Goal: Check status: Check status

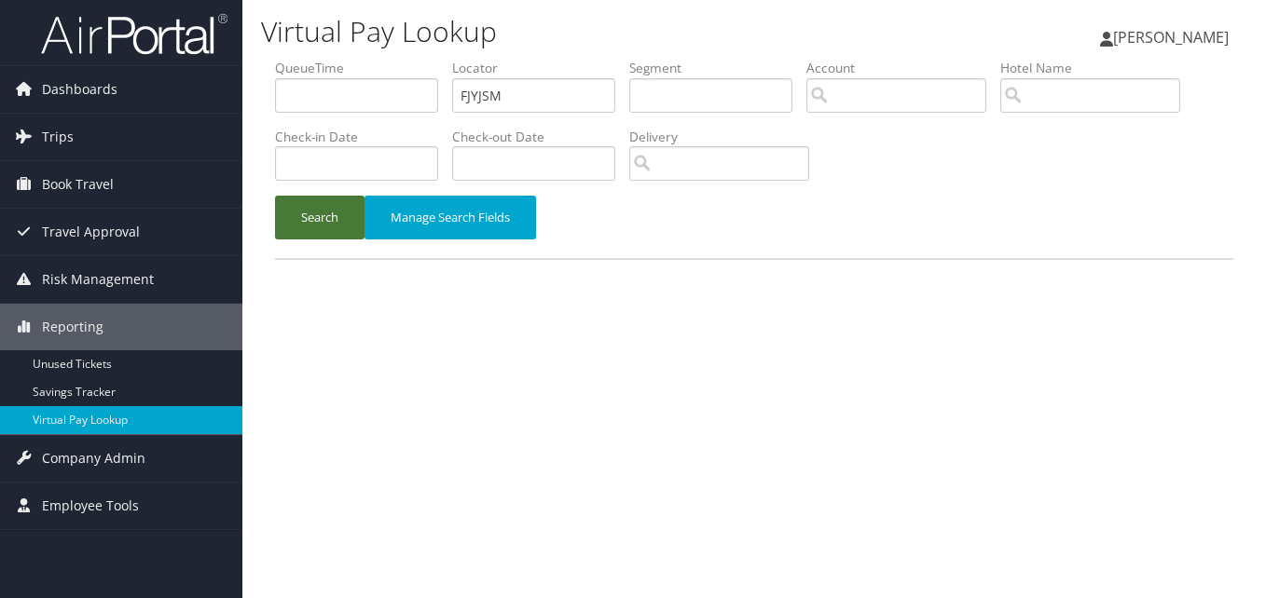
click at [311, 221] on button "Search" at bounding box center [319, 218] width 89 height 44
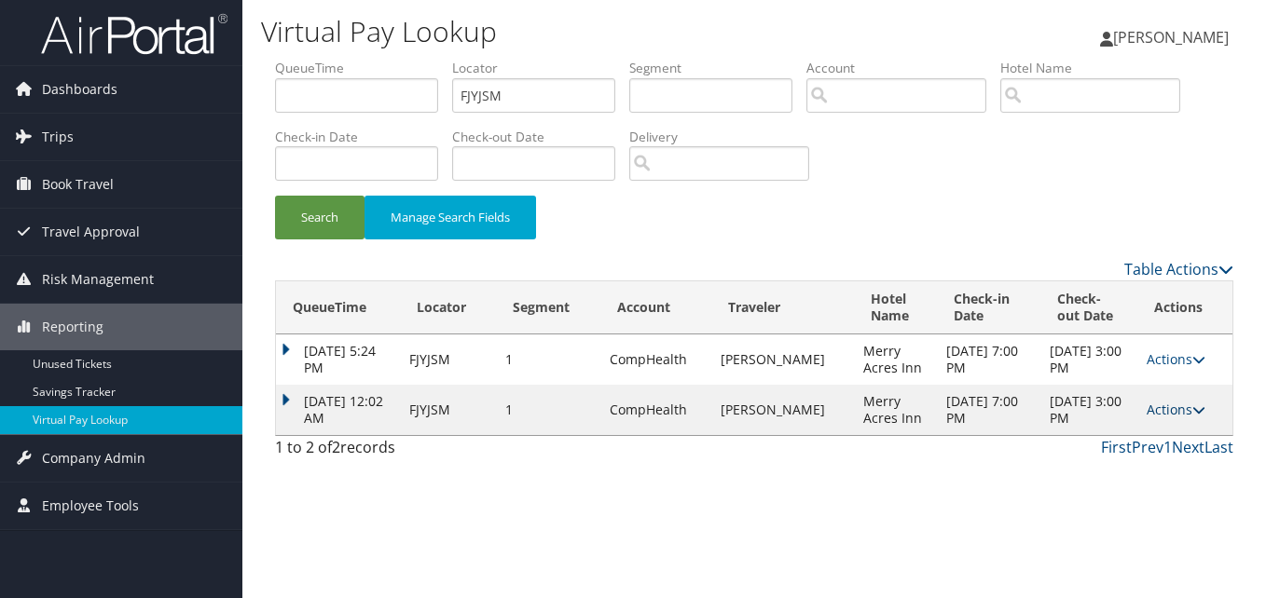
click at [1170, 412] on link "Actions" at bounding box center [1175, 410] width 59 height 18
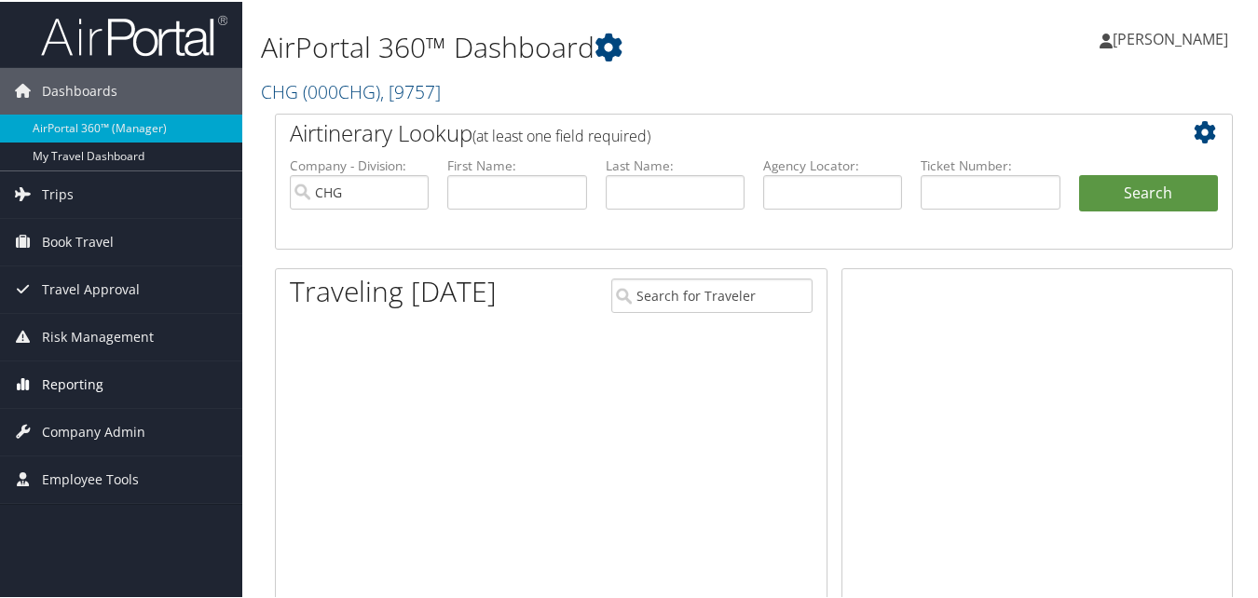
click at [107, 400] on link "Reporting" at bounding box center [121, 383] width 242 height 47
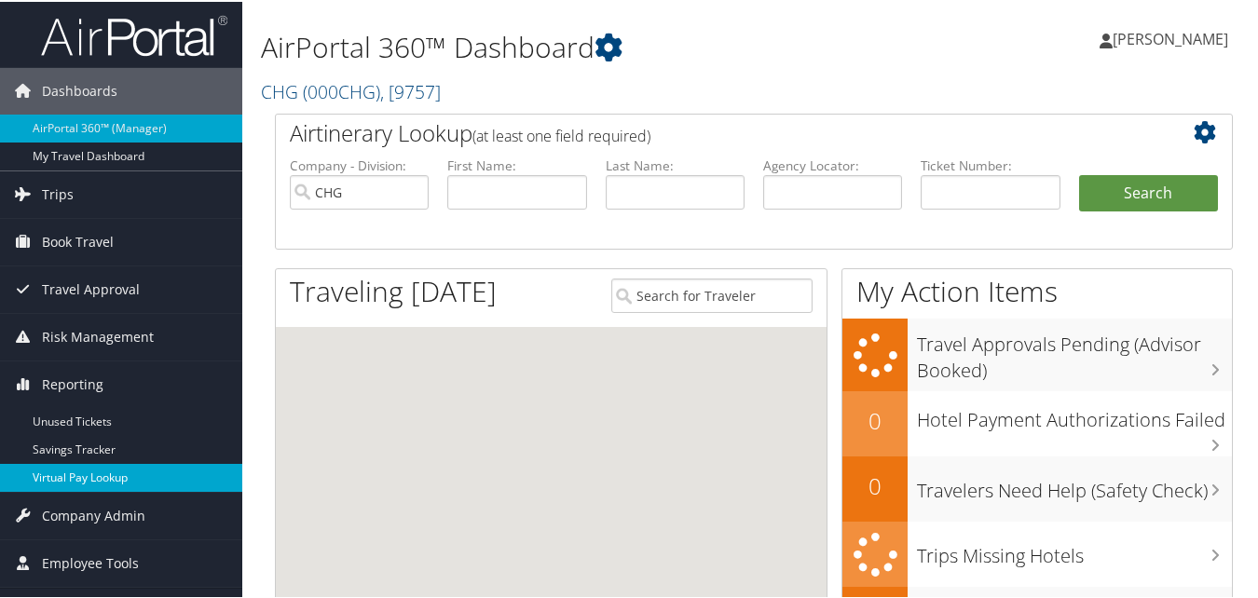
click at [68, 467] on link "Virtual Pay Lookup" at bounding box center [121, 476] width 242 height 28
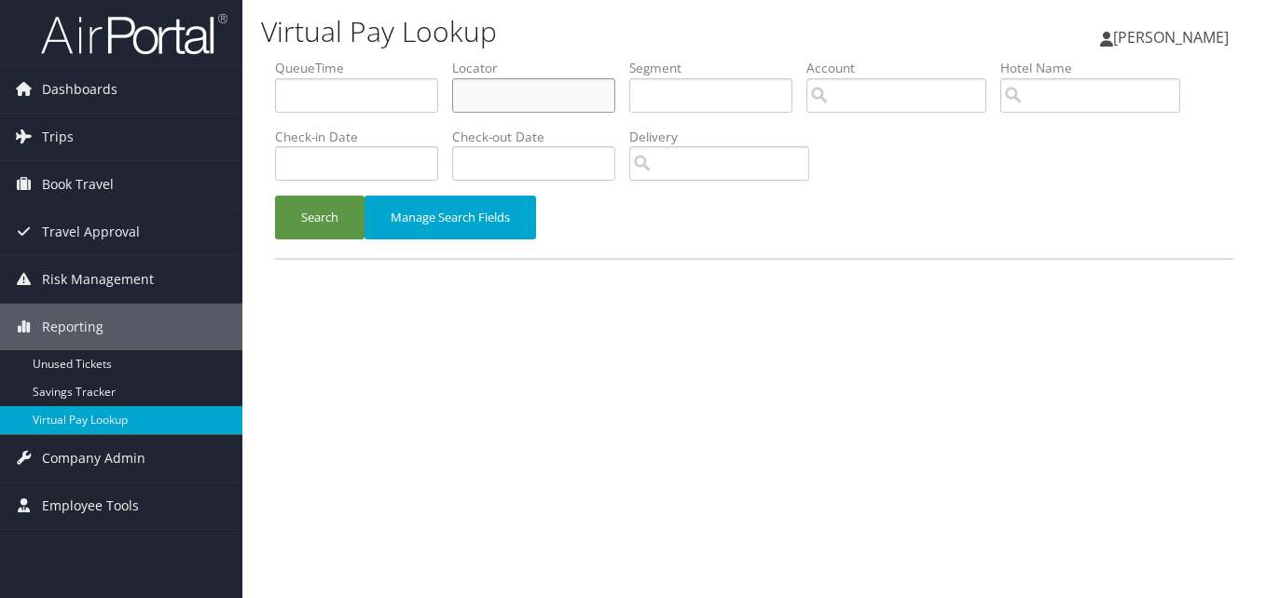
click at [519, 103] on input "text" at bounding box center [533, 95] width 163 height 34
paste input "FJYJSM"
type input "FJYJSM"
click at [340, 214] on button "Search" at bounding box center [319, 218] width 89 height 44
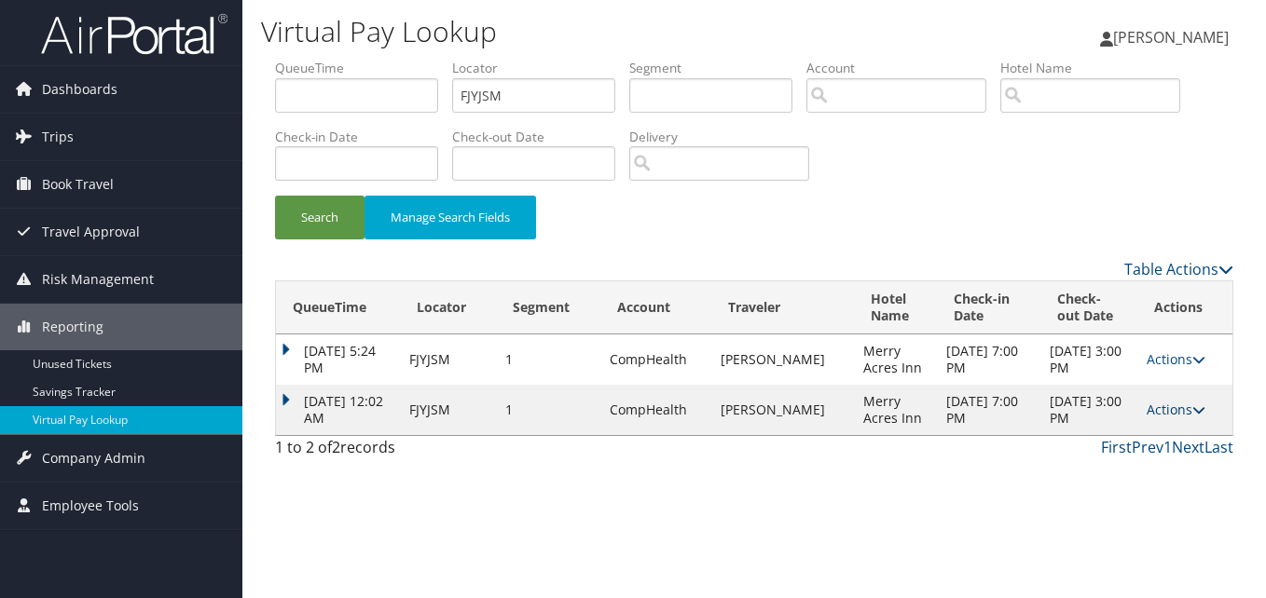
click at [1171, 404] on link "Actions" at bounding box center [1175, 410] width 59 height 18
click at [1147, 478] on link "Logs" at bounding box center [1138, 469] width 117 height 32
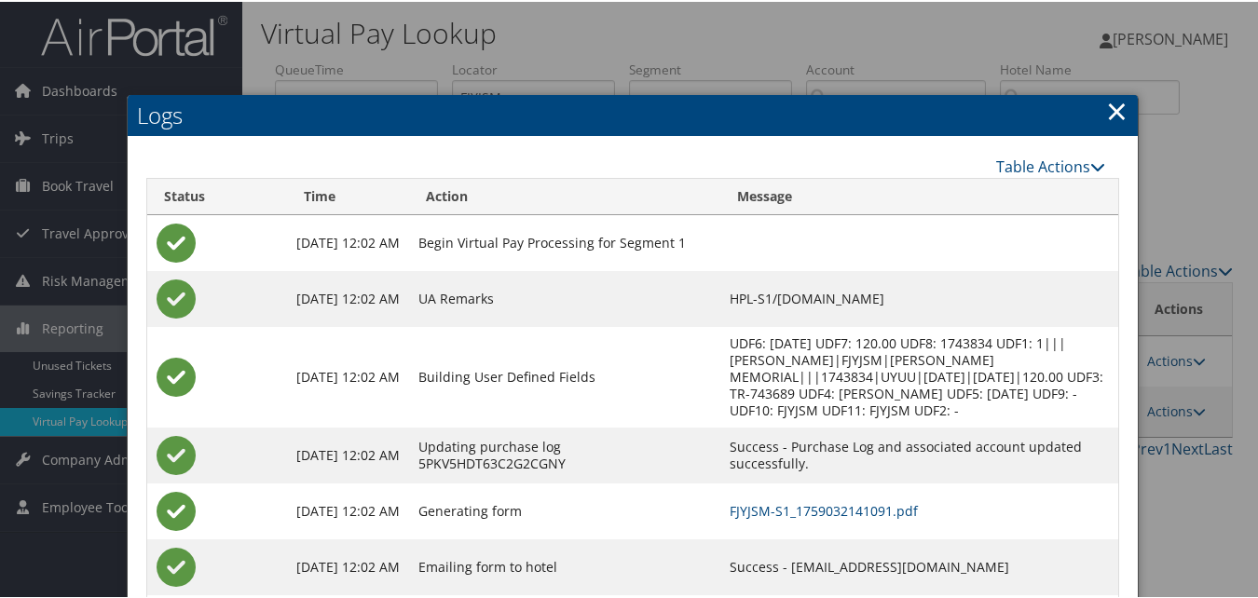
scroll to position [103, 0]
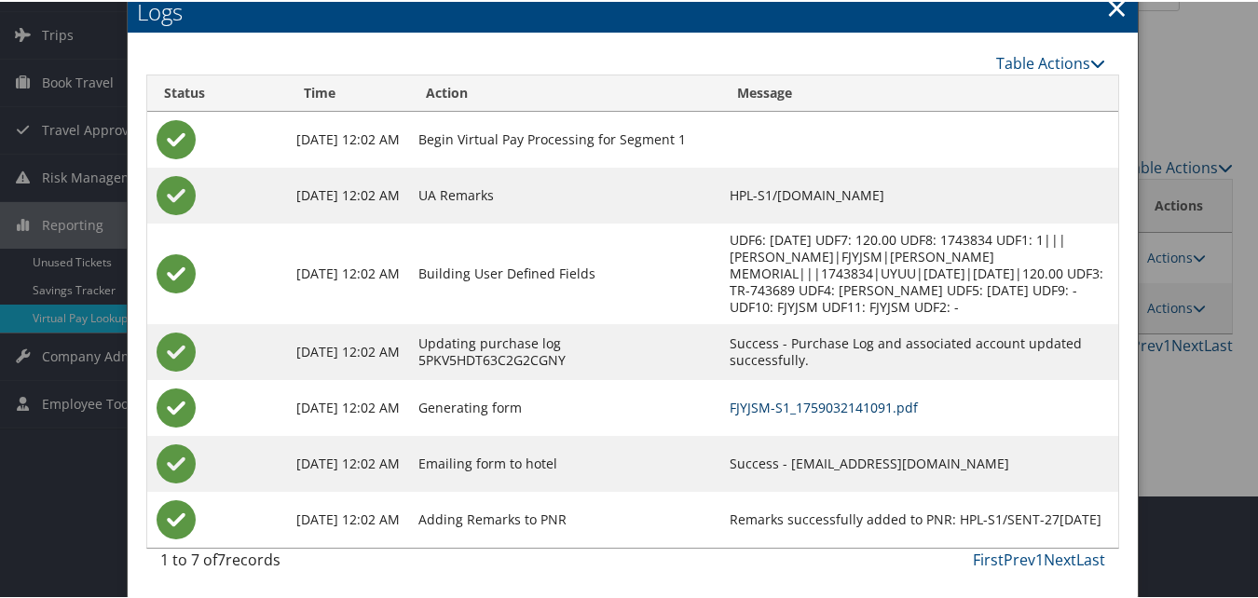
click at [730, 405] on link "FJYJSM-S1_1759032141091.pdf" at bounding box center [824, 406] width 188 height 18
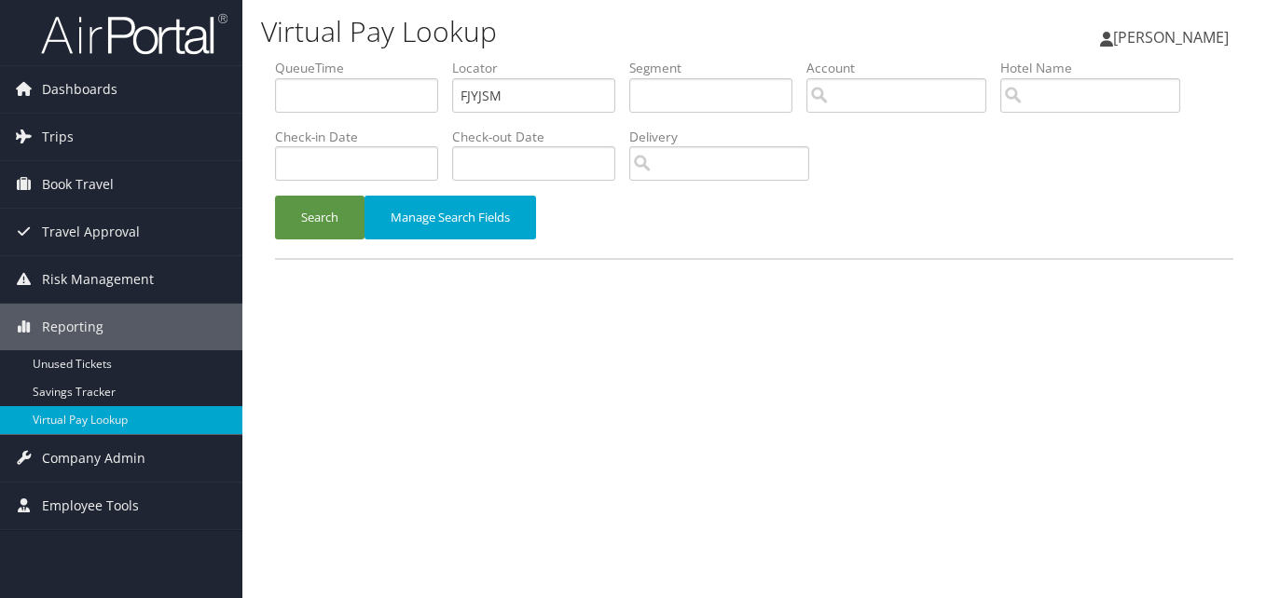
click at [521, 86] on input "FJYJSM" at bounding box center [533, 95] width 163 height 34
type input "FQFTJN"
click at [297, 226] on button "Search" at bounding box center [319, 218] width 89 height 44
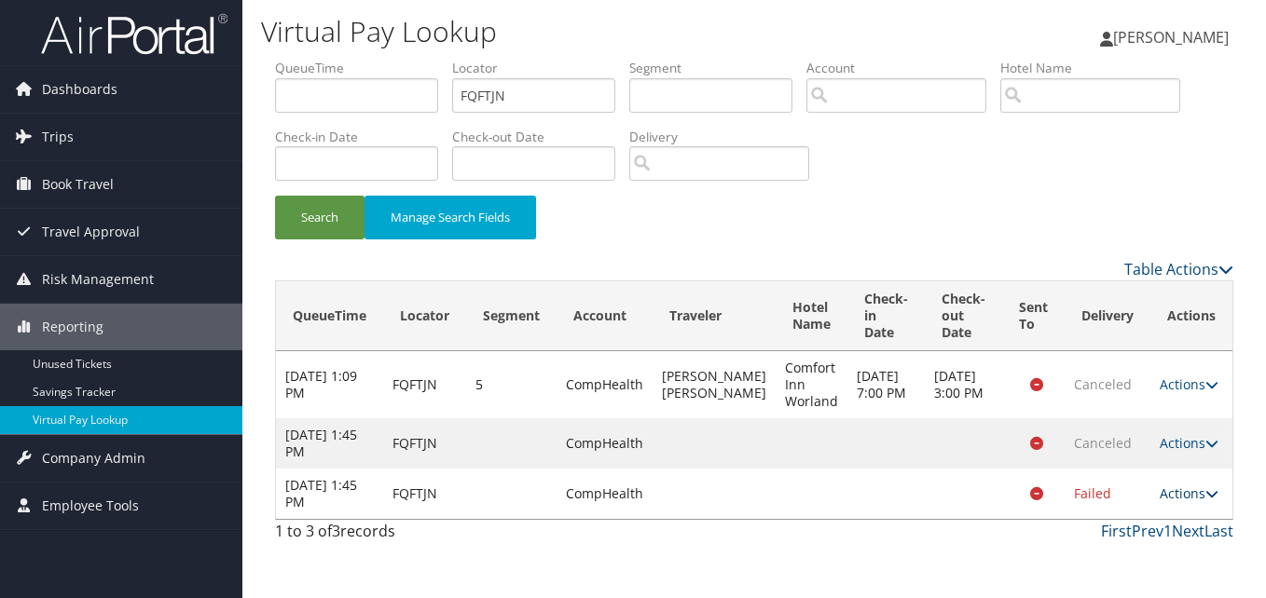
click at [1195, 502] on link "Actions" at bounding box center [1188, 494] width 59 height 18
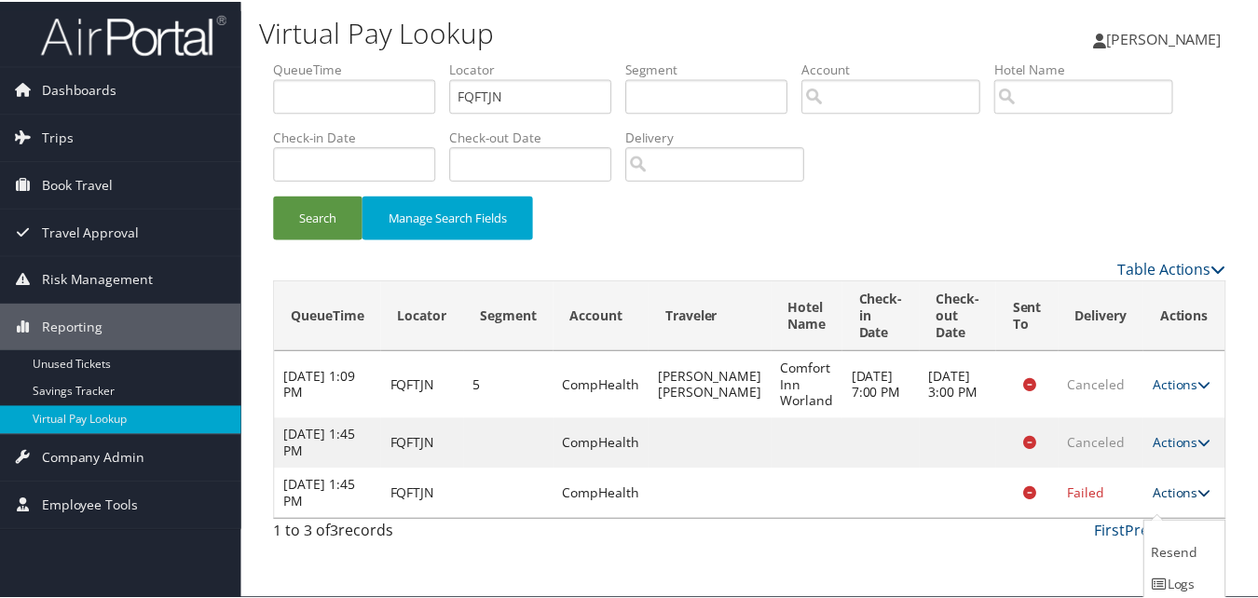
scroll to position [53, 0]
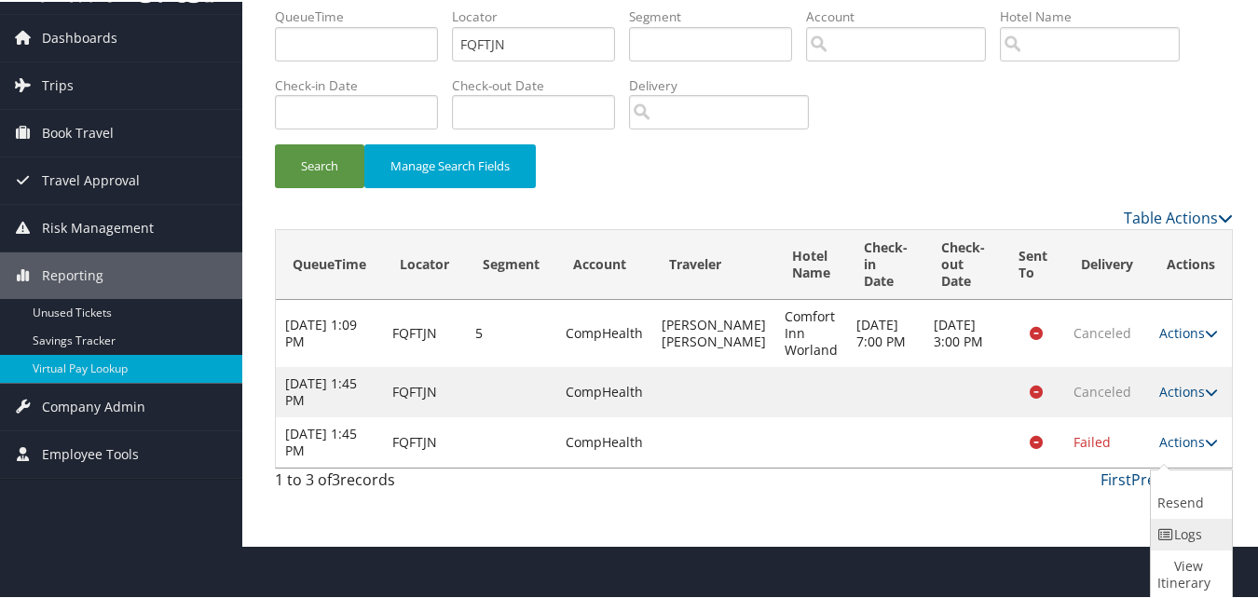
click at [1184, 524] on link "Logs" at bounding box center [1189, 533] width 77 height 32
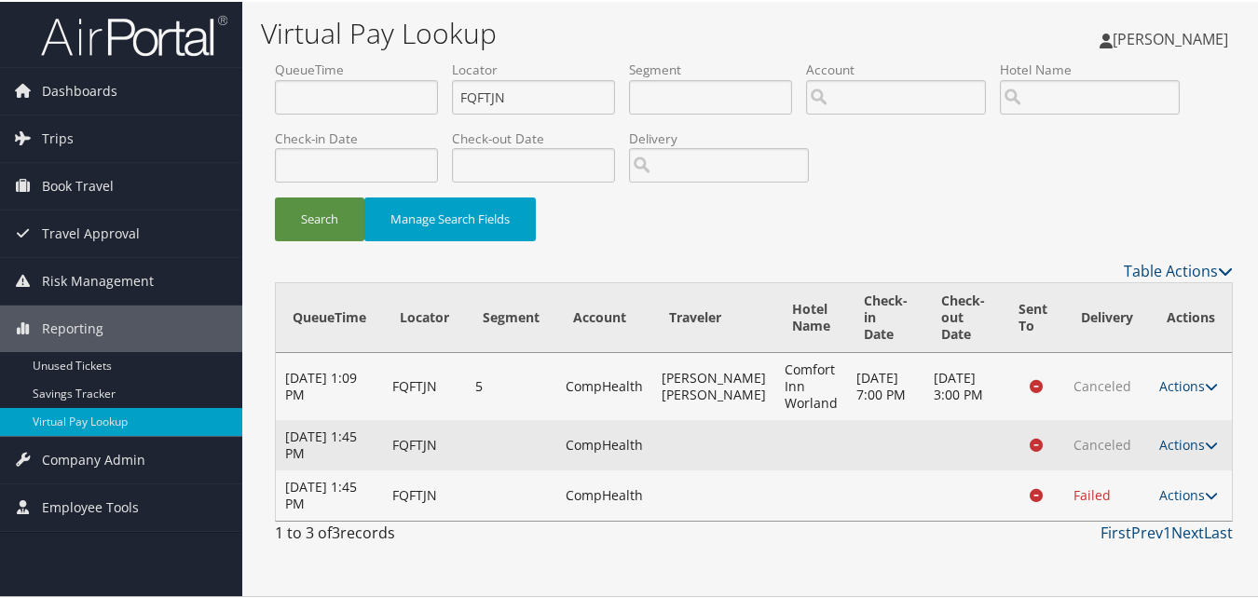
scroll to position [0, 0]
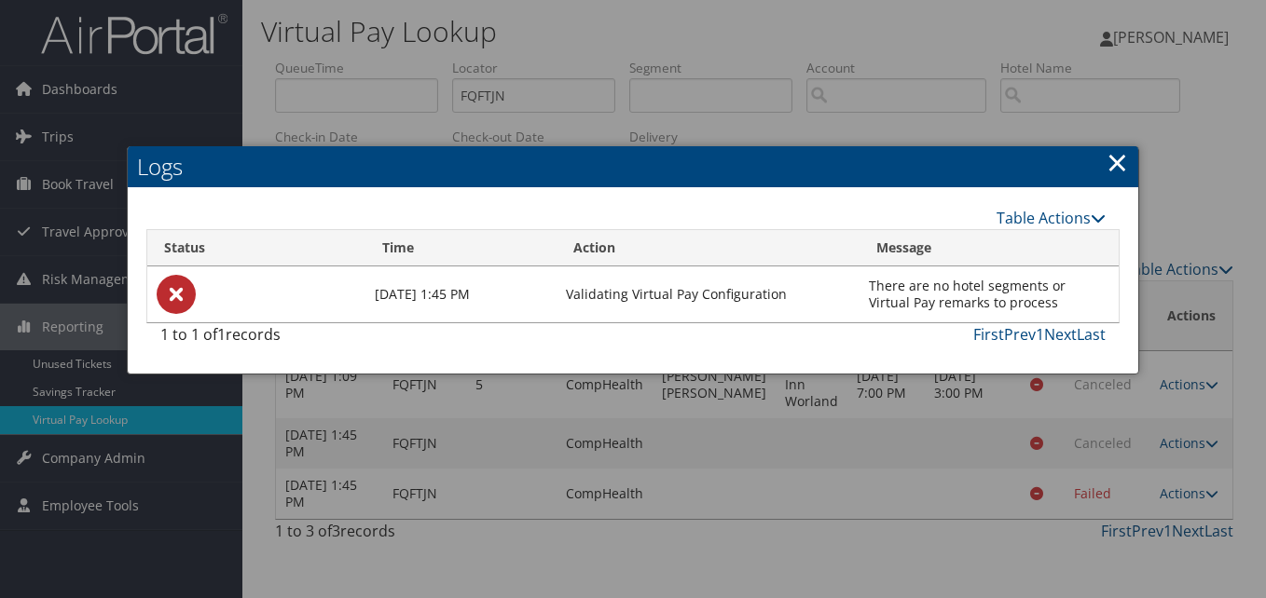
click at [1128, 166] on link "×" at bounding box center [1116, 162] width 21 height 37
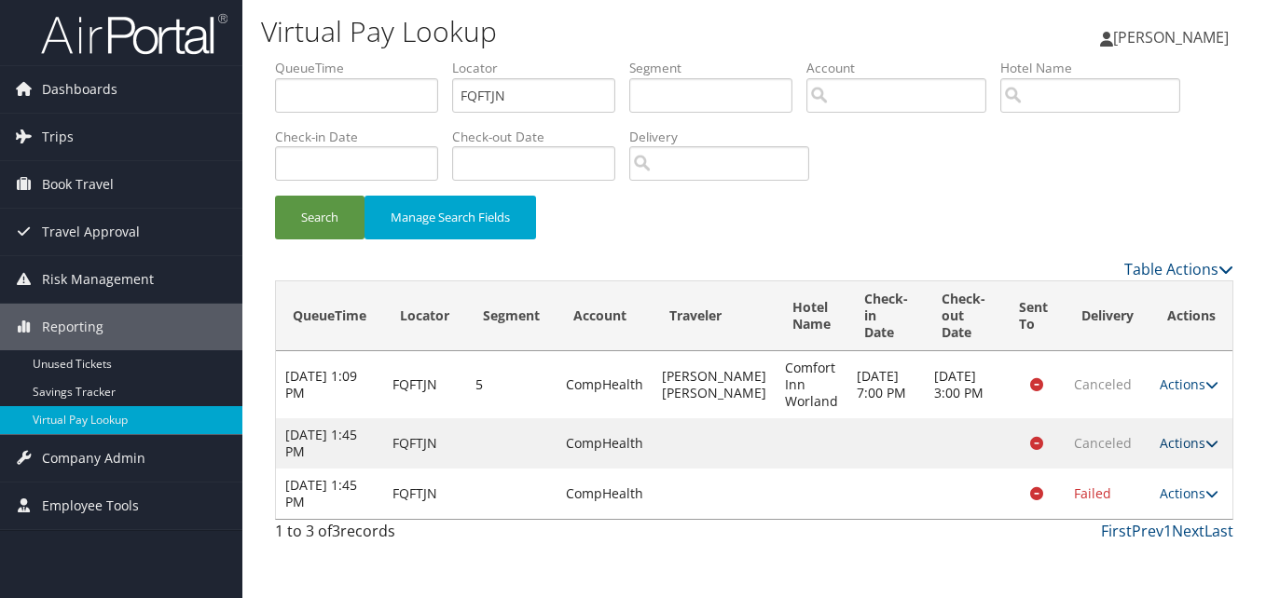
click at [1194, 452] on link "Actions" at bounding box center [1188, 443] width 59 height 18
click at [1171, 491] on link "Logs" at bounding box center [1152, 488] width 117 height 32
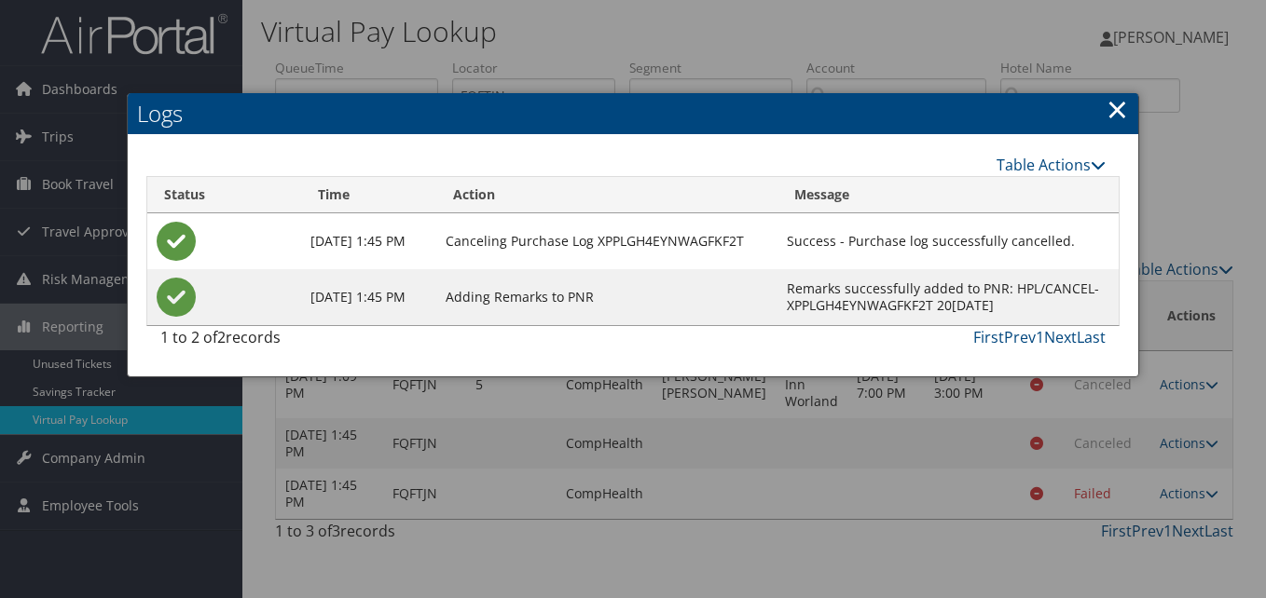
click at [1122, 111] on link "×" at bounding box center [1116, 108] width 21 height 37
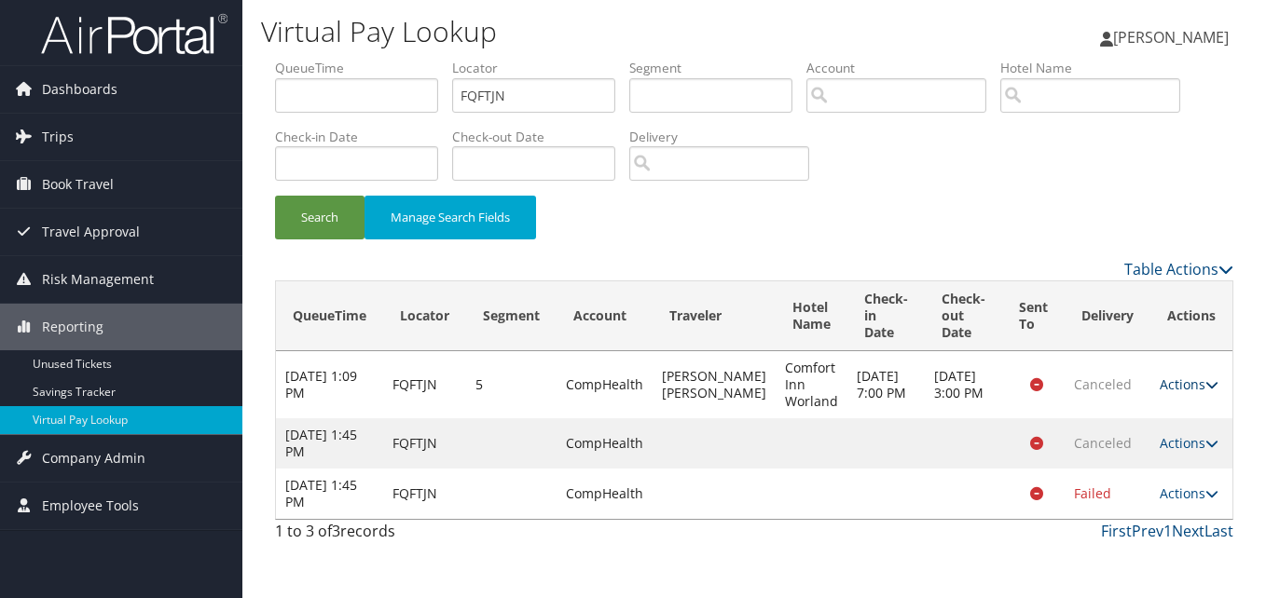
click at [1198, 387] on link "Actions" at bounding box center [1188, 385] width 59 height 18
click at [1147, 425] on link "Logs" at bounding box center [1152, 420] width 117 height 32
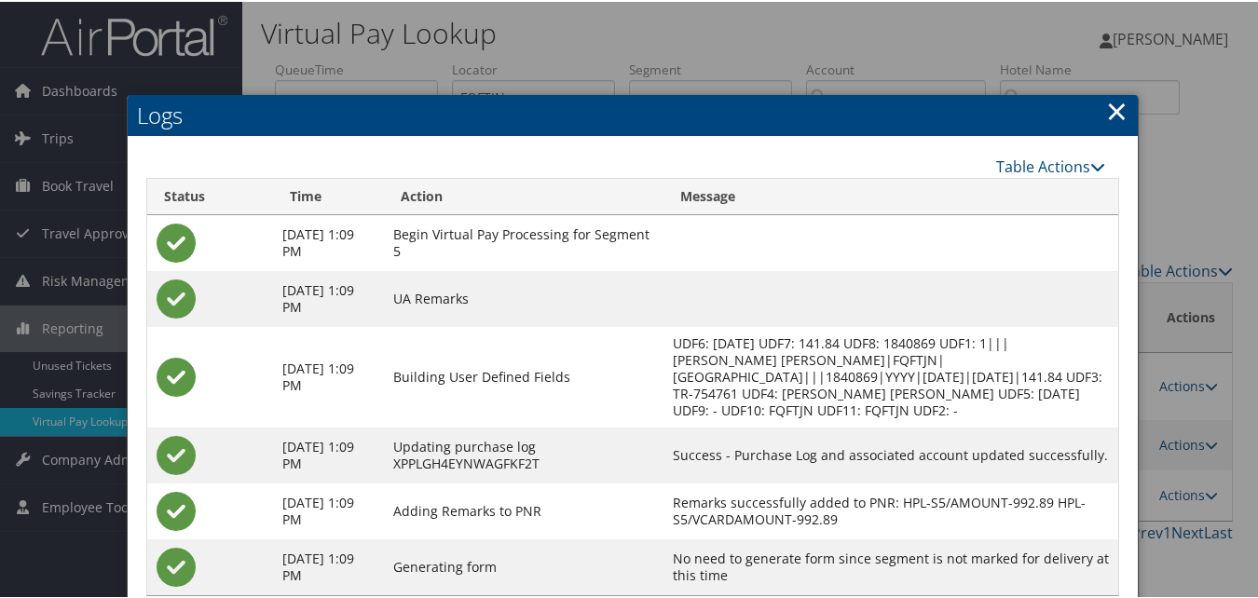
scroll to position [64, 0]
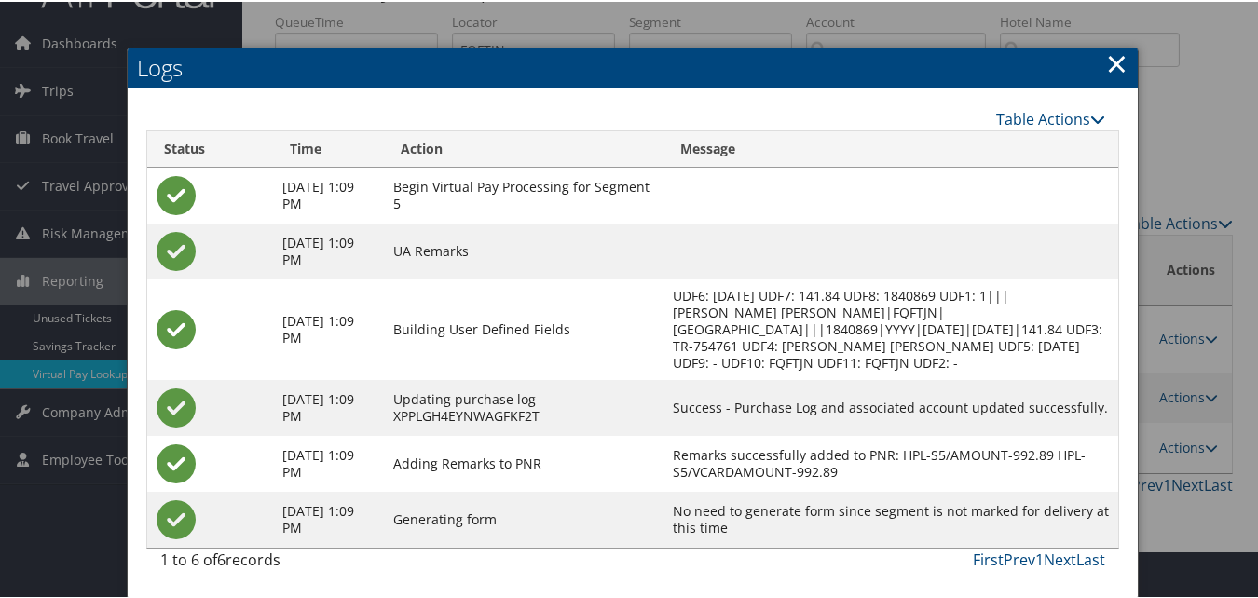
click at [1106, 48] on link "×" at bounding box center [1116, 61] width 21 height 37
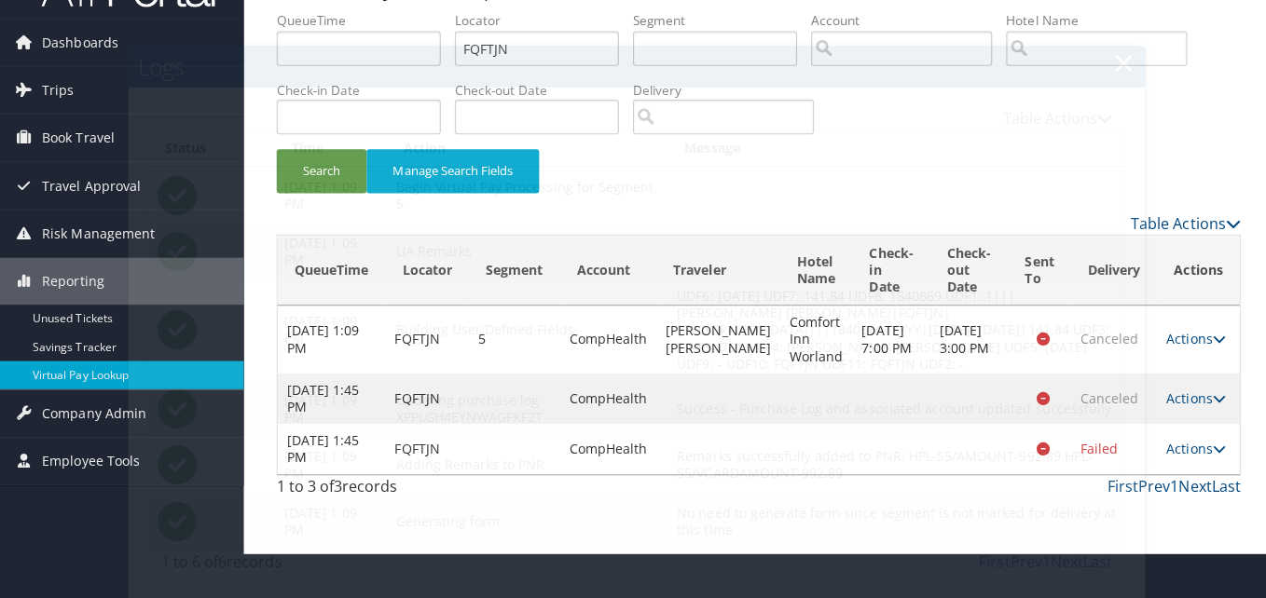
scroll to position [0, 0]
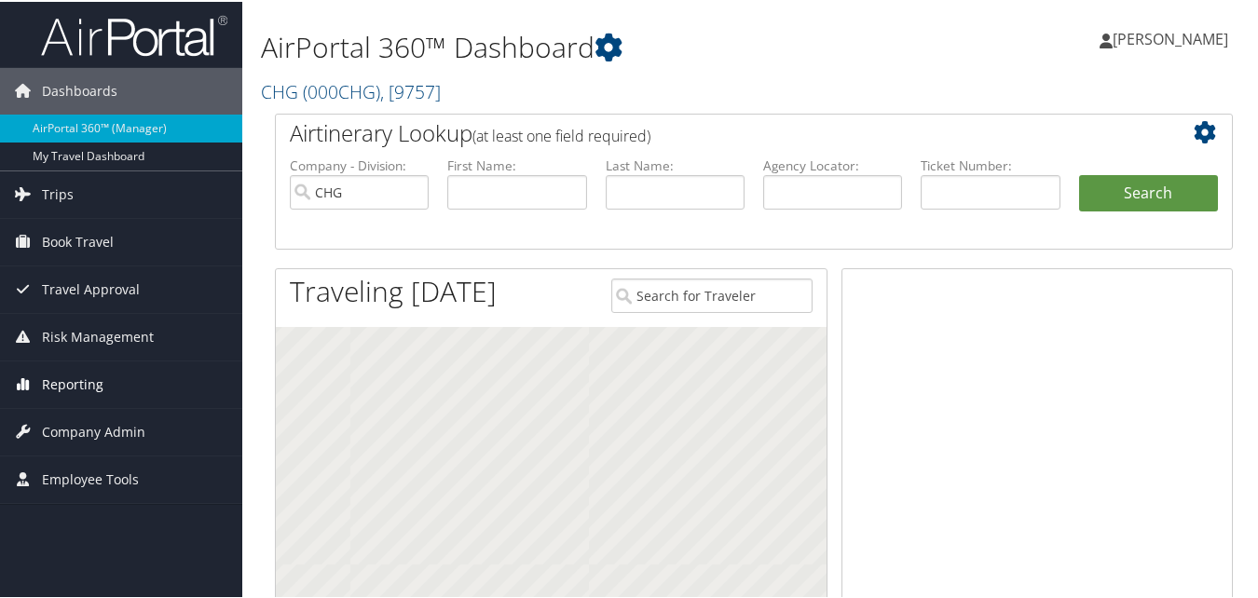
click at [81, 379] on span "Reporting" at bounding box center [73, 383] width 62 height 47
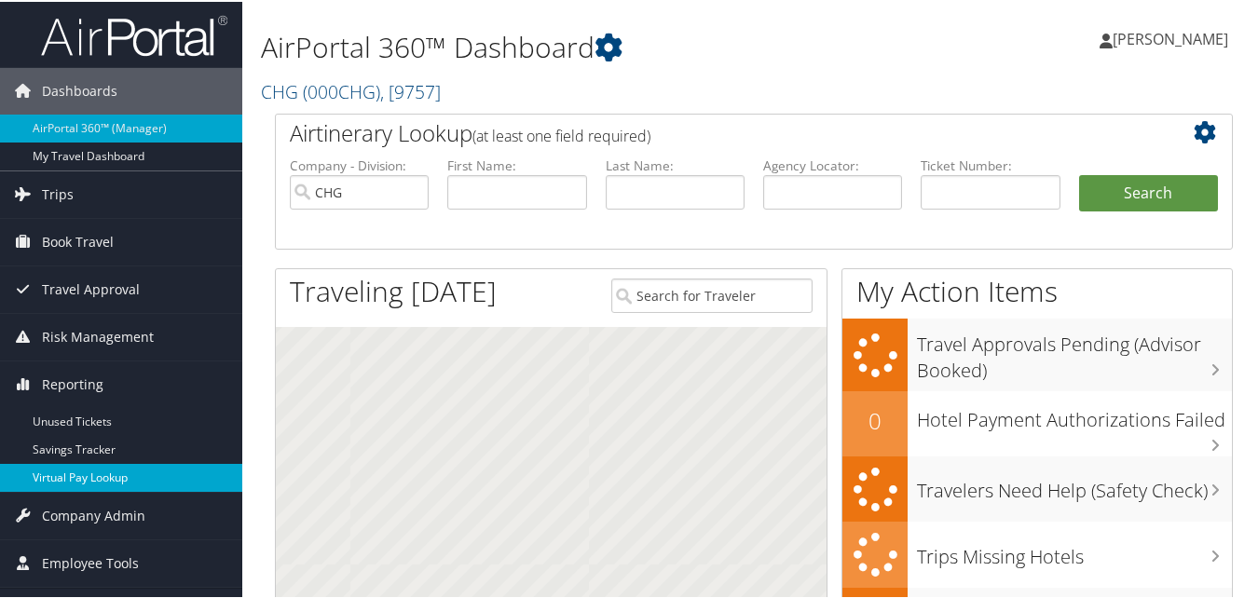
click at [76, 475] on link "Virtual Pay Lookup" at bounding box center [121, 476] width 242 height 28
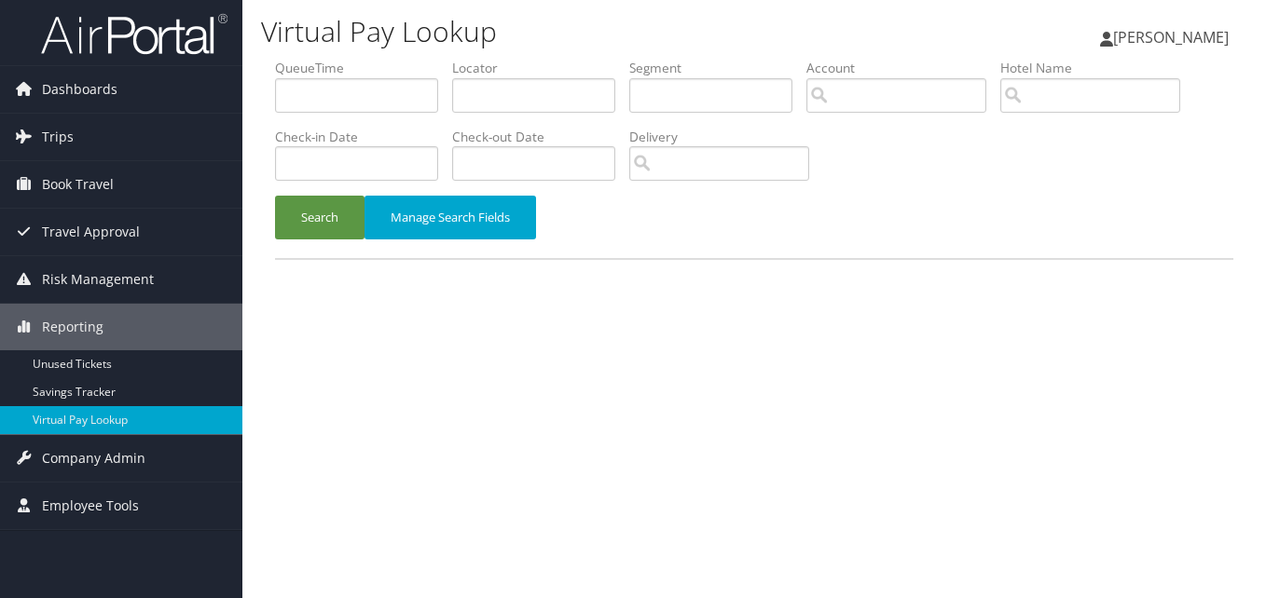
click at [480, 125] on li "Locator" at bounding box center [540, 93] width 177 height 68
click at [480, 114] on li "Locator" at bounding box center [540, 93] width 177 height 68
click at [487, 101] on input "text" at bounding box center [533, 95] width 163 height 34
paste input "DPRHQT"
type input "DPRHQT"
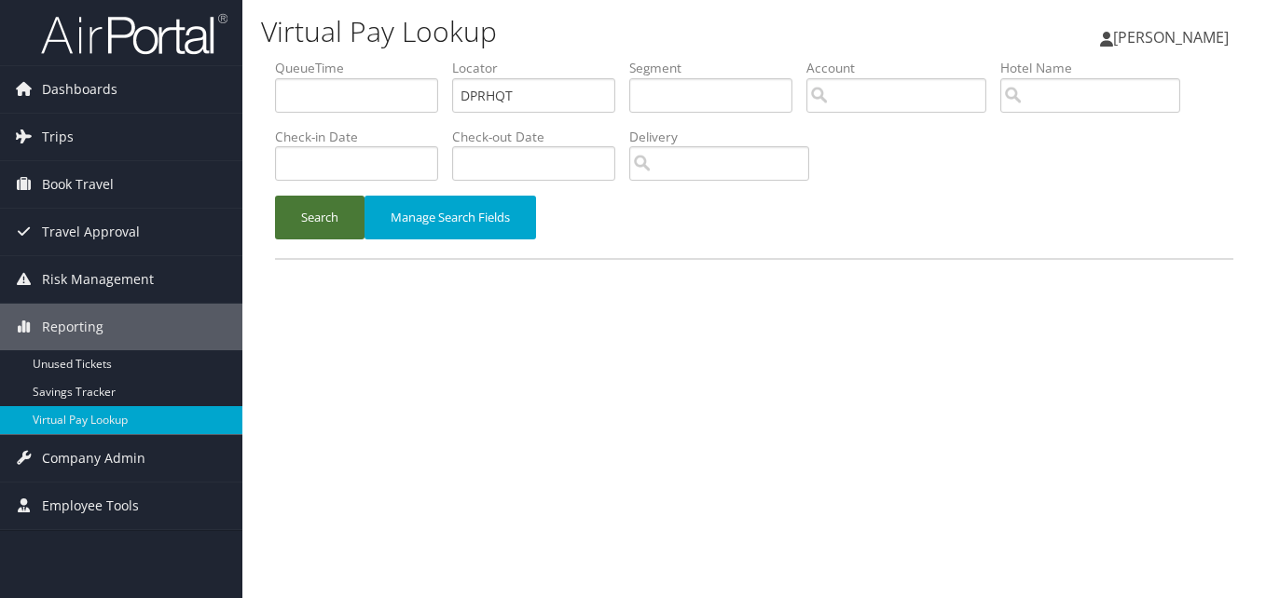
click at [300, 228] on button "Search" at bounding box center [319, 218] width 89 height 44
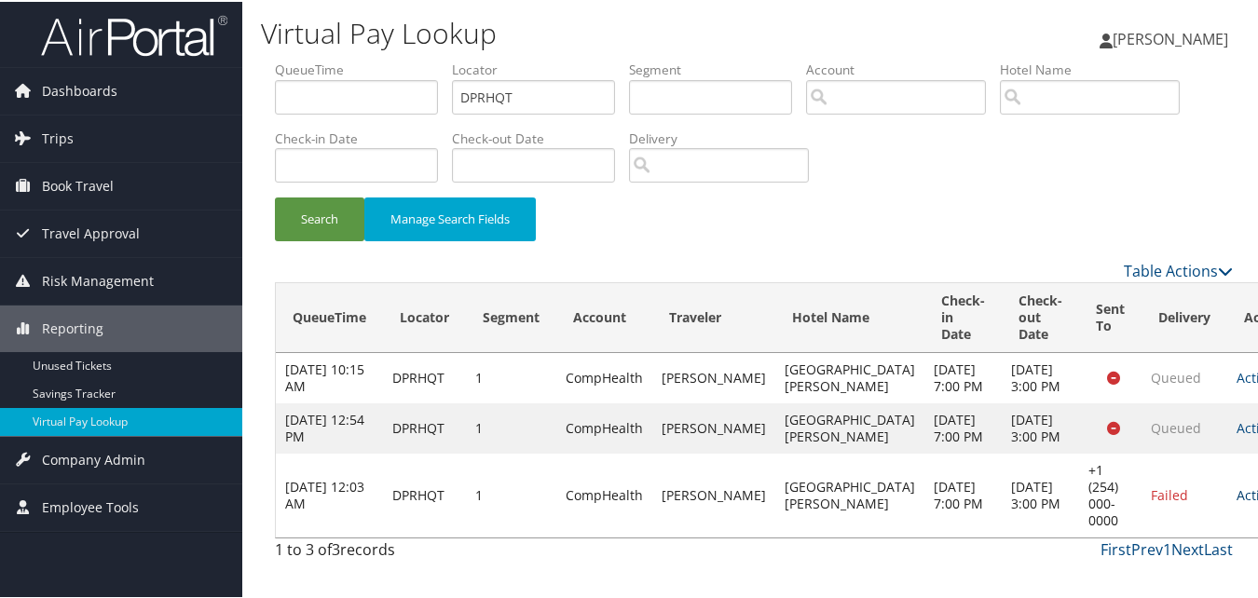
click at [1237, 502] on link "Actions" at bounding box center [1266, 494] width 59 height 18
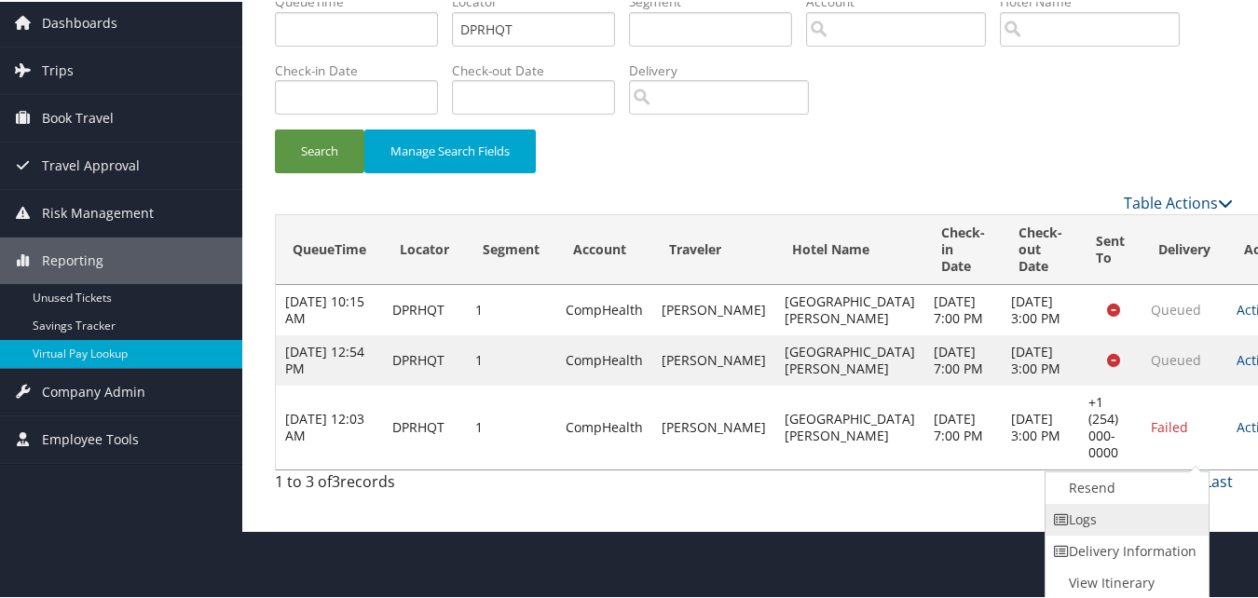
click at [1138, 524] on link "Logs" at bounding box center [1125, 518] width 159 height 32
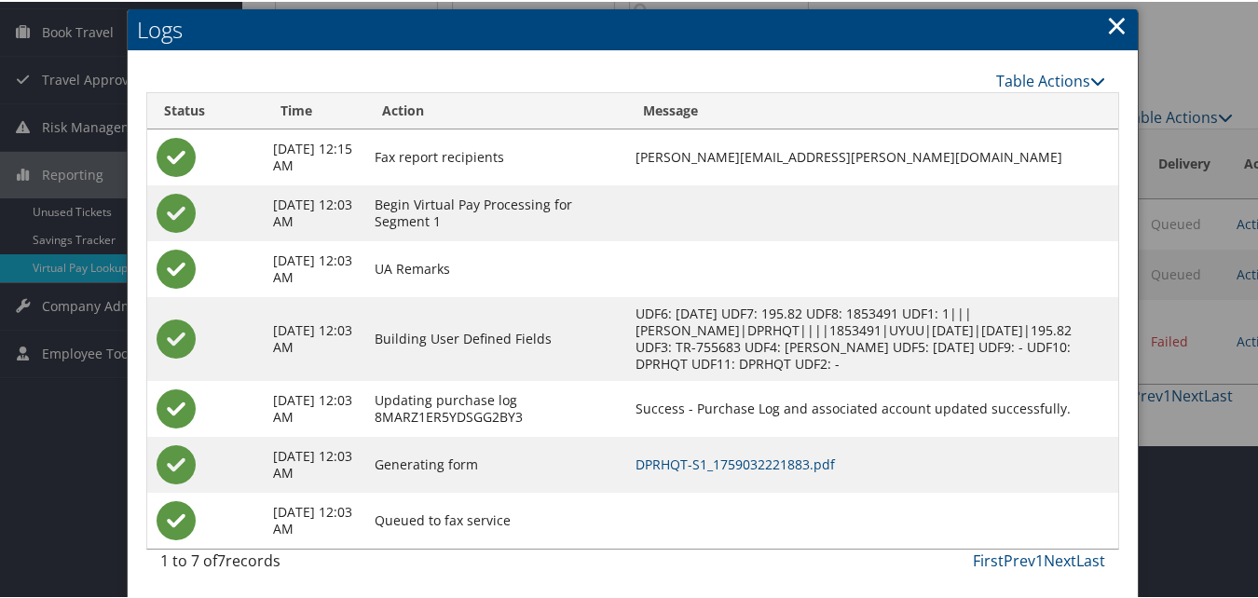
scroll to position [155, 0]
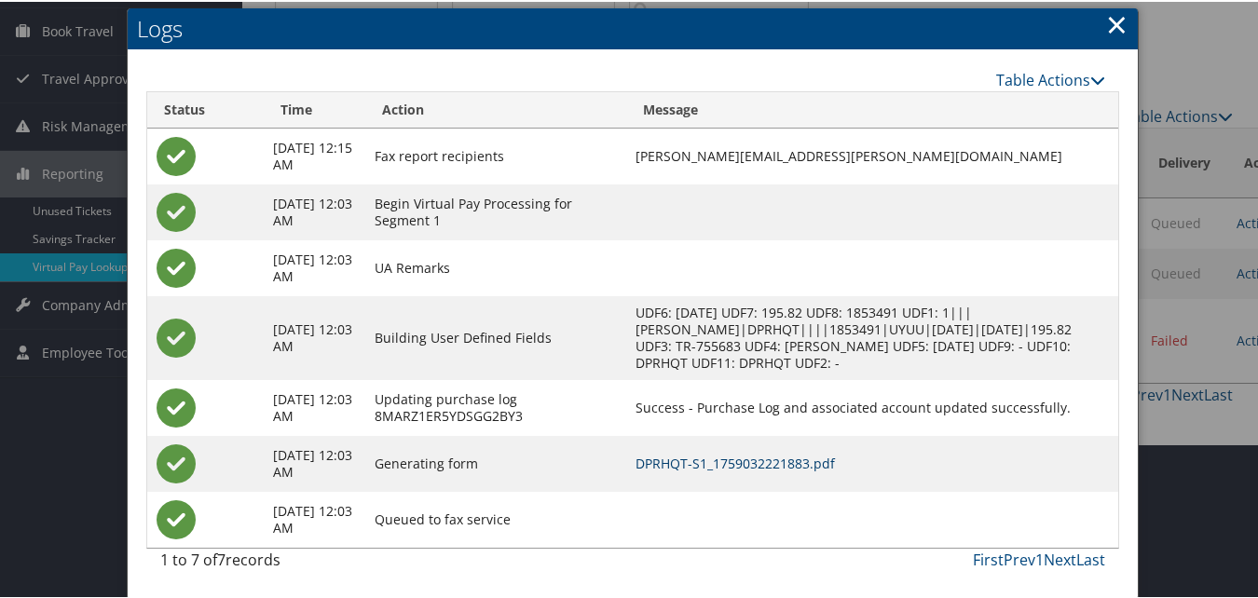
click at [770, 459] on link "DPRHQT-S1_1759032221883.pdf" at bounding box center [735, 462] width 199 height 18
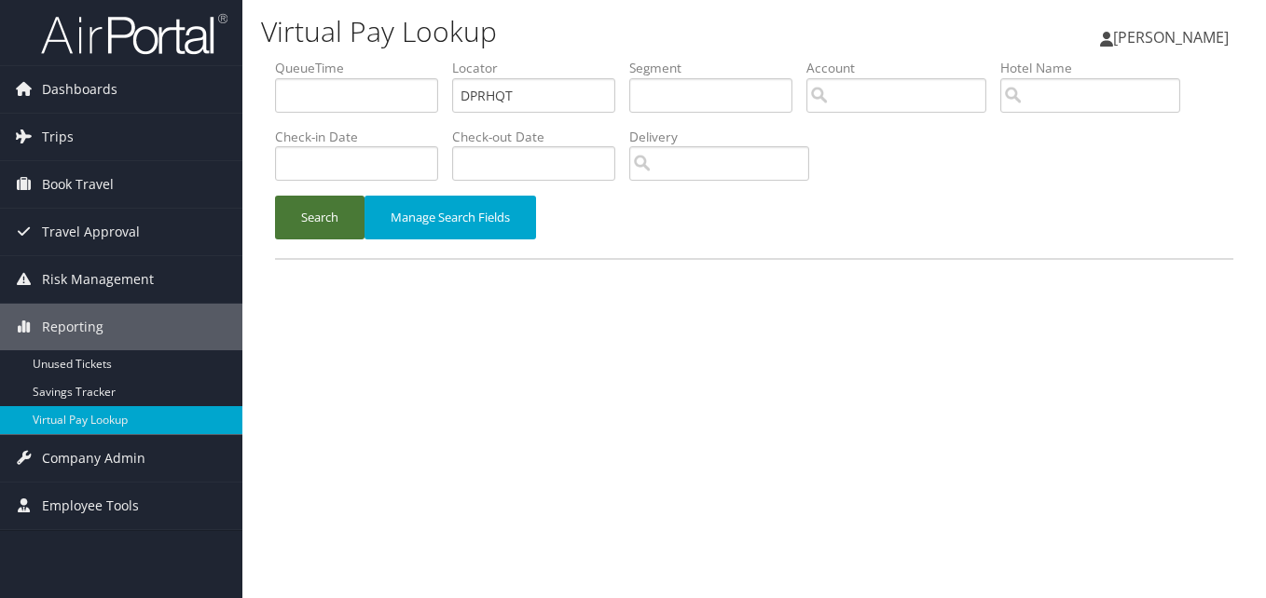
click at [317, 217] on button "Search" at bounding box center [319, 218] width 89 height 44
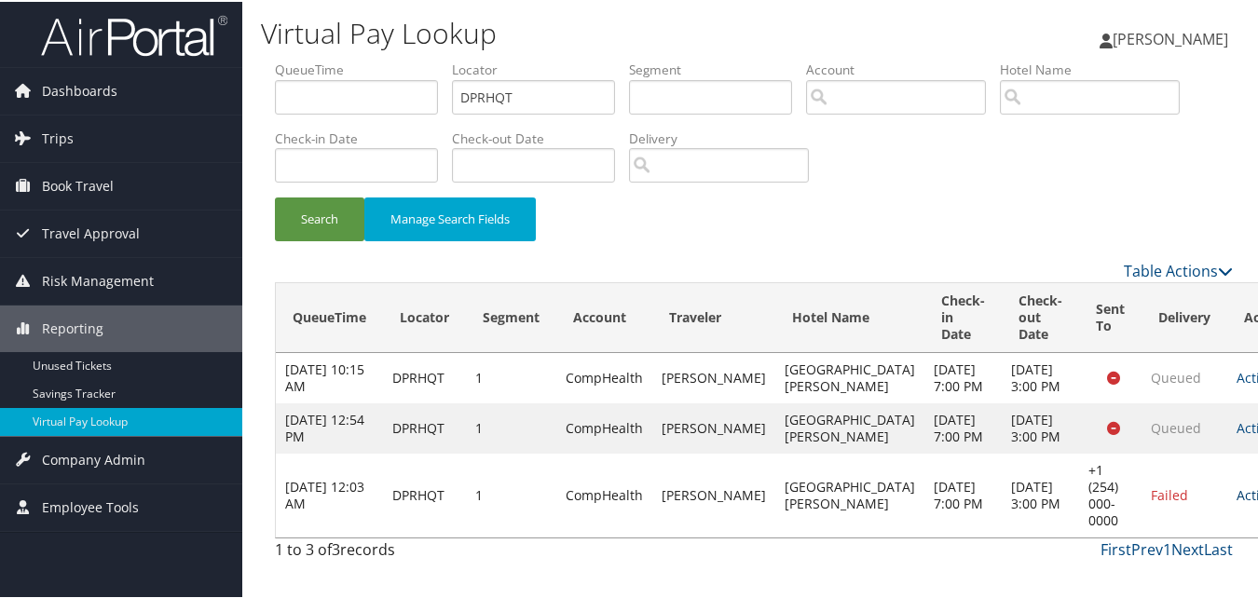
click at [1237, 502] on link "Actions" at bounding box center [1266, 494] width 59 height 18
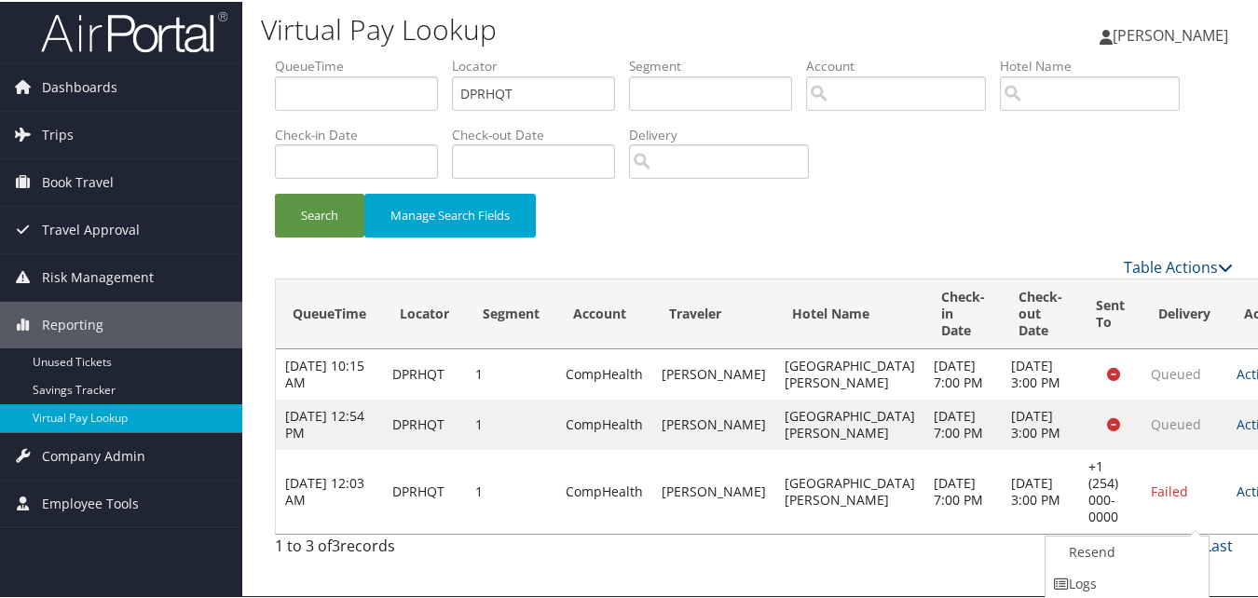
scroll to position [68, 0]
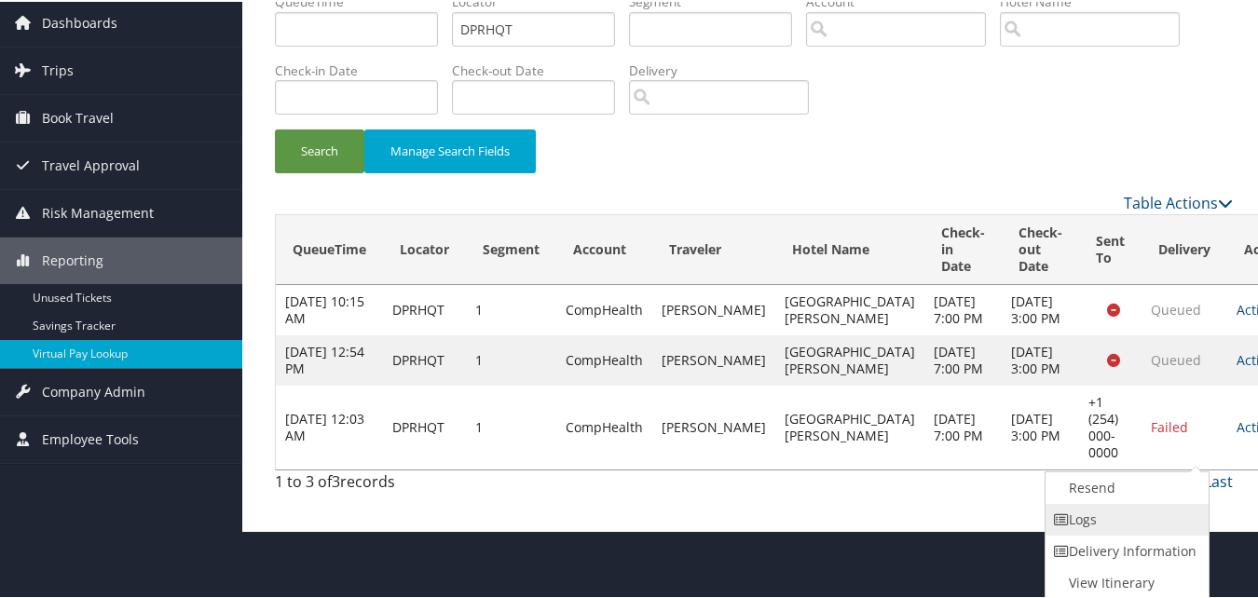
click at [1097, 527] on link "Logs" at bounding box center [1125, 518] width 159 height 32
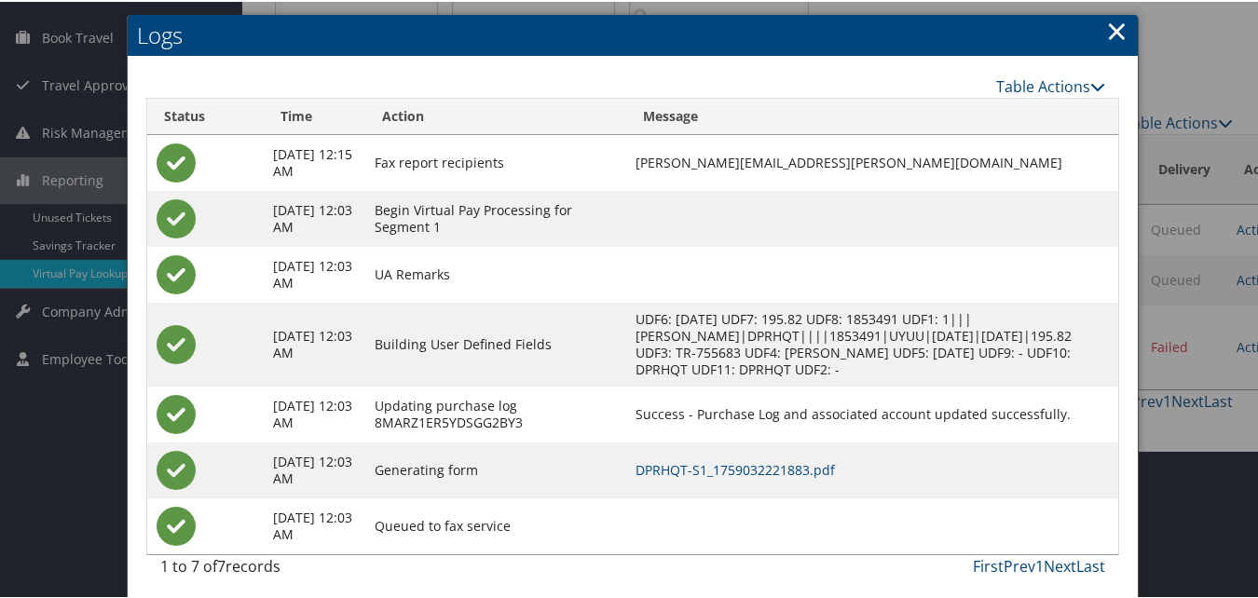
scroll to position [155, 0]
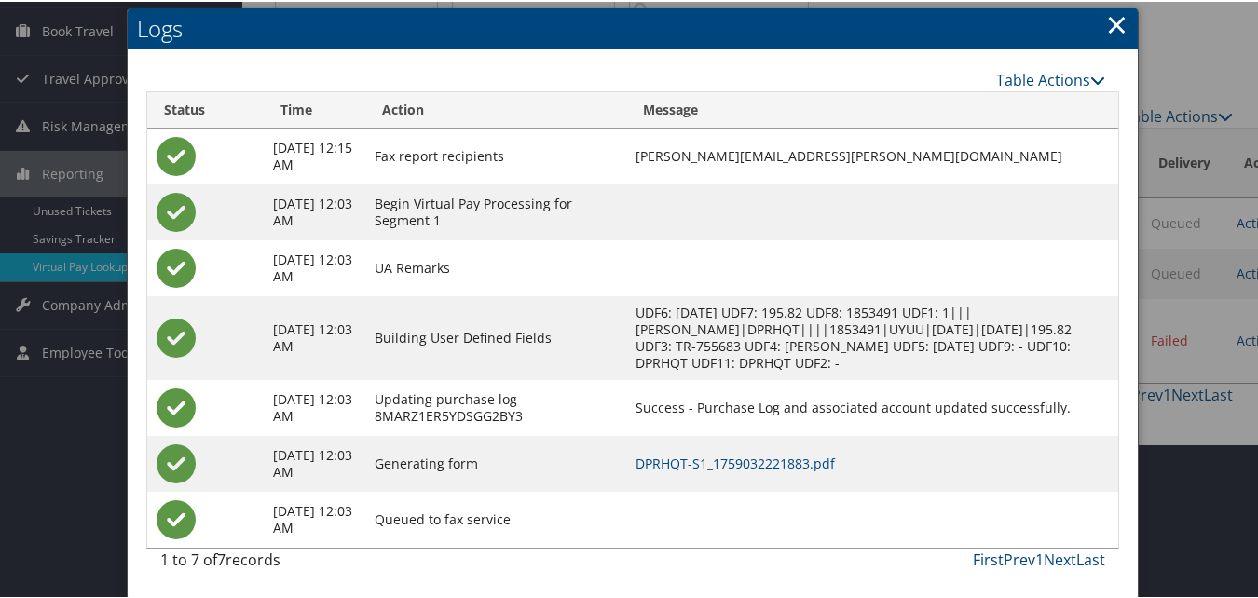
click at [1109, 27] on link "×" at bounding box center [1116, 22] width 21 height 37
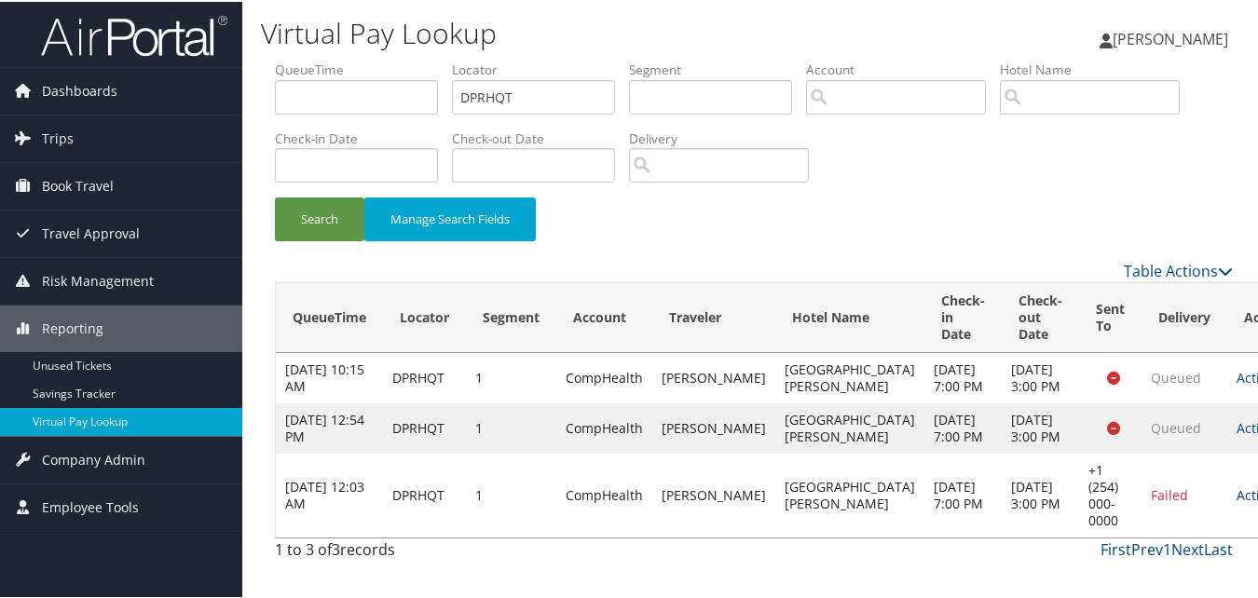
click at [1237, 502] on link "Actions" at bounding box center [1266, 494] width 59 height 18
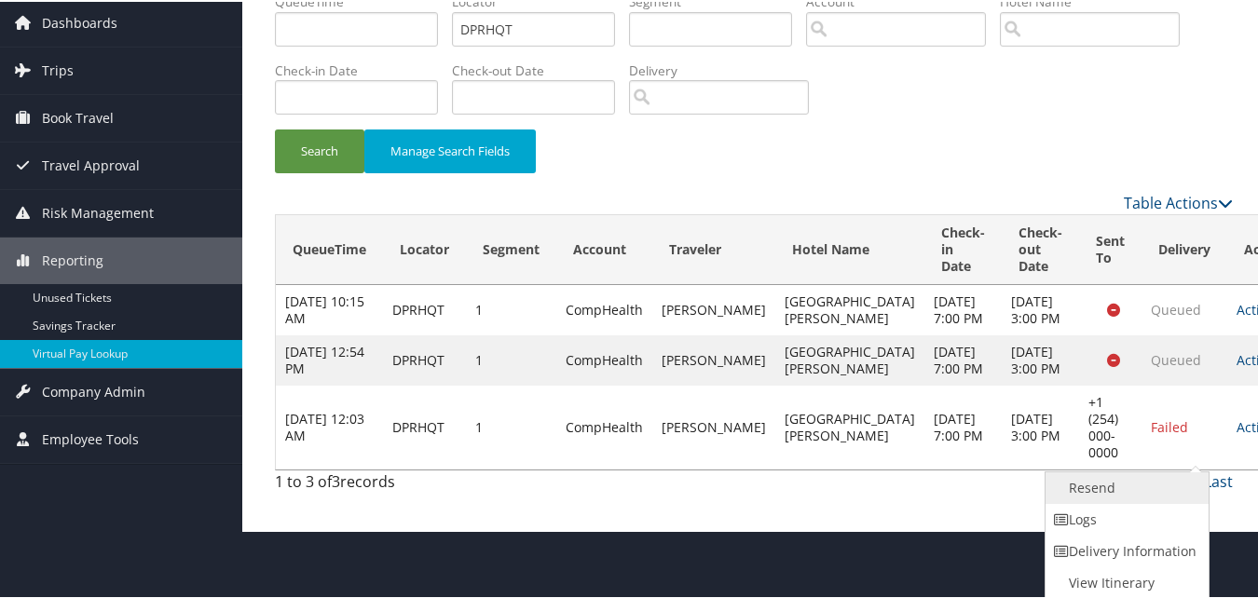
click at [1124, 484] on link "Resend" at bounding box center [1125, 487] width 159 height 32
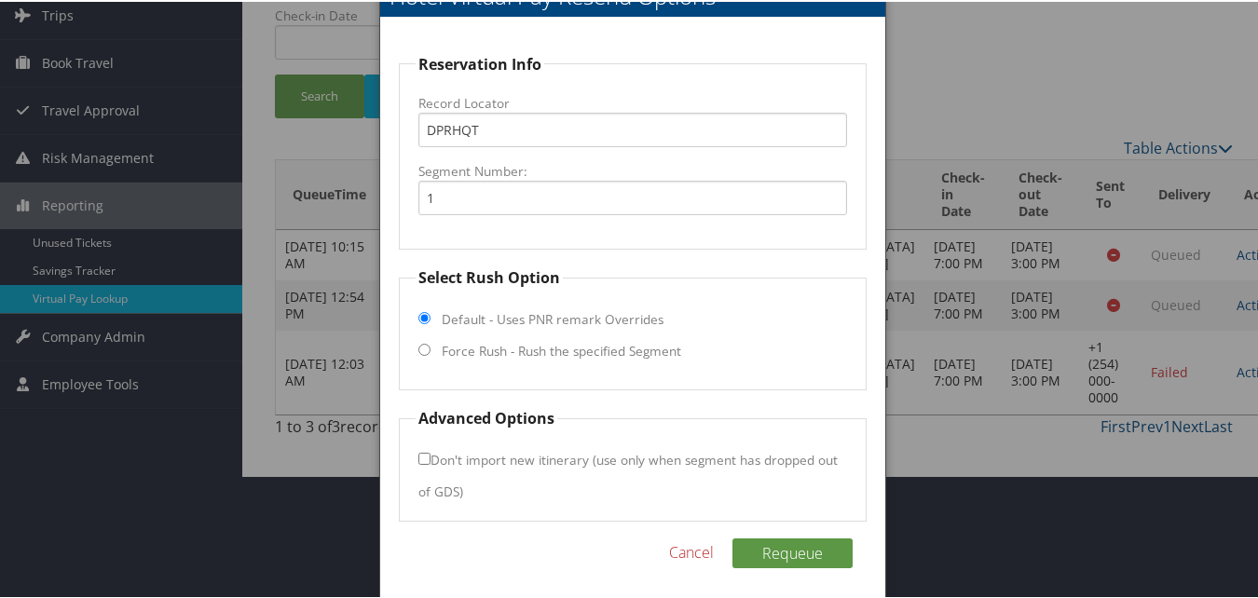
scroll to position [130, 0]
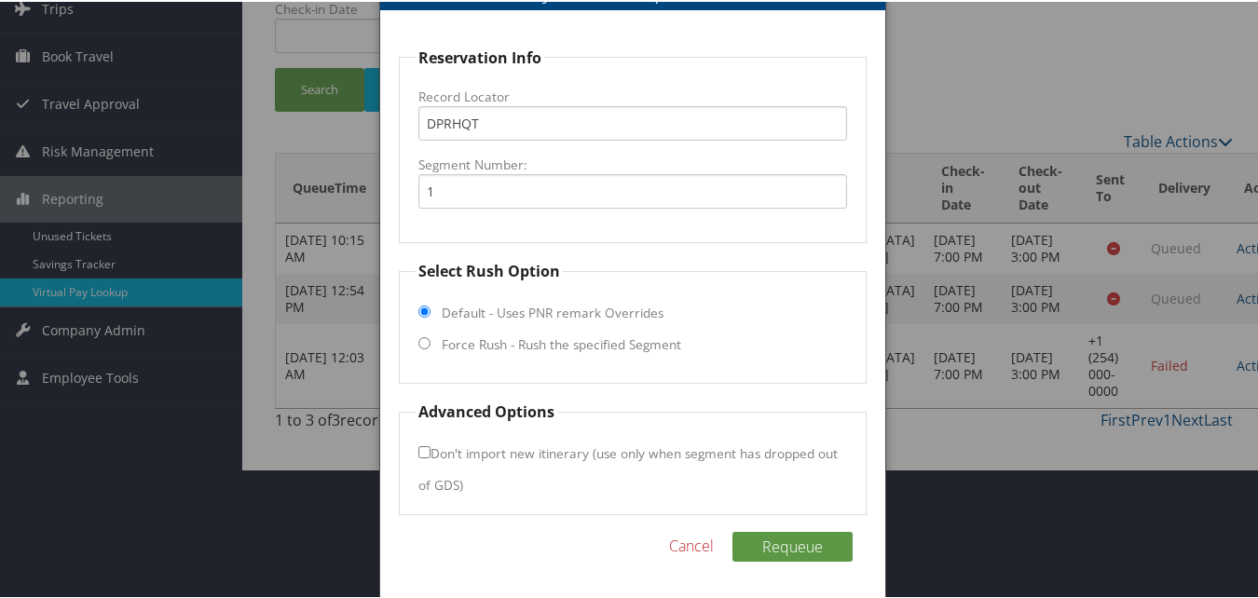
click at [426, 335] on fieldset "Select Rush Option Default - Uses PNR remark Overrides Force Rush - Rush the sp…" at bounding box center [632, 320] width 467 height 124
click at [426, 339] on input "Force Rush - Rush the specified Segment" at bounding box center [424, 341] width 12 height 12
radio input "true"
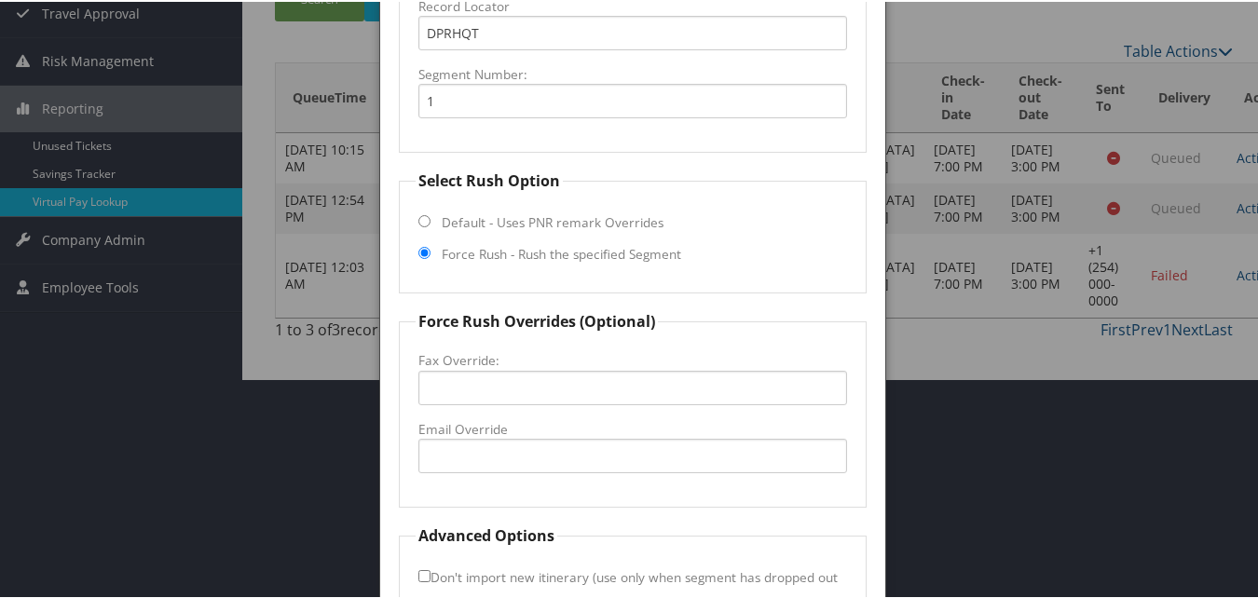
scroll to position [344, 0]
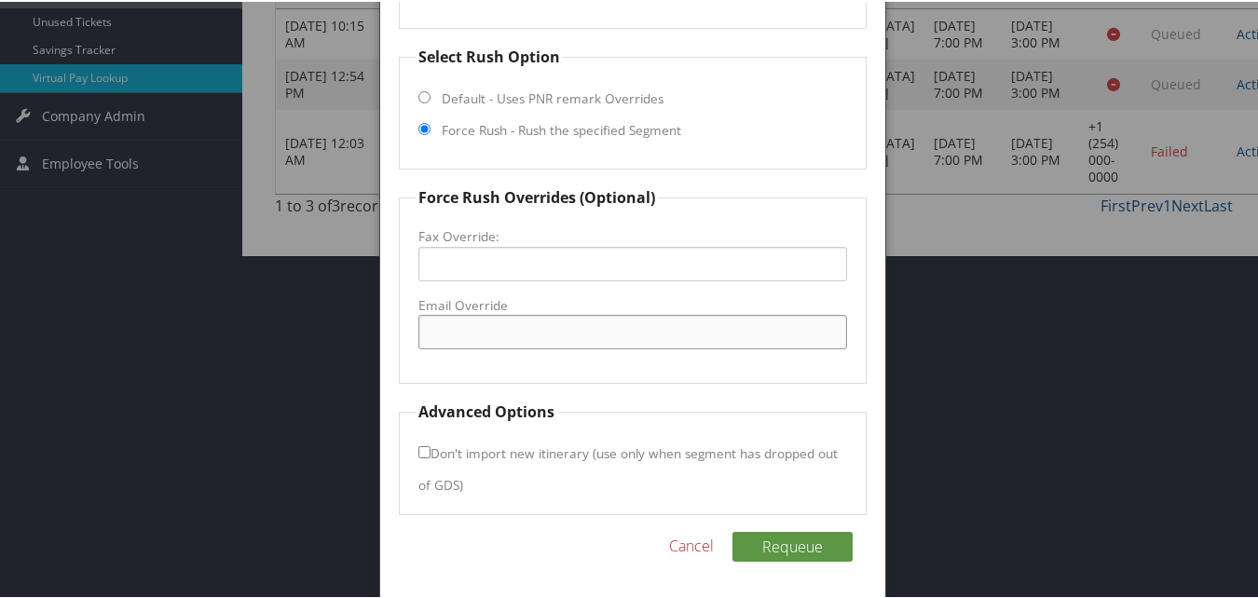
click at [481, 332] on input "Email Override" at bounding box center [632, 330] width 428 height 34
click at [533, 324] on input "Email Override" at bounding box center [632, 330] width 428 height 34
click at [536, 335] on input "hamptoninn.hhtx.@gmail.com" at bounding box center [632, 330] width 428 height 34
click at [530, 334] on input "hamptoninn.hhtx@gmail.com" at bounding box center [632, 330] width 428 height 34
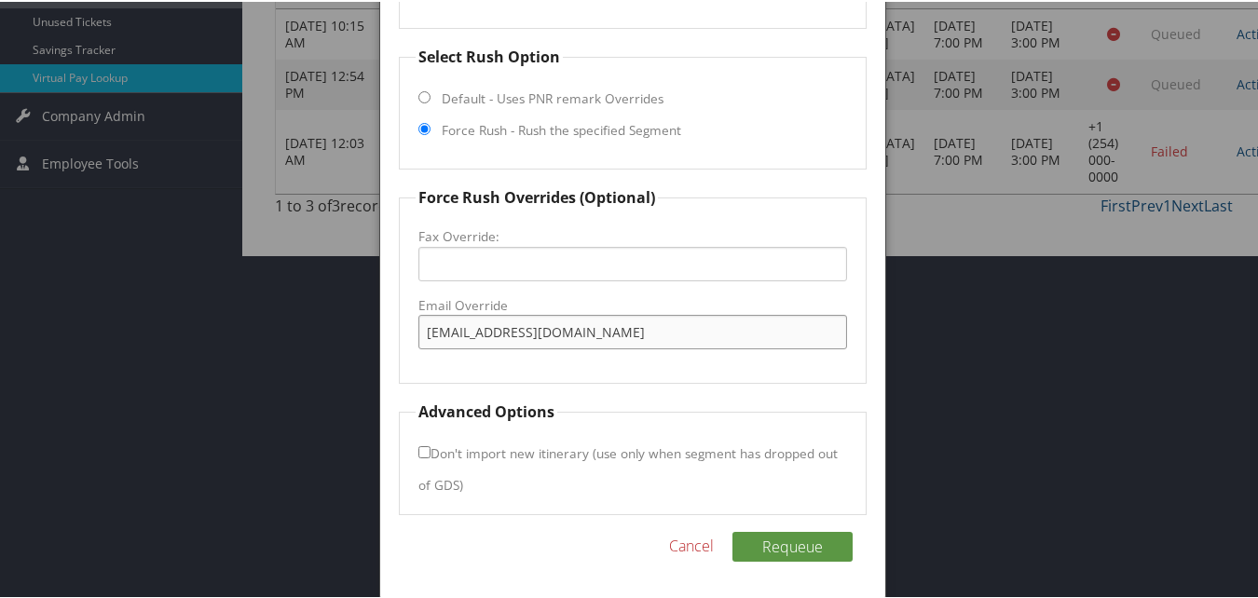
click at [530, 334] on input "hamptoninn.hhtx@gmail.com" at bounding box center [632, 330] width 428 height 34
type input "hamptoninn.hhtx@gmail.com"
click at [809, 544] on button "Requeue" at bounding box center [792, 545] width 120 height 30
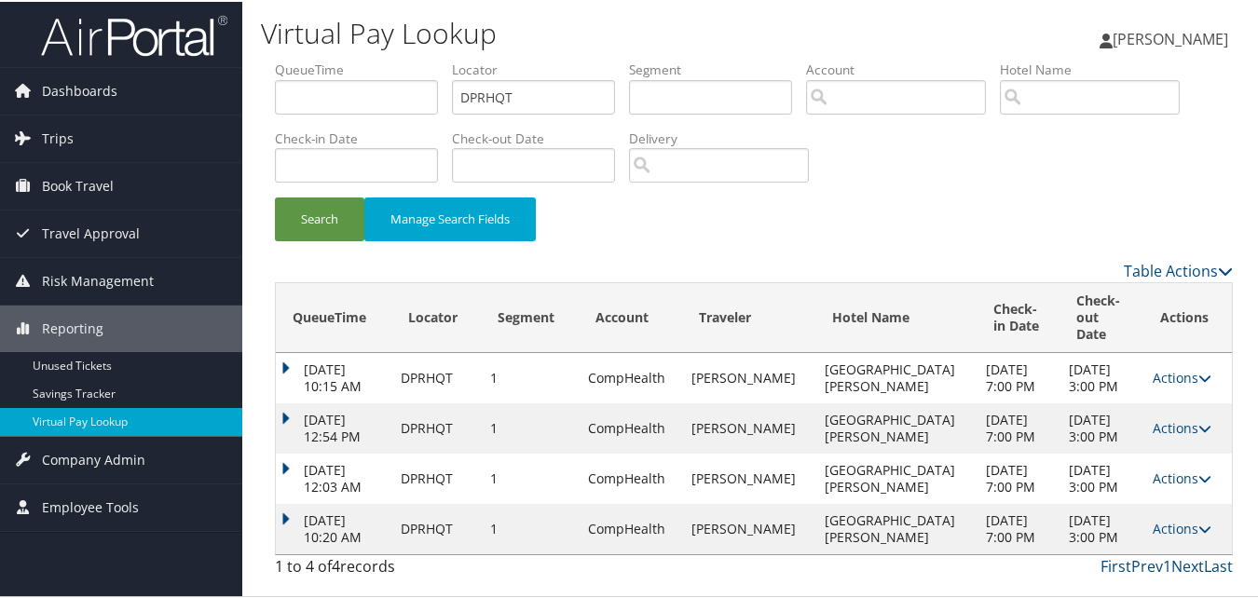
scroll to position [37, 0]
click at [1163, 544] on td "Actions Resend Logs View Itinerary" at bounding box center [1187, 527] width 89 height 50
click at [1158, 536] on link "Actions" at bounding box center [1182, 527] width 59 height 18
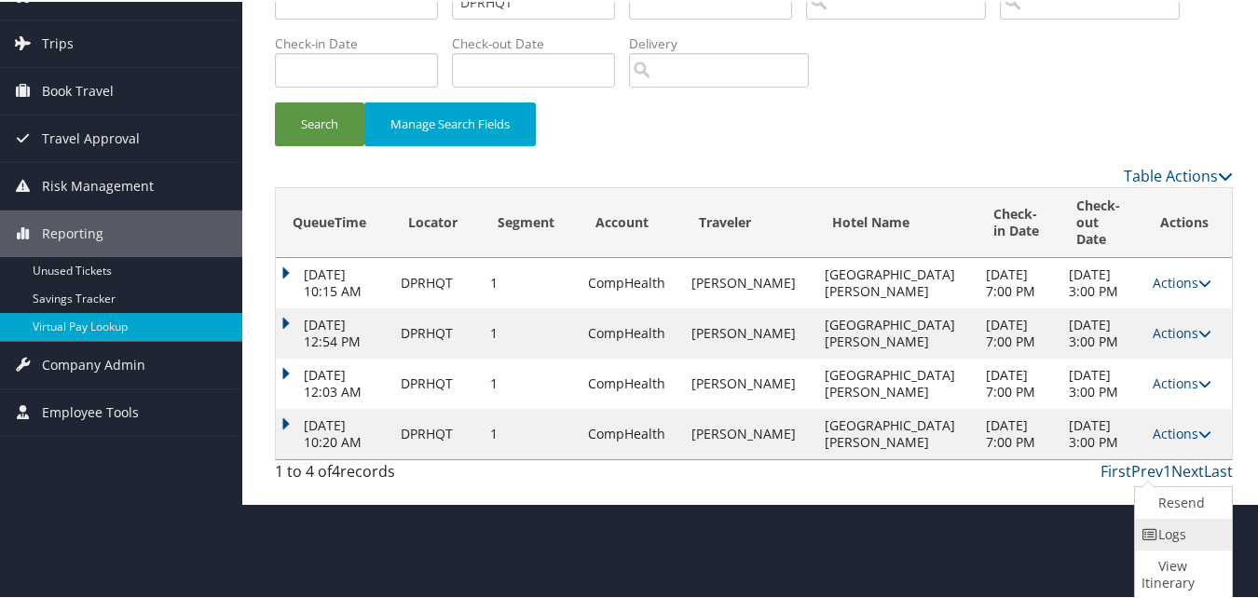
click at [1164, 544] on link "Logs" at bounding box center [1181, 533] width 93 height 32
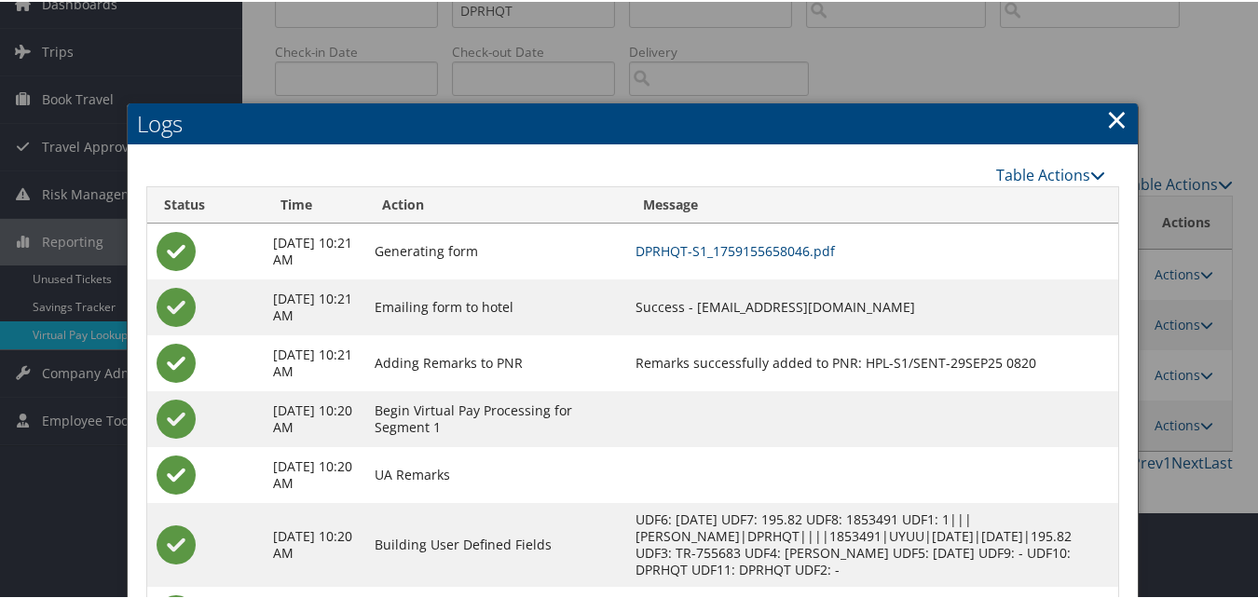
scroll to position [182, 0]
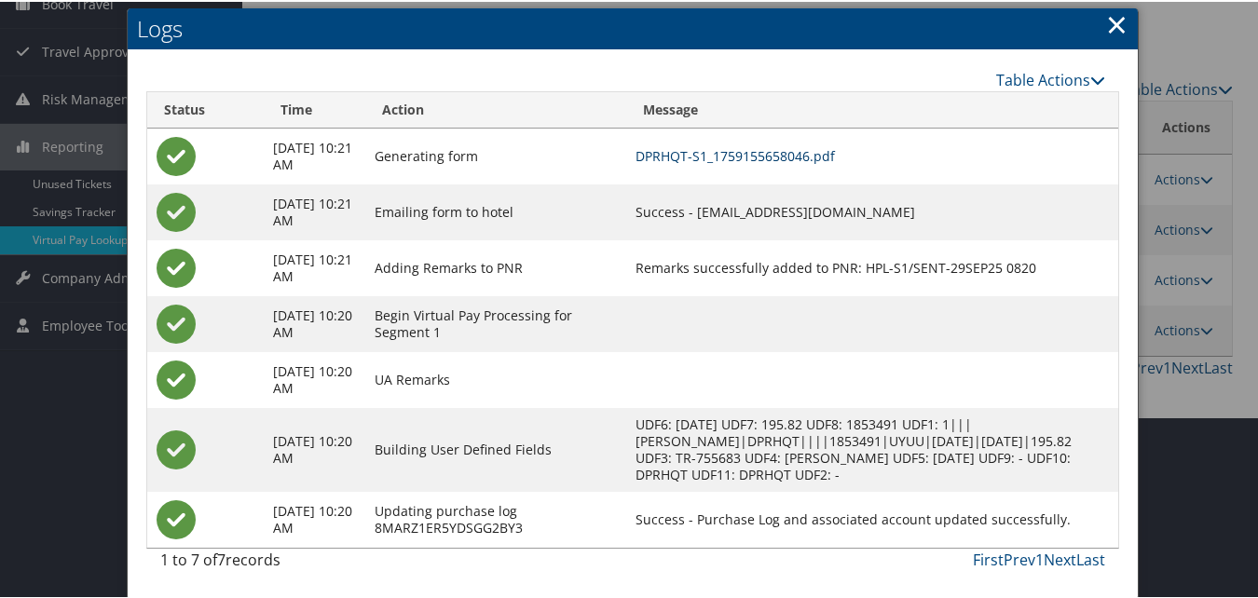
click at [746, 149] on link "DPRHQT-S1_1759155658046.pdf" at bounding box center [735, 154] width 199 height 18
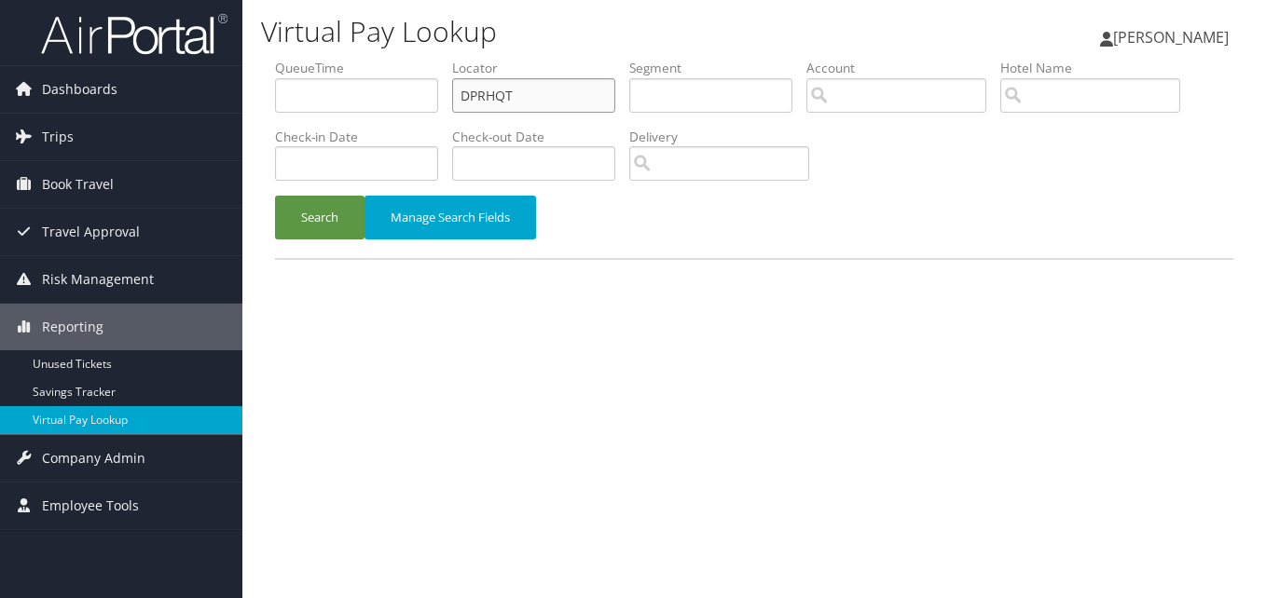
click at [491, 94] on input "DPRHQT" at bounding box center [533, 95] width 163 height 34
paste input "FUPCTM"
type input "FUPCTM"
click at [296, 246] on div "Search Manage Search Fields" at bounding box center [754, 227] width 986 height 62
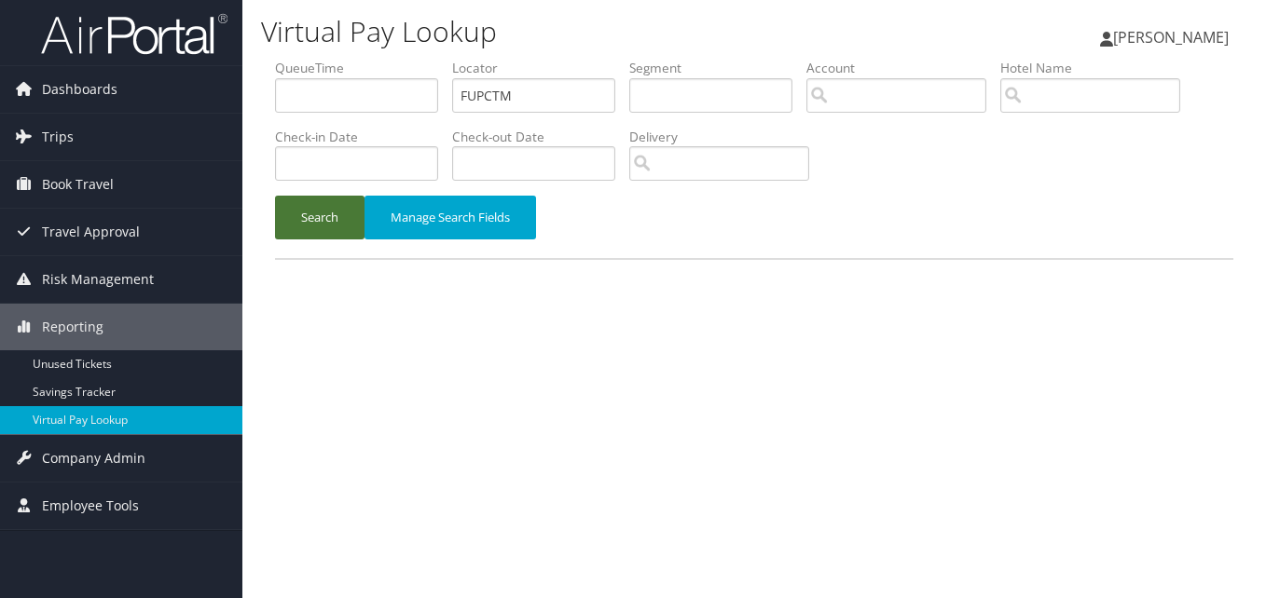
click at [303, 225] on button "Search" at bounding box center [319, 218] width 89 height 44
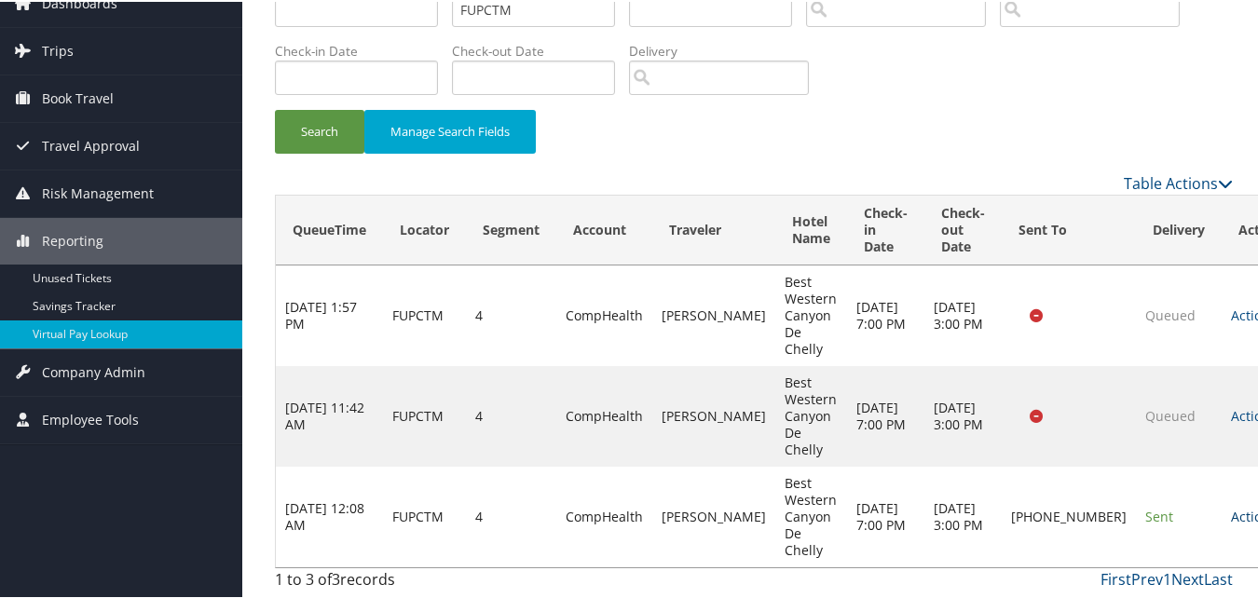
click at [1231, 507] on link "Actions" at bounding box center [1260, 515] width 59 height 18
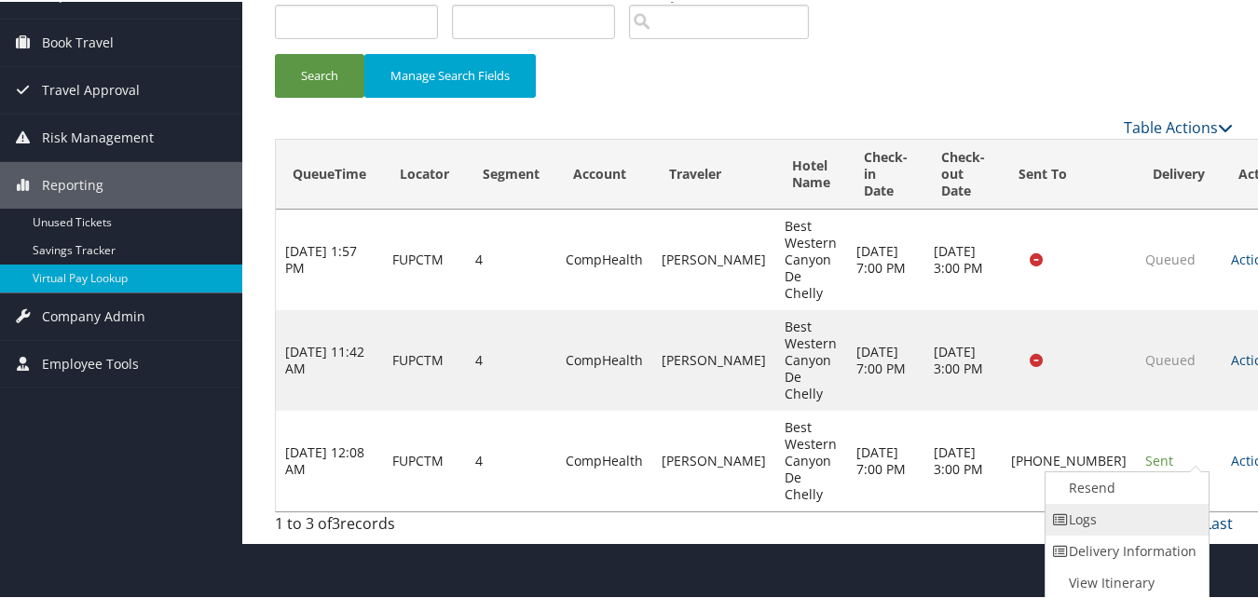
click at [1126, 531] on link "Logs" at bounding box center [1125, 518] width 159 height 32
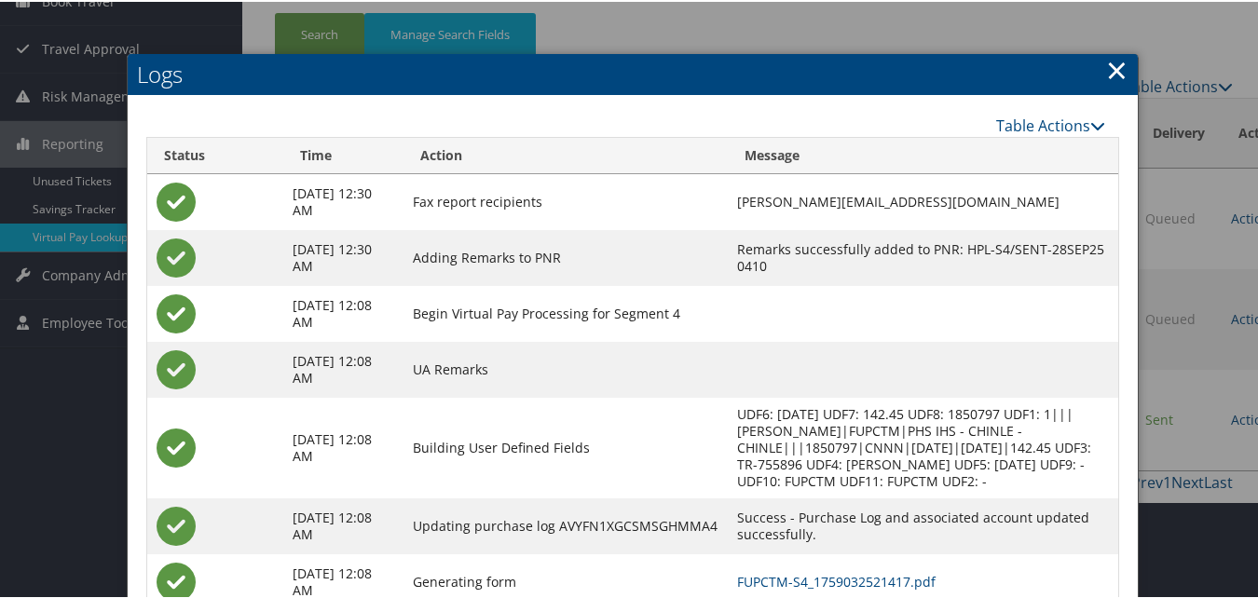
scroll to position [303, 0]
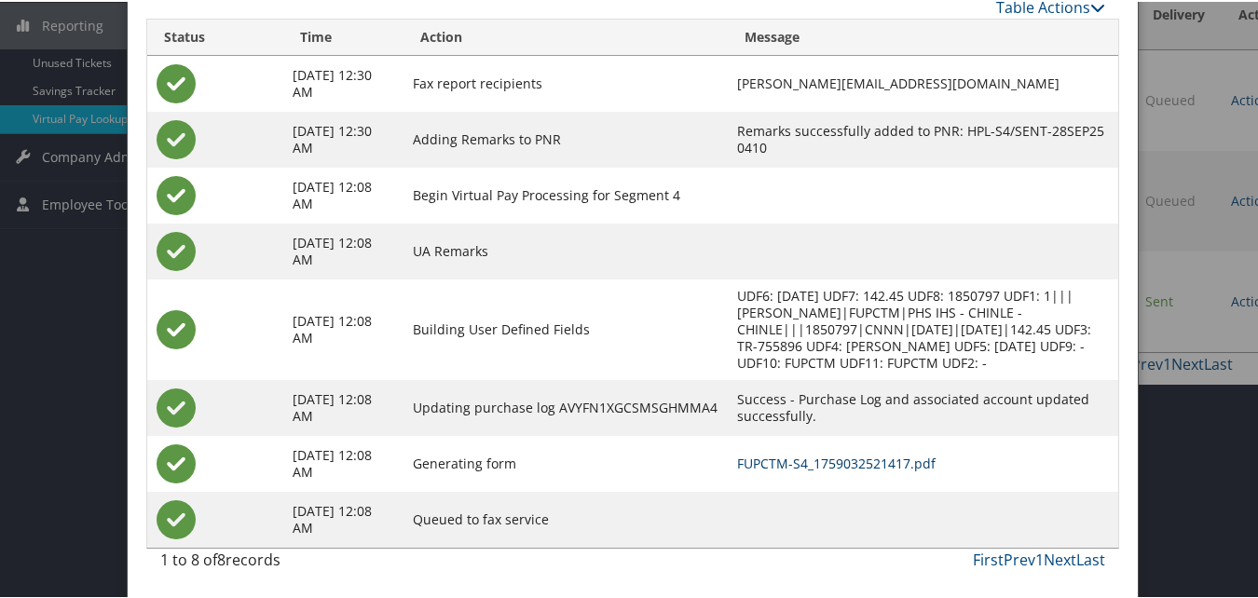
click at [763, 458] on link "FUPCTM-S4_1759032521417.pdf" at bounding box center [836, 462] width 199 height 18
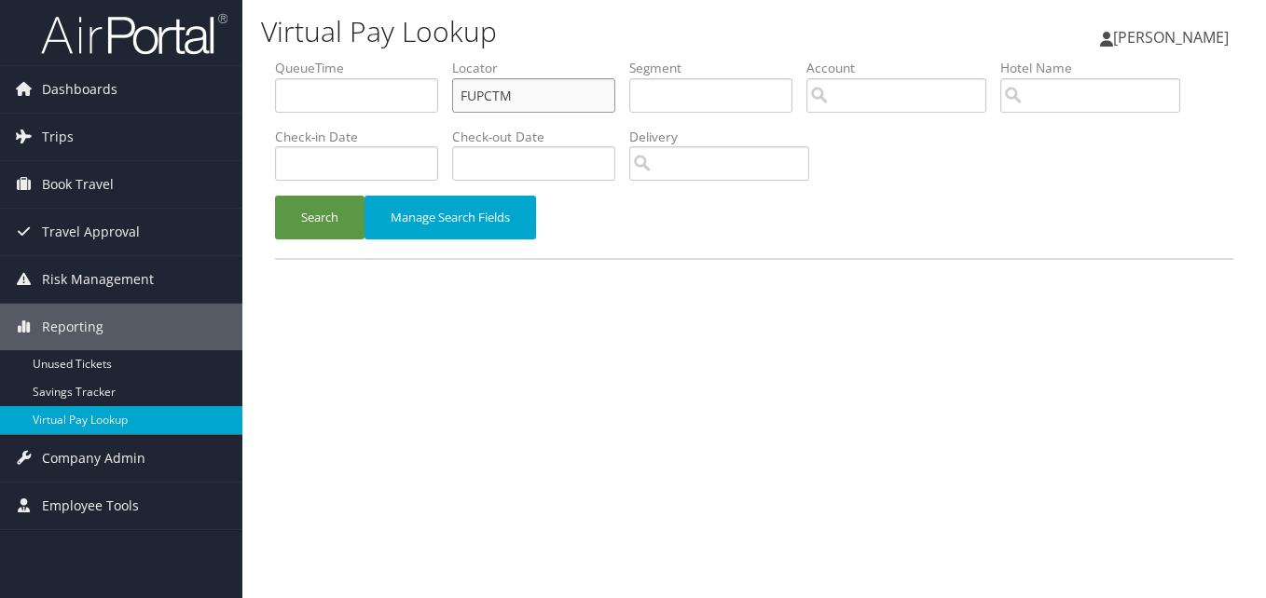
click at [515, 100] on input "FUPCTM" at bounding box center [533, 95] width 163 height 34
paste input "DKOIDC"
type input "DKOIDC"
click at [355, 194] on li "Check-in Date" at bounding box center [363, 162] width 177 height 68
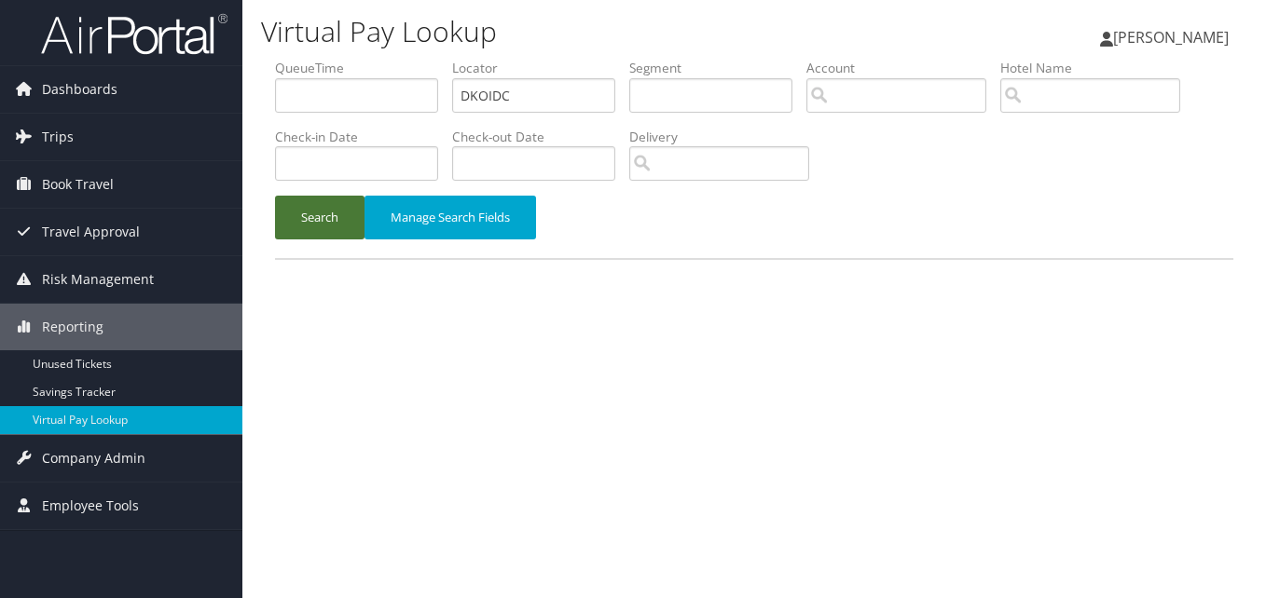
click at [337, 209] on button "Search" at bounding box center [319, 218] width 89 height 44
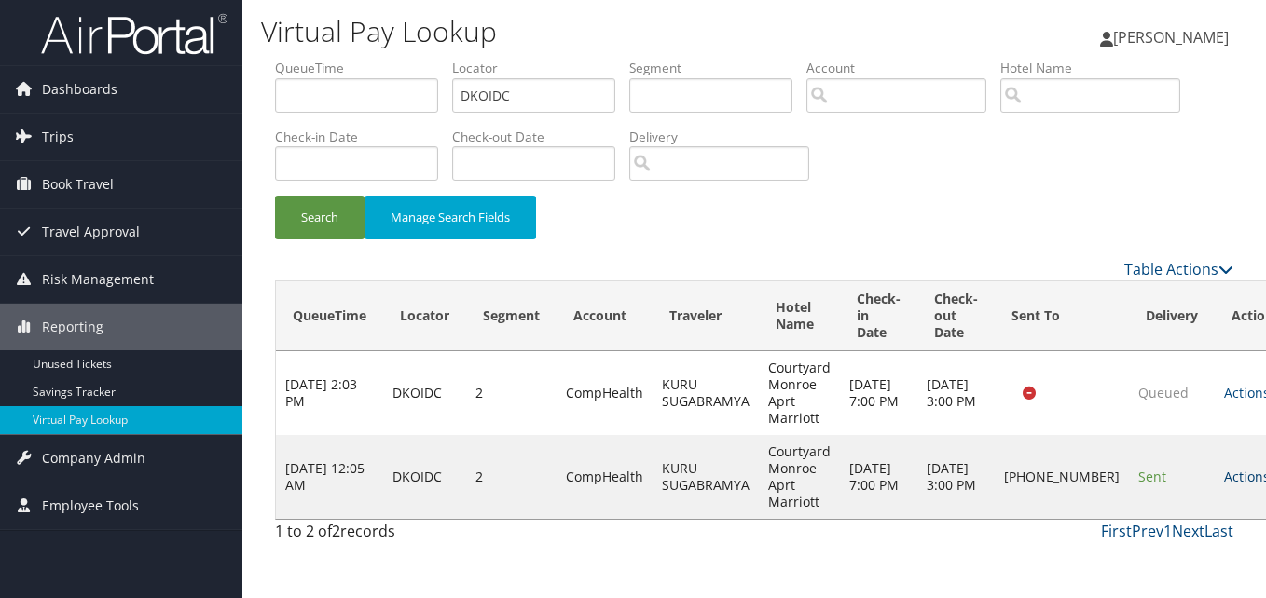
click at [1224, 482] on link "Actions" at bounding box center [1253, 477] width 59 height 18
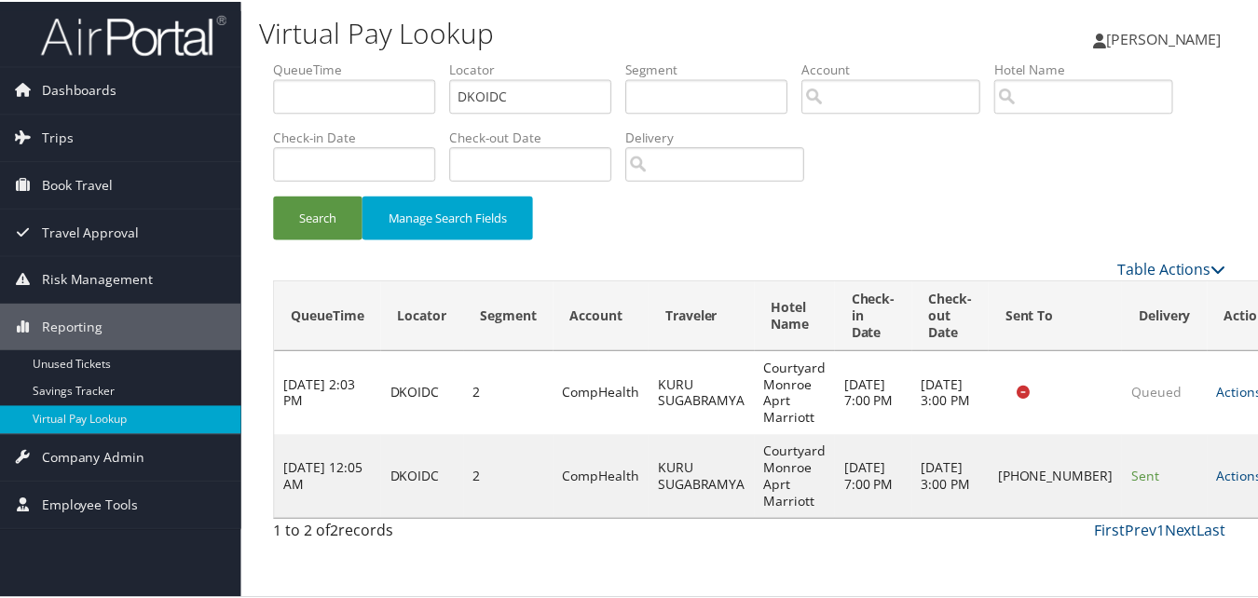
scroll to position [18, 0]
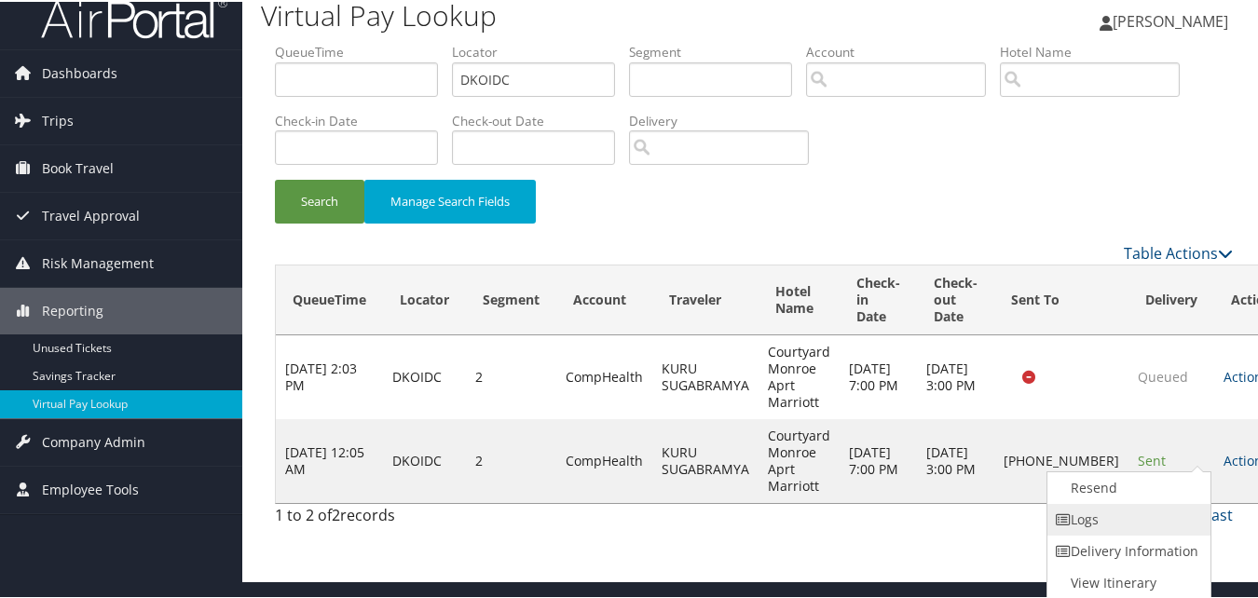
click at [1156, 531] on link "Logs" at bounding box center [1126, 518] width 159 height 32
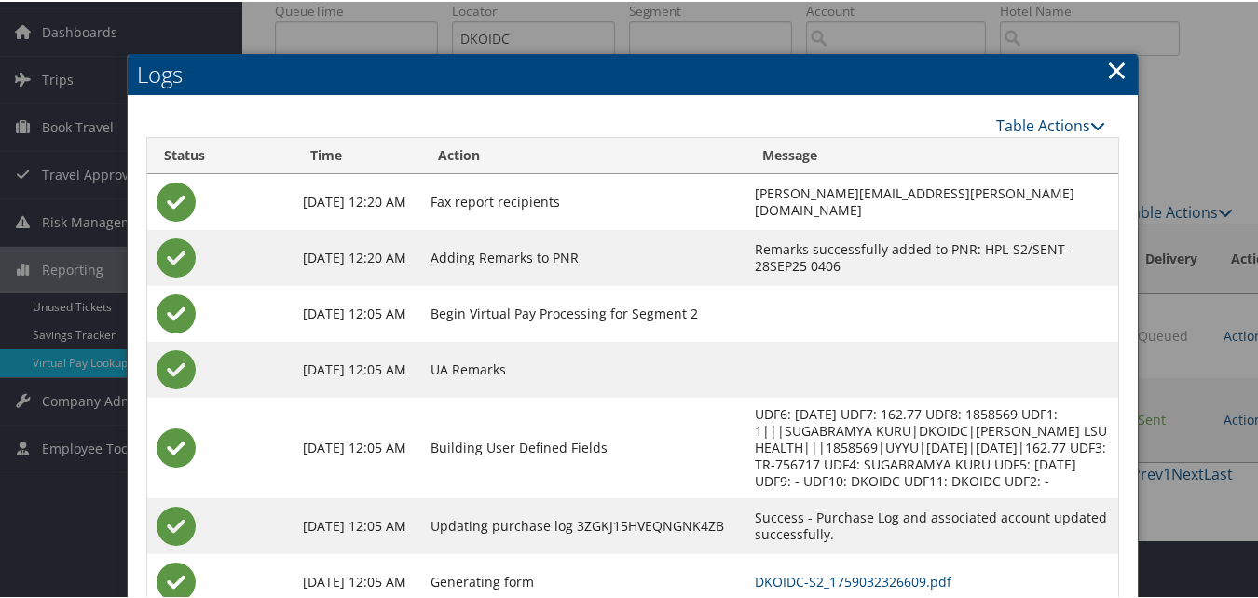
scroll to position [160, 0]
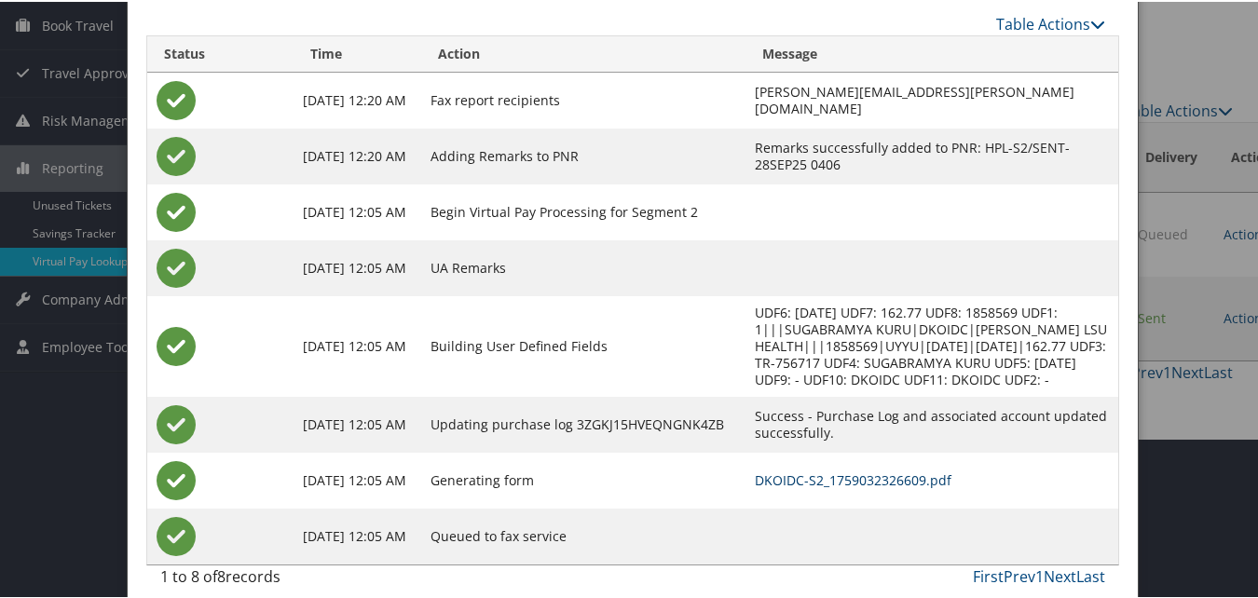
click at [755, 470] on link "DKOIDC-S2_1759032326609.pdf" at bounding box center [853, 479] width 197 height 18
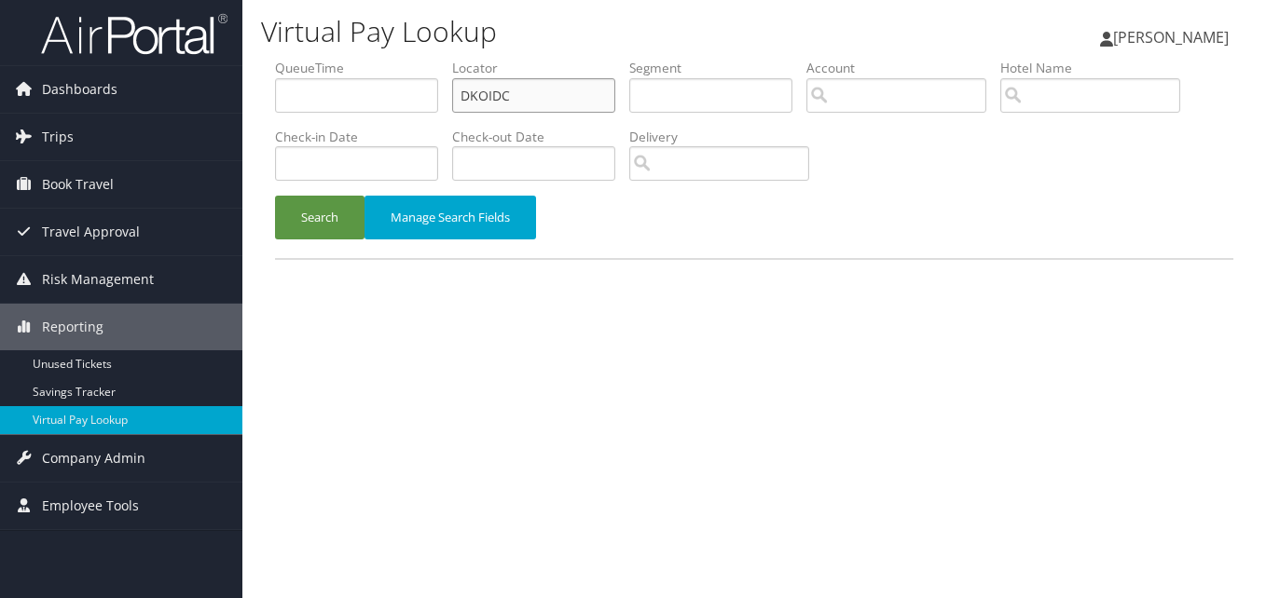
click at [497, 97] on input "DKOIDC" at bounding box center [533, 95] width 163 height 34
paste input "MSQSTM"
type input "MSQSTM"
click at [335, 219] on button "Search" at bounding box center [319, 218] width 89 height 44
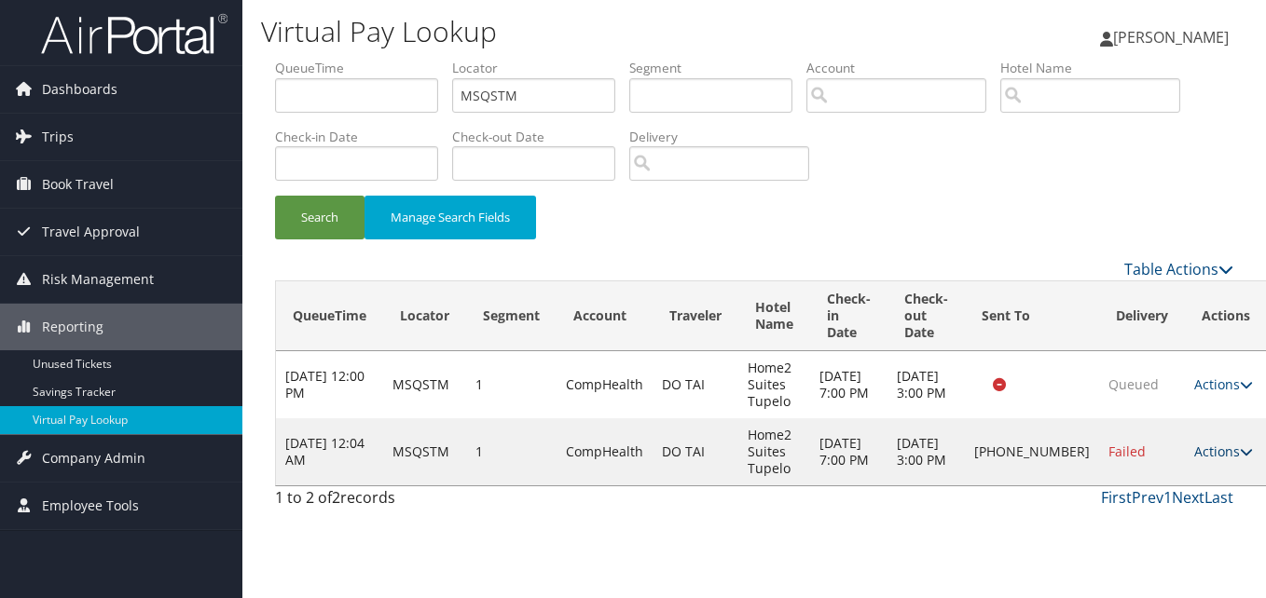
click at [1198, 458] on link "Actions" at bounding box center [1223, 452] width 59 height 18
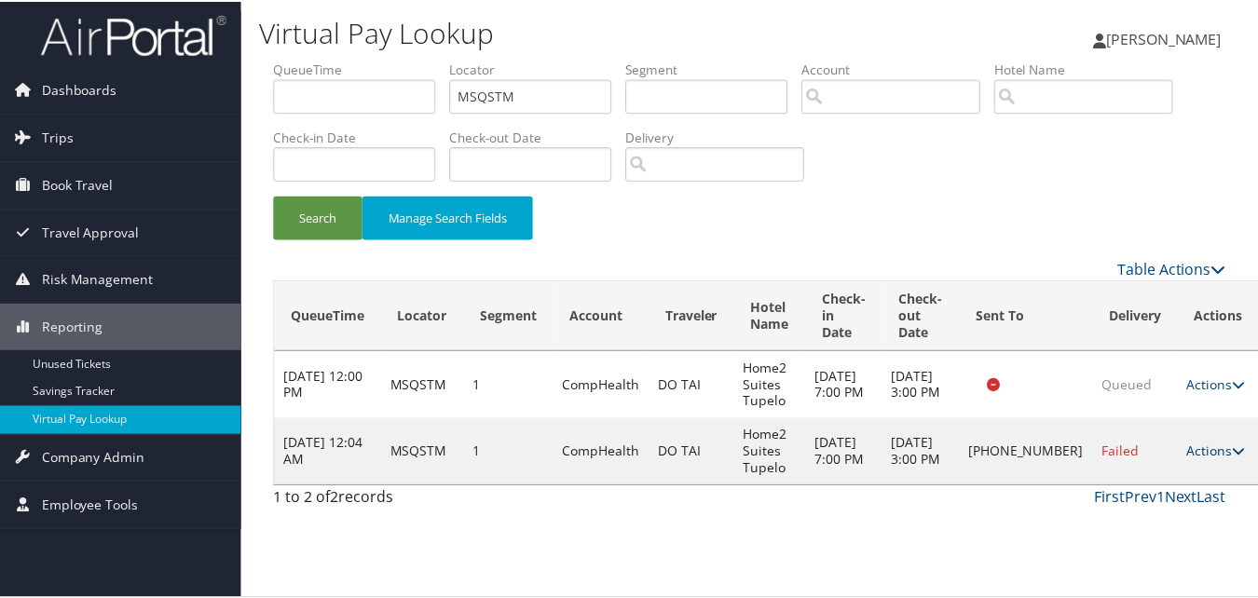
scroll to position [1, 0]
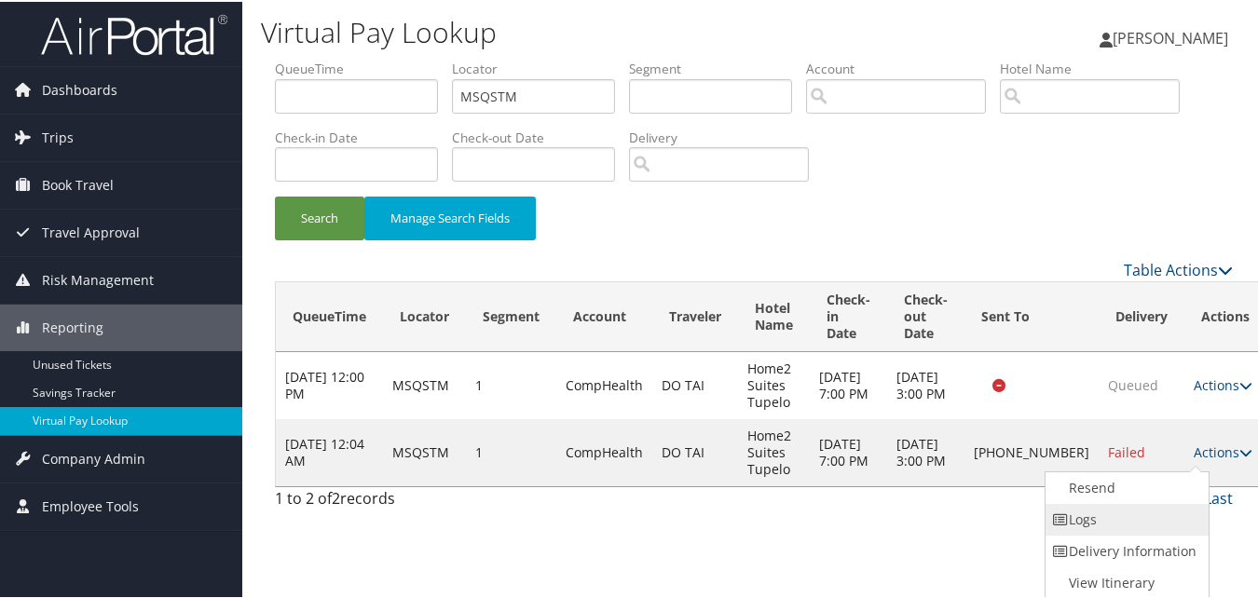
click at [1111, 513] on link "Logs" at bounding box center [1125, 518] width 159 height 32
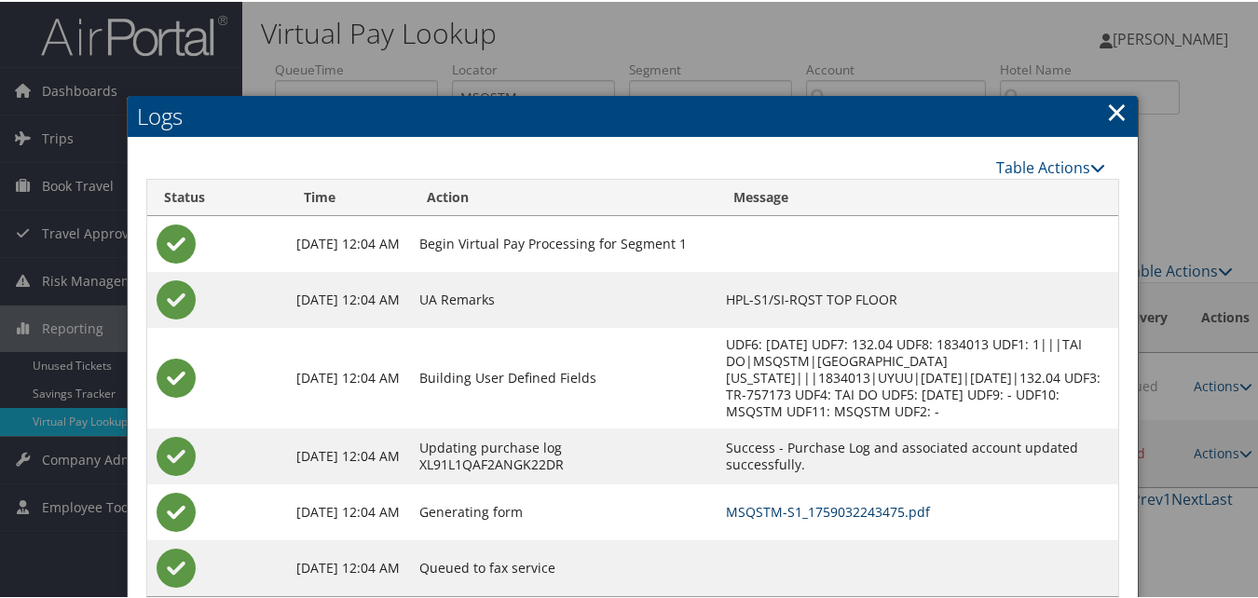
click at [829, 513] on link "MSQSTM-S1_1759032243475.pdf" at bounding box center [828, 510] width 204 height 18
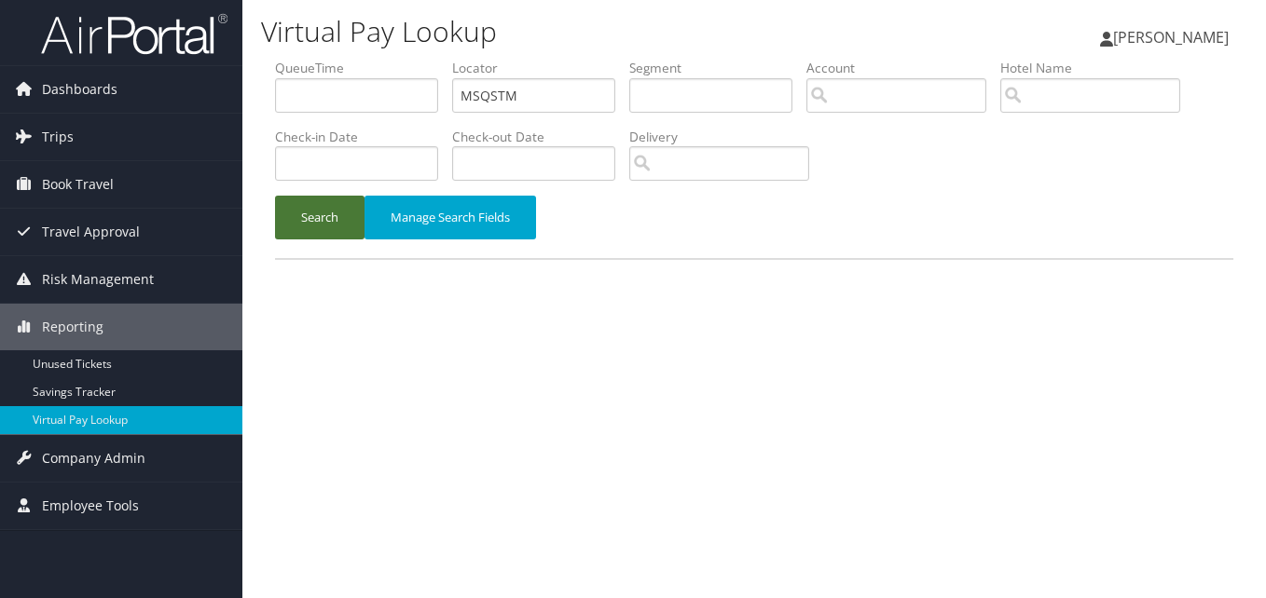
click at [354, 213] on button "Search" at bounding box center [319, 218] width 89 height 44
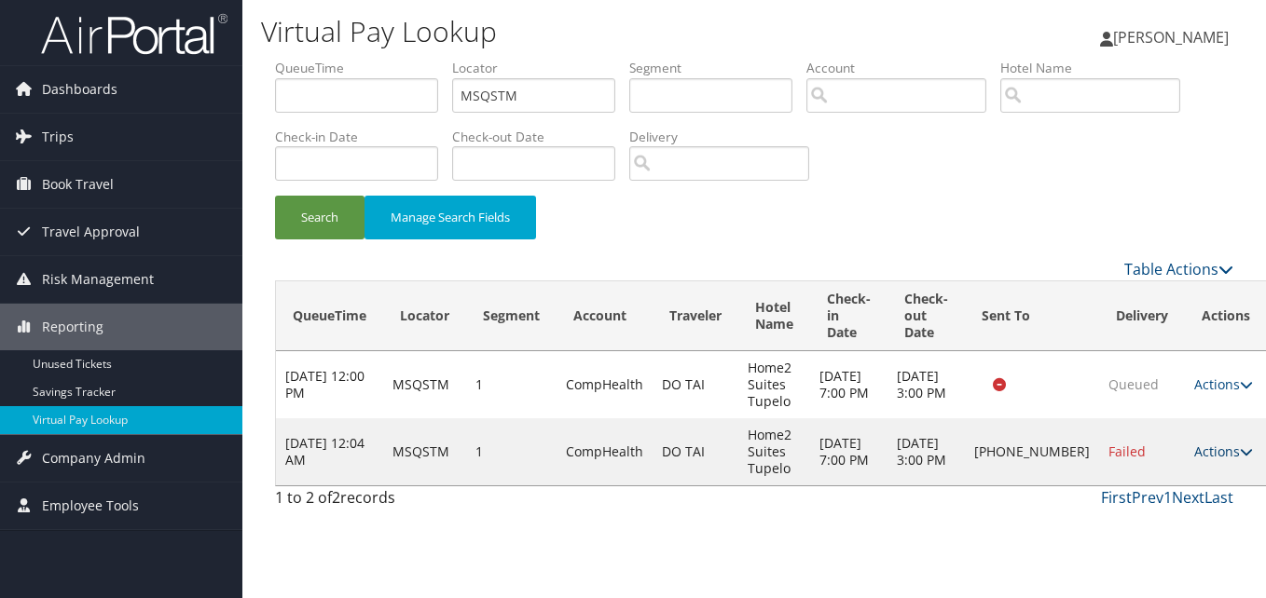
click at [1195, 459] on link "Actions" at bounding box center [1223, 452] width 59 height 18
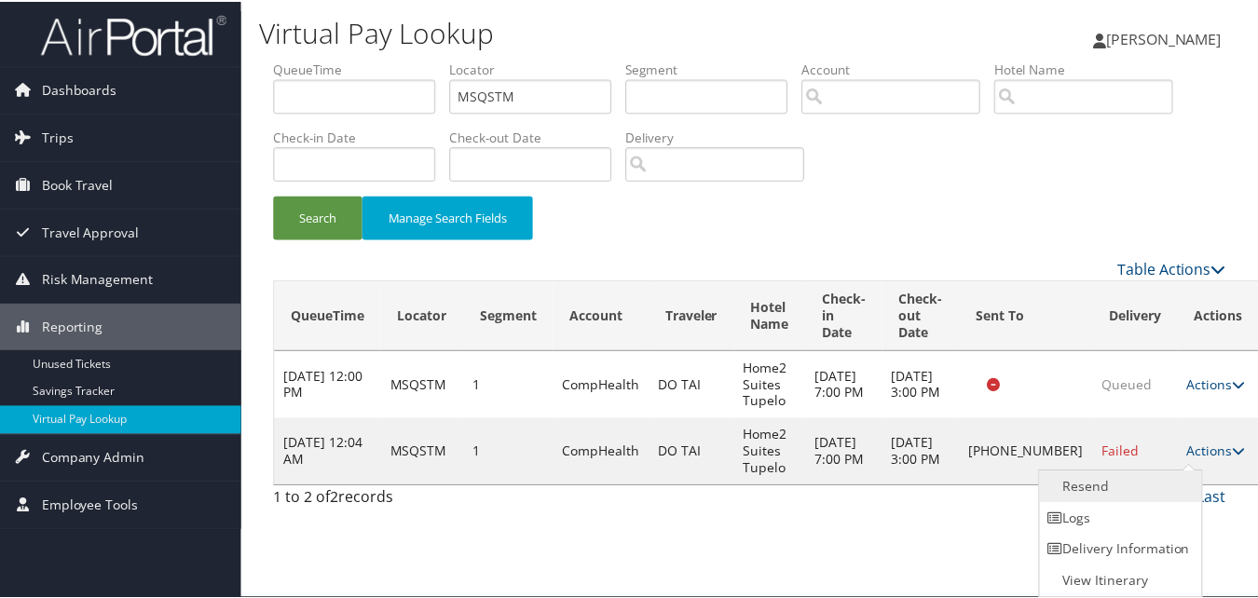
scroll to position [1, 0]
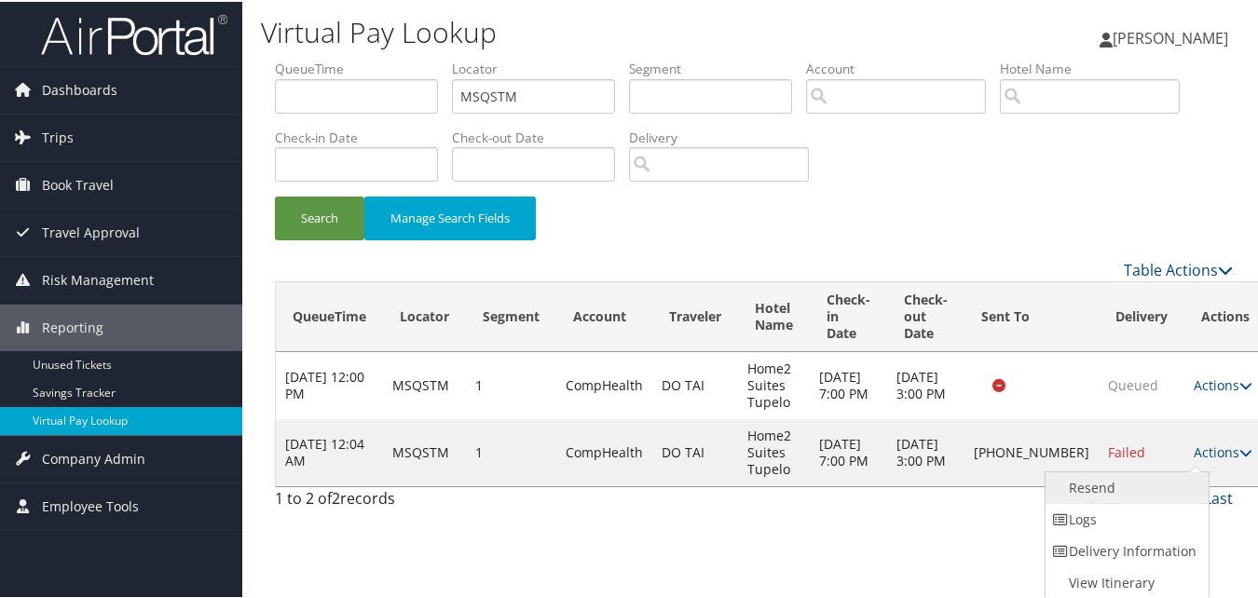
click at [1143, 499] on link "Resend" at bounding box center [1125, 487] width 159 height 32
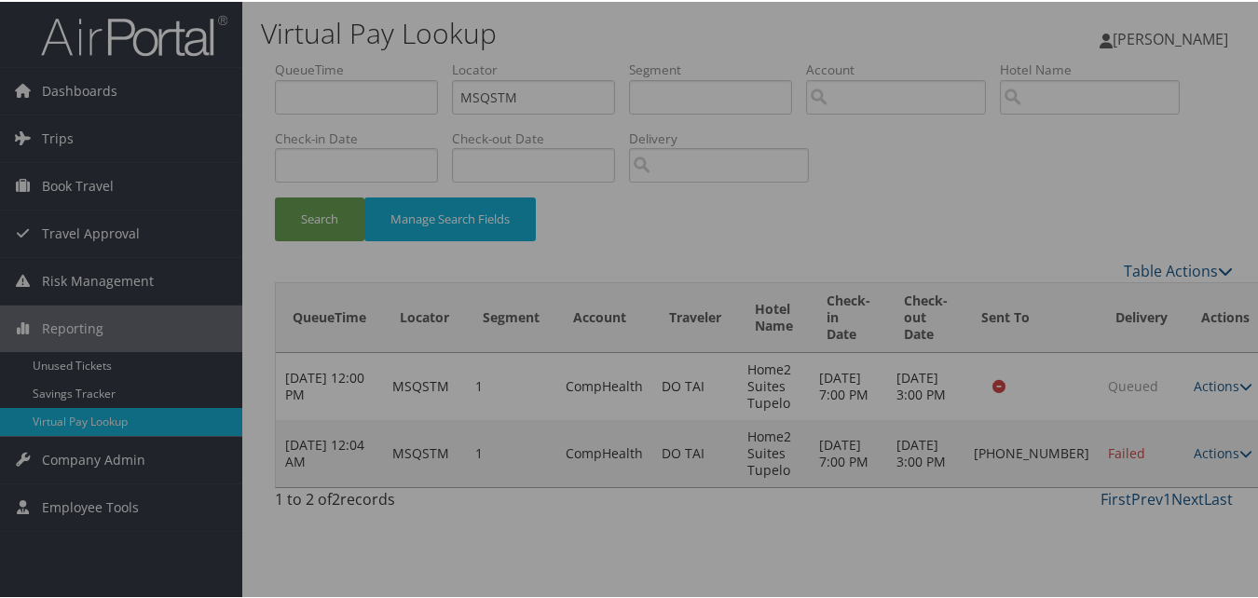
scroll to position [0, 0]
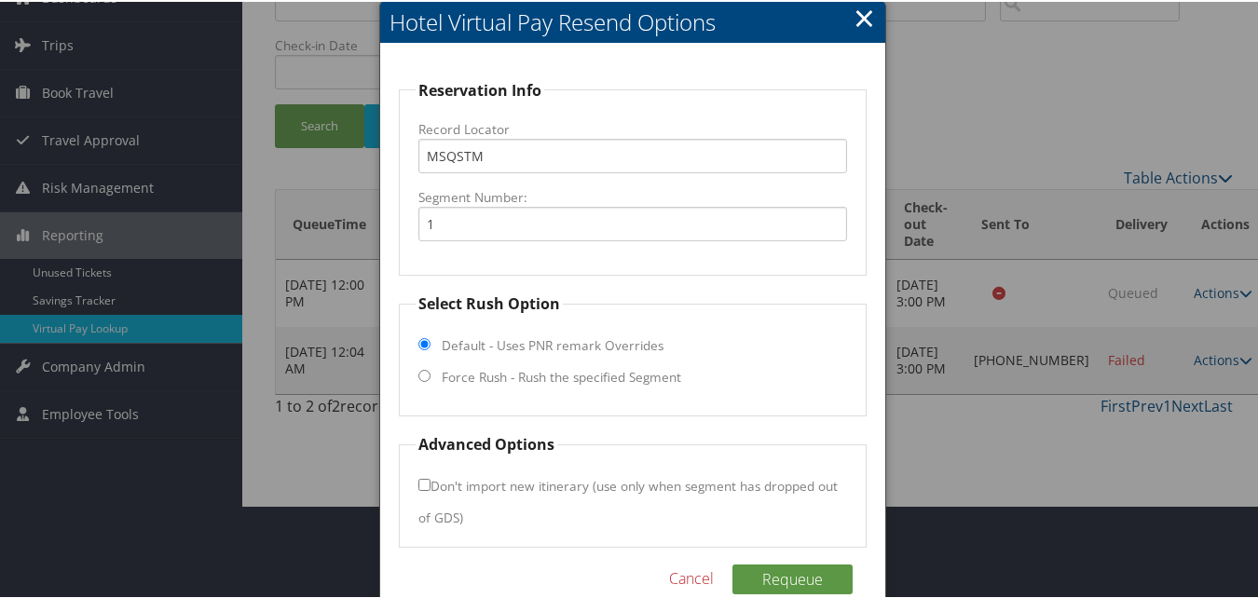
click at [419, 380] on fieldset "Select Rush Option Default - Uses PNR remark Overrides Force Rush - Rush the sp…" at bounding box center [632, 353] width 467 height 124
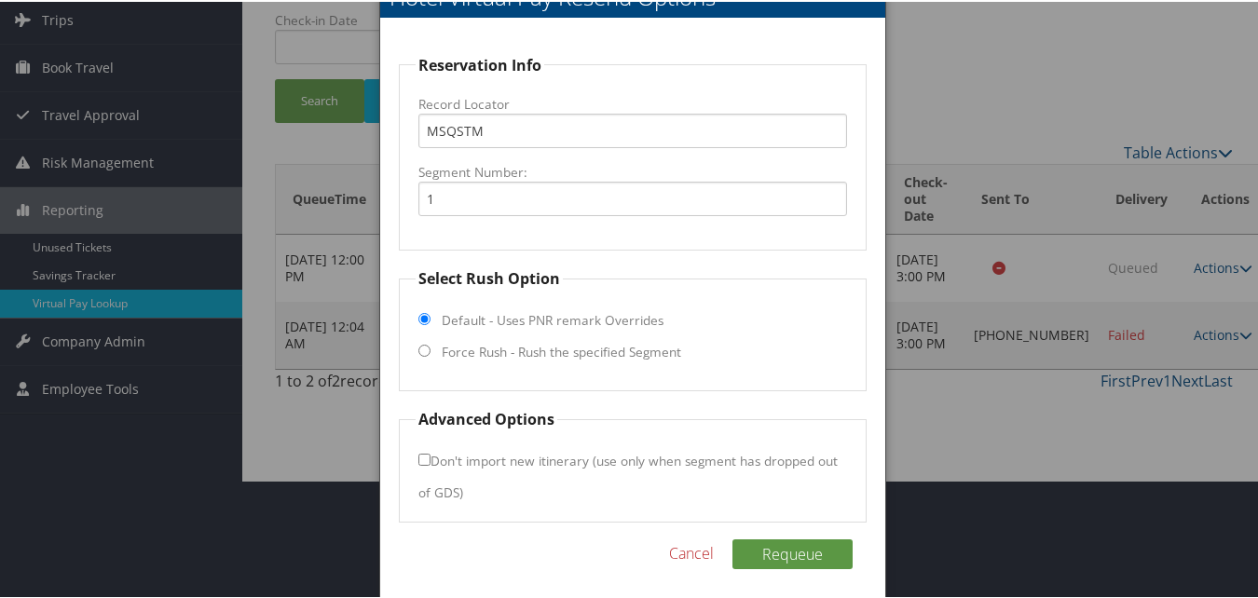
scroll to position [126, 0]
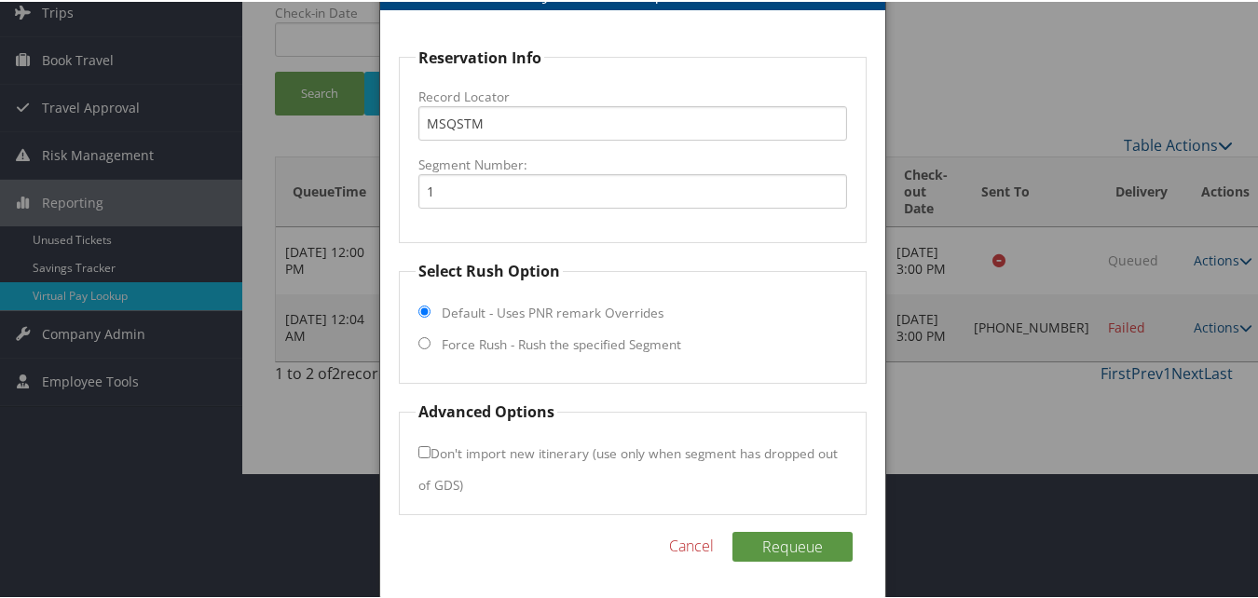
click at [433, 339] on fieldset "Select Rush Option Default - Uses PNR remark Overrides Force Rush - Rush the sp…" at bounding box center [632, 320] width 467 height 124
click at [420, 344] on input "Force Rush - Rush the specified Segment" at bounding box center [424, 341] width 12 height 12
radio input "true"
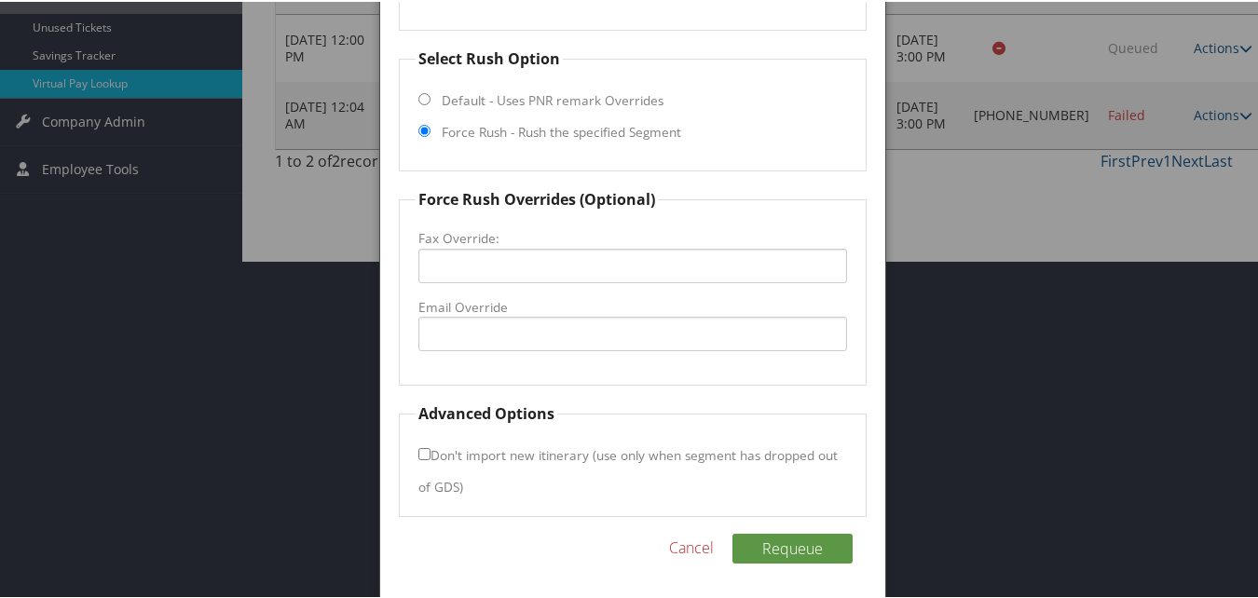
scroll to position [340, 0]
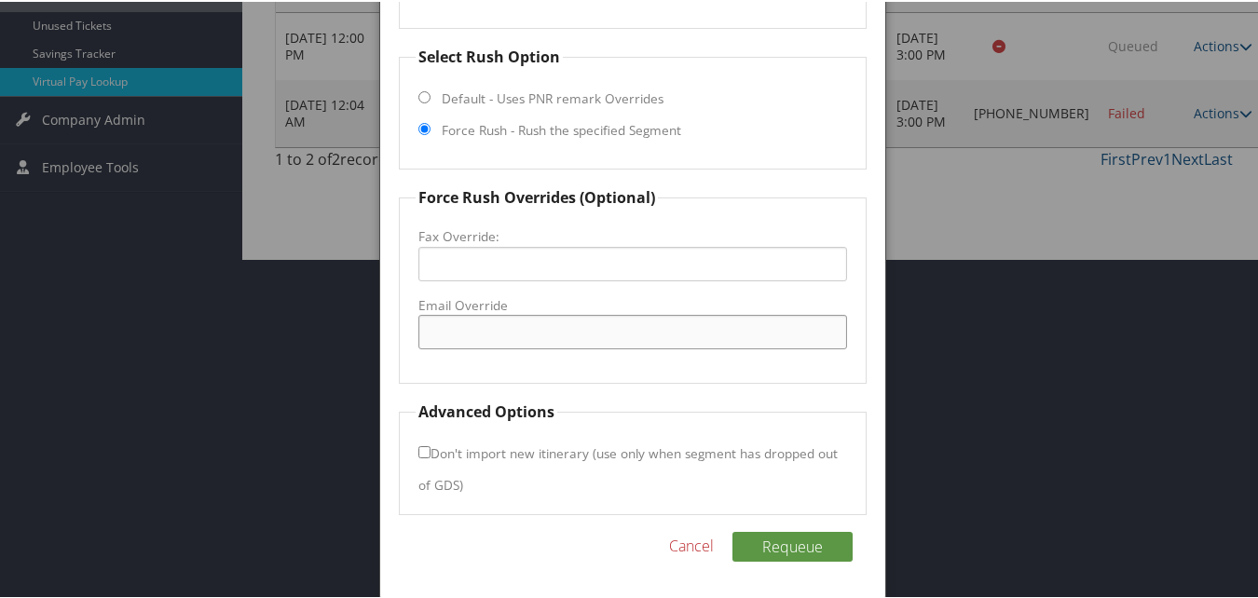
click at [461, 345] on input "Email Override" at bounding box center [632, 330] width 428 height 34
type input "lezlie.pender@hilton.com"
click at [464, 359] on fieldset "Force Rush Overrides (Optional) Fax Override: Email Override lezlie.pender@hilt…" at bounding box center [632, 284] width 467 height 198
click at [471, 337] on input "lezlie.pender@hilton.com" at bounding box center [632, 330] width 428 height 34
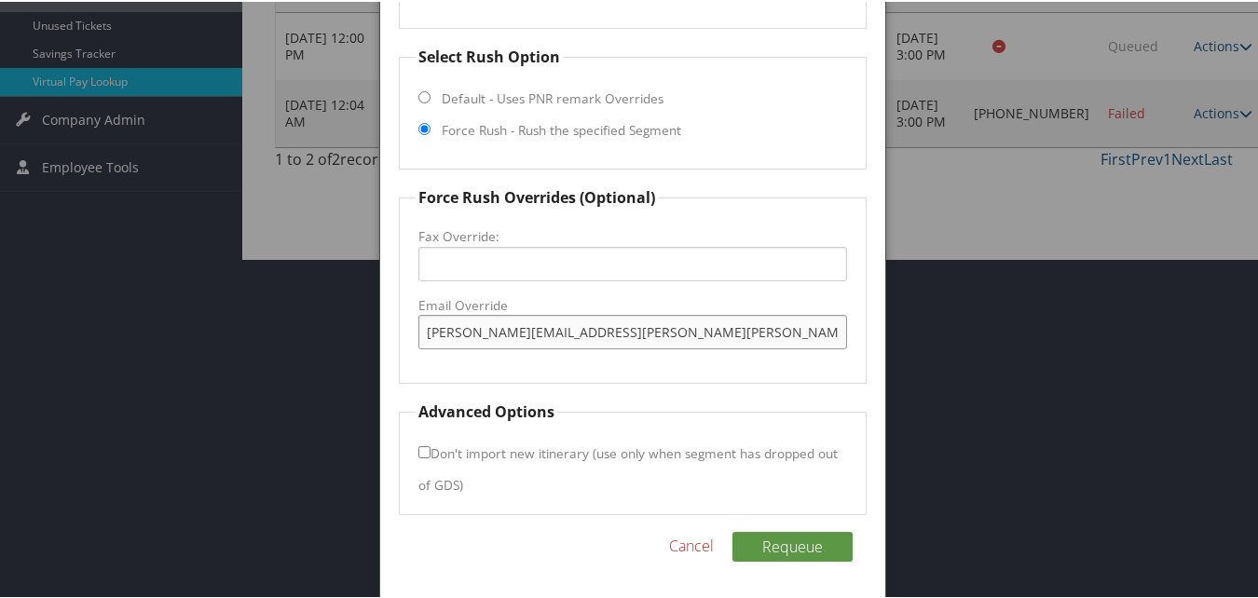
click at [471, 337] on input "lezlie.pender@hilton.com" at bounding box center [632, 330] width 428 height 34
click at [782, 548] on button "Requeue" at bounding box center [792, 545] width 120 height 30
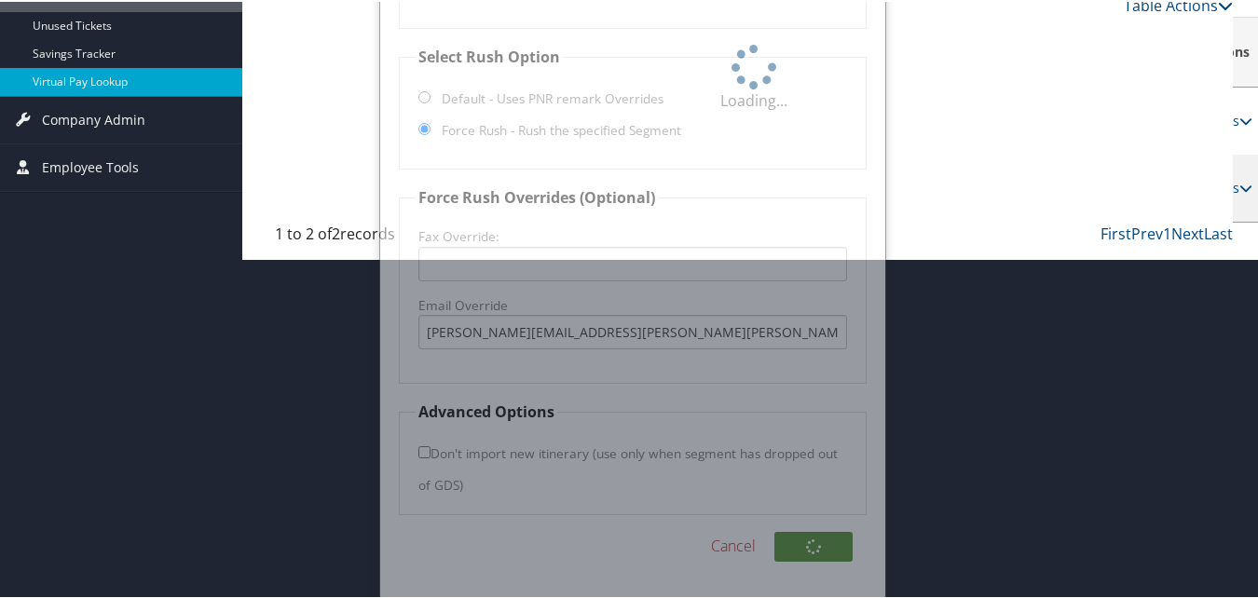
scroll to position [62, 0]
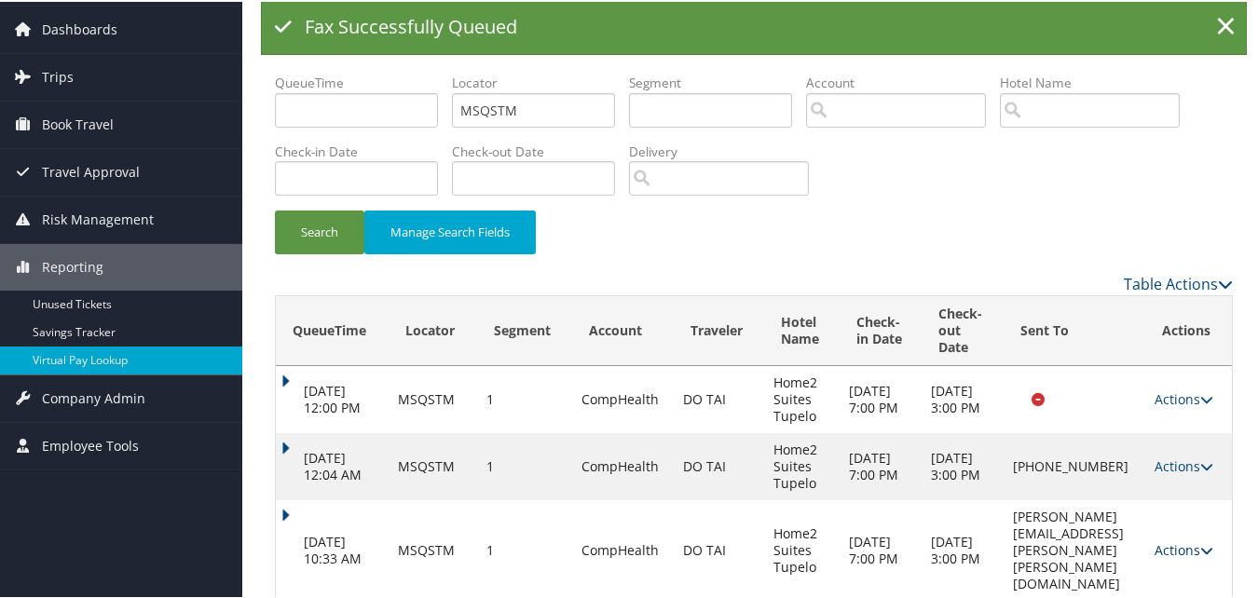
click at [1165, 540] on link "Actions" at bounding box center [1184, 549] width 59 height 18
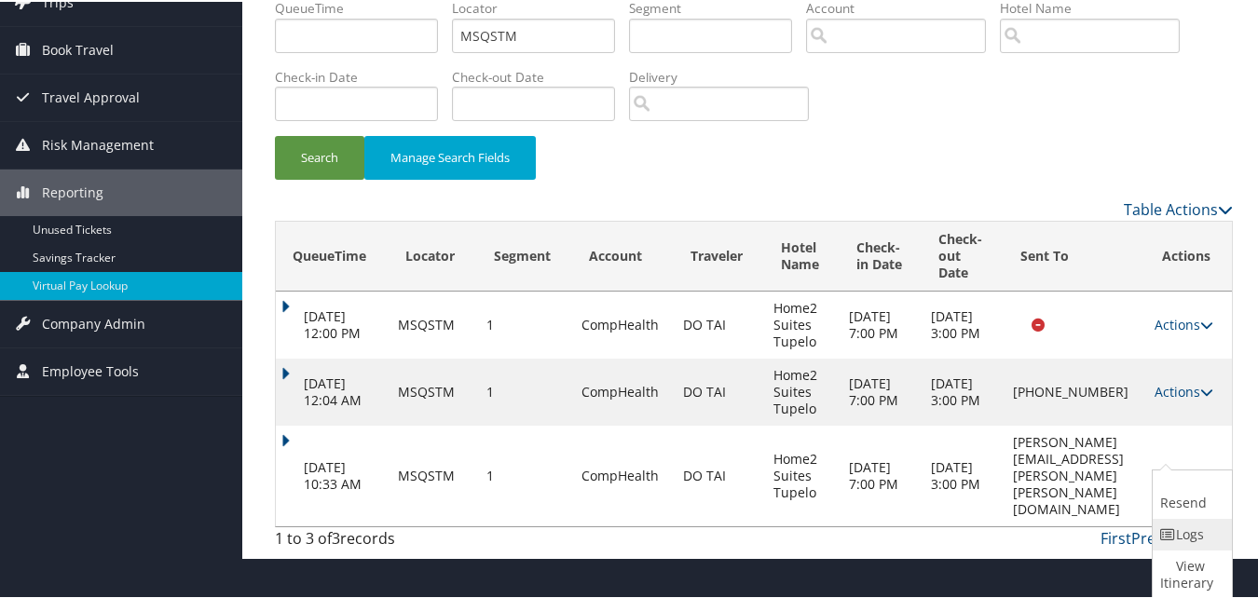
click at [1165, 541] on link "Logs" at bounding box center [1190, 533] width 75 height 32
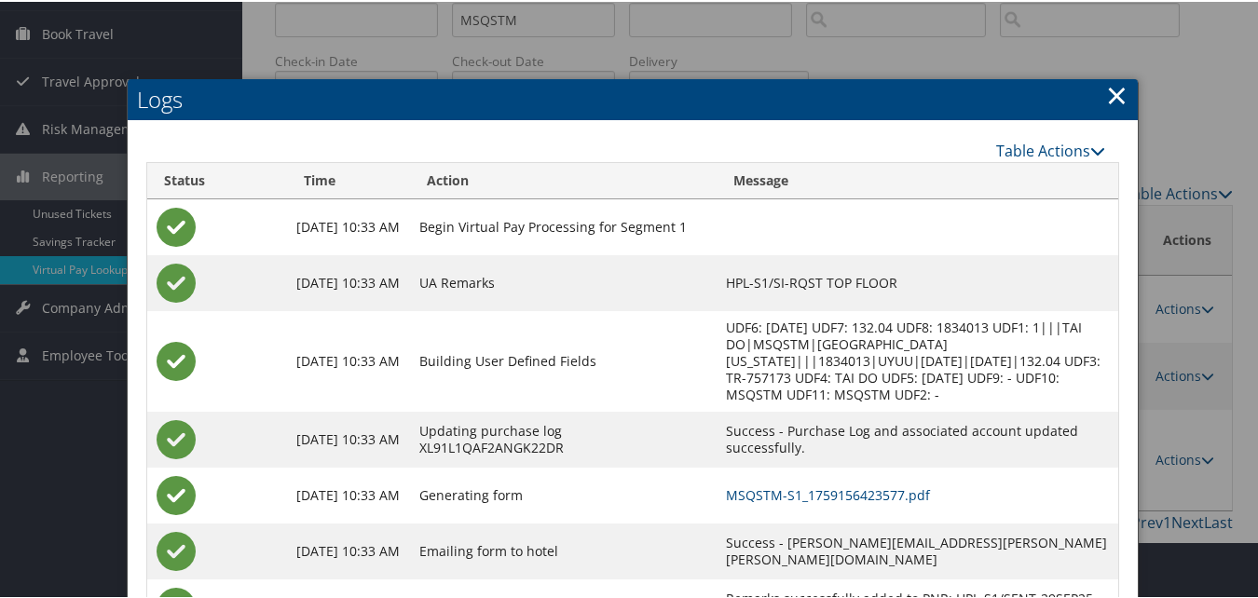
scroll to position [240, 0]
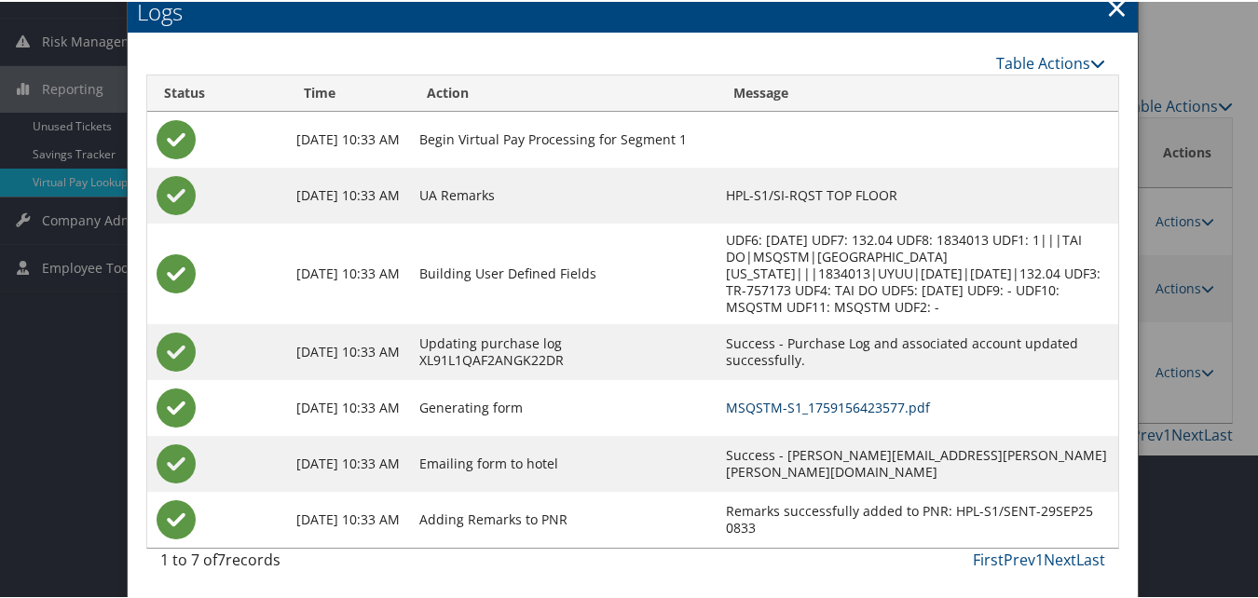
click at [856, 402] on link "MSQSTM-S1_1759156423577.pdf" at bounding box center [828, 406] width 204 height 18
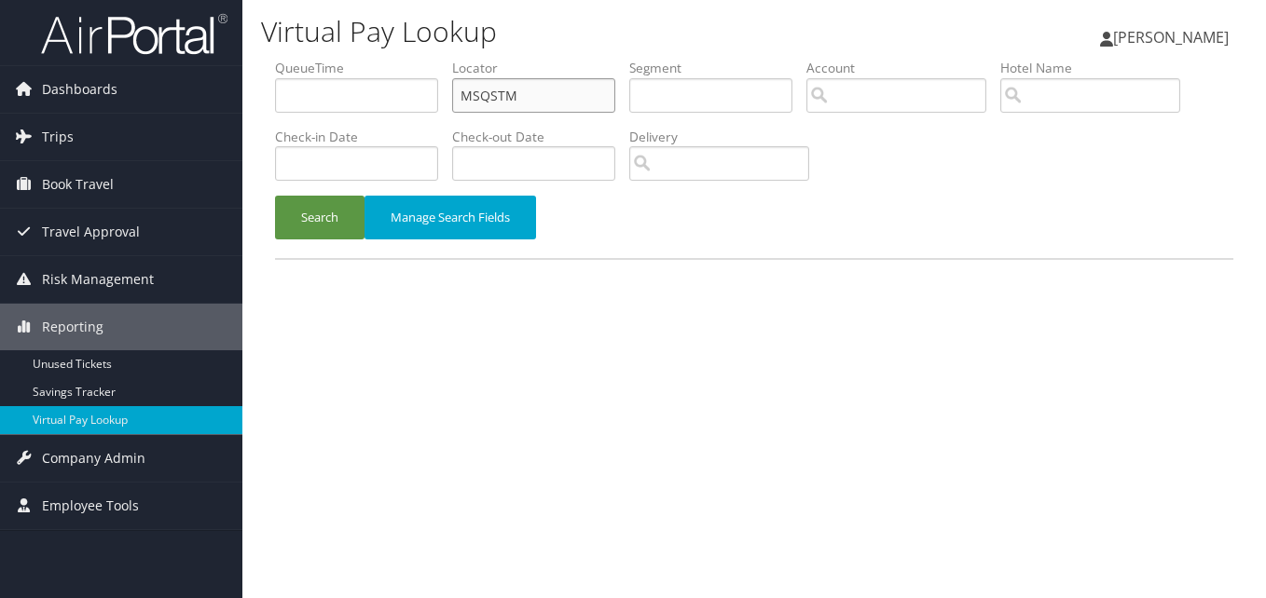
click at [513, 91] on input "MSQSTM" at bounding box center [533, 95] width 163 height 34
paste input "QUHJDK"
type input "QUHJDK"
click at [309, 199] on button "Search" at bounding box center [319, 218] width 89 height 44
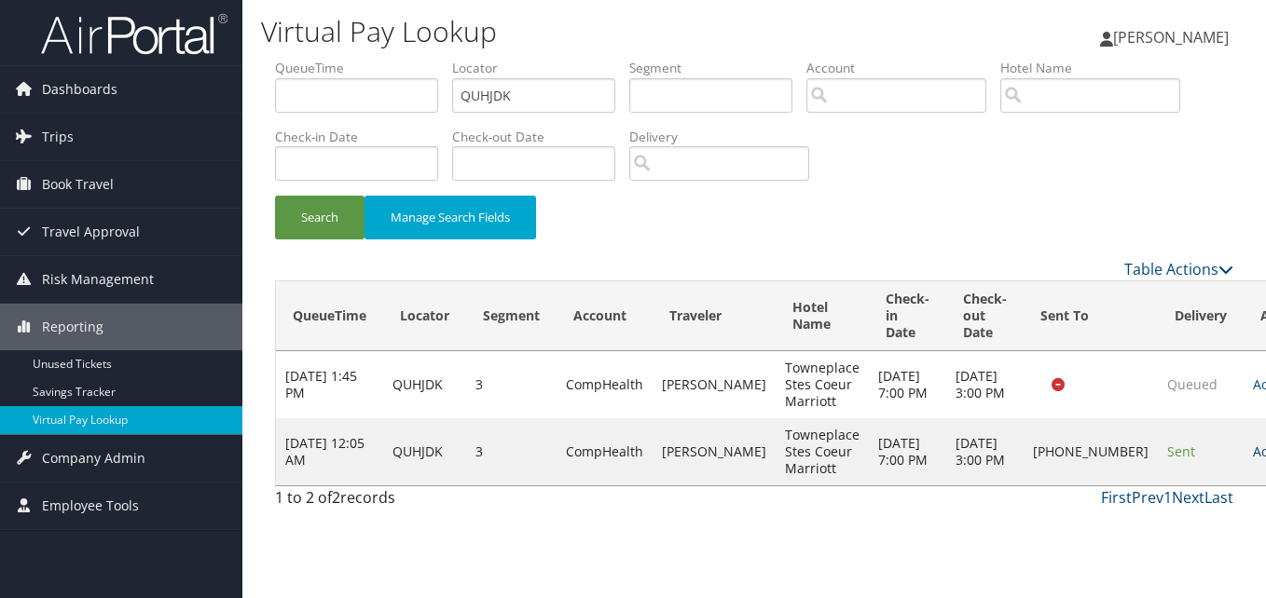
click at [1253, 460] on link "Actions" at bounding box center [1282, 452] width 59 height 18
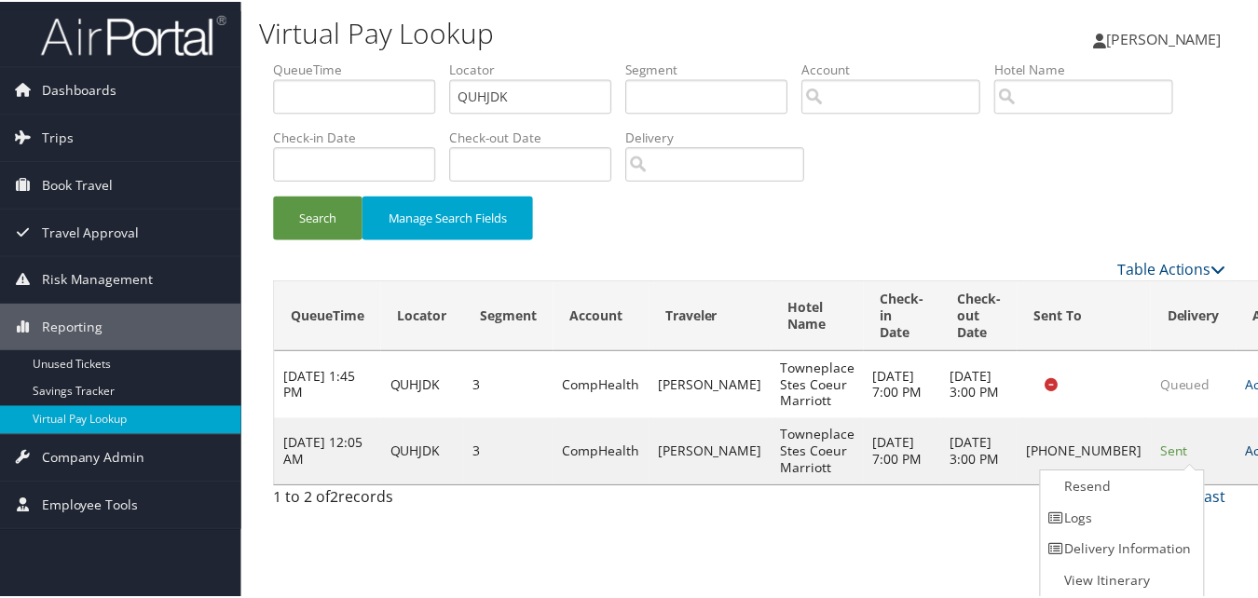
scroll to position [1, 0]
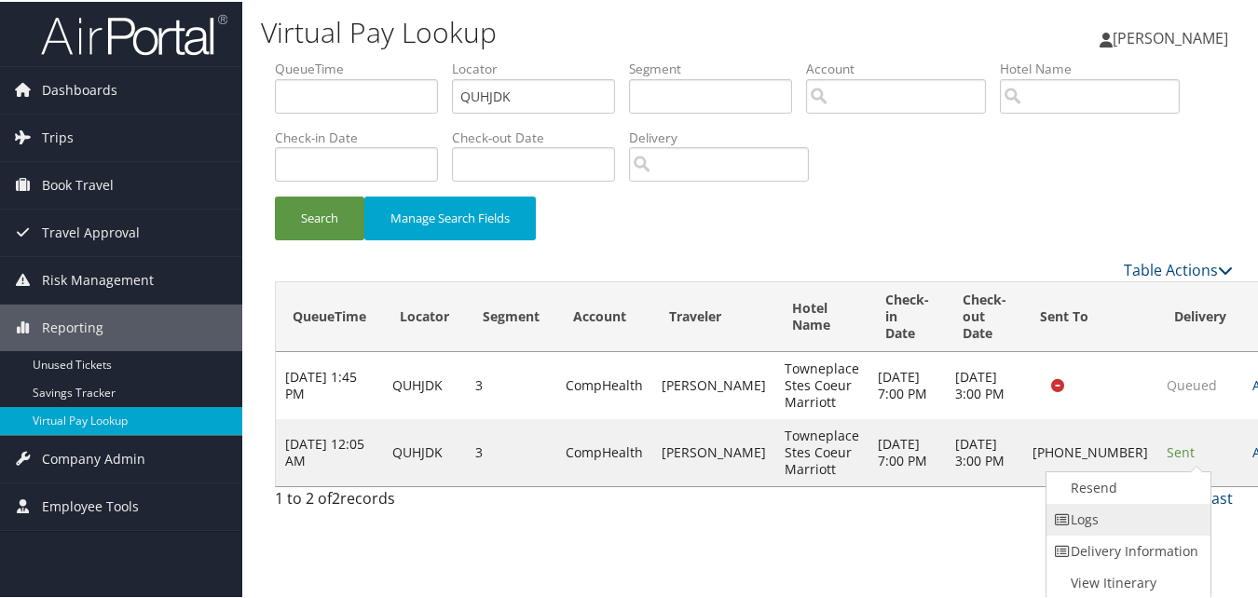
click at [1123, 523] on link "Logs" at bounding box center [1126, 518] width 159 height 32
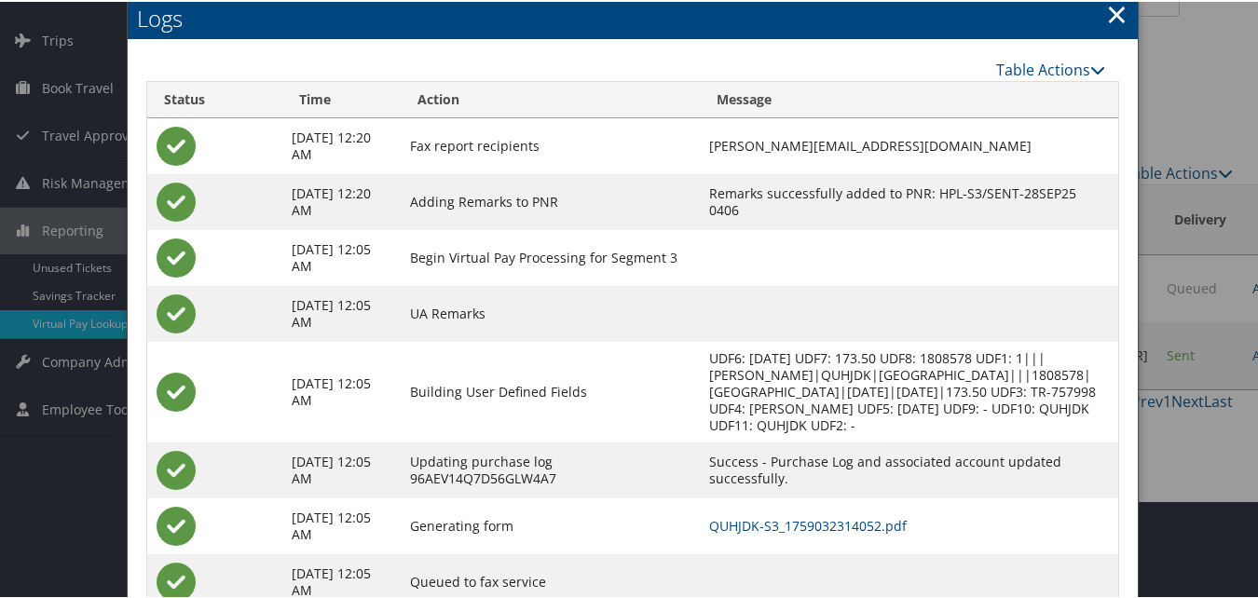
scroll to position [160, 0]
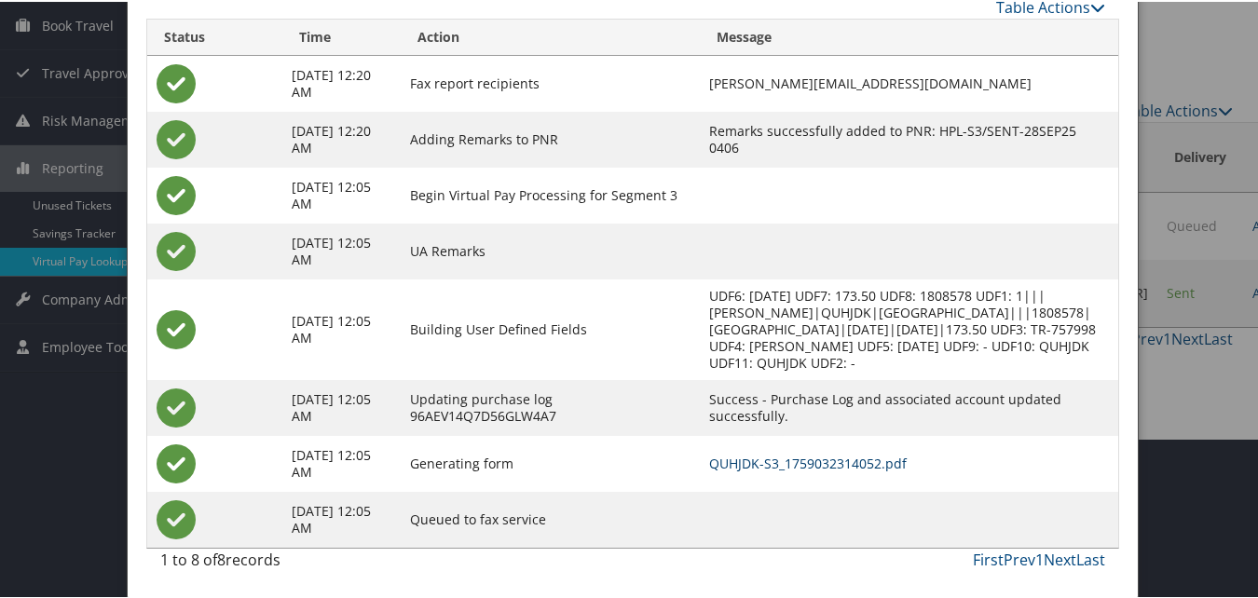
click at [768, 460] on link "QUHJDK-S3_1759032314052.pdf" at bounding box center [808, 462] width 198 height 18
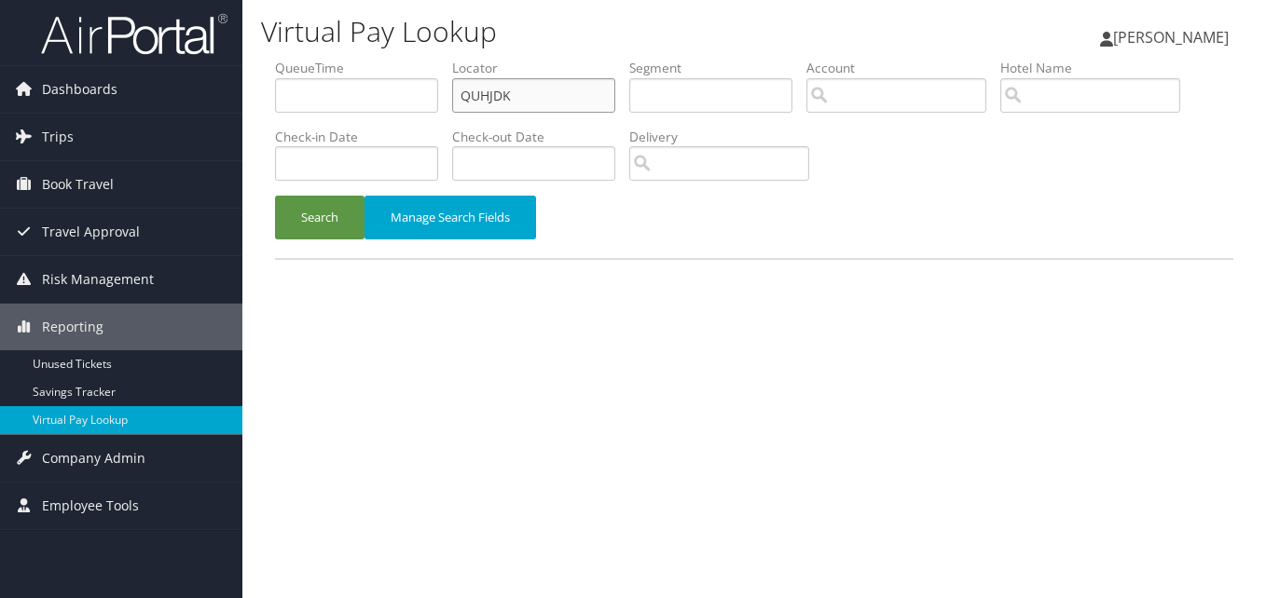
click at [478, 102] on input "QUHJDK" at bounding box center [533, 95] width 163 height 34
paste input "UBJFEP"
type input "UBJFEP"
click at [320, 232] on button "Search" at bounding box center [319, 218] width 89 height 44
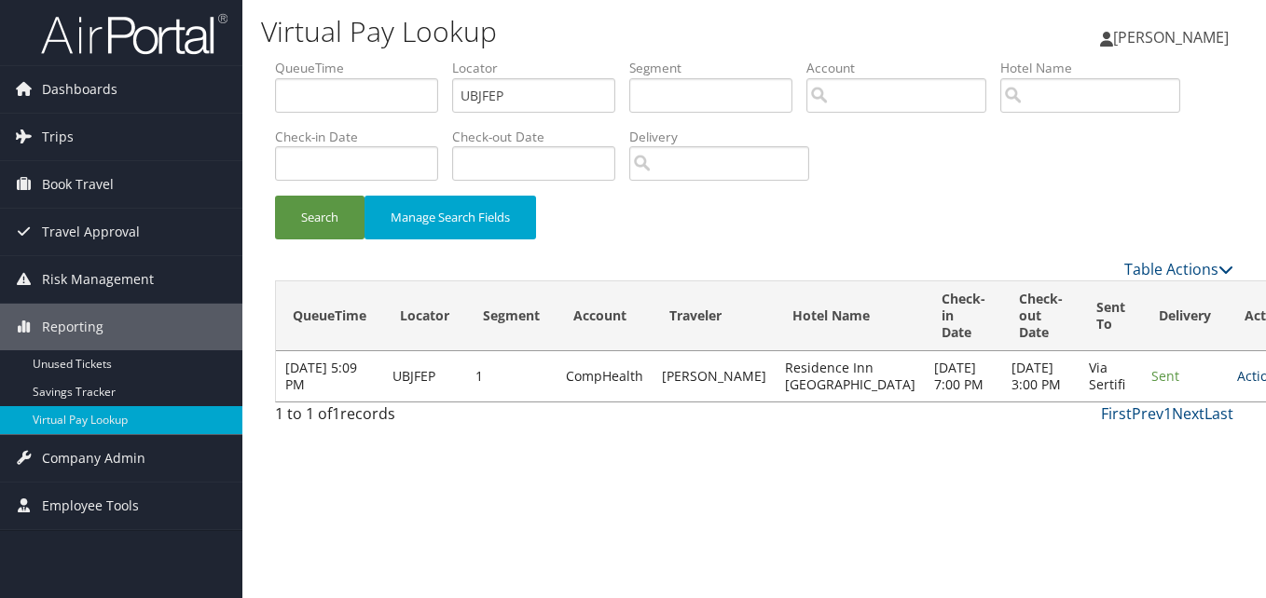
click at [1237, 385] on link "Actions" at bounding box center [1266, 376] width 59 height 18
click at [1149, 452] on link "Logs" at bounding box center [1153, 452] width 117 height 32
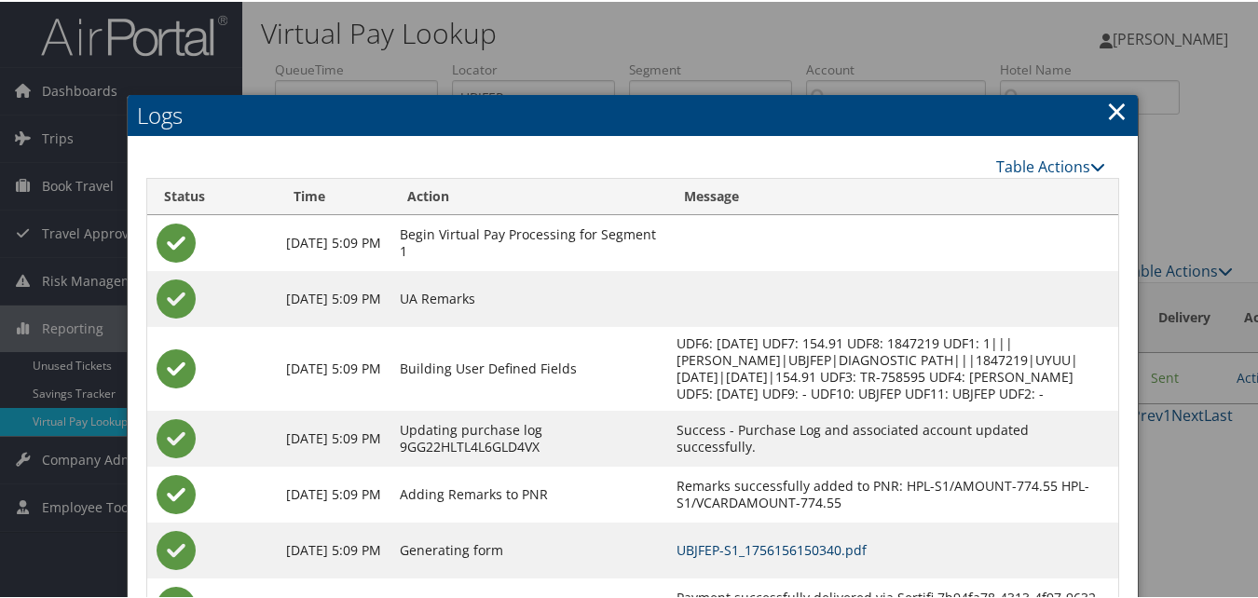
click at [754, 557] on link "UBJFEP-S1_1756156150340.pdf" at bounding box center [772, 549] width 190 height 18
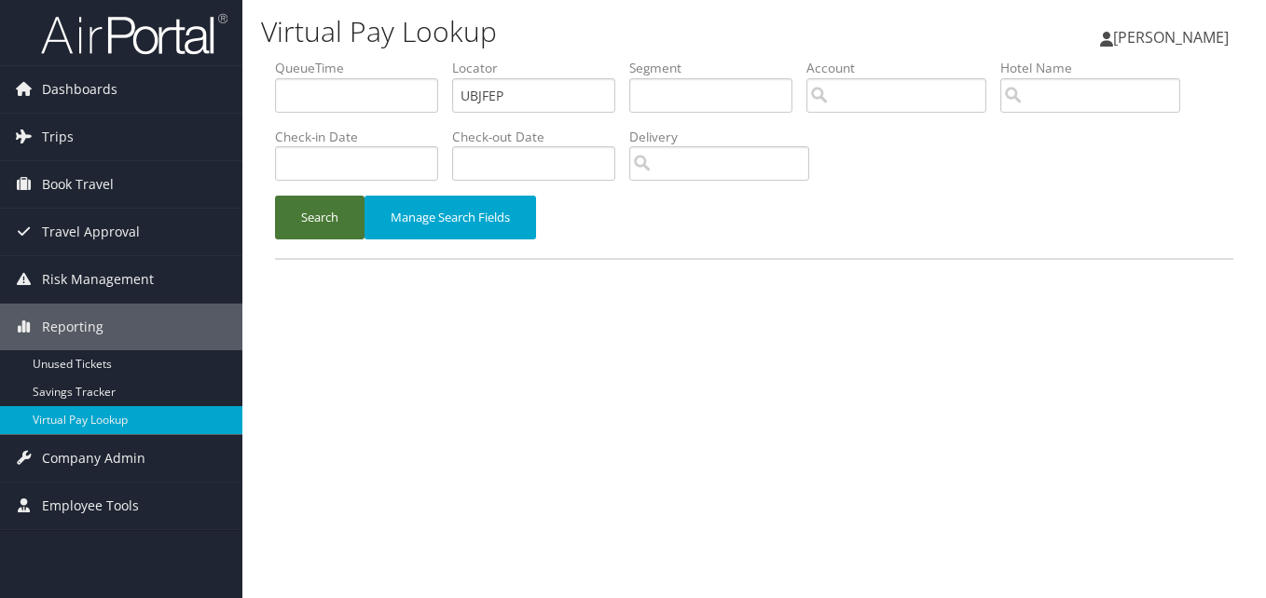
click at [330, 210] on button "Search" at bounding box center [319, 218] width 89 height 44
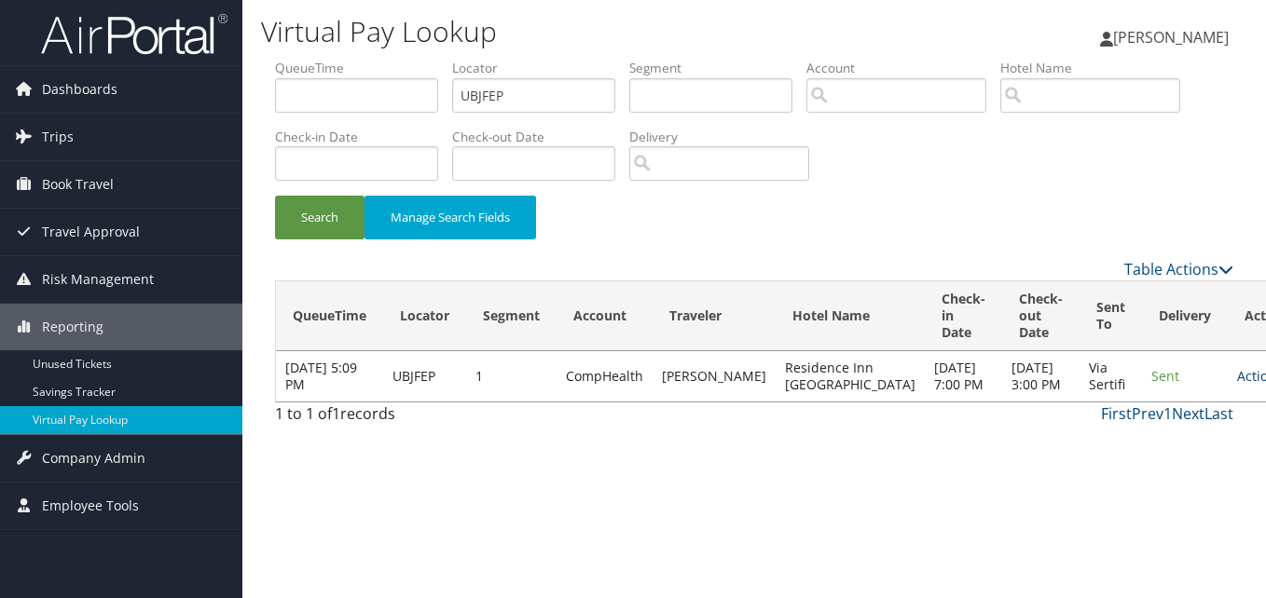
click at [1237, 385] on link "Actions" at bounding box center [1266, 376] width 59 height 18
click at [1153, 438] on link "Logs" at bounding box center [1153, 452] width 117 height 32
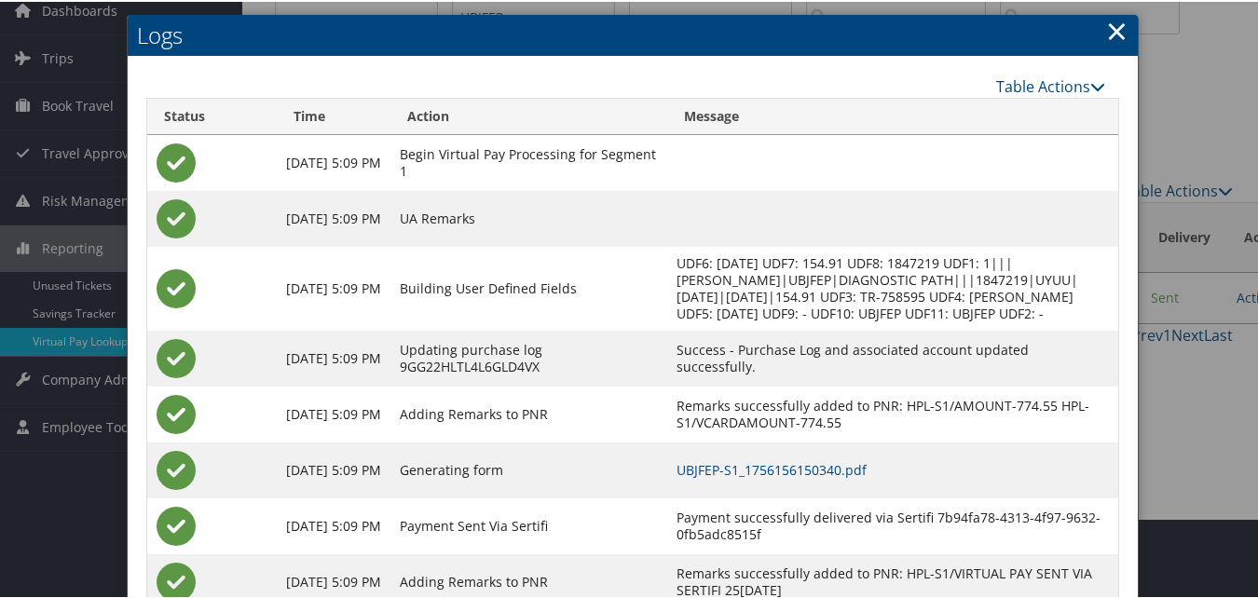
scroll to position [159, 0]
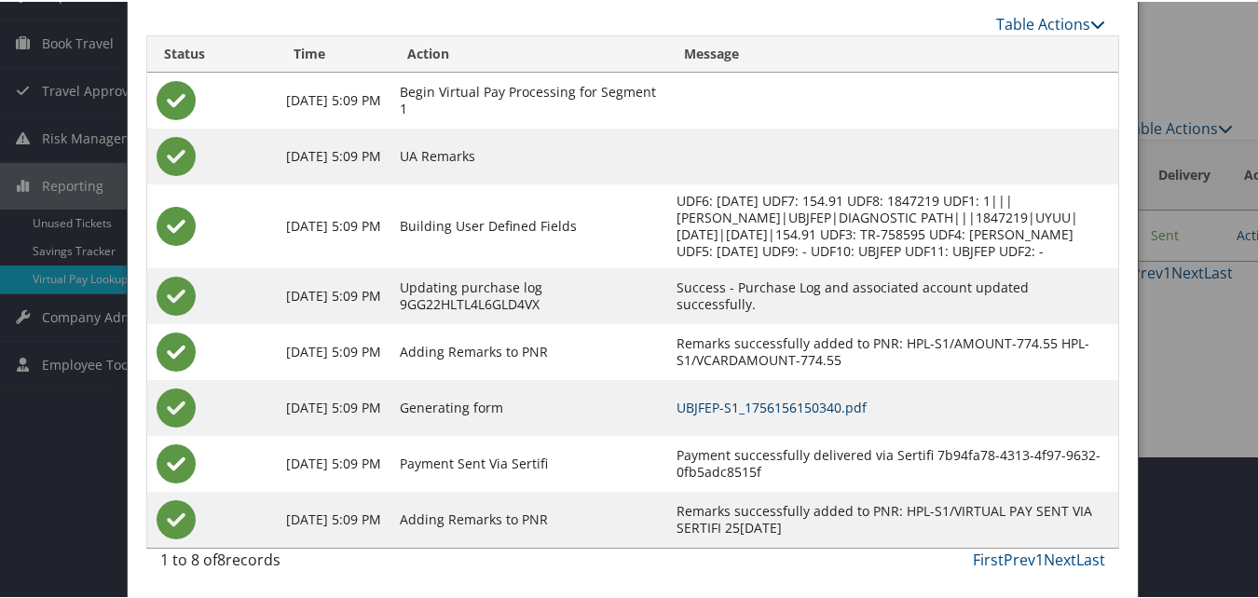
click at [838, 398] on link "UBJFEP-S1_1756156150340.pdf" at bounding box center [772, 406] width 190 height 18
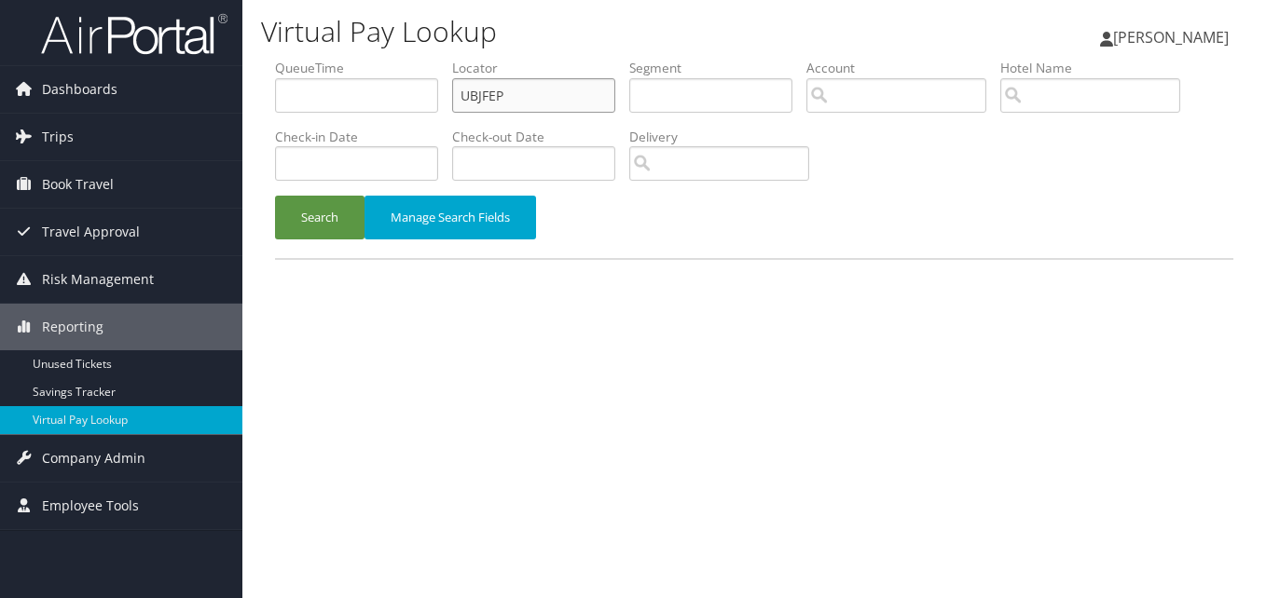
click at [500, 88] on input "UBJFEP" at bounding box center [533, 95] width 163 height 34
paste input "WUDGSL"
type input "WUDGSL"
click at [335, 209] on button "Search" at bounding box center [319, 218] width 89 height 44
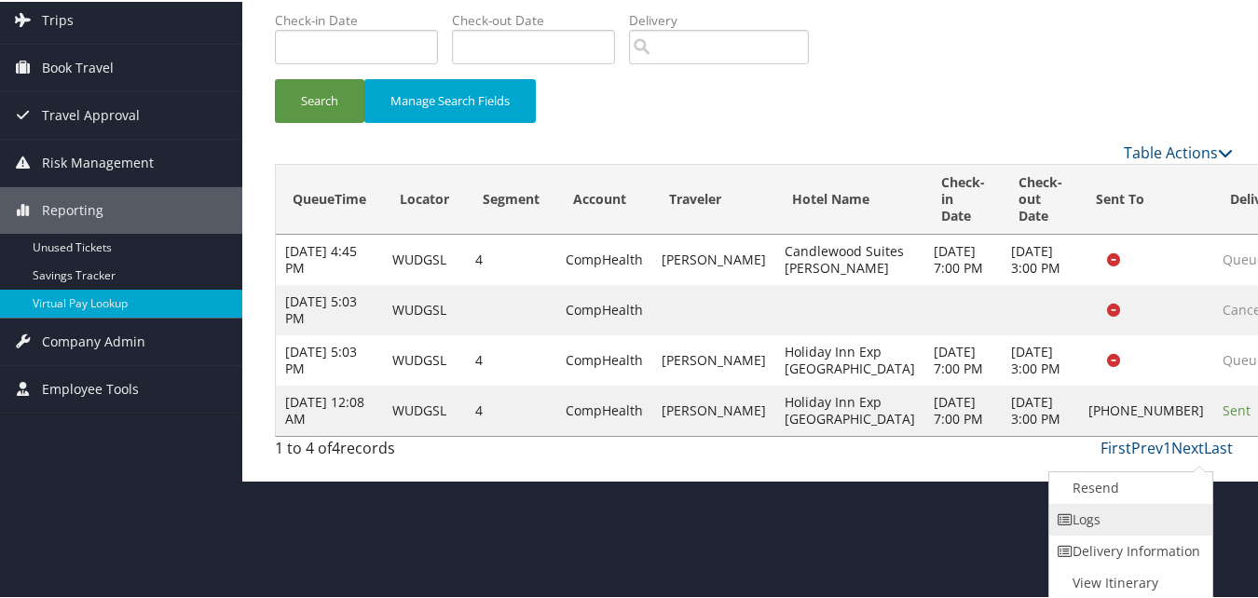
click at [1129, 526] on link "Logs" at bounding box center [1128, 518] width 159 height 32
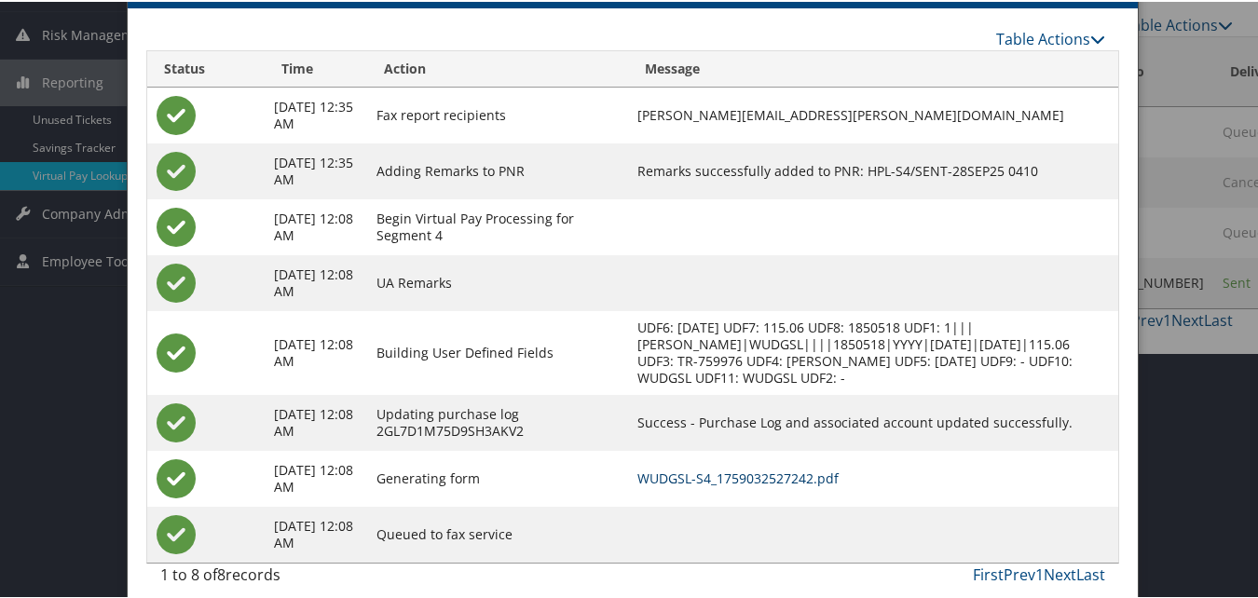
scroll to position [261, 0]
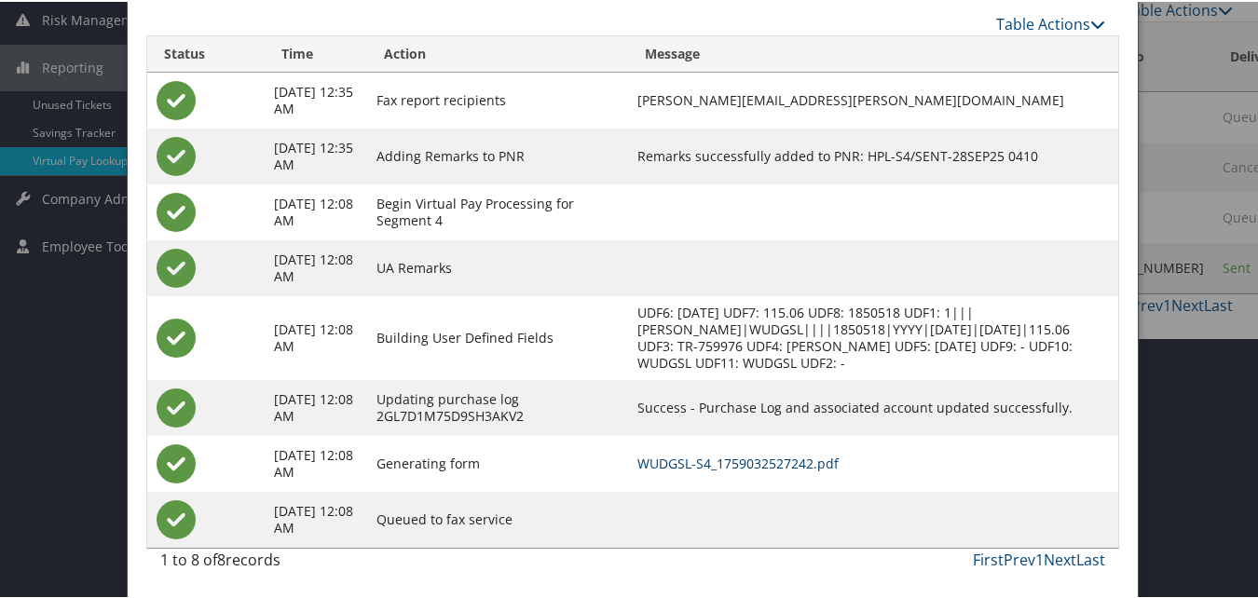
click at [697, 454] on link "WUDGSL-S4_1759032527242.pdf" at bounding box center [737, 462] width 201 height 18
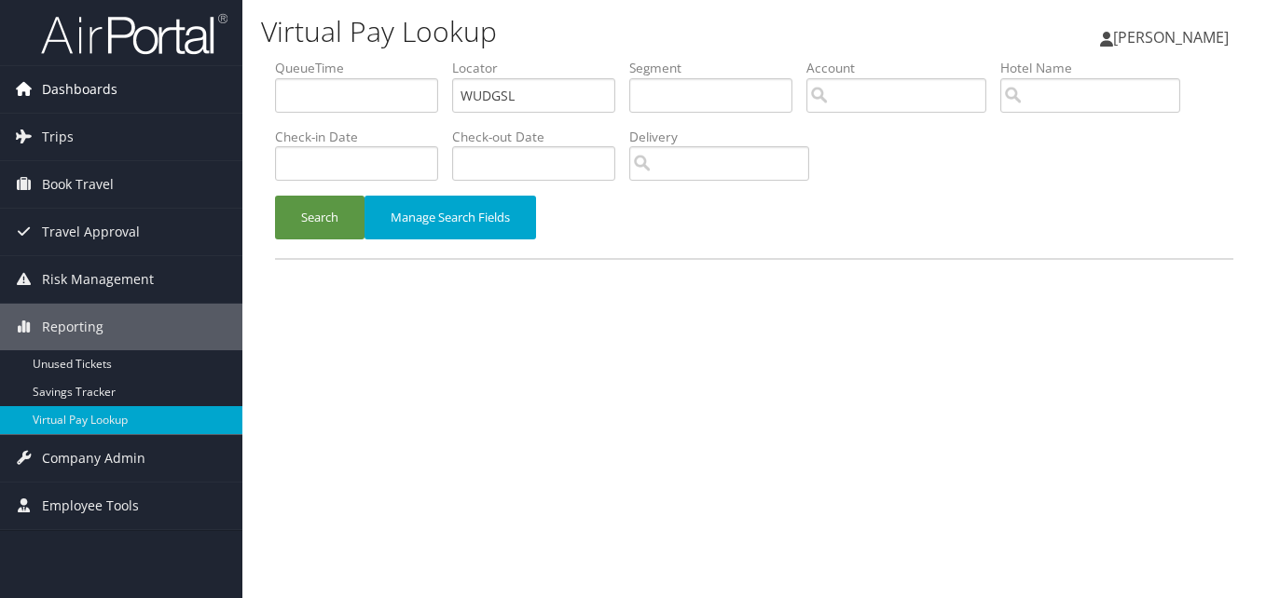
click at [88, 99] on span "Dashboards" at bounding box center [79, 89] width 75 height 47
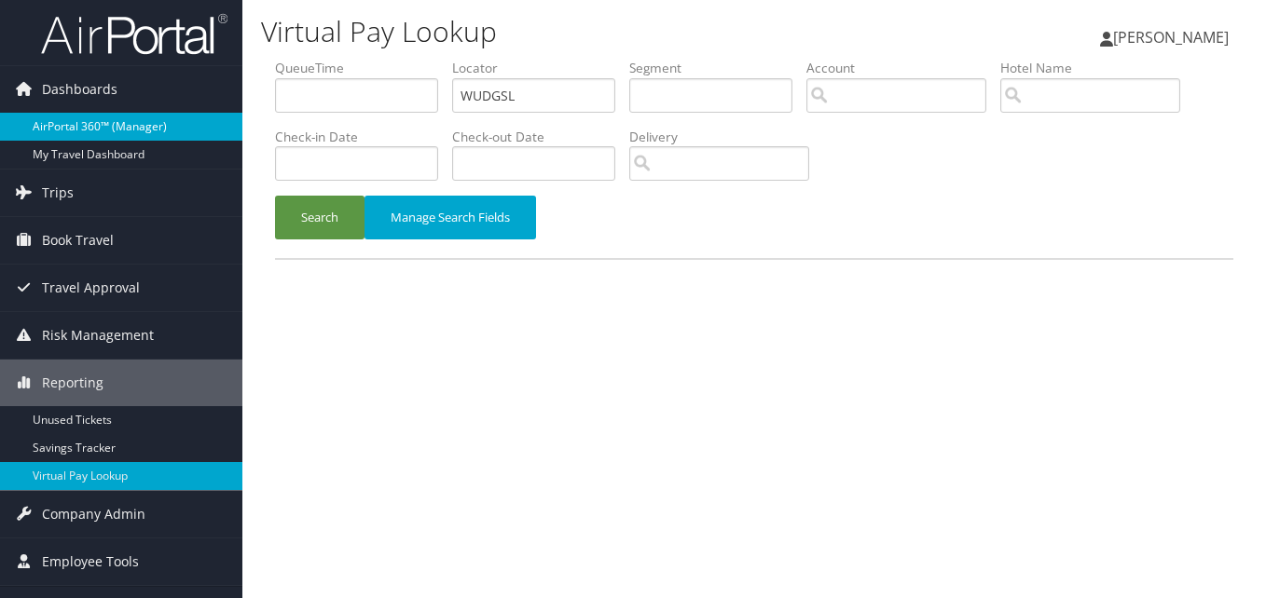
click at [80, 126] on link "AirPortal 360™ (Manager)" at bounding box center [121, 127] width 242 height 28
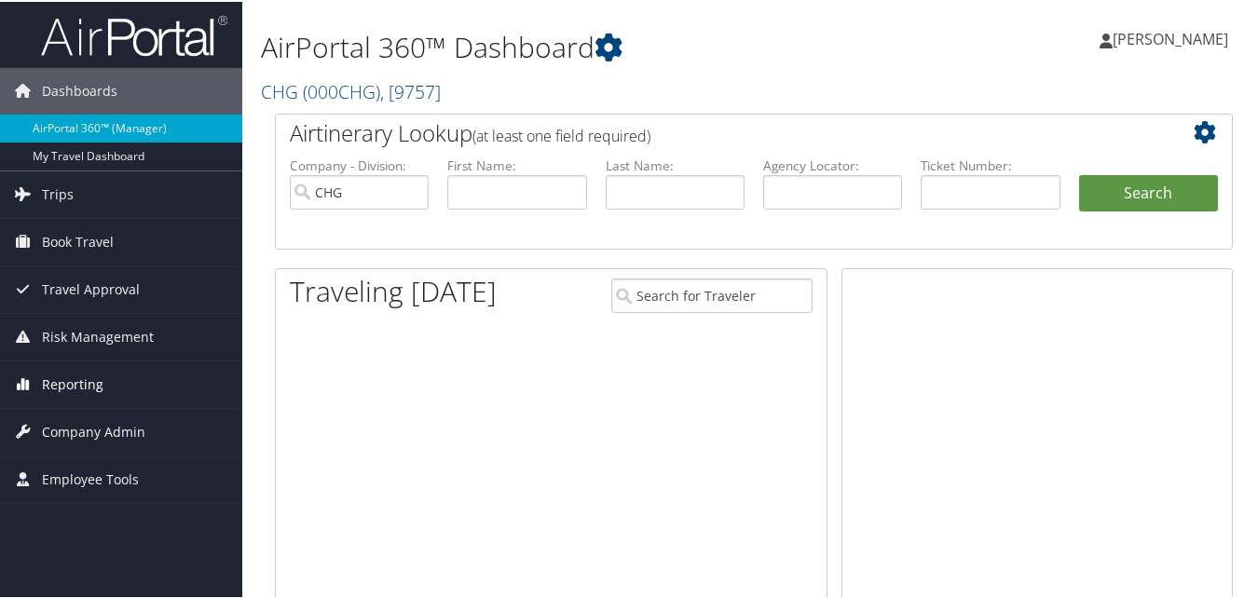
click at [68, 377] on span "Reporting" at bounding box center [73, 383] width 62 height 47
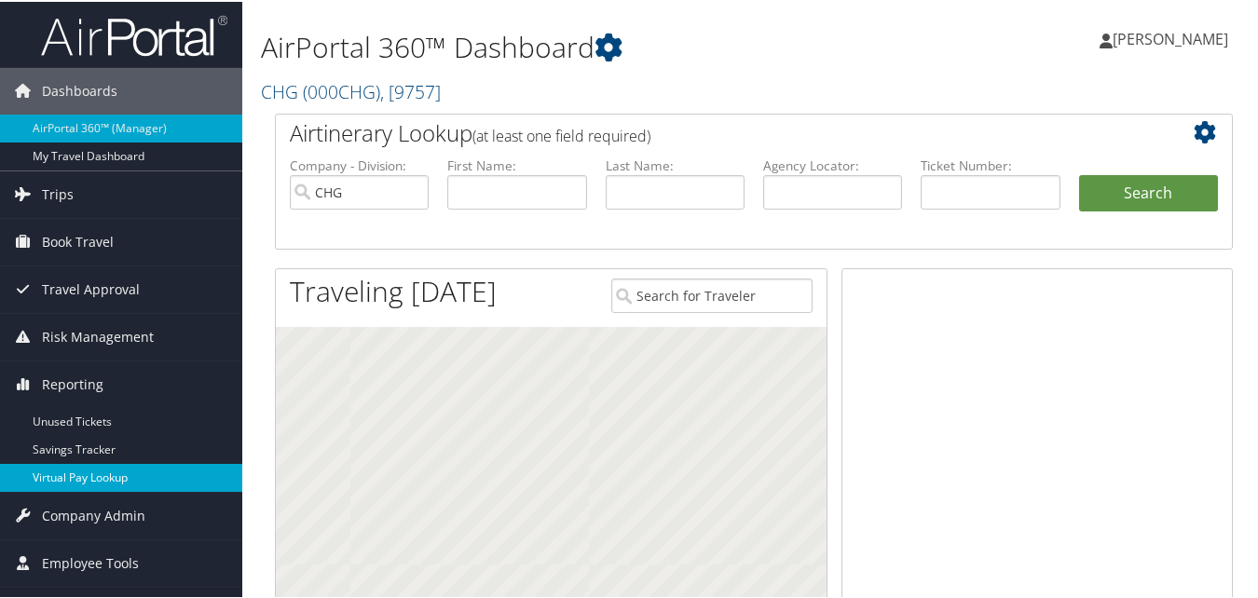
click at [81, 486] on link "Virtual Pay Lookup" at bounding box center [121, 476] width 242 height 28
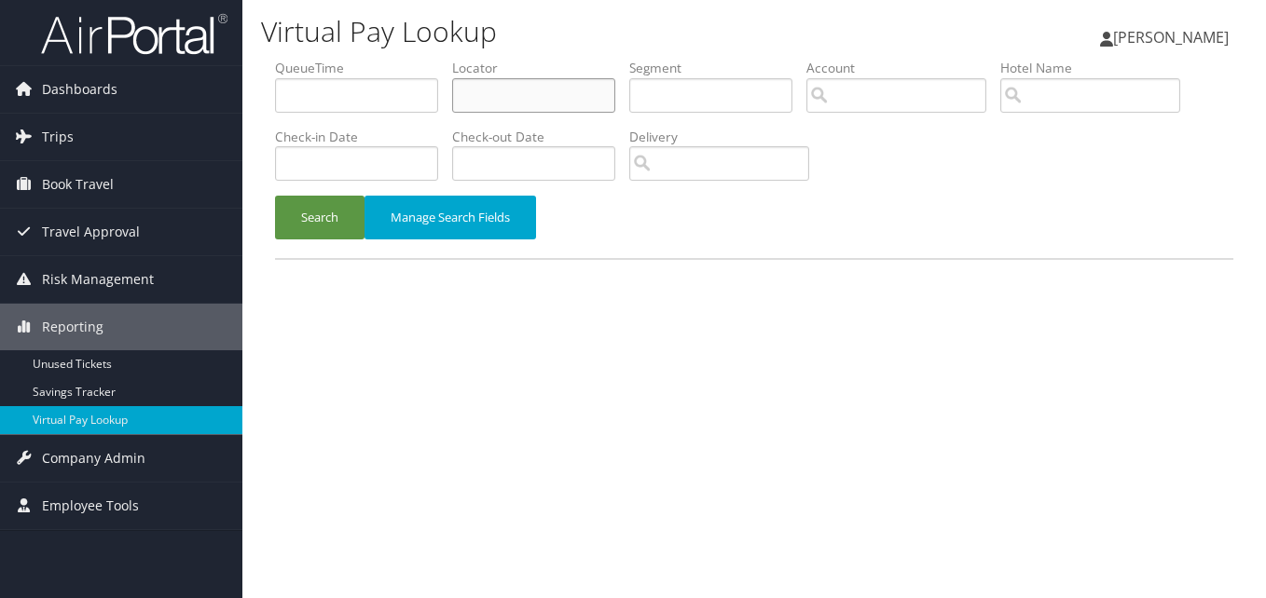
click at [509, 89] on input "text" at bounding box center [533, 95] width 163 height 34
paste input "WUDGSL"
type input "WUDGSL"
click at [301, 235] on button "Search" at bounding box center [319, 218] width 89 height 44
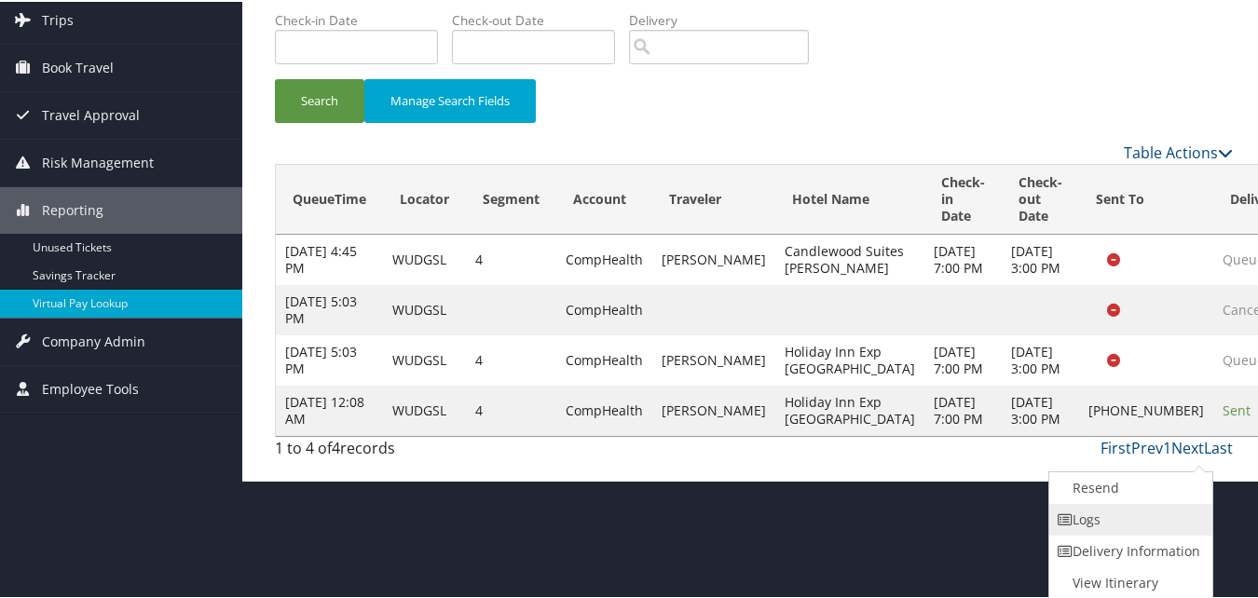
click at [1138, 530] on link "Logs" at bounding box center [1128, 518] width 159 height 32
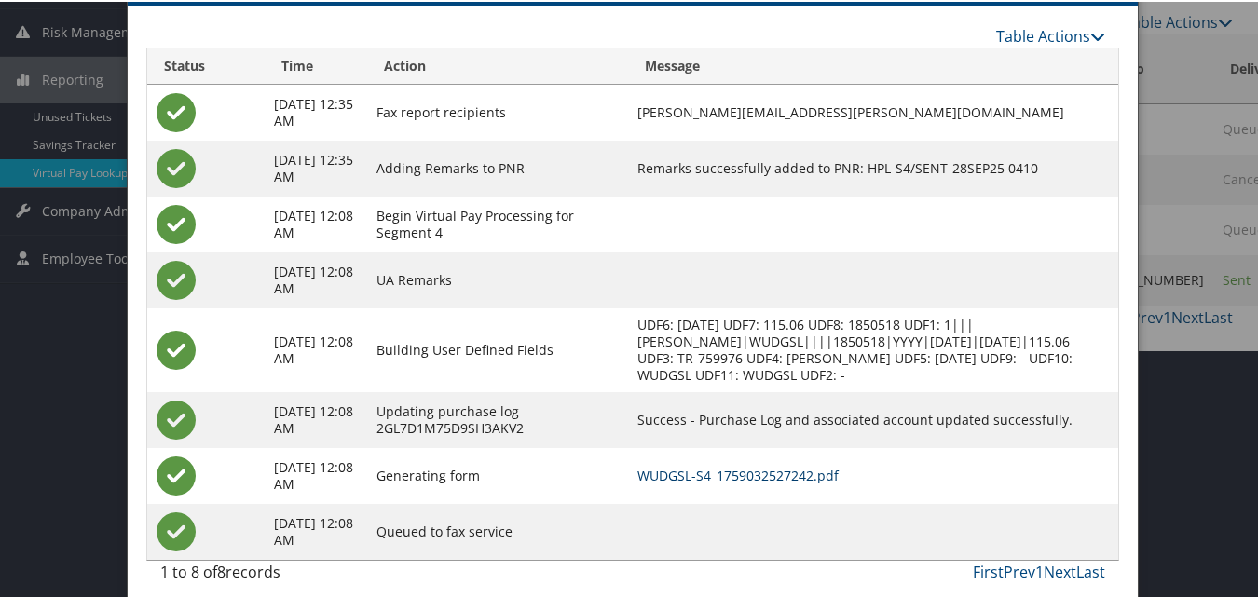
scroll to position [261, 0]
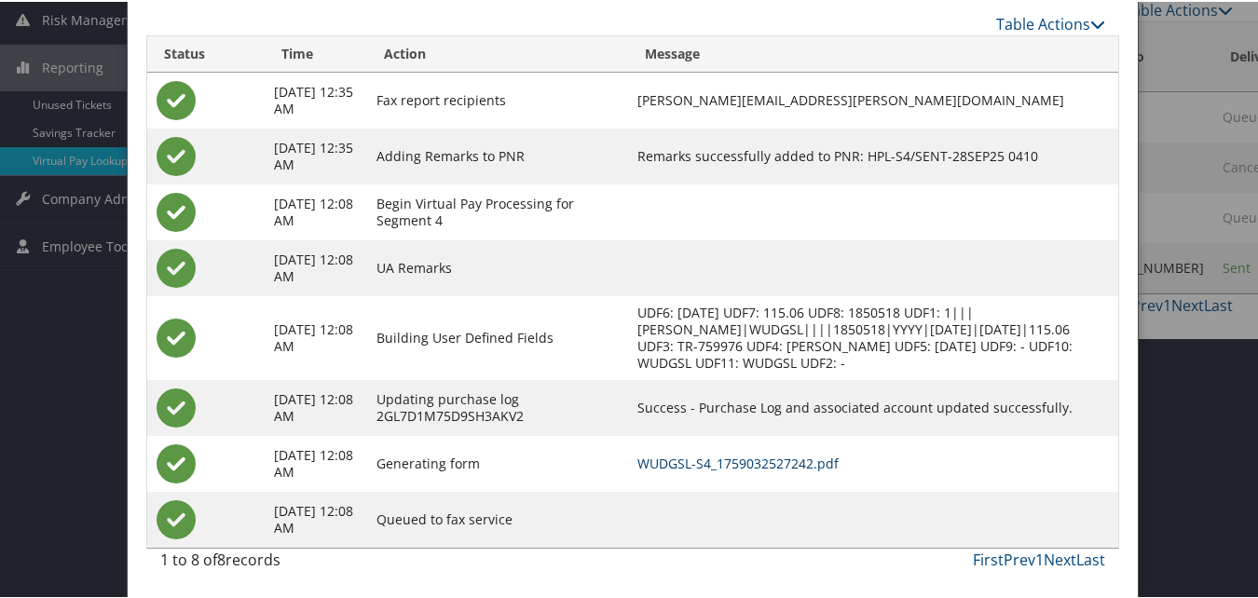
click at [803, 468] on link "WUDGSL-S4_1759032527242.pdf" at bounding box center [737, 462] width 201 height 18
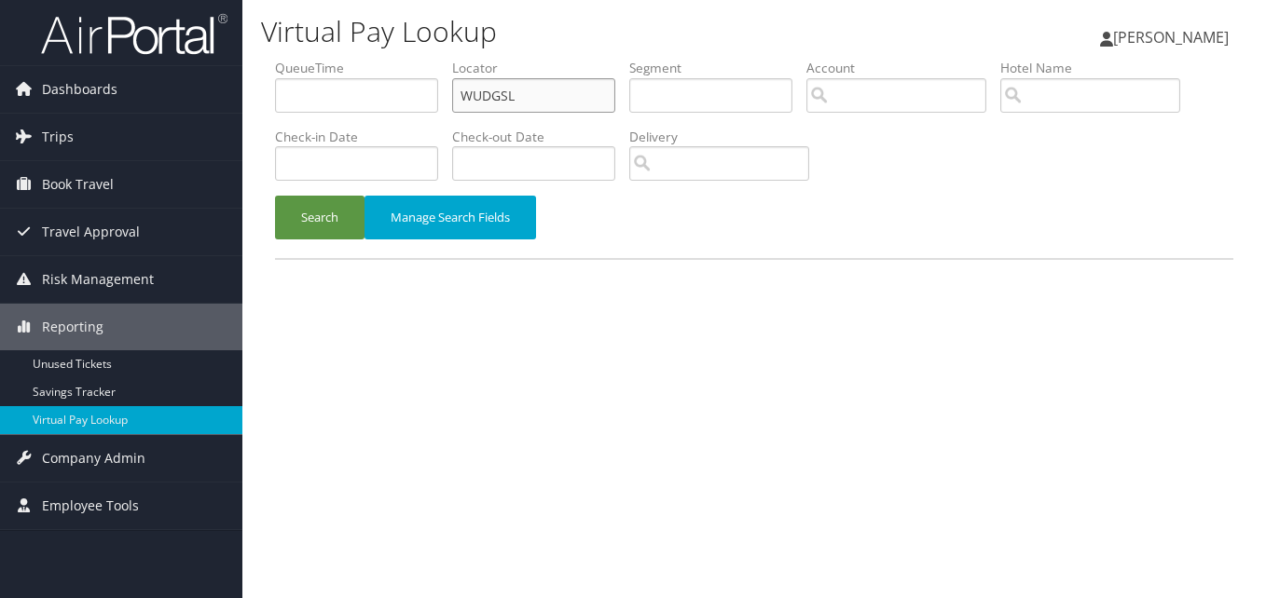
click at [589, 95] on input "WUDGSL" at bounding box center [533, 95] width 163 height 34
click at [587, 94] on input "WUDGSL" at bounding box center [533, 95] width 163 height 34
paste input "FFRXNR"
type input "FFRXNR"
click at [316, 209] on button "Search" at bounding box center [319, 218] width 89 height 44
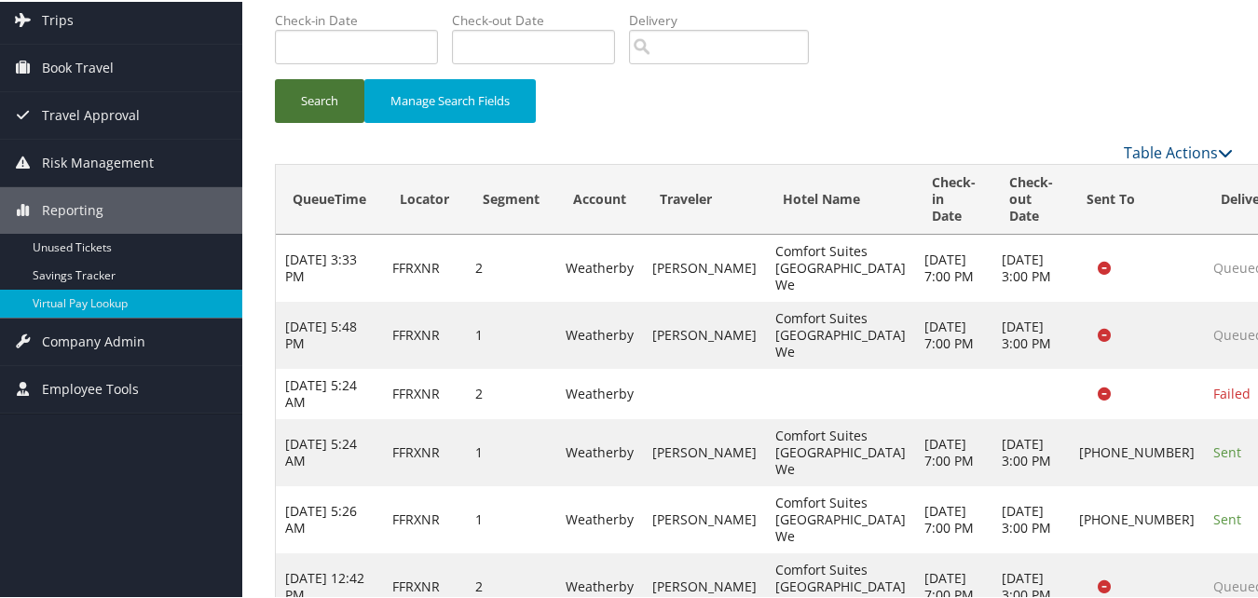
scroll to position [339, 0]
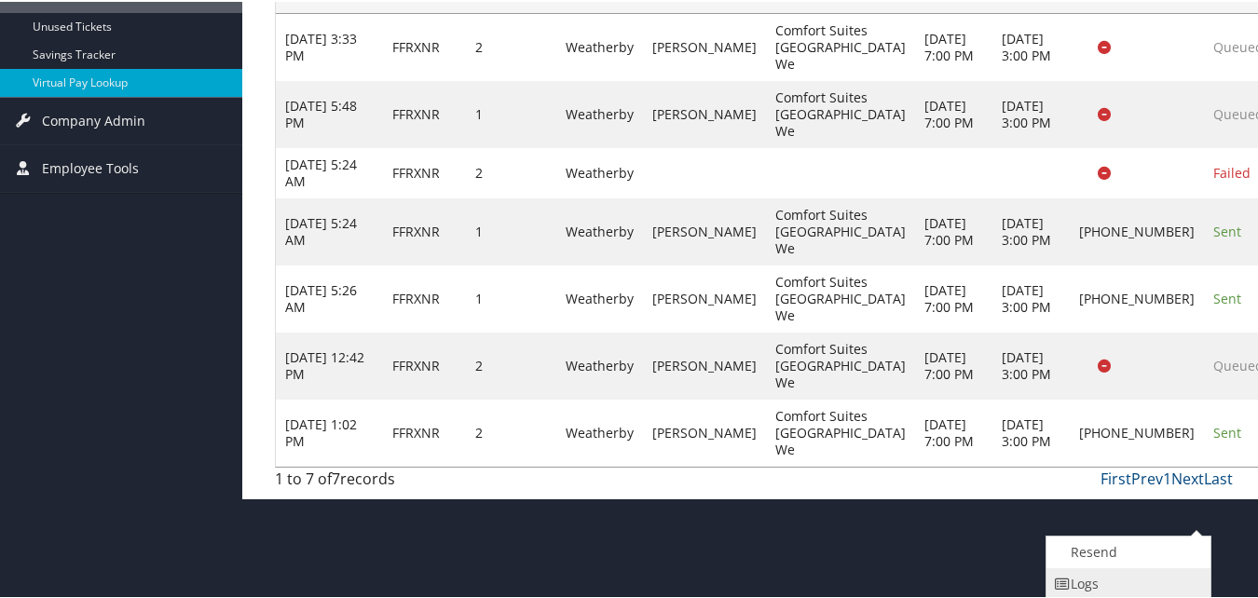
scroll to position [404, 0]
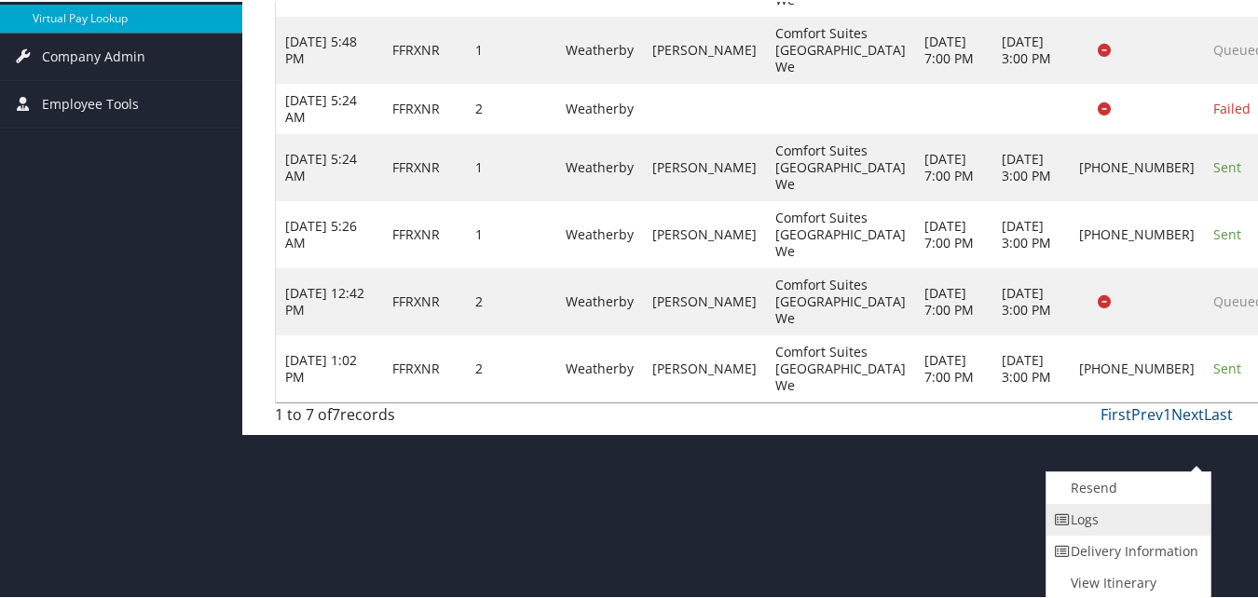
click at [1138, 527] on link "Logs" at bounding box center [1126, 518] width 159 height 32
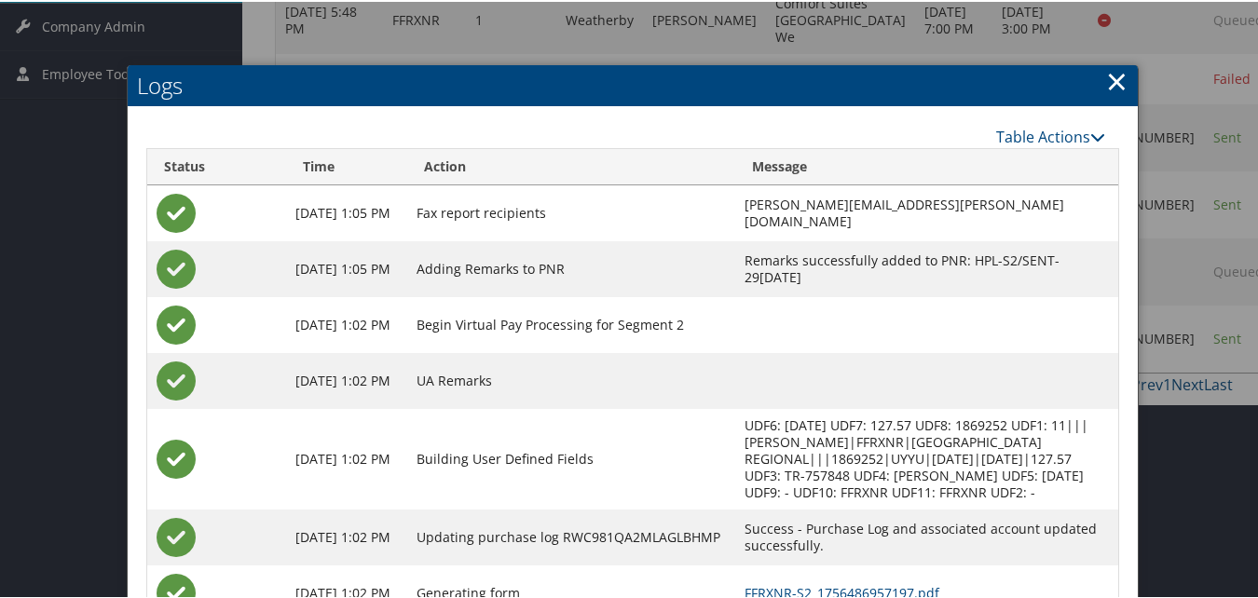
scroll to position [563, 0]
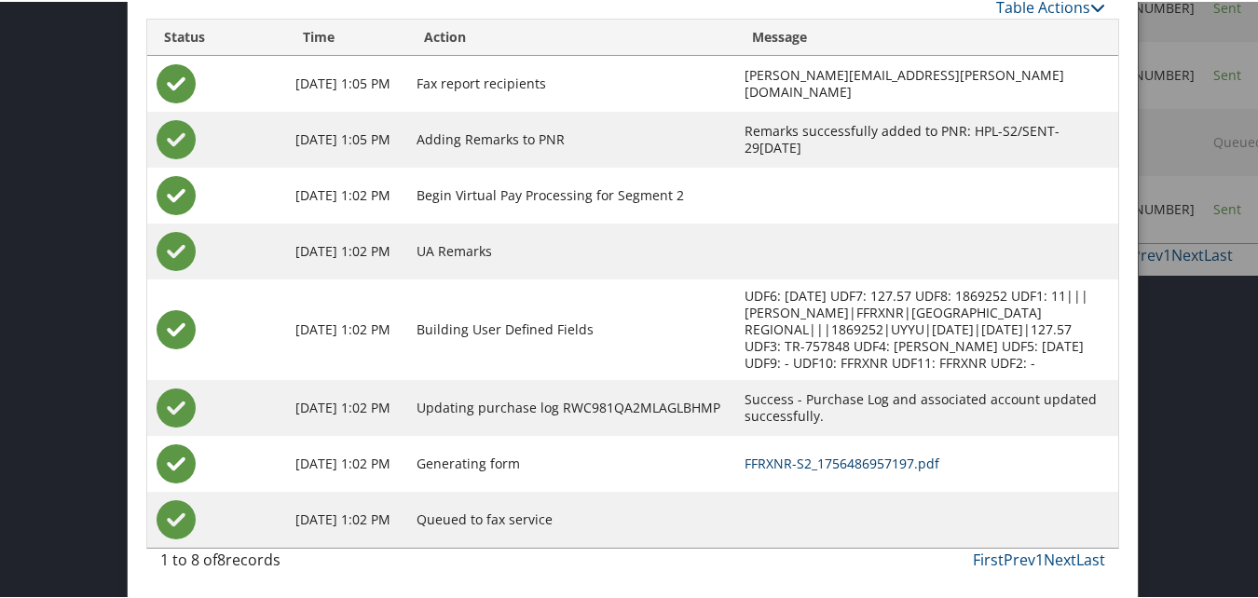
click at [790, 459] on link "FFRXNR-S2_1756486957197.pdf" at bounding box center [842, 462] width 195 height 18
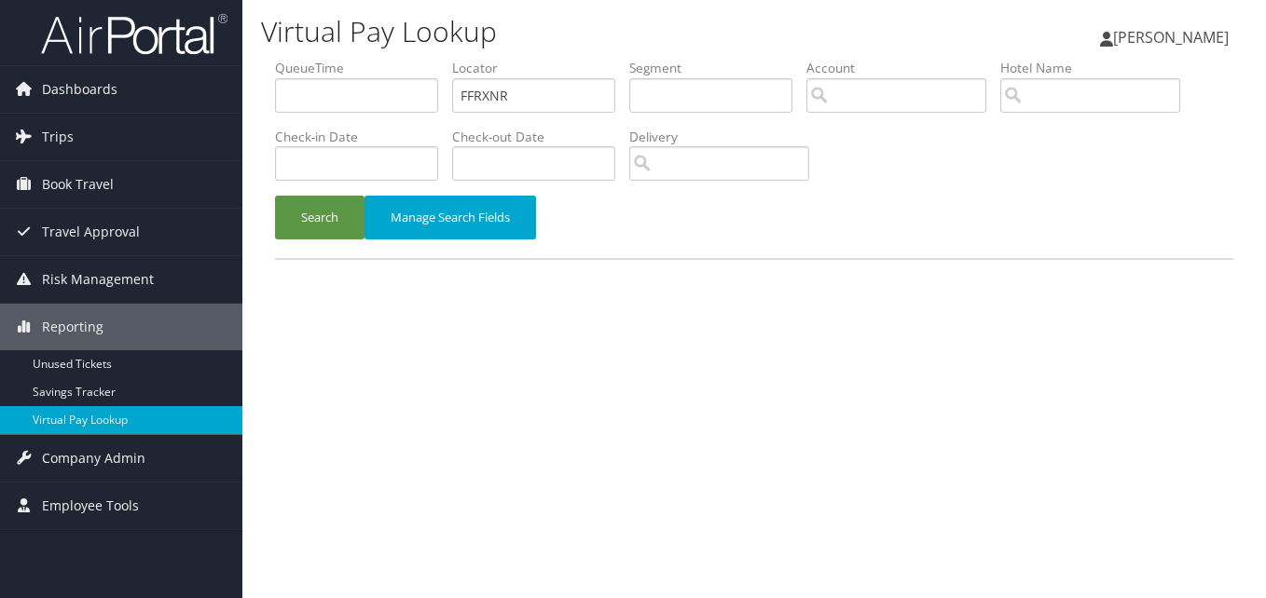
click at [489, 104] on input "FFRXNR" at bounding box center [533, 95] width 163 height 34
type input "LEIRDY"
click at [333, 208] on button "Search" at bounding box center [319, 218] width 89 height 44
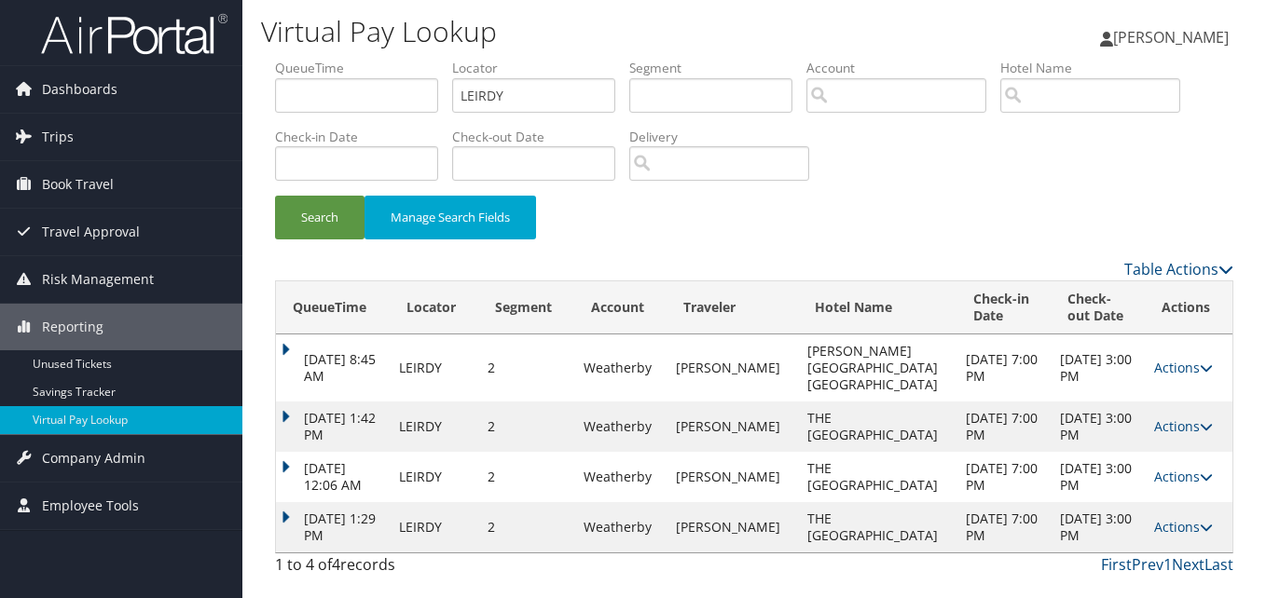
click at [765, 340] on td "[PERSON_NAME]" at bounding box center [731, 368] width 130 height 67
click at [1154, 518] on link "Actions" at bounding box center [1183, 527] width 59 height 18
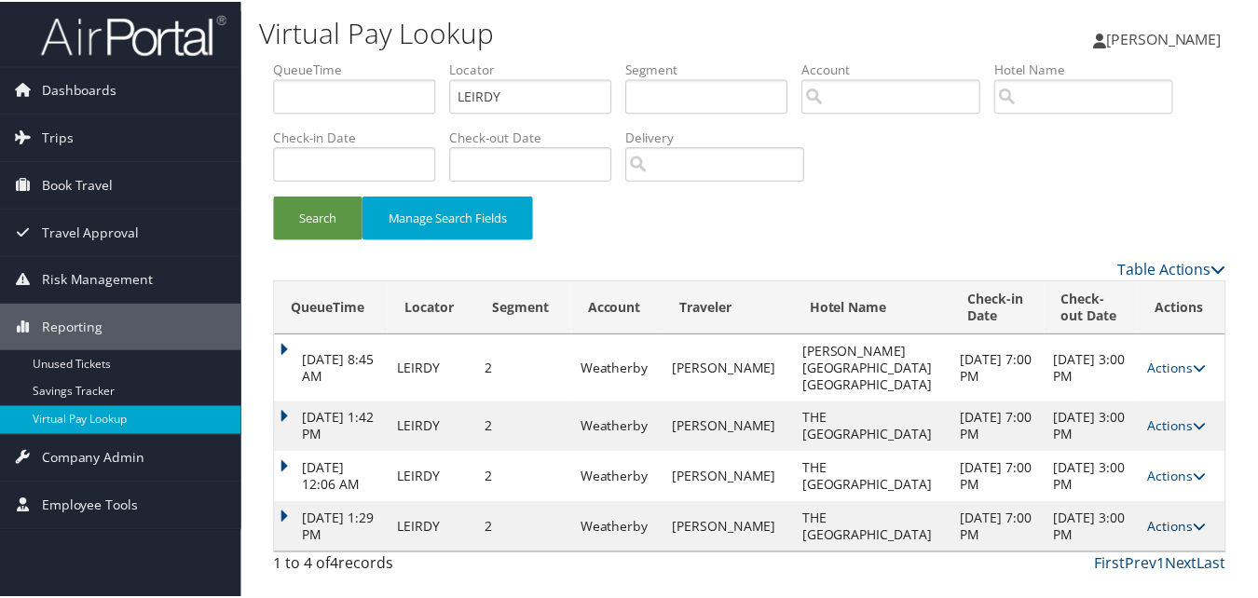
scroll to position [36, 0]
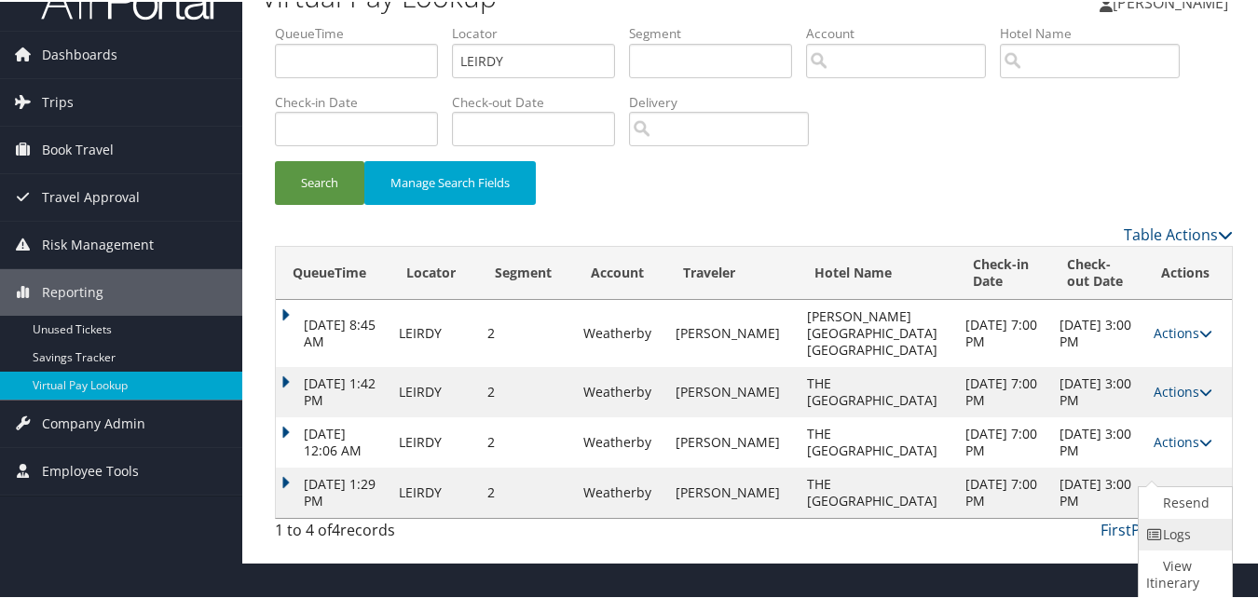
click at [1170, 540] on link "Logs" at bounding box center [1183, 533] width 89 height 32
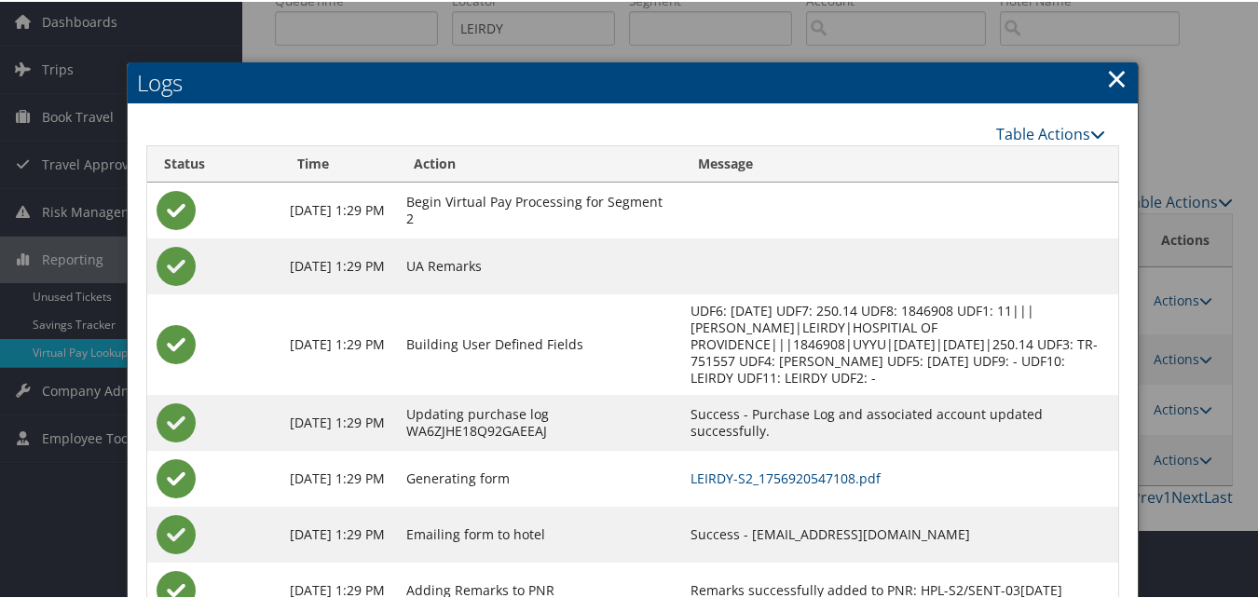
scroll to position [140, 0]
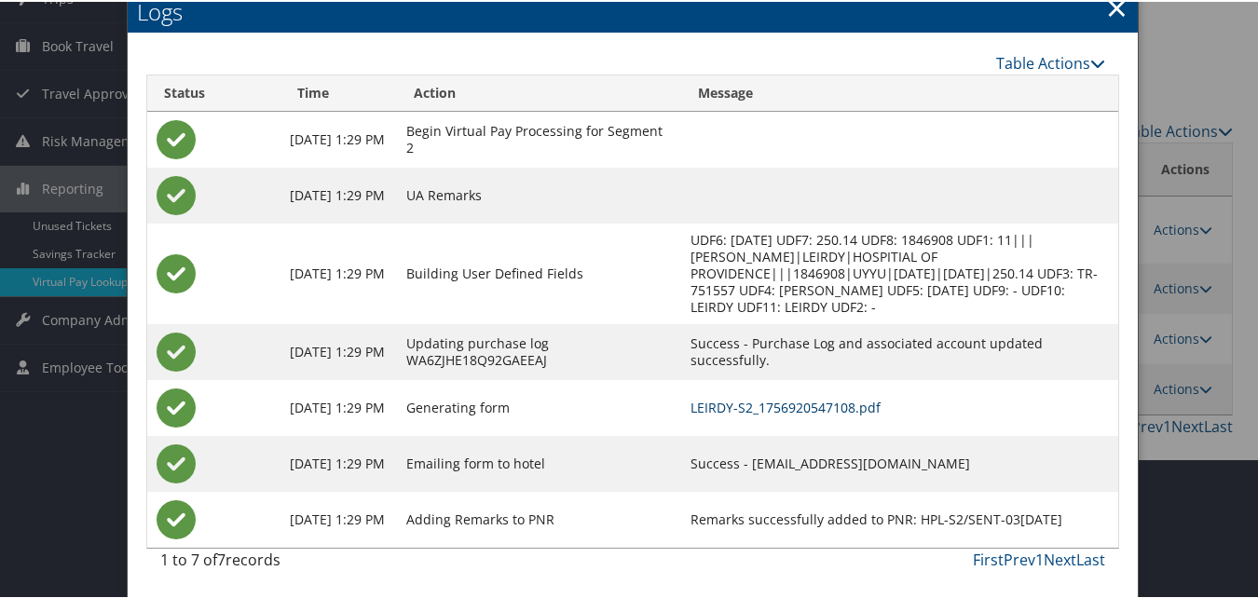
click at [722, 405] on link "LEIRDY-S2_1756920547108.pdf" at bounding box center [786, 406] width 190 height 18
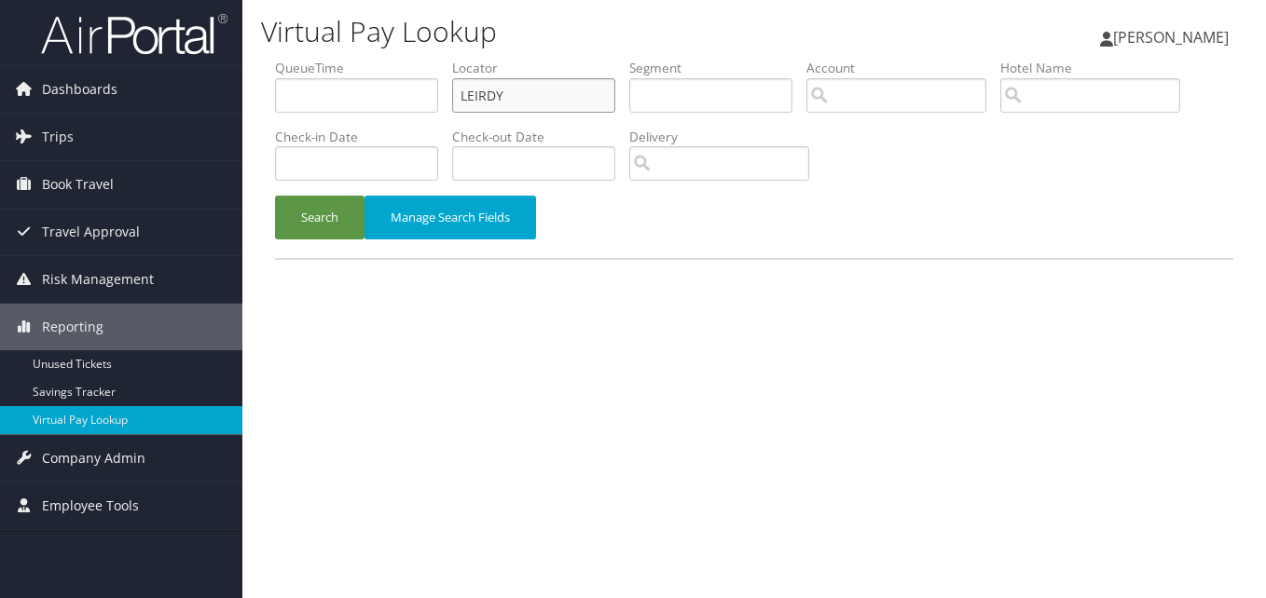
click at [508, 84] on input "LEIRDY" at bounding box center [533, 95] width 163 height 34
paste input "SDWARV"
type input "SDWARV"
click at [297, 212] on button "Search" at bounding box center [319, 218] width 89 height 44
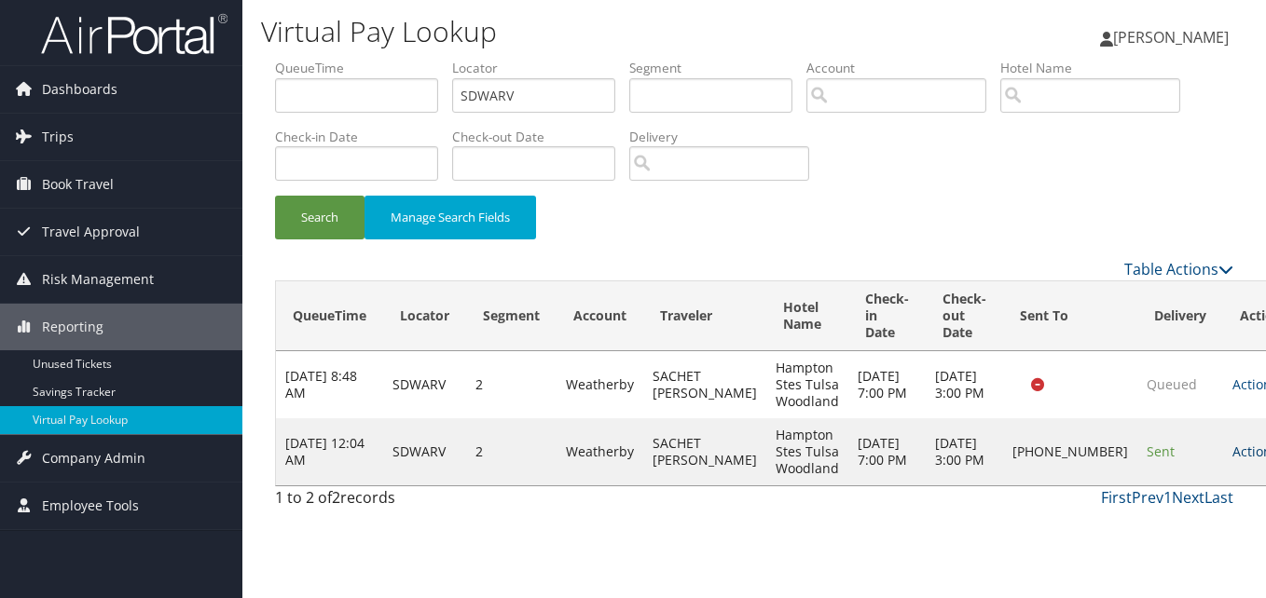
click at [1232, 457] on link "Actions" at bounding box center [1261, 452] width 59 height 18
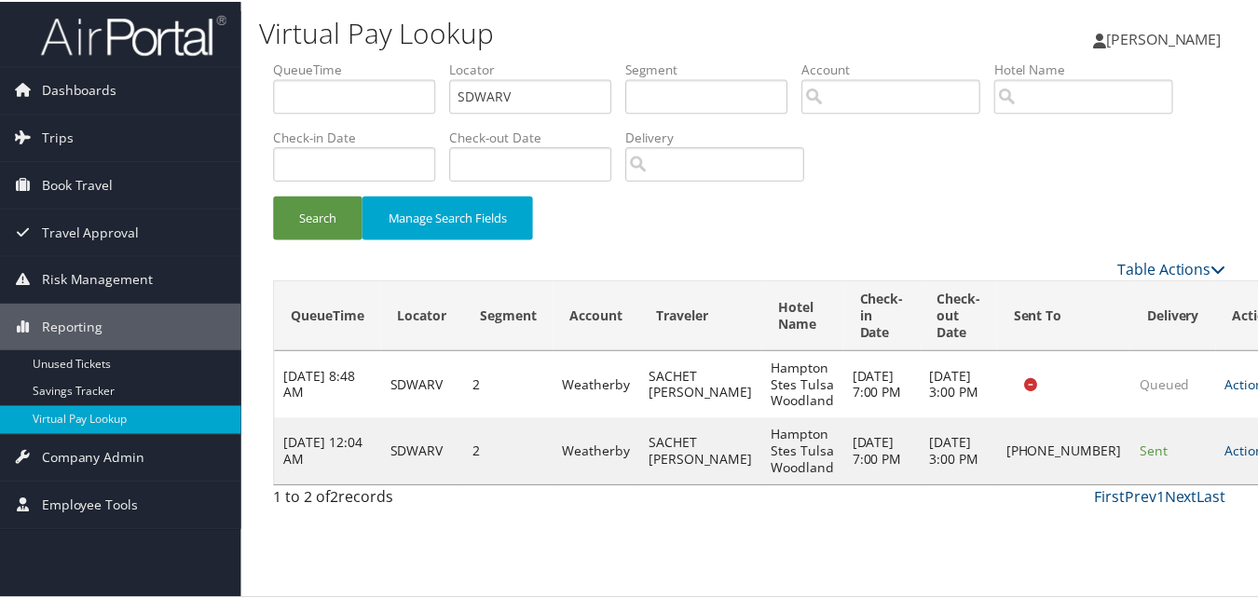
scroll to position [1, 0]
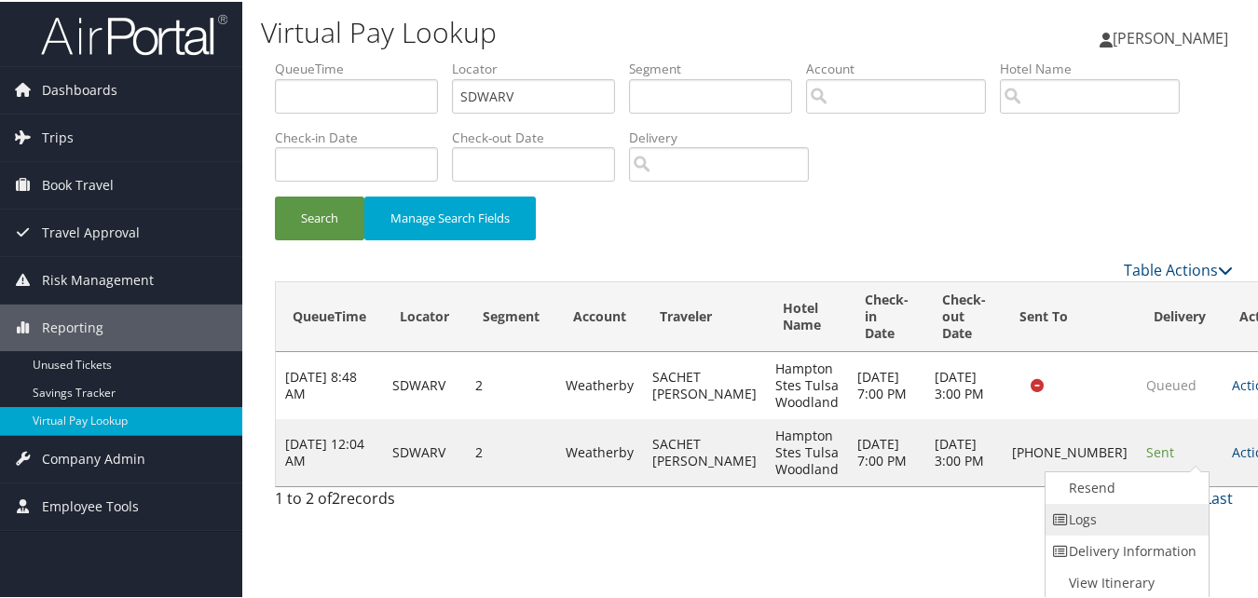
click at [1127, 502] on link "Logs" at bounding box center [1125, 518] width 159 height 32
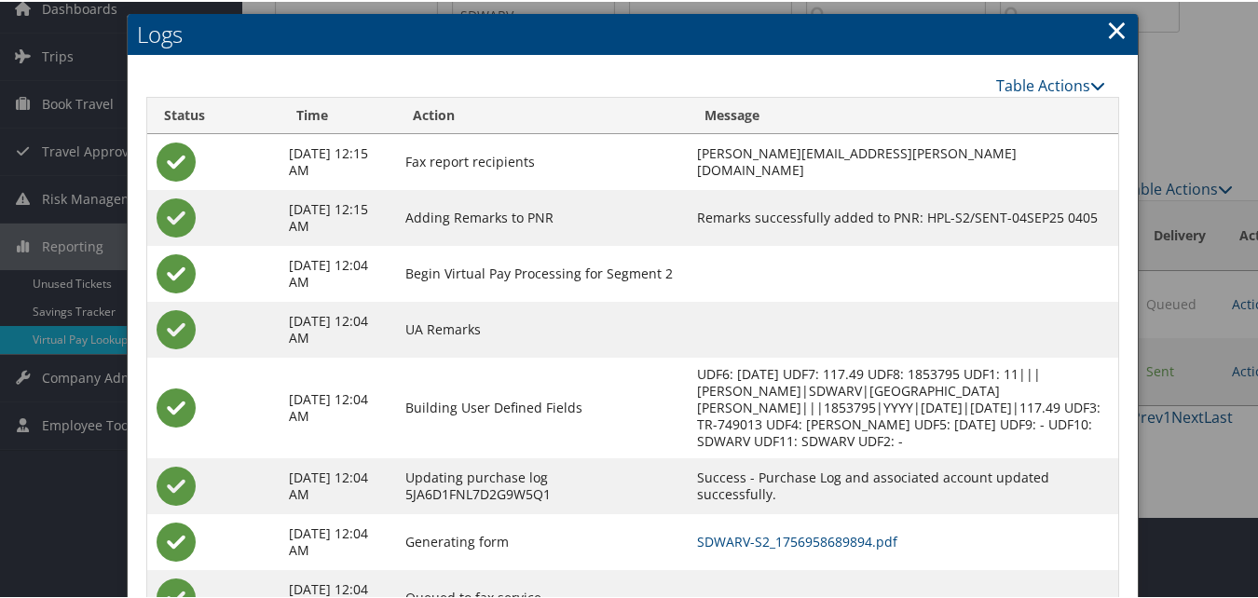
scroll to position [144, 0]
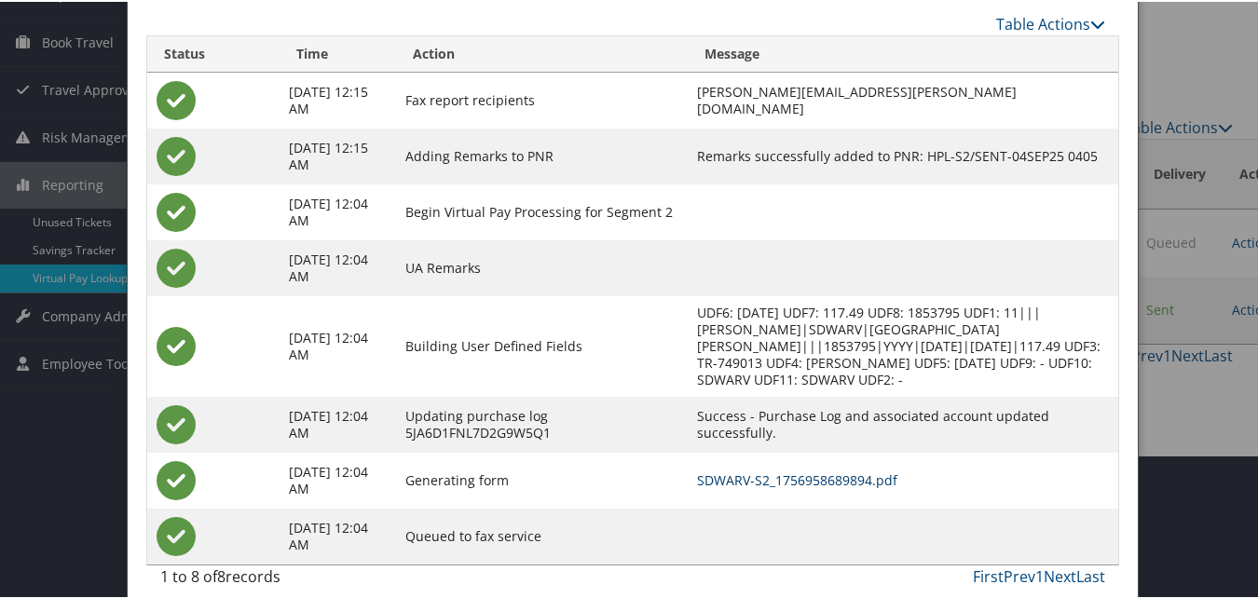
click at [746, 470] on link "SDWARV-S2_1756958689894.pdf" at bounding box center [797, 479] width 200 height 18
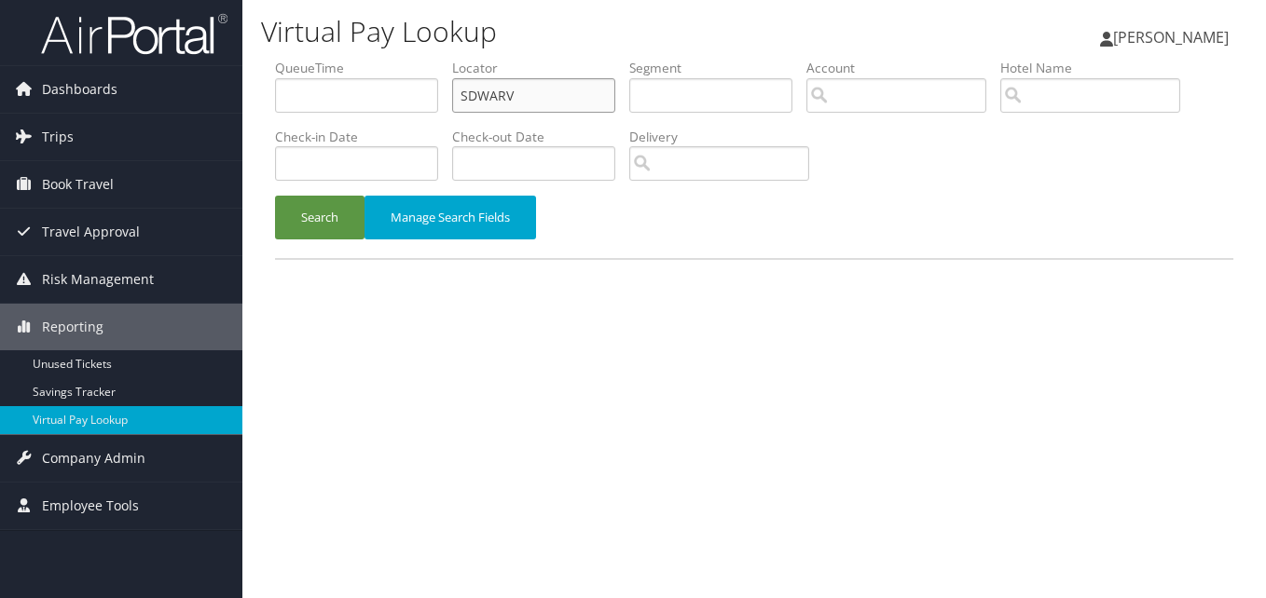
click at [484, 101] on input "SDWARV" at bounding box center [533, 95] width 163 height 34
click at [485, 101] on input "SDWARV" at bounding box center [533, 95] width 163 height 34
paste input "UFORDA"
type input "UFORDA"
click at [334, 217] on button "Search" at bounding box center [319, 218] width 89 height 44
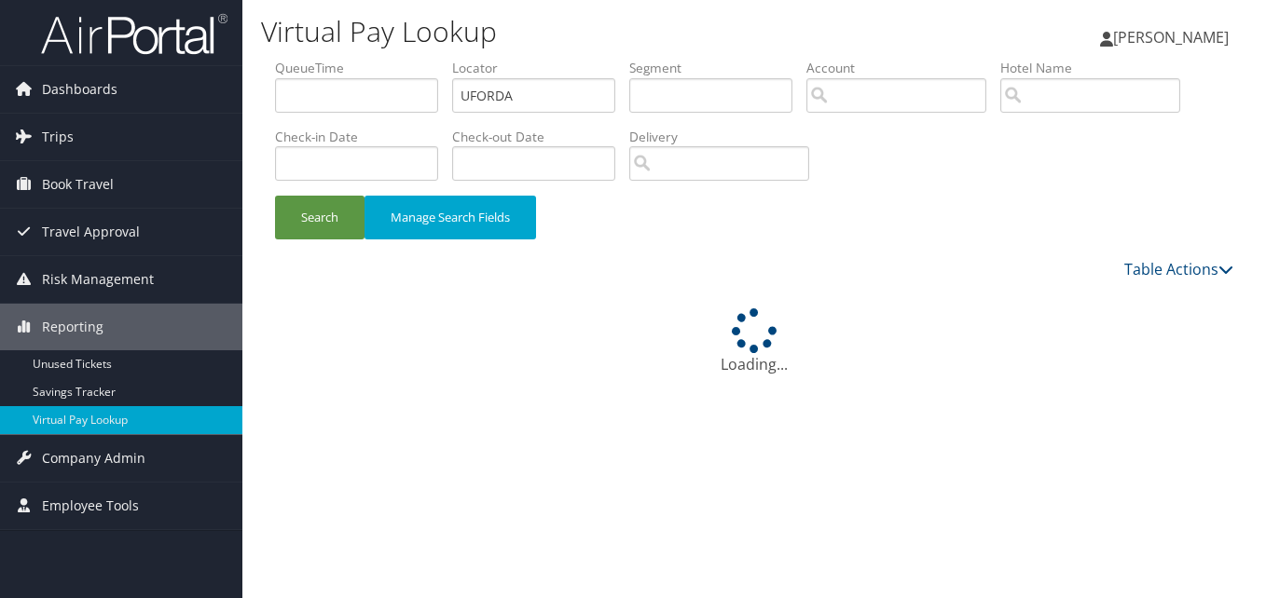
click at [793, 385] on div "Virtual Pay Lookup [PERSON_NAME] [PERSON_NAME] My Settings Travel Agency Contac…" at bounding box center [753, 299] width 1023 height 598
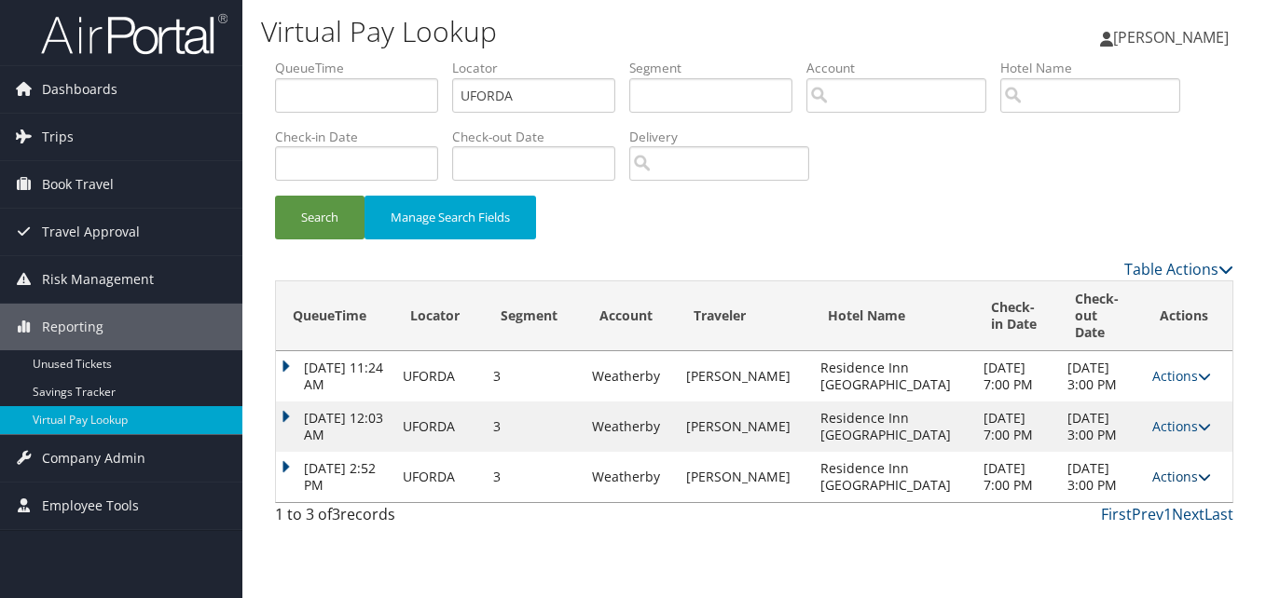
click at [1152, 468] on link "Actions" at bounding box center [1181, 477] width 59 height 18
click at [1147, 514] on link "Logs" at bounding box center [1140, 519] width 117 height 32
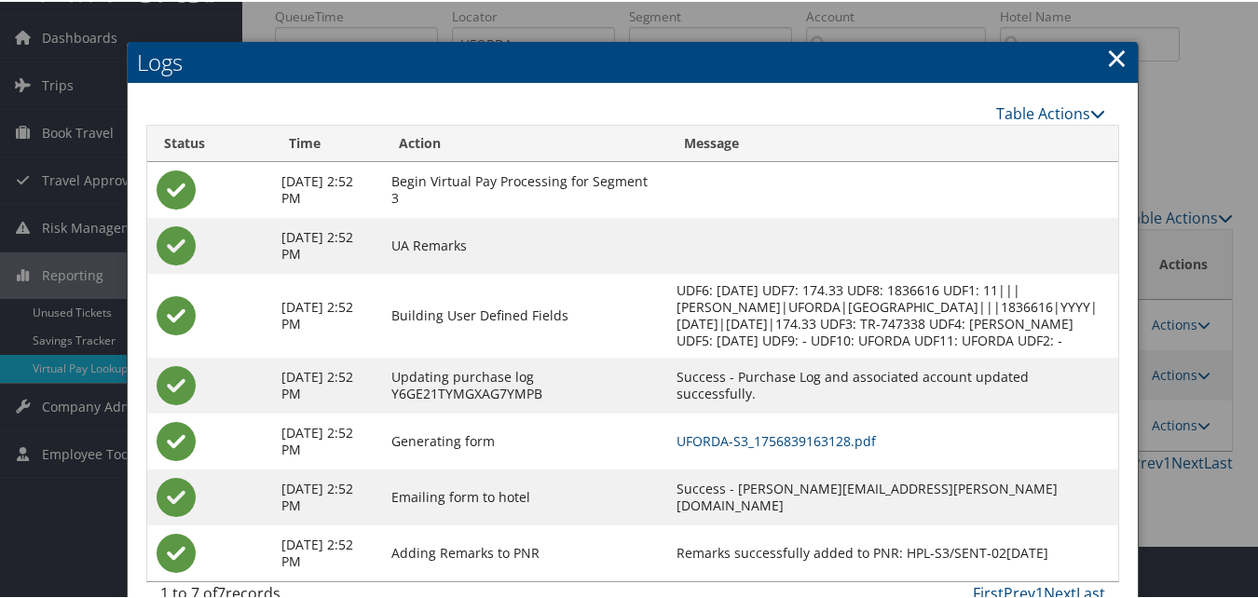
scroll to position [103, 0]
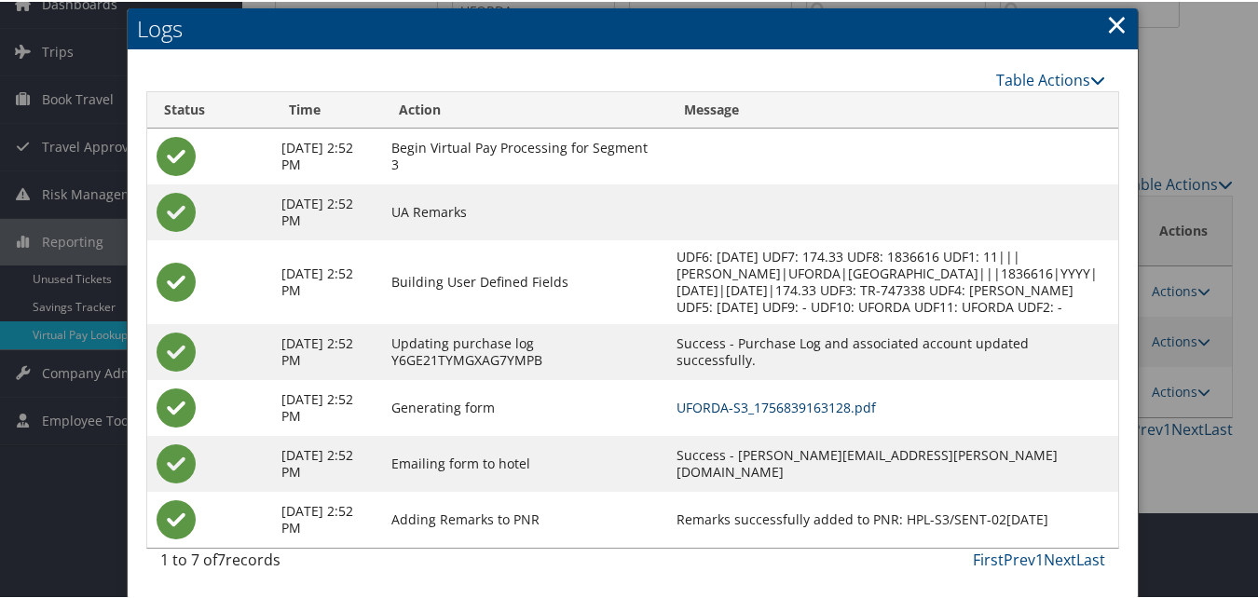
click at [765, 407] on link "UFORDA-S3_1756839163128.pdf" at bounding box center [776, 406] width 199 height 18
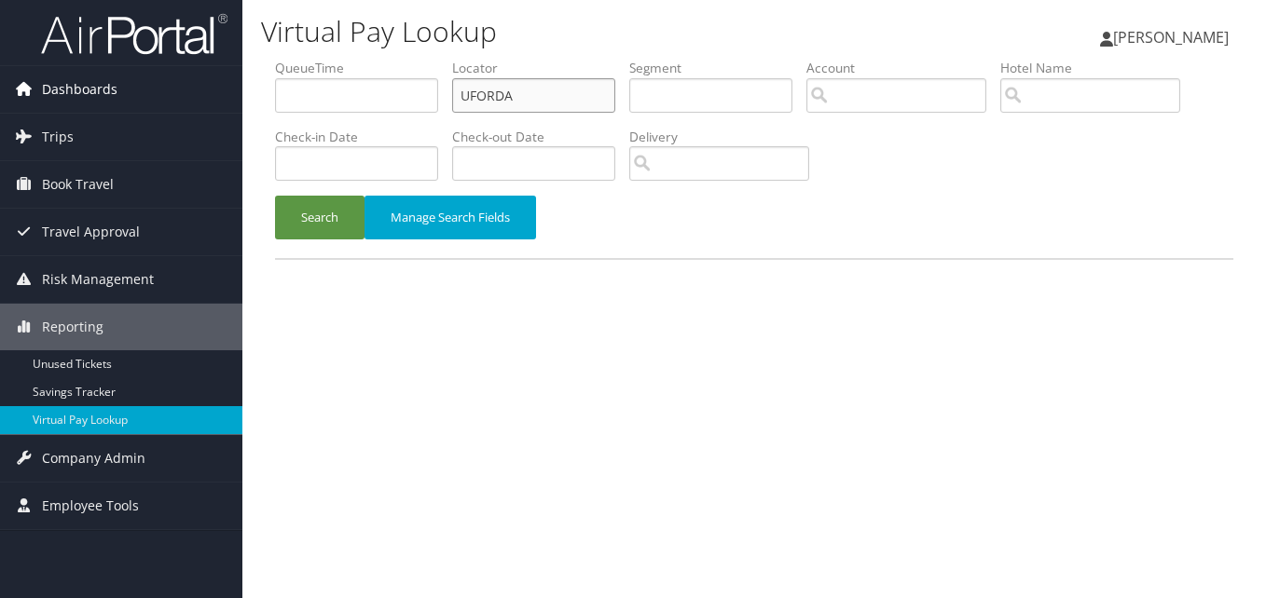
drag, startPoint x: 542, startPoint y: 97, endPoint x: 220, endPoint y: 99, distance: 322.5
click at [220, 99] on div "Dashboards AirPortal 360™ (Manager) My Travel Dashboard Trips Airtinerary® Look…" at bounding box center [633, 299] width 1266 height 598
click at [99, 89] on span "Dashboards" at bounding box center [79, 89] width 75 height 47
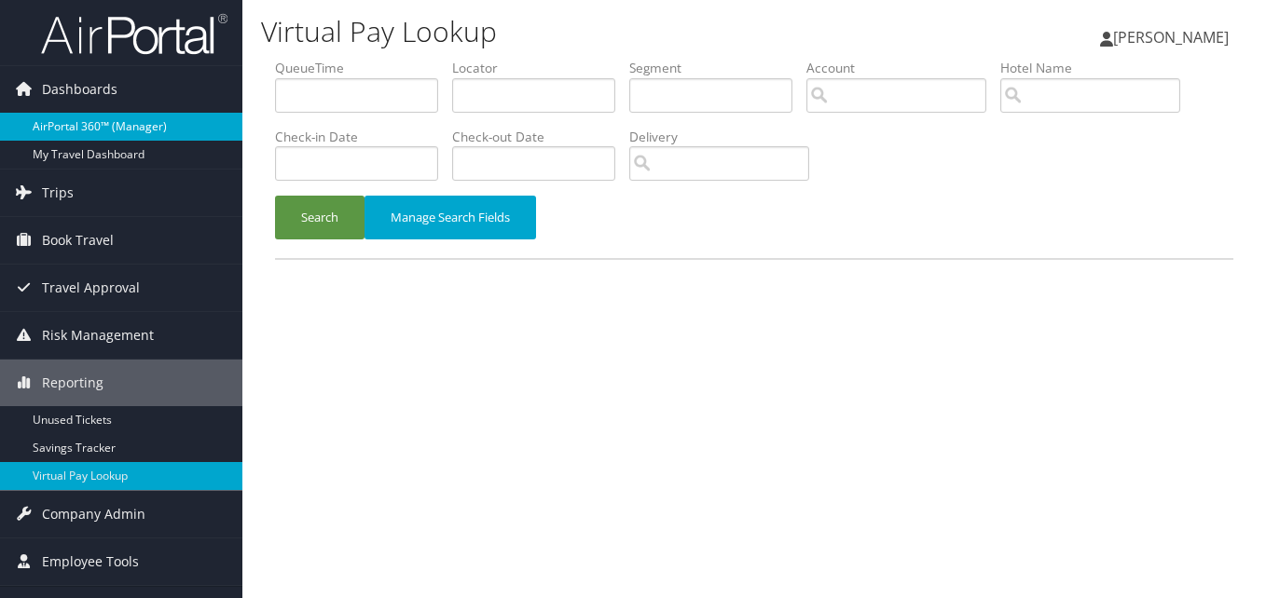
click at [109, 126] on link "AirPortal 360™ (Manager)" at bounding box center [121, 127] width 242 height 28
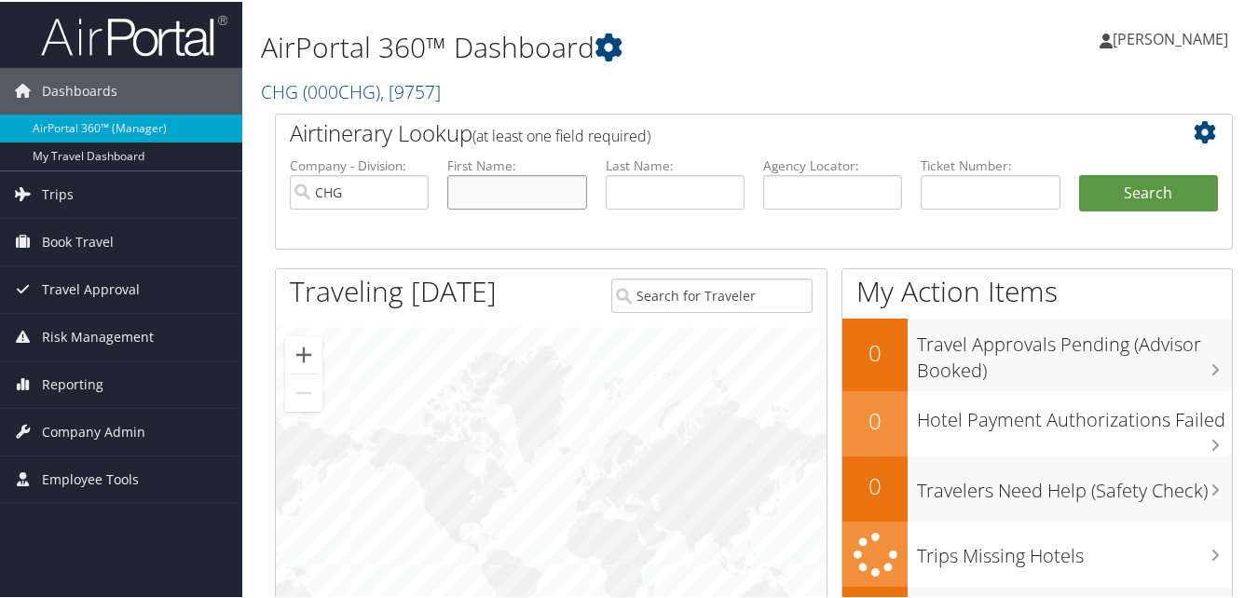
click at [464, 194] on input "text" at bounding box center [516, 190] width 139 height 34
paste input "[PERSON_NAME]"
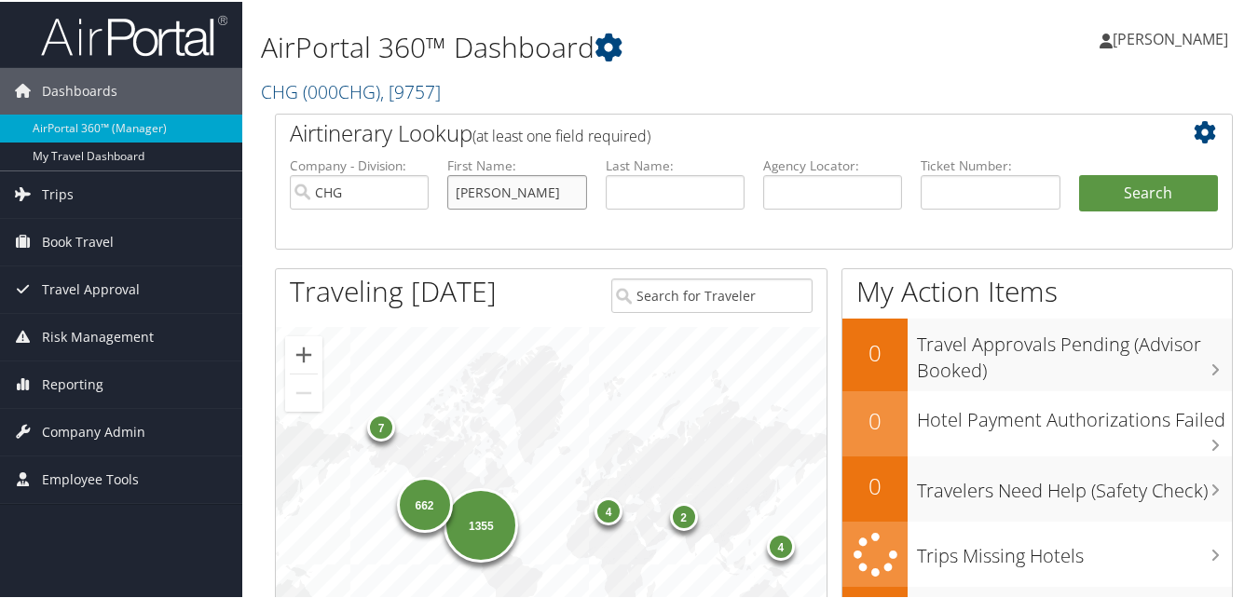
type input "[PERSON_NAME]"
click at [627, 189] on input "text" at bounding box center [675, 190] width 139 height 34
paste input "Hill"
type input "Hill"
click at [1163, 180] on button "Search" at bounding box center [1148, 191] width 139 height 37
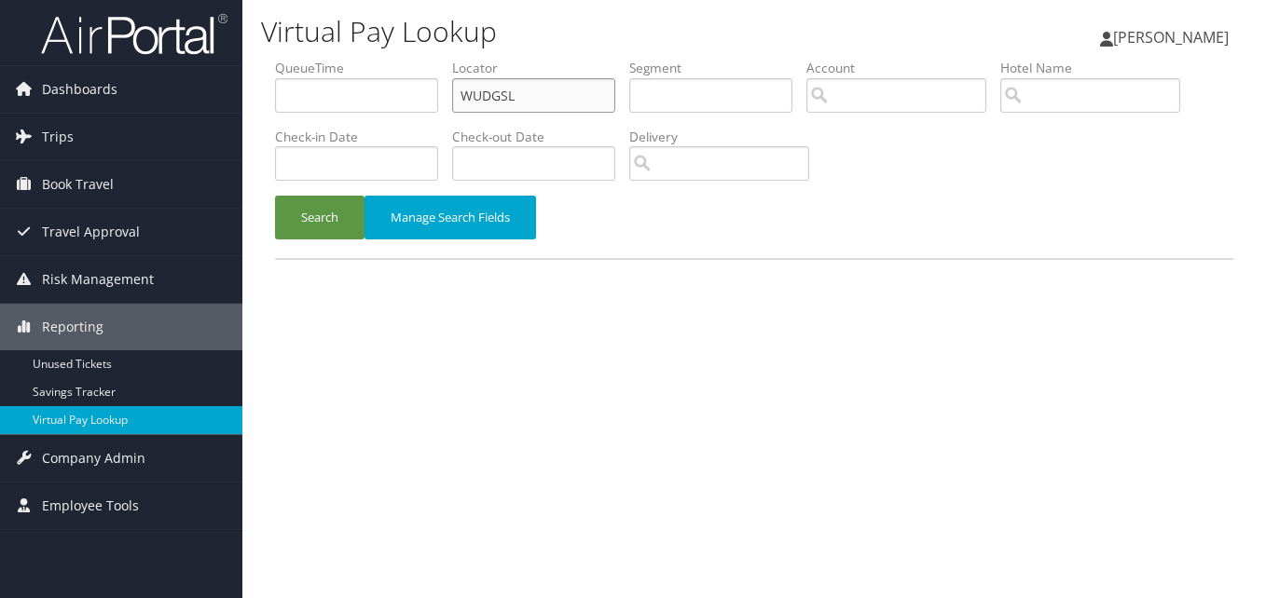
click at [486, 85] on input "WUDGSL" at bounding box center [533, 95] width 163 height 34
paste input "HFZWLH"
type input "HFZWLH"
click at [344, 212] on button "Search" at bounding box center [319, 218] width 89 height 44
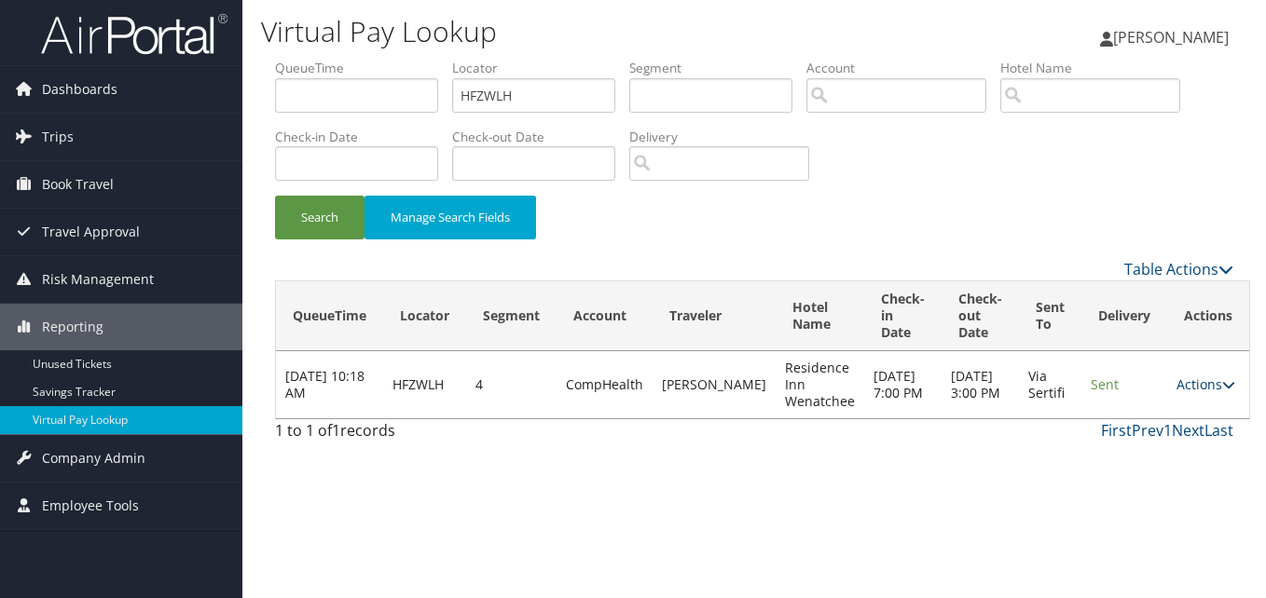
click at [1176, 387] on link "Actions" at bounding box center [1205, 385] width 59 height 18
click at [1175, 450] on link "Logs" at bounding box center [1153, 444] width 117 height 32
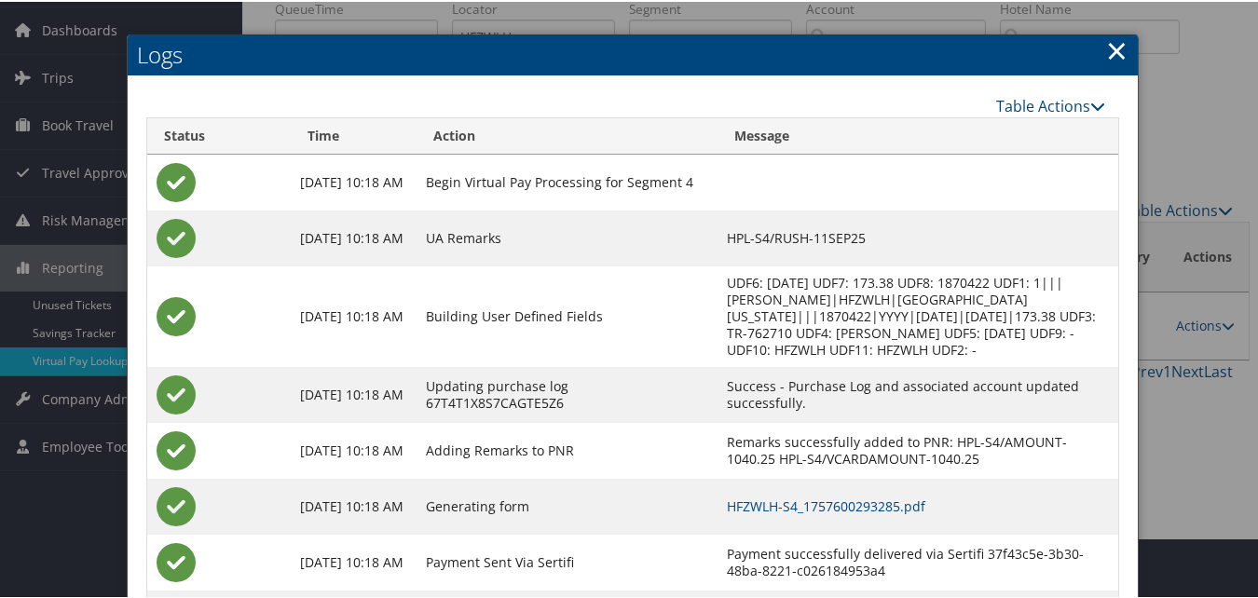
scroll to position [159, 0]
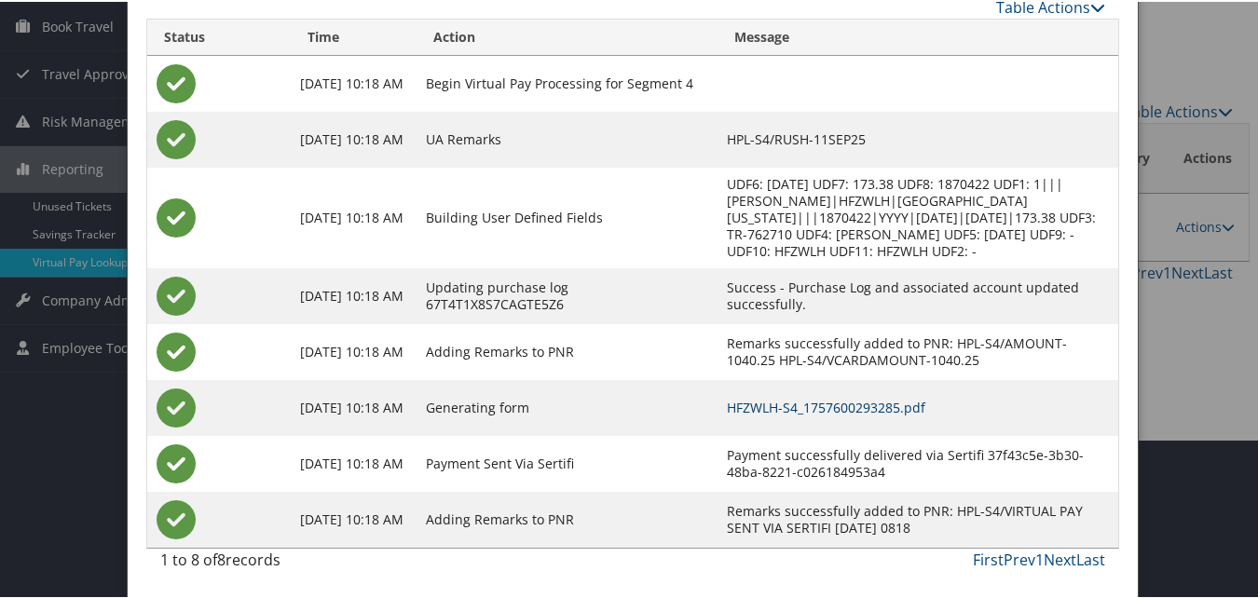
click at [841, 404] on link "HFZWLH-S4_1757600293285.pdf" at bounding box center [826, 406] width 199 height 18
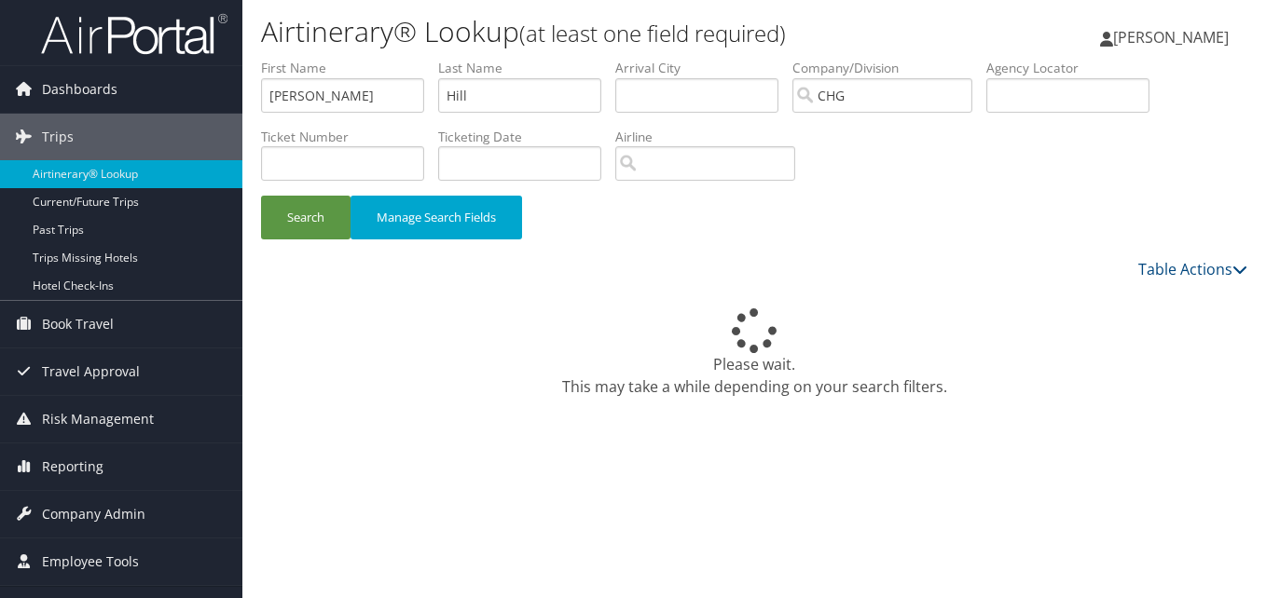
click at [494, 376] on div "Please wait. This may take a while depending on your search filters." at bounding box center [754, 352] width 986 height 89
drag, startPoint x: 926, startPoint y: 98, endPoint x: 723, endPoint y: 98, distance: 203.2
click at [723, 59] on ul "First Name Stephanie Last Name Hill Departure City Arrival City Company/Divisio…" at bounding box center [754, 59] width 986 height 0
click at [962, 98] on input "CHG" at bounding box center [882, 95] width 180 height 34
click at [335, 219] on button "Search" at bounding box center [305, 218] width 89 height 44
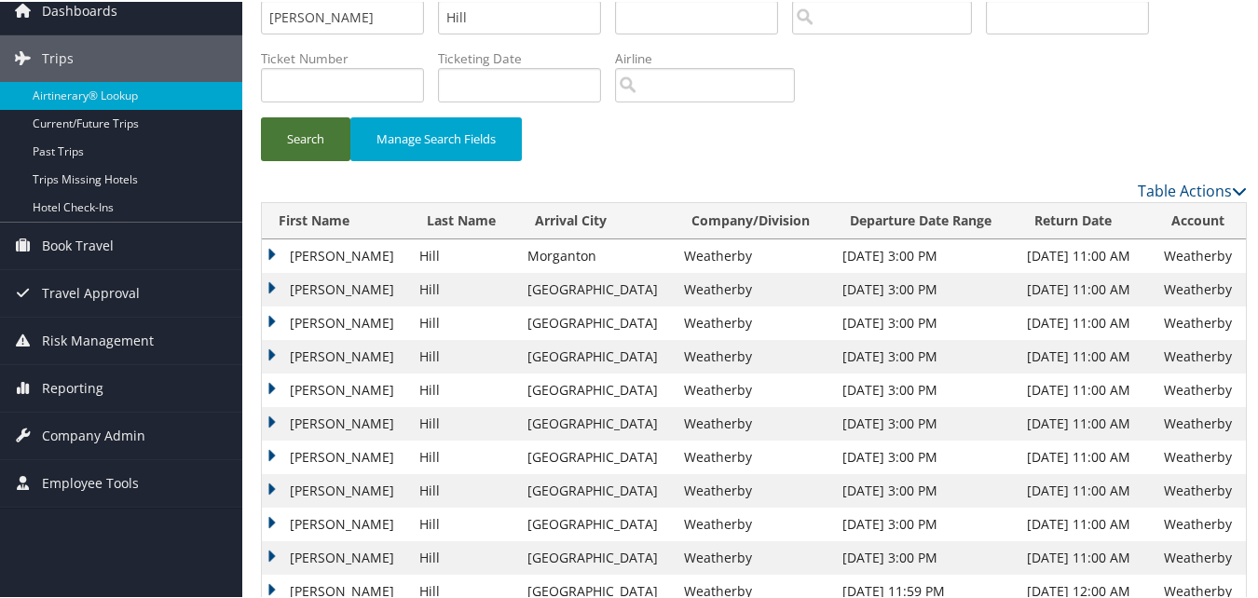
scroll to position [186, 0]
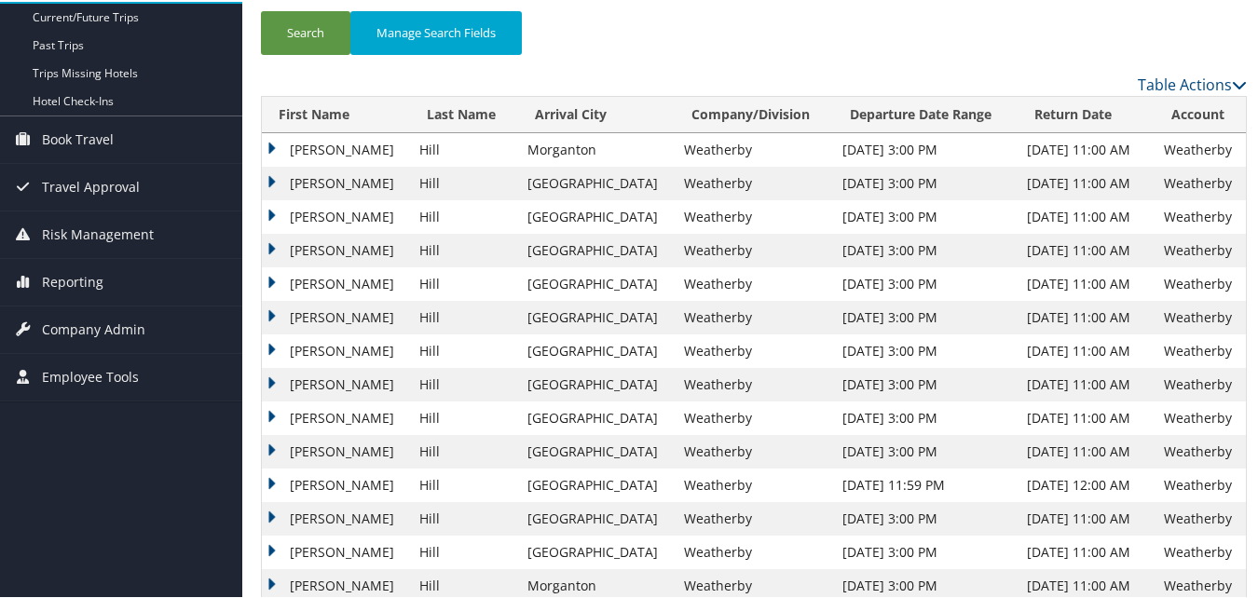
click at [1031, 113] on th "Return Date" at bounding box center [1087, 113] width 138 height 36
click at [1020, 110] on th "Return Date" at bounding box center [1087, 113] width 138 height 36
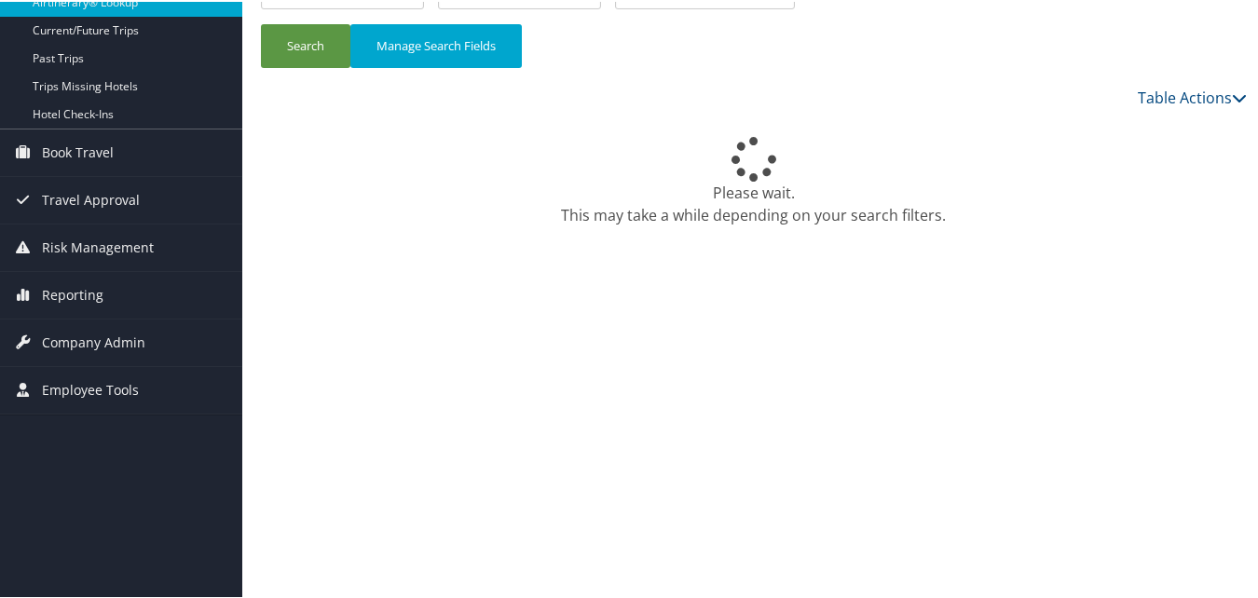
scroll to position [0, 0]
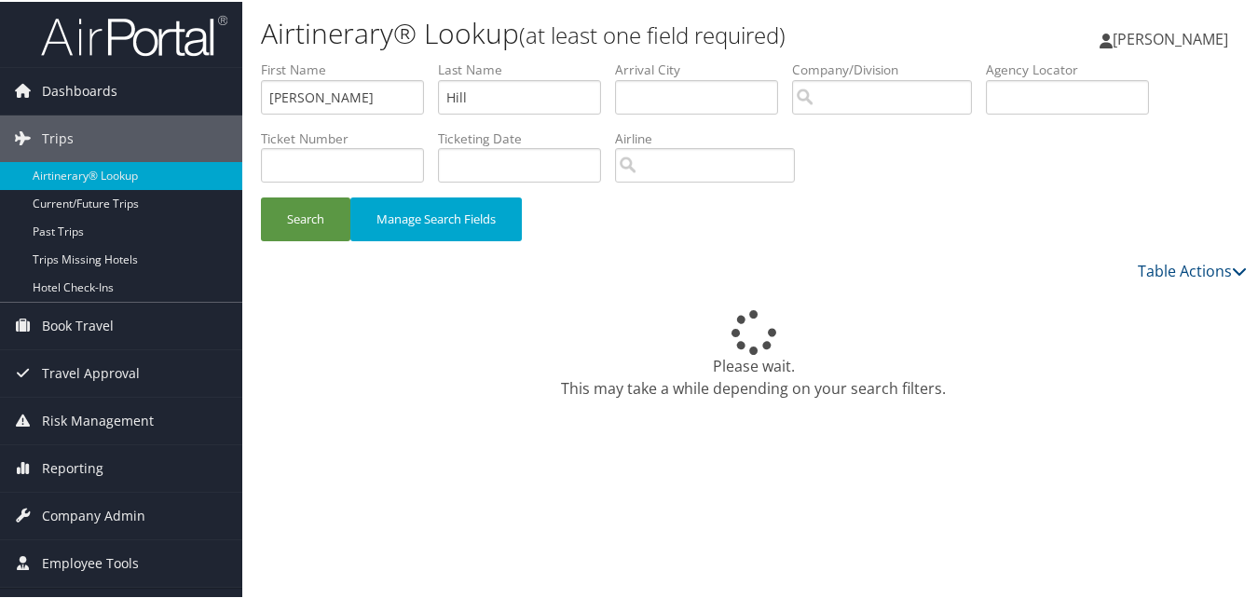
click at [704, 392] on div "Please wait. This may take a while depending on your search filters." at bounding box center [754, 352] width 986 height 89
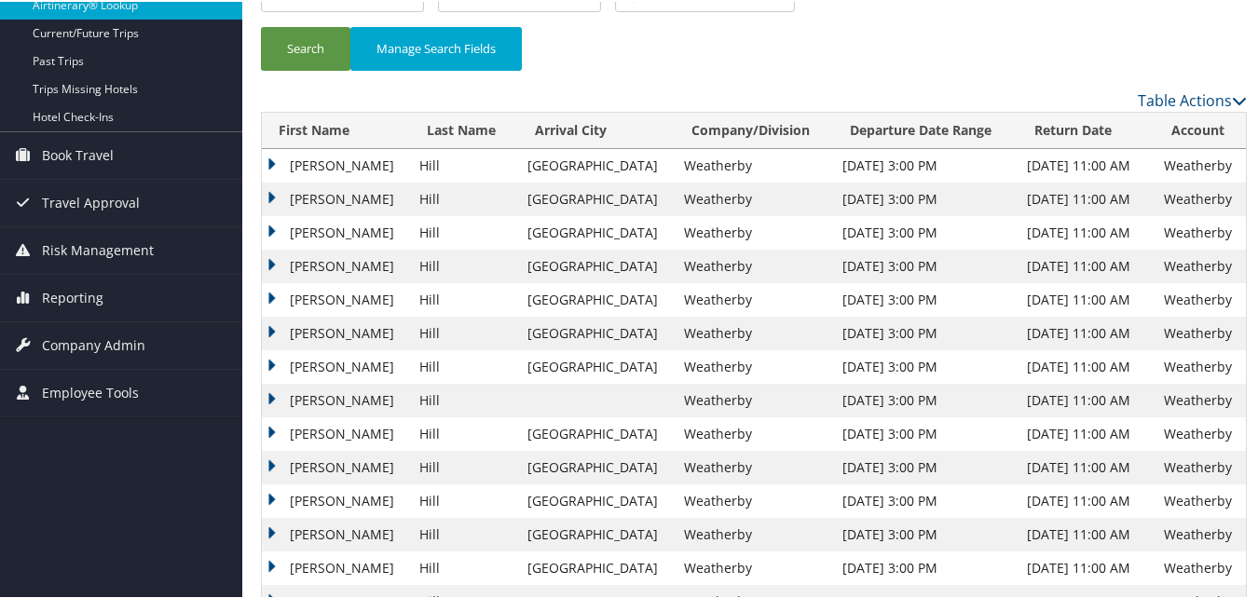
scroll to position [280, 0]
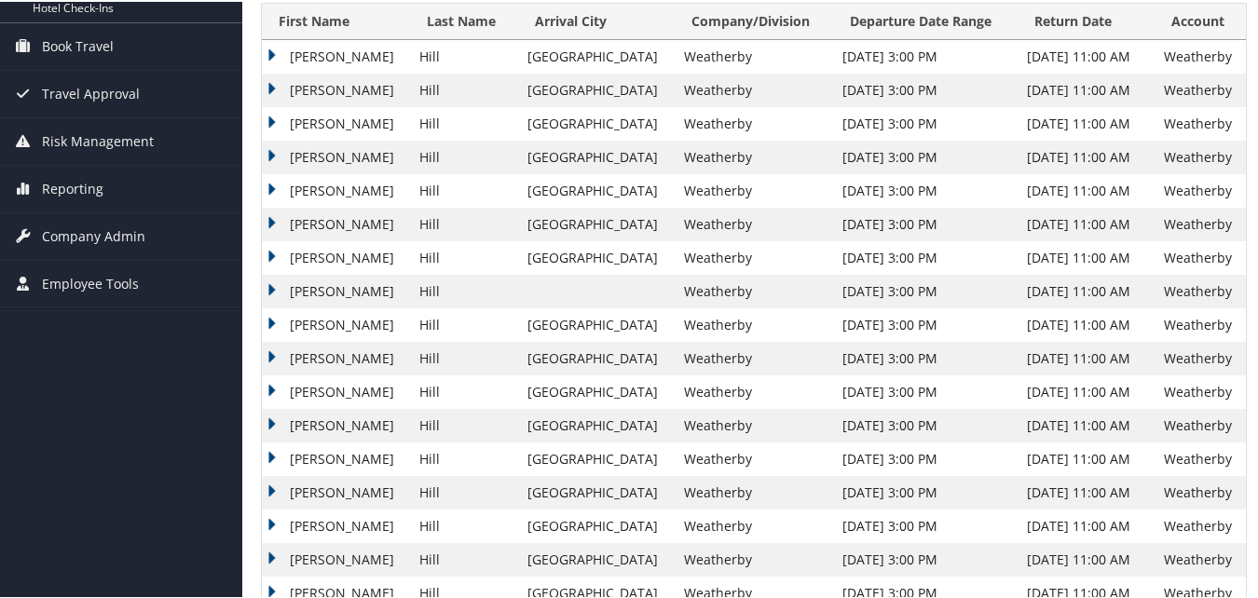
click at [268, 153] on td "Stephanie" at bounding box center [336, 156] width 148 height 34
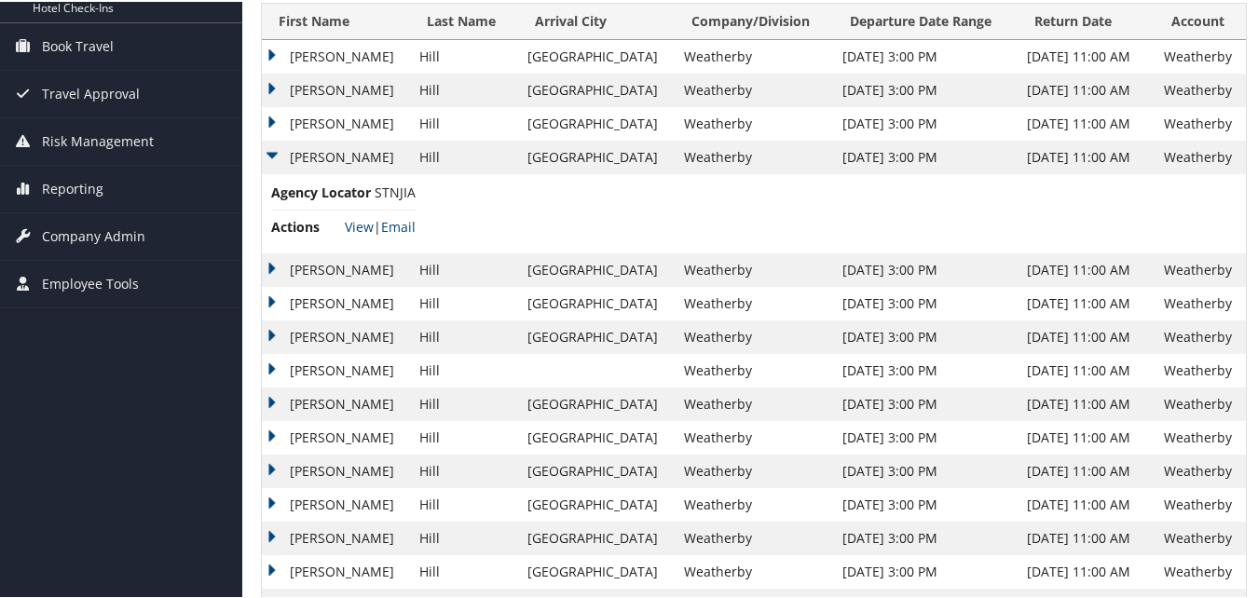
click at [275, 269] on td "Stephanie" at bounding box center [336, 269] width 148 height 34
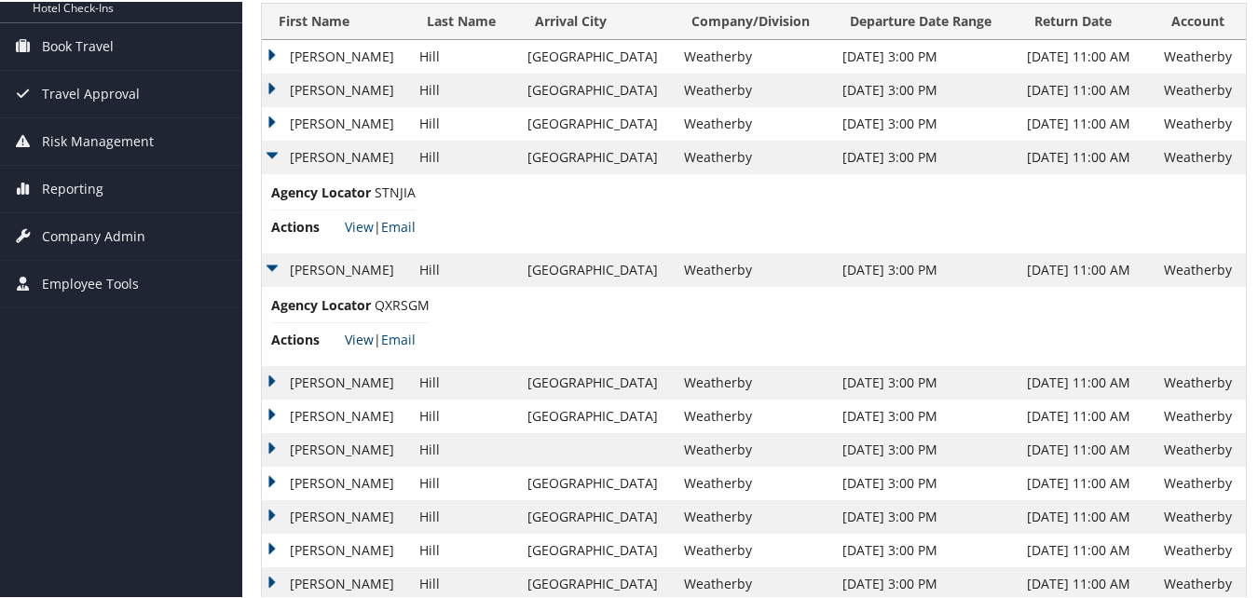
click at [361, 338] on link "View" at bounding box center [359, 338] width 29 height 18
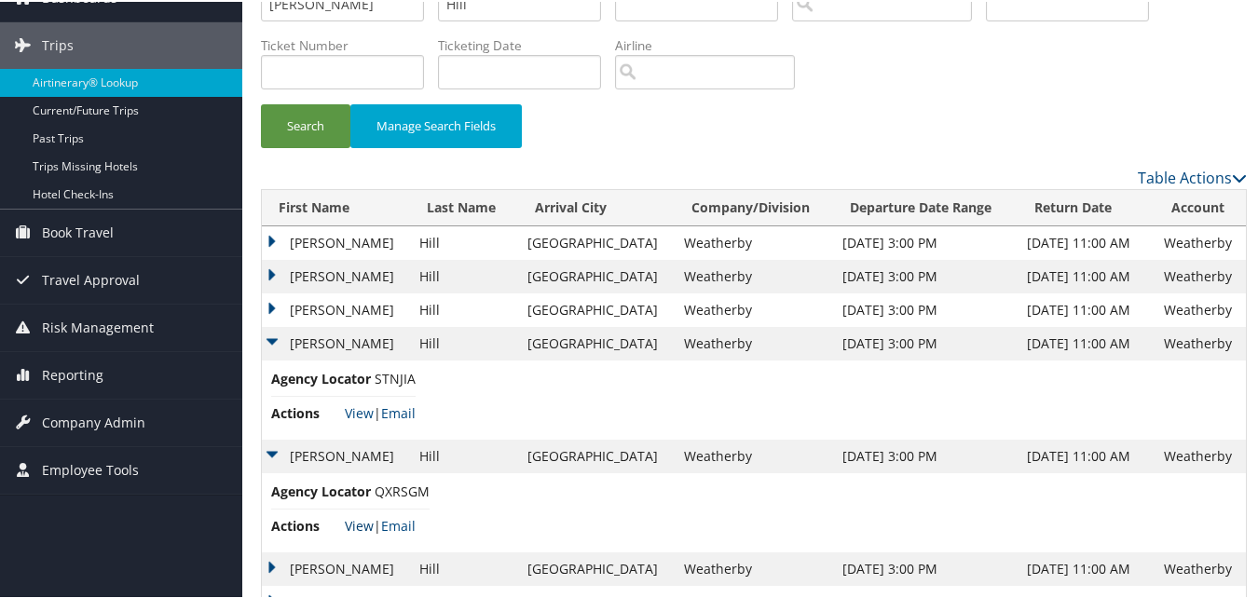
scroll to position [0, 0]
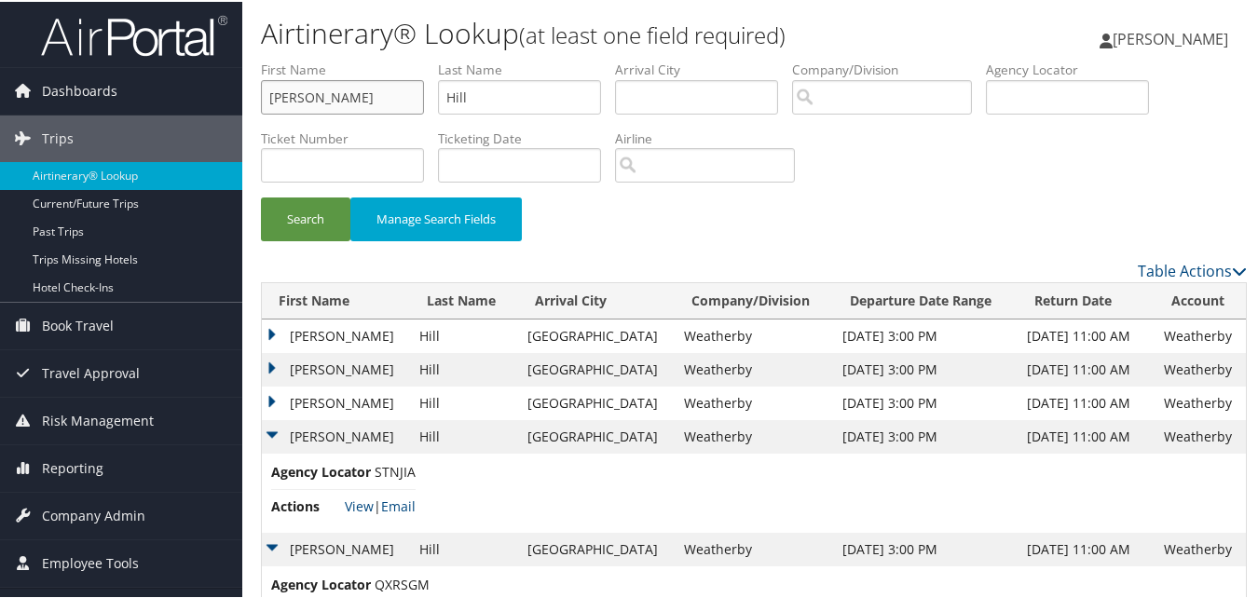
click at [335, 93] on input "Stephanie" at bounding box center [342, 95] width 163 height 34
paste input "Lawrenc"
type input "Lawrence"
click at [461, 107] on input "Hill" at bounding box center [519, 95] width 163 height 34
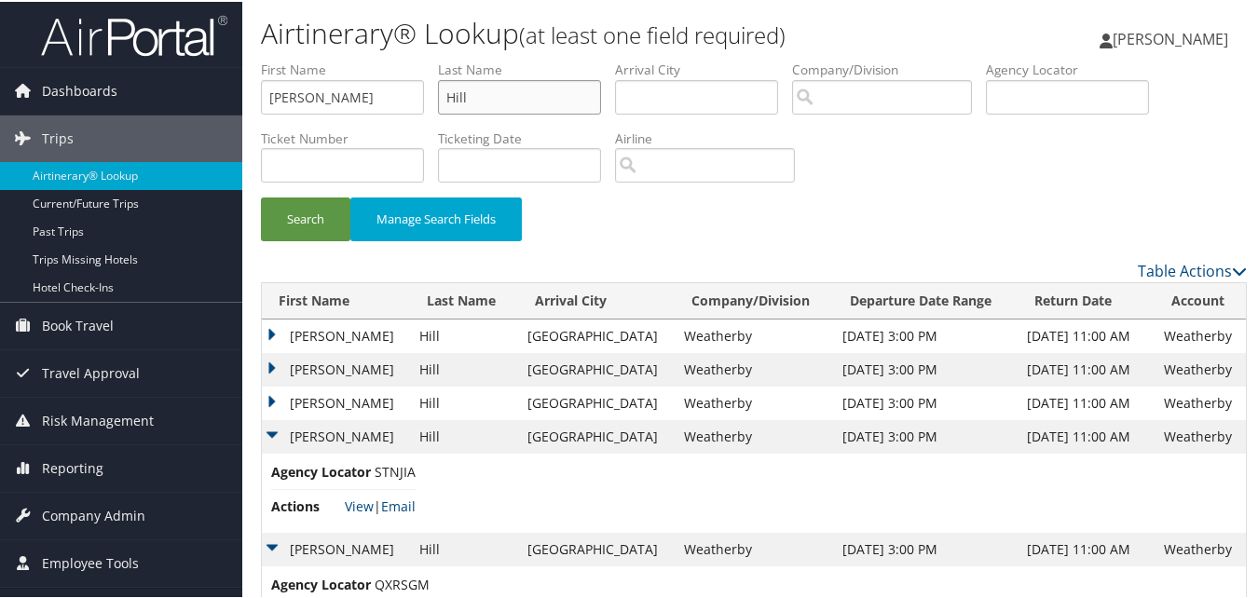
click at [461, 107] on input "Hill" at bounding box center [519, 95] width 163 height 34
paste input "G"
type input "Gill"
click at [294, 220] on button "Search" at bounding box center [305, 218] width 89 height 44
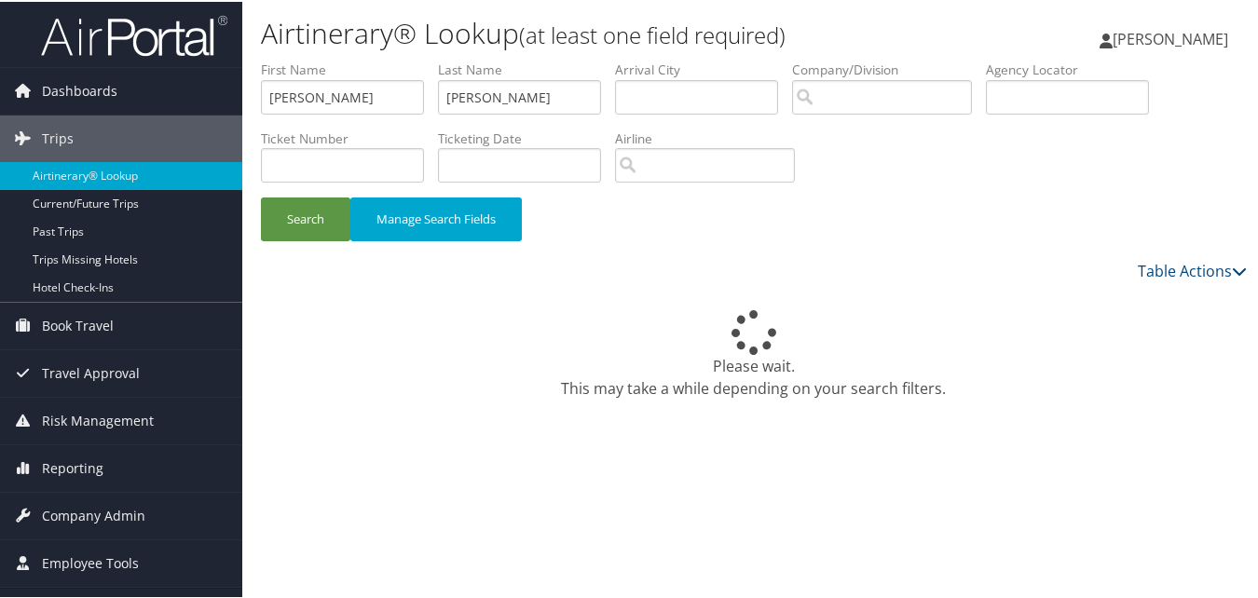
click at [689, 389] on div "Please wait. This may take a while depending on your search filters." at bounding box center [754, 352] width 986 height 89
click at [1142, 270] on link "Table Actions" at bounding box center [1192, 269] width 109 height 21
click at [1142, 270] on div at bounding box center [633, 299] width 1266 height 598
click at [1142, 270] on link "Table Actions" at bounding box center [1192, 269] width 109 height 21
click at [1143, 270] on div at bounding box center [633, 299] width 1266 height 598
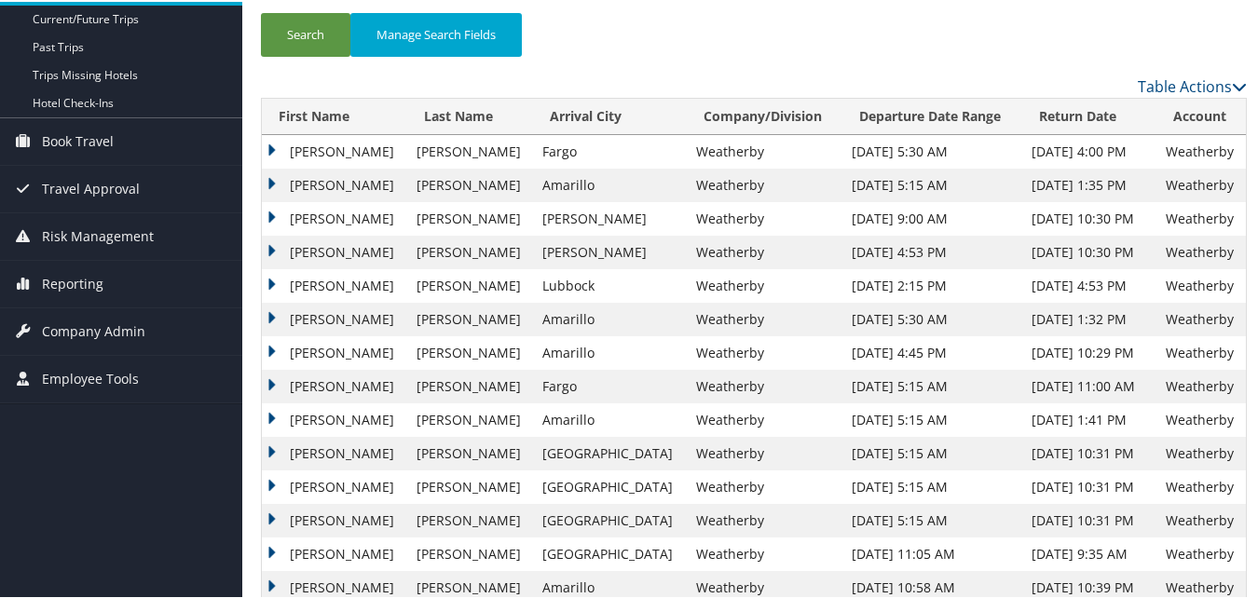
scroll to position [186, 0]
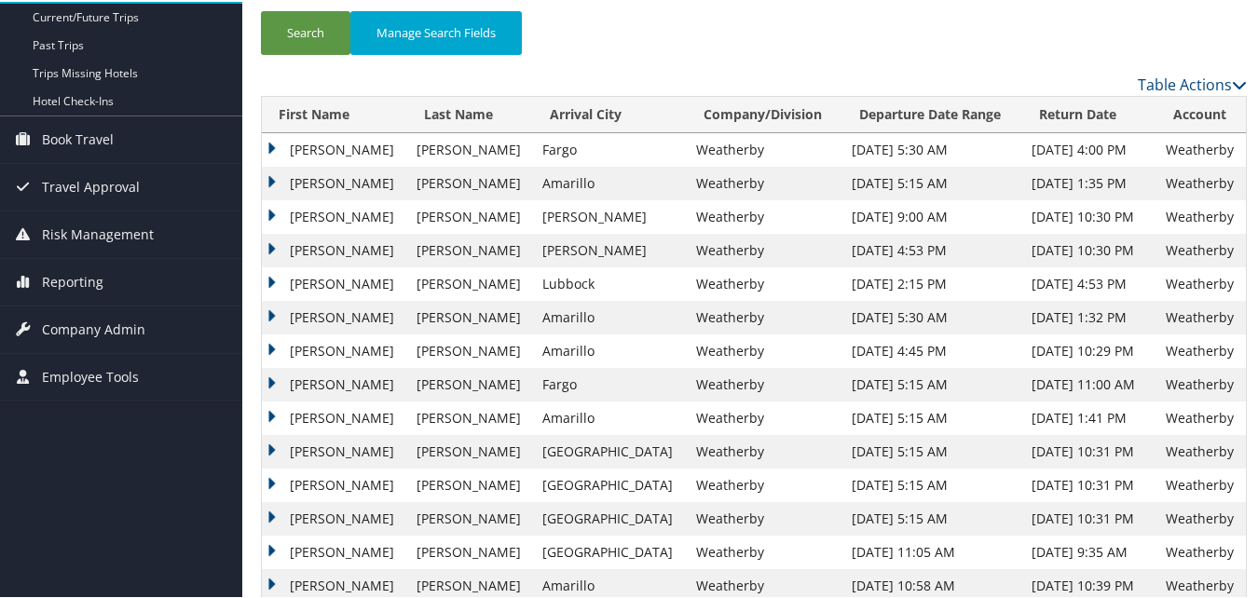
click at [272, 172] on td "Lawrence" at bounding box center [334, 182] width 145 height 34
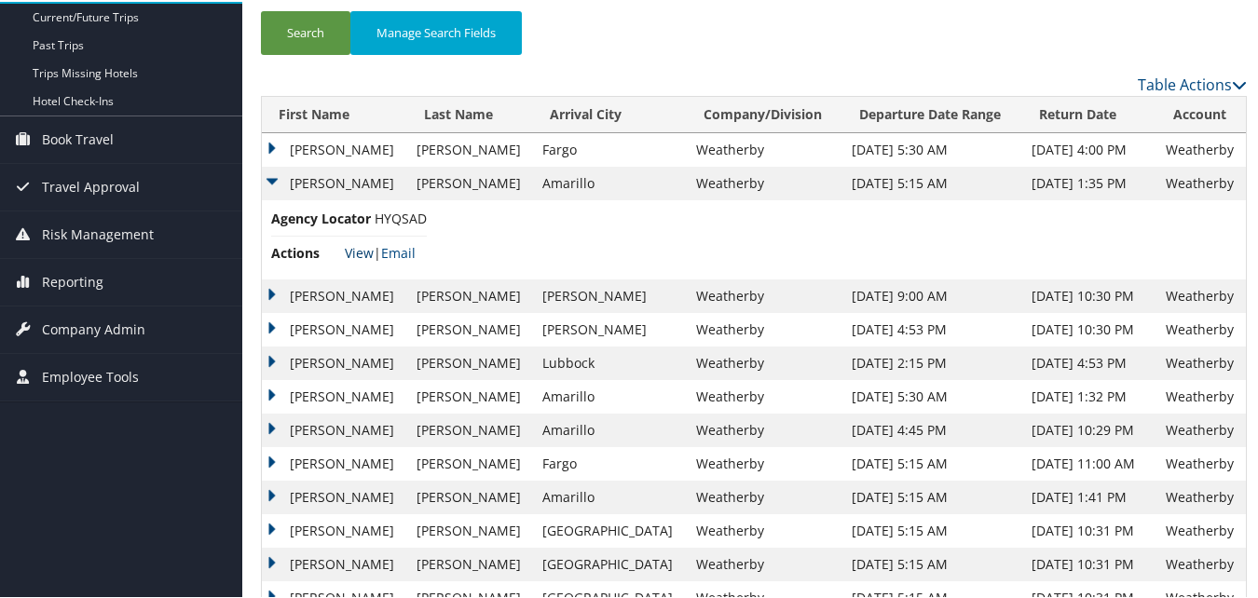
click at [363, 246] on link "View" at bounding box center [359, 251] width 29 height 18
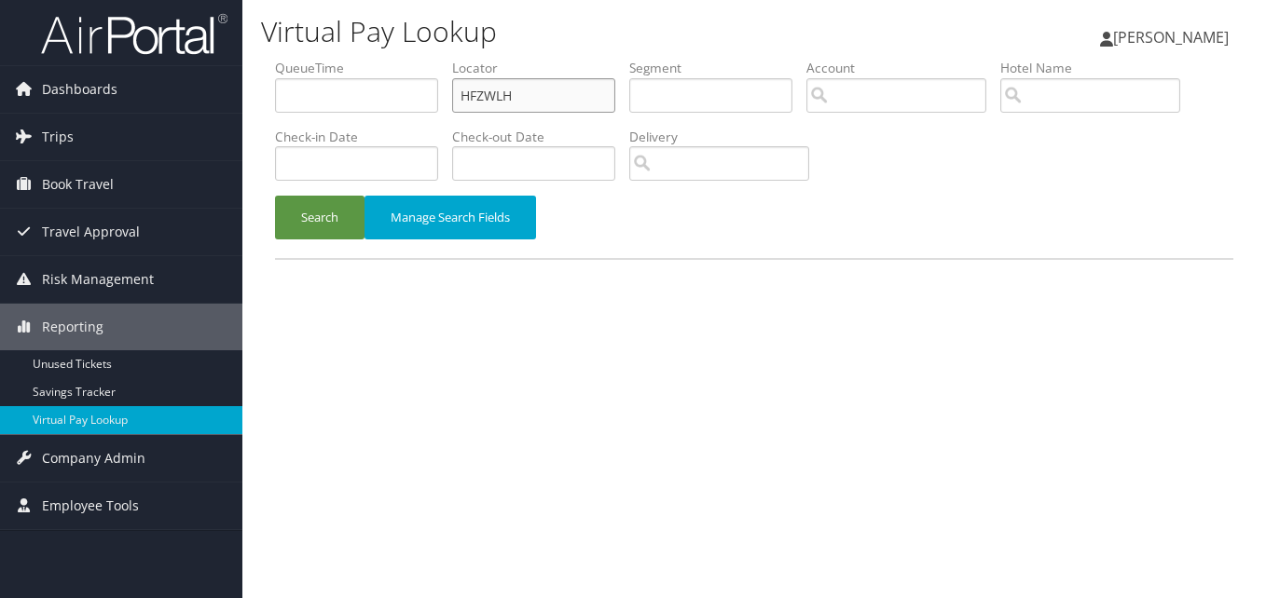
click at [479, 87] on input "HFZWLH" at bounding box center [533, 95] width 163 height 34
paste input "JROPGA"
type input "JROPGA"
click at [340, 212] on button "Search" at bounding box center [319, 218] width 89 height 44
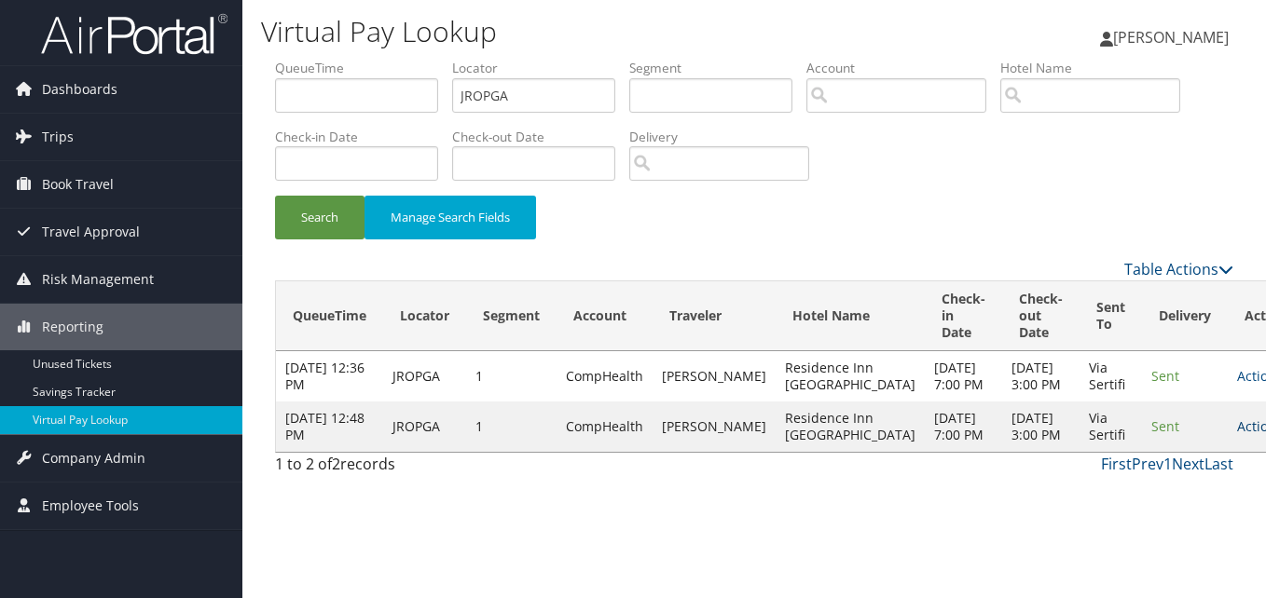
click at [1237, 435] on link "Actions" at bounding box center [1266, 427] width 59 height 18
click at [1137, 529] on link "Logs" at bounding box center [1153, 536] width 117 height 32
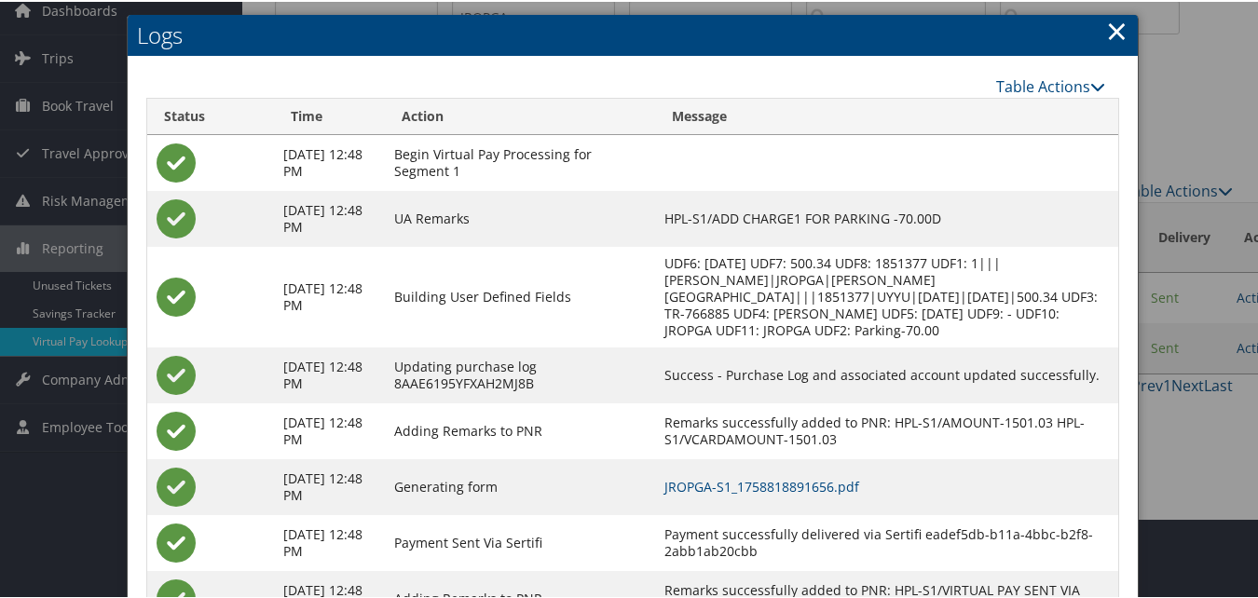
scroll to position [159, 0]
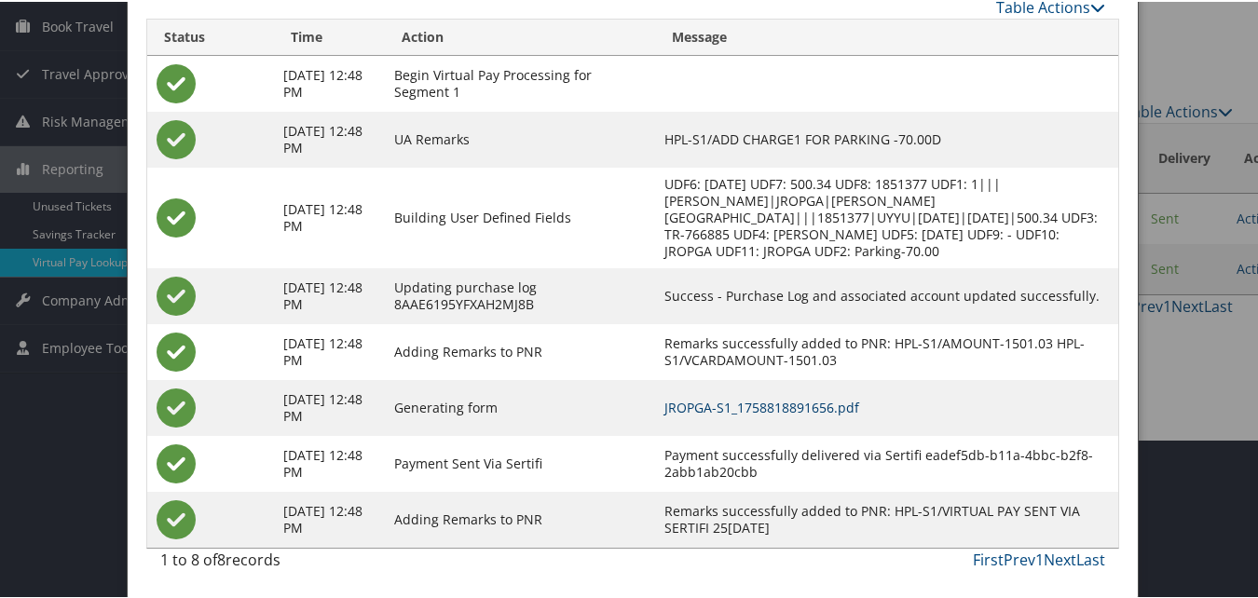
click at [744, 409] on link "JROPGA-S1_1758818891656.pdf" at bounding box center [761, 406] width 195 height 18
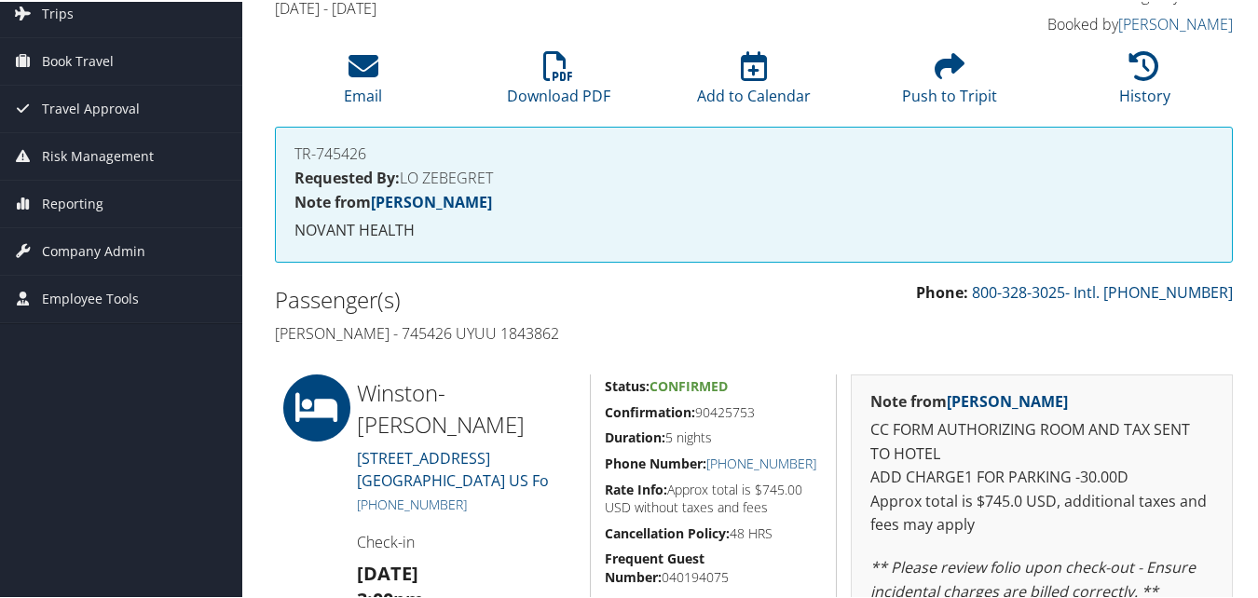
scroll to position [280, 0]
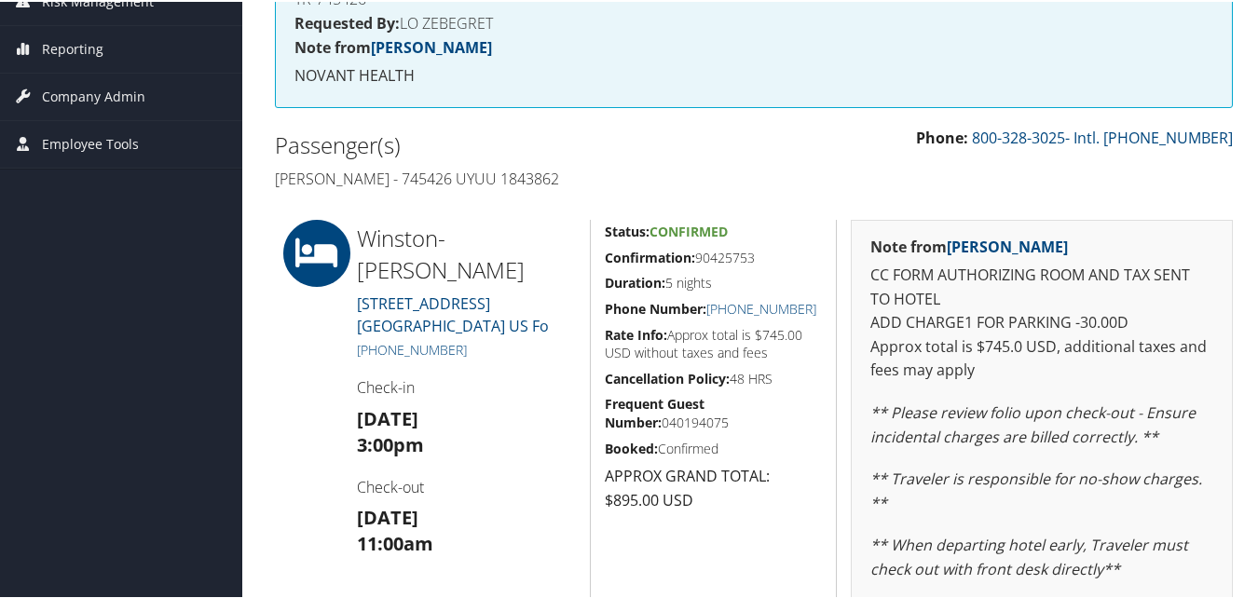
drag, startPoint x: 744, startPoint y: 255, endPoint x: 602, endPoint y: 255, distance: 141.7
click at [605, 255] on h5 "Confirmation: 90425753" at bounding box center [714, 256] width 218 height 19
copy h5 "Confirmation: 90425753"
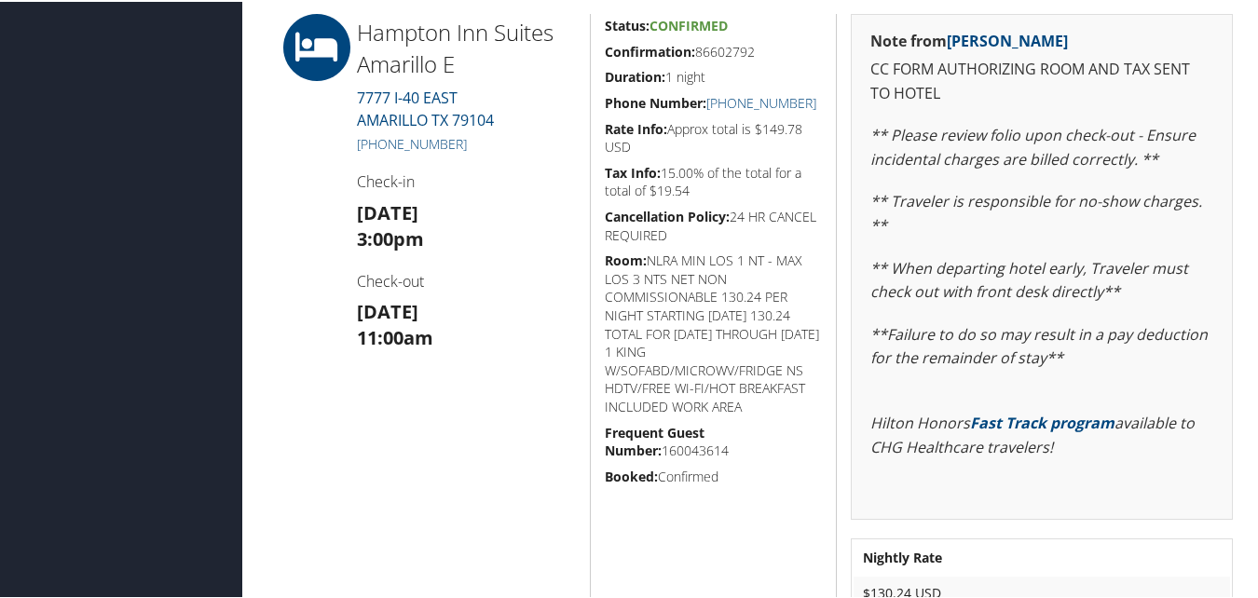
scroll to position [2000, 0]
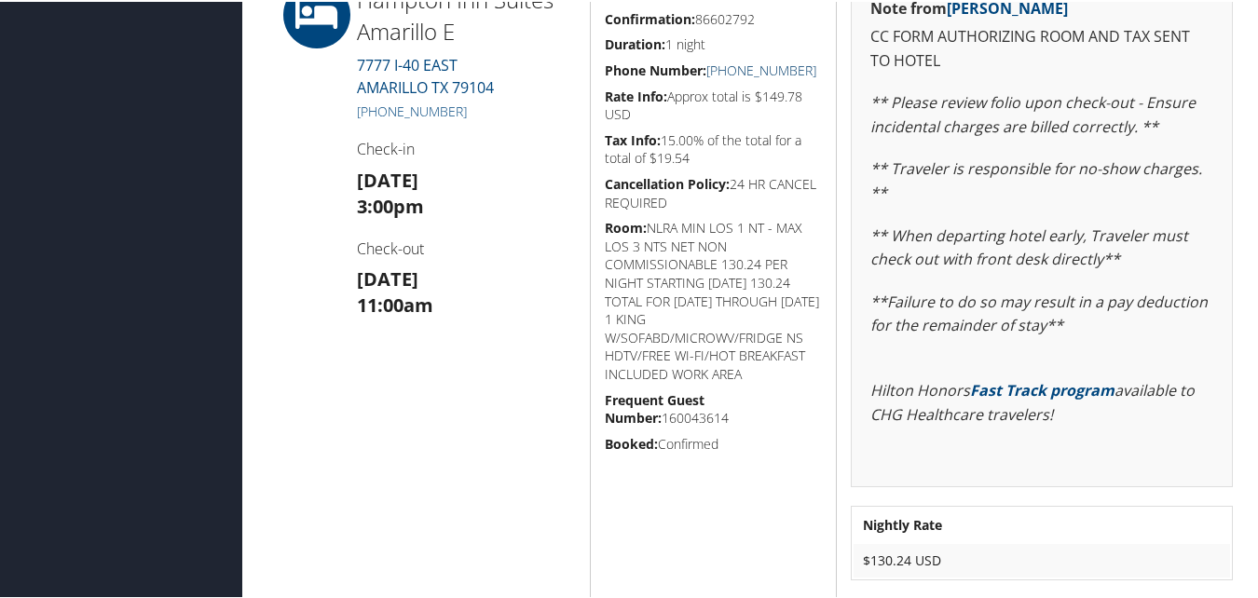
drag, startPoint x: 830, startPoint y: 89, endPoint x: 726, endPoint y: 86, distance: 104.4
click at [726, 86] on div "Status: Confirmed Confirmation: 86602792 Duration: 1 night Phone Number: [PHONE…" at bounding box center [713, 288] width 247 height 618
copy link "[PHONE_NUMBER]"
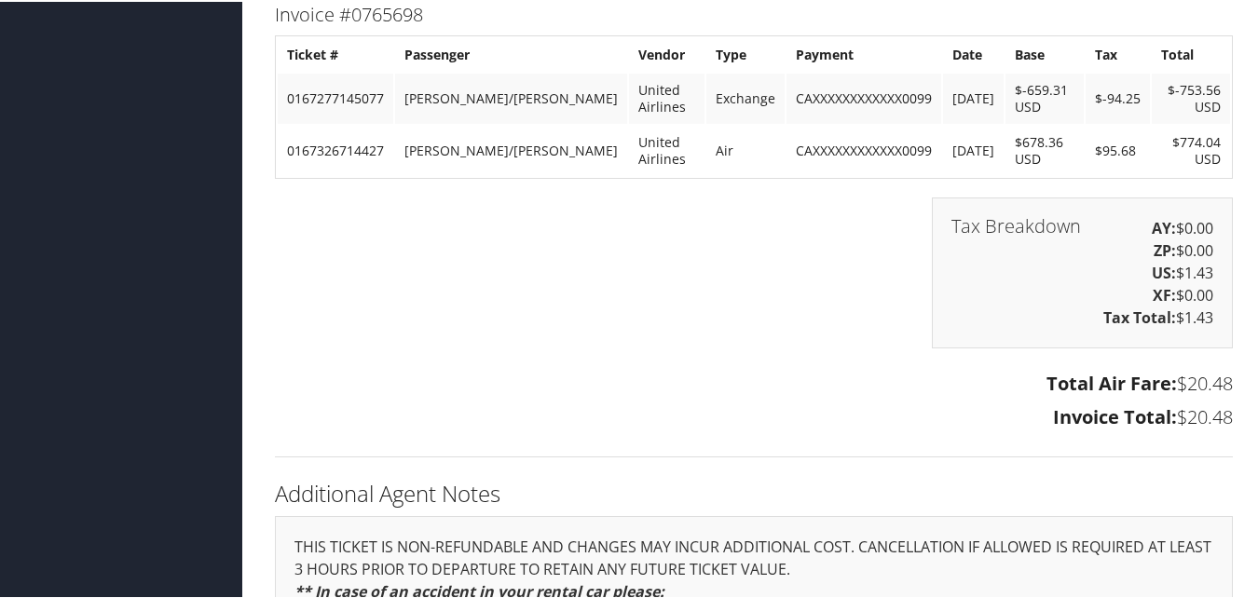
scroll to position [4170, 0]
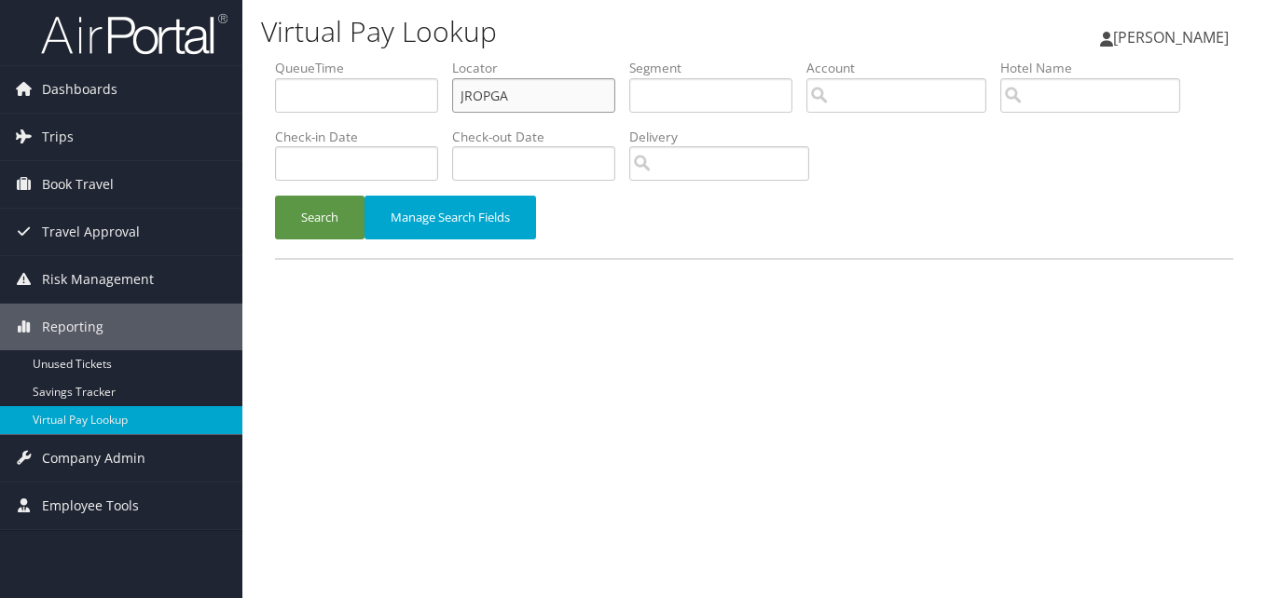
click at [492, 108] on input "JROPGA" at bounding box center [533, 95] width 163 height 34
paste input "GZGUFZ"
click at [366, 206] on button "Manage Search Fields" at bounding box center [449, 218] width 171 height 44
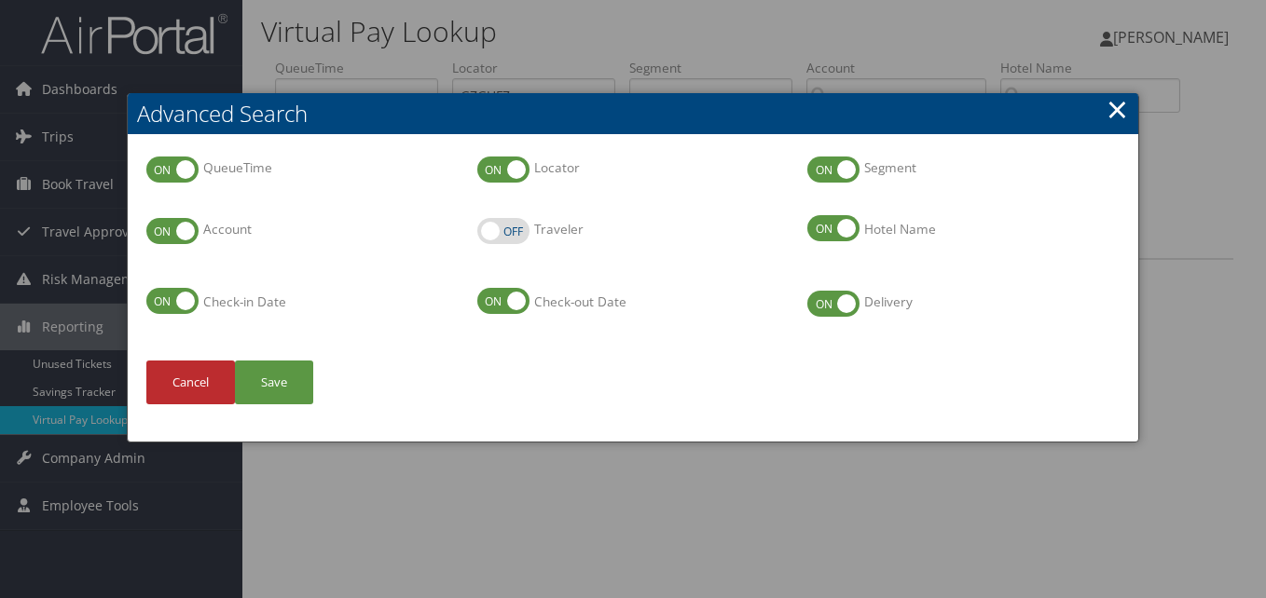
click at [1105, 113] on h2 "Advanced Search" at bounding box center [633, 113] width 1010 height 41
click at [1111, 120] on link "×" at bounding box center [1116, 108] width 21 height 37
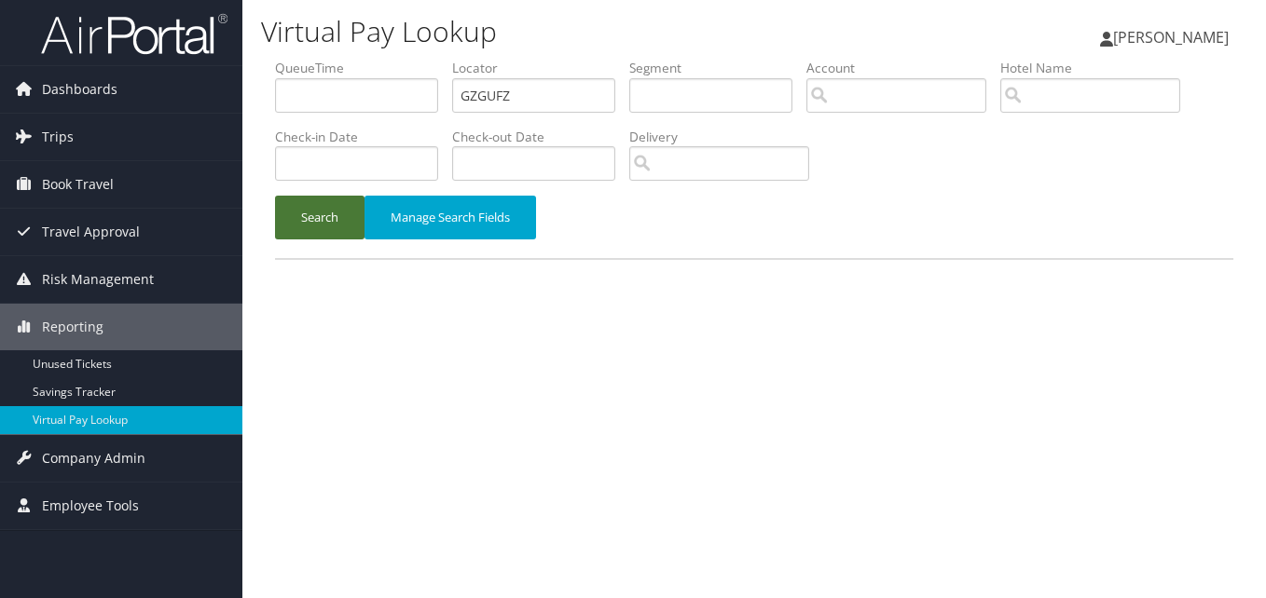
click at [324, 234] on button "Search" at bounding box center [319, 218] width 89 height 44
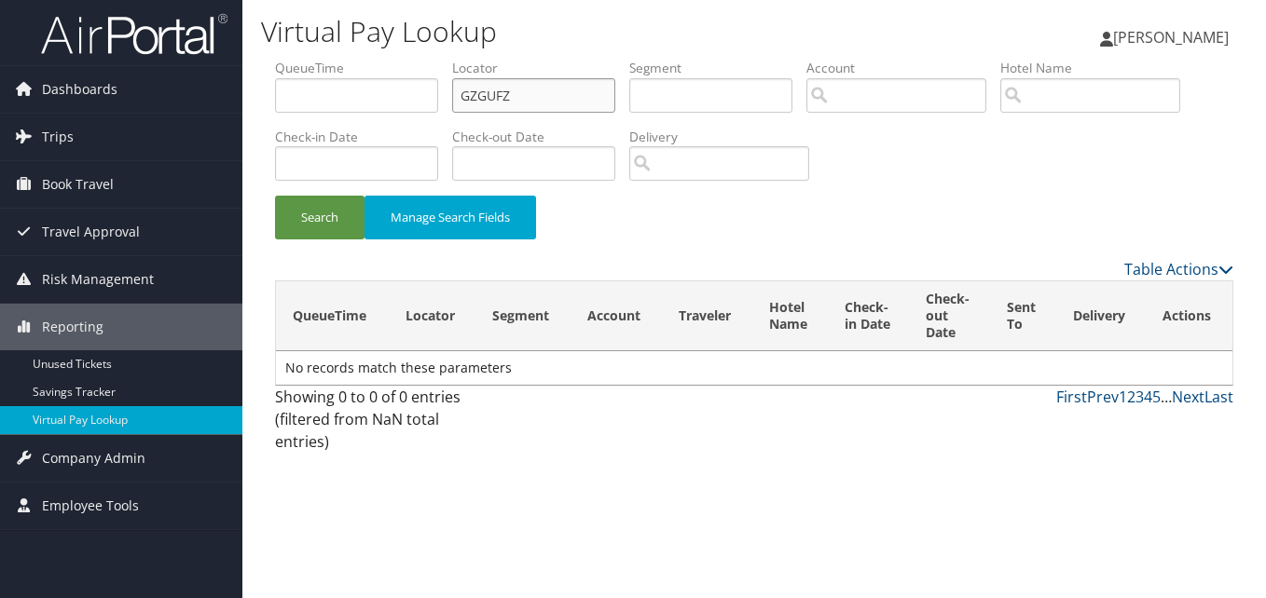
click at [535, 101] on input "GZGUFZ" at bounding box center [533, 95] width 163 height 34
click at [463, 94] on input "GZGUFZ" at bounding box center [533, 95] width 163 height 34
click at [343, 223] on button "Search" at bounding box center [319, 218] width 89 height 44
click at [508, 97] on input "GZGUFZ" at bounding box center [533, 95] width 163 height 34
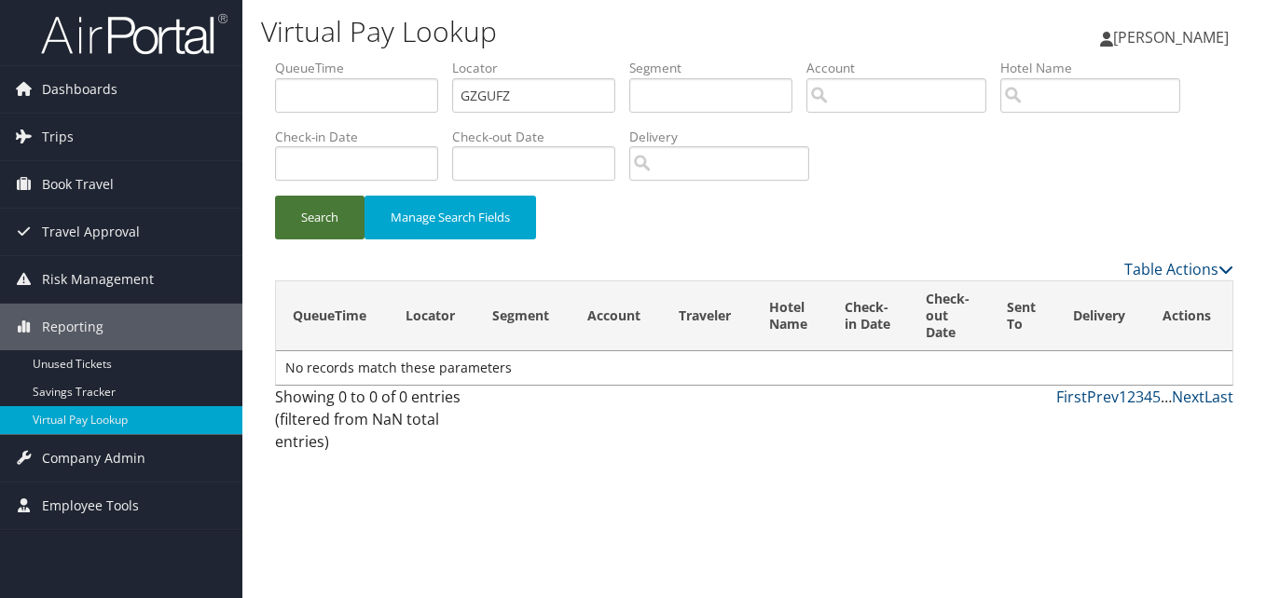
click at [334, 199] on button "Search" at bounding box center [319, 218] width 89 height 44
click at [560, 112] on input "GZGUFZ" at bounding box center [533, 95] width 163 height 34
paste input "FNRCYF"
type input "FNRCYF"
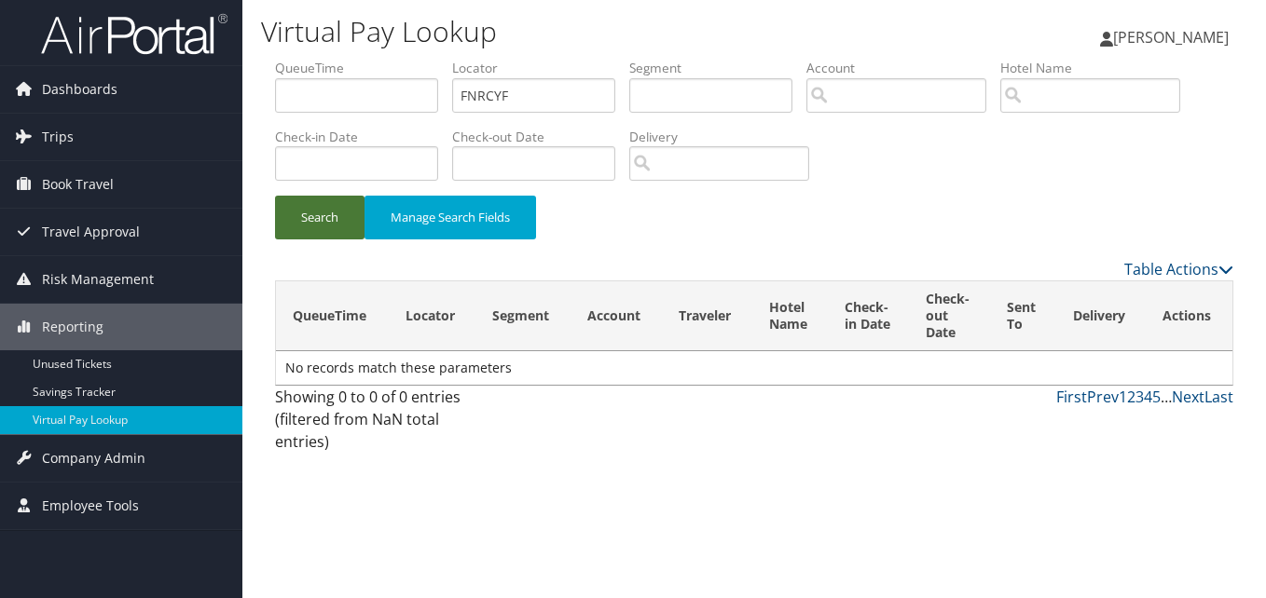
click at [337, 210] on button "Search" at bounding box center [319, 218] width 89 height 44
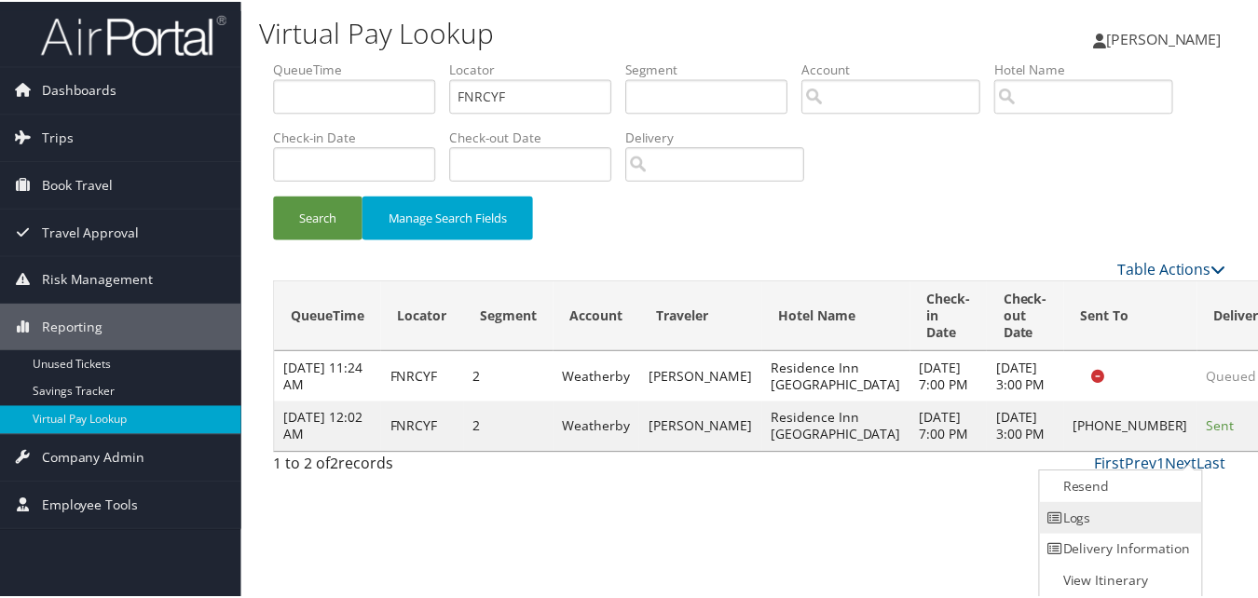
scroll to position [1, 0]
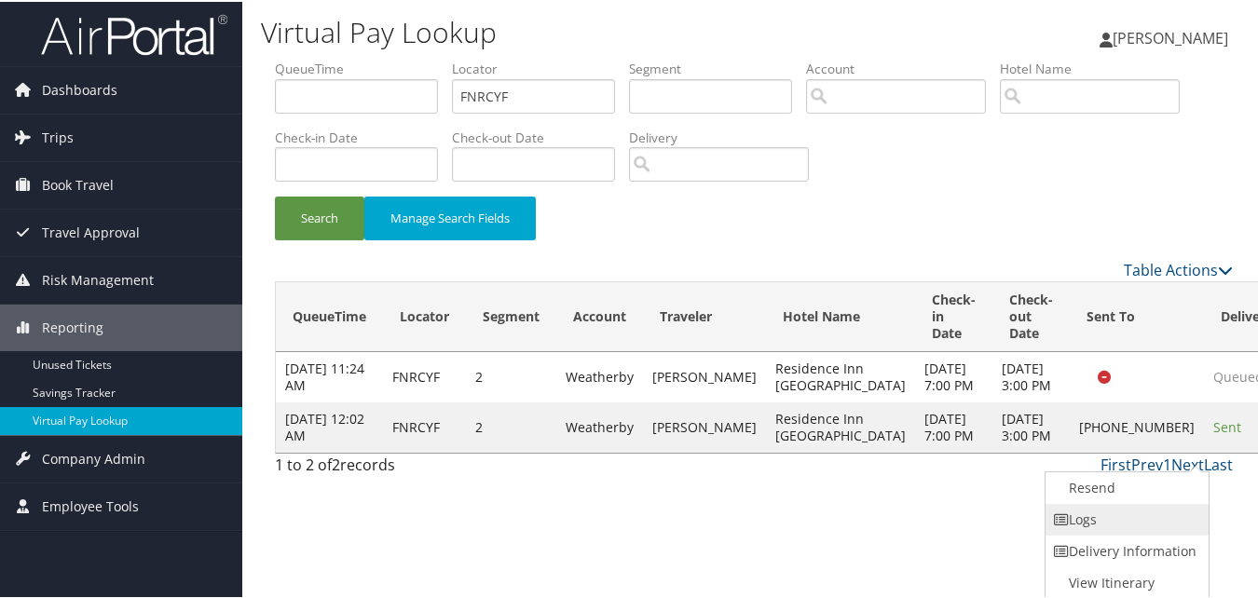
click at [1144, 517] on link "Logs" at bounding box center [1125, 518] width 159 height 32
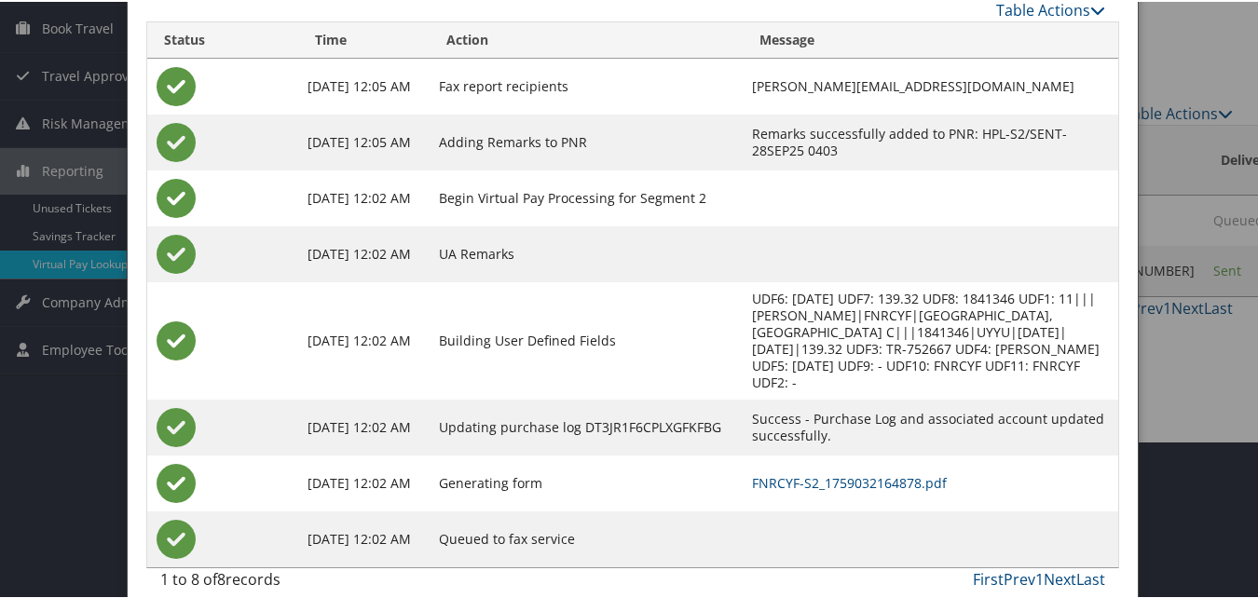
scroll to position [160, 0]
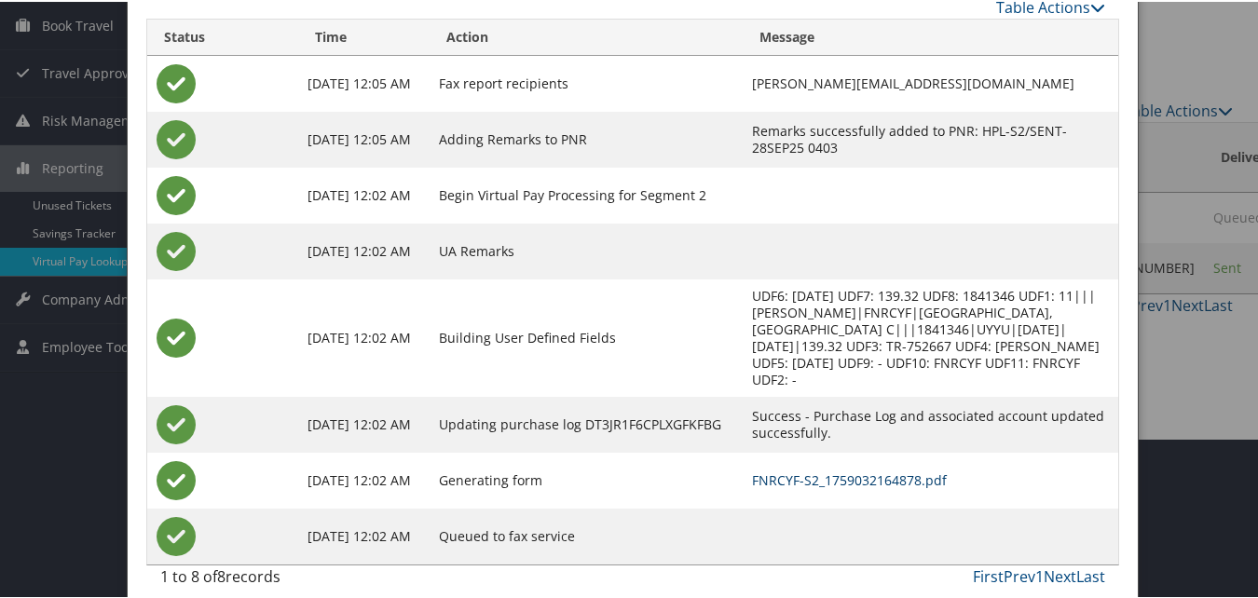
click at [761, 470] on link "FNRCYF-S2_1759032164878.pdf" at bounding box center [849, 479] width 195 height 18
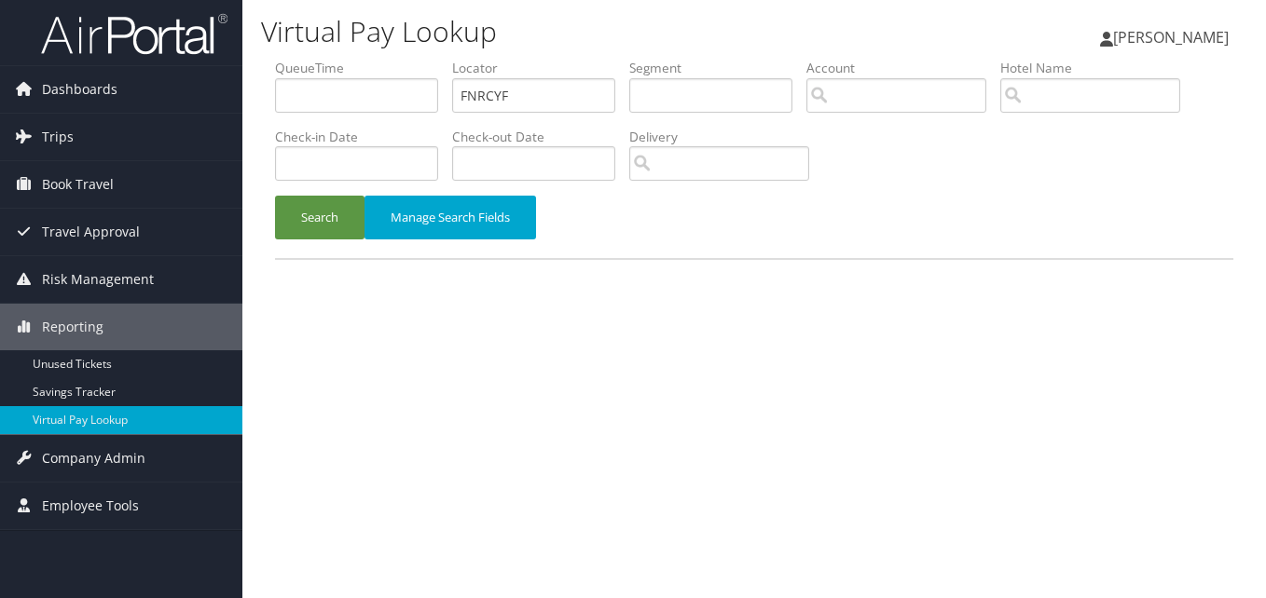
click at [474, 72] on label "Locator" at bounding box center [540, 68] width 177 height 19
click at [490, 88] on input "FNRCYF" at bounding box center [533, 95] width 163 height 34
paste input "SAZSYO"
type input "SAZSYO"
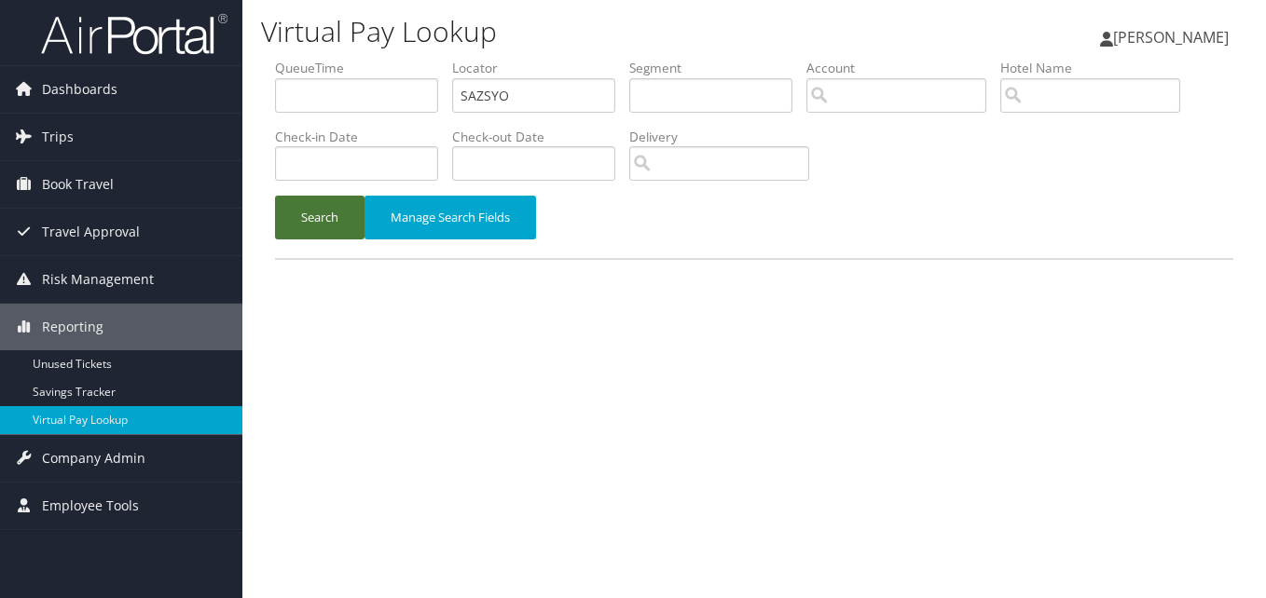
click at [301, 235] on button "Search" at bounding box center [319, 218] width 89 height 44
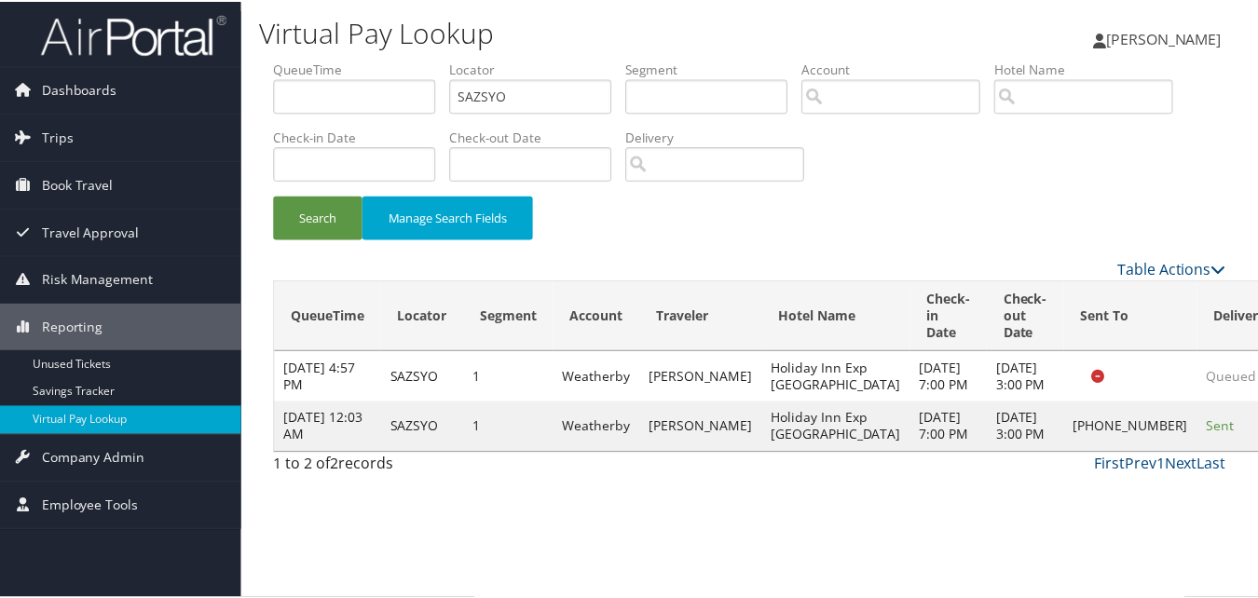
scroll to position [18, 0]
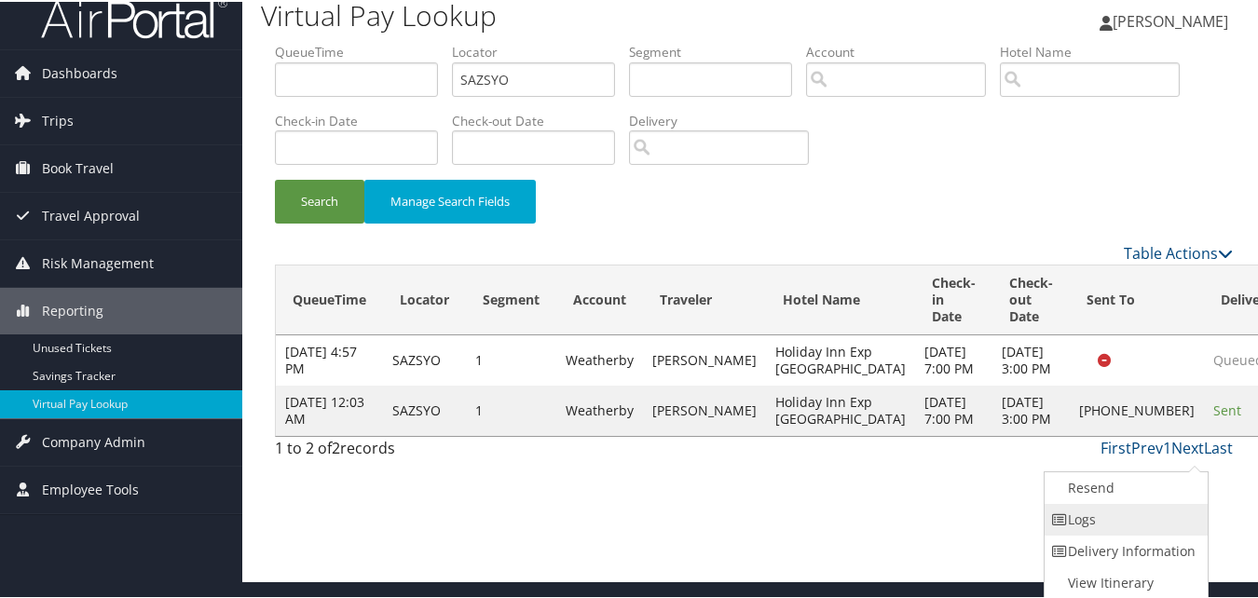
click at [1128, 504] on link "Logs" at bounding box center [1124, 518] width 159 height 32
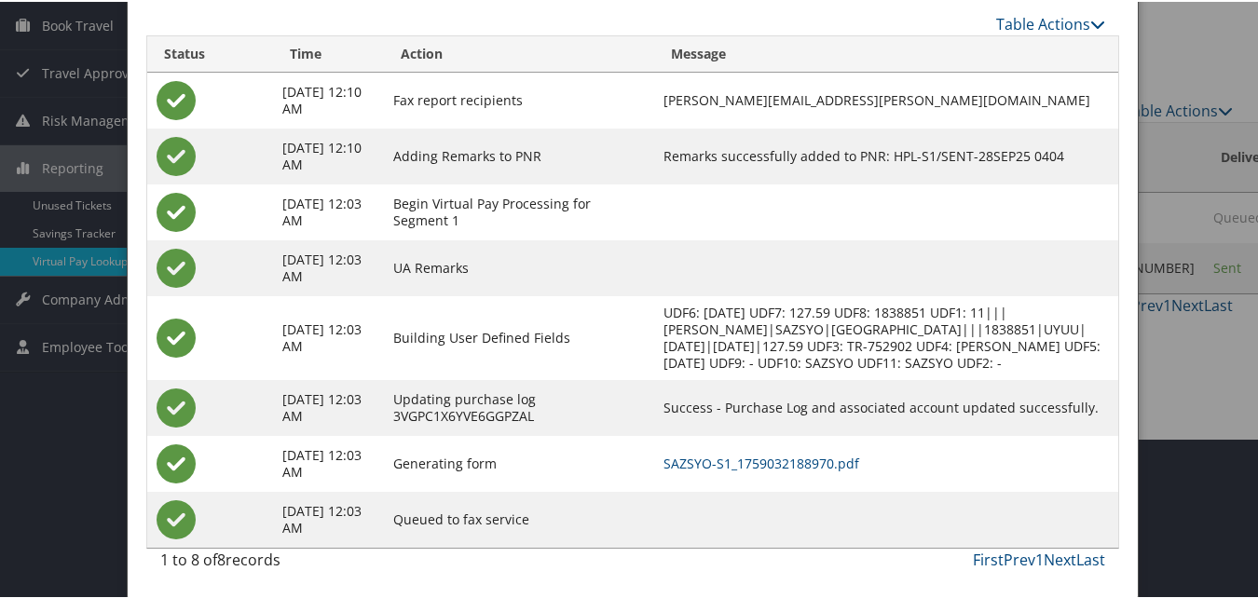
scroll to position [177, 0]
click at [758, 469] on link "SAZSYO-S1_1759032188970.pdf" at bounding box center [762, 462] width 196 height 18
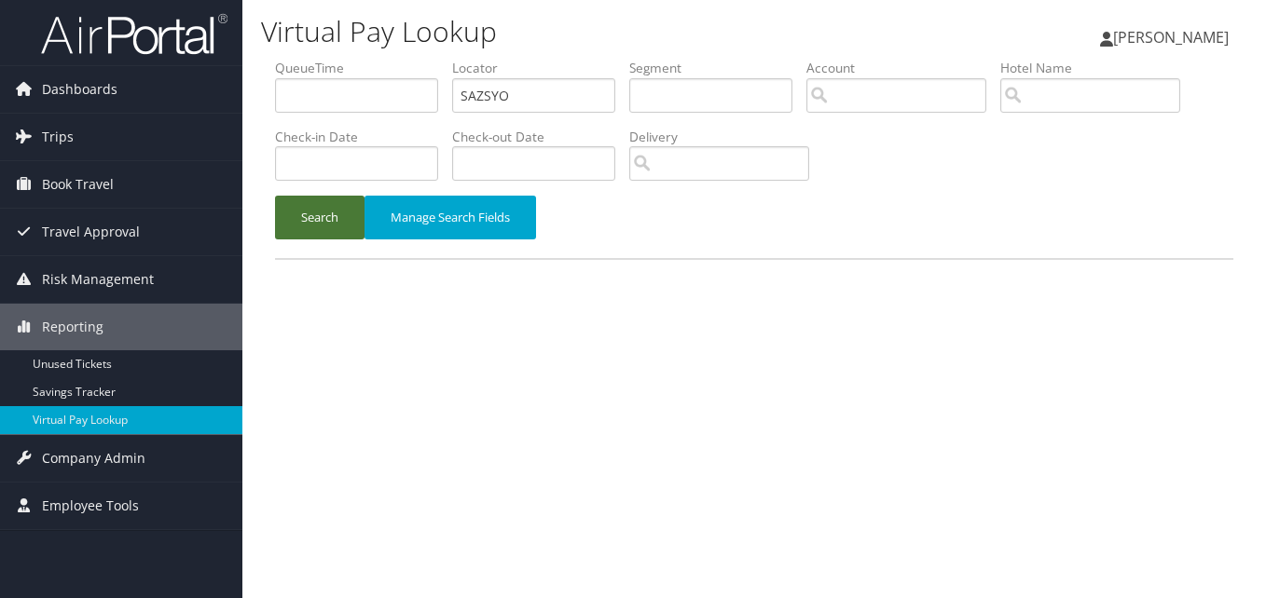
click at [337, 228] on button "Search" at bounding box center [319, 218] width 89 height 44
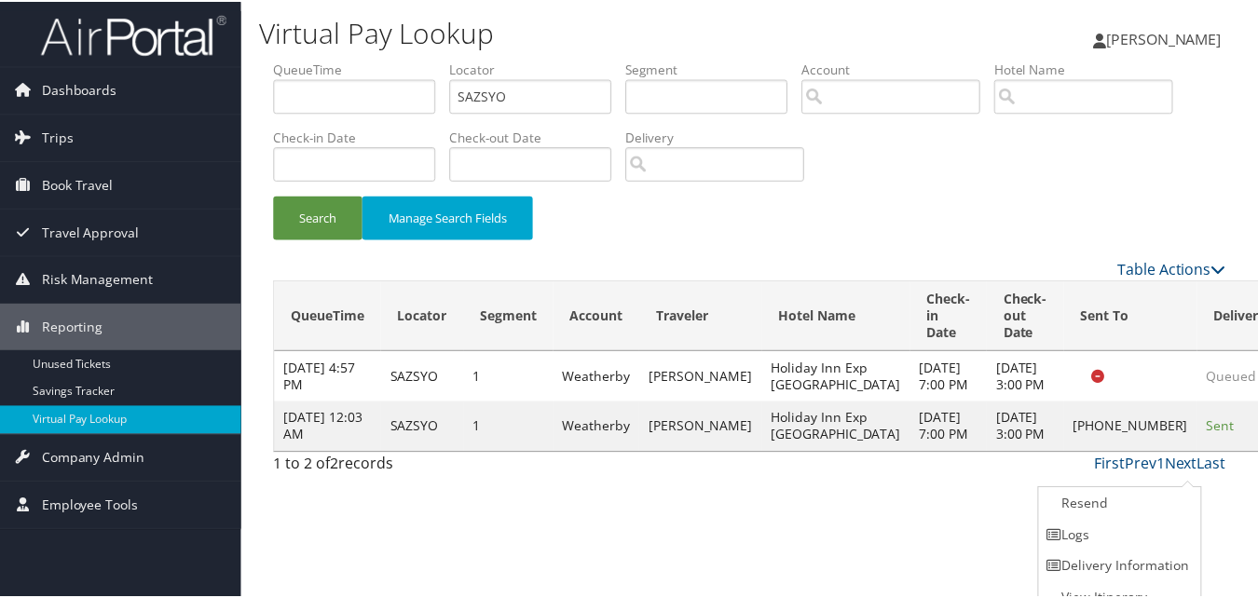
scroll to position [18, 0]
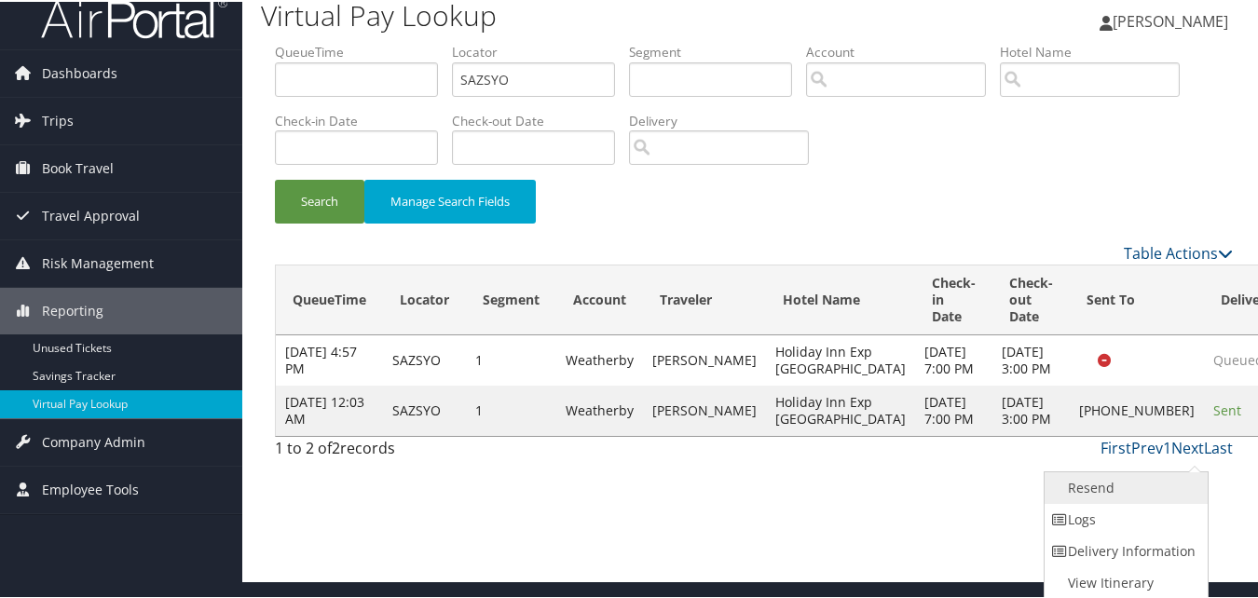
click at [1144, 489] on link "Resend" at bounding box center [1124, 487] width 159 height 32
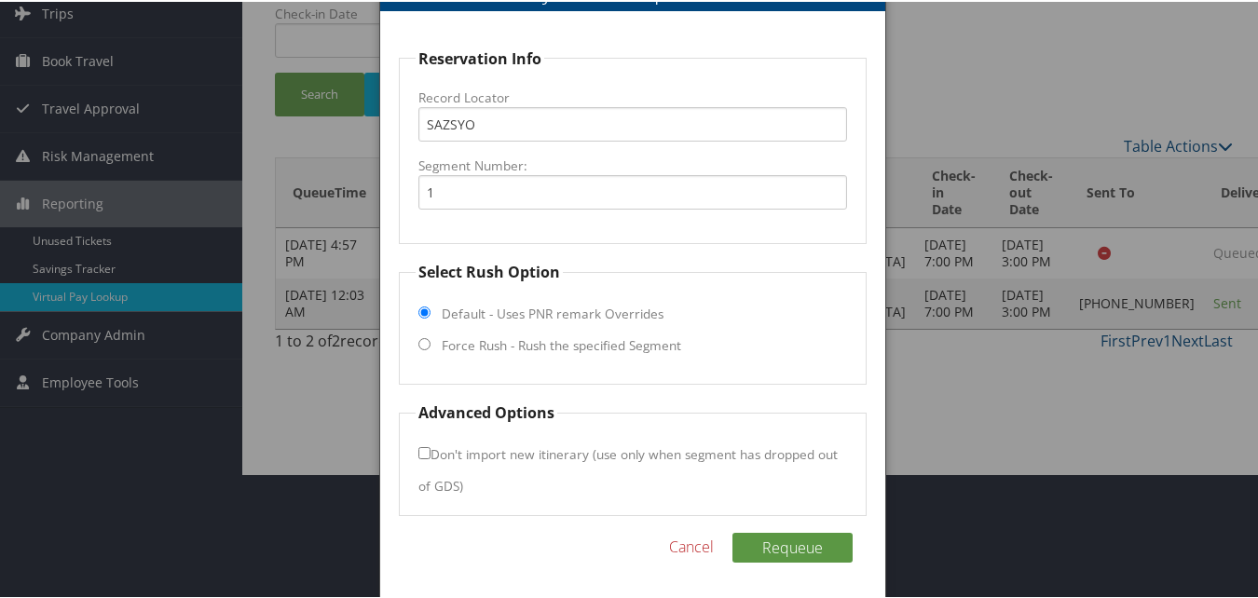
scroll to position [126, 0]
click at [431, 339] on fieldset "Select Rush Option Default - Uses PNR remark Overrides Force Rush - Rush the sp…" at bounding box center [632, 320] width 467 height 124
click at [426, 342] on input "Force Rush - Rush the specified Segment" at bounding box center [424, 341] width 12 height 12
radio input "true"
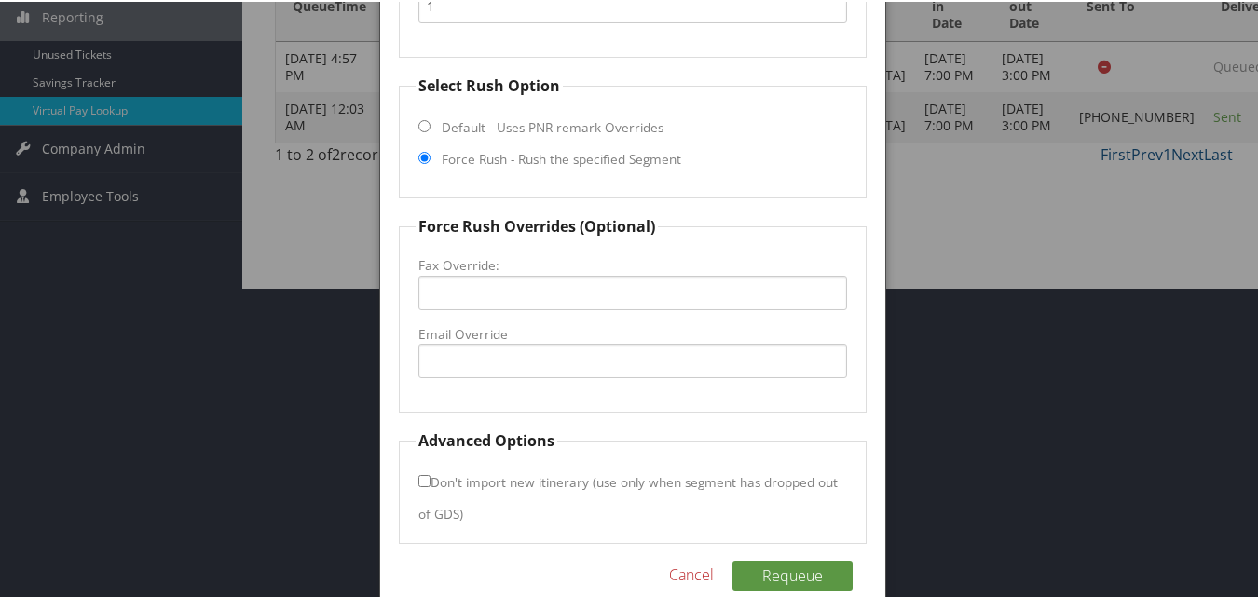
scroll to position [312, 0]
click at [486, 357] on input "Email Override" at bounding box center [632, 358] width 428 height 34
click at [421, 287] on input "Fax Override:" at bounding box center [632, 290] width 428 height 34
type input "[PHONE_NUMBER]"
drag, startPoint x: 557, startPoint y: 281, endPoint x: 416, endPoint y: 281, distance: 141.7
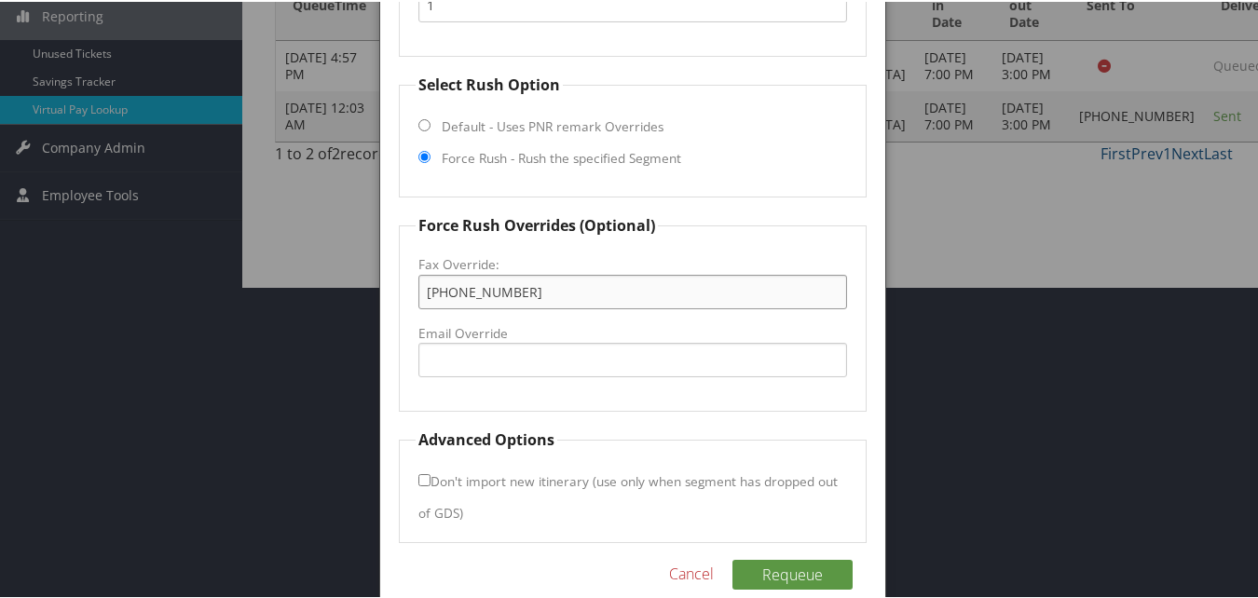
click at [416, 281] on fieldset "Force Rush Overrides (Optional) Fax Override: [PHONE_NUMBER] Email Override" at bounding box center [632, 311] width 467 height 198
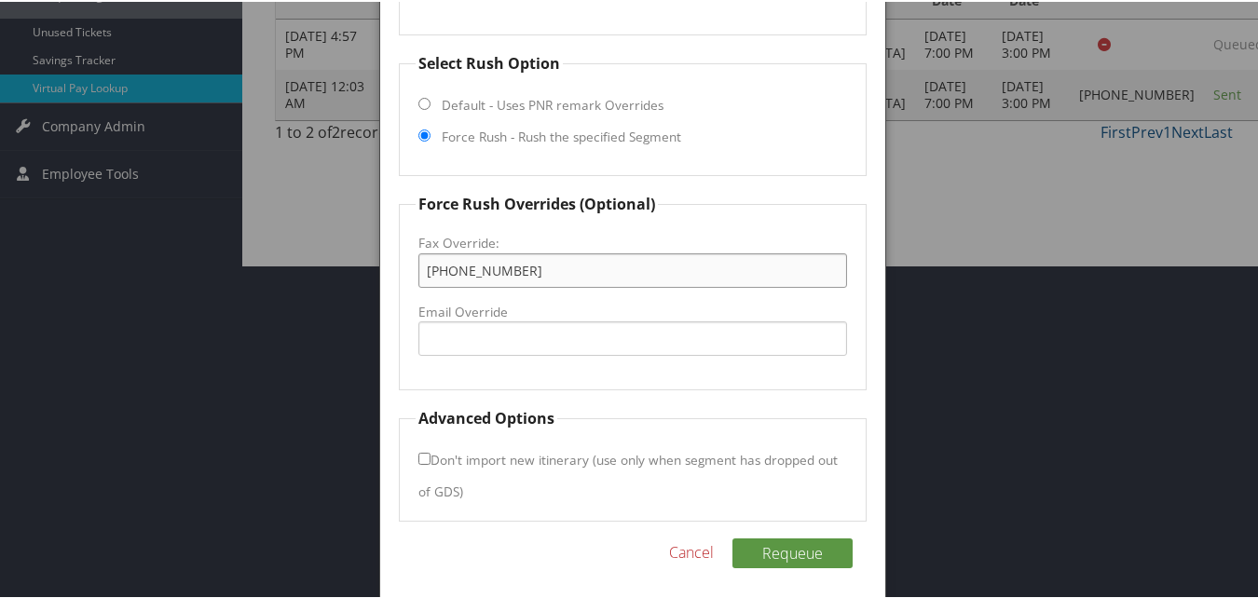
scroll to position [340, 0]
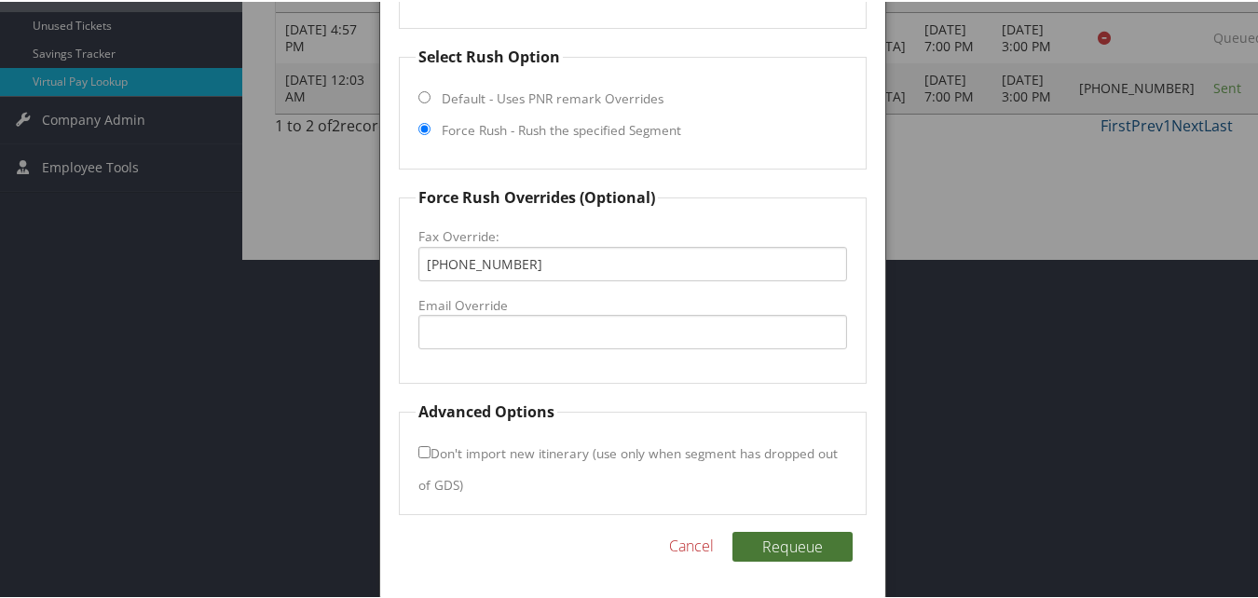
click at [771, 545] on button "Requeue" at bounding box center [792, 545] width 120 height 30
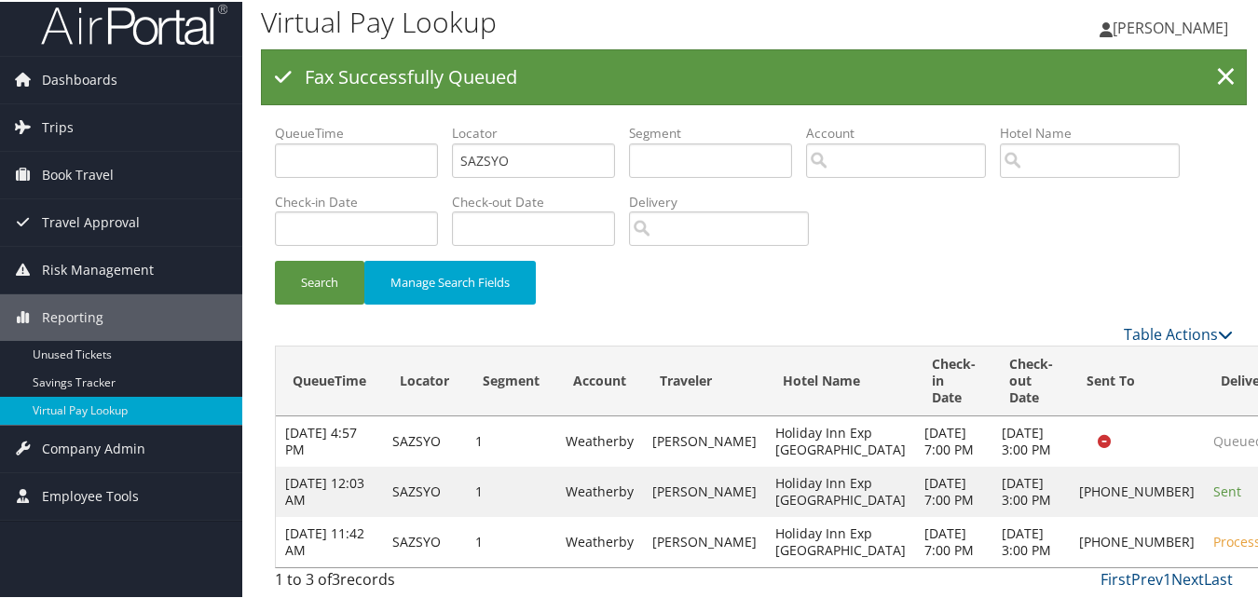
scroll to position [37, 0]
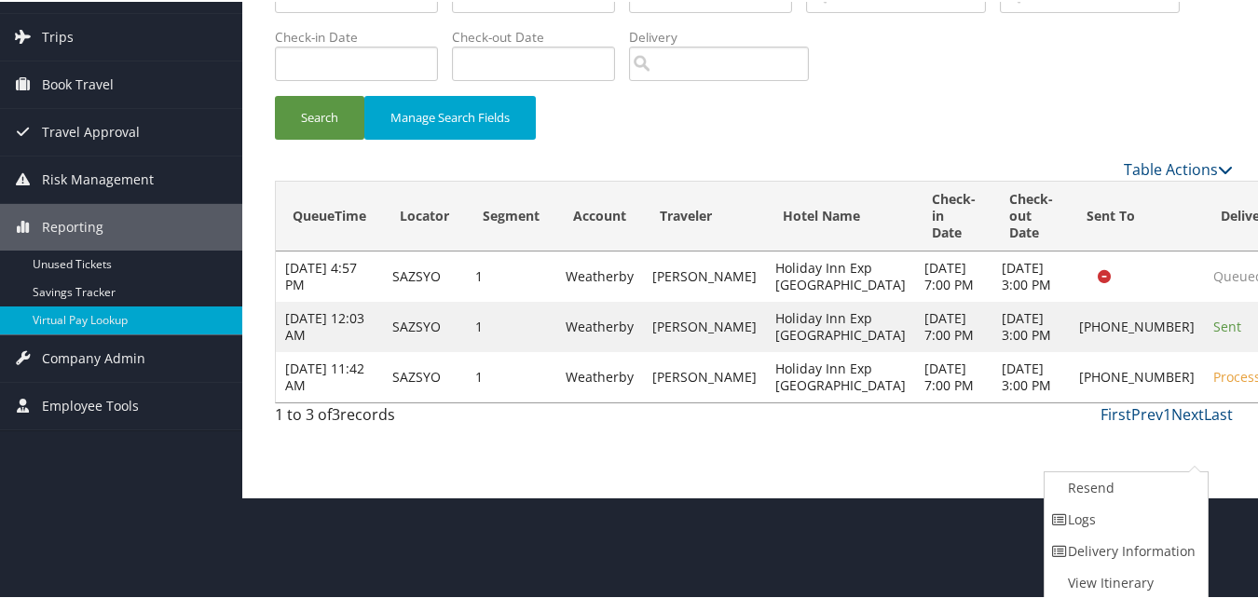
drag, startPoint x: 1116, startPoint y: 523, endPoint x: 1211, endPoint y: 481, distance: 103.9
click at [1116, 523] on link "Logs" at bounding box center [1124, 518] width 159 height 32
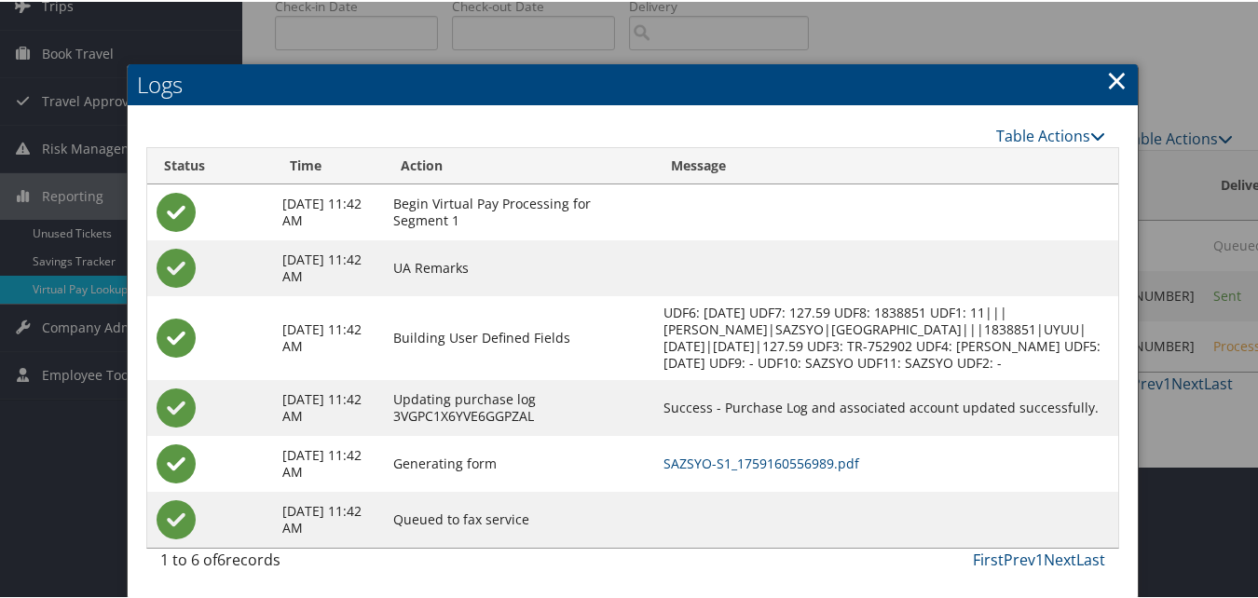
scroll to position [149, 0]
click at [722, 469] on link "SAZSYO-S1_1759160556989.pdf" at bounding box center [762, 462] width 196 height 18
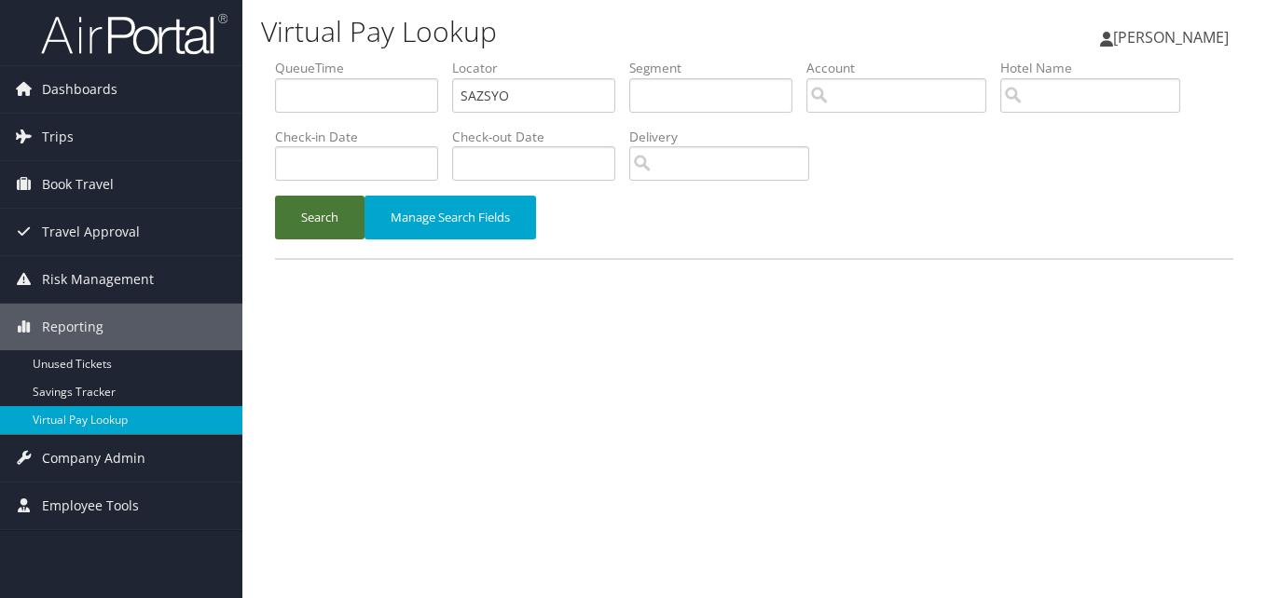
click at [322, 217] on button "Search" at bounding box center [319, 218] width 89 height 44
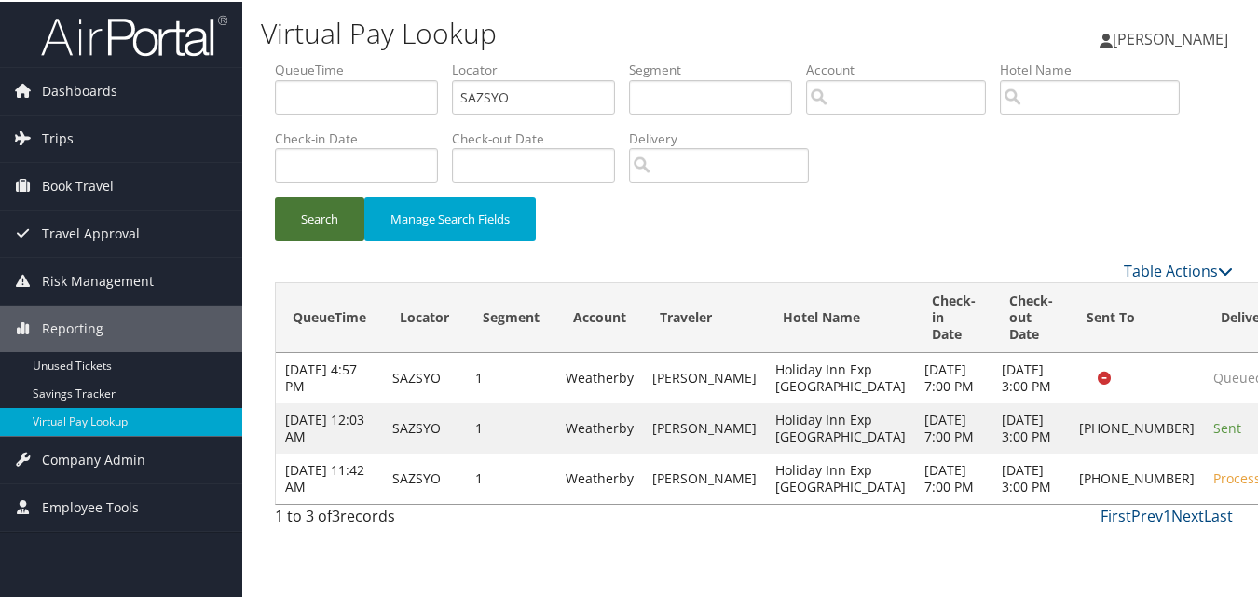
scroll to position [37, 0]
drag, startPoint x: 992, startPoint y: 494, endPoint x: 1048, endPoint y: 542, distance: 74.7
click at [1048, 502] on tr "Sep 29, 2025 11:42 AM SAZSYO 1 Weatherby CEARLOCK MICHAEL Holiday Inn Exp Stes …" at bounding box center [824, 477] width 1096 height 50
copy td "+1 (715) 736-7443"
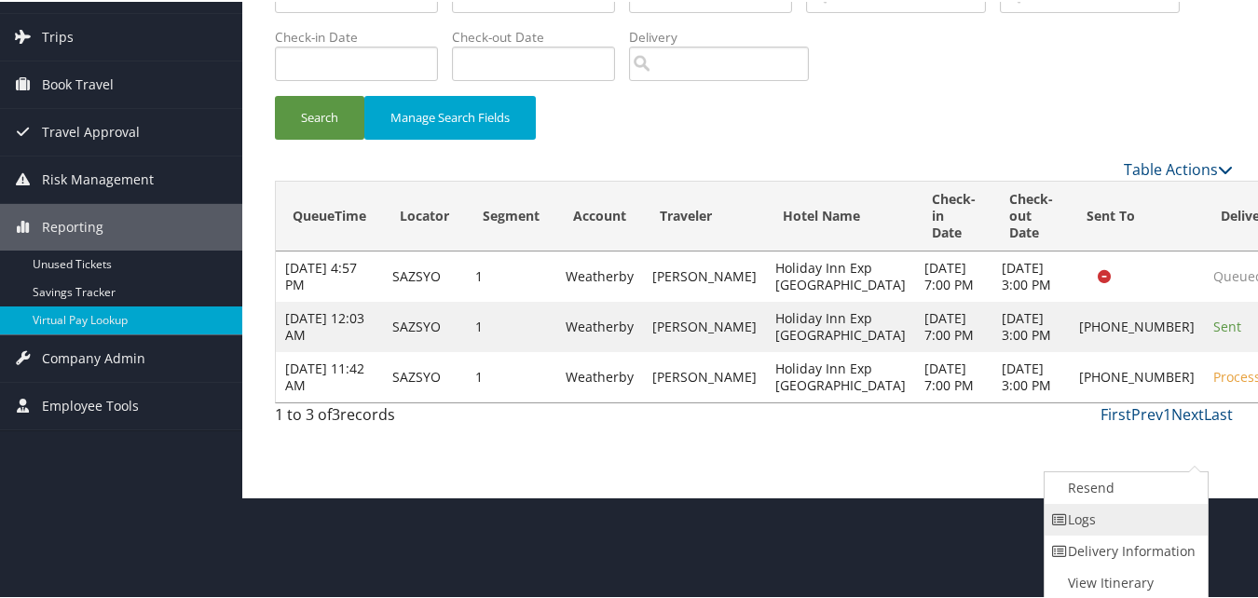
click at [1116, 526] on link "Logs" at bounding box center [1124, 518] width 159 height 32
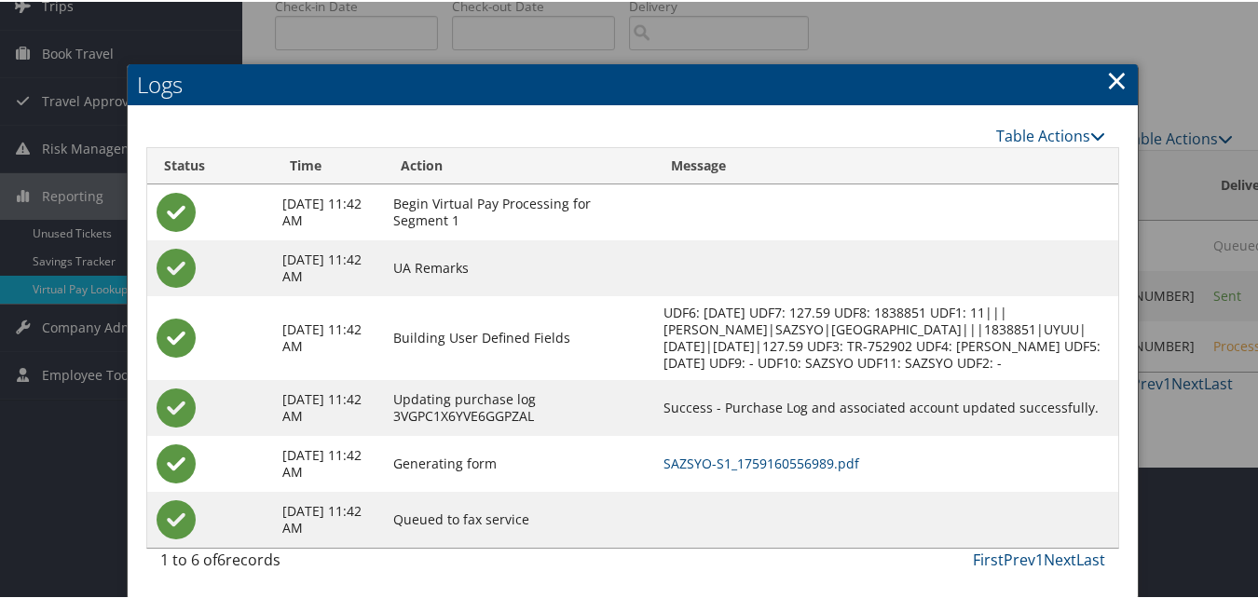
scroll to position [149, 0]
drag, startPoint x: 1109, startPoint y: 59, endPoint x: 1106, endPoint y: 78, distance: 19.8
click at [1109, 61] on link "×" at bounding box center [1116, 78] width 21 height 37
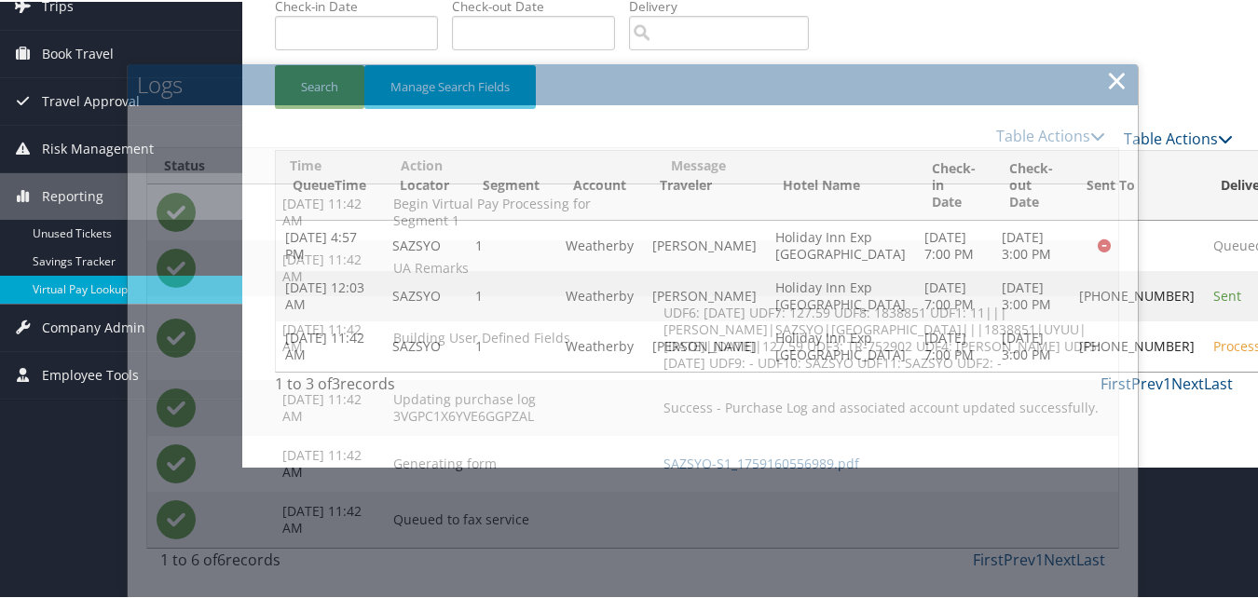
scroll to position [37, 0]
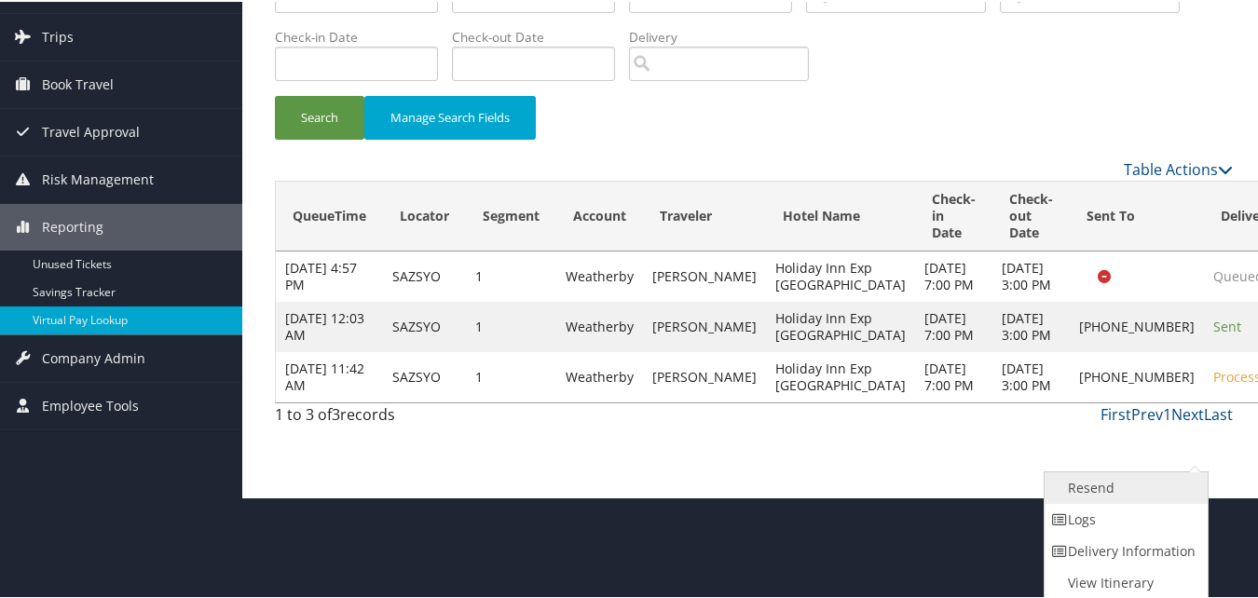
click at [1140, 485] on link "Resend" at bounding box center [1124, 487] width 159 height 32
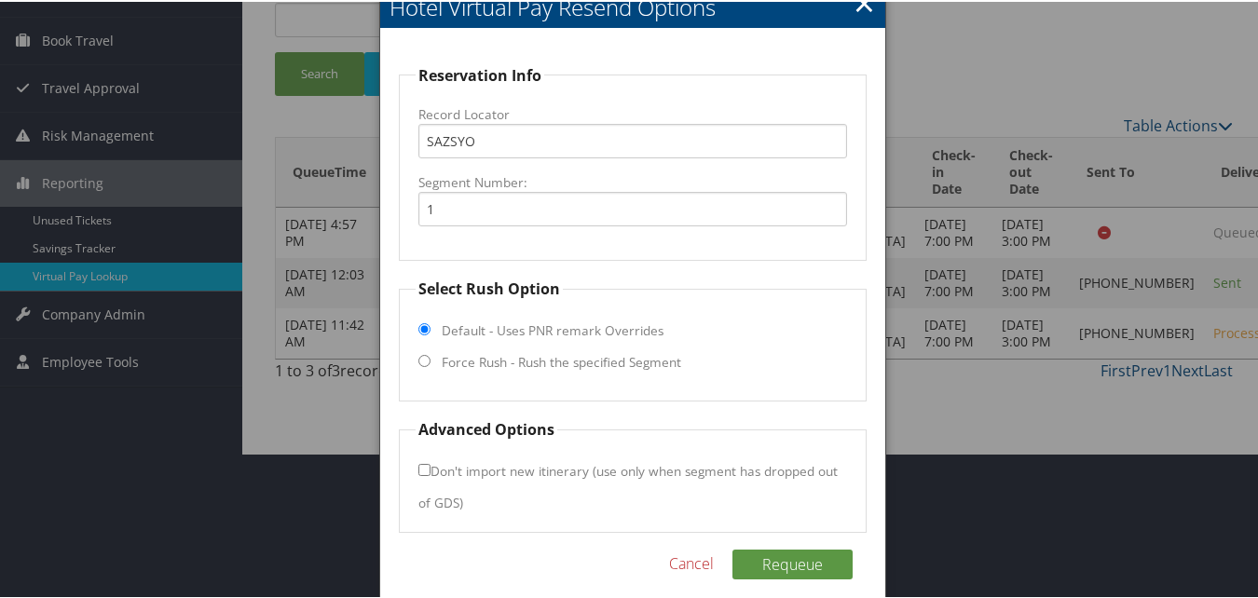
scroll to position [163, 0]
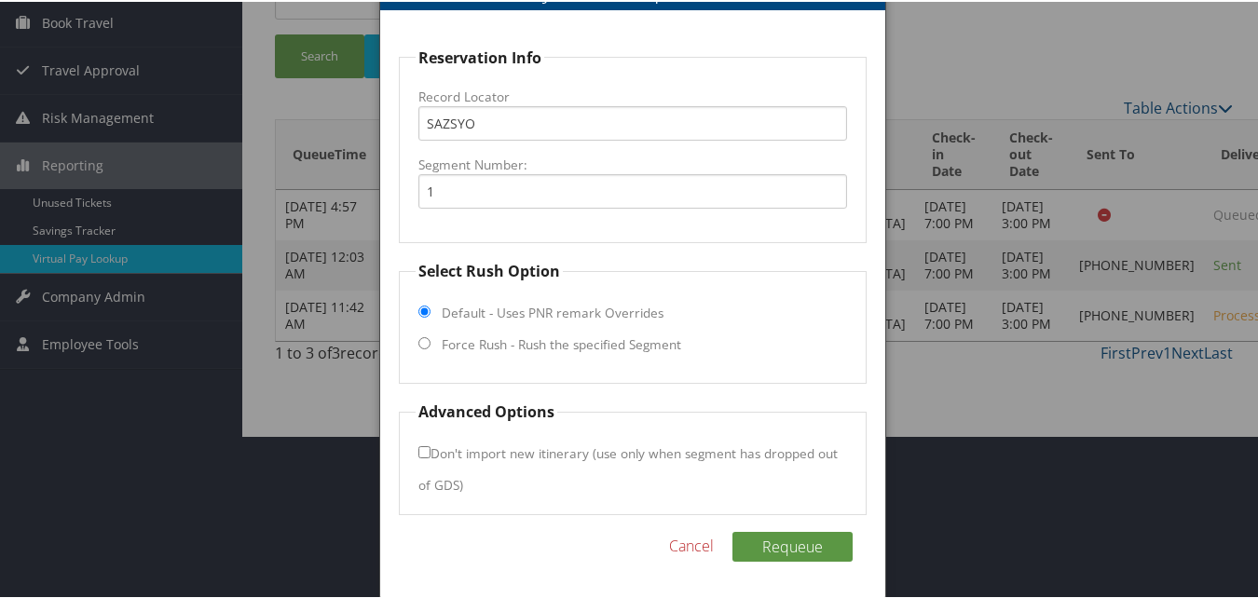
click at [427, 342] on input "Force Rush - Rush the specified Segment" at bounding box center [424, 341] width 12 height 12
radio input "true"
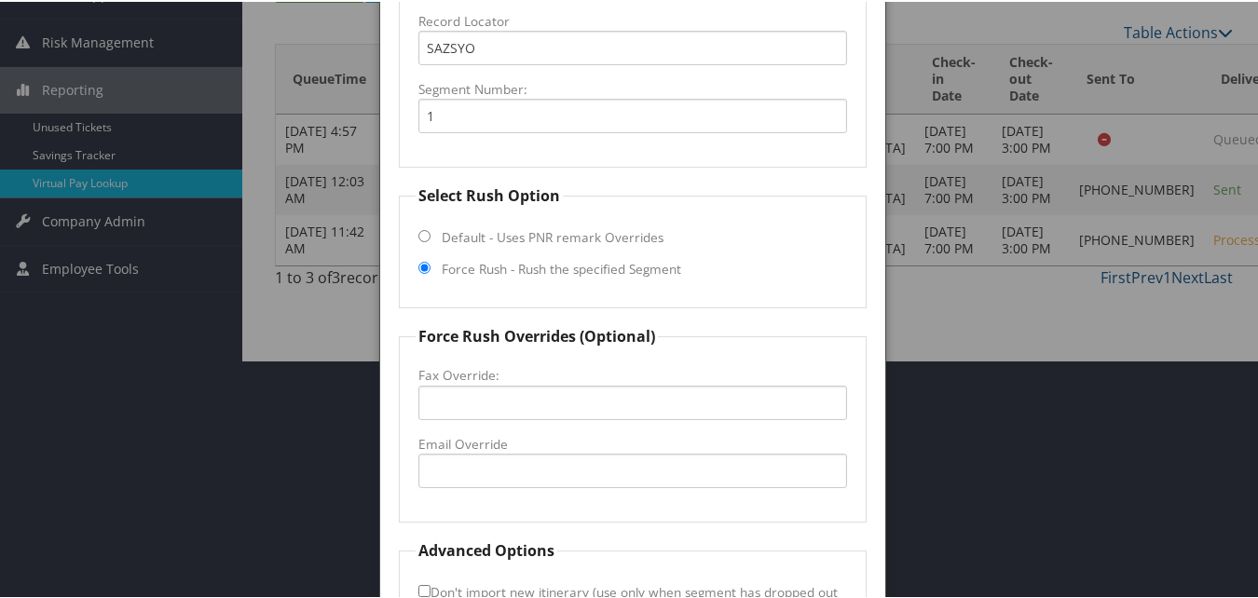
scroll to position [377, 0]
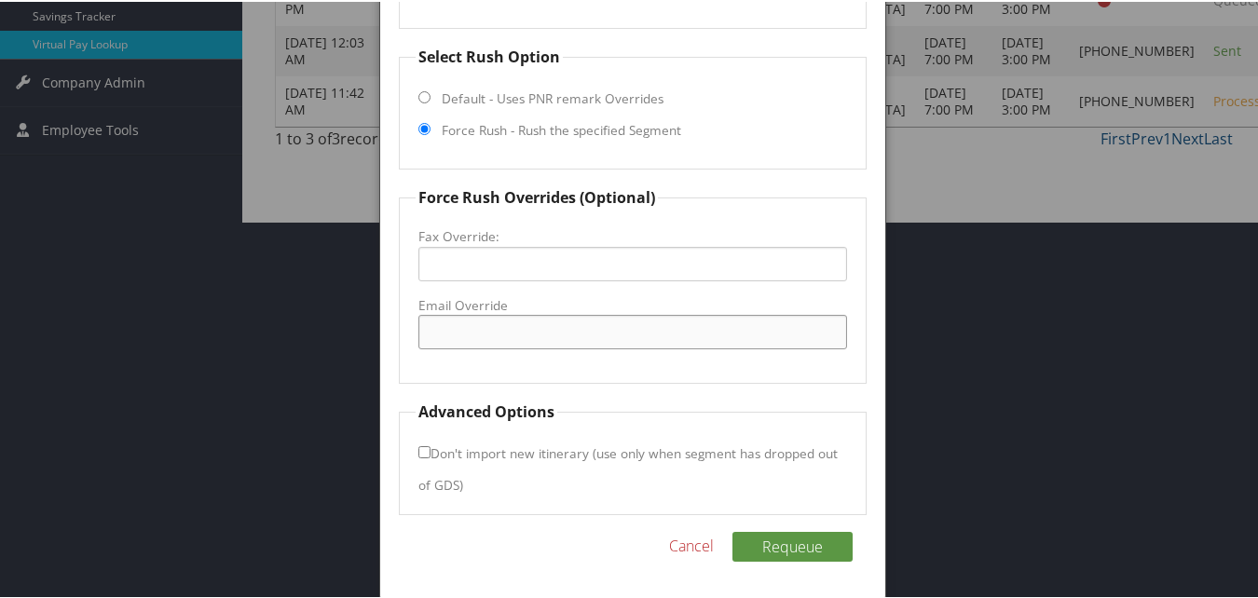
click at [528, 338] on input "Email Override" at bounding box center [632, 330] width 428 height 34
click at [765, 331] on input "Email Override" at bounding box center [632, 330] width 428 height 34
click at [799, 253] on input "Fax Override:" at bounding box center [632, 262] width 428 height 34
click at [415, 357] on fieldset "Force Rush Overrides (Optional) Fax Override: Email Override" at bounding box center [632, 284] width 467 height 198
click at [436, 261] on input "Fax Override:" at bounding box center [632, 262] width 428 height 34
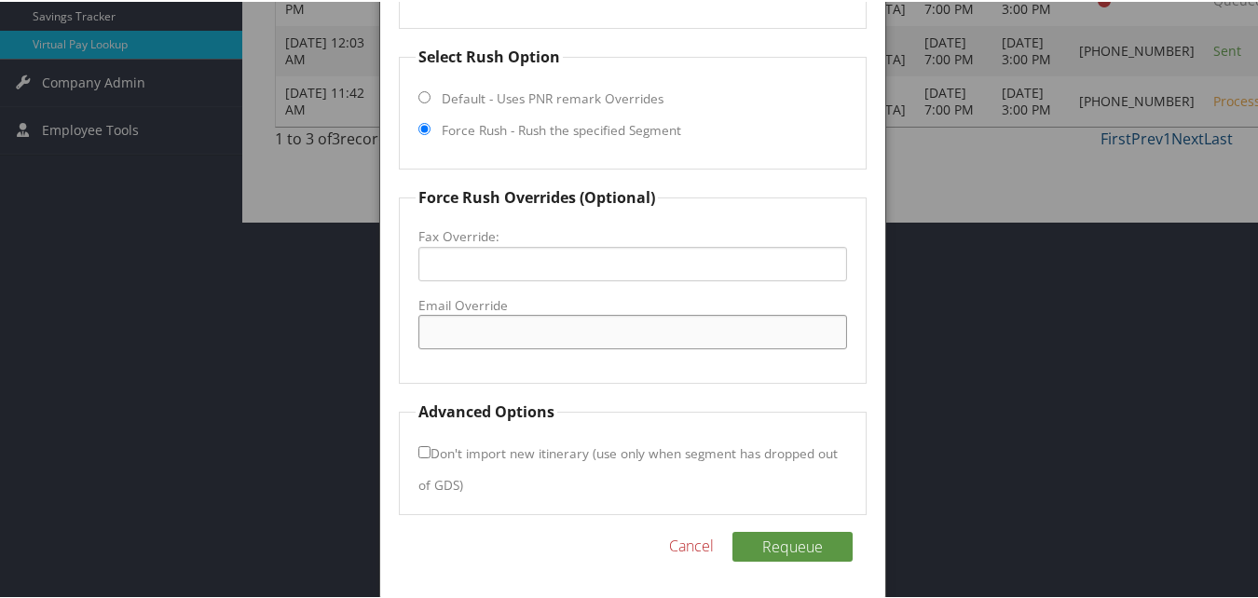
click at [429, 321] on input "Email Override" at bounding box center [632, 330] width 428 height 34
type input "ecare@chghealthcare.com"
click at [520, 380] on fieldset "Force Rush Overrides (Optional) Fax Override: Email Override ecare@chghealthcar…" at bounding box center [632, 284] width 467 height 198
click at [546, 369] on fieldset "Force Rush Overrides (Optional) Fax Override: Email Override ecare@chghealthcar…" at bounding box center [632, 284] width 467 height 198
click at [674, 546] on link "Cancel" at bounding box center [691, 544] width 45 height 22
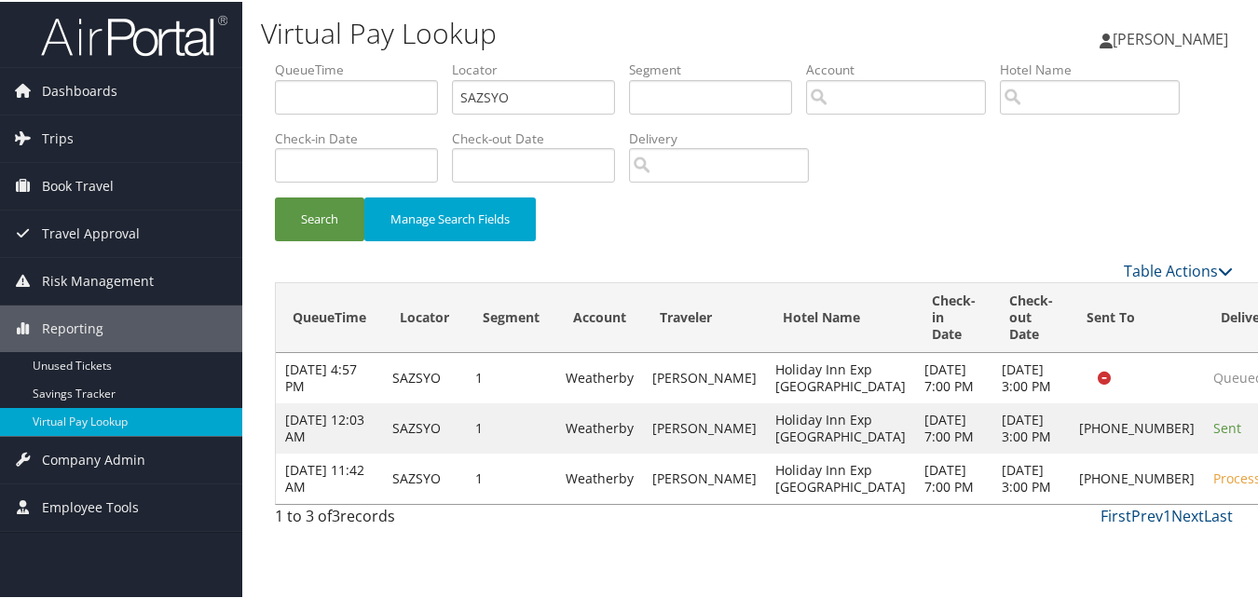
scroll to position [37, 0]
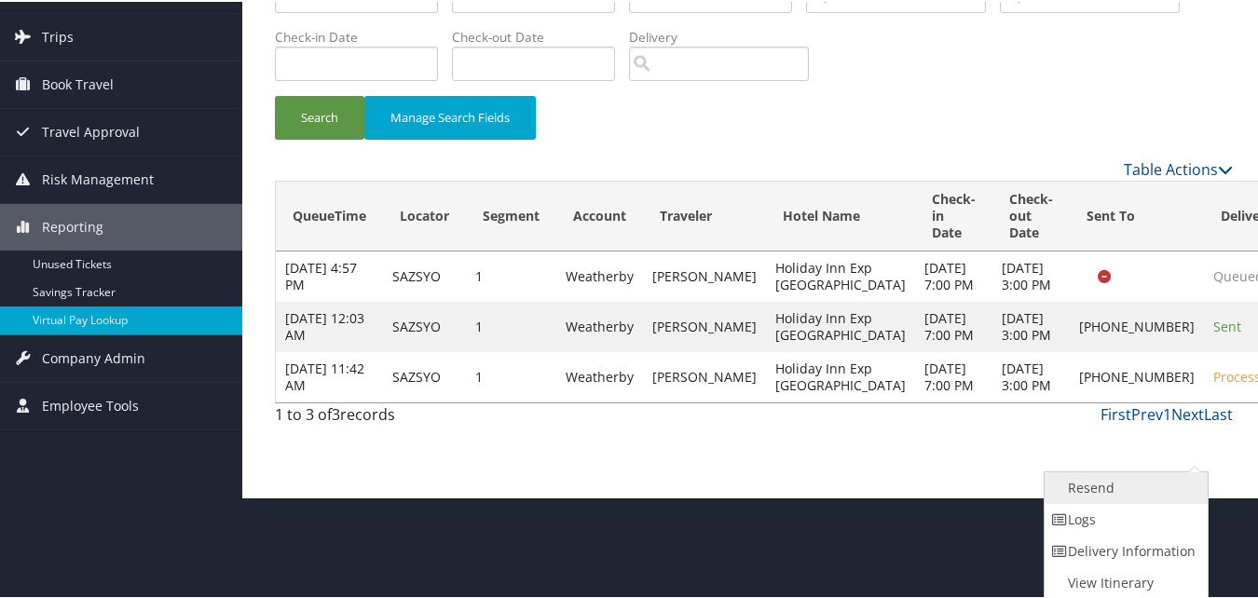
click at [1114, 488] on link "Resend" at bounding box center [1124, 487] width 159 height 32
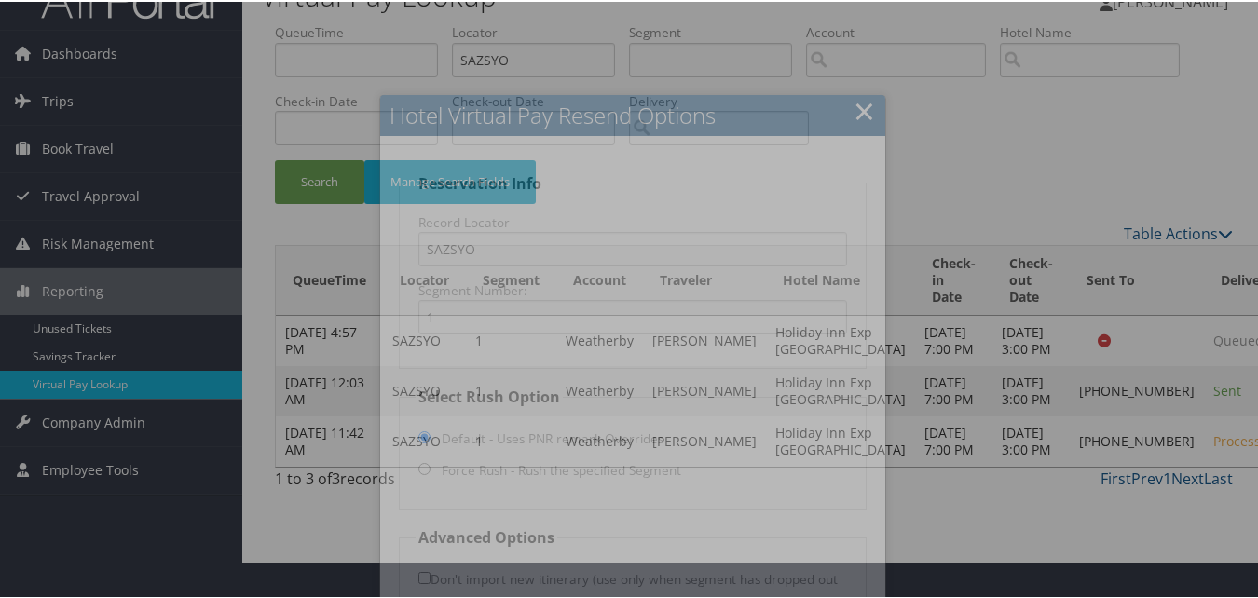
scroll to position [163, 0]
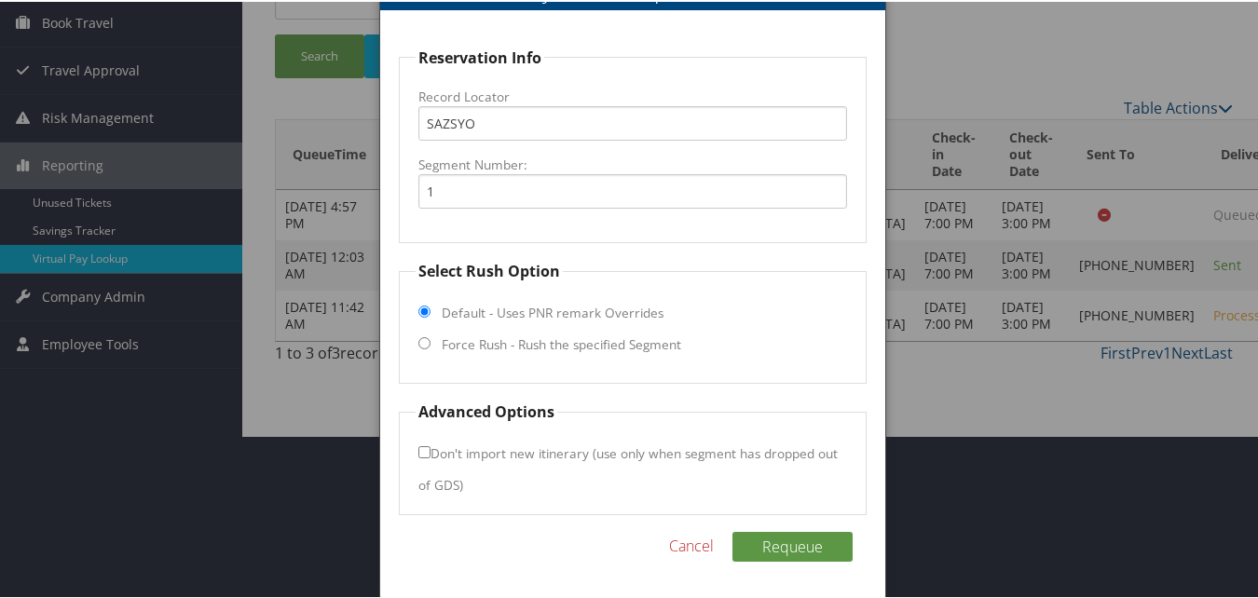
click at [420, 335] on input "Force Rush - Rush the specified Segment" at bounding box center [424, 341] width 12 height 12
radio input "true"
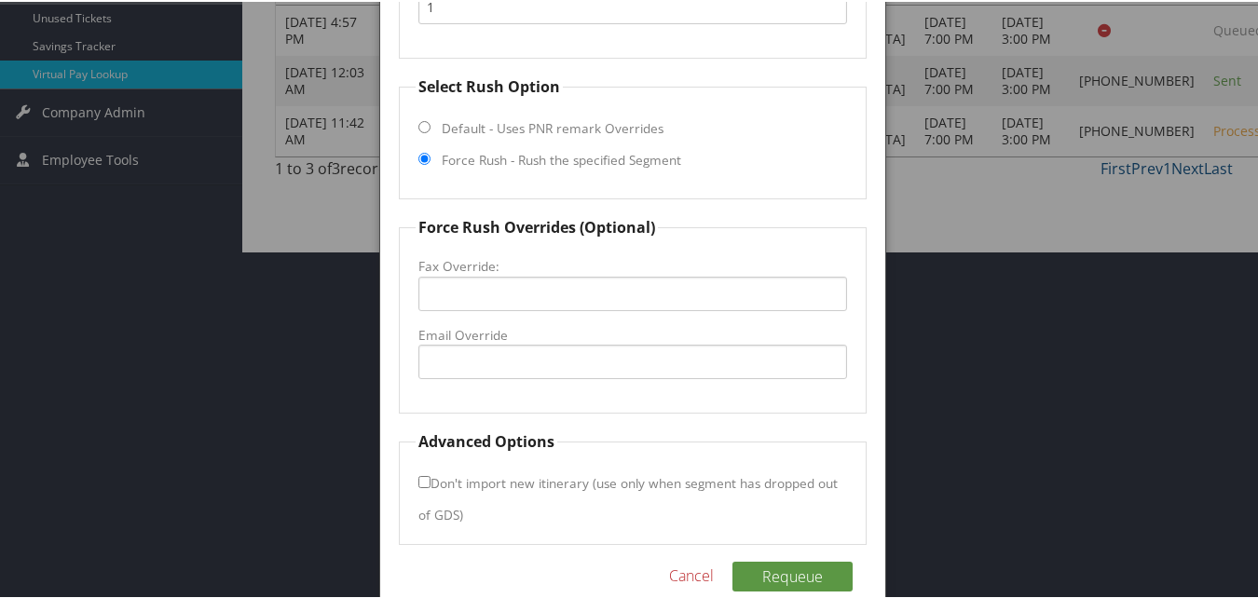
scroll to position [349, 0]
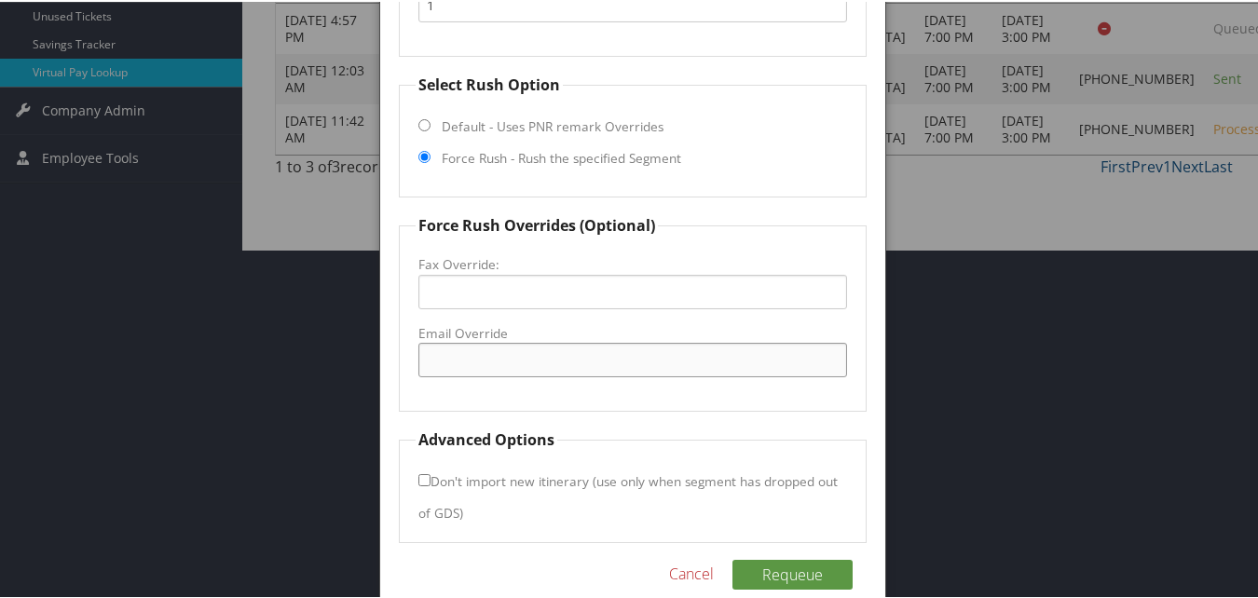
click at [481, 375] on input "Email Override" at bounding box center [632, 358] width 428 height 34
click at [483, 375] on input "Email Override" at bounding box center [632, 358] width 428 height 34
click at [572, 356] on input "bgoncales@larsonmanagement.com" at bounding box center [632, 358] width 428 height 34
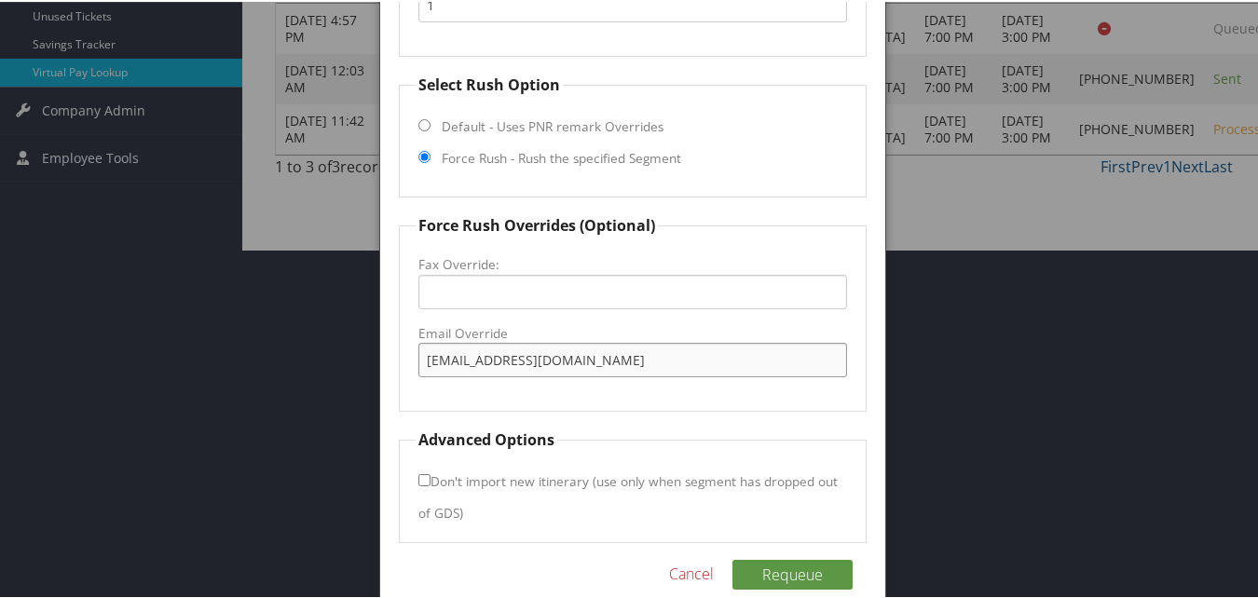
click at [460, 360] on input "bgoncales@larsonmanagement.com" at bounding box center [632, 358] width 428 height 34
type input "[EMAIL_ADDRESS][DOMAIN_NAME]"
click at [454, 377] on fieldset "Force Rush Overrides (Optional) Fax Override: Email Override bgonzales@larsonma…" at bounding box center [632, 311] width 467 height 198
click at [499, 372] on input "[EMAIL_ADDRESS][DOMAIN_NAME]" at bounding box center [632, 358] width 428 height 34
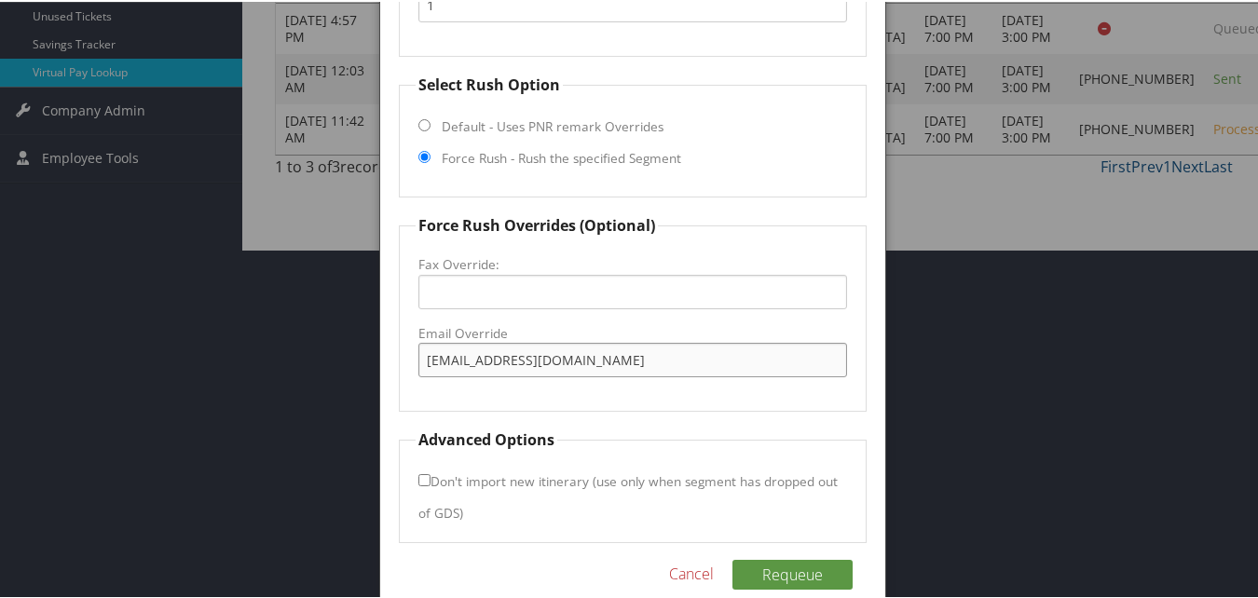
click at [499, 372] on input "[EMAIL_ADDRESS][DOMAIN_NAME]" at bounding box center [632, 358] width 428 height 34
click at [803, 575] on button "Requeue" at bounding box center [792, 573] width 120 height 30
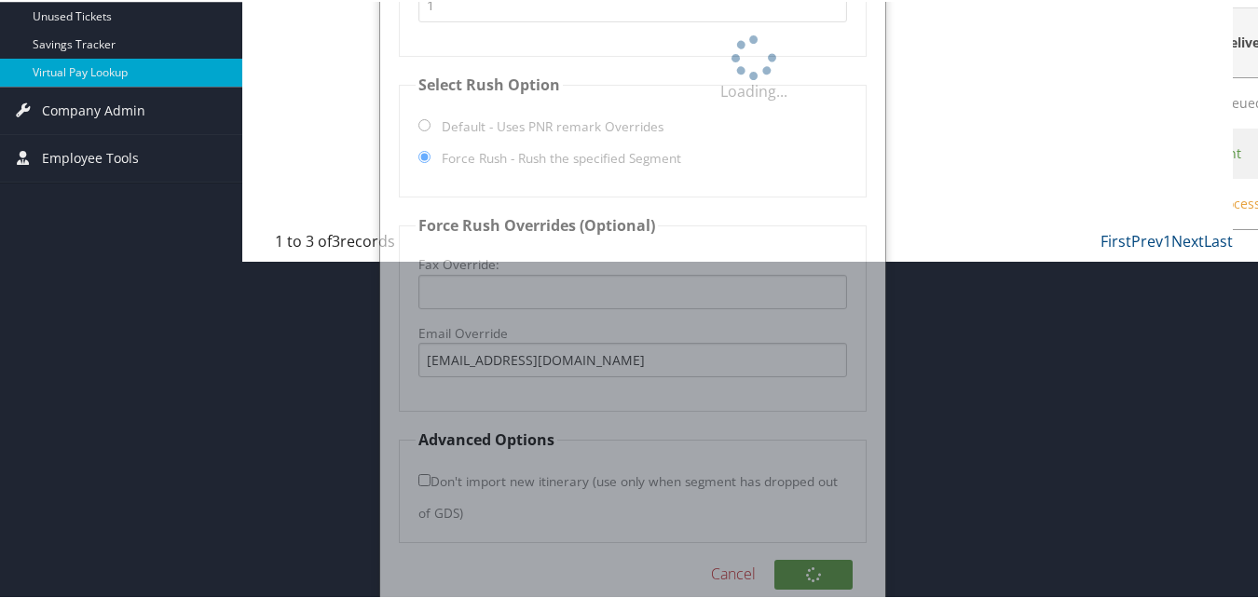
scroll to position [112, 0]
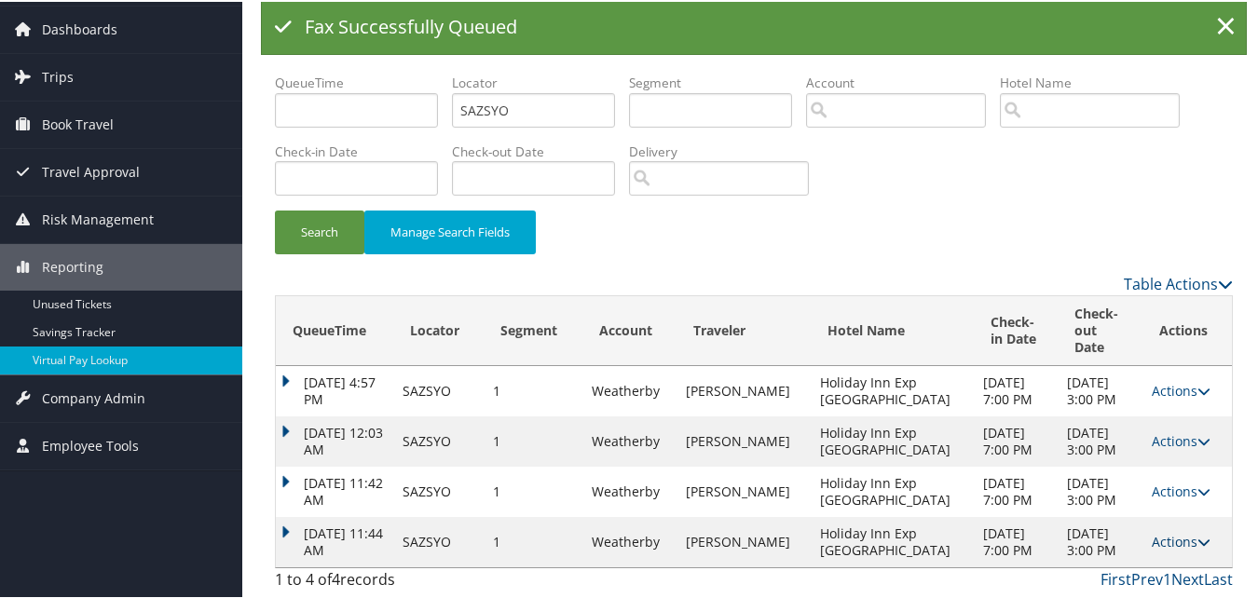
click at [1171, 533] on link "Actions" at bounding box center [1181, 540] width 59 height 18
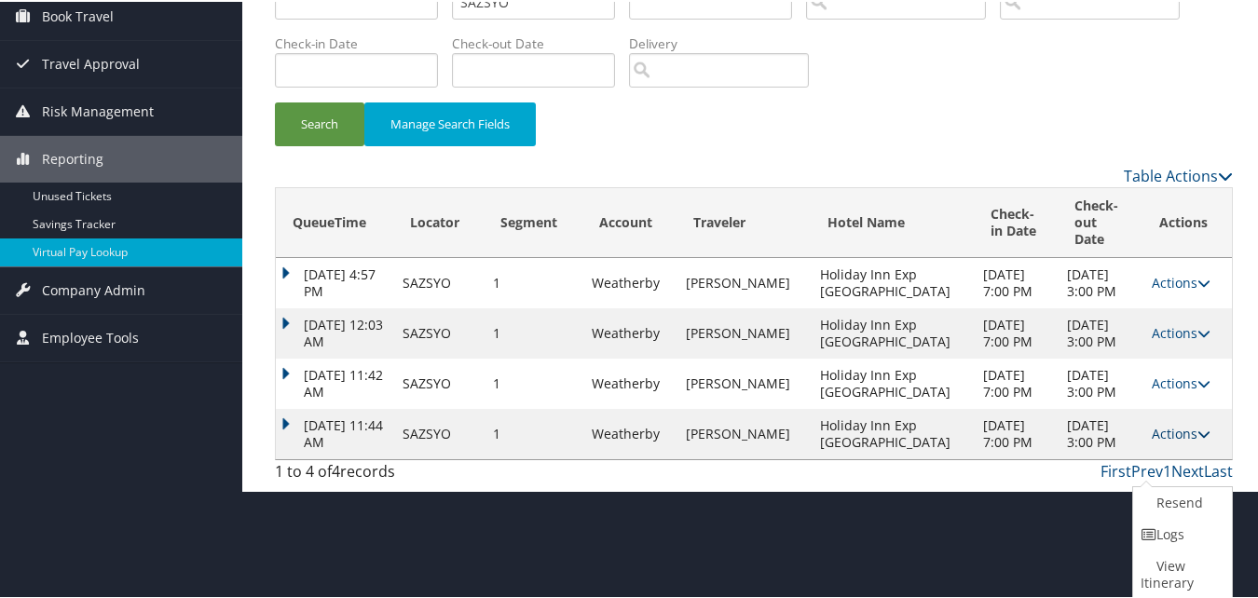
click at [1171, 533] on link "Logs" at bounding box center [1180, 533] width 94 height 32
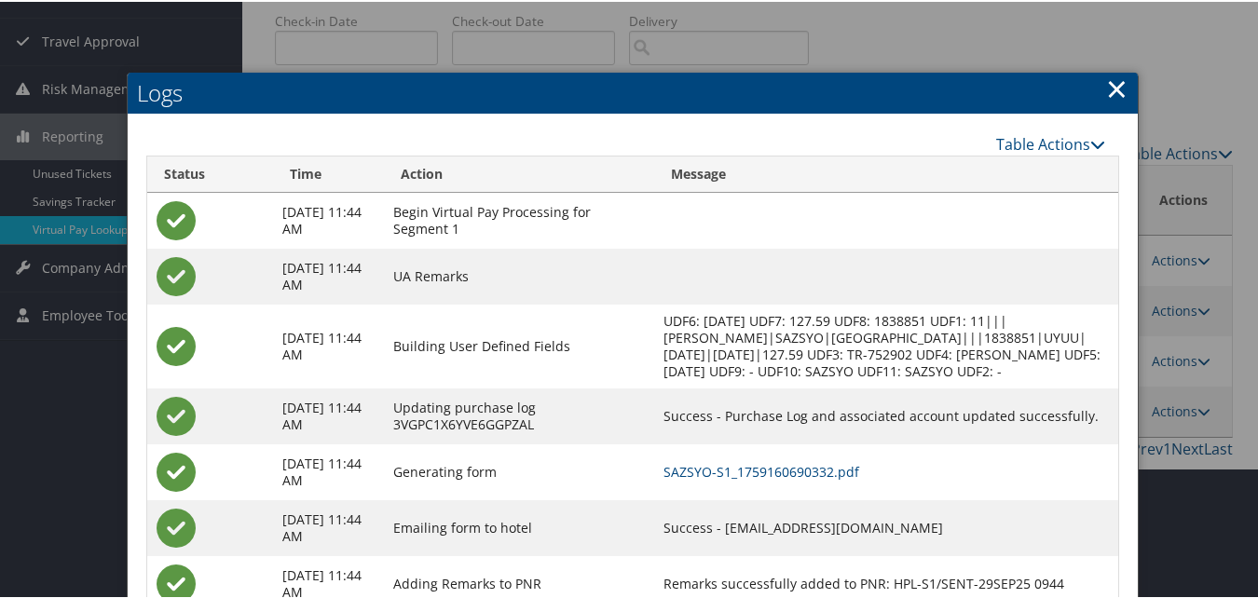
scroll to position [273, 0]
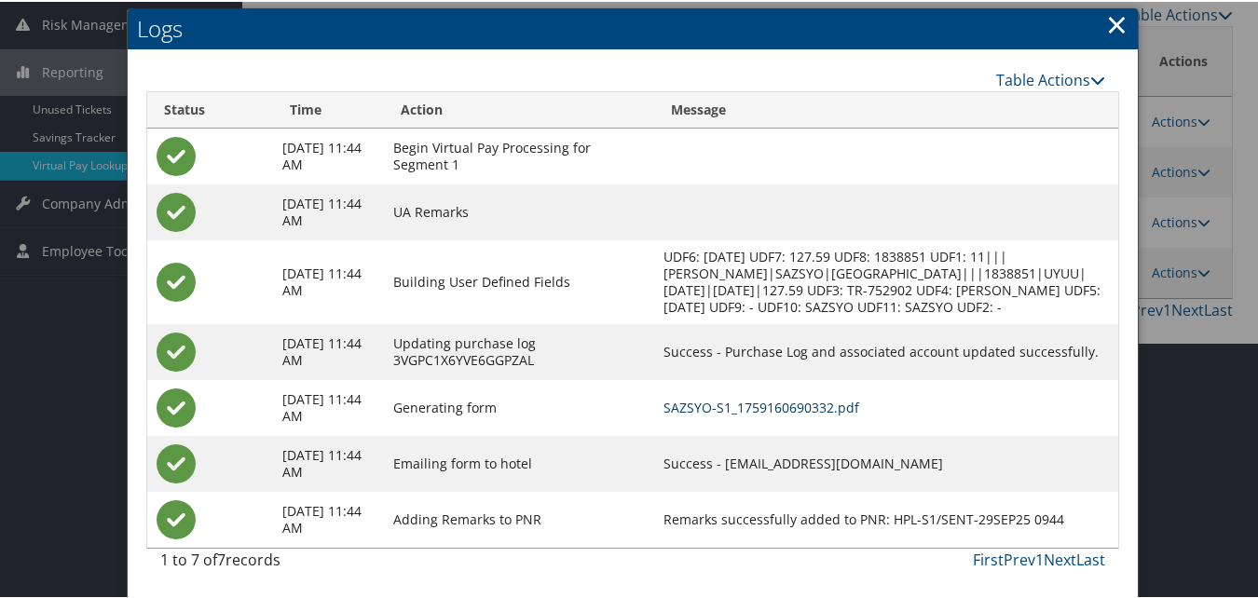
click at [801, 403] on link "SAZSYO-S1_1759160690332.pdf" at bounding box center [762, 406] width 196 height 18
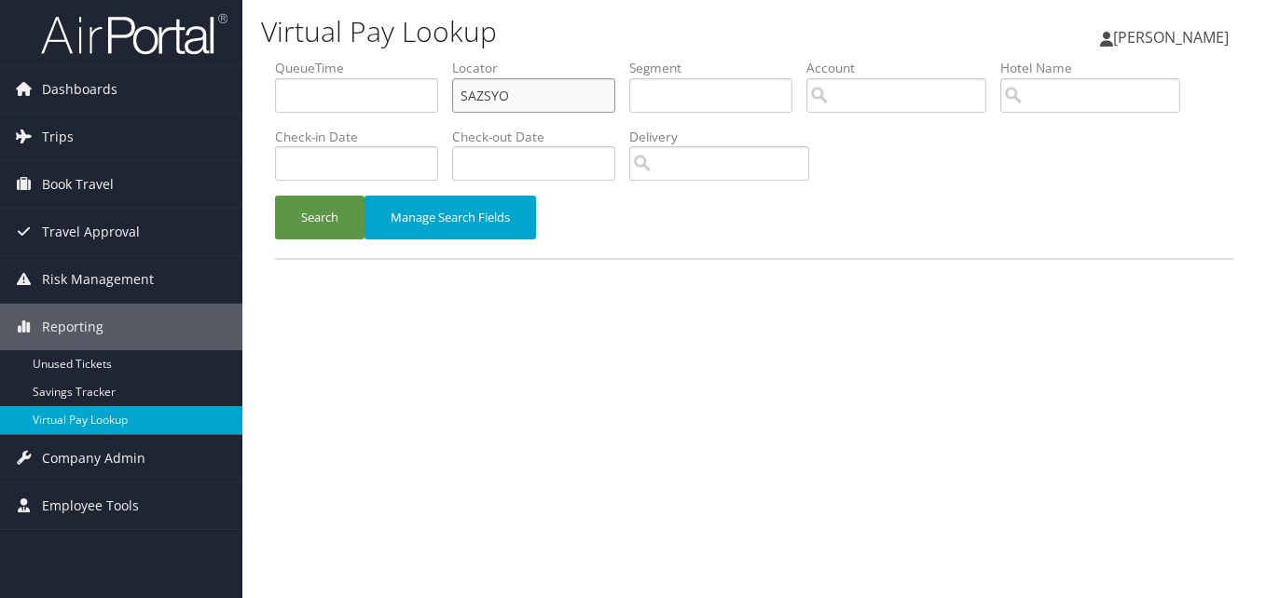
click at [472, 106] on input "SAZSYO" at bounding box center [533, 95] width 163 height 34
paste input "HQGZAP"
type input "HQGZAP"
click at [303, 228] on button "Search" at bounding box center [319, 218] width 89 height 44
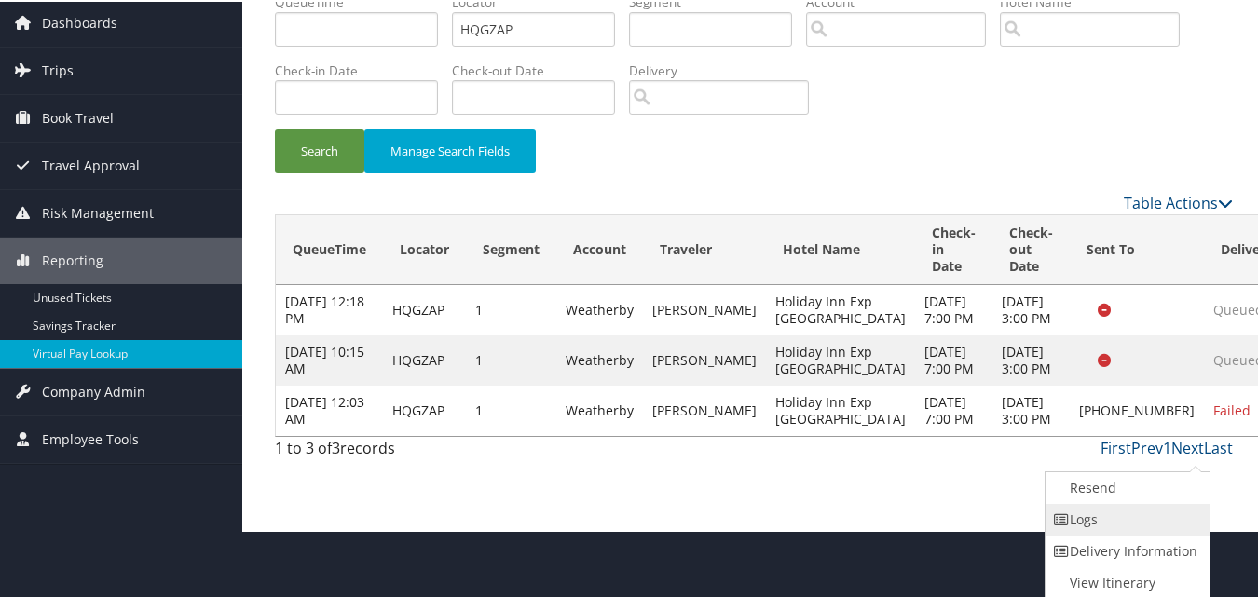
click at [1128, 526] on link "Logs" at bounding box center [1125, 518] width 159 height 32
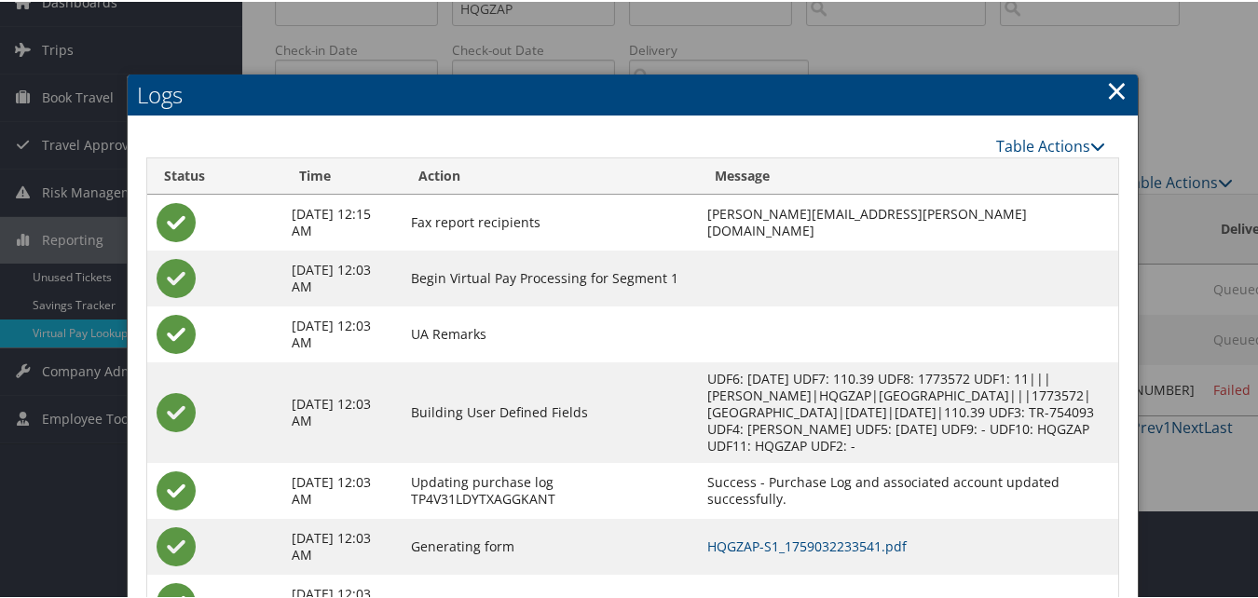
scroll to position [171, 0]
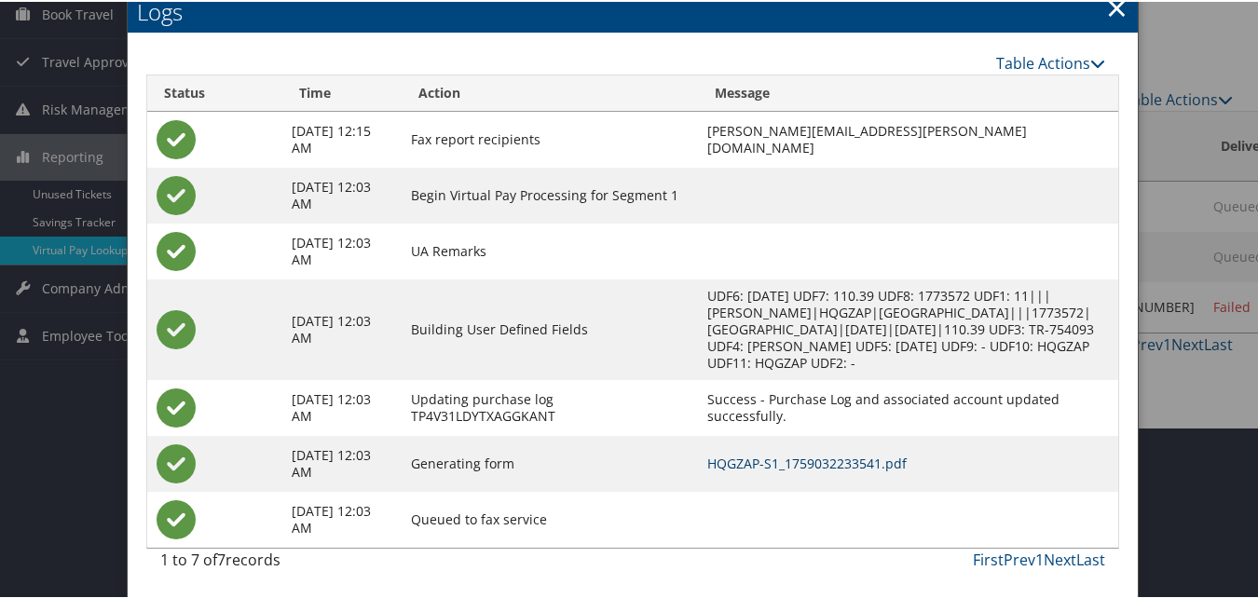
click at [768, 465] on link "HQGZAP-S1_1759032233541.pdf" at bounding box center [806, 462] width 199 height 18
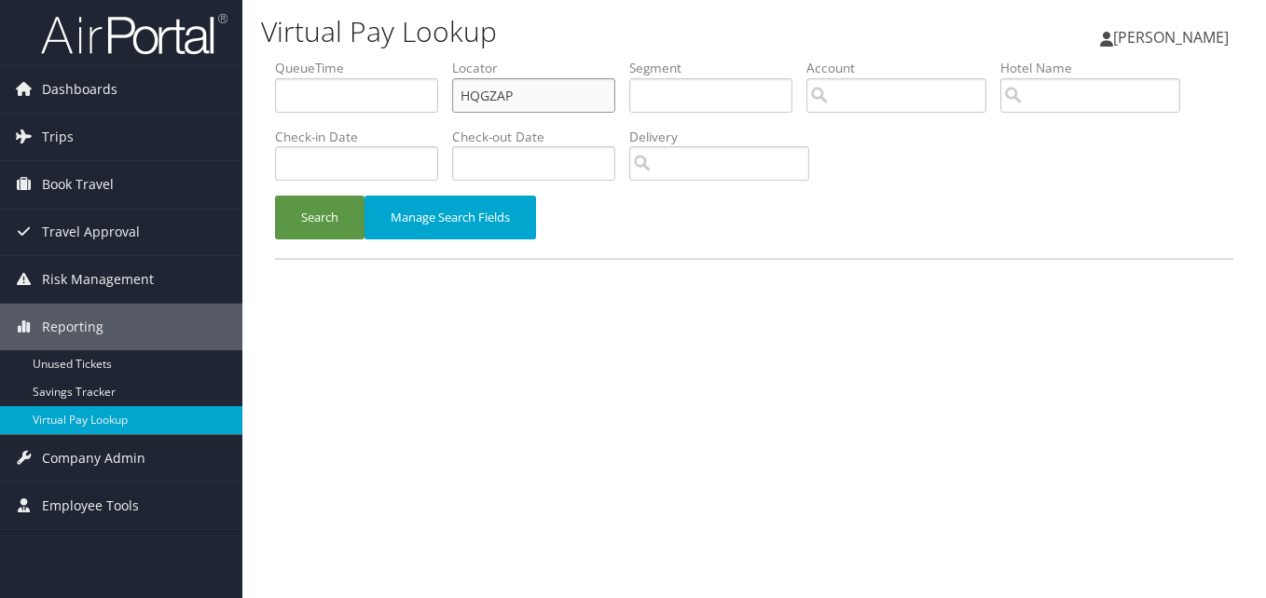
click at [506, 98] on input "HQGZAP" at bounding box center [533, 95] width 163 height 34
paste input "GUVRA"
type input "HGUVRA"
click at [316, 204] on button "Search" at bounding box center [319, 218] width 89 height 44
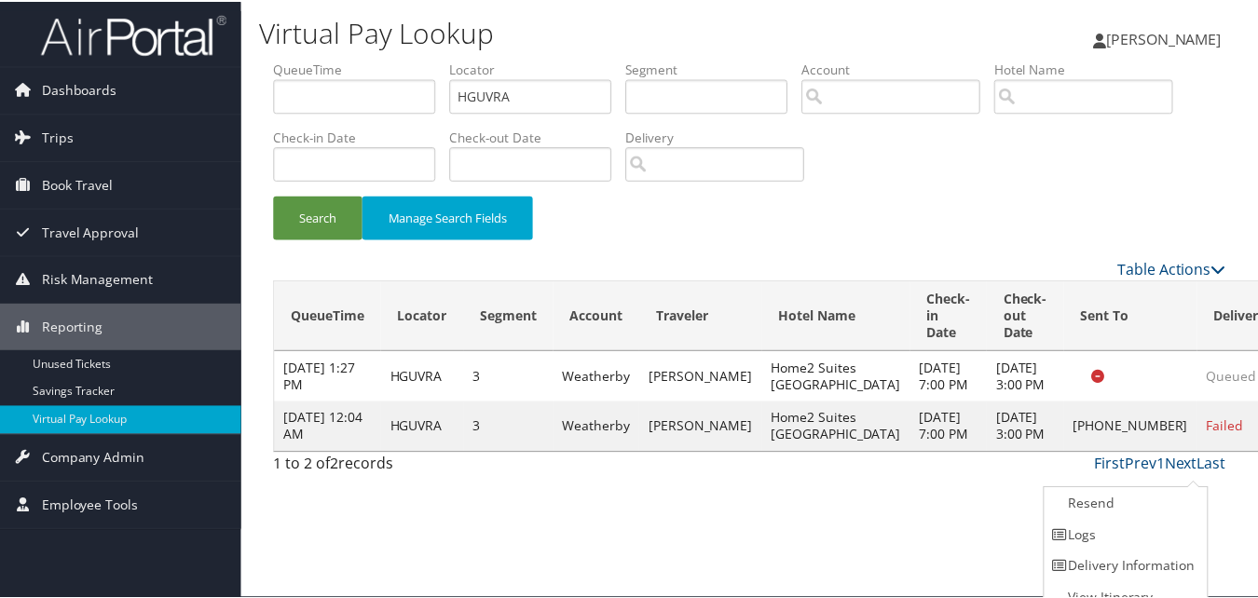
scroll to position [18, 0]
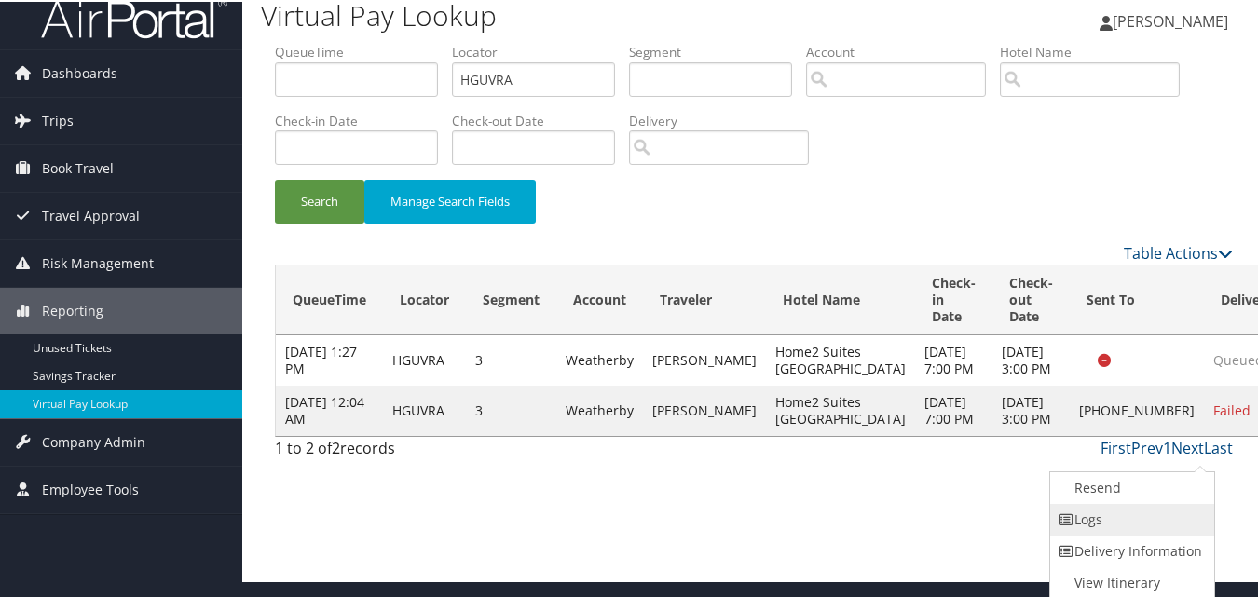
click at [1127, 519] on link "Logs" at bounding box center [1129, 518] width 159 height 32
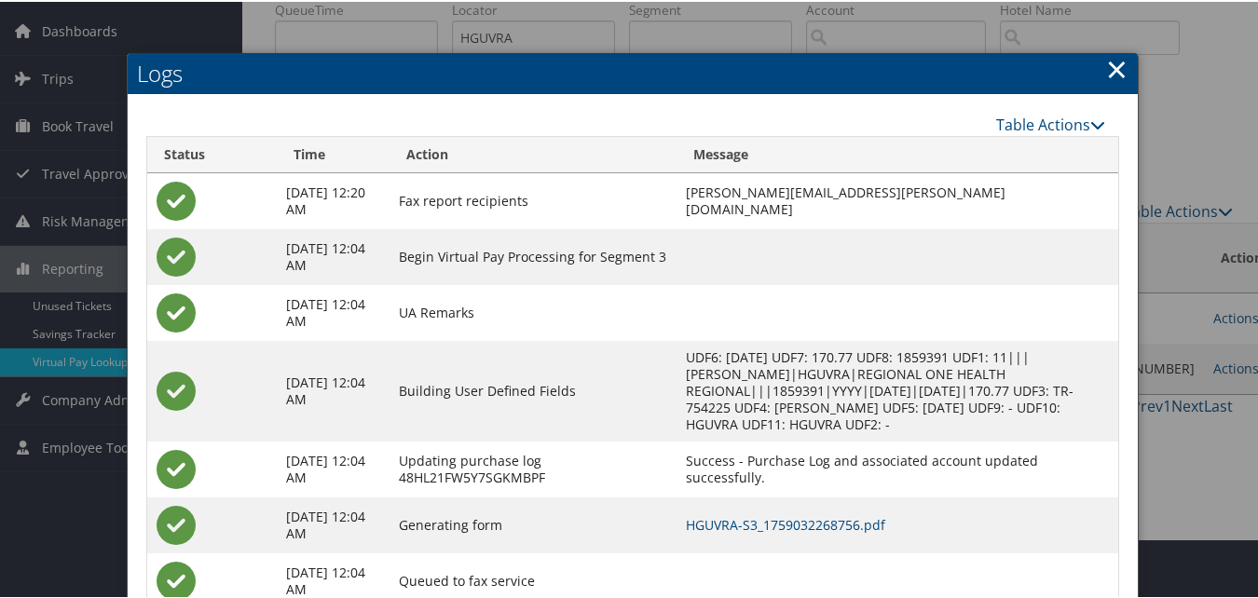
scroll to position [121, 0]
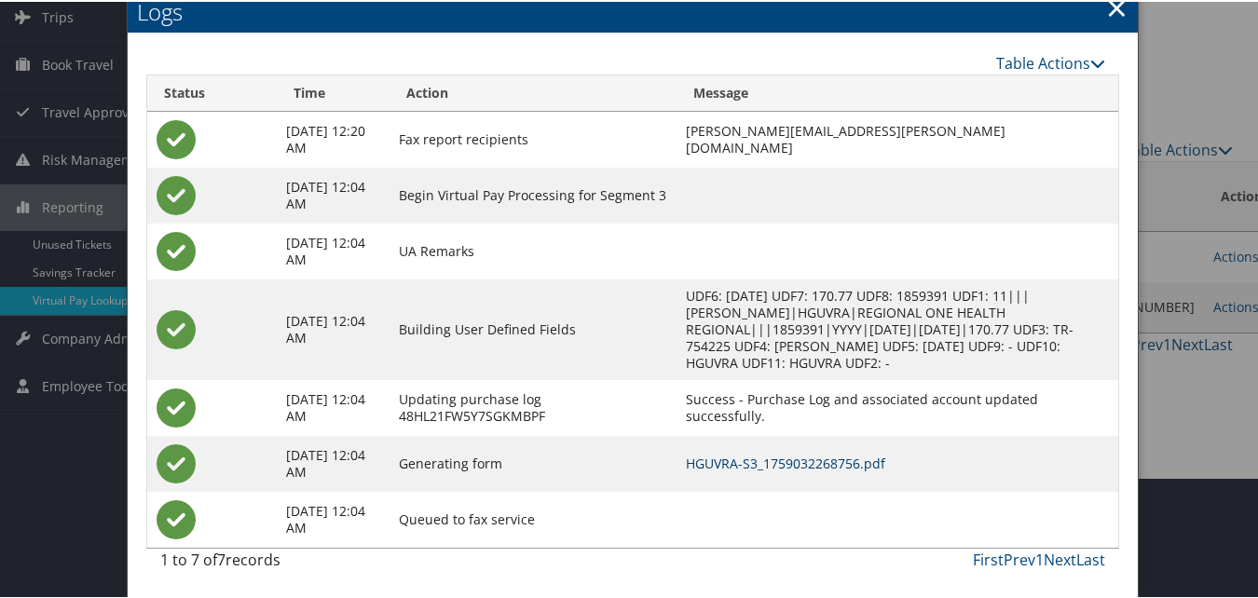
click at [828, 456] on link "HGUVRA-S3_1759032268756.pdf" at bounding box center [785, 462] width 199 height 18
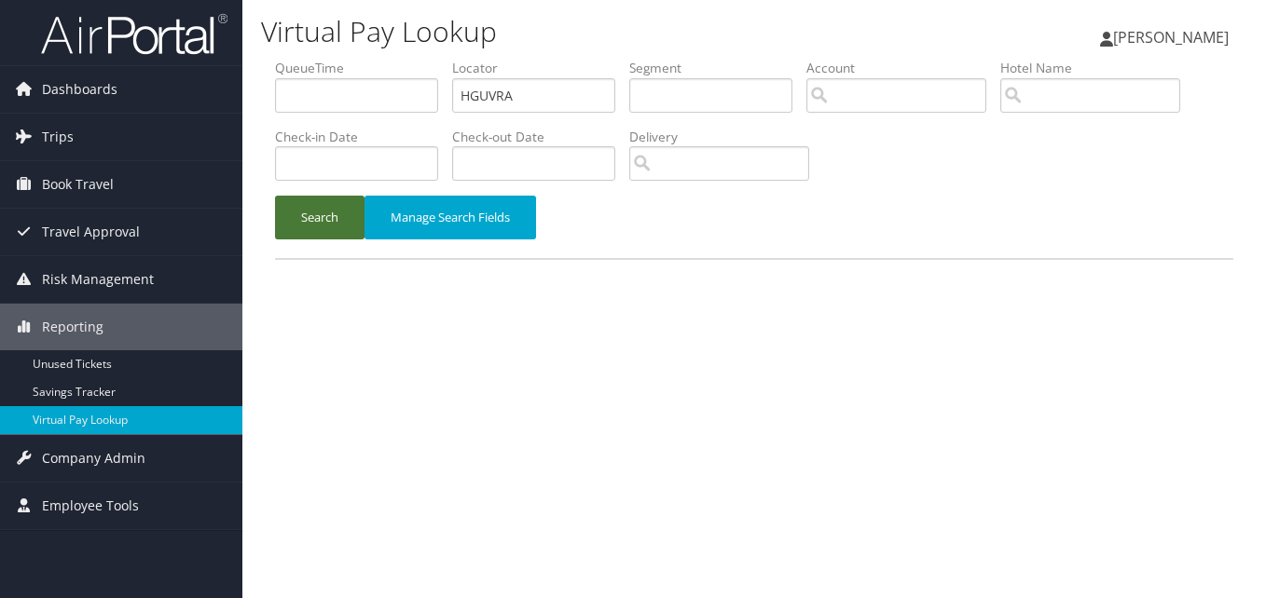
click at [293, 212] on button "Search" at bounding box center [319, 218] width 89 height 44
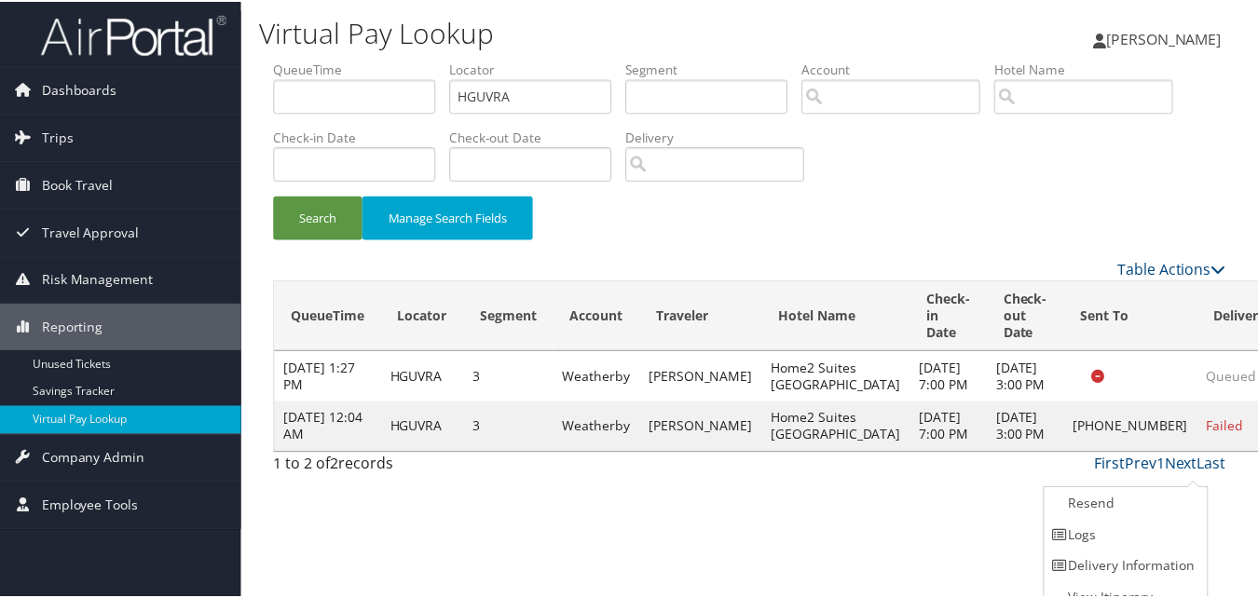
scroll to position [18, 0]
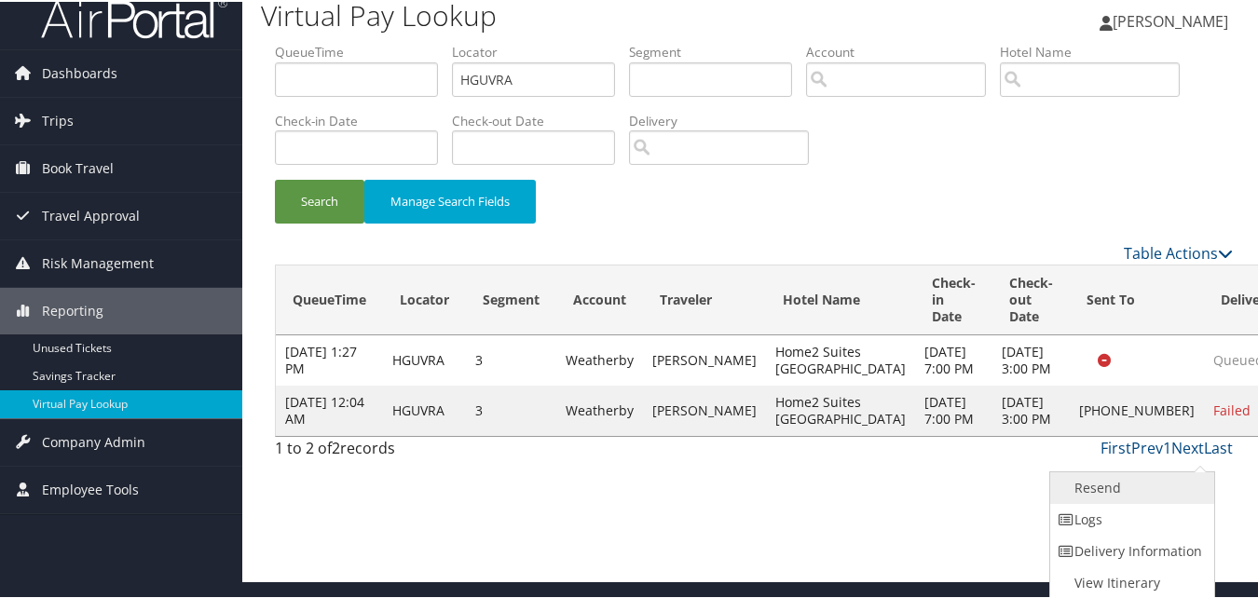
click at [1143, 496] on link "Resend" at bounding box center [1129, 487] width 159 height 32
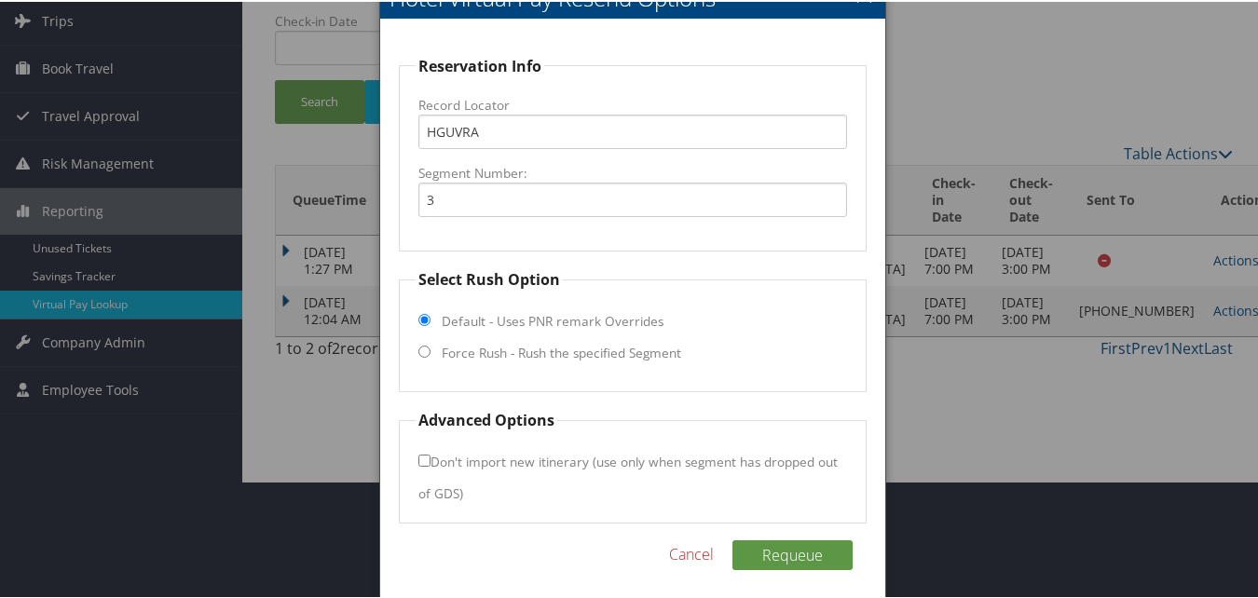
scroll to position [126, 0]
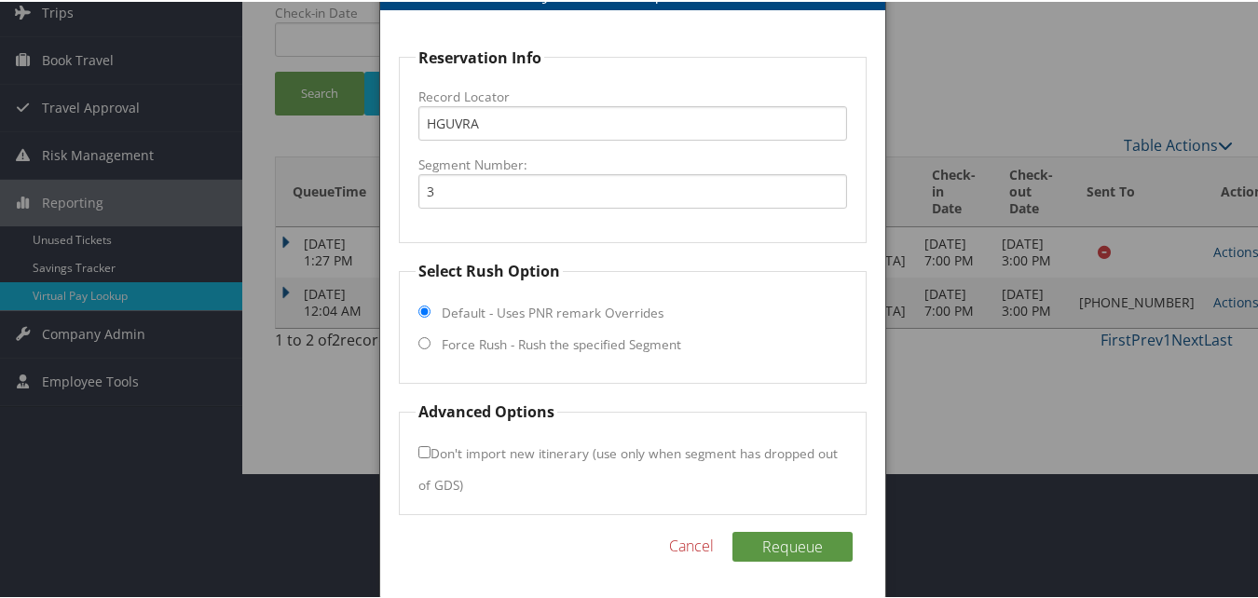
click at [427, 340] on input "Force Rush - Rush the specified Segment" at bounding box center [424, 341] width 12 height 12
radio input "true"
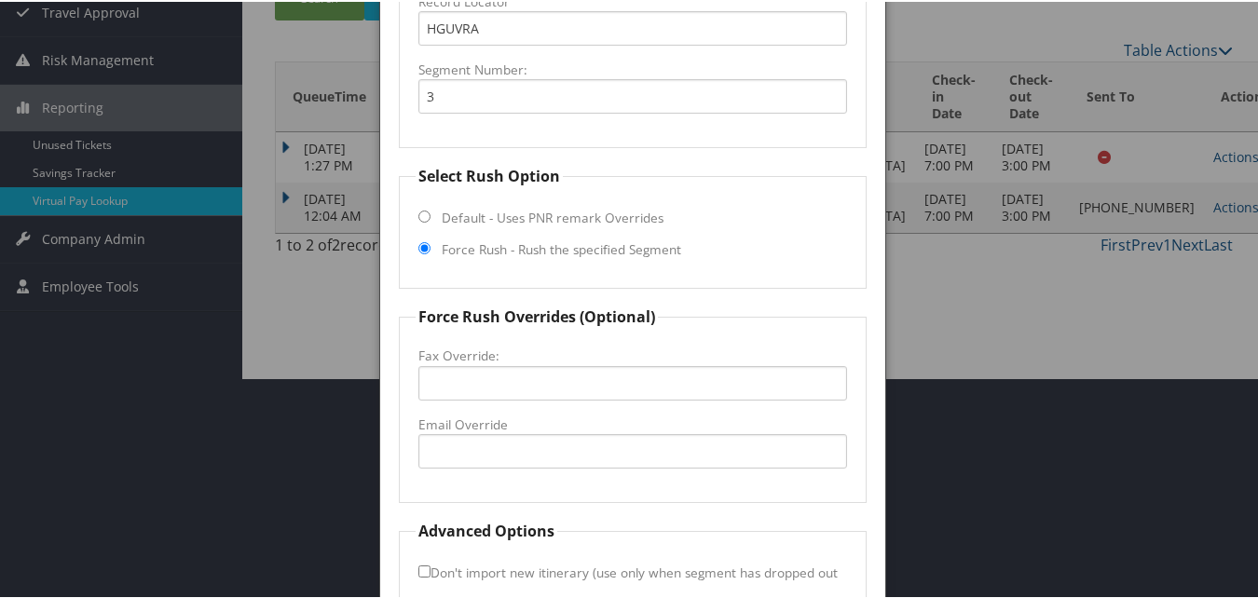
scroll to position [312, 0]
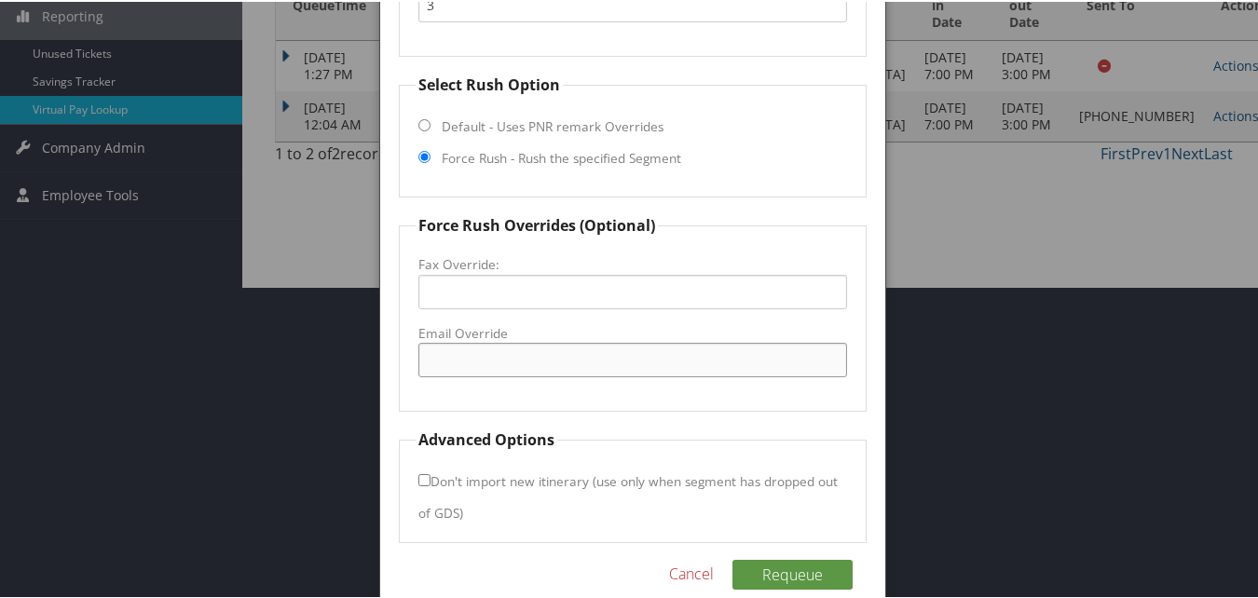
click at [462, 354] on input "Email Override" at bounding box center [632, 358] width 428 height 34
click at [581, 360] on input "home2suitesmemphisdowntown@gmail.com" at bounding box center [632, 358] width 428 height 34
type input "home2suitesmemphisdowntown@gmail.com"
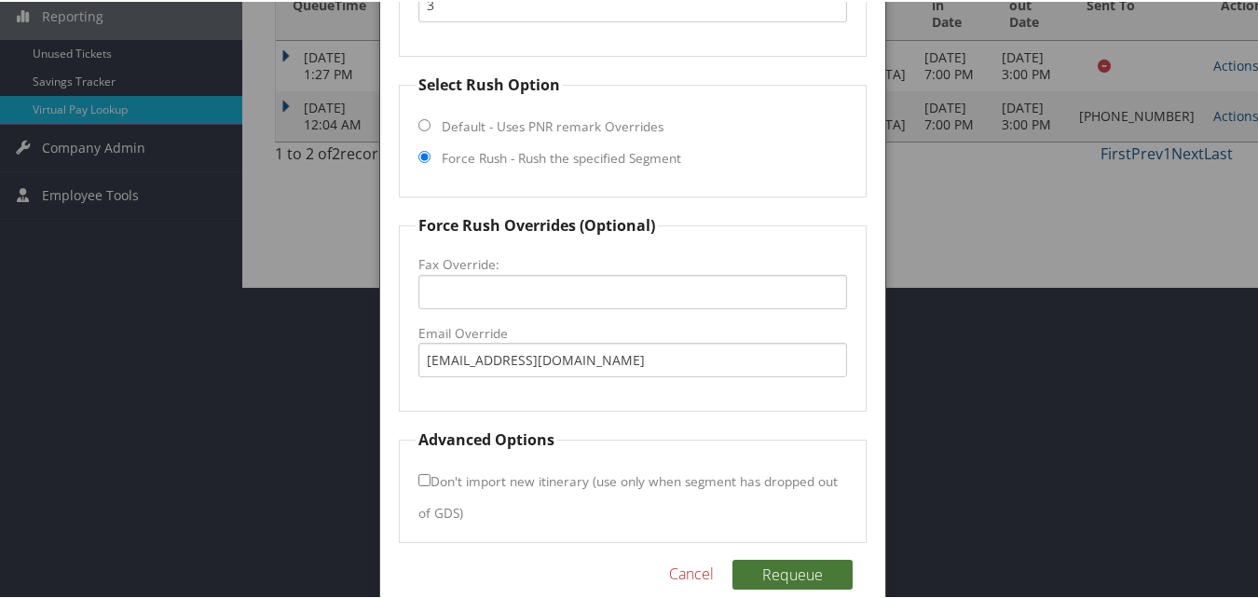
click at [786, 578] on button "Requeue" at bounding box center [792, 573] width 120 height 30
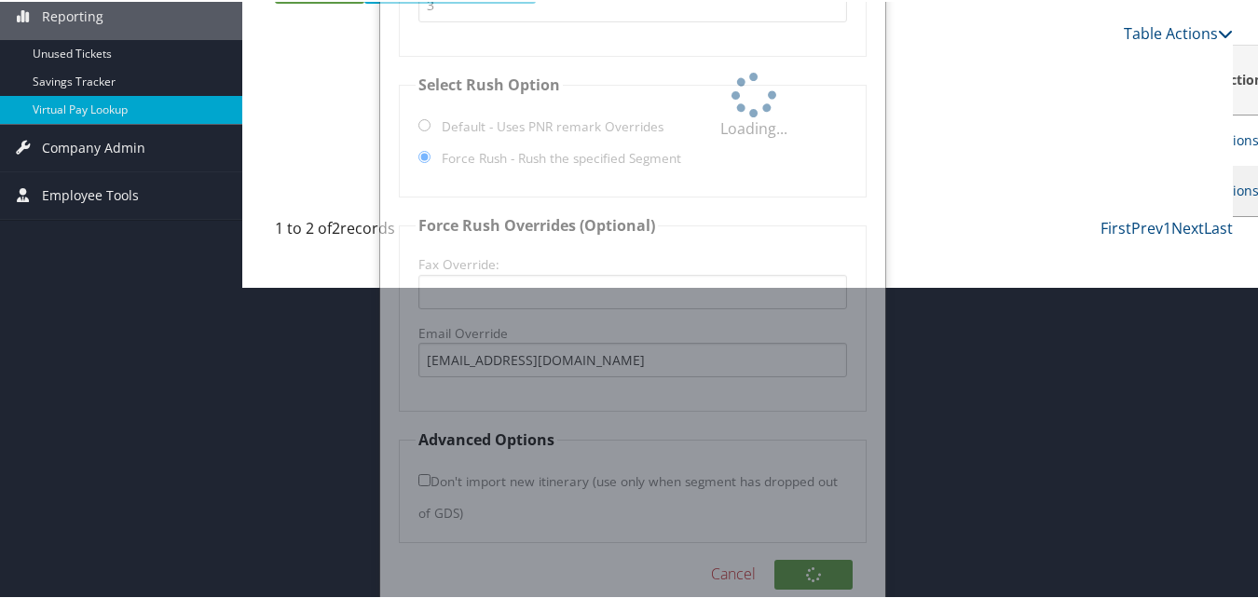
scroll to position [95, 0]
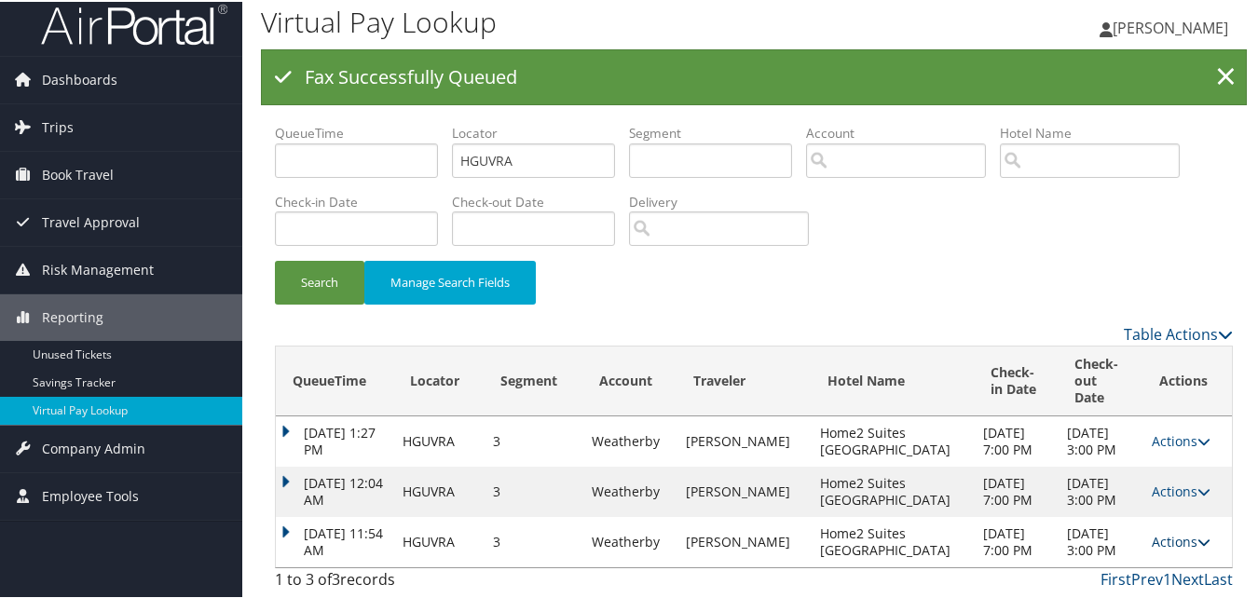
click at [1166, 531] on link "Actions" at bounding box center [1181, 540] width 59 height 18
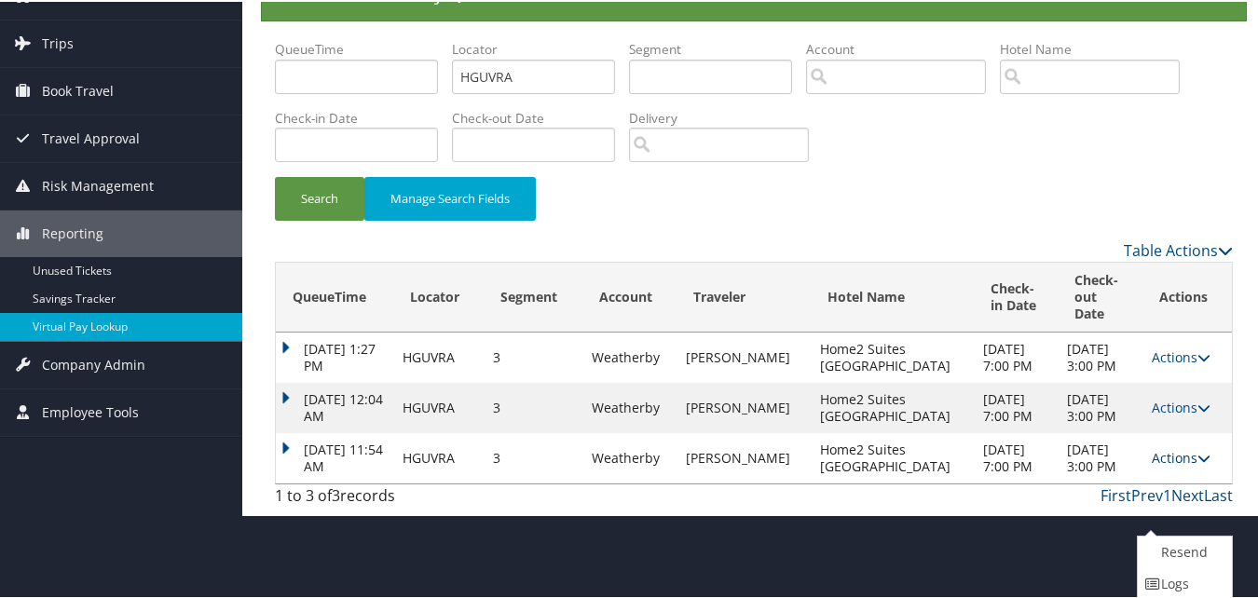
scroll to position [144, 0]
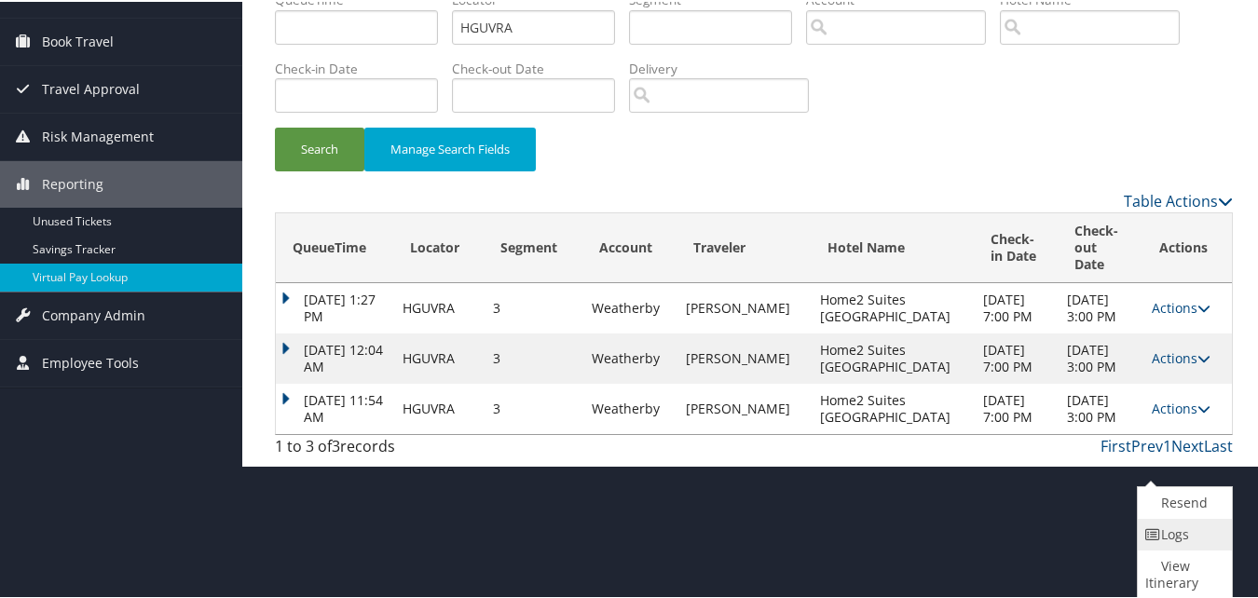
click at [1171, 520] on link "Logs" at bounding box center [1182, 533] width 89 height 32
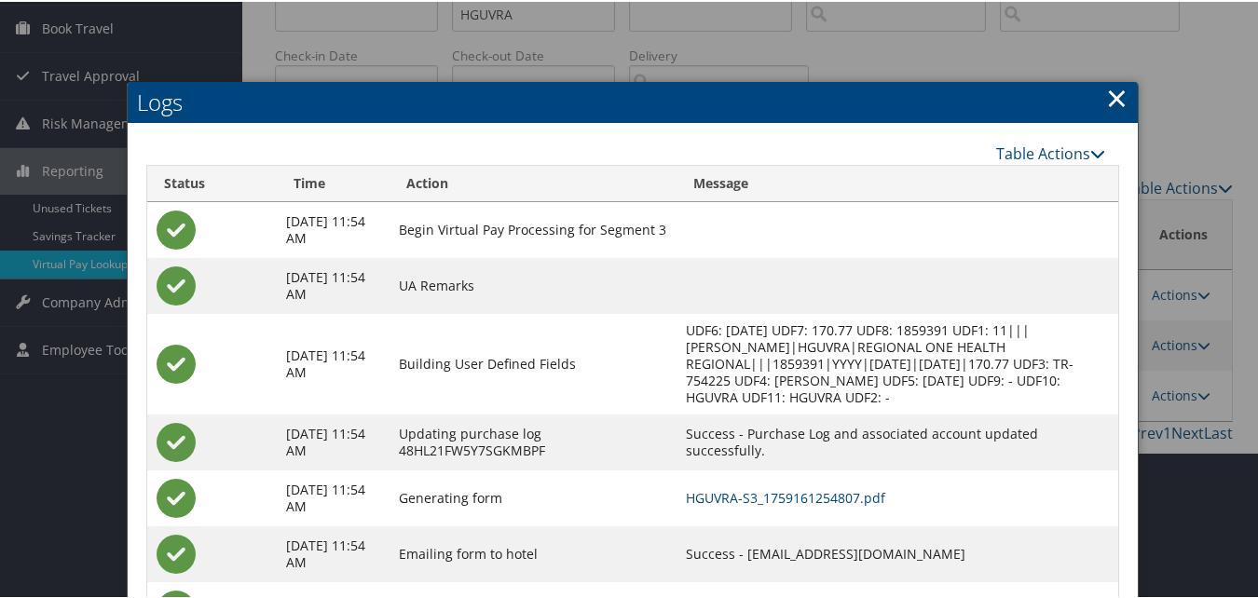
scroll to position [248, 0]
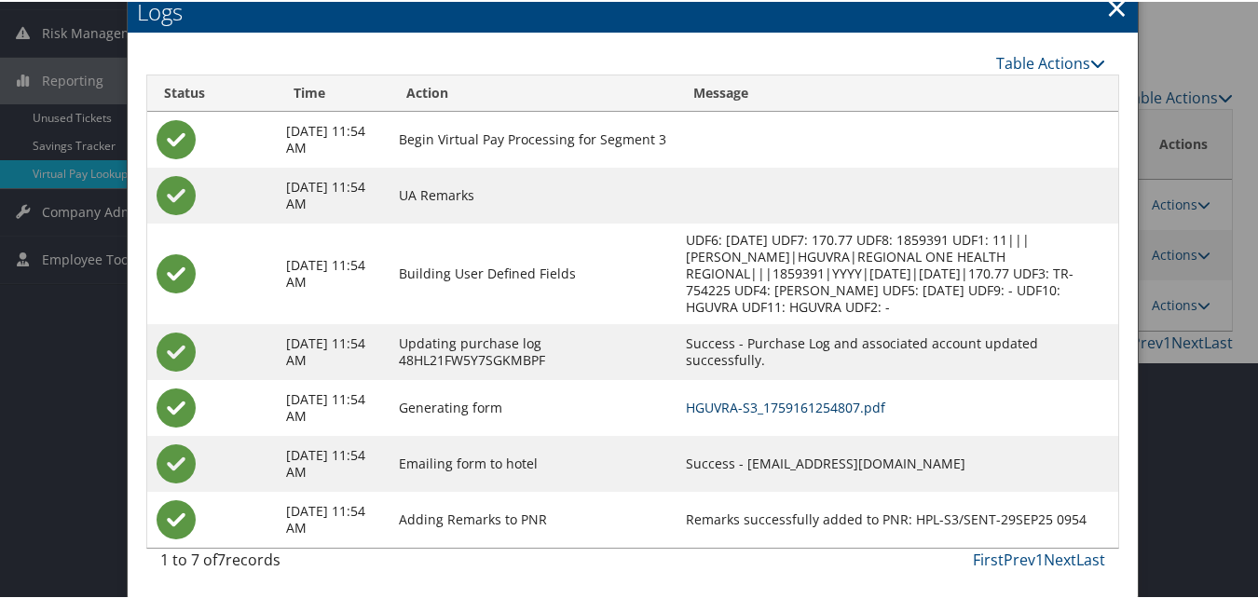
click at [709, 406] on link "HGUVRA-S3_1759161254807.pdf" at bounding box center [785, 406] width 199 height 18
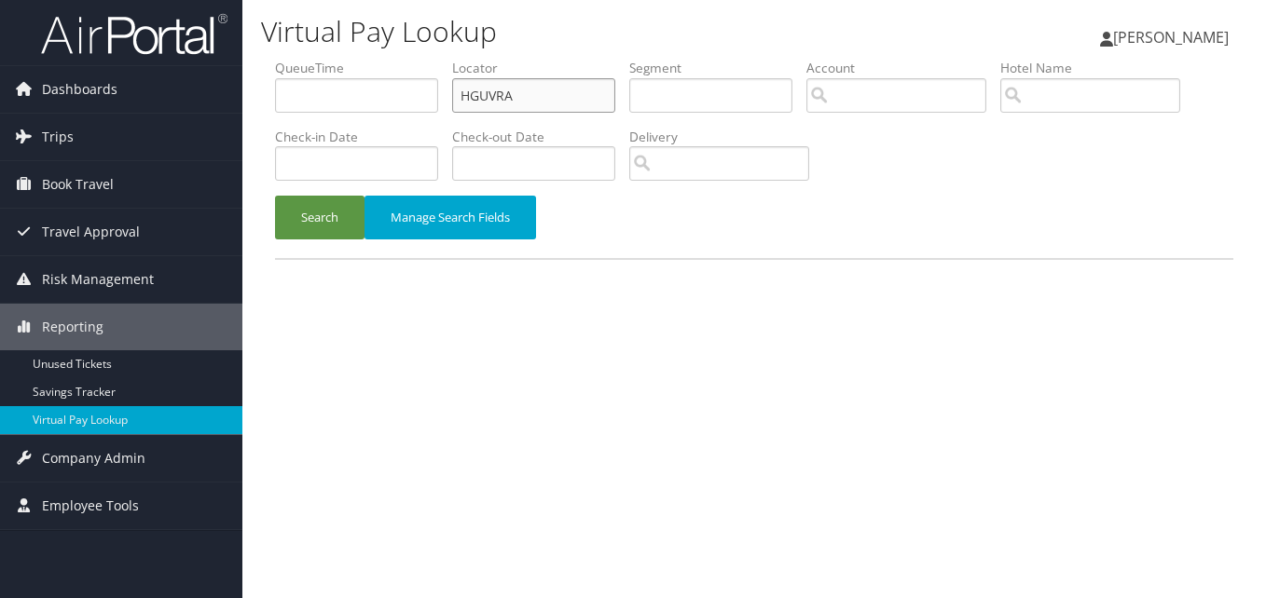
click at [467, 110] on input "HGUVRA" at bounding box center [533, 95] width 163 height 34
paste input "WMPJMF"
type input "WMPJMF"
click at [368, 190] on li "Check-in Date" at bounding box center [363, 162] width 177 height 68
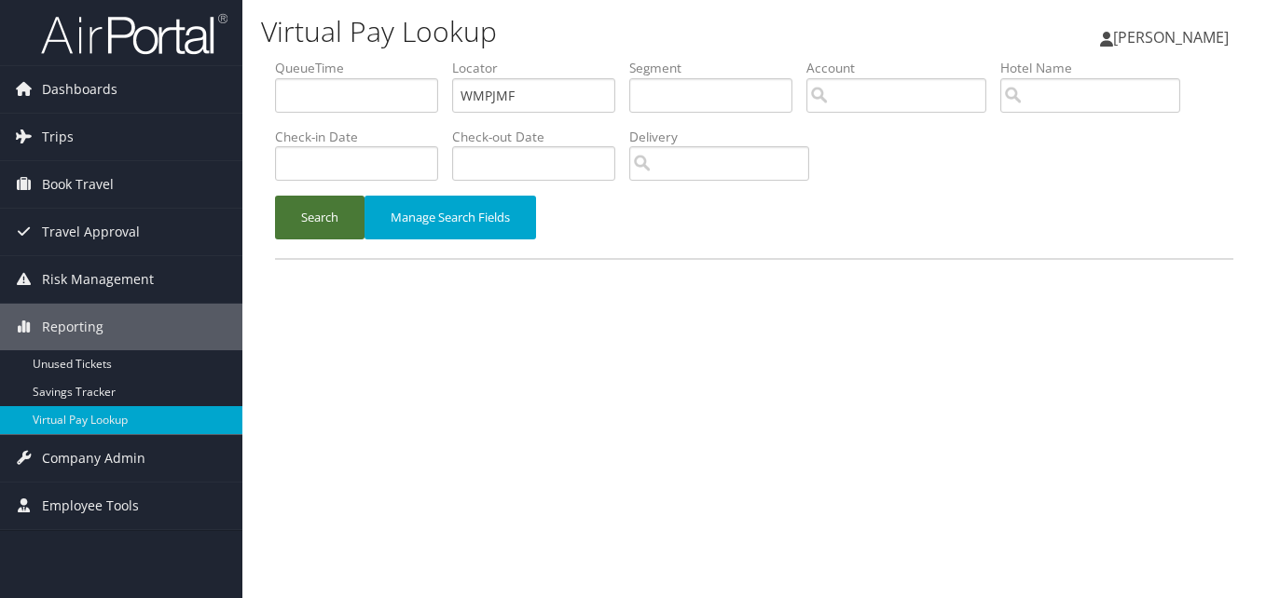
click at [328, 218] on button "Search" at bounding box center [319, 218] width 89 height 44
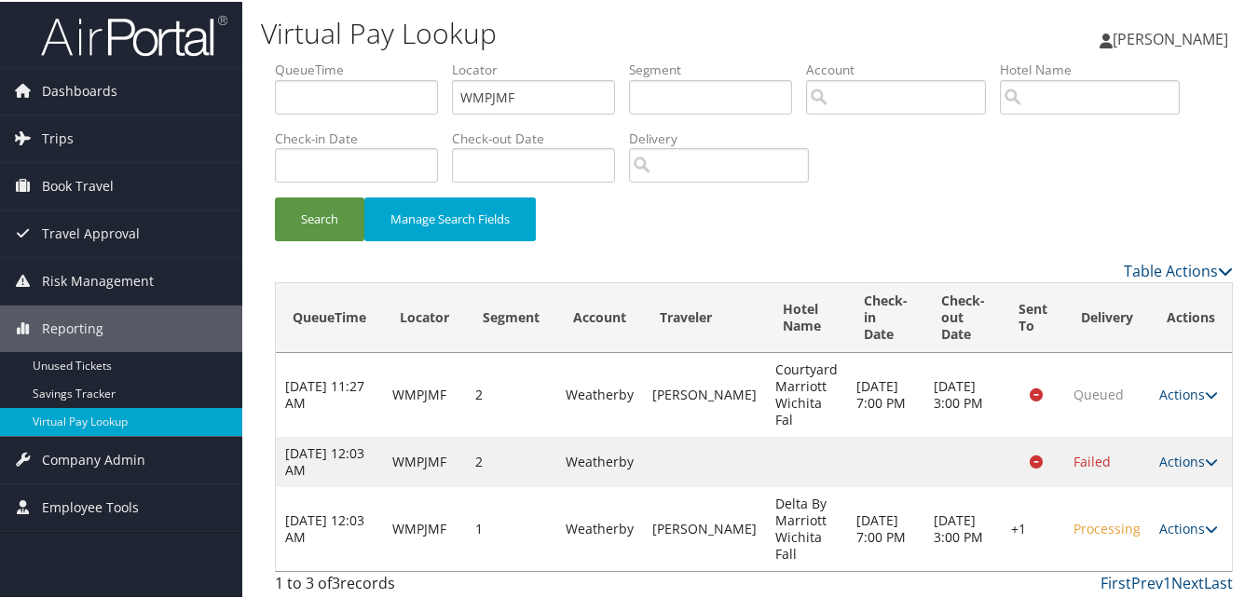
click at [1174, 515] on td "Actions Resend Logs Delivery Information View Itinerary" at bounding box center [1191, 528] width 82 height 84
click at [1179, 522] on link "Actions" at bounding box center [1188, 527] width 59 height 18
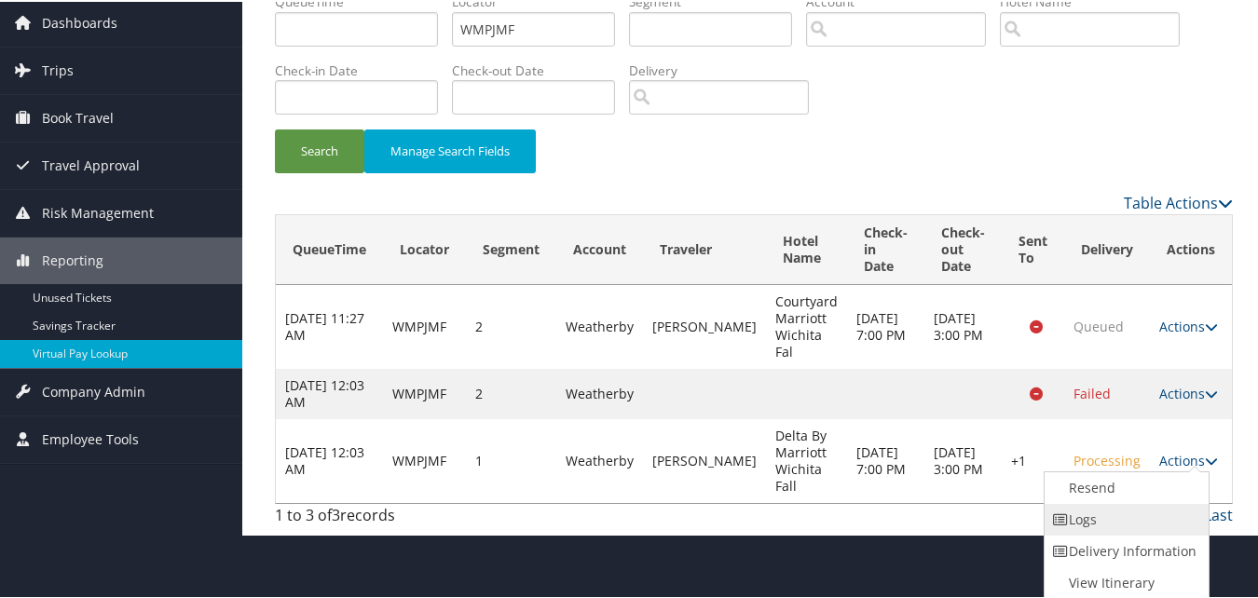
click at [1143, 514] on link "Logs" at bounding box center [1124, 518] width 159 height 32
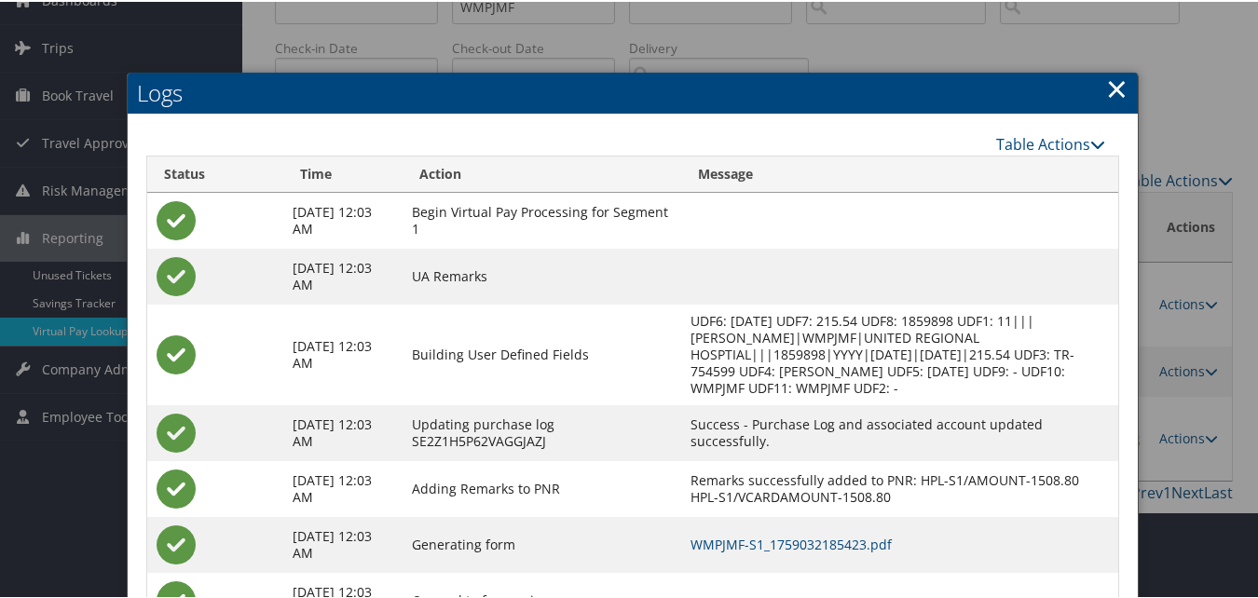
scroll to position [171, 0]
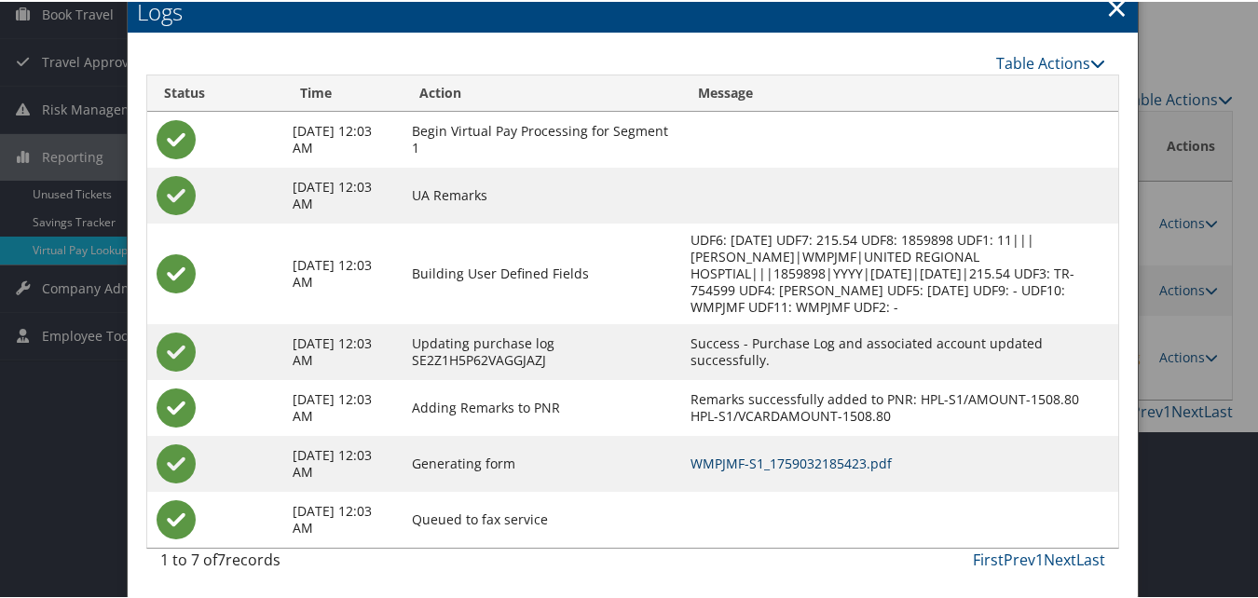
drag, startPoint x: 810, startPoint y: 456, endPoint x: 1104, endPoint y: 375, distance: 305.4
click at [810, 456] on link "WMPJMF-S1_1759032185423.pdf" at bounding box center [791, 462] width 201 height 18
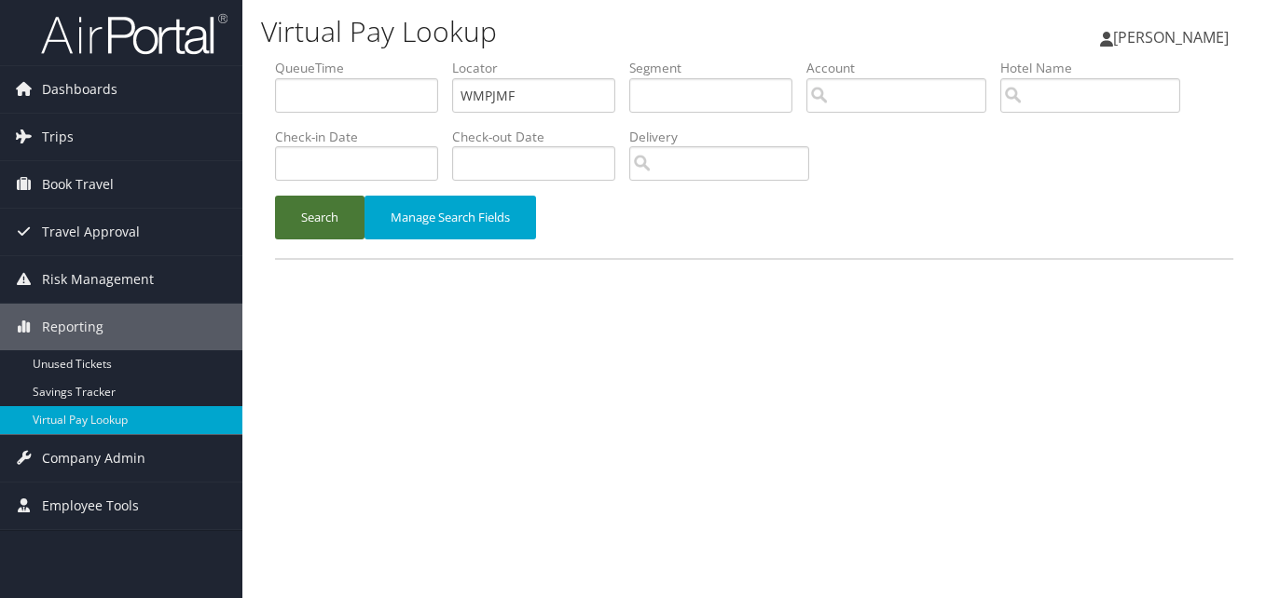
click at [319, 231] on button "Search" at bounding box center [319, 218] width 89 height 44
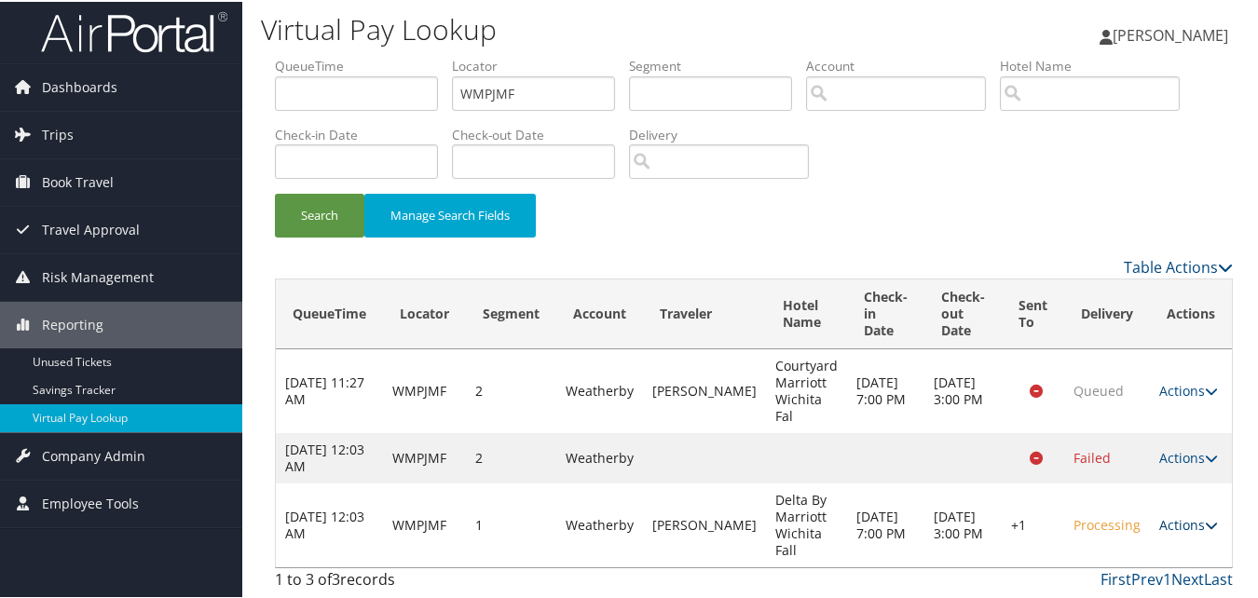
click at [1161, 524] on link "Actions" at bounding box center [1188, 523] width 59 height 18
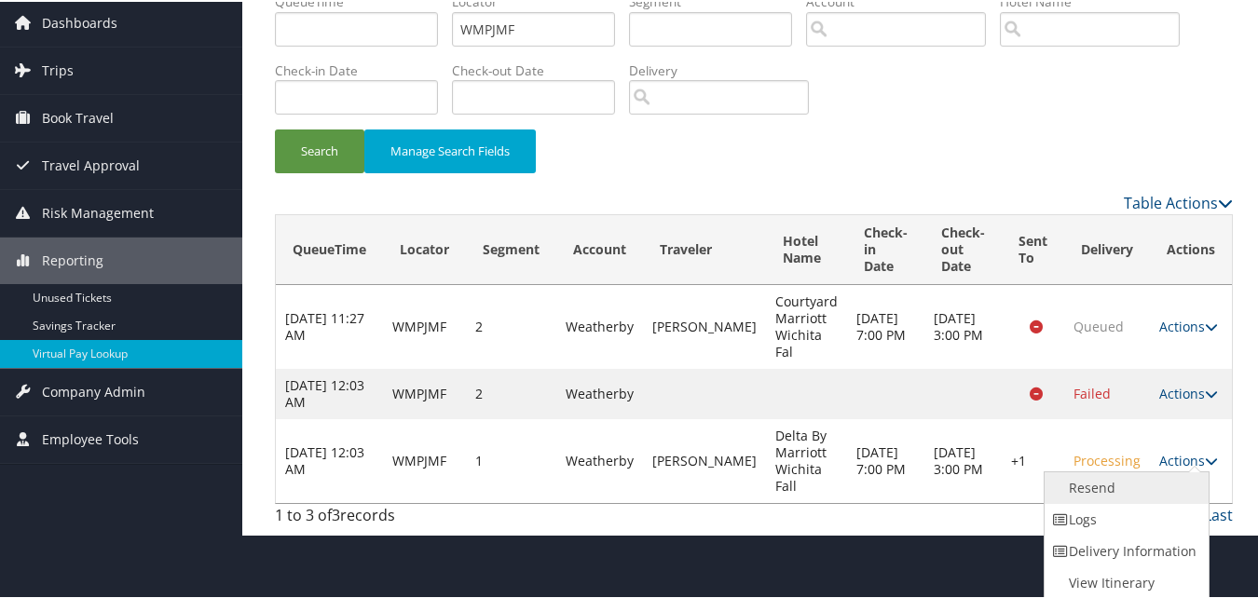
click at [1119, 490] on link "Resend" at bounding box center [1124, 487] width 159 height 32
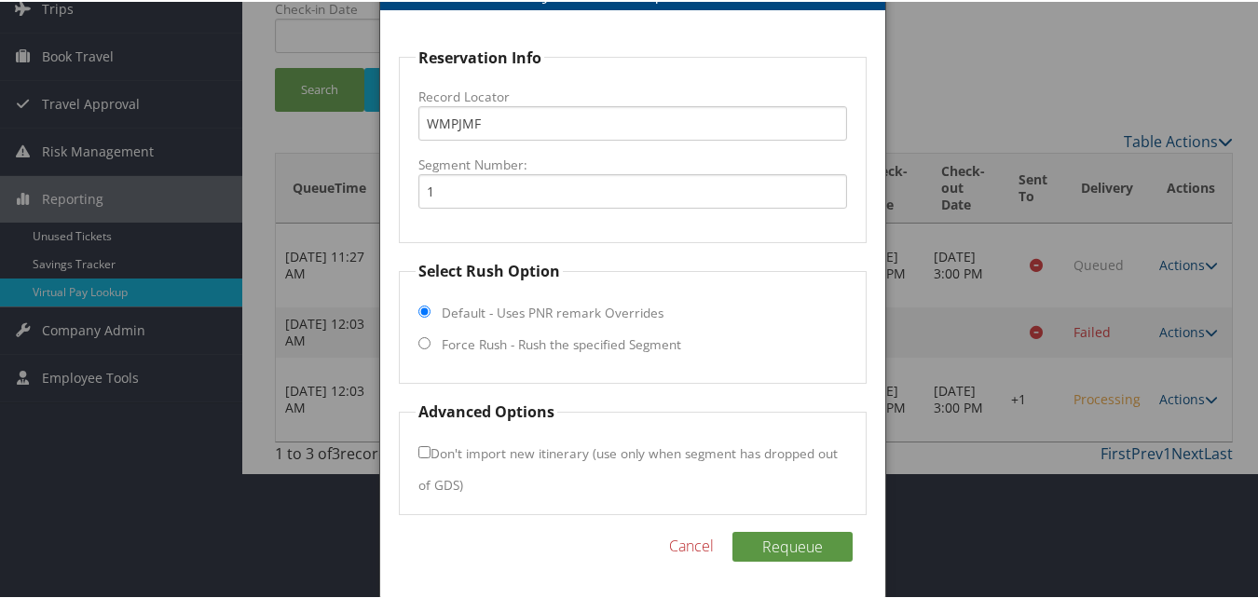
click at [428, 346] on input "Force Rush - Rush the specified Segment" at bounding box center [424, 341] width 12 height 12
radio input "true"
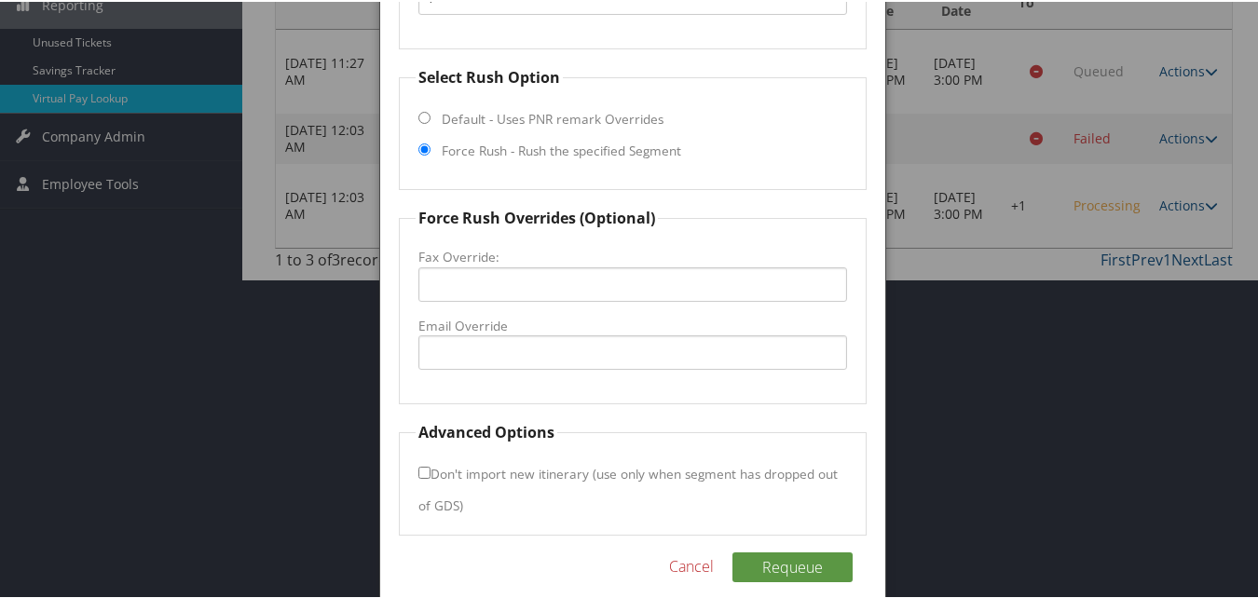
scroll to position [344, 0]
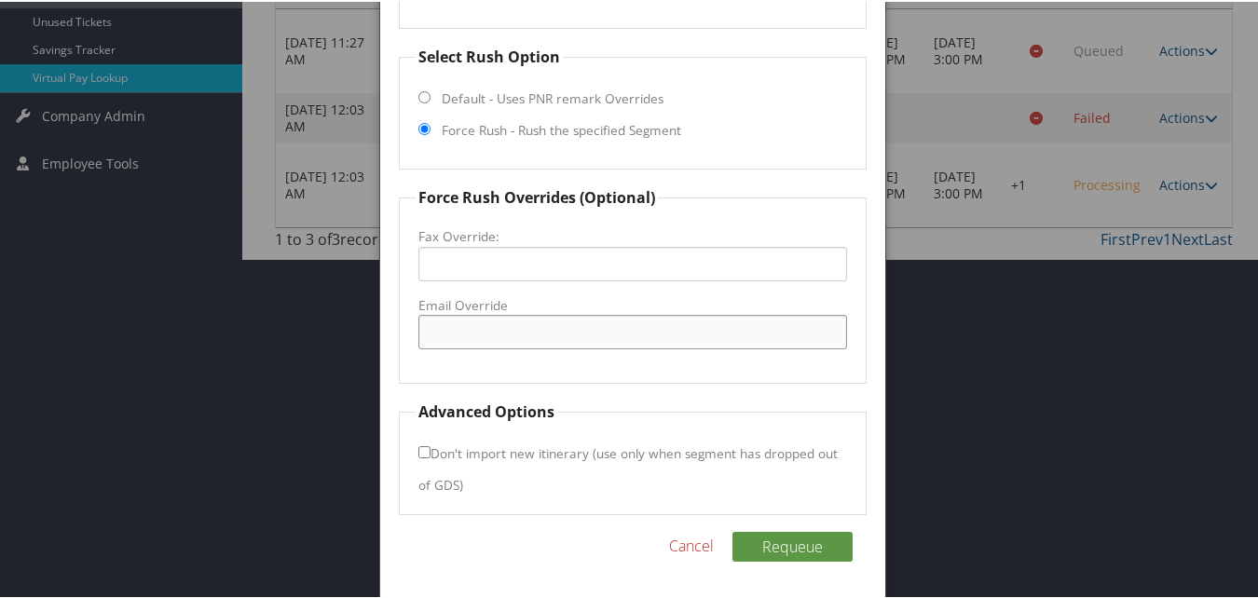
click at [463, 323] on input "Email Override" at bounding box center [632, 330] width 428 height 34
click at [521, 342] on input "[EMAIL_ADDRESS][DOMAIN_NAME]" at bounding box center [632, 330] width 428 height 34
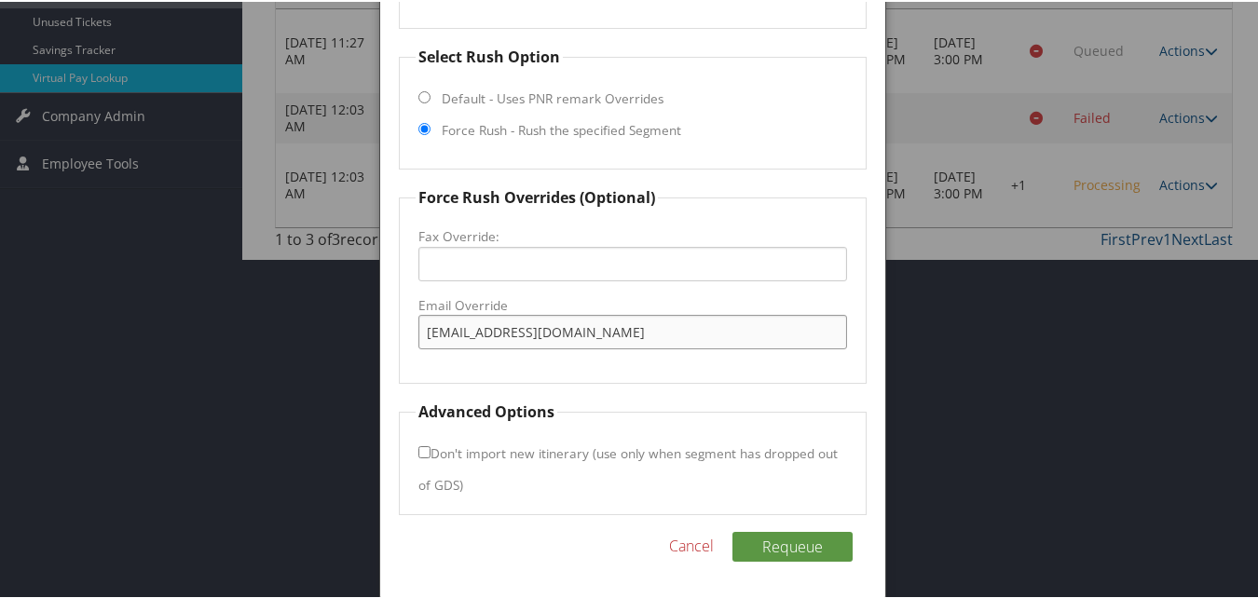
click at [521, 342] on input "[EMAIL_ADDRESS][DOMAIN_NAME]" at bounding box center [632, 330] width 428 height 34
type input "[EMAIL_ADDRESS][DOMAIN_NAME]"
click at [762, 550] on button "Requeue" at bounding box center [792, 545] width 120 height 30
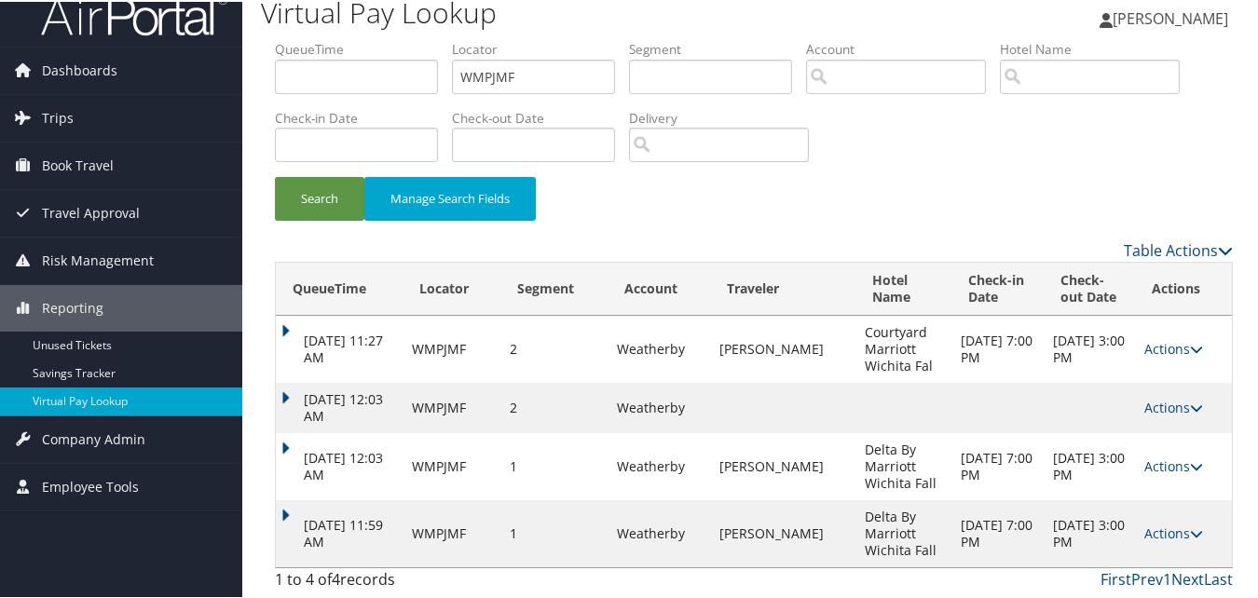
scroll to position [21, 0]
click at [1163, 538] on link "Actions" at bounding box center [1173, 532] width 59 height 18
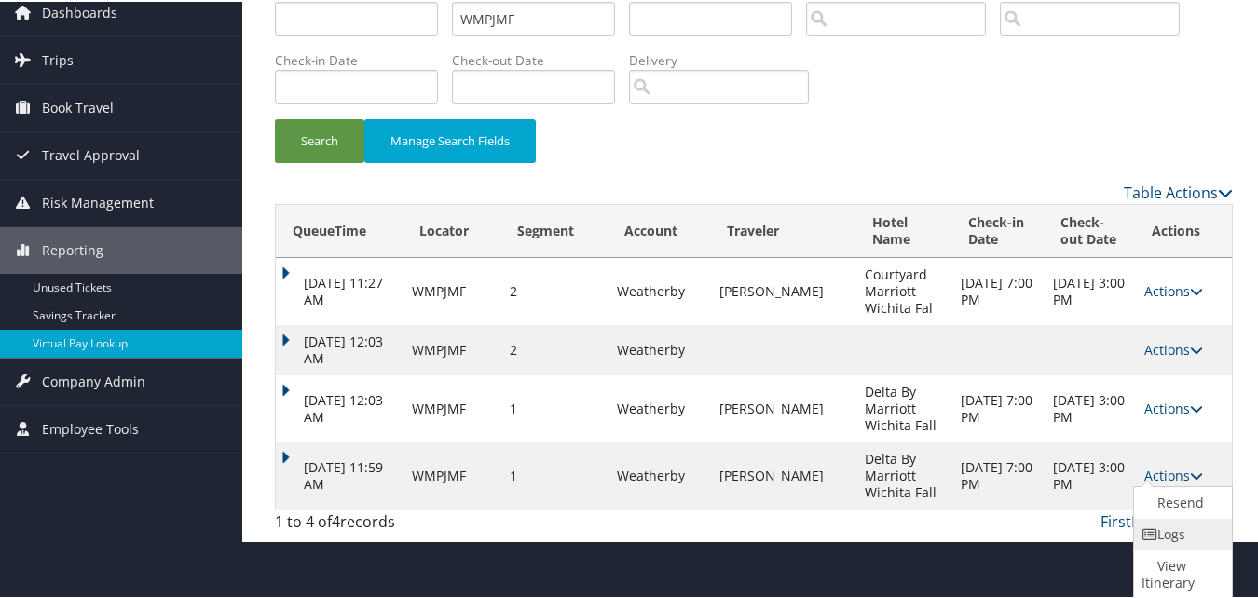
click at [1173, 542] on link "Logs" at bounding box center [1180, 533] width 93 height 32
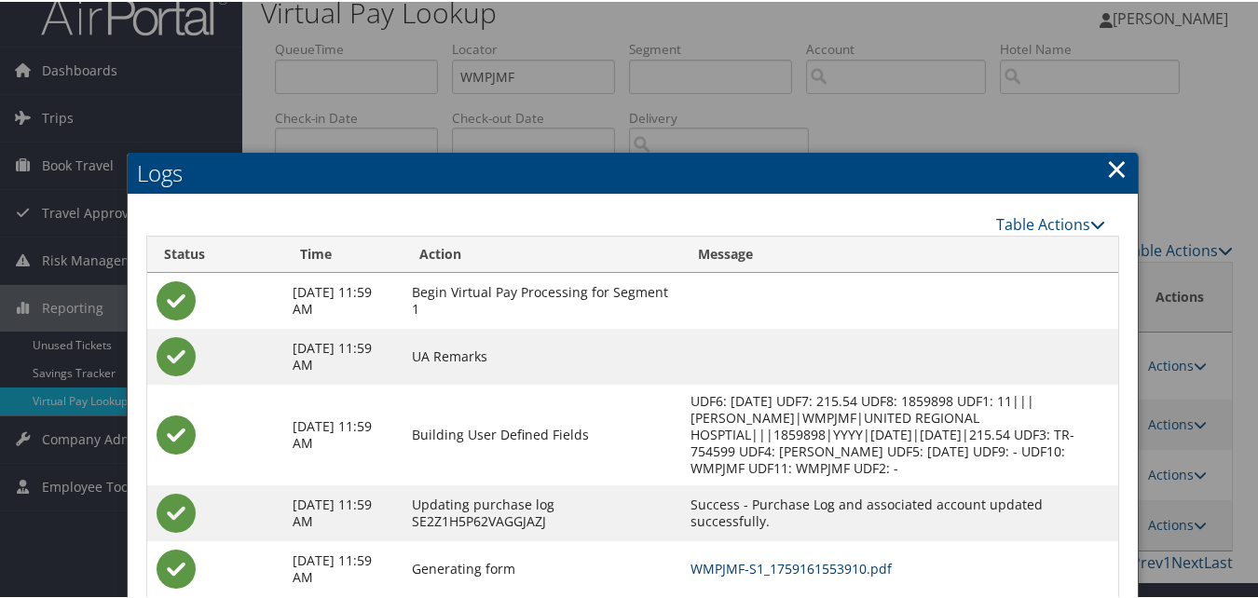
click at [774, 558] on link "WMPJMF-S1_1759161553910.pdf" at bounding box center [791, 567] width 201 height 18
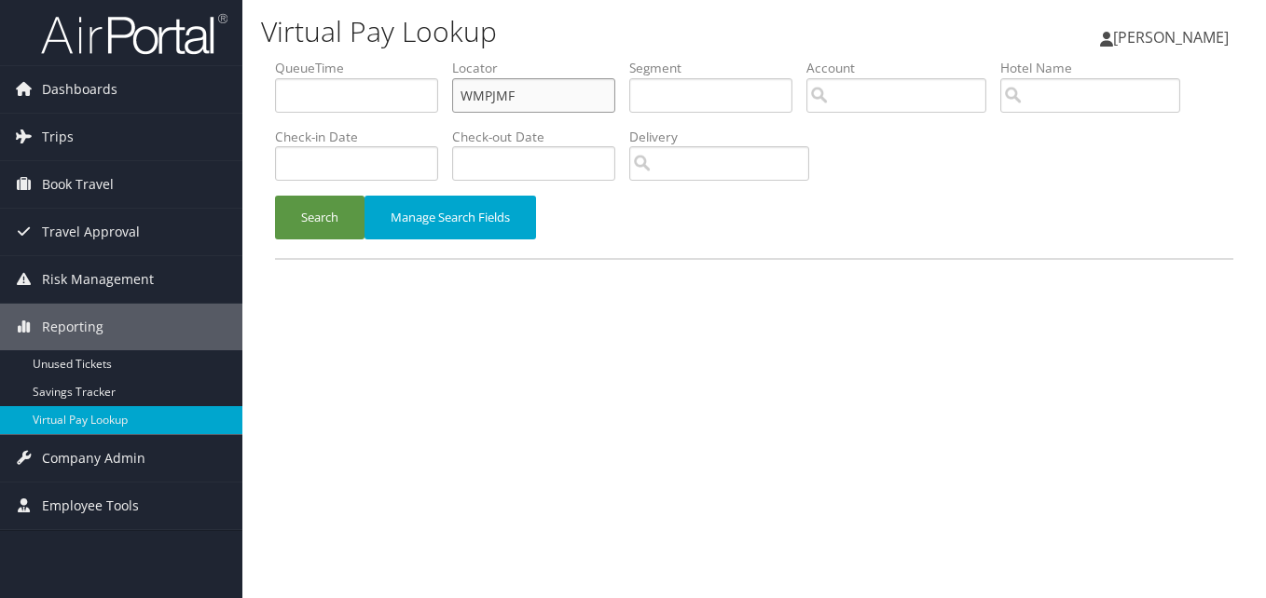
click at [560, 95] on input "WMPJMF" at bounding box center [533, 95] width 163 height 34
paste input "CUFDEK"
type input "CUFDEK"
click at [331, 207] on button "Search" at bounding box center [319, 218] width 89 height 44
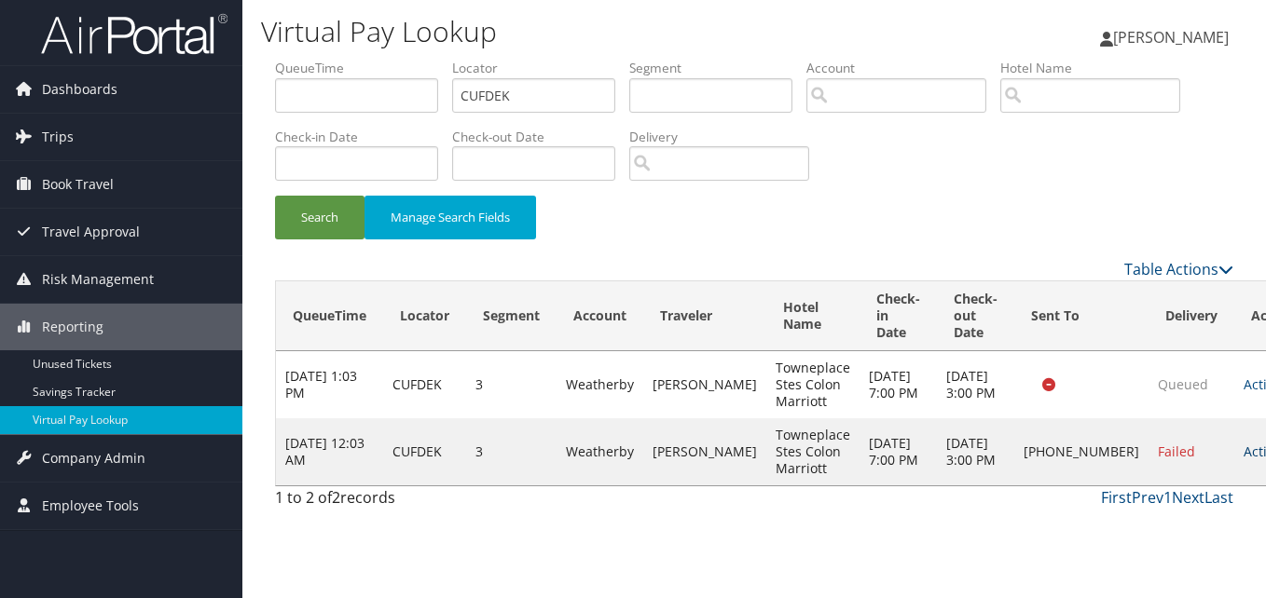
click at [1243, 460] on link "Actions" at bounding box center [1272, 452] width 59 height 18
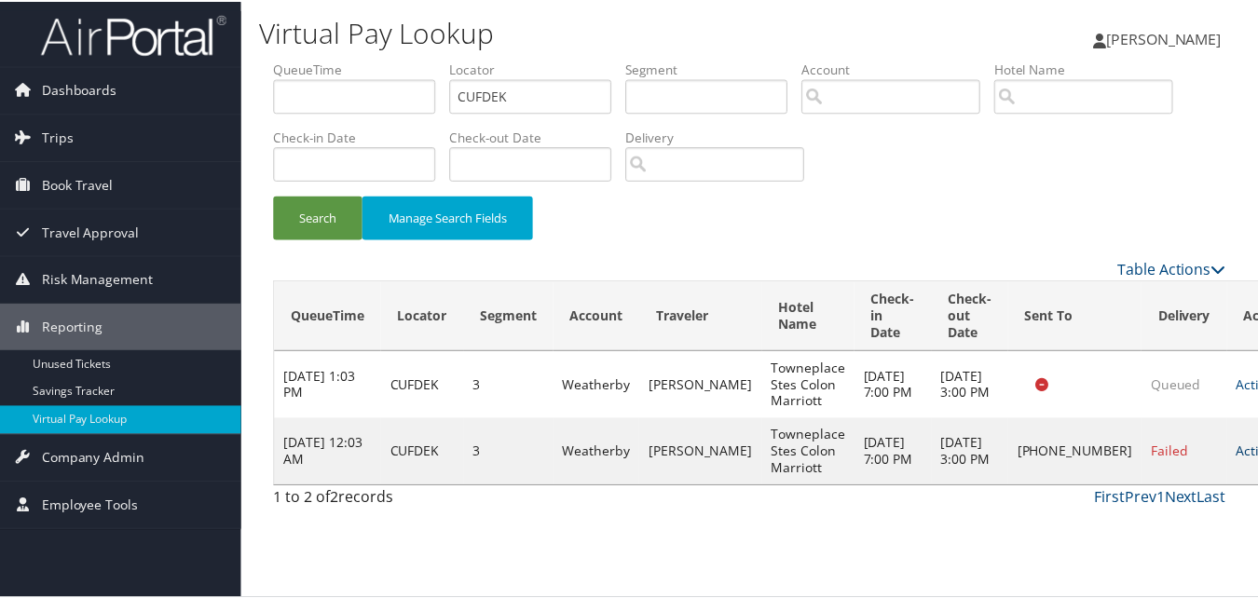
scroll to position [1, 0]
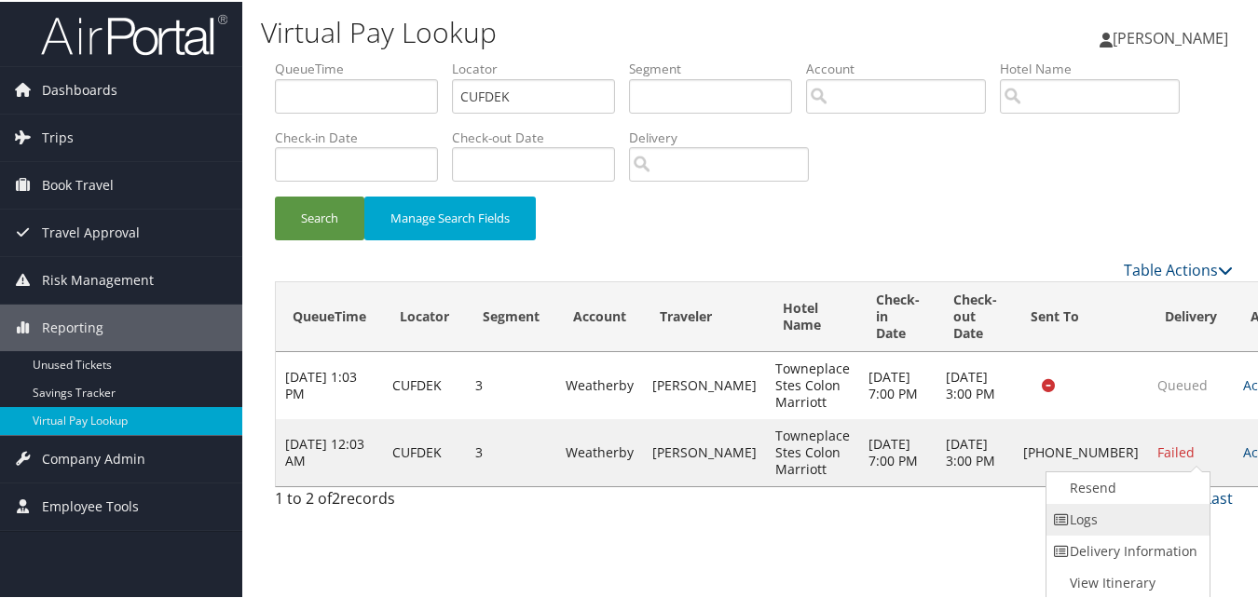
click at [1141, 513] on link "Logs" at bounding box center [1126, 518] width 159 height 32
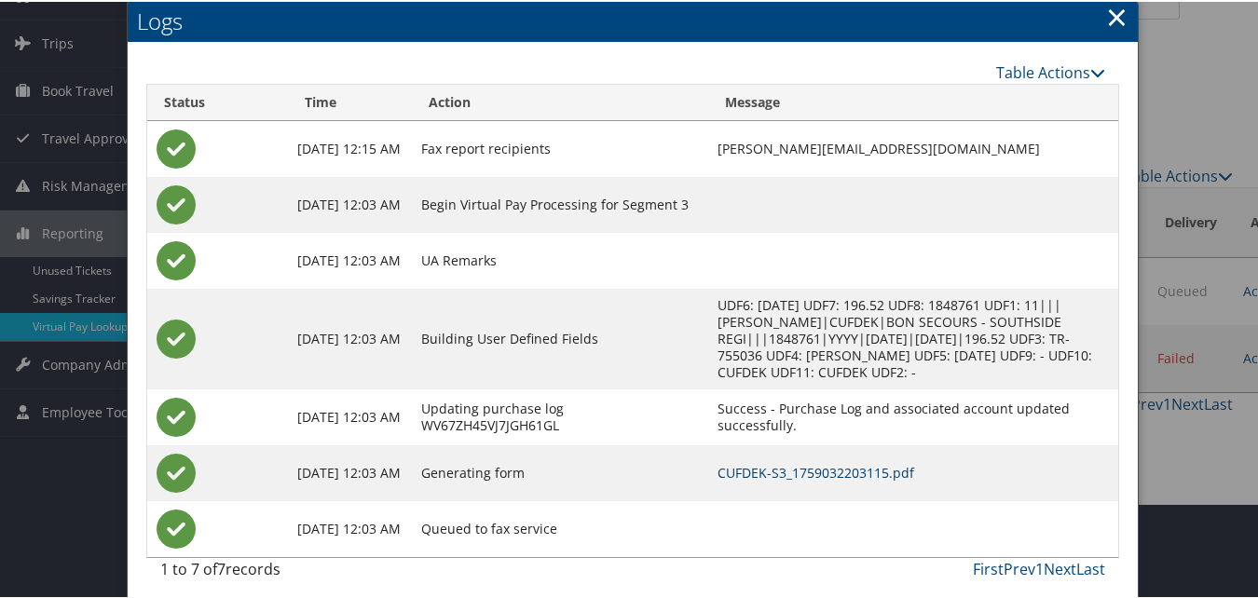
scroll to position [104, 0]
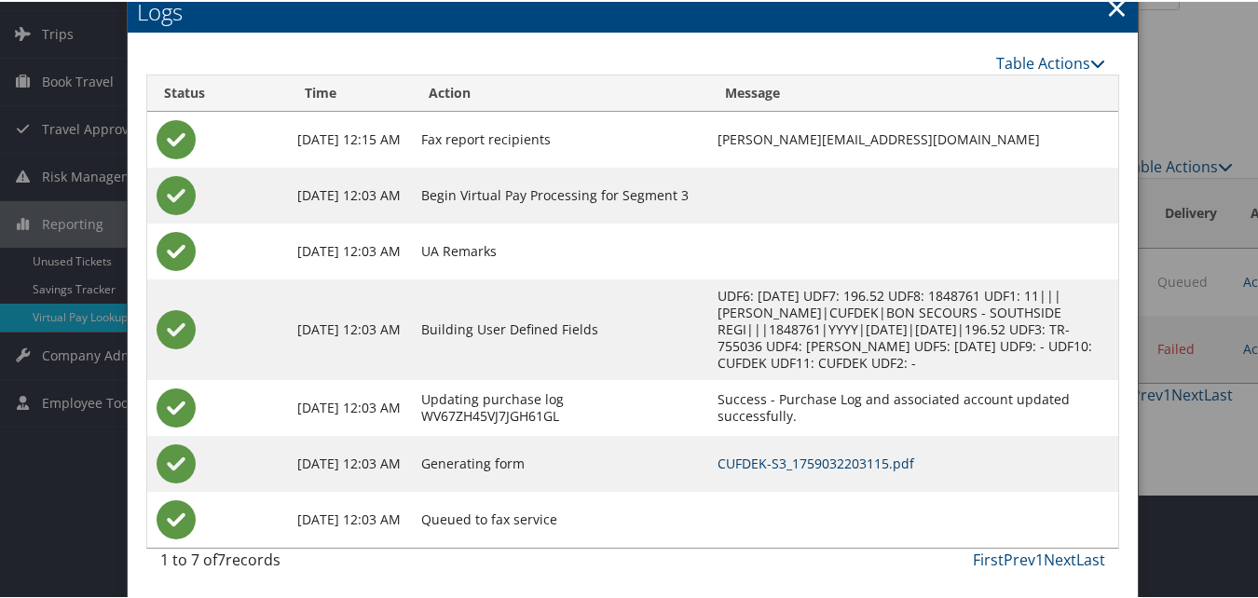
click at [749, 459] on link "CUFDEK-S3_1759032203115.pdf" at bounding box center [816, 462] width 197 height 18
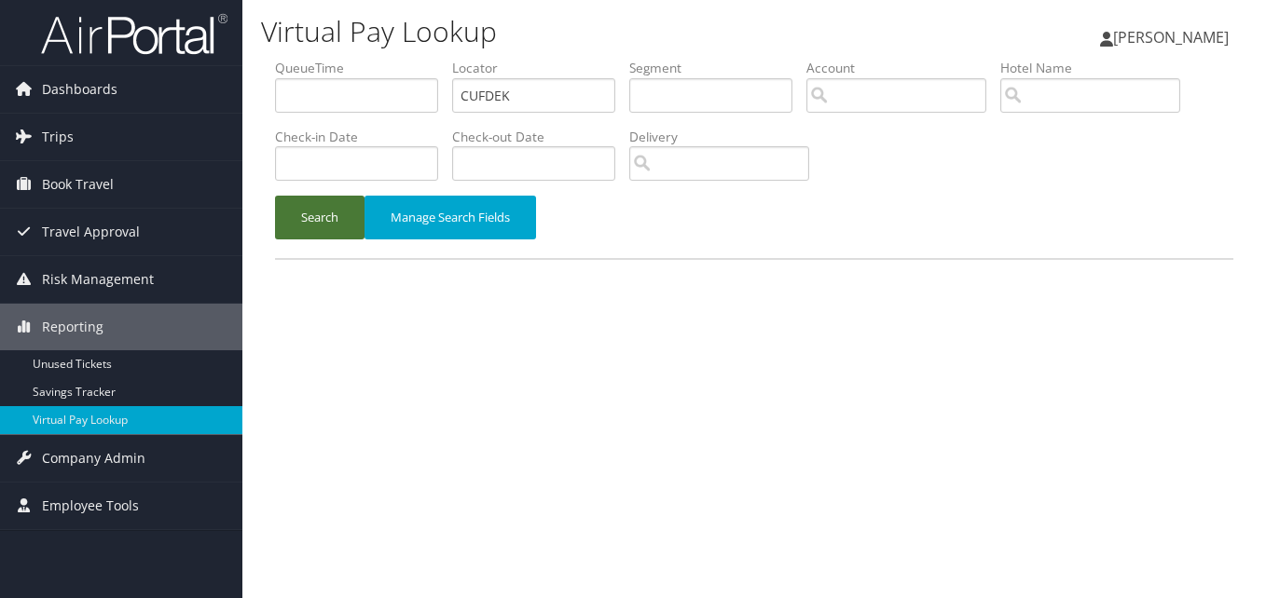
click at [349, 221] on button "Search" at bounding box center [319, 218] width 89 height 44
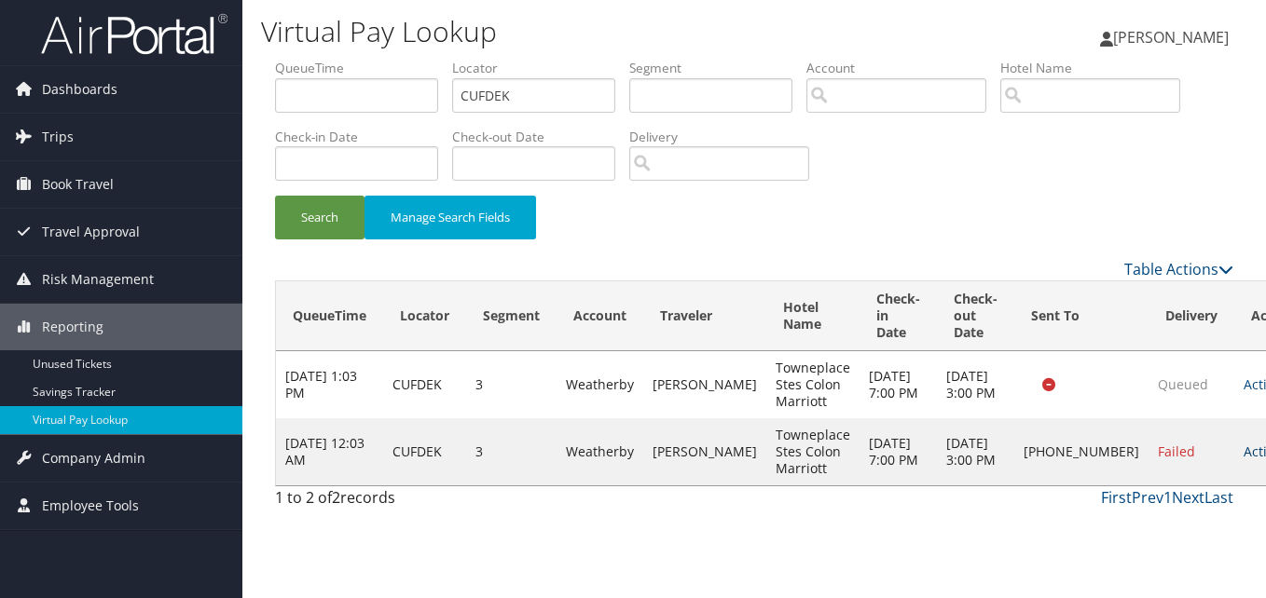
click at [1243, 457] on link "Actions" at bounding box center [1272, 452] width 59 height 18
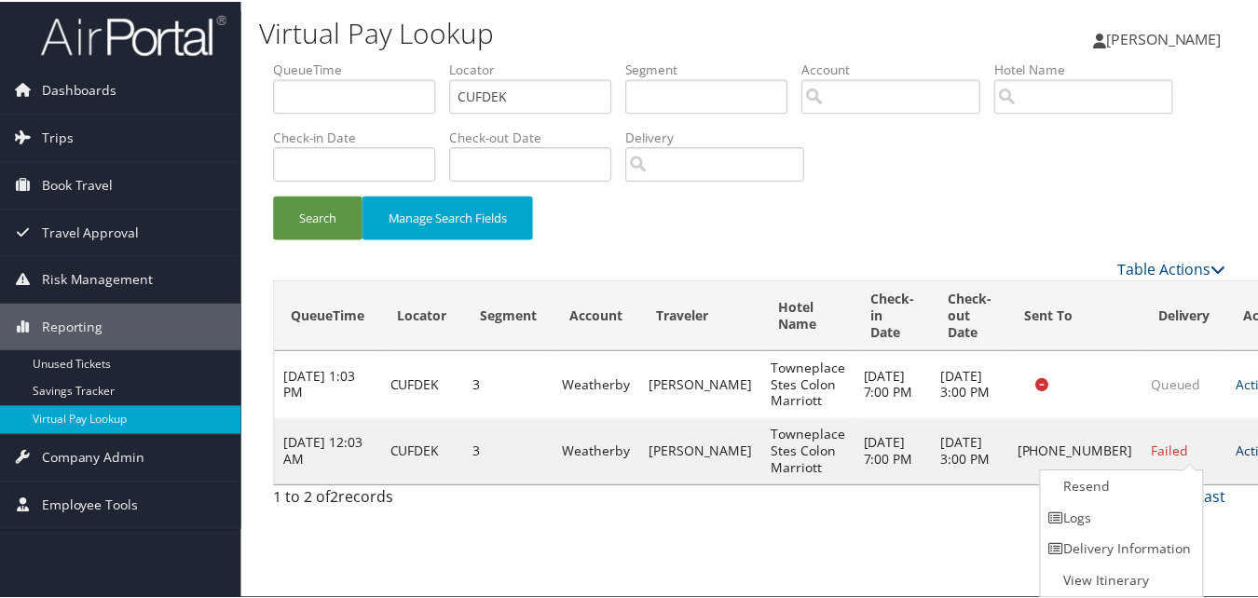
scroll to position [1, 0]
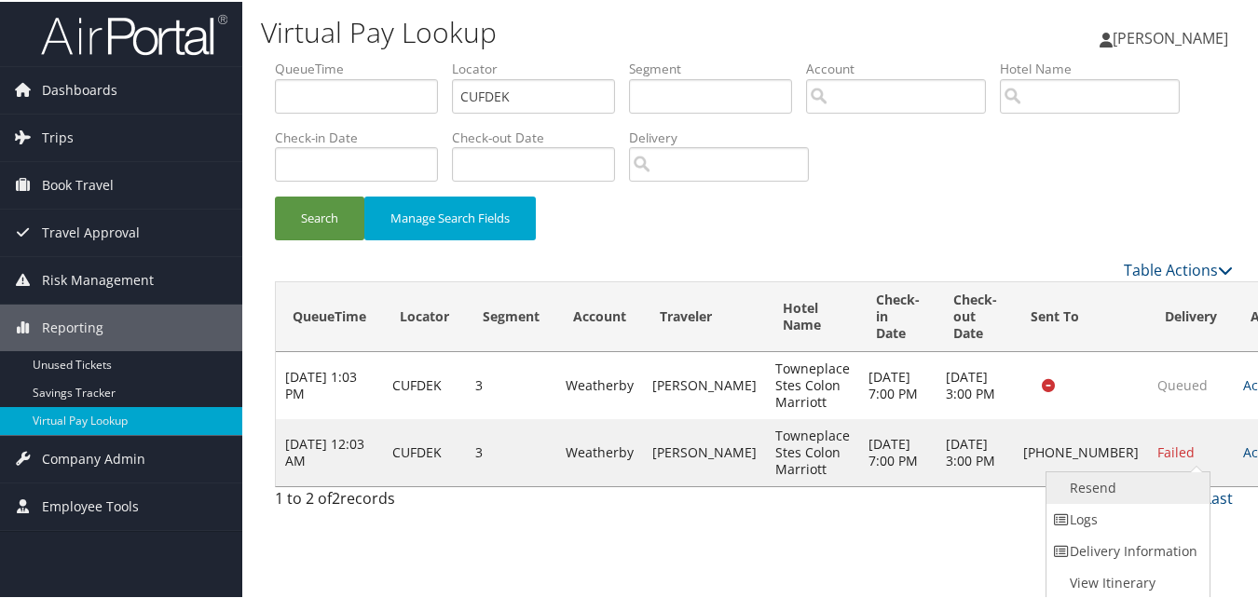
click at [1130, 486] on link "Resend" at bounding box center [1126, 487] width 159 height 32
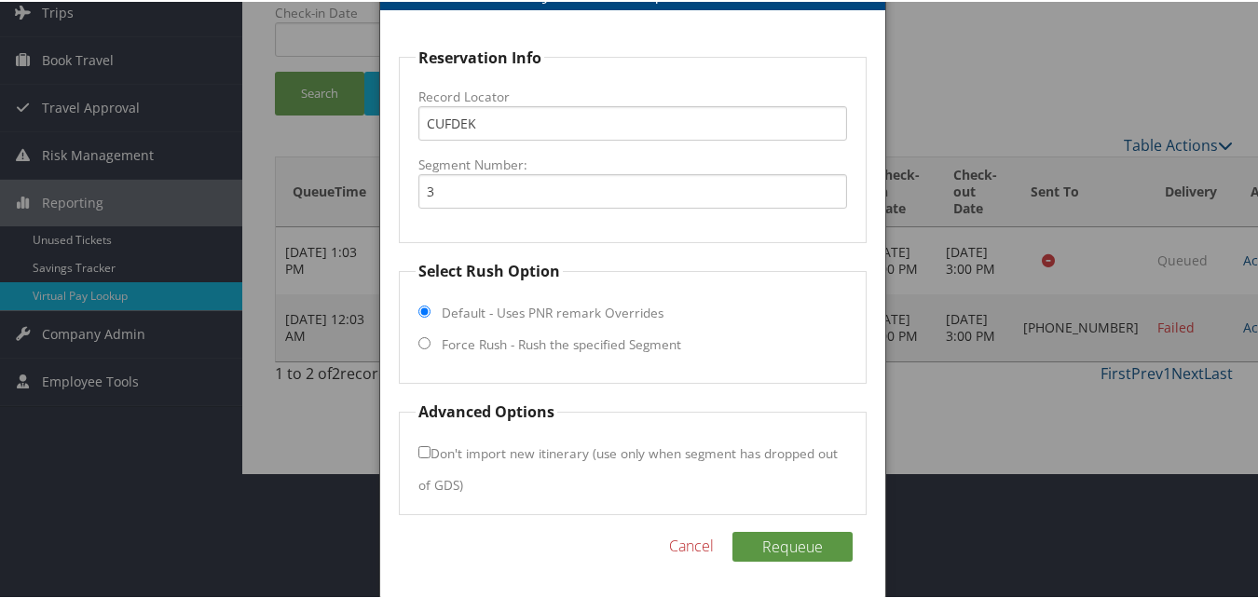
click at [427, 345] on input "Force Rush - Rush the specified Segment" at bounding box center [424, 341] width 12 height 12
radio input "true"
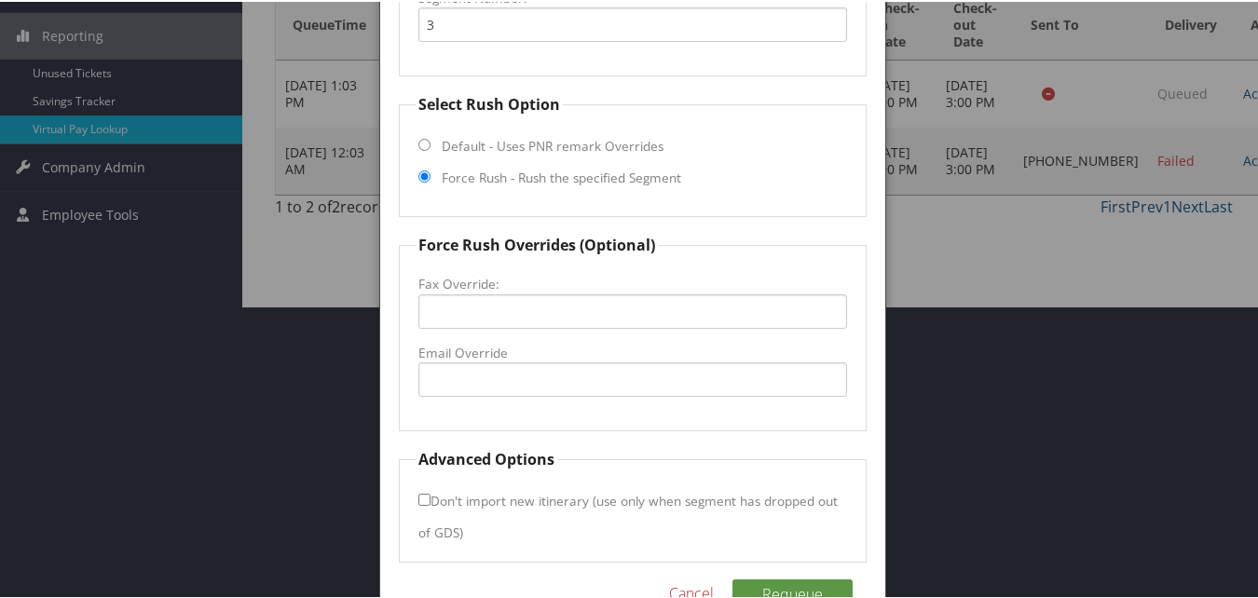
scroll to position [340, 0]
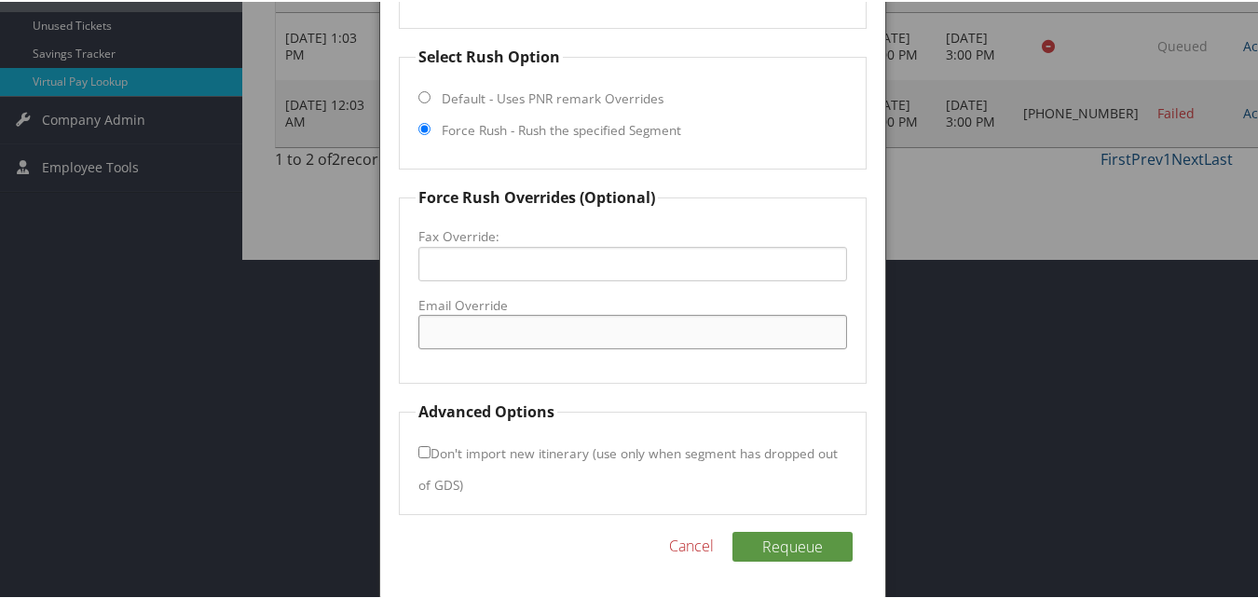
click at [481, 327] on input "Email Override" at bounding box center [632, 330] width 428 height 34
click at [574, 339] on input "towneplace" at bounding box center [632, 330] width 428 height 34
click at [587, 337] on input "towneplacesuitesch500@gmail.com" at bounding box center [632, 330] width 428 height 34
click at [588, 337] on input "towneplacesuitesch500@gmail.com" at bounding box center [632, 330] width 428 height 34
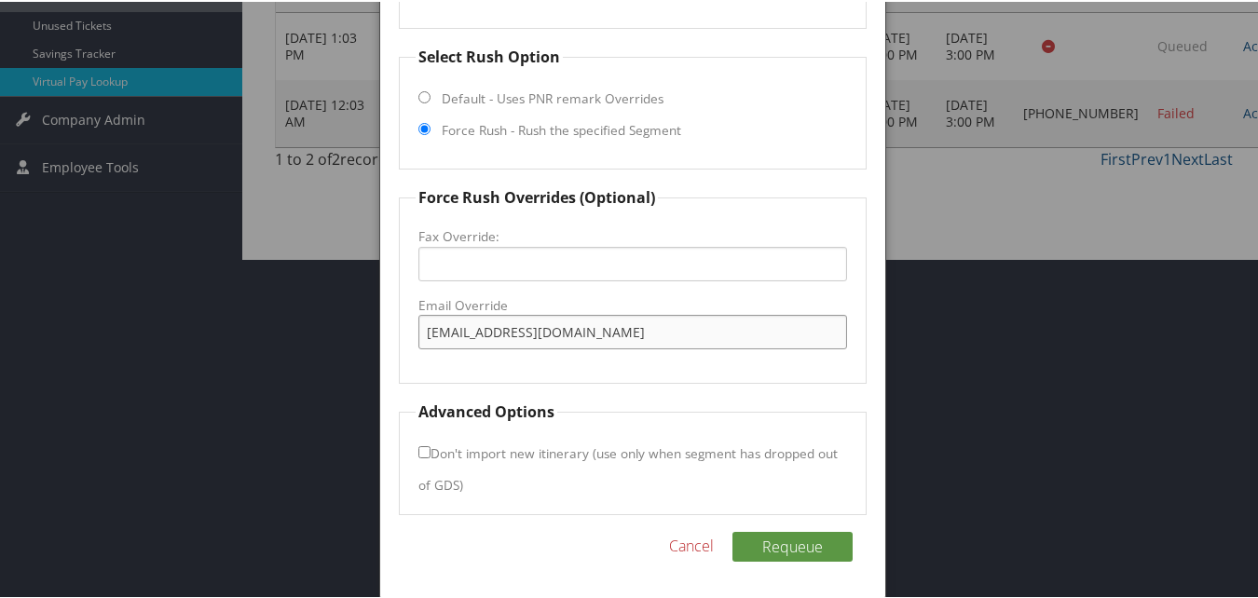
click at [513, 330] on input "towneplacesuitesch500@gmail.com" at bounding box center [632, 330] width 428 height 34
type input "towneplacesuitesch500@gmail.com"
click at [776, 552] on button "Requeue" at bounding box center [792, 545] width 120 height 30
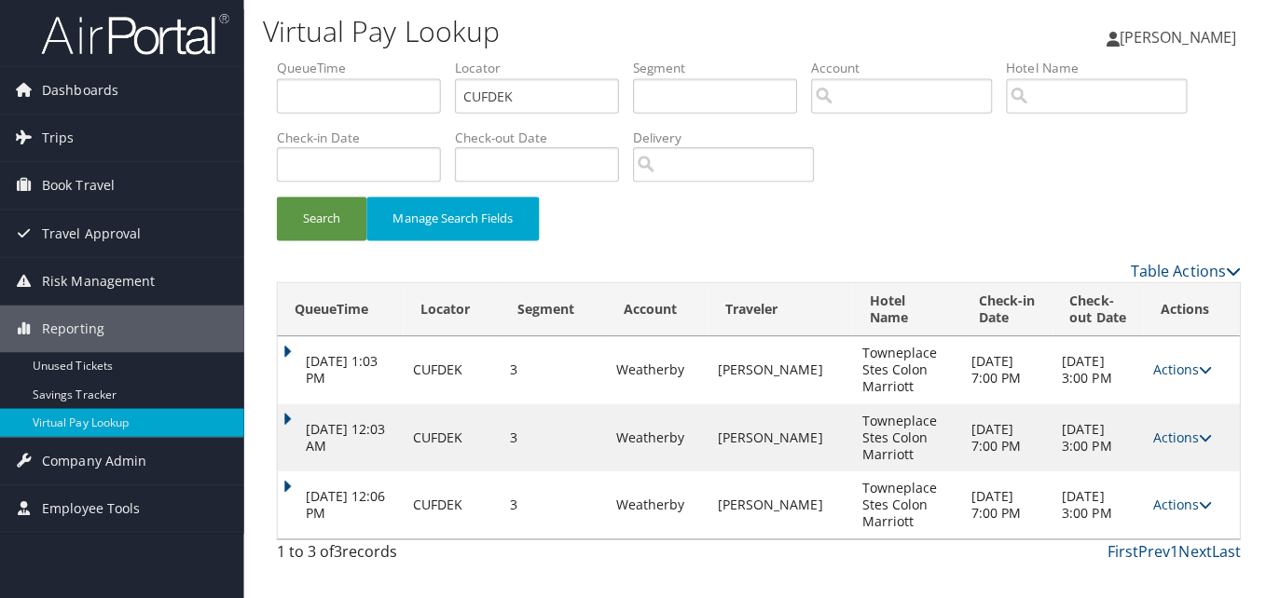
scroll to position [0, 0]
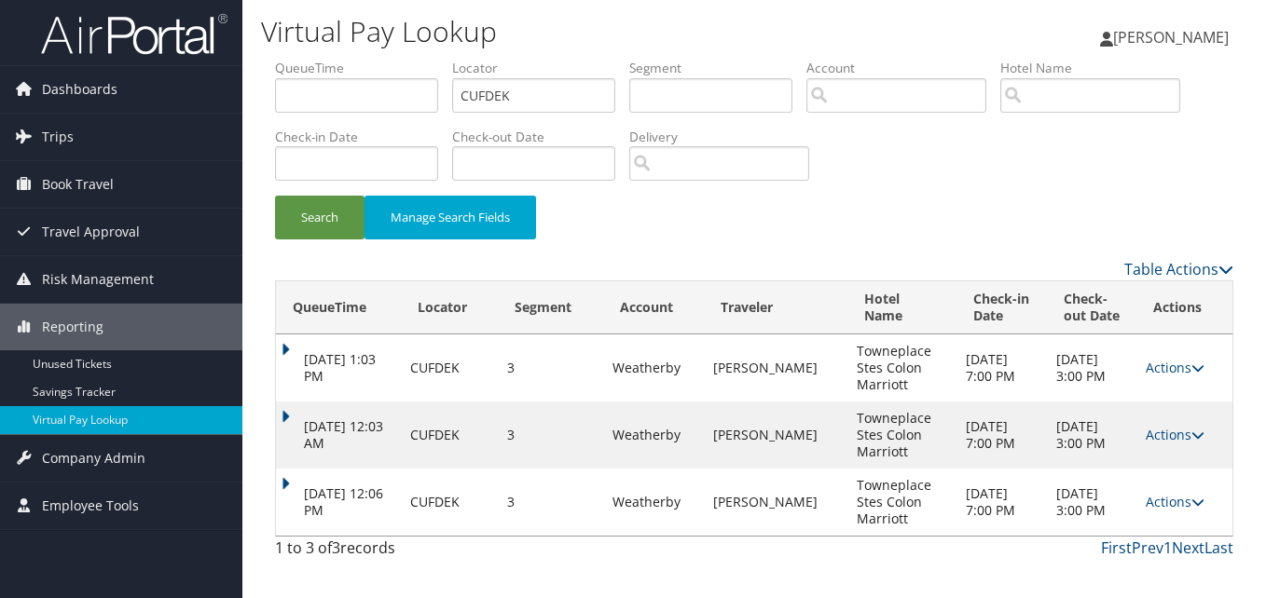
click at [1191, 506] on icon at bounding box center [1197, 502] width 13 height 13
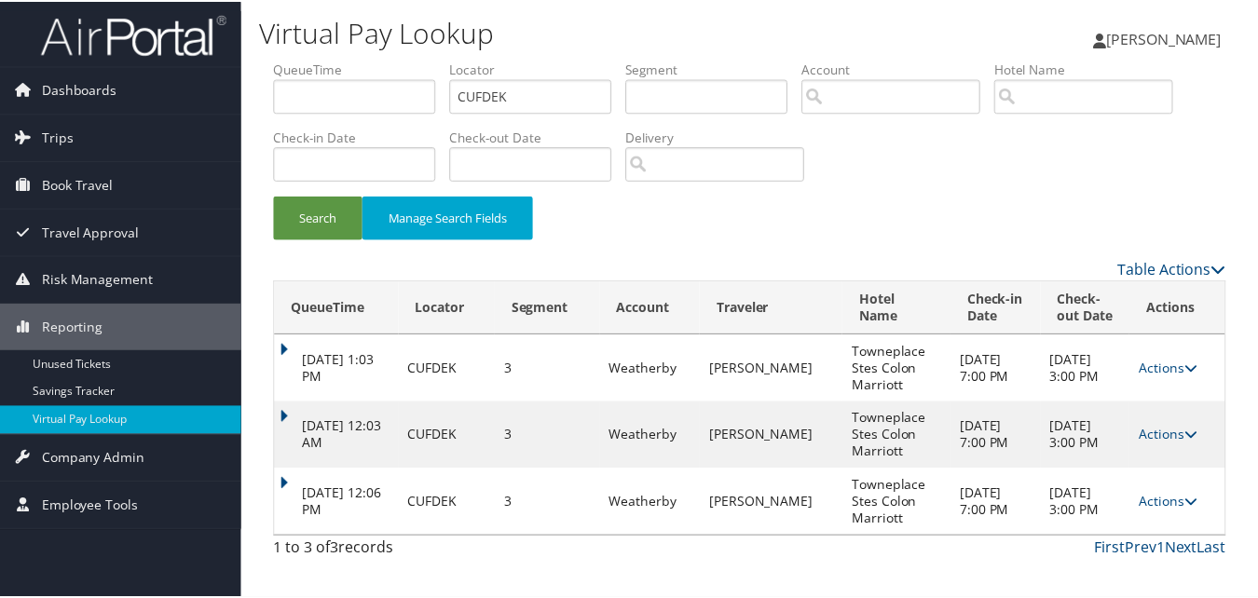
scroll to position [28, 0]
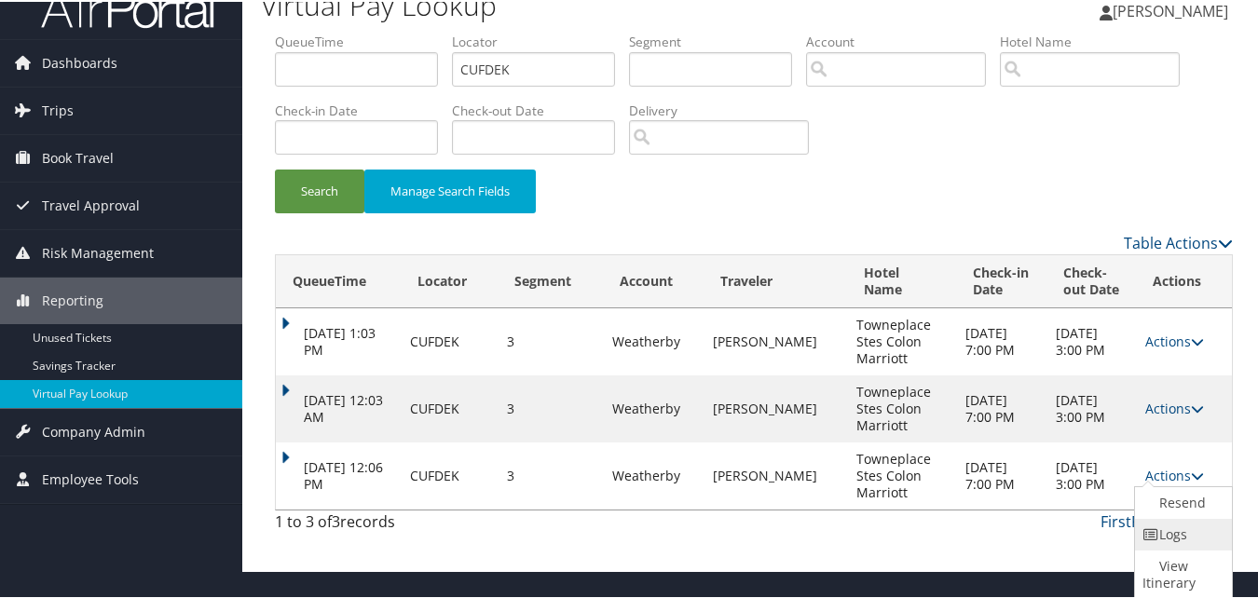
click at [1168, 530] on link "Logs" at bounding box center [1181, 533] width 92 height 32
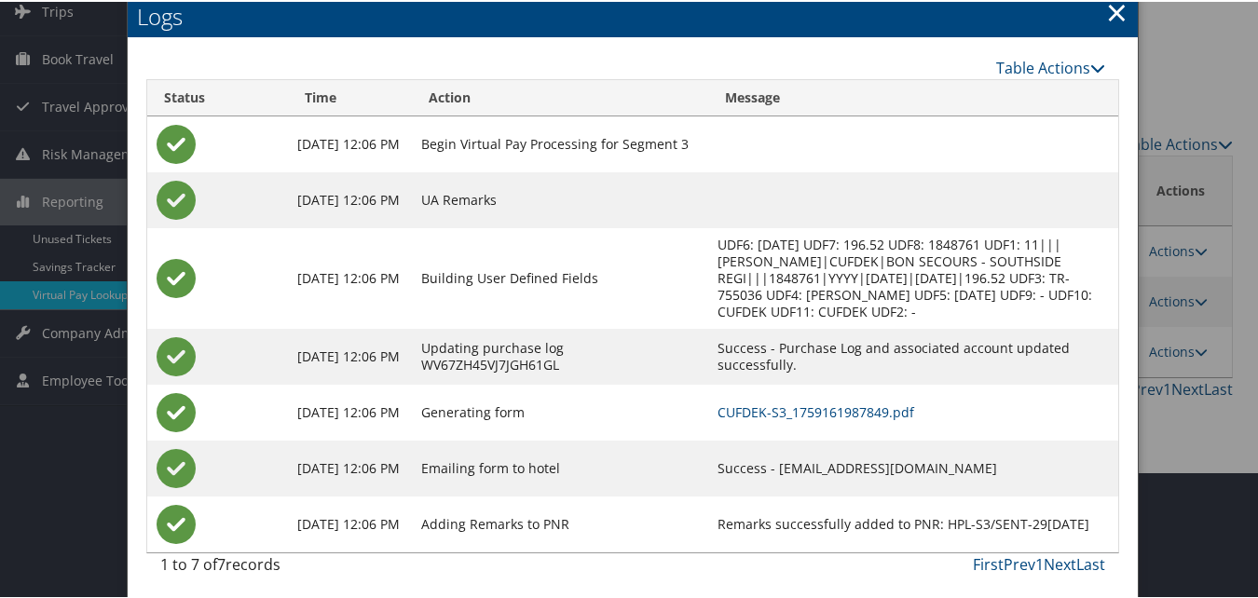
scroll to position [131, 0]
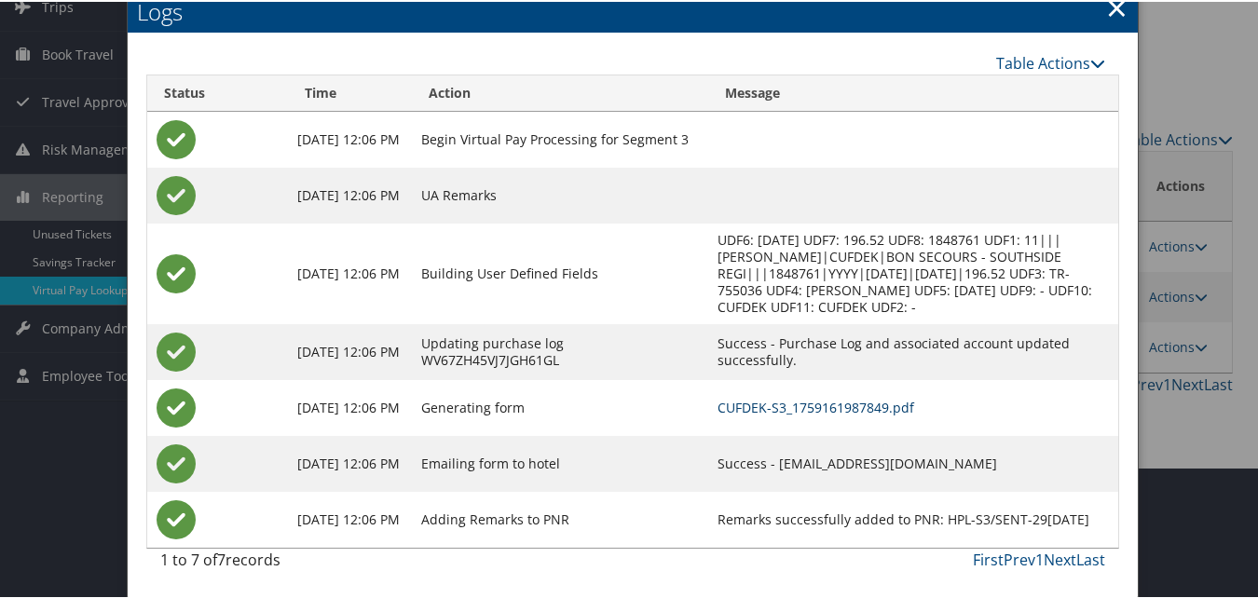
click at [781, 400] on link "CUFDEK-S3_1759161987849.pdf" at bounding box center [816, 406] width 197 height 18
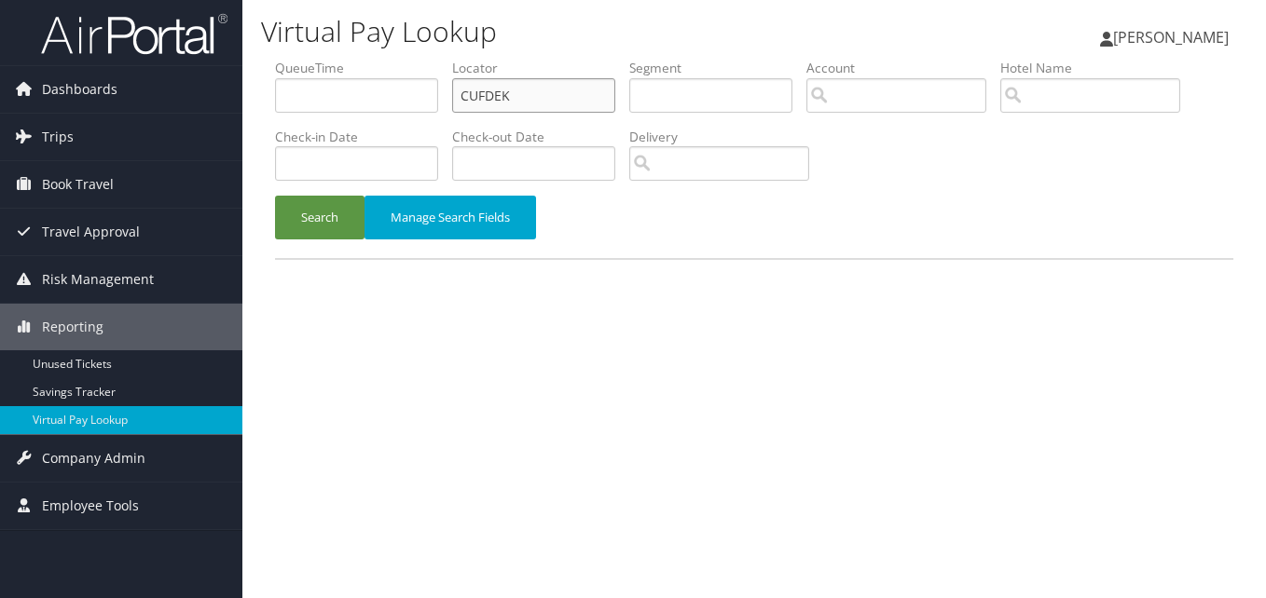
click at [537, 90] on input "CUFDEK" at bounding box center [533, 95] width 163 height 34
paste input "YYUAUR"
type input "YYUAUR"
click at [289, 227] on button "Search" at bounding box center [319, 218] width 89 height 44
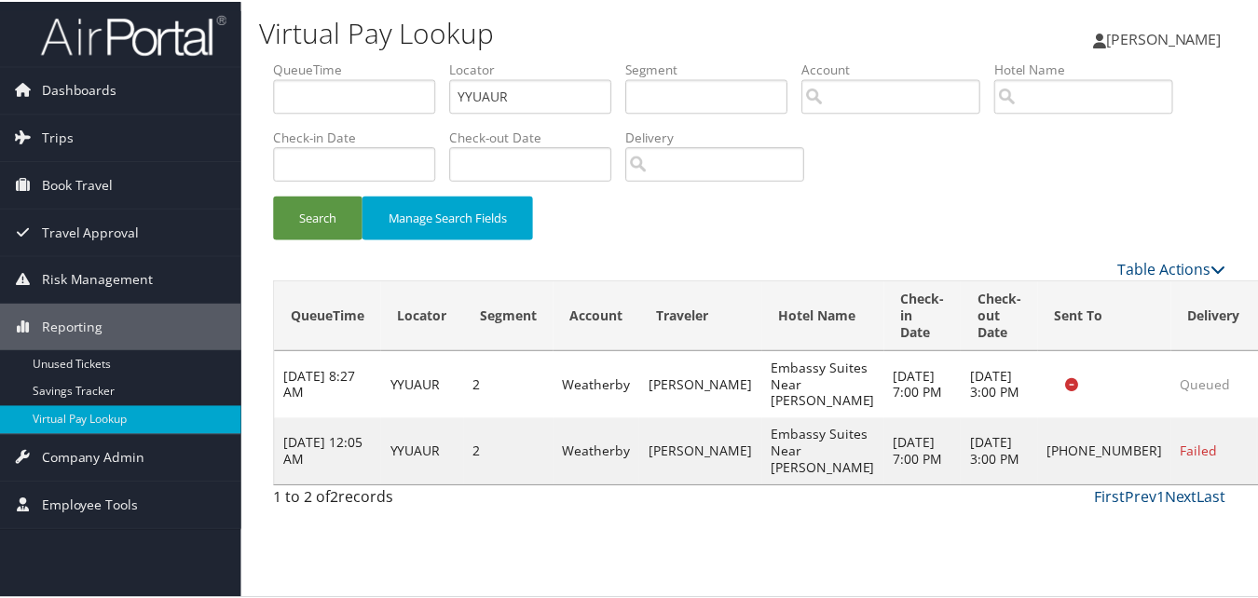
scroll to position [43, 0]
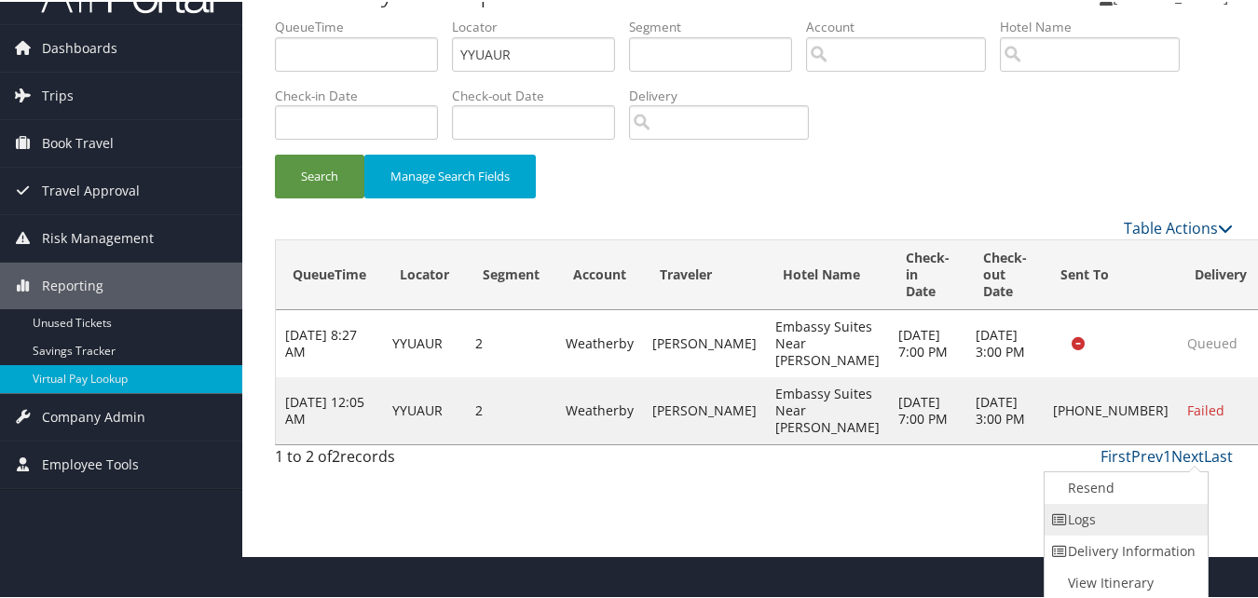
drag, startPoint x: 1168, startPoint y: 505, endPoint x: 1127, endPoint y: 525, distance: 45.4
click at [1127, 525] on link "Logs" at bounding box center [1124, 518] width 159 height 32
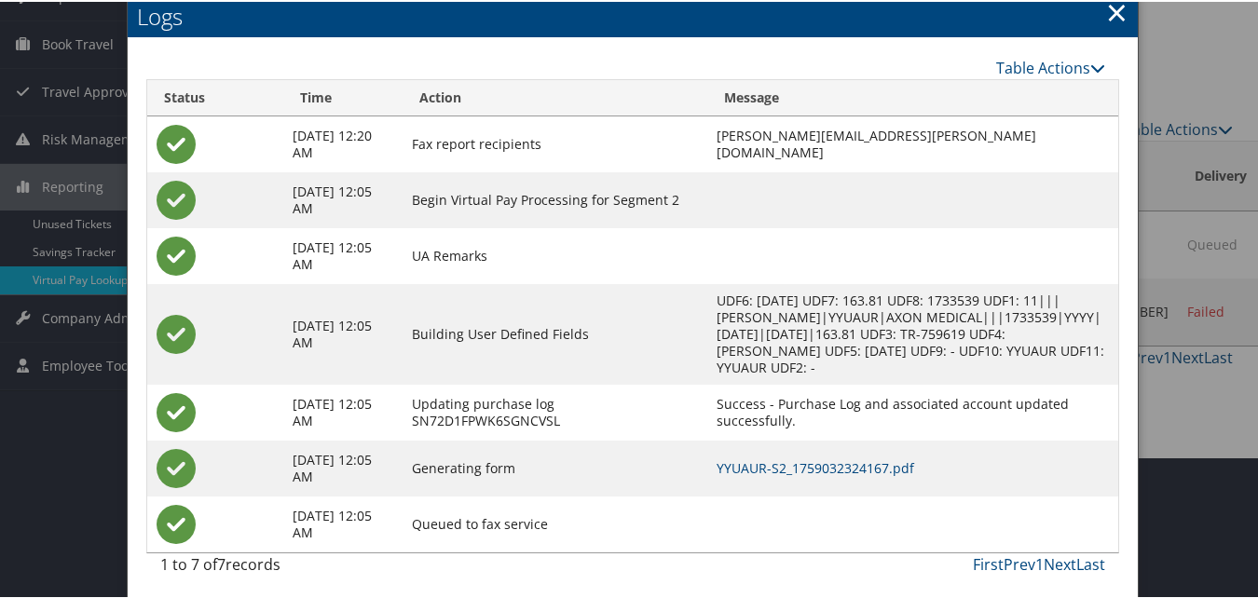
scroll to position [146, 0]
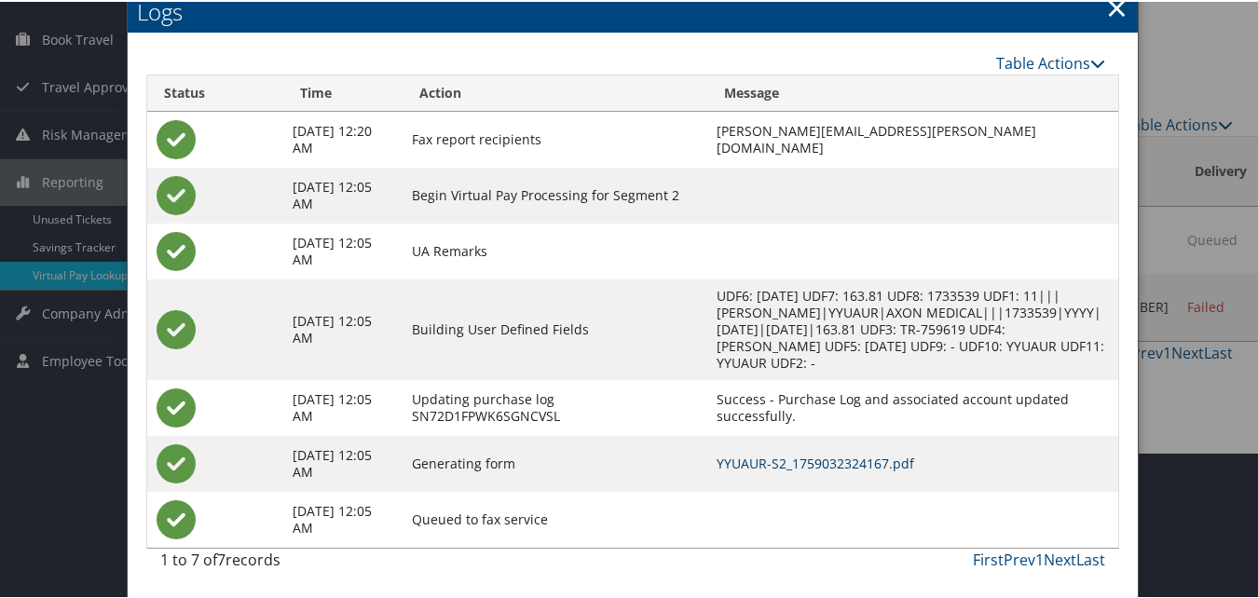
click at [757, 463] on link "YYUAUR-S2_1759032324167.pdf" at bounding box center [816, 462] width 198 height 18
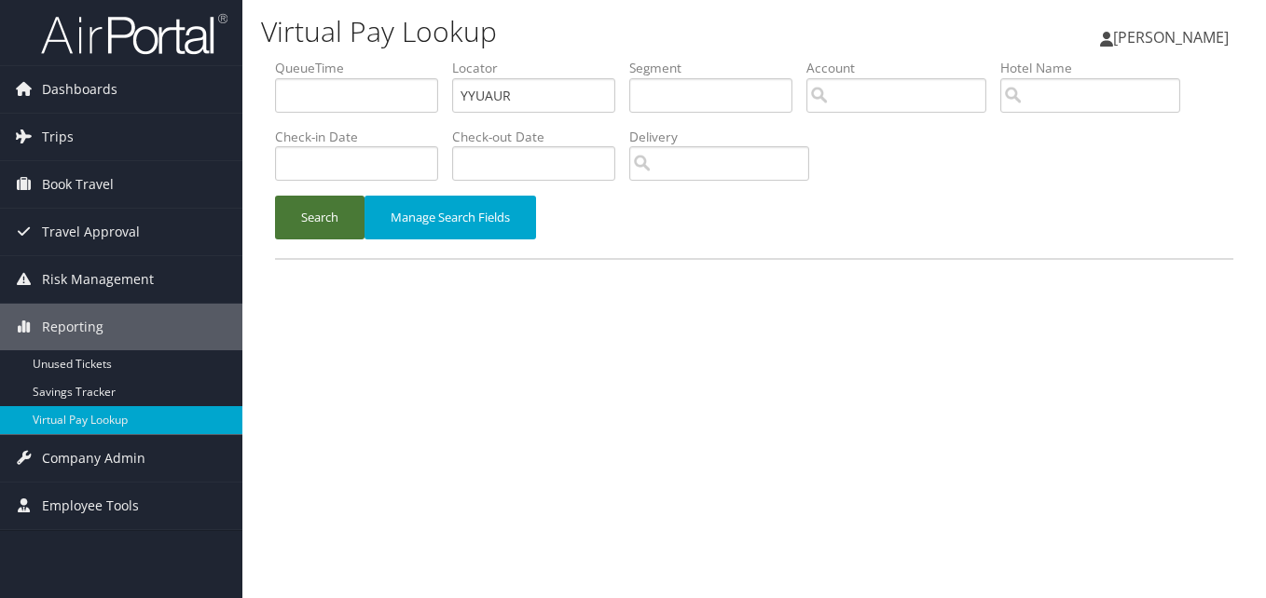
click at [340, 207] on button "Search" at bounding box center [319, 218] width 89 height 44
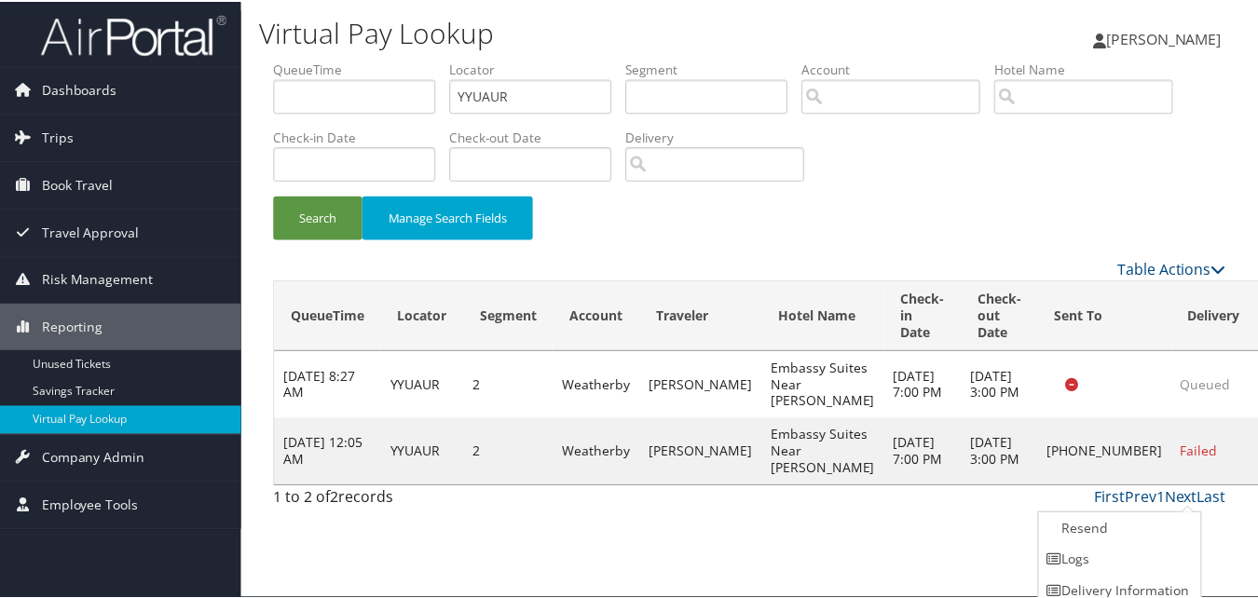
scroll to position [43, 0]
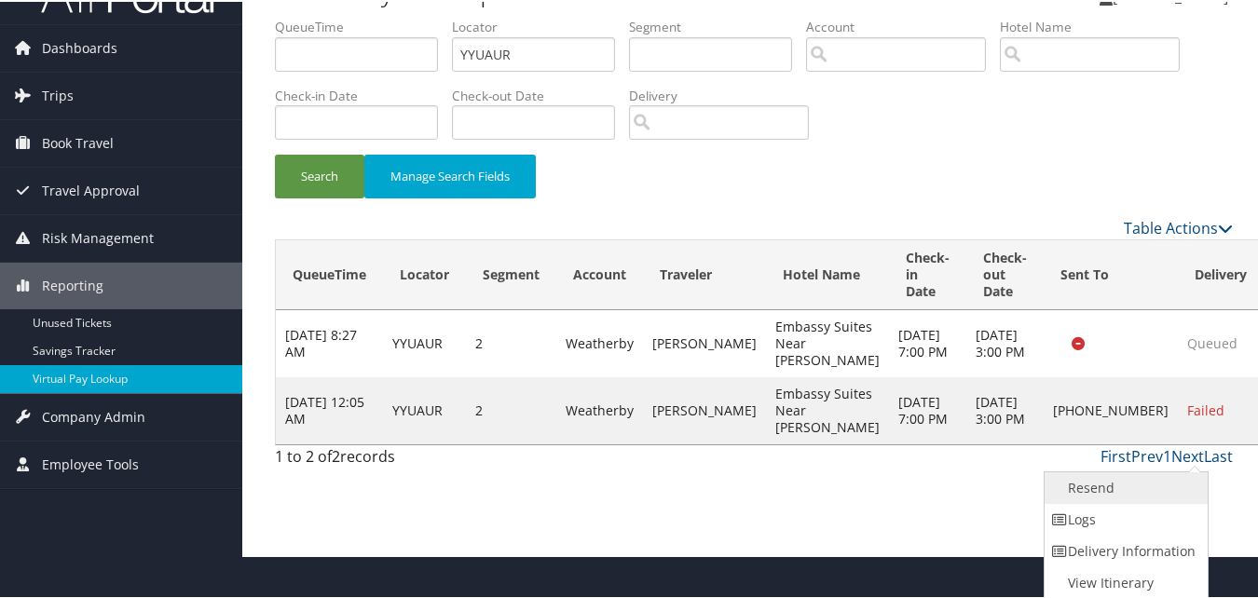
click at [1136, 499] on link "Resend" at bounding box center [1124, 487] width 159 height 32
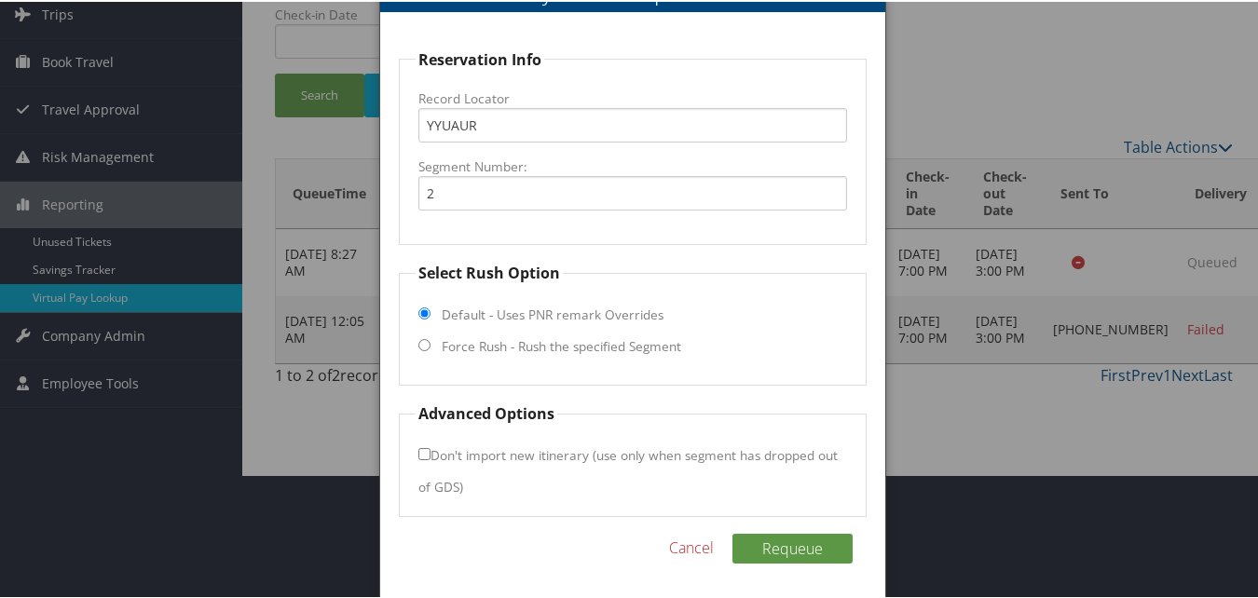
scroll to position [126, 0]
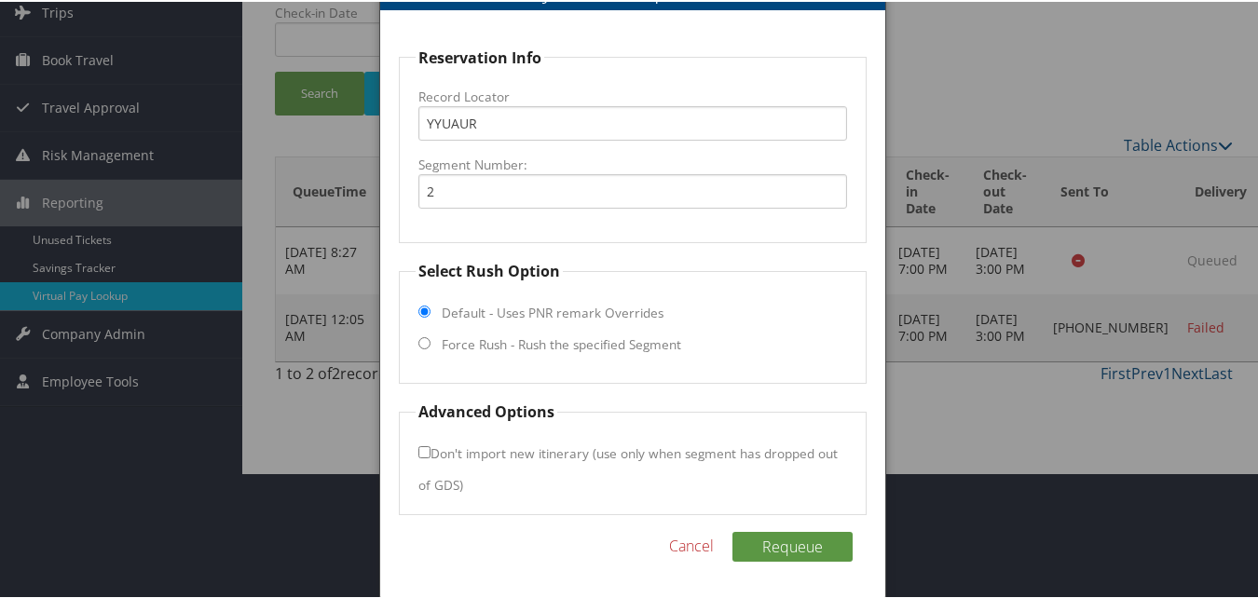
click at [421, 344] on input "Force Rush - Rush the specified Segment" at bounding box center [424, 341] width 12 height 12
radio input "true"
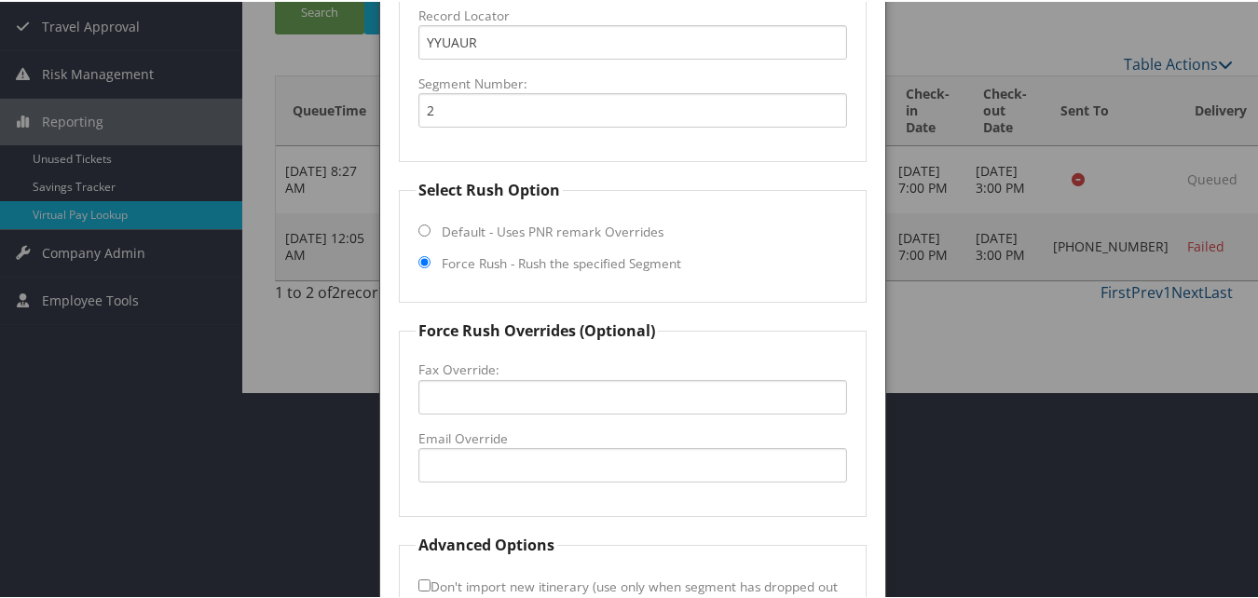
scroll to position [312, 0]
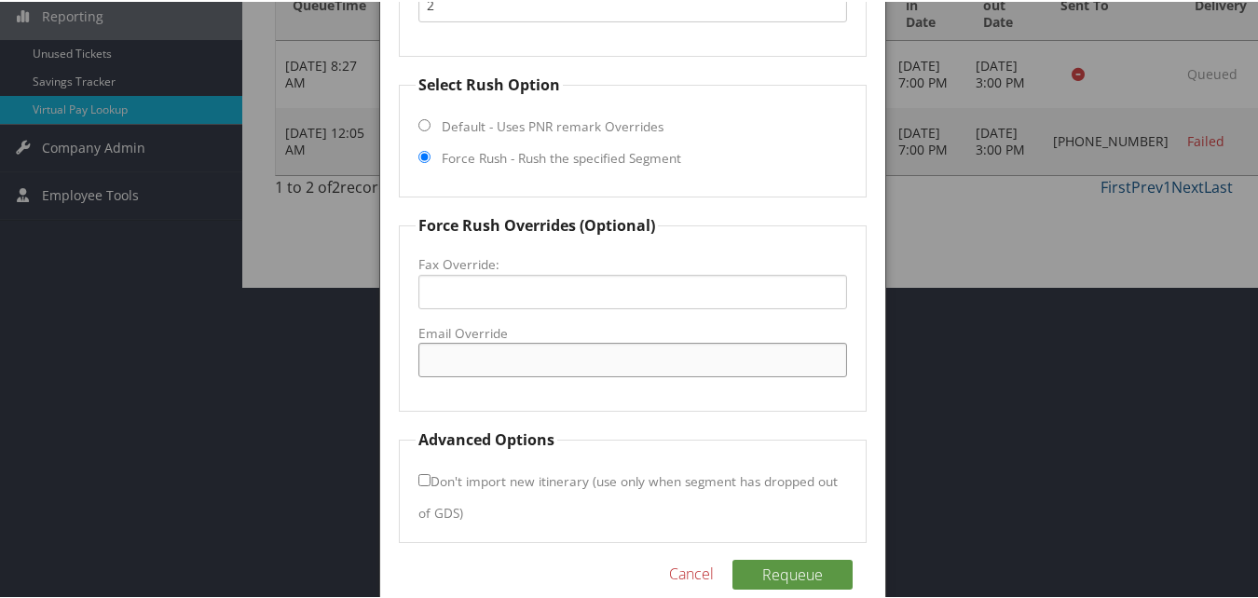
click at [506, 356] on input "Email Override" at bounding box center [632, 358] width 428 height 34
click at [519, 370] on input "Email Override" at bounding box center [632, 358] width 428 height 34
click at [529, 395] on fieldset "Force Rush Overrides (Optional) Fax Override: Email Override" at bounding box center [632, 311] width 467 height 198
click at [522, 364] on input "Email Override" at bounding box center [632, 358] width 428 height 34
click at [344, 307] on div at bounding box center [633, 299] width 1266 height 598
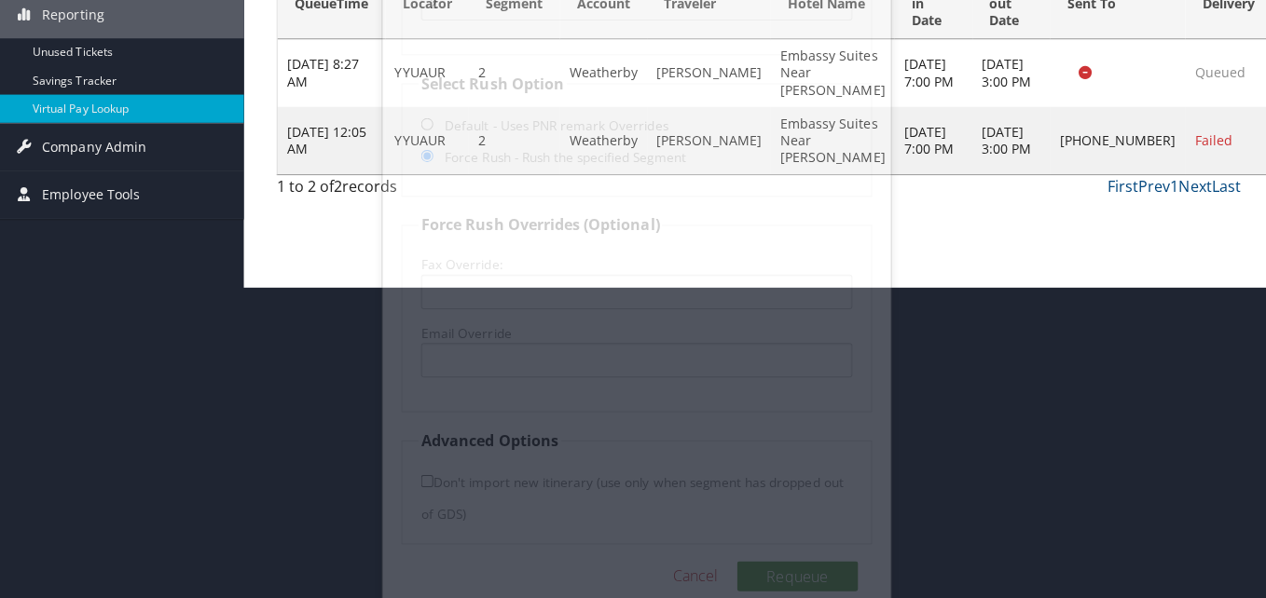
scroll to position [0, 0]
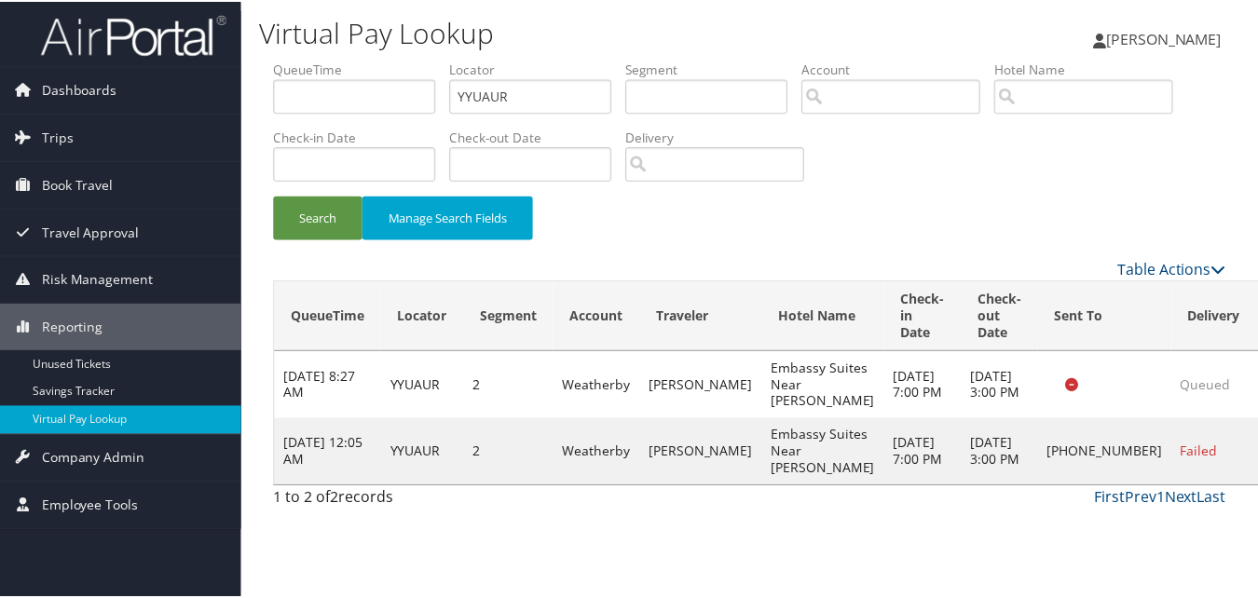
scroll to position [43, 0]
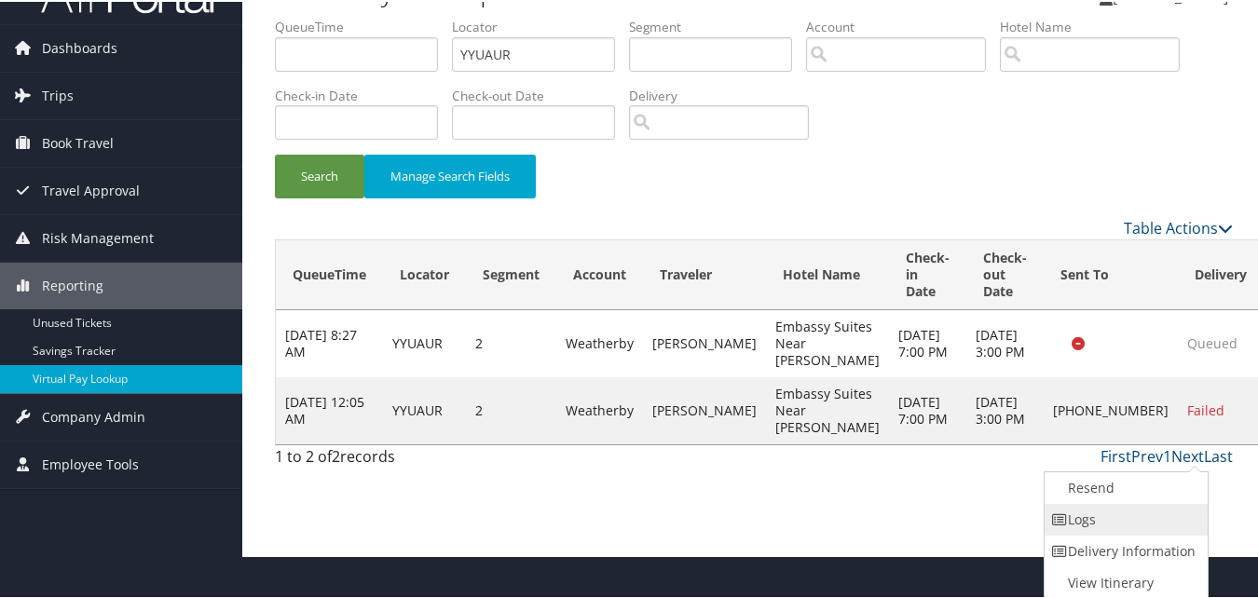
click at [1146, 520] on link "Logs" at bounding box center [1124, 518] width 159 height 32
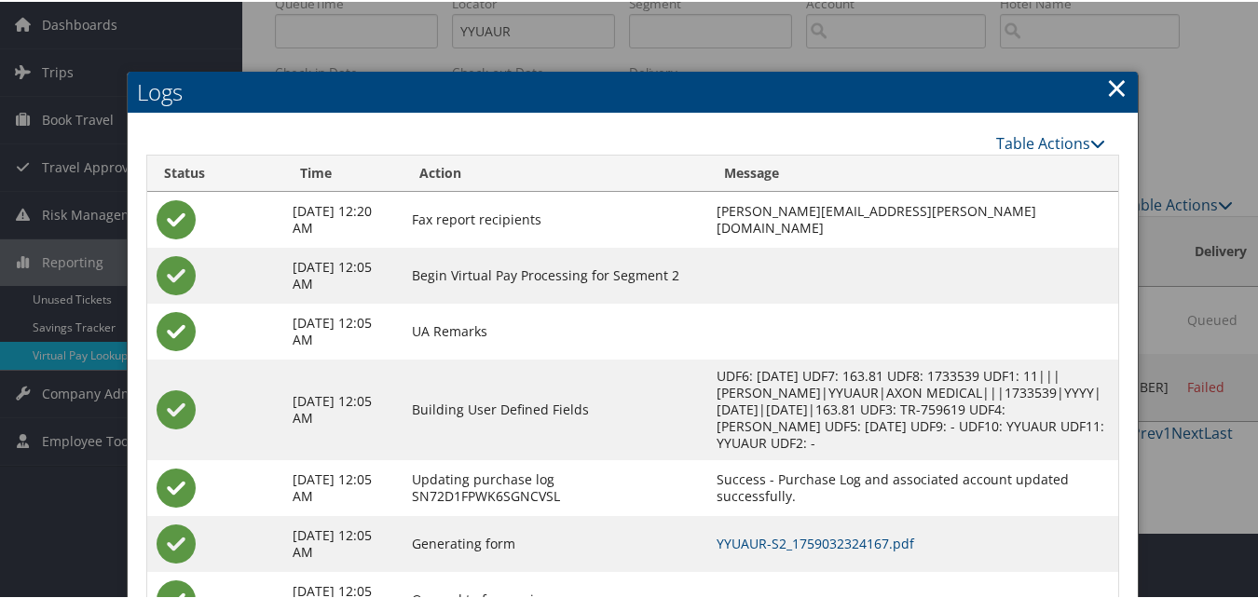
scroll to position [146, 0]
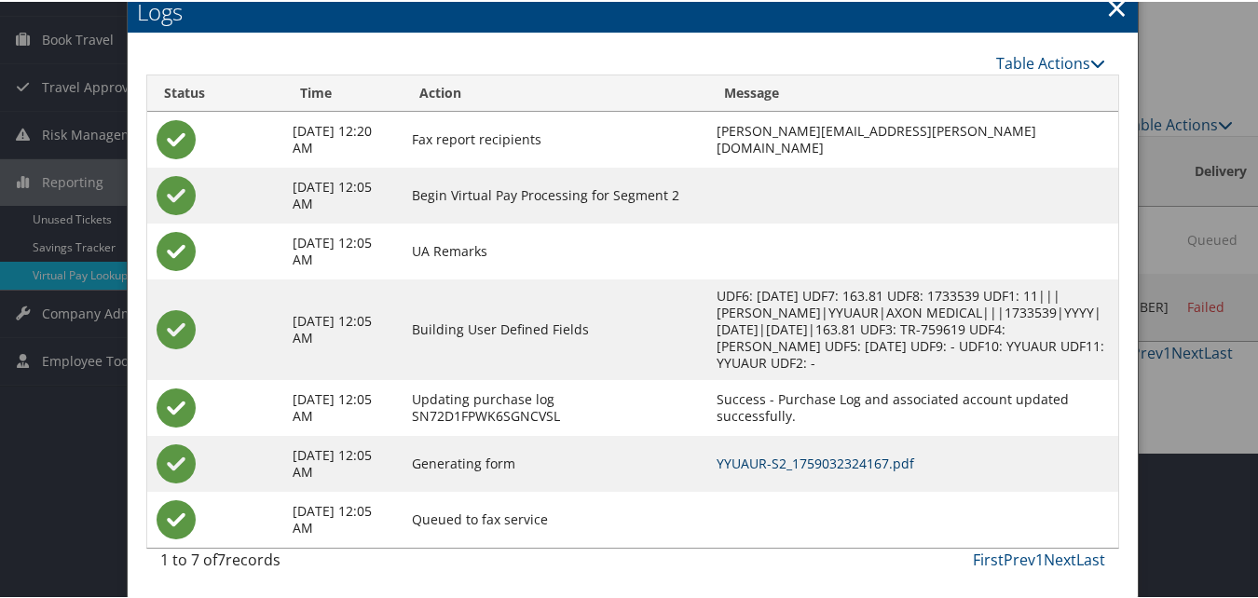
click at [727, 459] on link "YYUAUR-S2_1759032324167.pdf" at bounding box center [816, 462] width 198 height 18
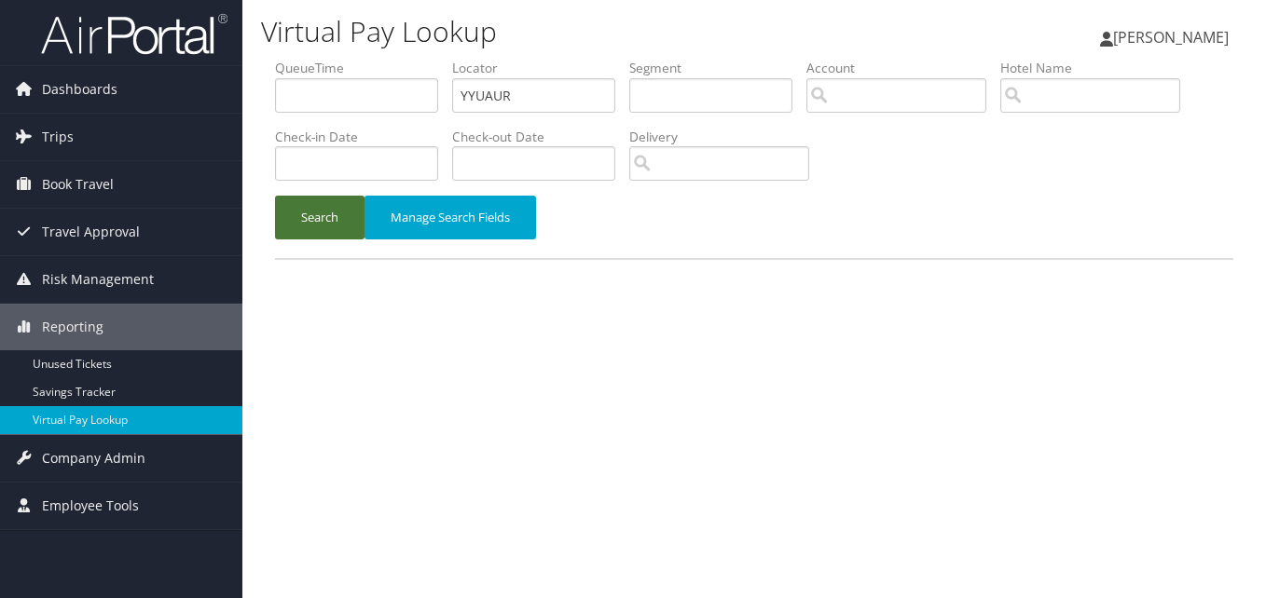
click at [338, 212] on button "Search" at bounding box center [319, 218] width 89 height 44
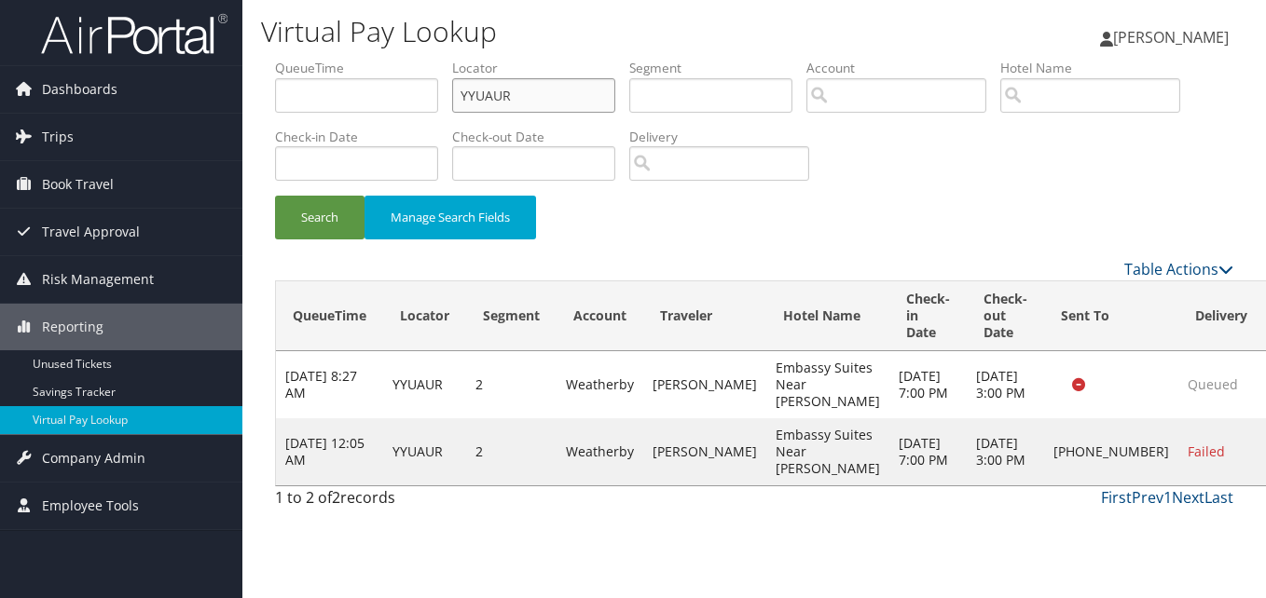
click at [494, 103] on input "YYUAUR" at bounding box center [533, 95] width 163 height 34
paste input "EYZGHM"
type input "EYZGHM"
click at [333, 201] on button "Search" at bounding box center [319, 218] width 89 height 44
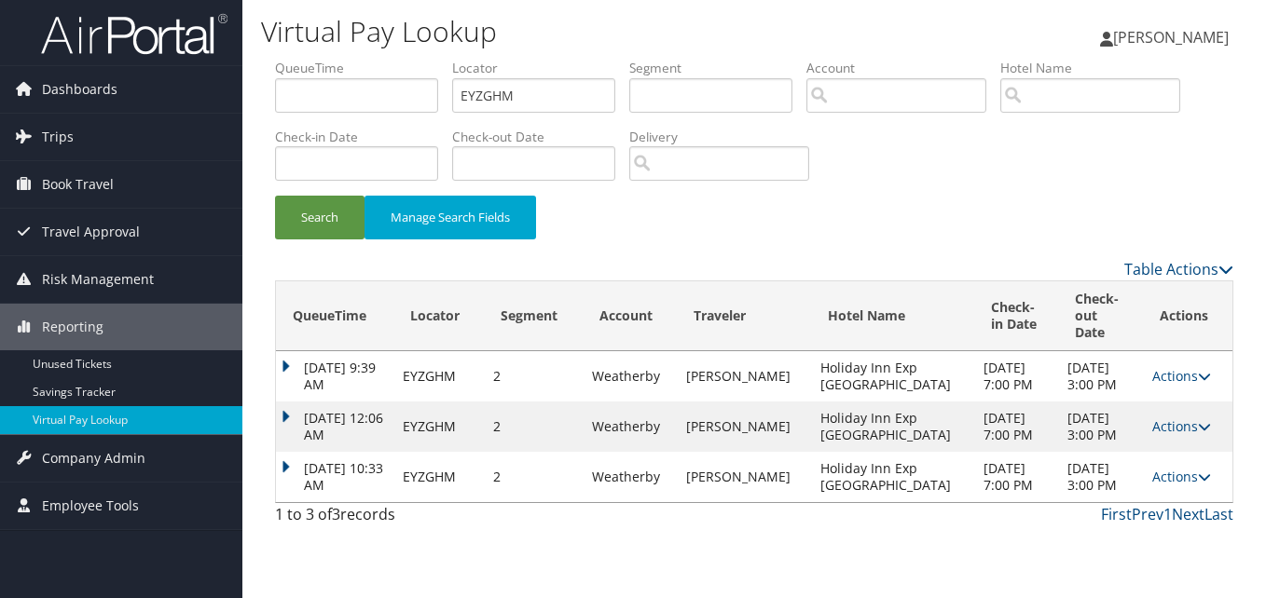
click at [1172, 491] on td "Actions Resend Logs View Itinerary" at bounding box center [1187, 477] width 89 height 50
click at [1179, 486] on link "Actions" at bounding box center [1181, 477] width 59 height 18
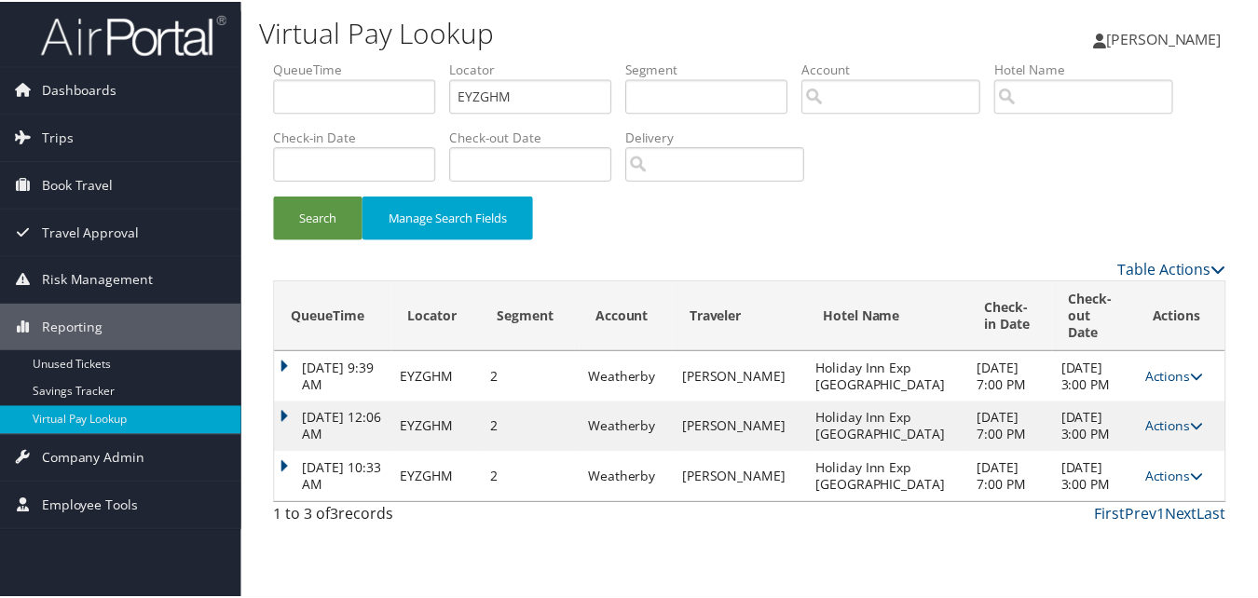
scroll to position [28, 0]
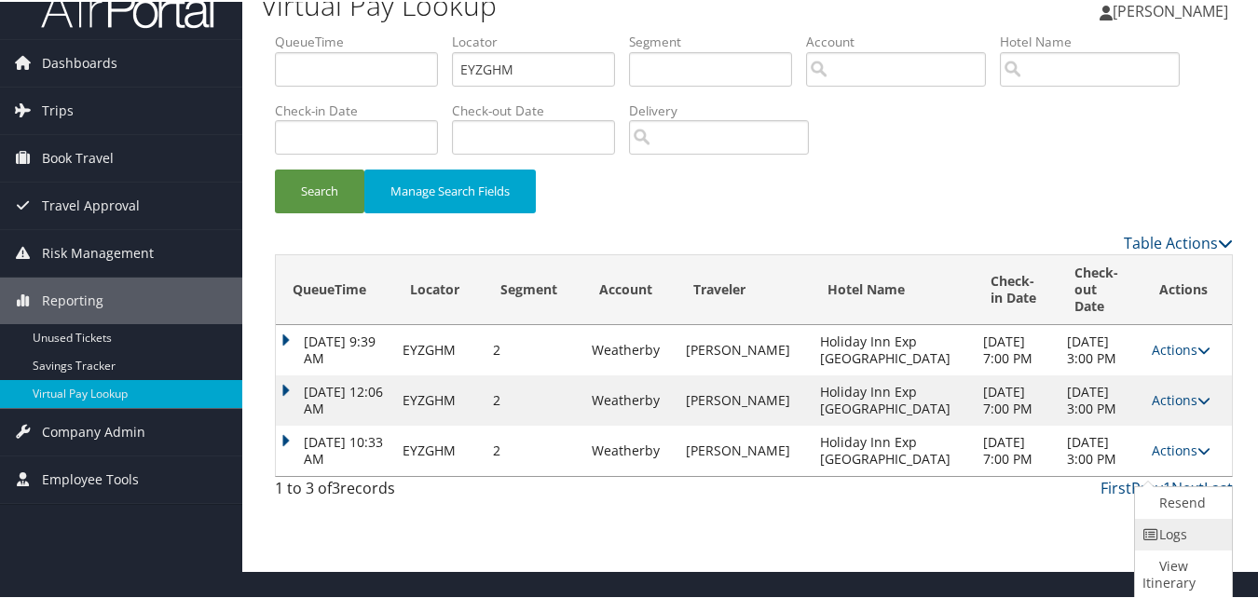
click at [1138, 528] on link "Logs" at bounding box center [1181, 533] width 92 height 32
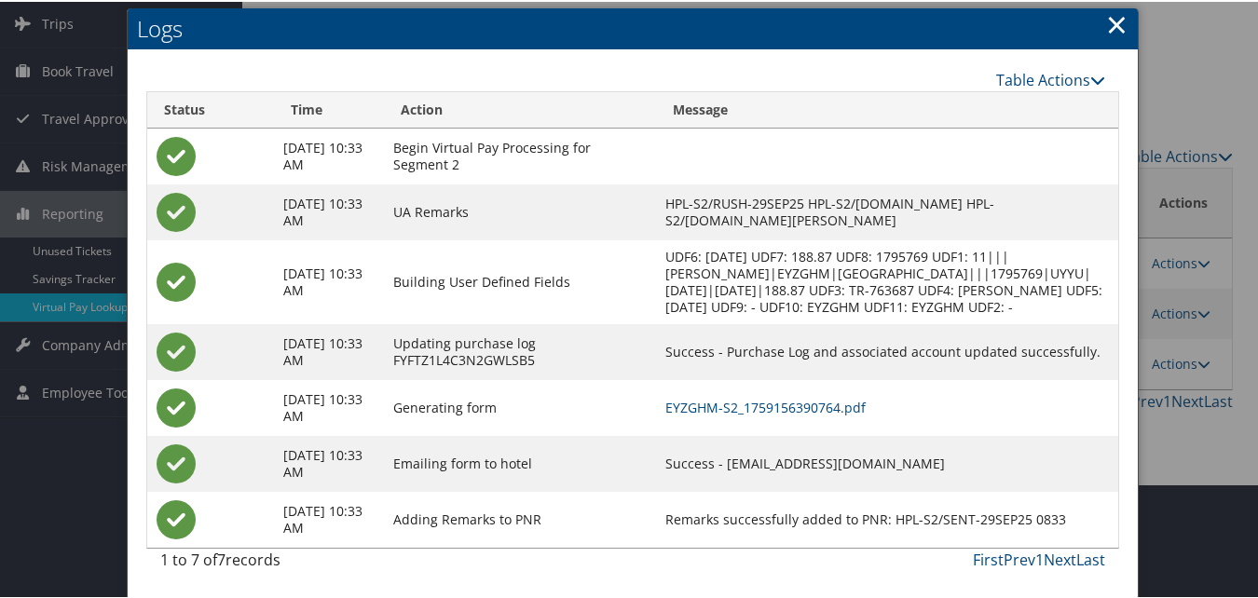
scroll to position [126, 0]
click at [705, 408] on link "EYZGHM-S2_1759156390764.pdf" at bounding box center [765, 406] width 200 height 18
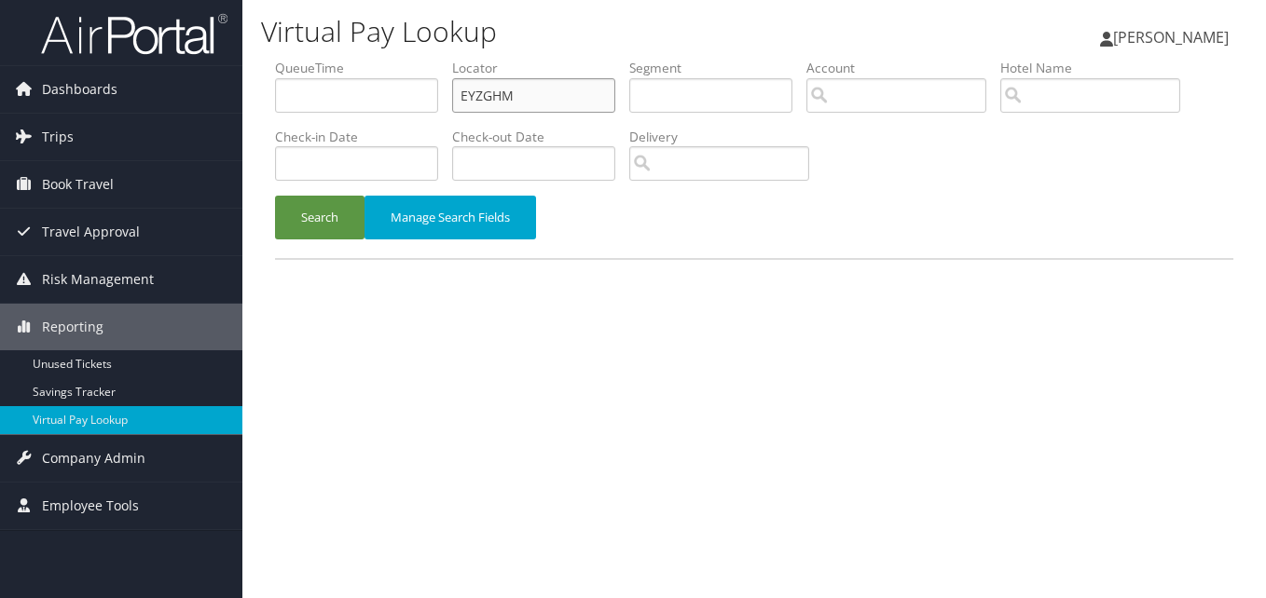
click at [489, 103] on input "EYZGHM" at bounding box center [533, 95] width 163 height 34
paste input "HPGTPF"
type input "HPGTPF"
click at [343, 190] on li "Check-in Date" at bounding box center [363, 162] width 177 height 68
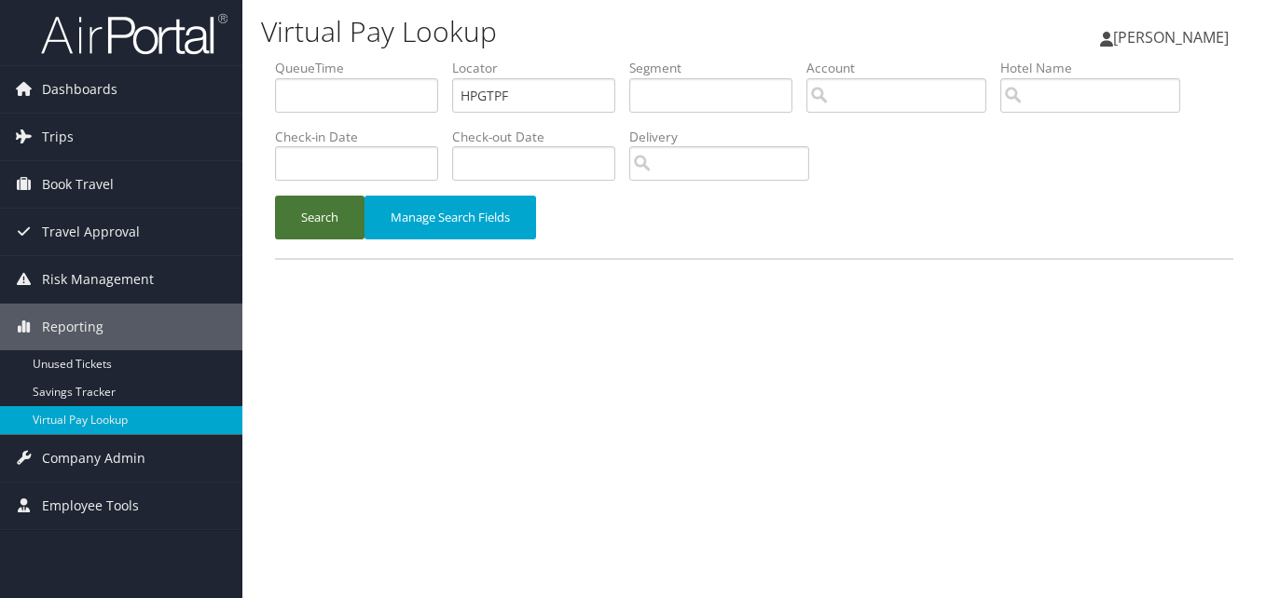
click at [336, 201] on button "Search" at bounding box center [319, 218] width 89 height 44
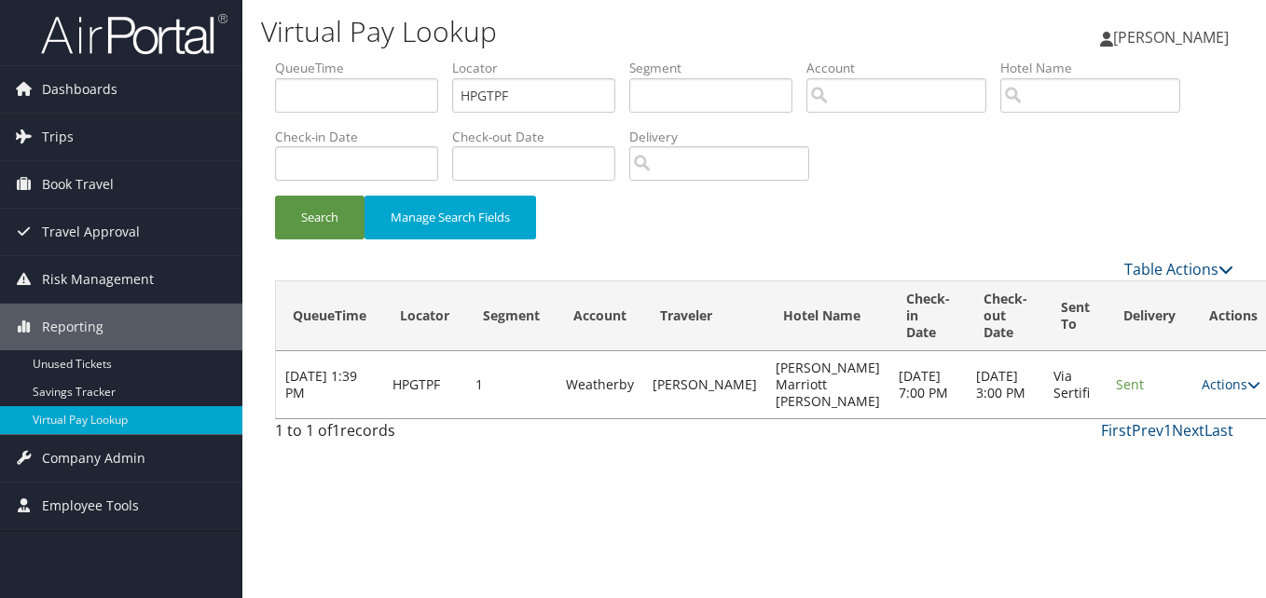
click at [1192, 394] on td "Actions Resend Logs View Itinerary" at bounding box center [1233, 384] width 82 height 67
click at [1201, 387] on link "Actions" at bounding box center [1230, 385] width 59 height 18
click at [1127, 441] on link "Logs" at bounding box center [1151, 444] width 117 height 32
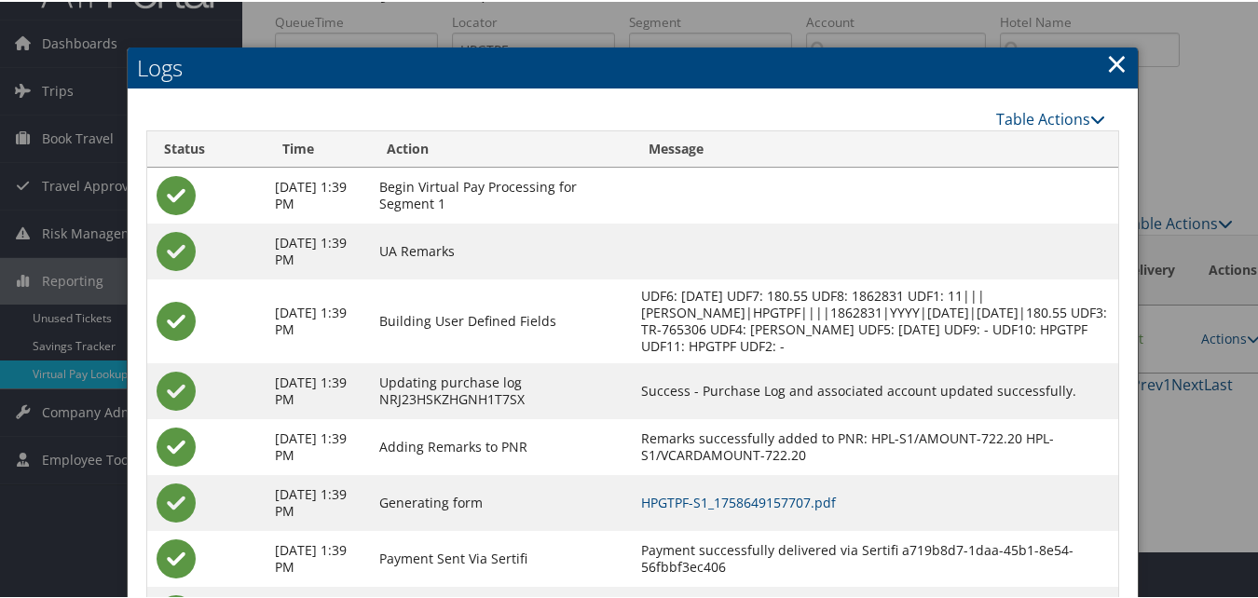
scroll to position [93, 0]
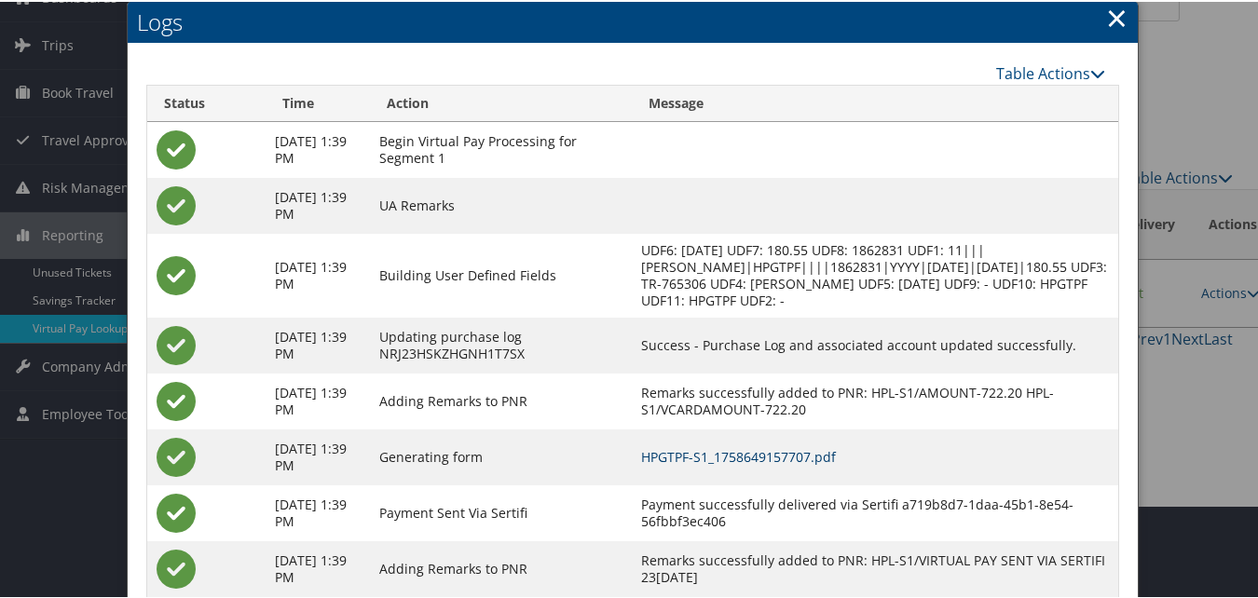
click at [774, 450] on link "HPGTPF-S1_1758649157707.pdf" at bounding box center [738, 455] width 195 height 18
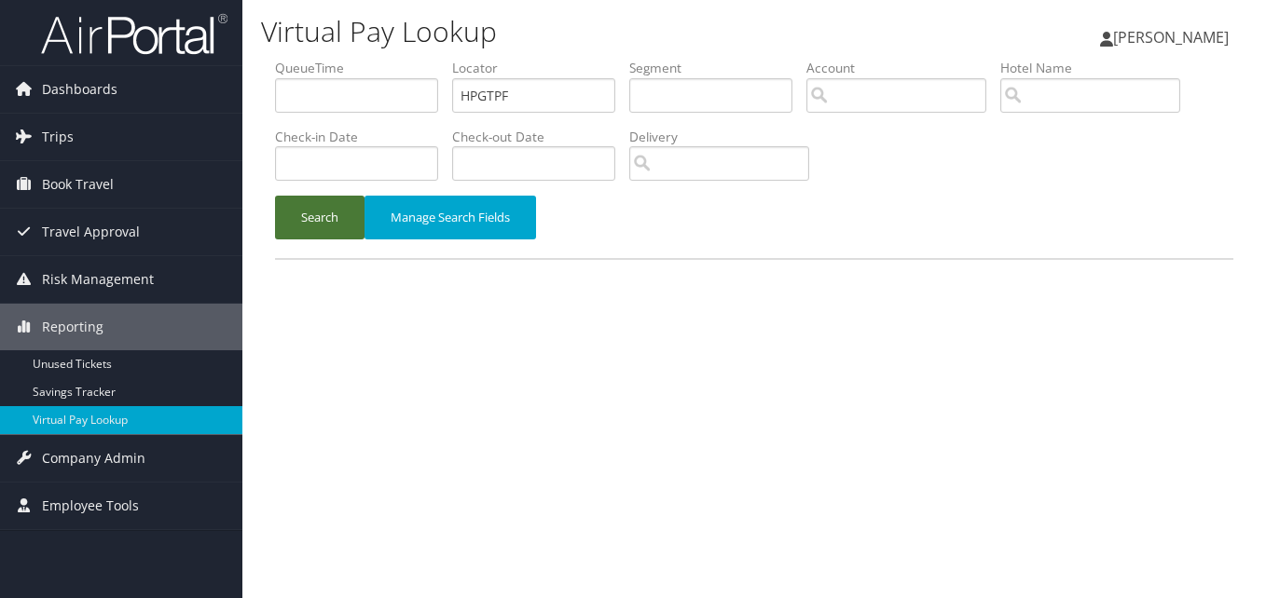
click at [321, 220] on button "Search" at bounding box center [319, 218] width 89 height 44
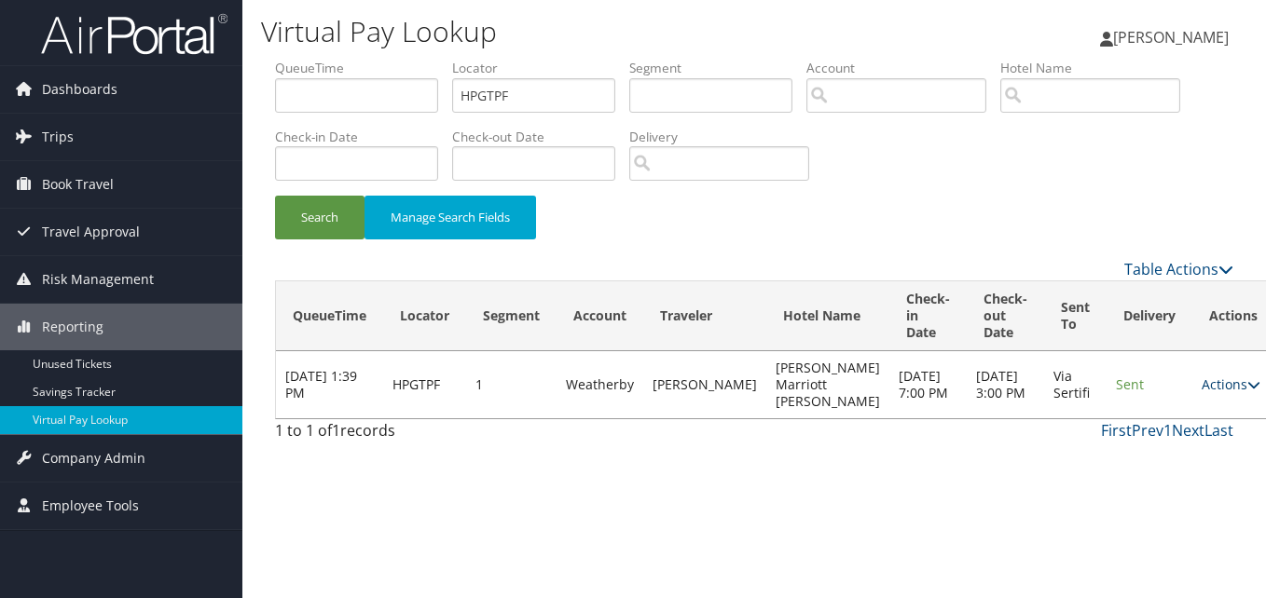
click at [1201, 386] on link "Actions" at bounding box center [1230, 385] width 59 height 18
click at [1144, 428] on link "Logs" at bounding box center [1151, 444] width 117 height 32
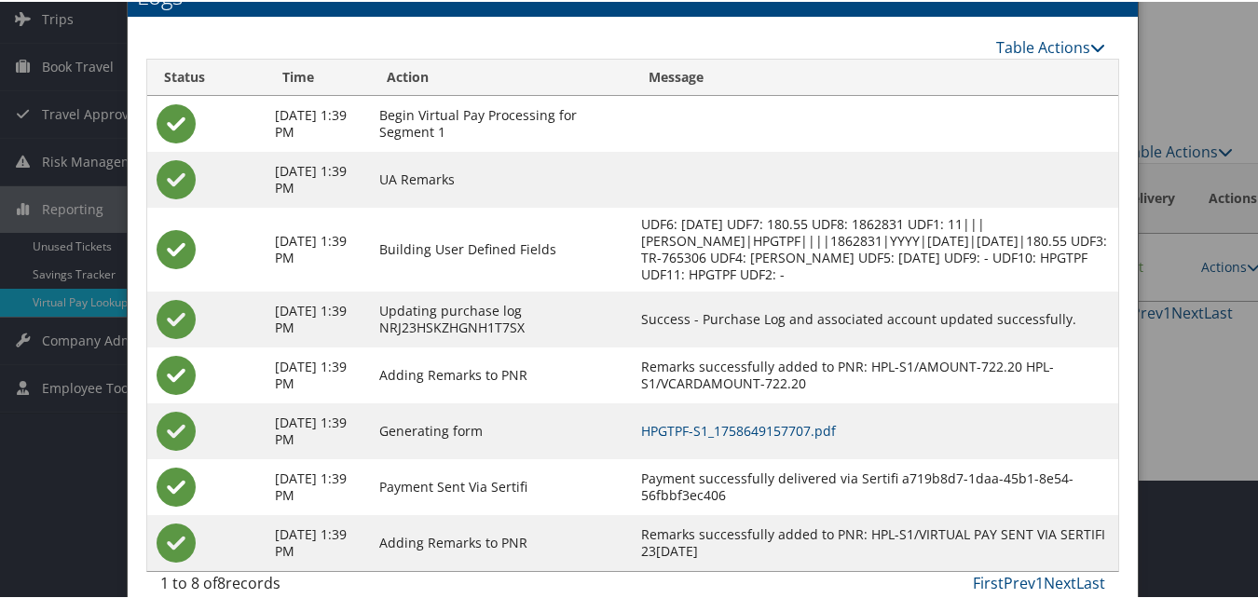
scroll to position [143, 0]
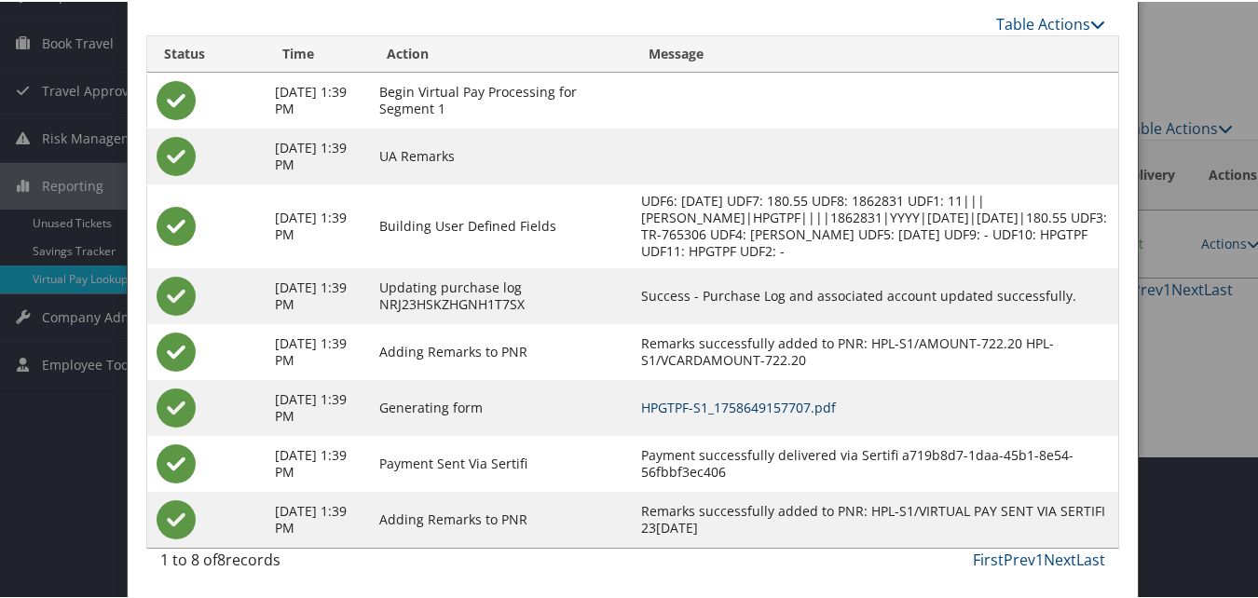
click at [785, 403] on link "HPGTPF-S1_1758649157707.pdf" at bounding box center [738, 406] width 195 height 18
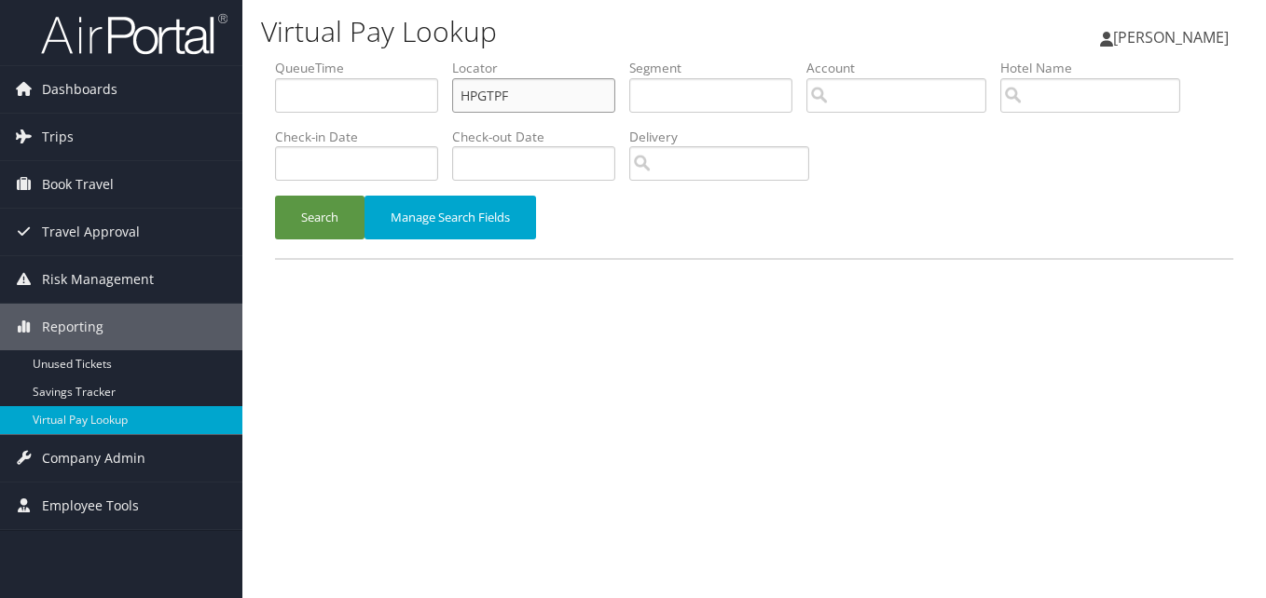
click at [505, 80] on input "HPGTPF" at bounding box center [533, 95] width 163 height 34
paste input "FCPCKT"
type input "FCPCKT"
click at [347, 216] on button "Search" at bounding box center [319, 218] width 89 height 44
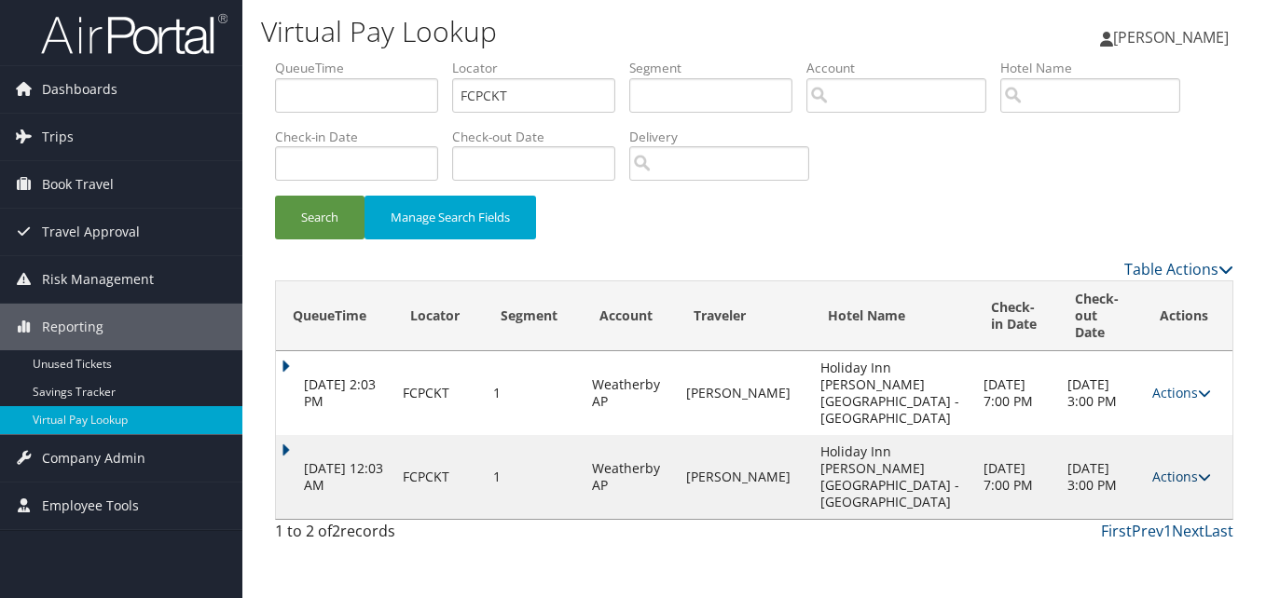
click at [1184, 468] on link "Actions" at bounding box center [1181, 477] width 59 height 18
click at [1154, 493] on link "Logs" at bounding box center [1140, 494] width 117 height 32
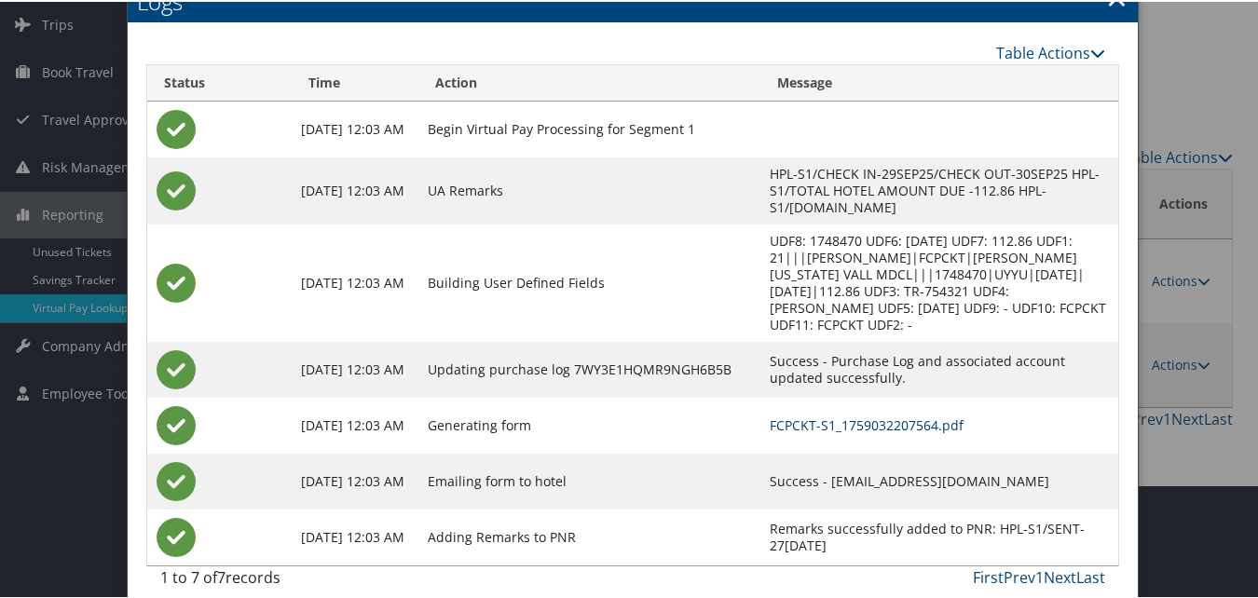
scroll to position [115, 0]
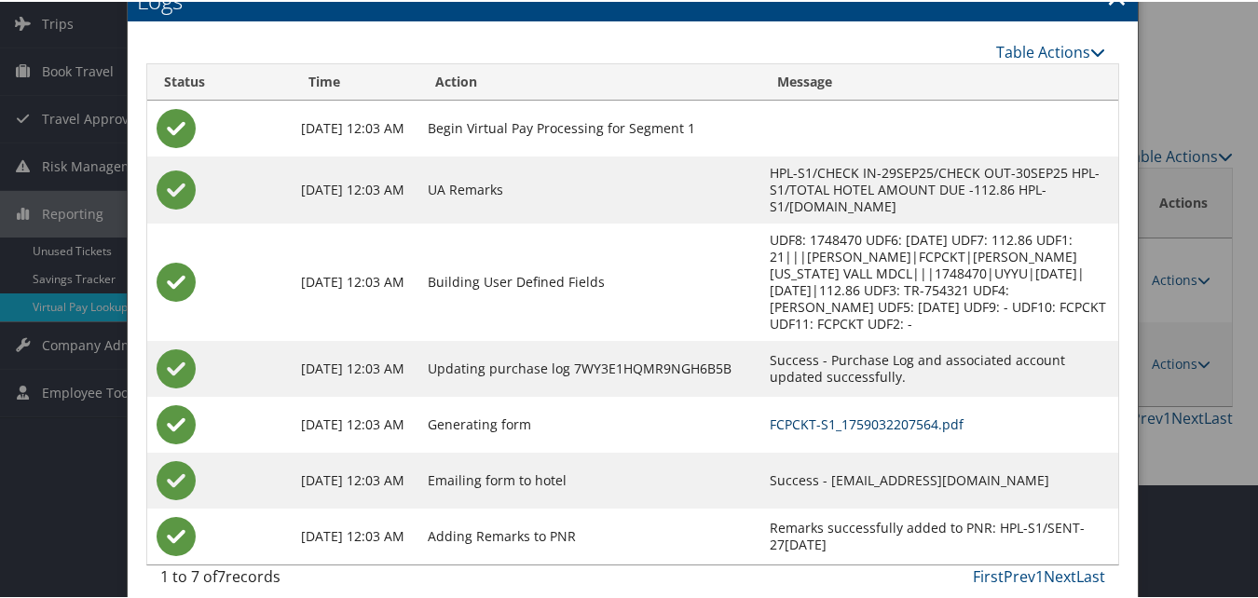
click at [770, 414] on link "FCPCKT-S1_1759032207564.pdf" at bounding box center [867, 423] width 194 height 18
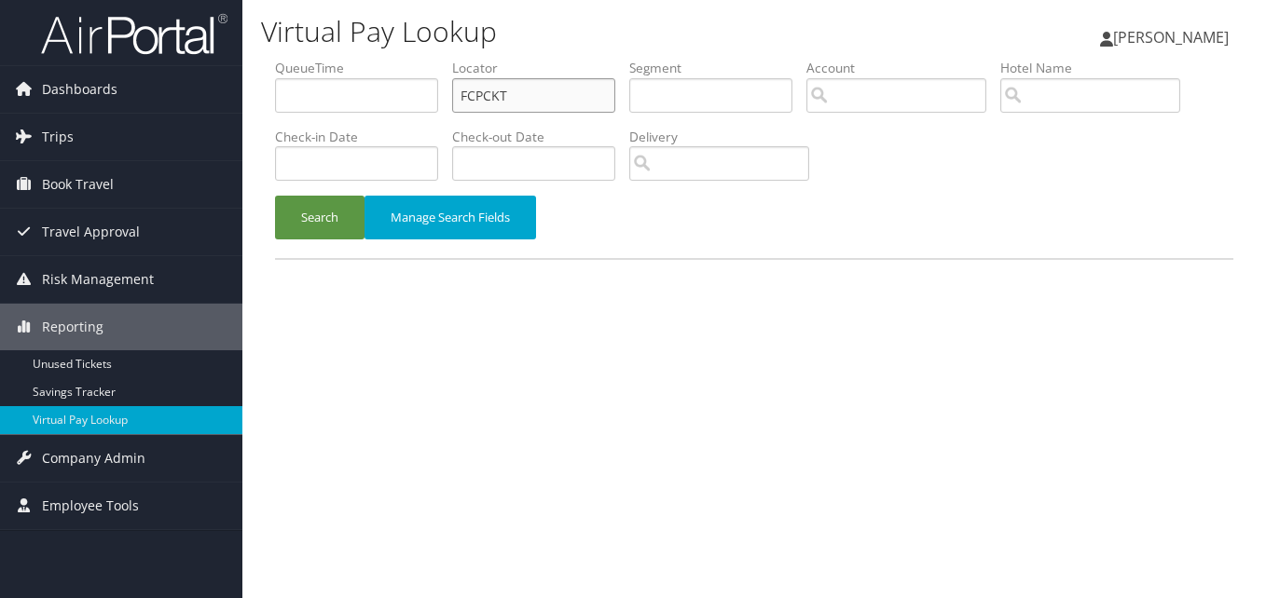
click at [483, 102] on input "FCPCKT" at bounding box center [533, 95] width 163 height 34
paste input "HPGTPF"
type input "HPGTPF"
click at [311, 233] on button "Search" at bounding box center [319, 218] width 89 height 44
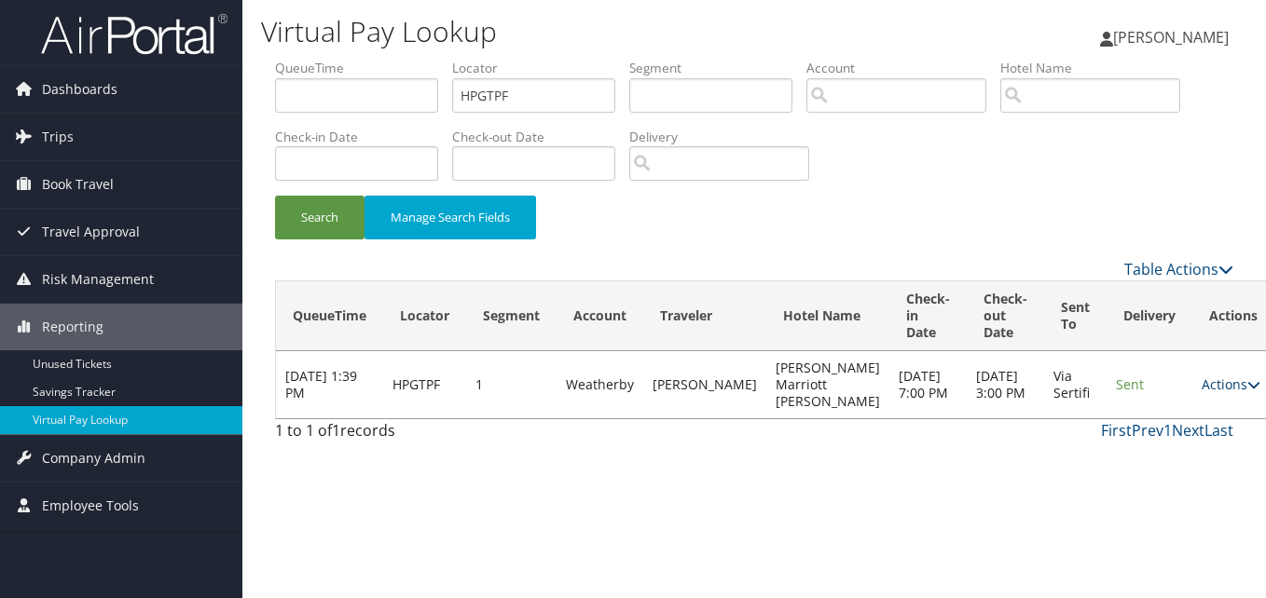
click at [1201, 377] on link "Actions" at bounding box center [1230, 385] width 59 height 18
click at [1157, 433] on link "Logs" at bounding box center [1151, 444] width 117 height 32
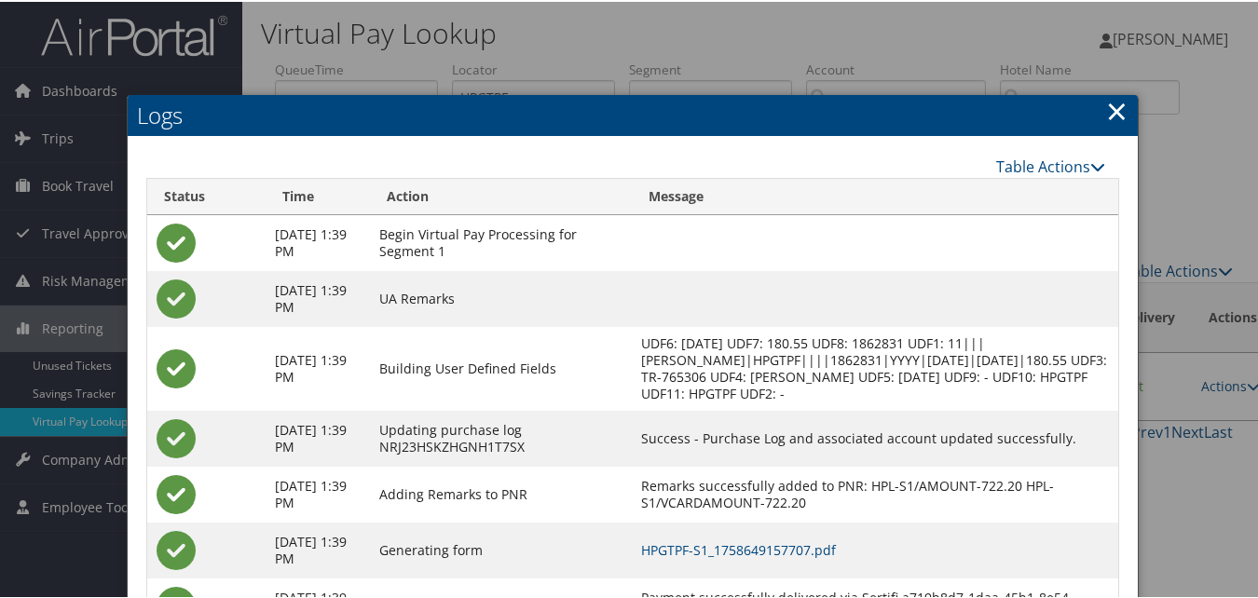
scroll to position [143, 0]
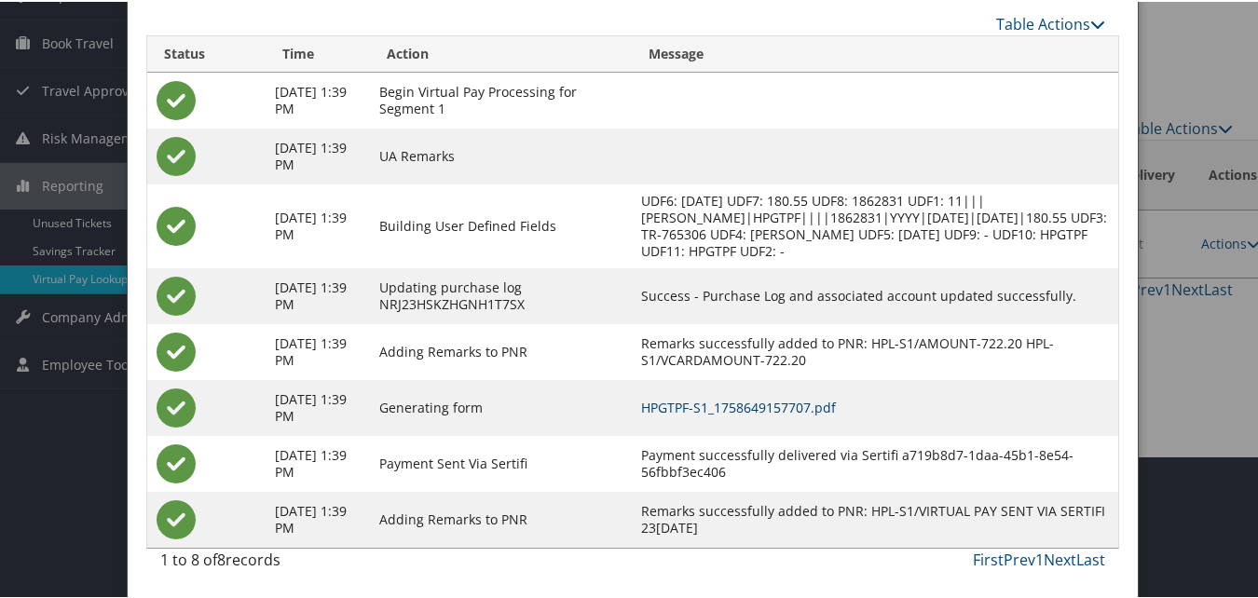
click at [801, 397] on link "HPGTPF-S1_1758649157707.pdf" at bounding box center [738, 406] width 195 height 18
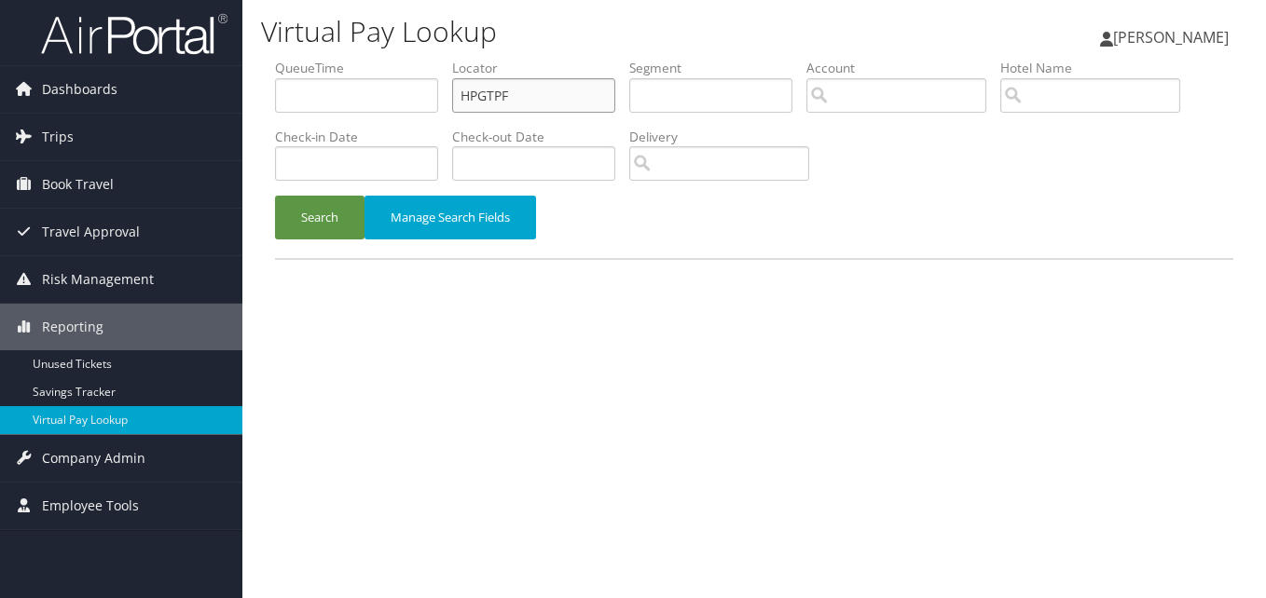
click at [498, 102] on input "HPGTPF" at bounding box center [533, 95] width 163 height 34
paste input "FCPCKT"
type input "FCPCKT"
click at [326, 229] on button "Search" at bounding box center [319, 218] width 89 height 44
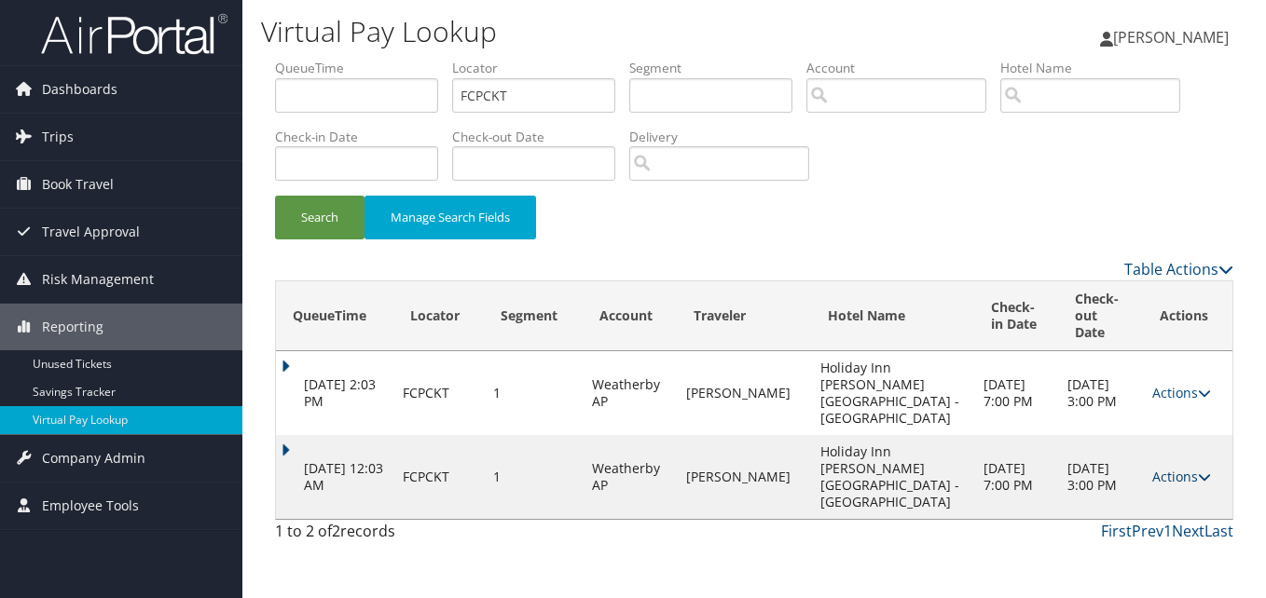
click at [1174, 468] on link "Actions" at bounding box center [1181, 477] width 59 height 18
click at [1132, 480] on link "Logs" at bounding box center [1140, 494] width 117 height 32
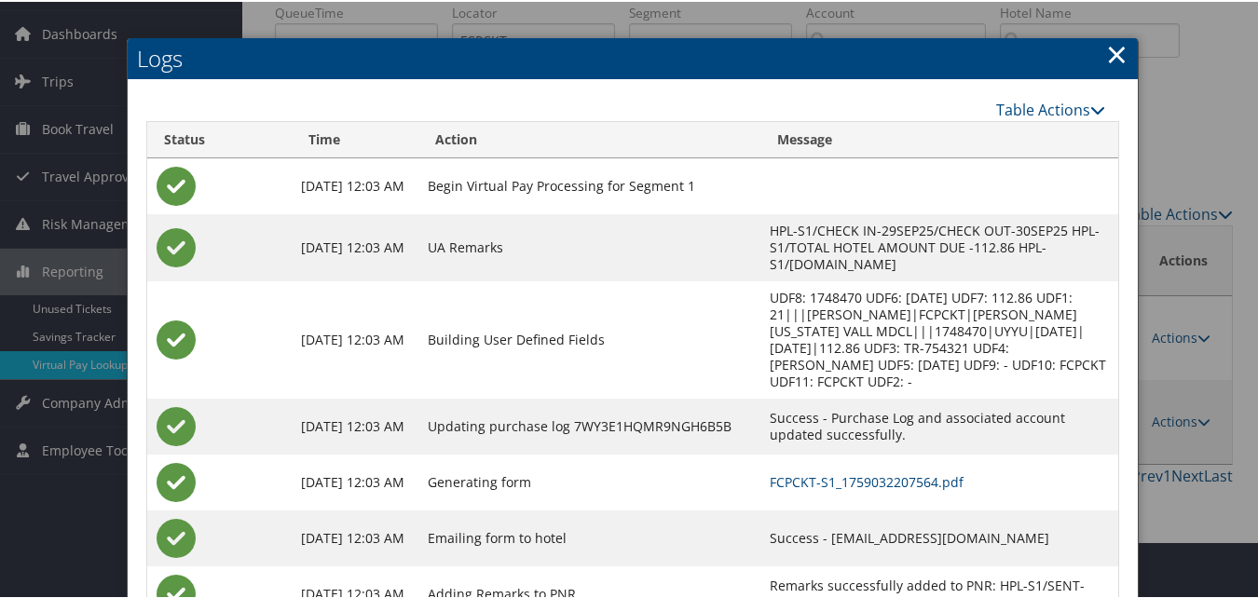
scroll to position [115, 0]
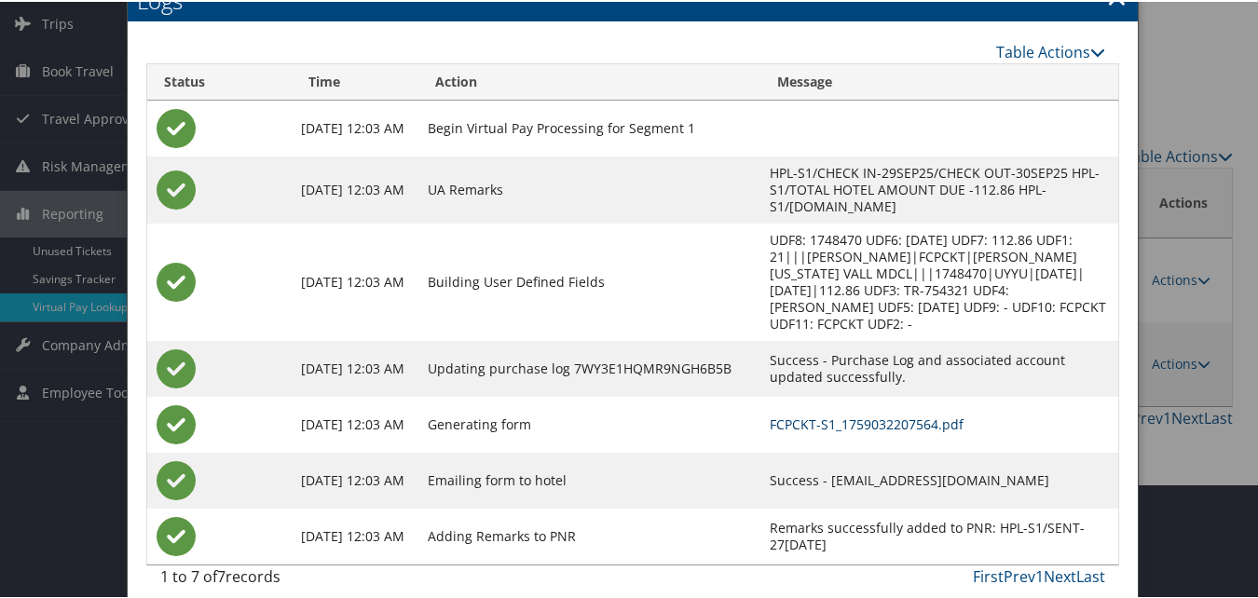
click at [808, 414] on link "FCPCKT-S1_1759032207564.pdf" at bounding box center [867, 423] width 194 height 18
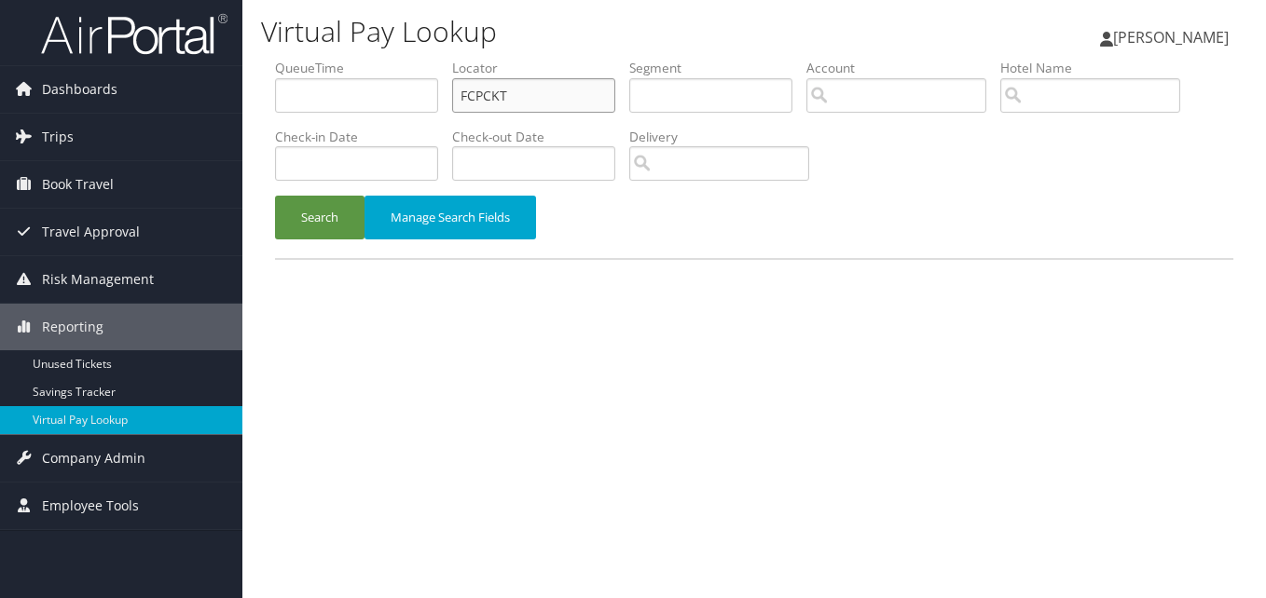
click at [541, 97] on input "FCPCKT" at bounding box center [533, 95] width 163 height 34
paste input "HODDGQ"
type input "HODDGQ"
click at [278, 232] on button "Search" at bounding box center [319, 218] width 89 height 44
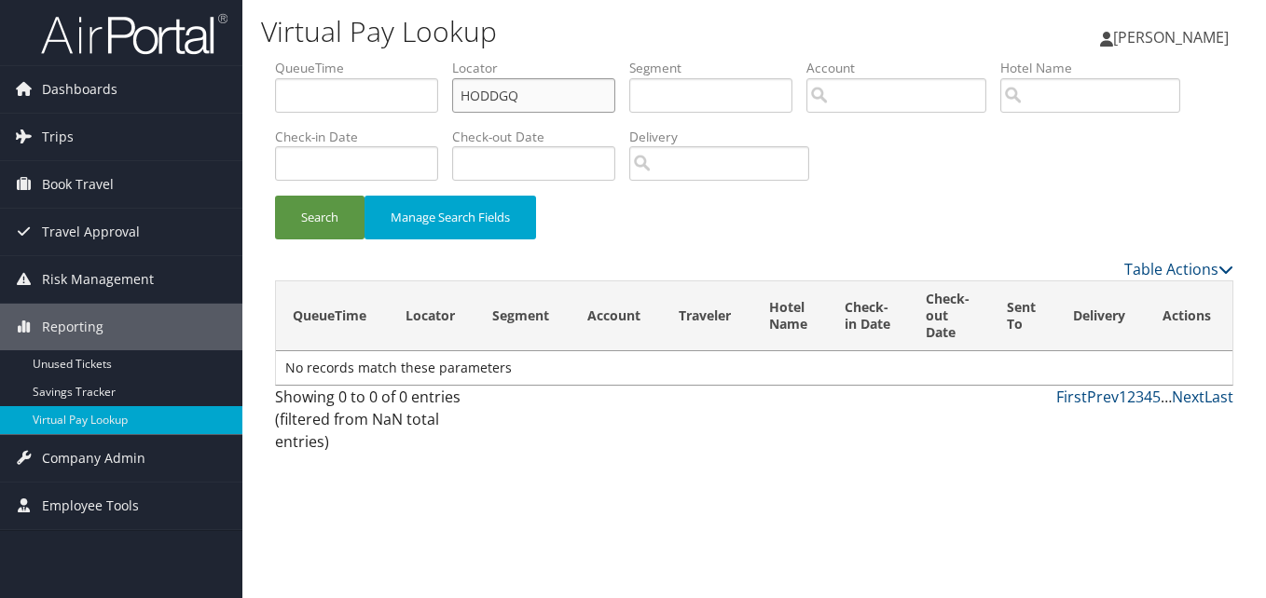
click at [506, 97] on input "HODDGQ" at bounding box center [533, 95] width 163 height 34
click at [508, 96] on input "HODDGQ" at bounding box center [533, 95] width 163 height 34
click at [314, 231] on button "Search" at bounding box center [319, 218] width 89 height 44
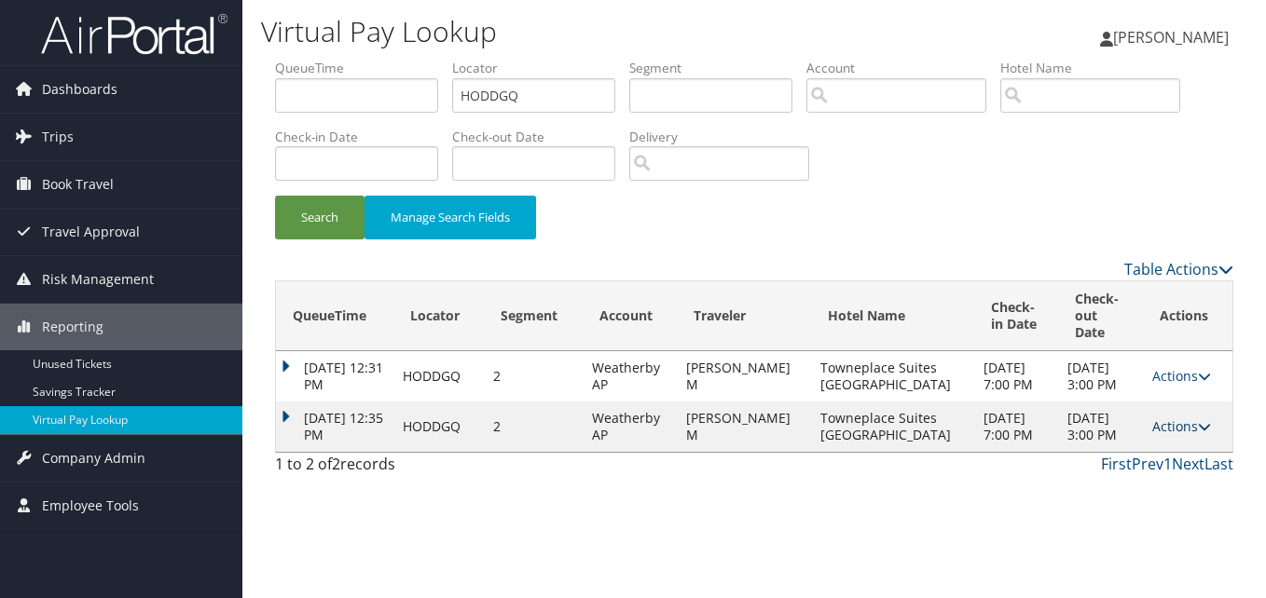
click at [1152, 434] on link "Actions" at bounding box center [1181, 427] width 59 height 18
click at [1144, 488] on link "Logs" at bounding box center [1137, 494] width 117 height 32
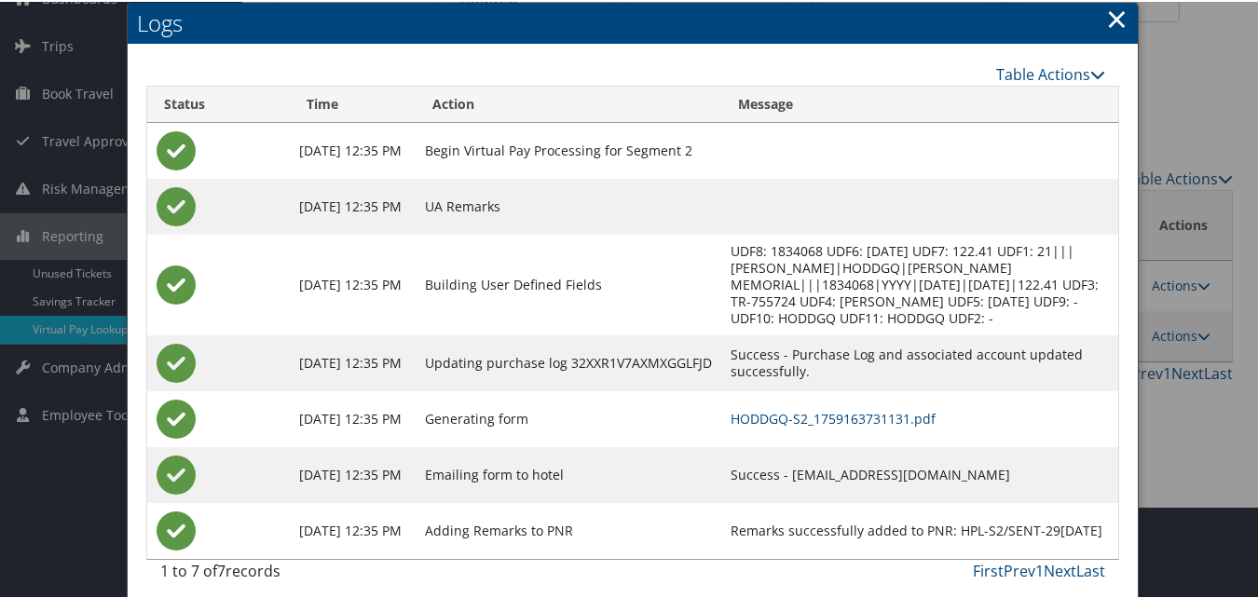
scroll to position [103, 0]
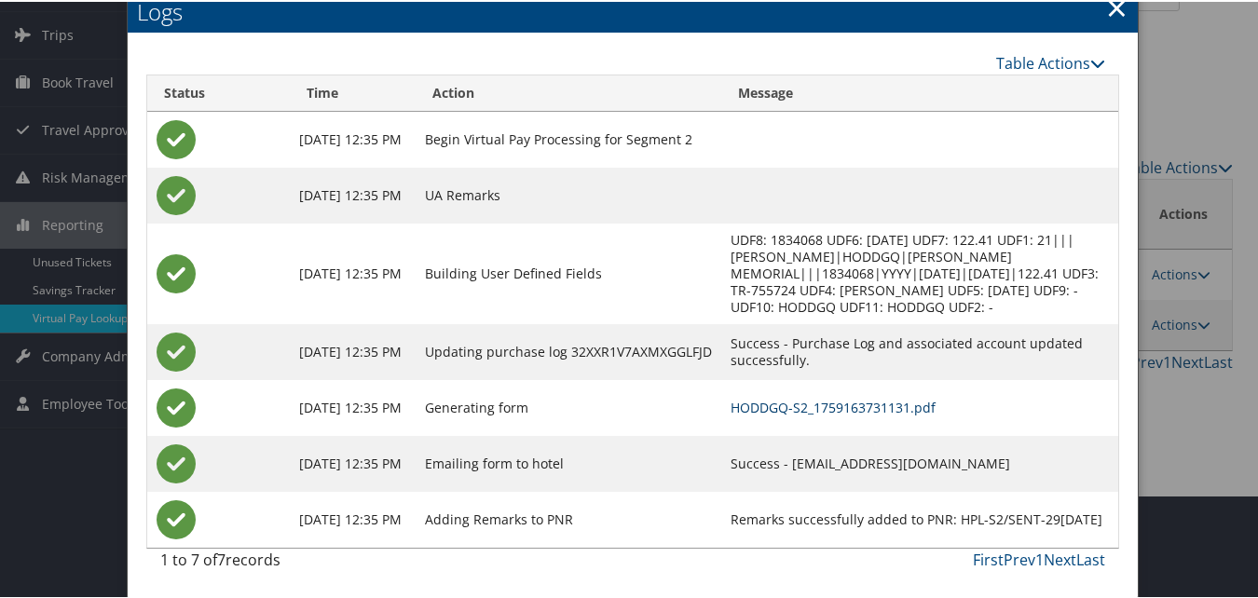
click at [845, 405] on link "HODDGQ-S2_1759163731131.pdf" at bounding box center [833, 406] width 205 height 18
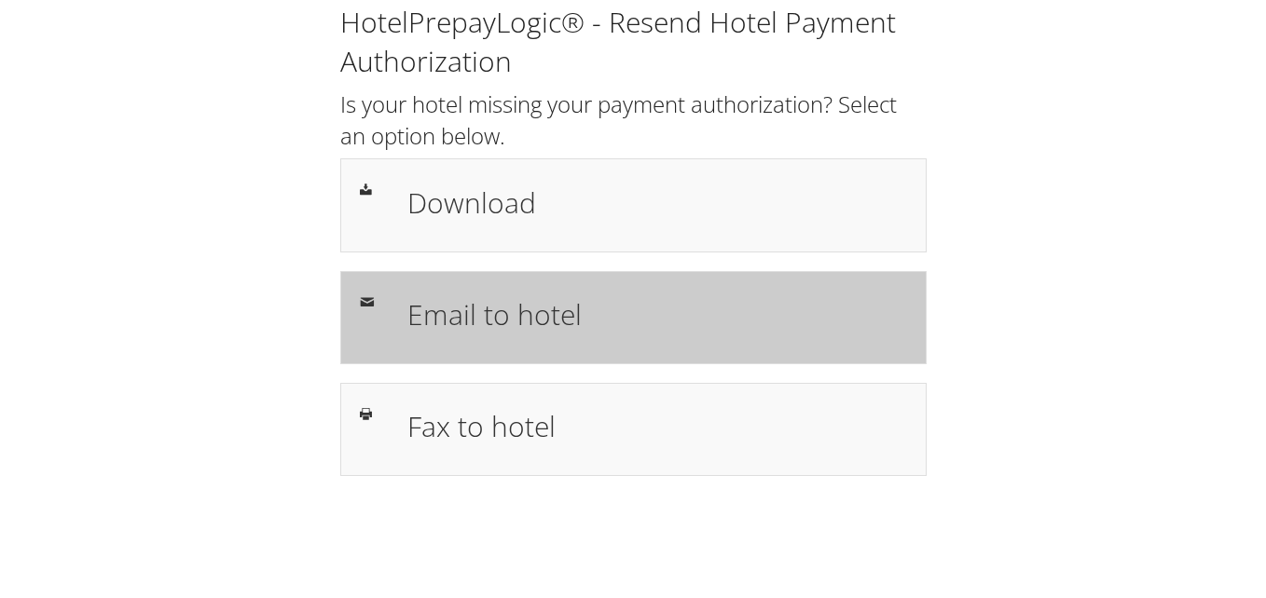
click at [557, 314] on h1 "Email to hotel" at bounding box center [657, 315] width 500 height 42
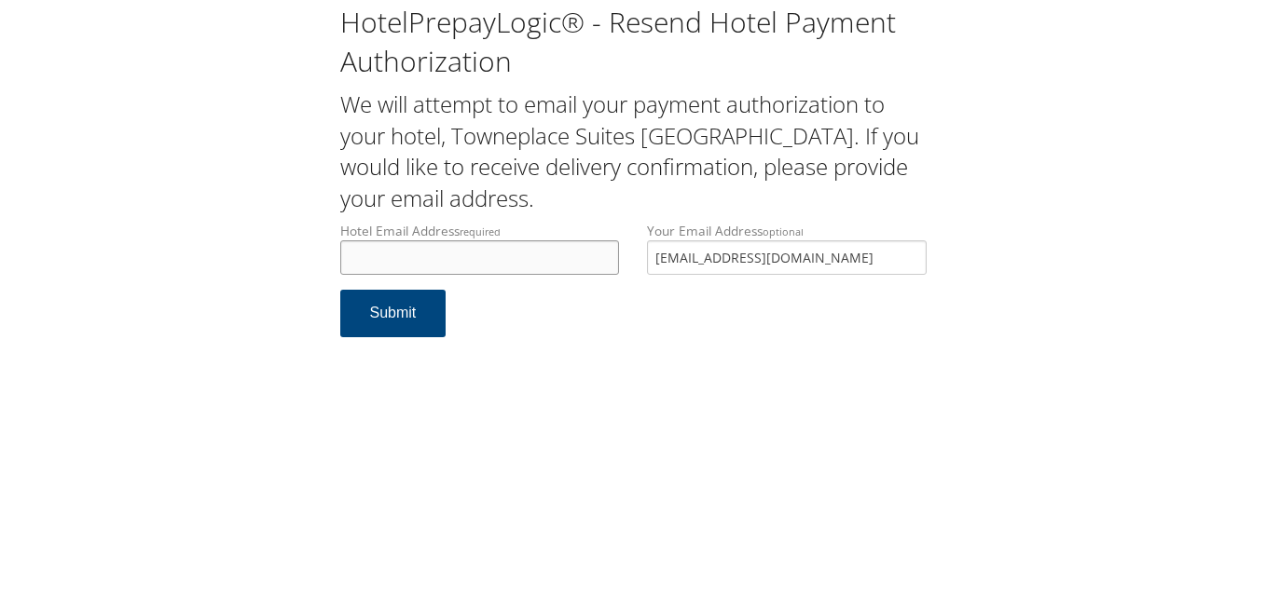
click at [437, 254] on input "Hotel Email Address required" at bounding box center [480, 257] width 280 height 34
paste input "[EMAIL_ADDRESS][DOMAIN_NAME]"
type input "[EMAIL_ADDRESS][DOMAIN_NAME]"
drag, startPoint x: 842, startPoint y: 260, endPoint x: 488, endPoint y: 255, distance: 354.2
click at [488, 255] on div "Hotel Email Address required [EMAIL_ADDRESS][DOMAIN_NAME] Hotel email address i…" at bounding box center [633, 256] width 614 height 68
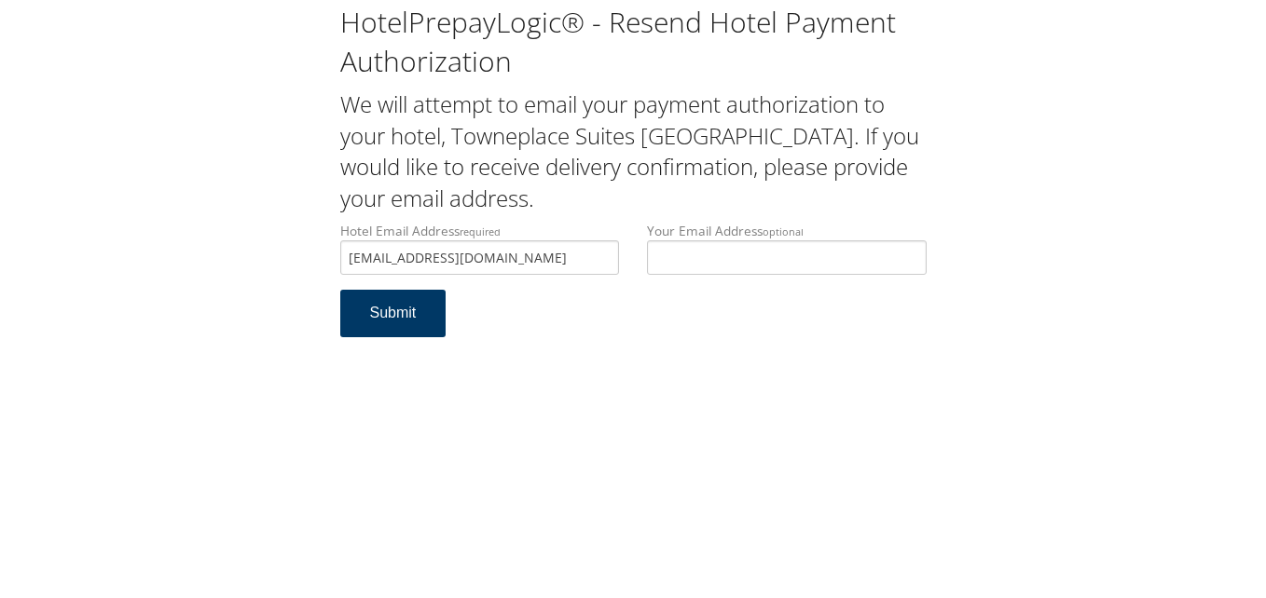
click at [386, 330] on button "Submit" at bounding box center [393, 314] width 106 height 48
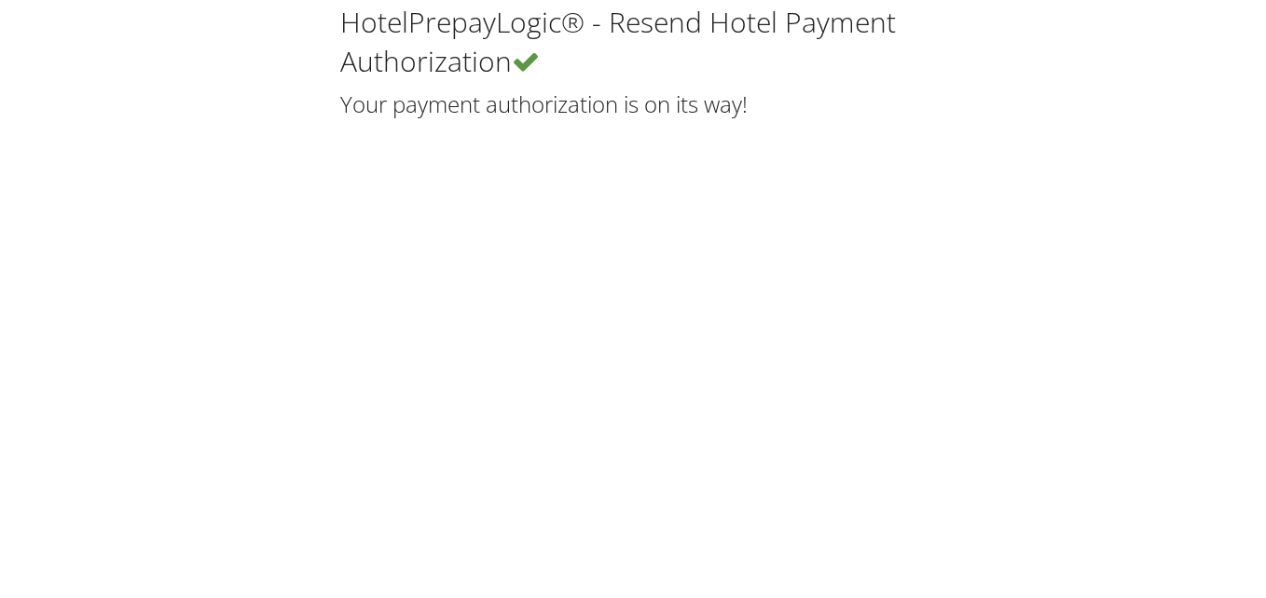
click at [599, 344] on div "HotelPrepayLogic® - Resend Hotel Payment Authorization Your payment authorizati…" at bounding box center [633, 299] width 1266 height 598
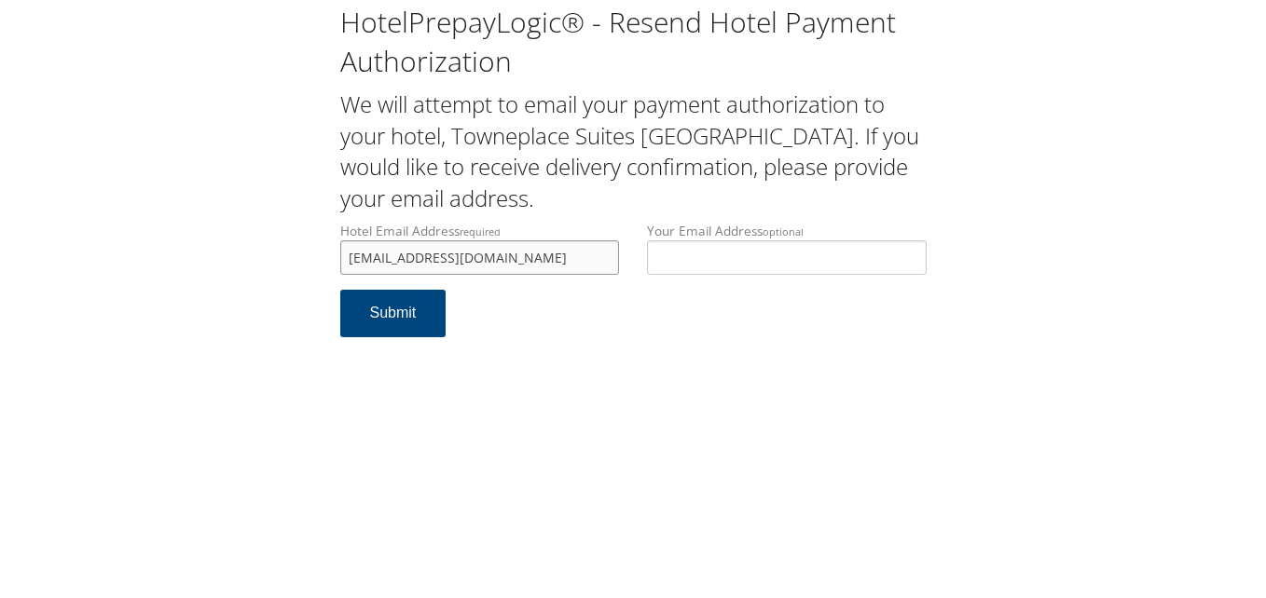
drag, startPoint x: 445, startPoint y: 254, endPoint x: 327, endPoint y: 251, distance: 118.4
click at [327, 251] on div "Hotel Email Address required [EMAIL_ADDRESS][DOMAIN_NAME] Hotel email address i…" at bounding box center [480, 256] width 308 height 68
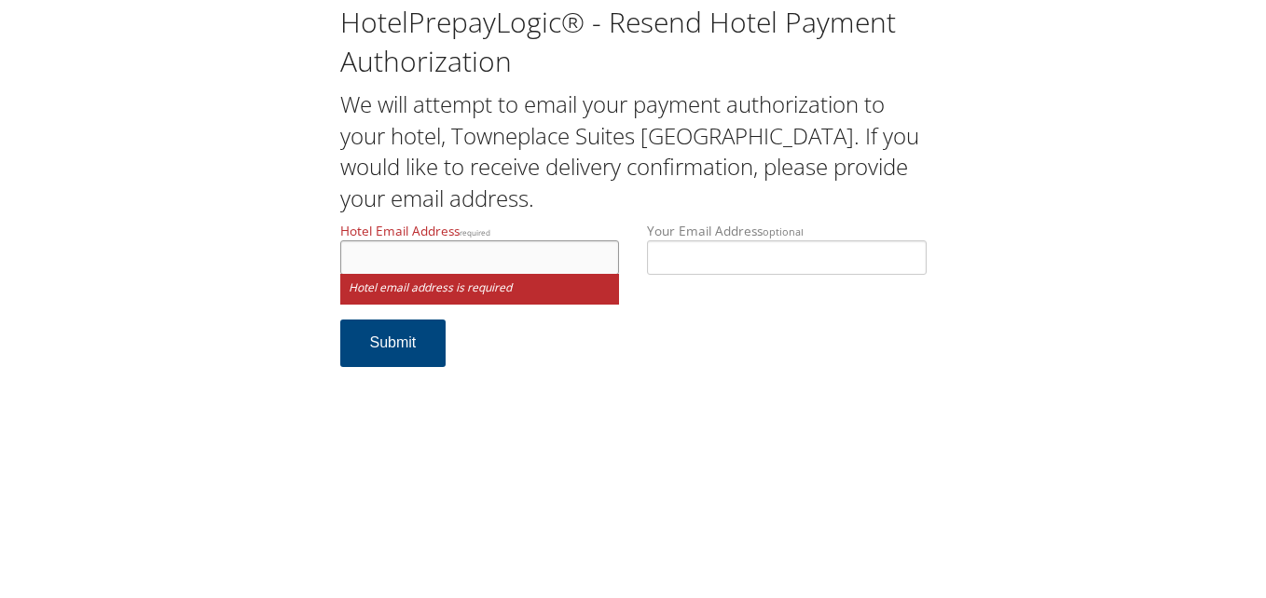
click at [472, 258] on input "Hotel Email Address required" at bounding box center [480, 257] width 280 height 34
click at [462, 261] on input "Hotel Email Address required" at bounding box center [480, 257] width 280 height 34
click at [436, 261] on input "Hotel Email Address required" at bounding box center [480, 257] width 280 height 34
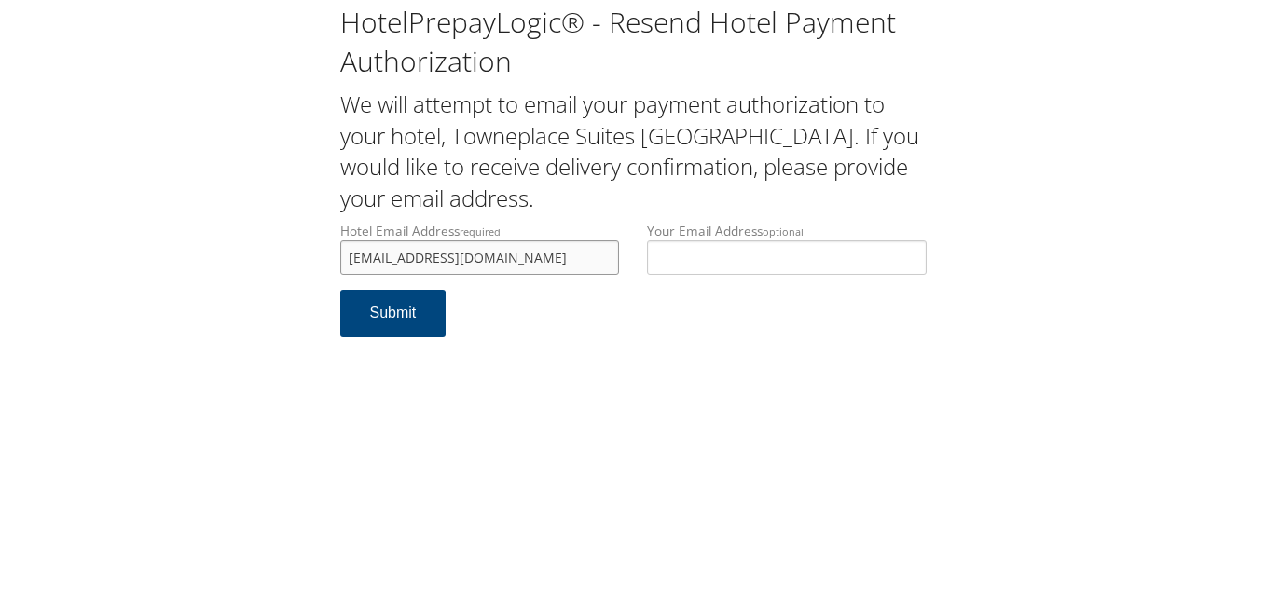
click at [438, 260] on input "[EMAIL_ADDRESS][DOMAIN_NAME]" at bounding box center [480, 257] width 280 height 34
type input "[EMAIL_ADDRESS][DOMAIN_NAME]"
click at [396, 304] on button "Submit" at bounding box center [393, 314] width 106 height 48
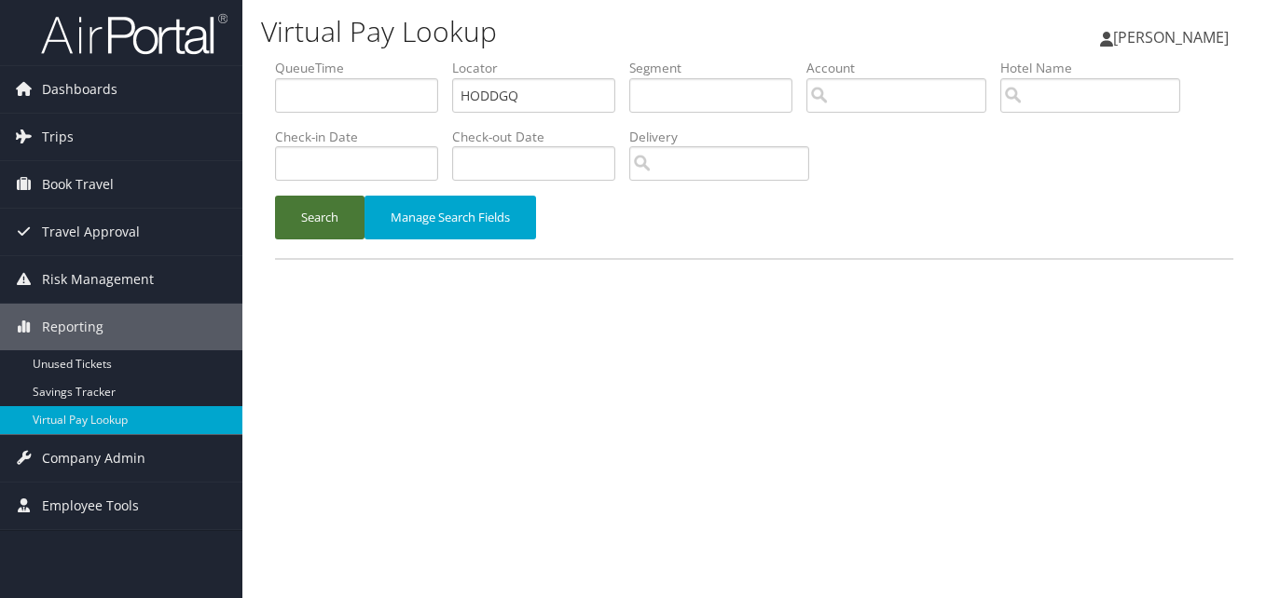
click at [339, 216] on button "Search" at bounding box center [319, 218] width 89 height 44
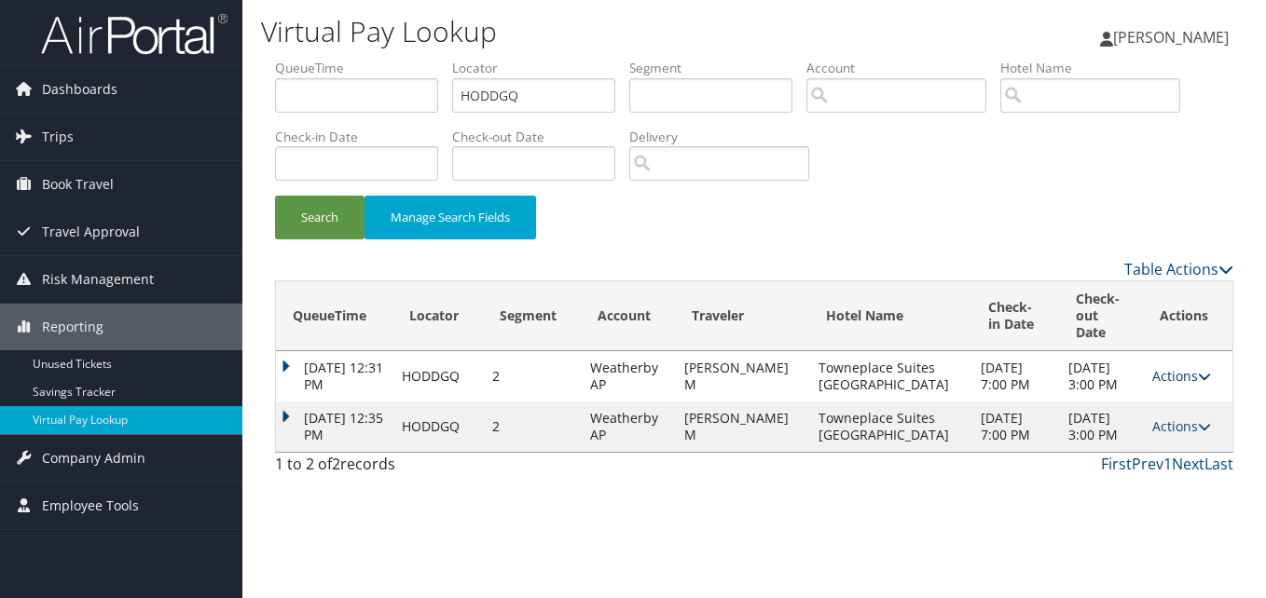
click at [1156, 367] on link "Actions" at bounding box center [1181, 376] width 59 height 18
click at [1141, 410] on link "Logs" at bounding box center [1138, 419] width 117 height 32
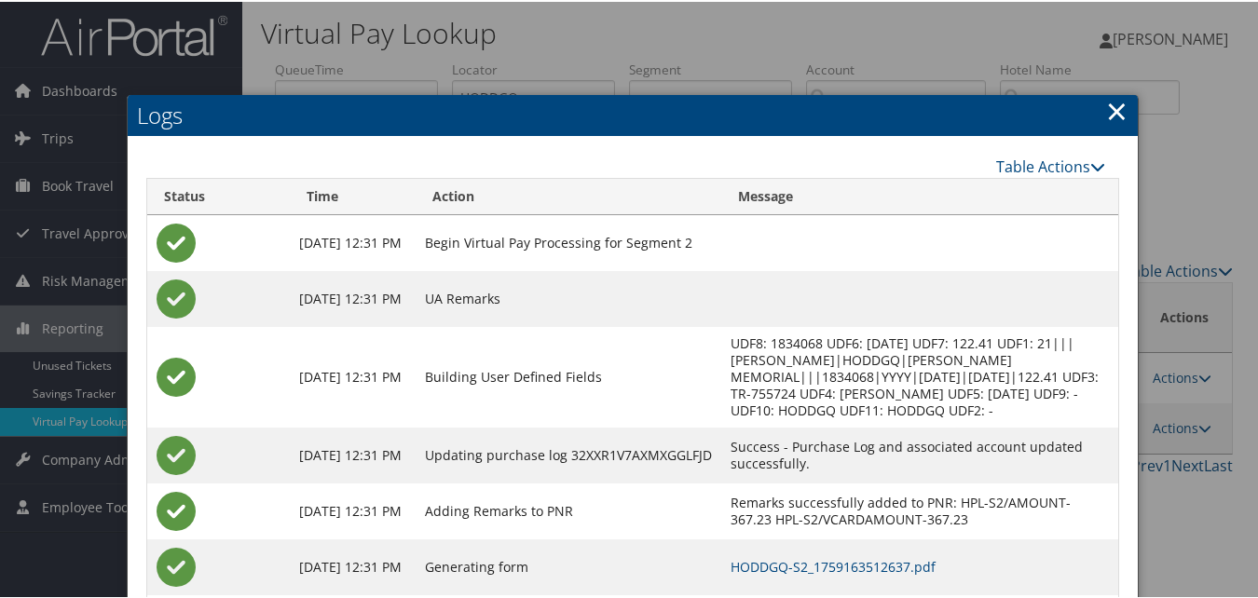
scroll to position [159, 0]
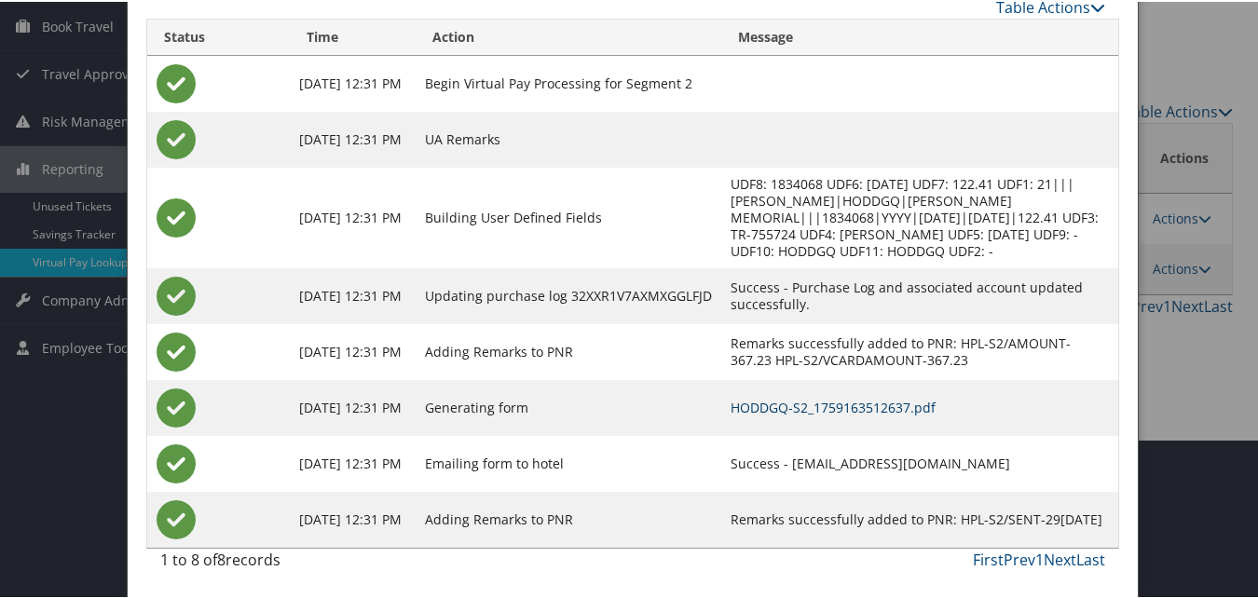
click at [767, 407] on link "HODDGQ-S2_1759163512637.pdf" at bounding box center [833, 406] width 205 height 18
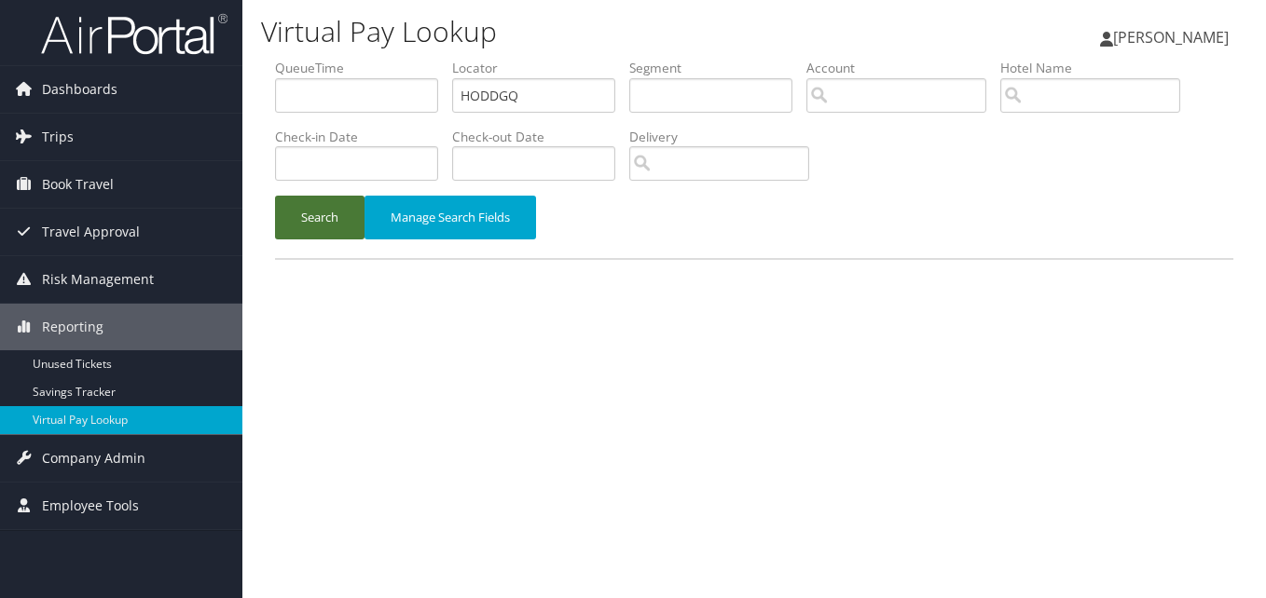
click at [327, 199] on button "Search" at bounding box center [319, 218] width 89 height 44
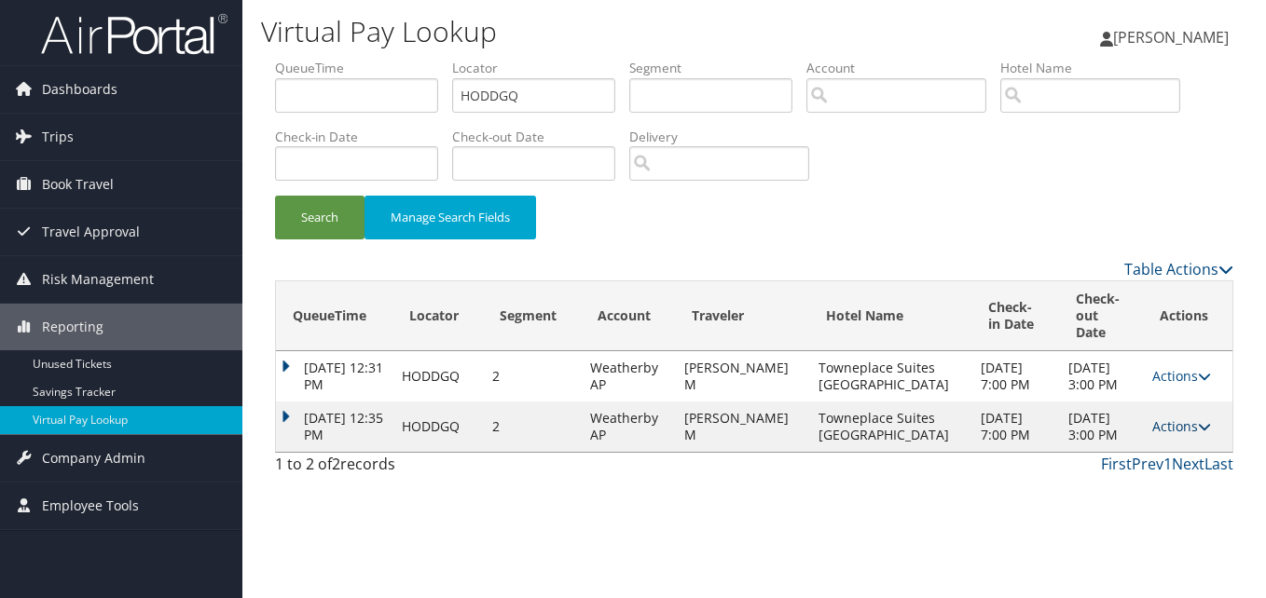
click at [1154, 418] on link "Actions" at bounding box center [1181, 427] width 59 height 18
click at [1116, 465] on link "Logs" at bounding box center [1138, 469] width 117 height 32
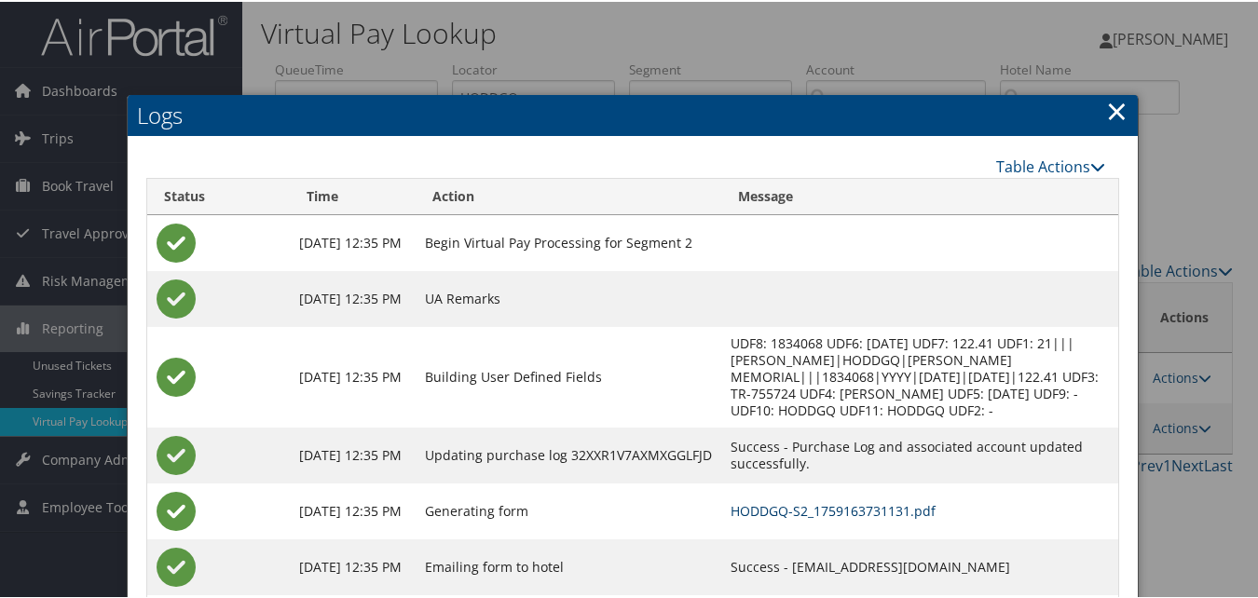
click at [756, 513] on link "HODDGQ-S2_1759163731131.pdf" at bounding box center [833, 509] width 205 height 18
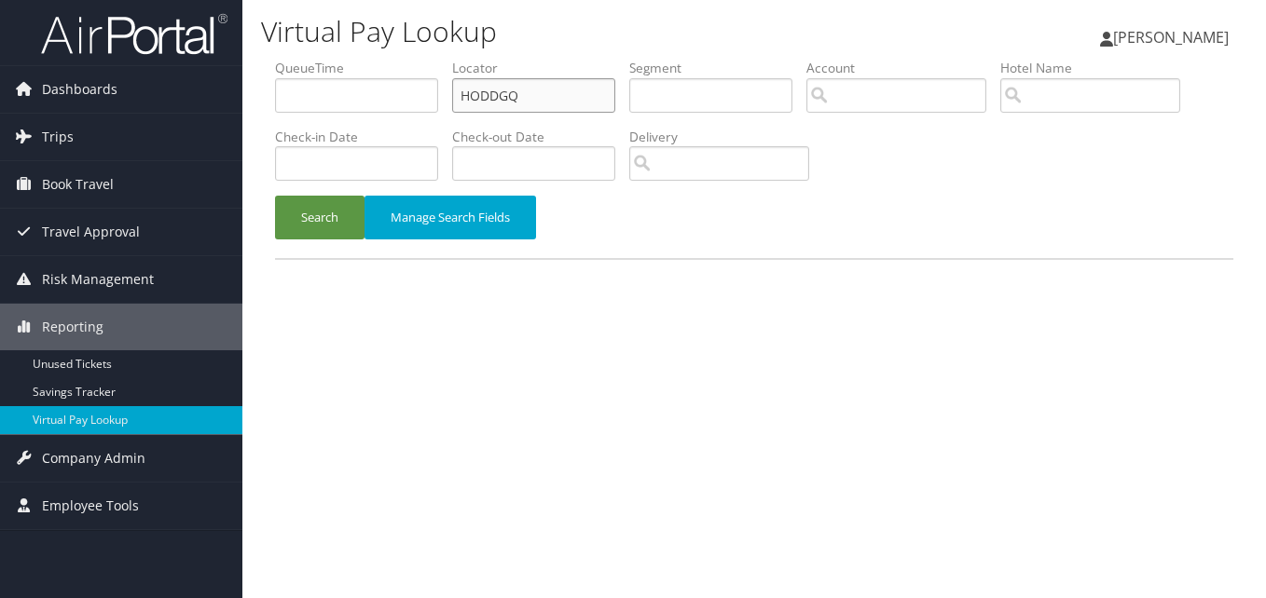
click at [490, 98] on input "HODDGQ" at bounding box center [533, 95] width 163 height 34
paste input "MSYDB"
type input "HMSYDB"
click at [301, 227] on button "Search" at bounding box center [319, 218] width 89 height 44
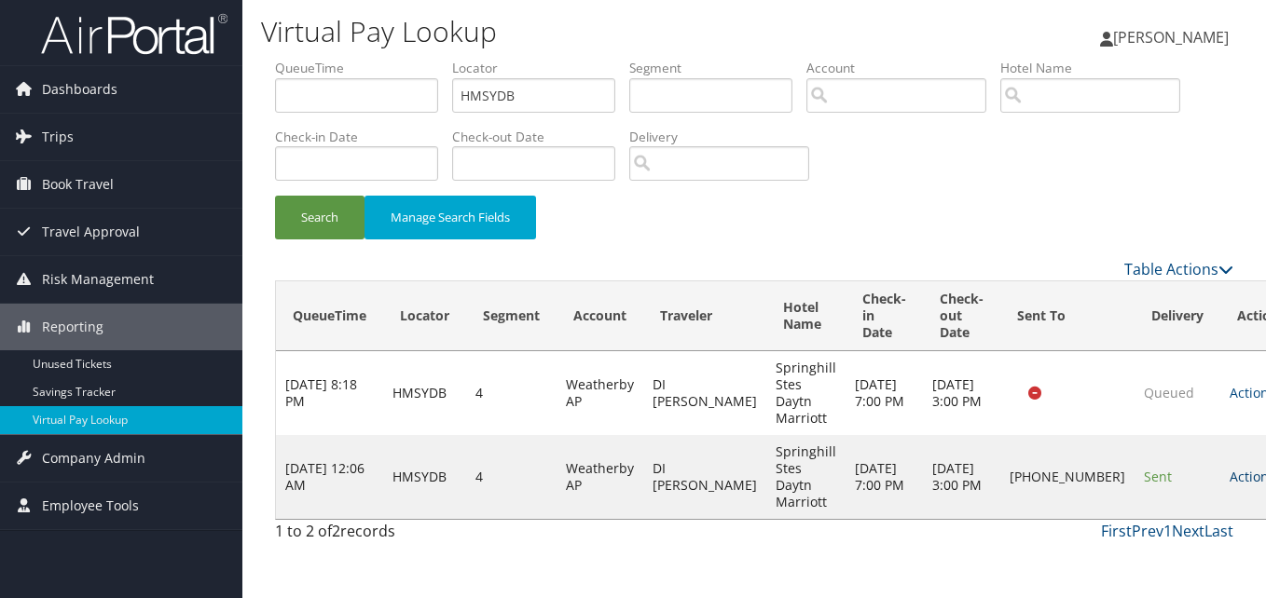
click at [1229, 474] on link "Actions" at bounding box center [1258, 477] width 59 height 18
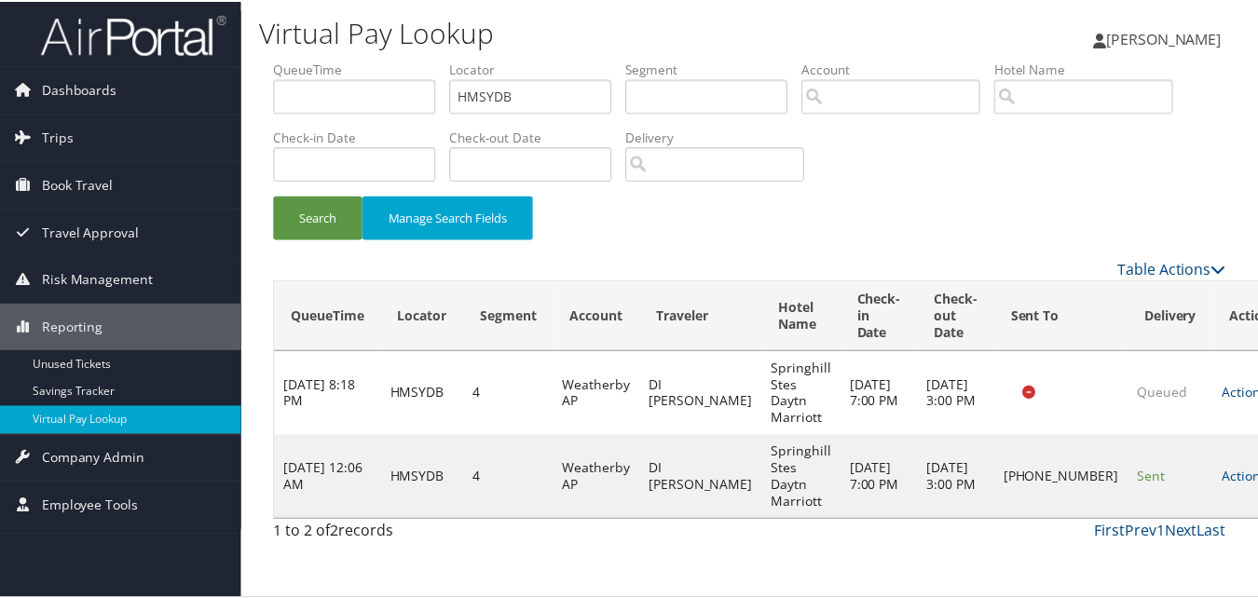
scroll to position [18, 0]
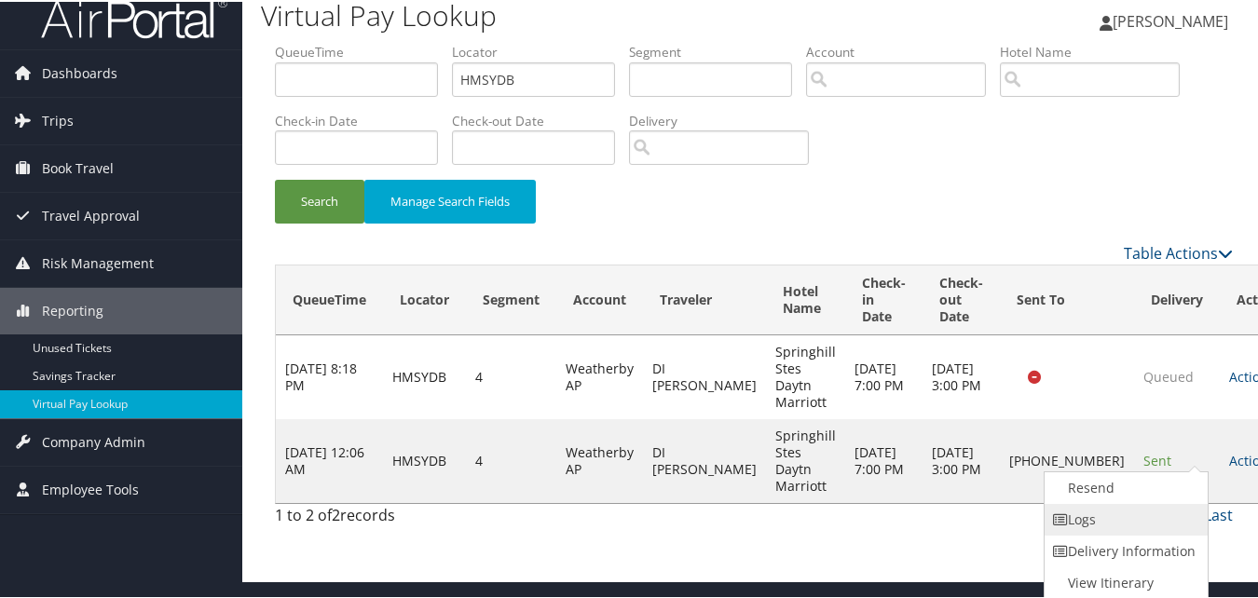
click at [1117, 508] on link "Logs" at bounding box center [1124, 518] width 159 height 32
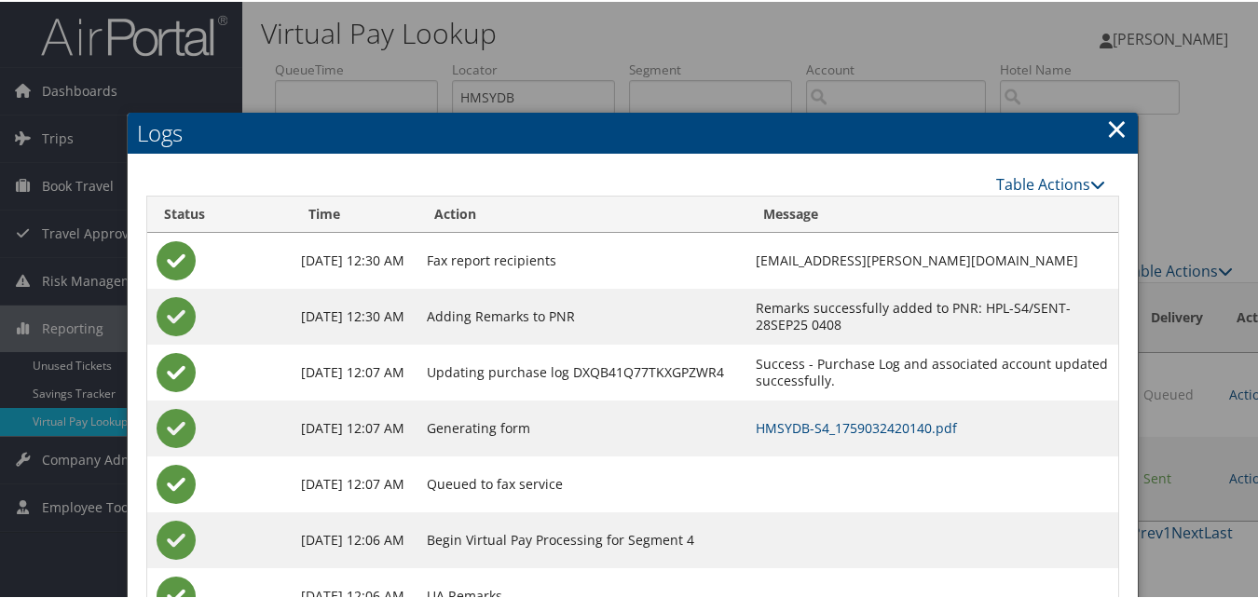
scroll to position [93, 0]
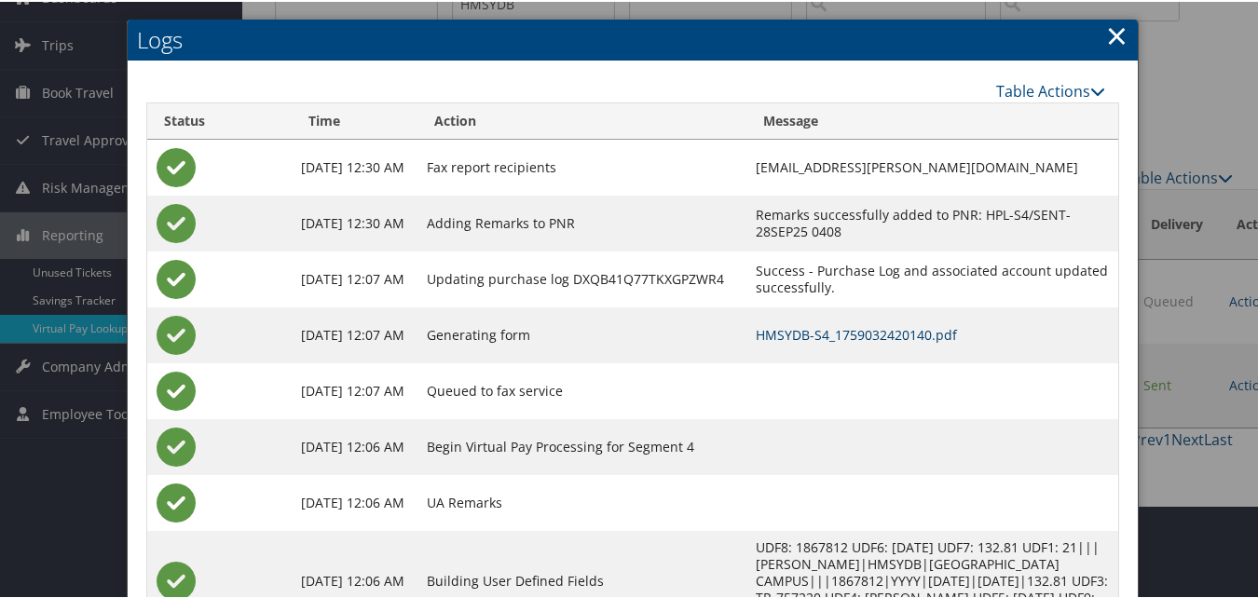
click at [781, 336] on link "HMSYDB-S4_1759032420140.pdf" at bounding box center [856, 333] width 201 height 18
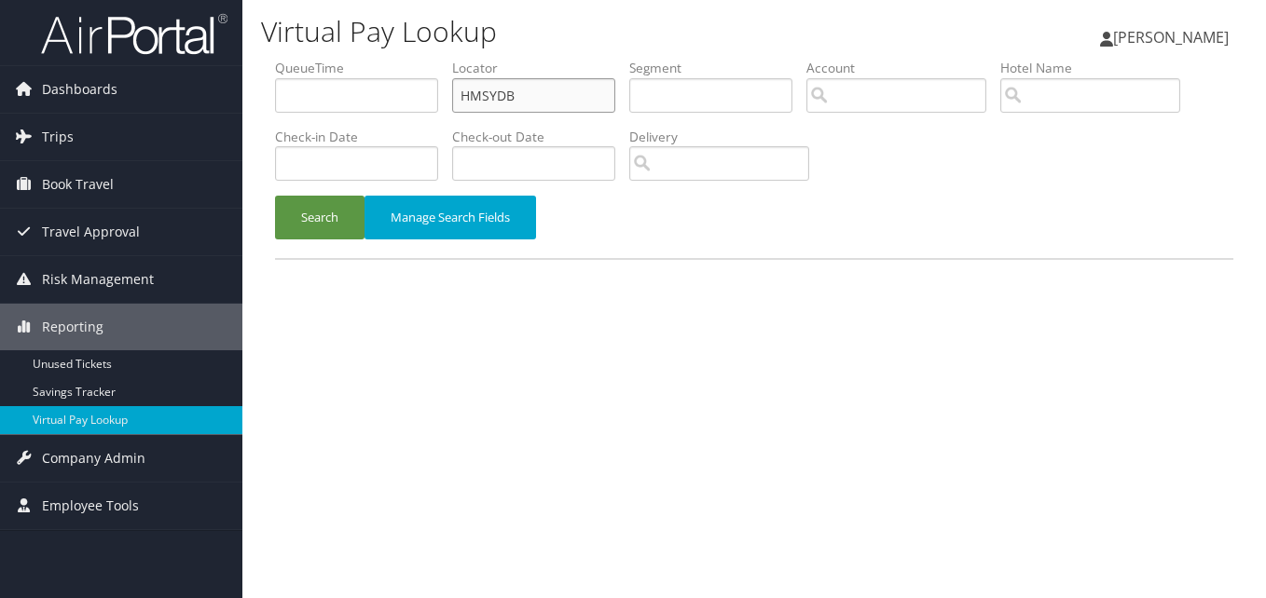
click at [514, 108] on input "HMSYDB" at bounding box center [533, 95] width 163 height 34
paste input "NCSDKK"
type input "NCSDKK"
click at [317, 219] on button "Search" at bounding box center [319, 218] width 89 height 44
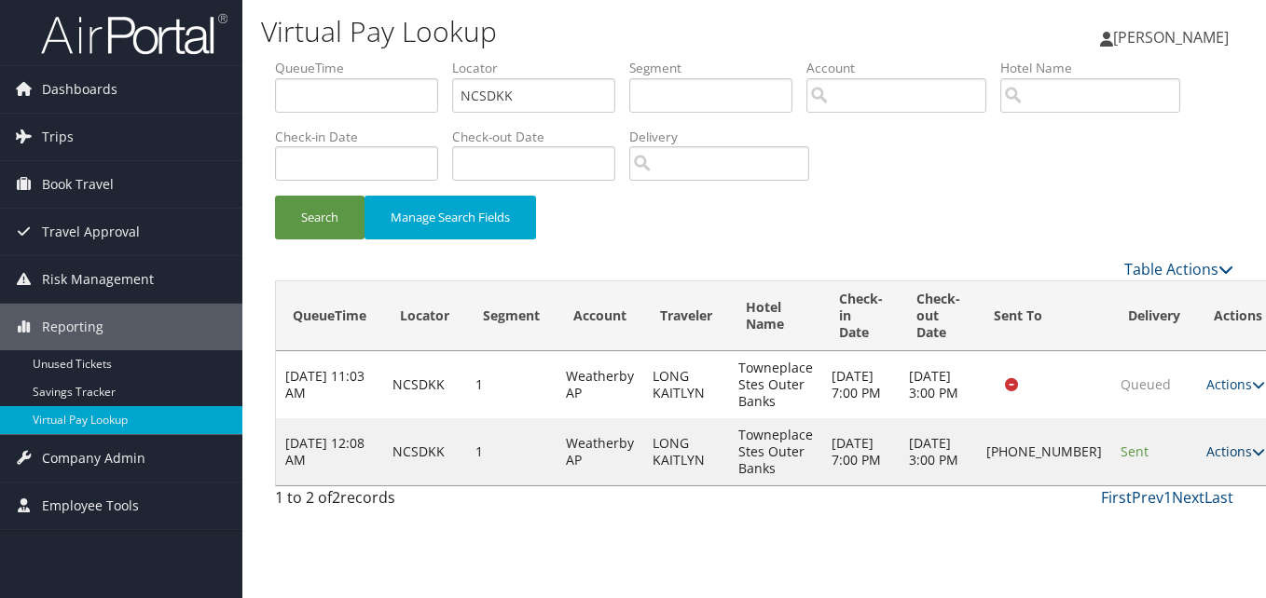
click at [1206, 460] on link "Actions" at bounding box center [1235, 452] width 59 height 18
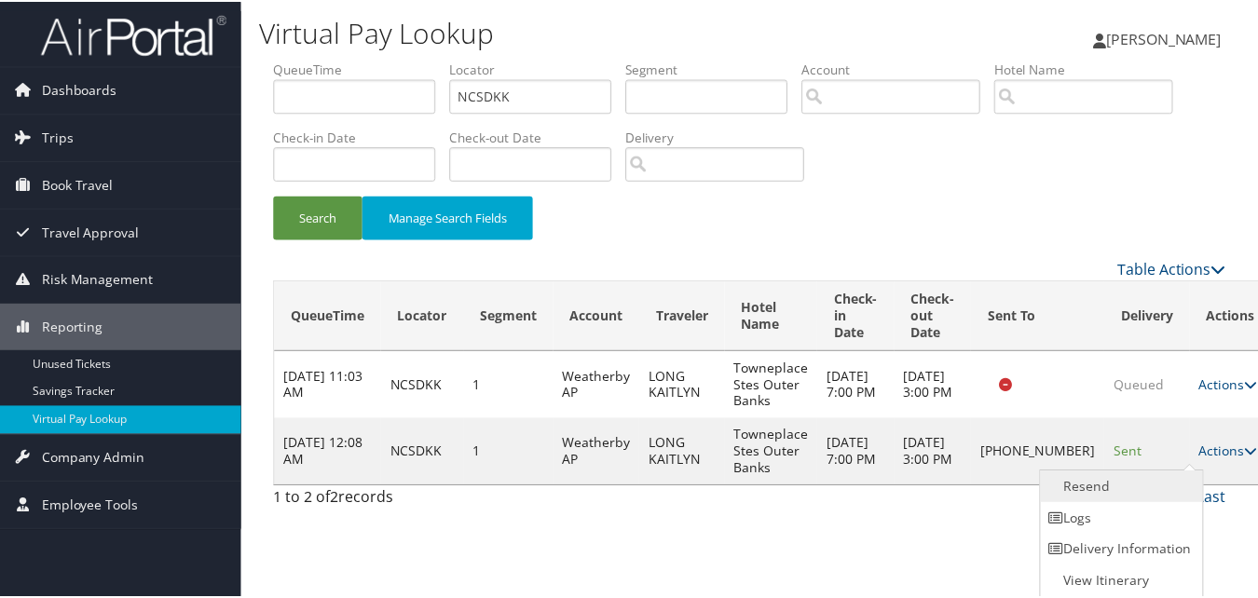
scroll to position [1, 0]
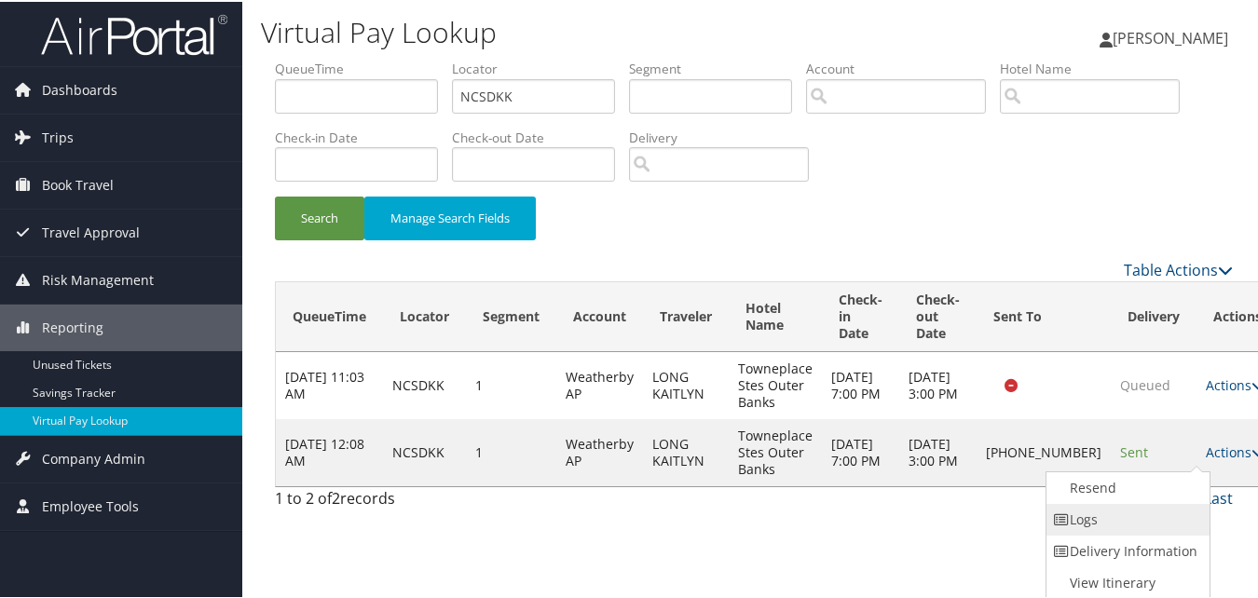
click at [1140, 511] on link "Logs" at bounding box center [1126, 518] width 159 height 32
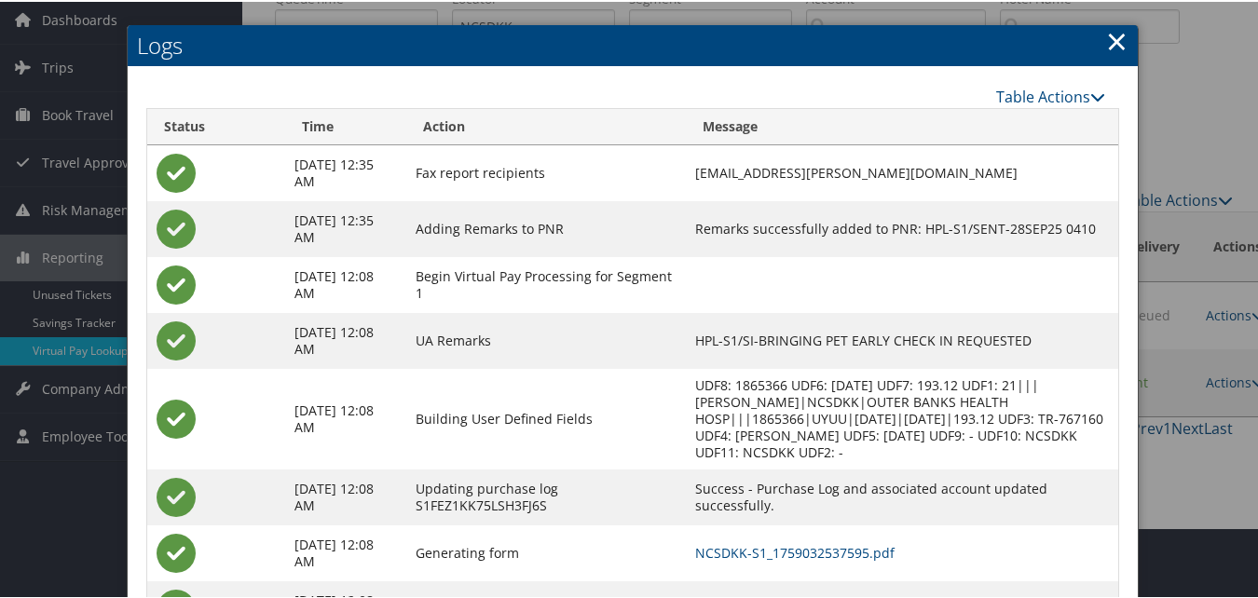
scroll to position [144, 0]
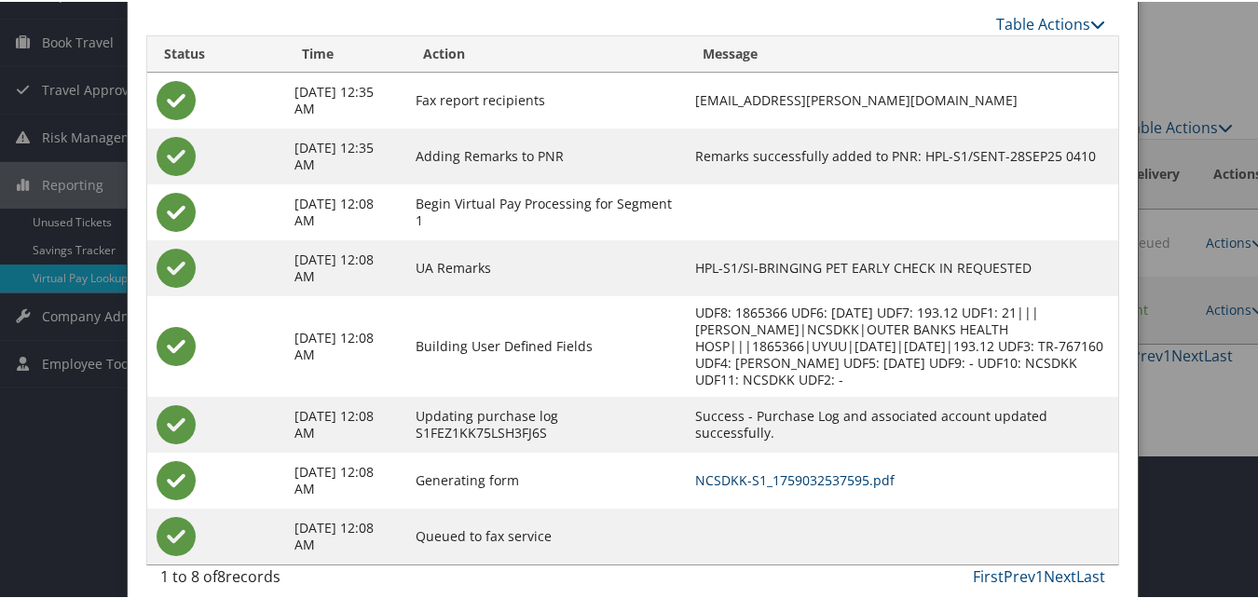
click at [787, 470] on link "NCSDKK-S1_1759032537595.pdf" at bounding box center [794, 479] width 199 height 18
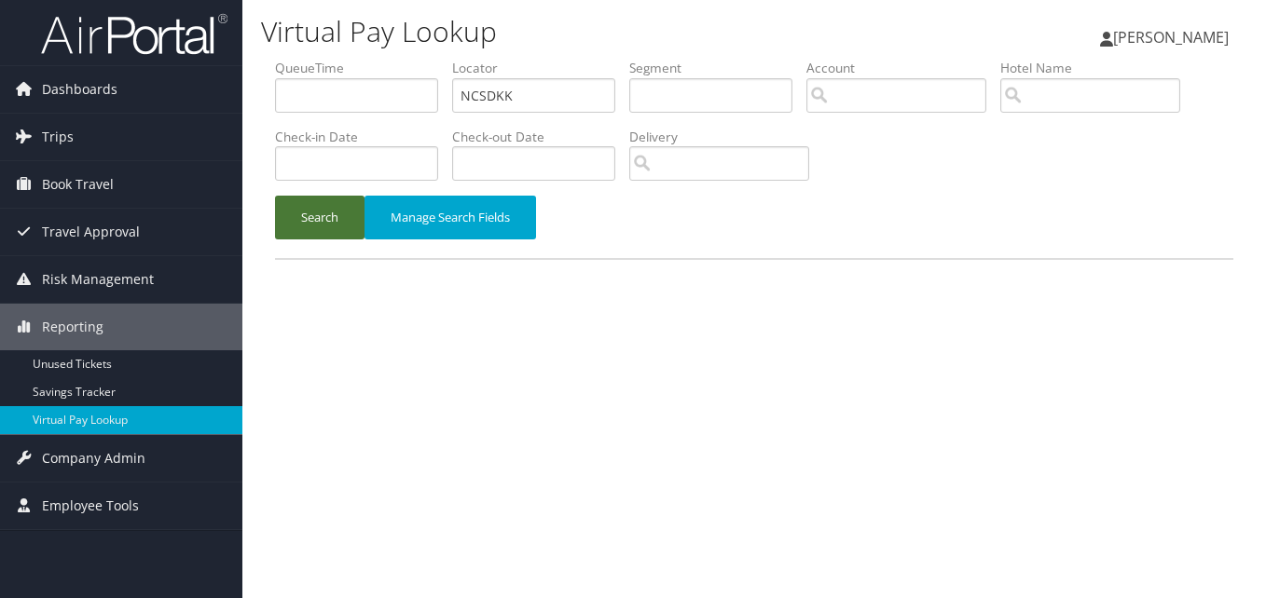
click at [328, 196] on button "Search" at bounding box center [319, 218] width 89 height 44
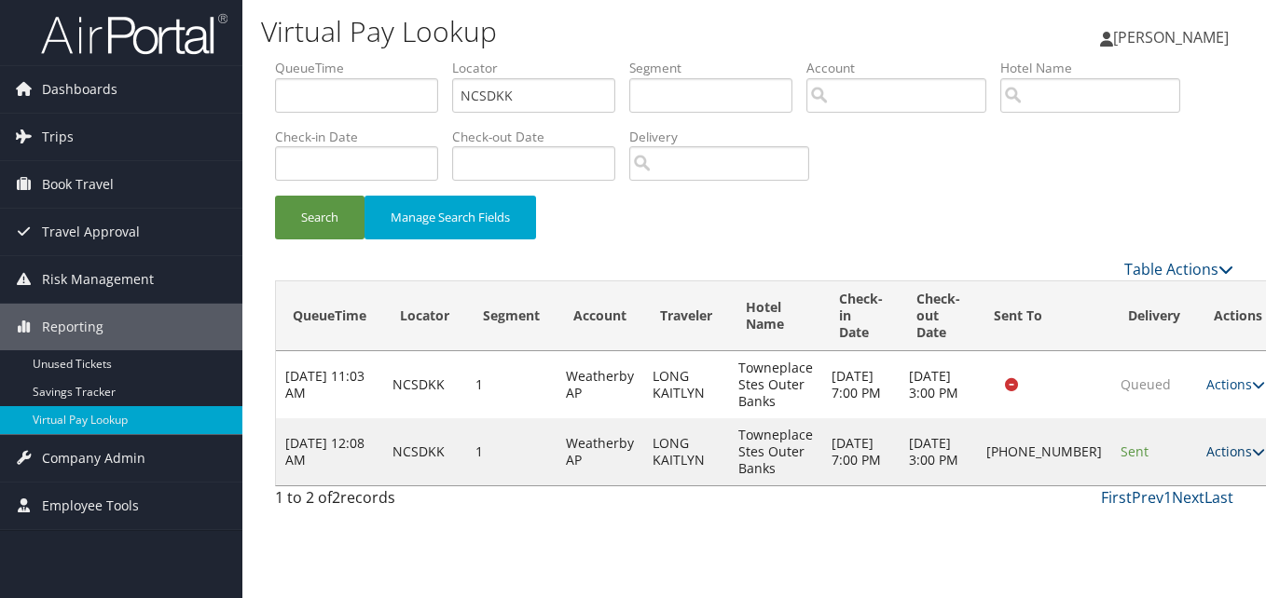
click at [1206, 454] on link "Actions" at bounding box center [1235, 452] width 59 height 18
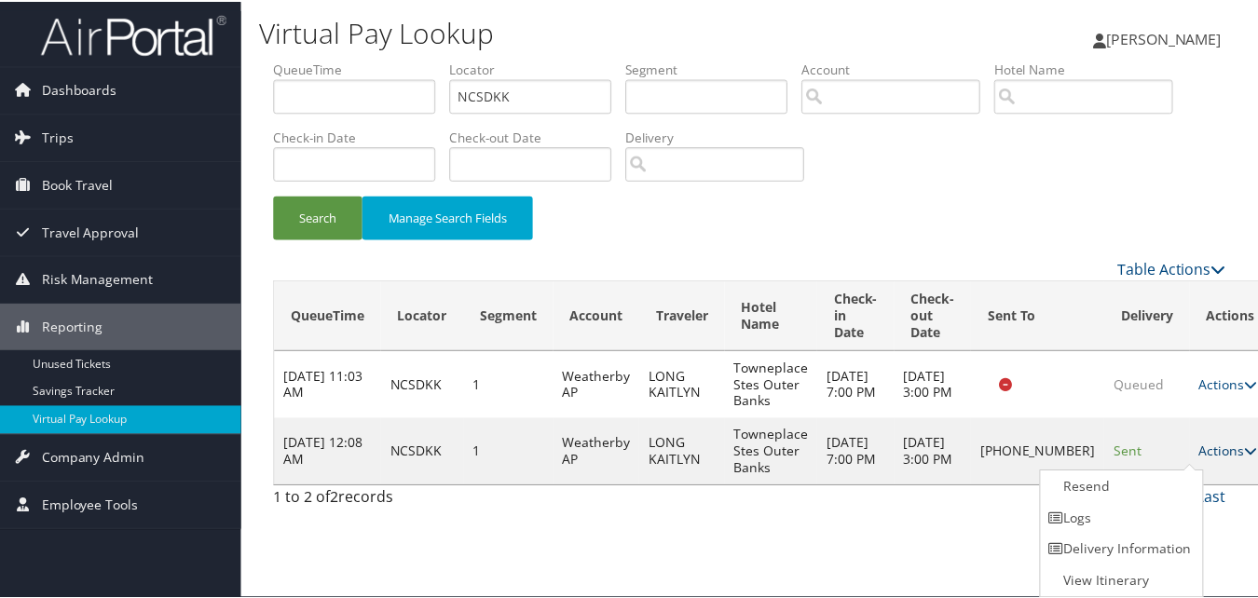
scroll to position [1, 0]
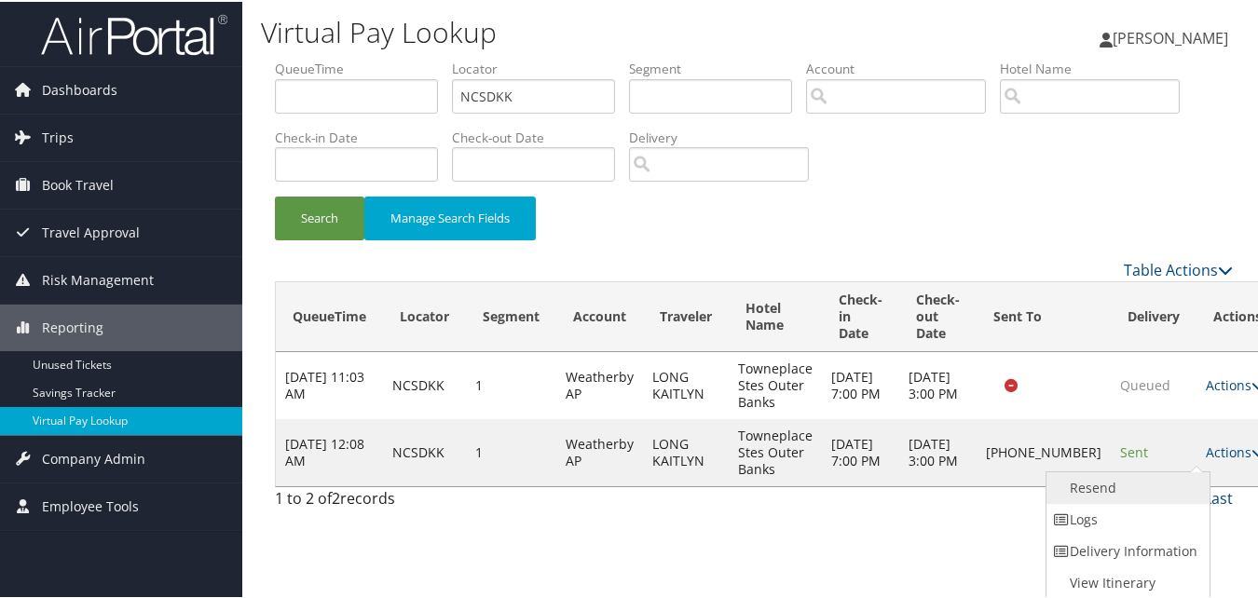
click at [1115, 495] on link "Resend" at bounding box center [1126, 487] width 159 height 32
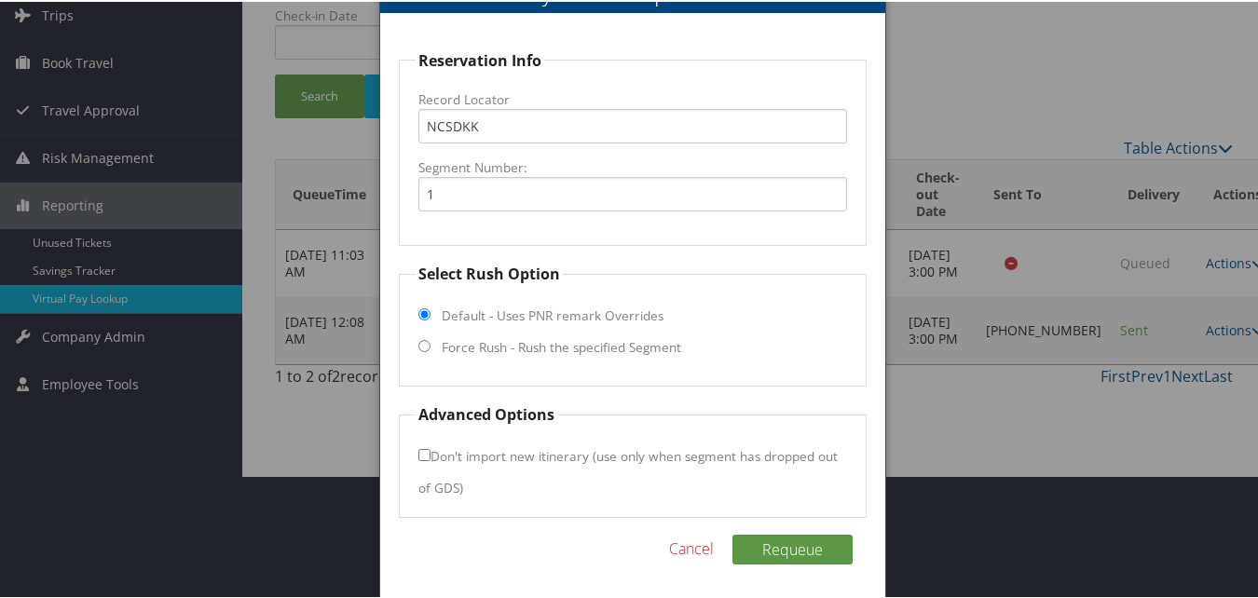
scroll to position [126, 0]
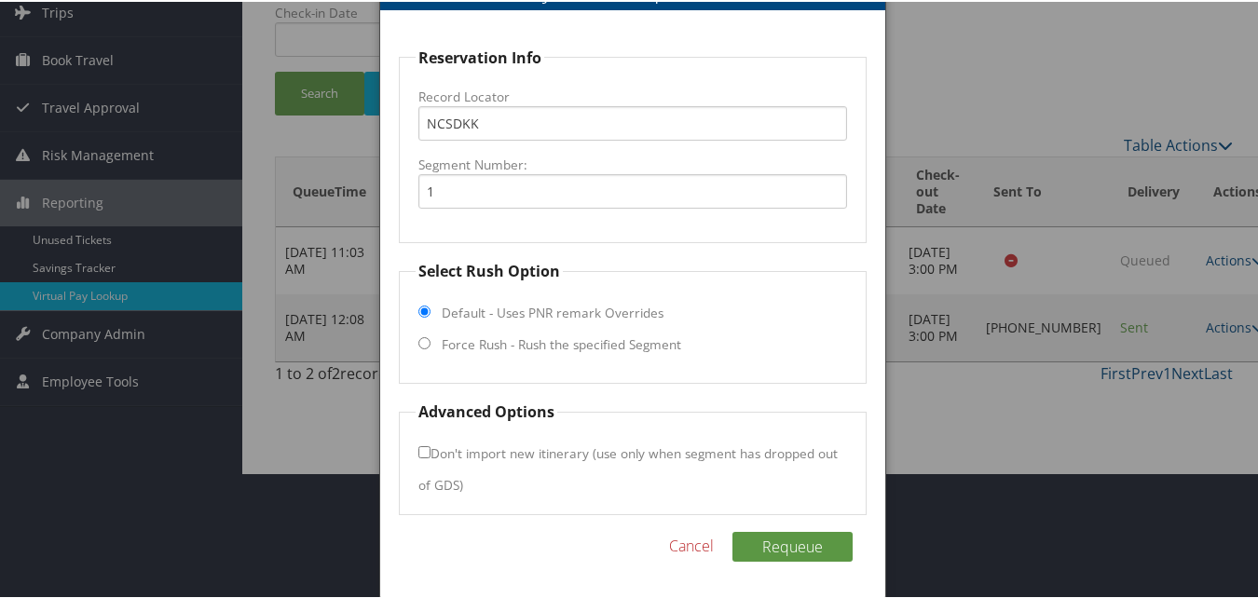
click at [421, 346] on input "Force Rush - Rush the specified Segment" at bounding box center [424, 341] width 12 height 12
radio input "true"
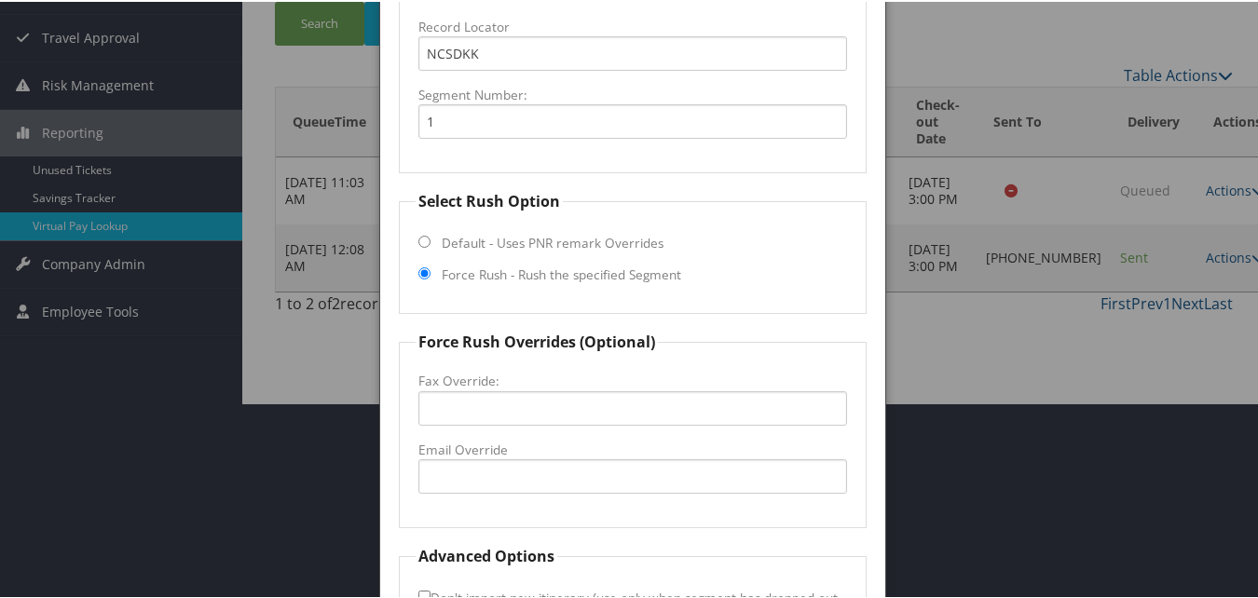
scroll to position [312, 0]
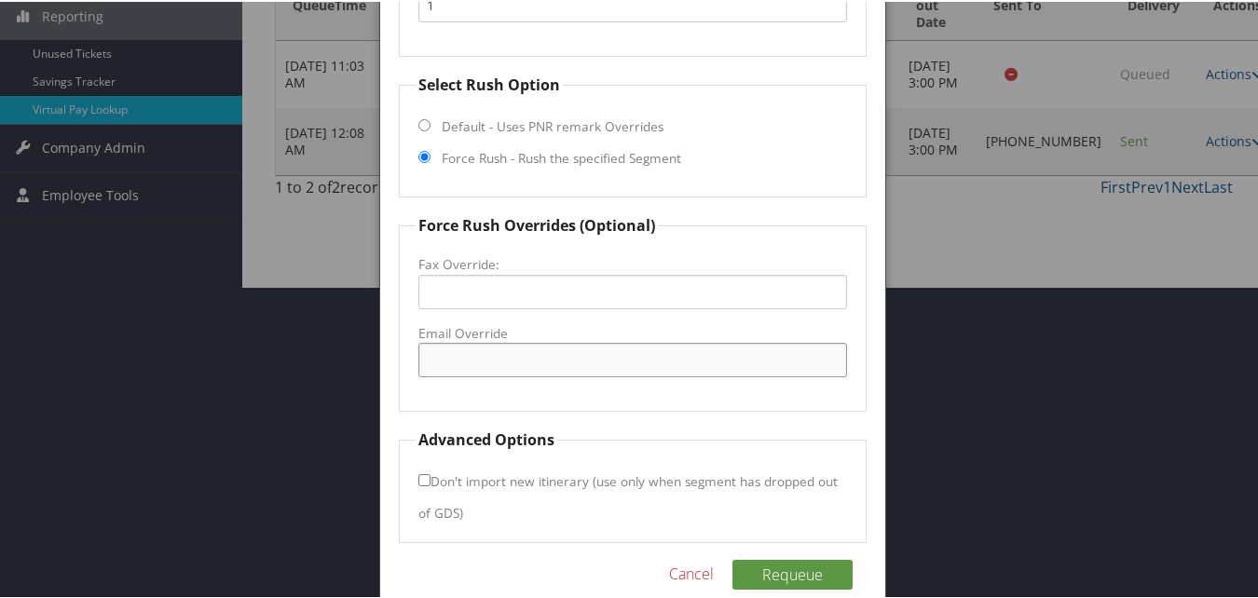
click at [496, 374] on input "Email Override" at bounding box center [632, 358] width 428 height 34
click at [497, 357] on input "Email Override" at bounding box center [632, 358] width 428 height 34
click at [422, 304] on input "Fax Override:" at bounding box center [632, 290] width 428 height 34
click at [435, 335] on label "Email Override" at bounding box center [632, 331] width 428 height 19
click at [435, 341] on input "Email Override" at bounding box center [632, 358] width 428 height 34
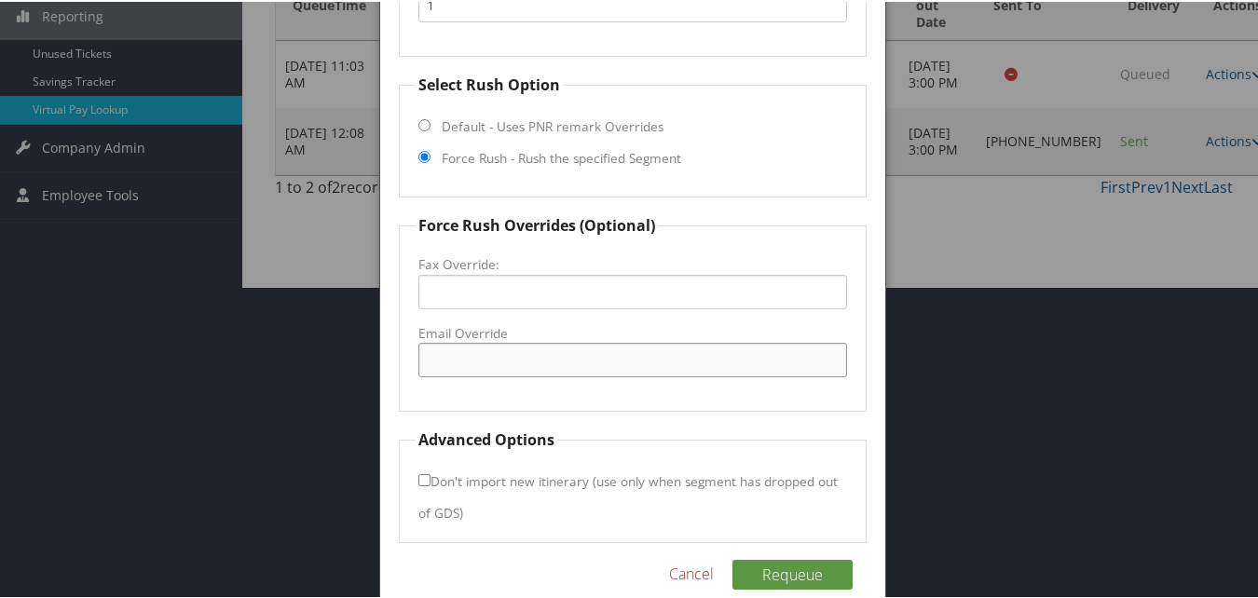
click at [456, 354] on input "Email Override" at bounding box center [632, 358] width 428 height 34
click at [482, 359] on input "tpsobx@gmail.com" at bounding box center [632, 358] width 428 height 34
type input "tpsobx@gmail.com"
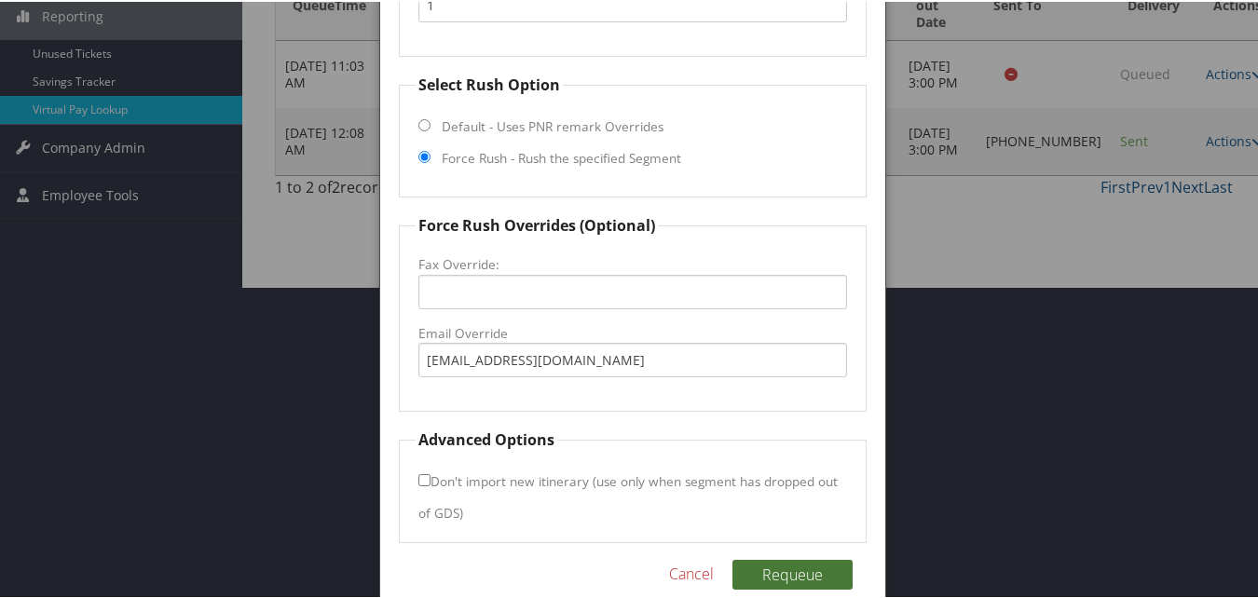
click at [789, 577] on button "Requeue" at bounding box center [792, 573] width 120 height 30
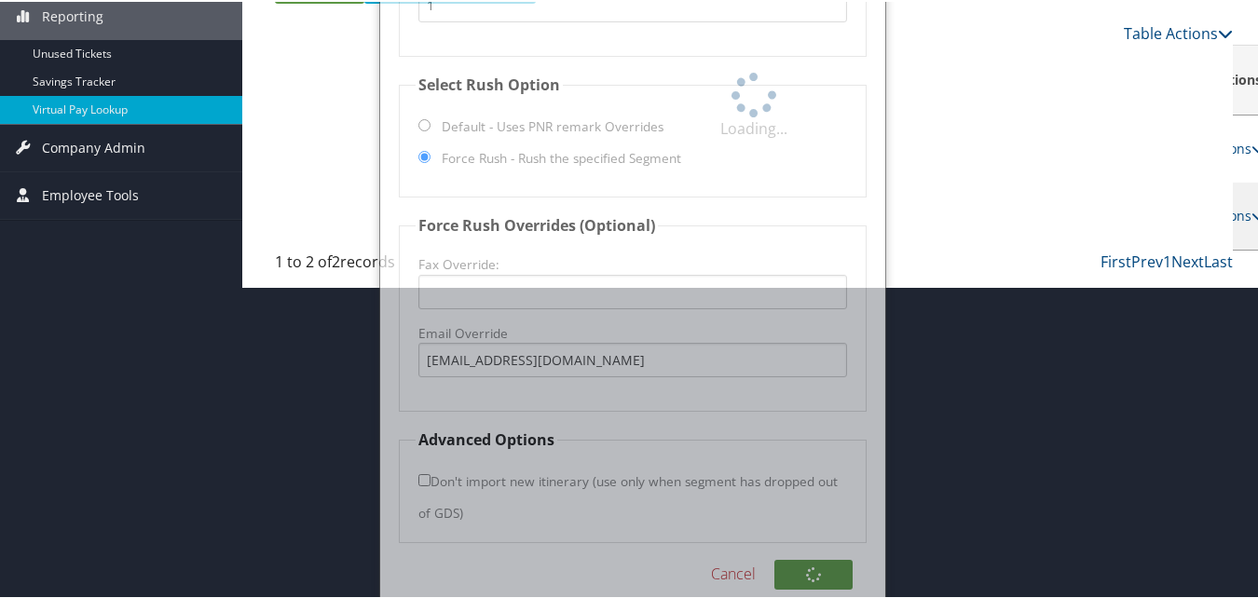
scroll to position [62, 0]
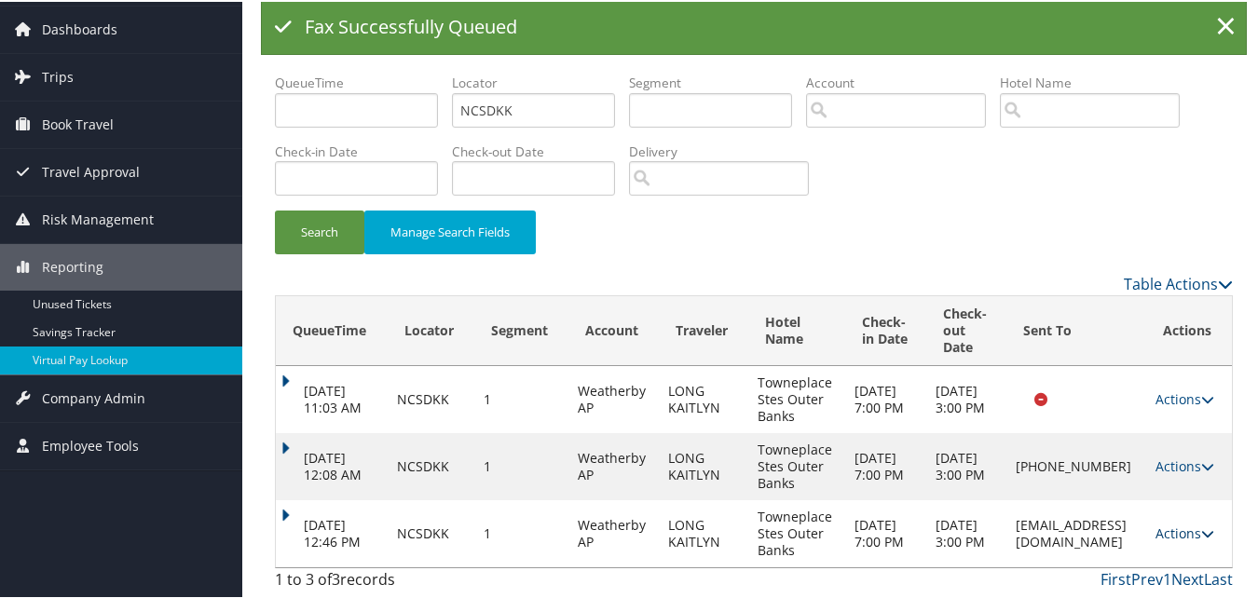
click at [1176, 531] on link "Actions" at bounding box center [1185, 532] width 59 height 18
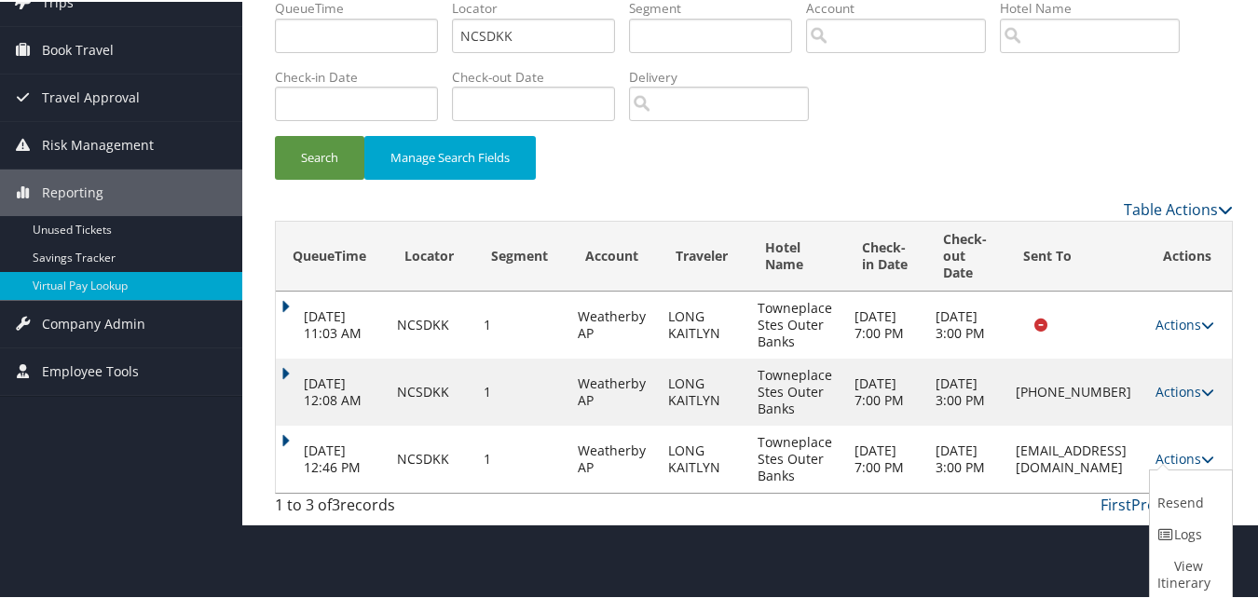
drag, startPoint x: 1163, startPoint y: 534, endPoint x: 1238, endPoint y: 513, distance: 77.3
click at [1163, 533] on icon at bounding box center [1165, 533] width 17 height 13
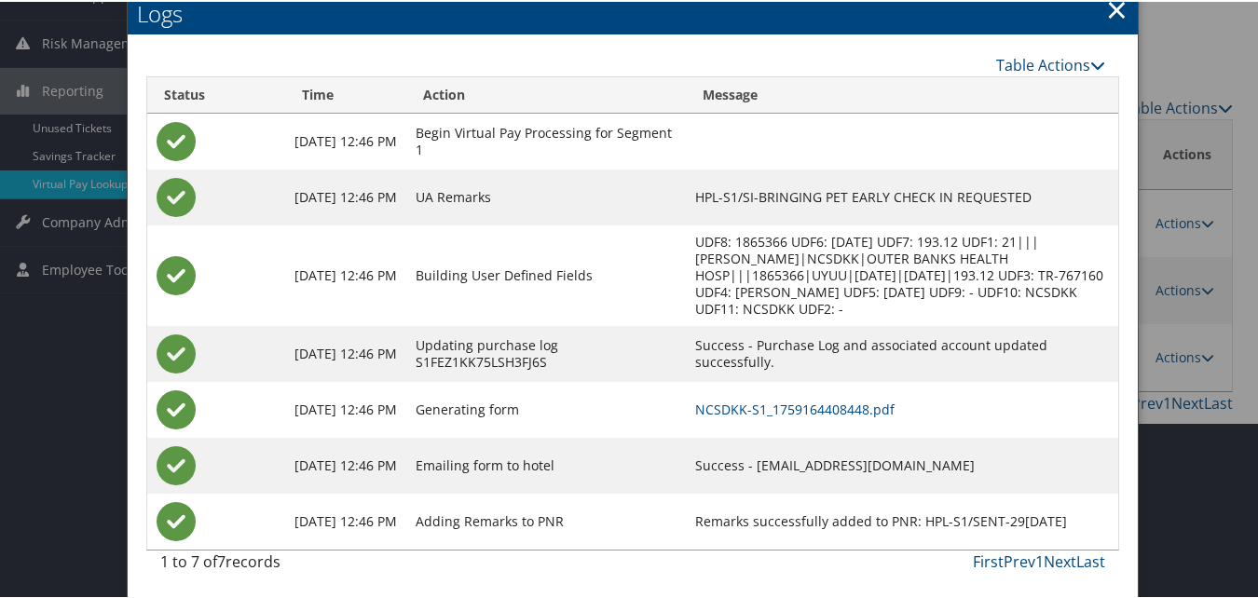
scroll to position [240, 0]
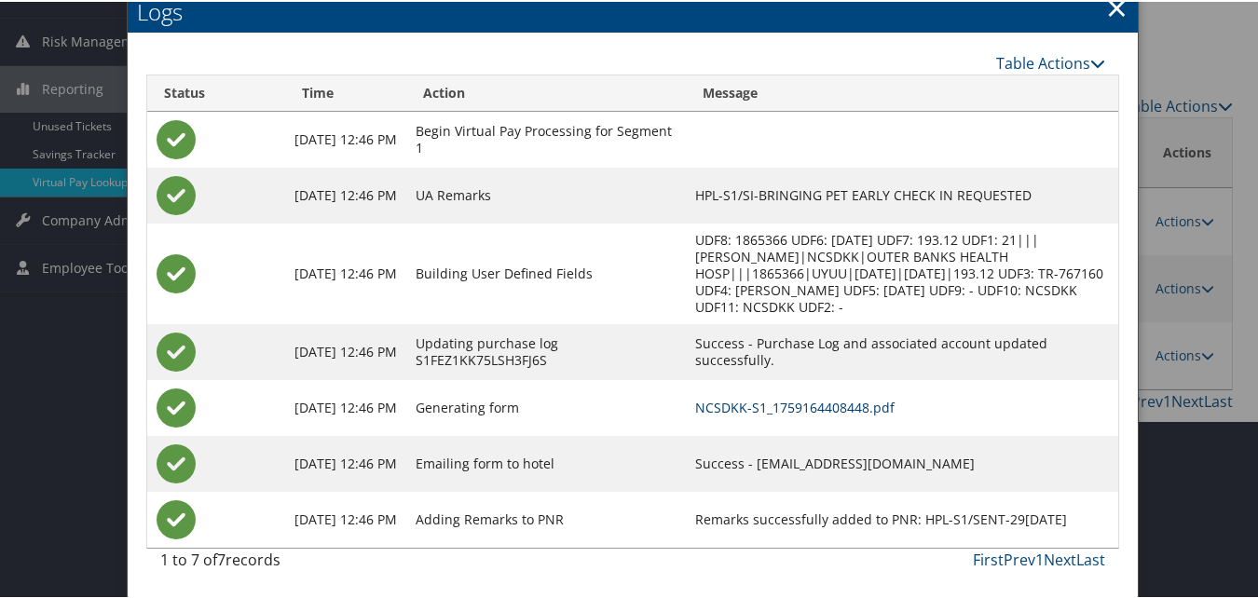
click at [838, 407] on link "NCSDKK-S1_1759164408448.pdf" at bounding box center [794, 406] width 199 height 18
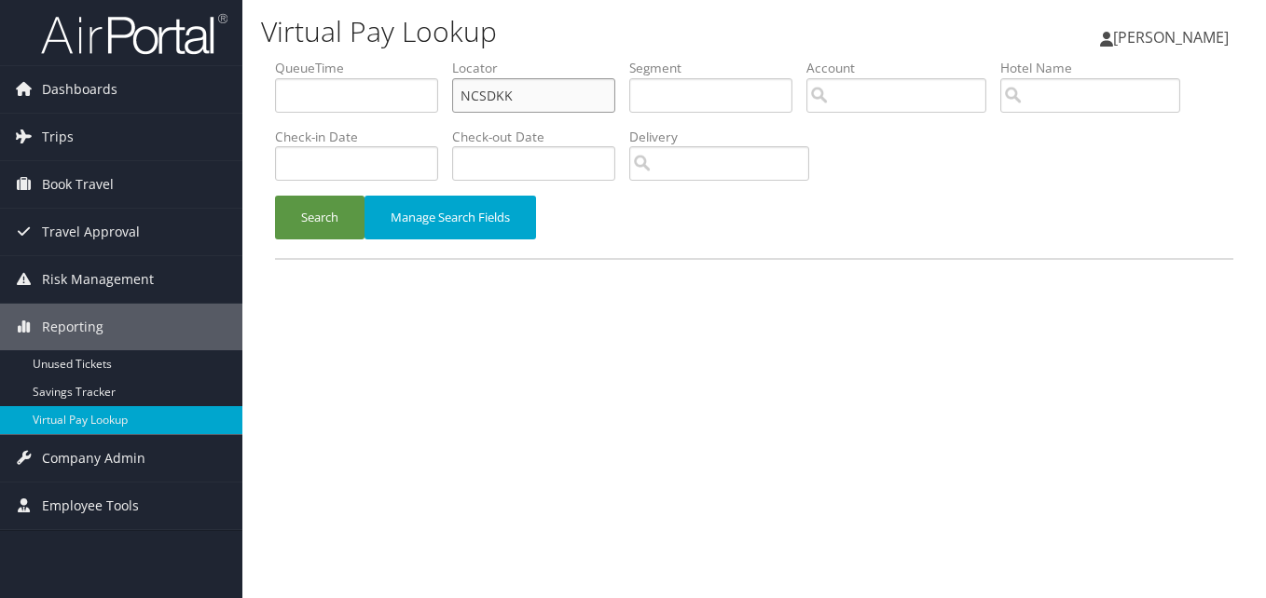
click at [486, 102] on input "NCSDKK" at bounding box center [533, 95] width 163 height 34
paste input "HFZWLH"
type input "HFZWLH"
click at [324, 223] on button "Search" at bounding box center [319, 218] width 89 height 44
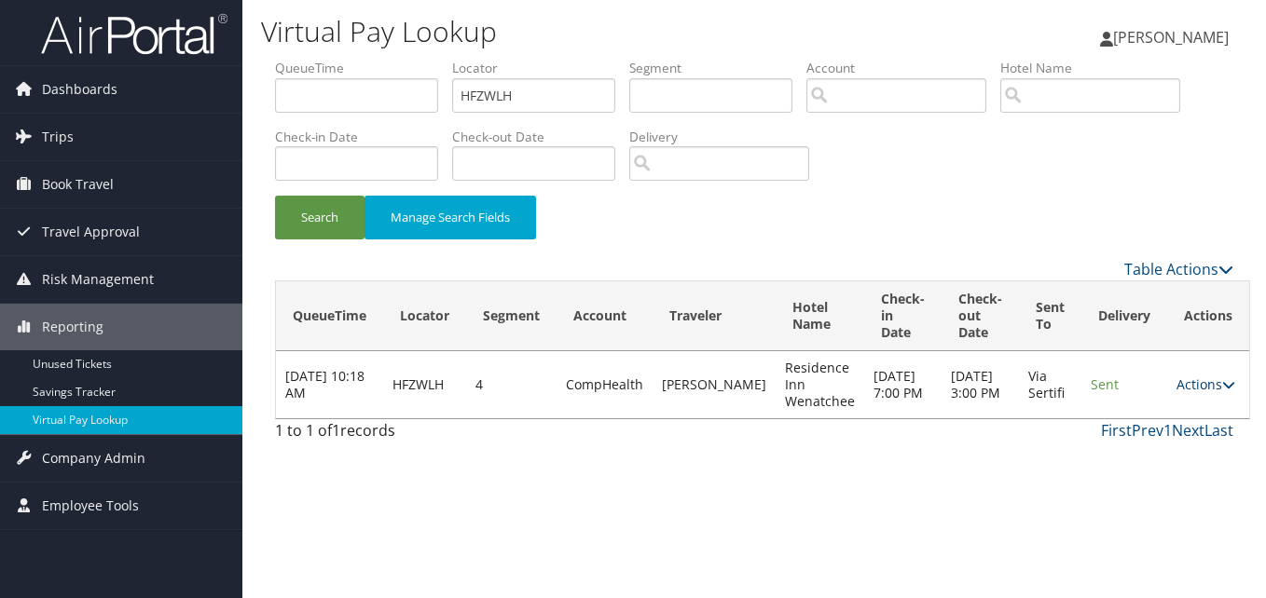
click at [1192, 378] on link "Actions" at bounding box center [1205, 385] width 59 height 18
click at [1163, 453] on link "Logs" at bounding box center [1153, 444] width 117 height 32
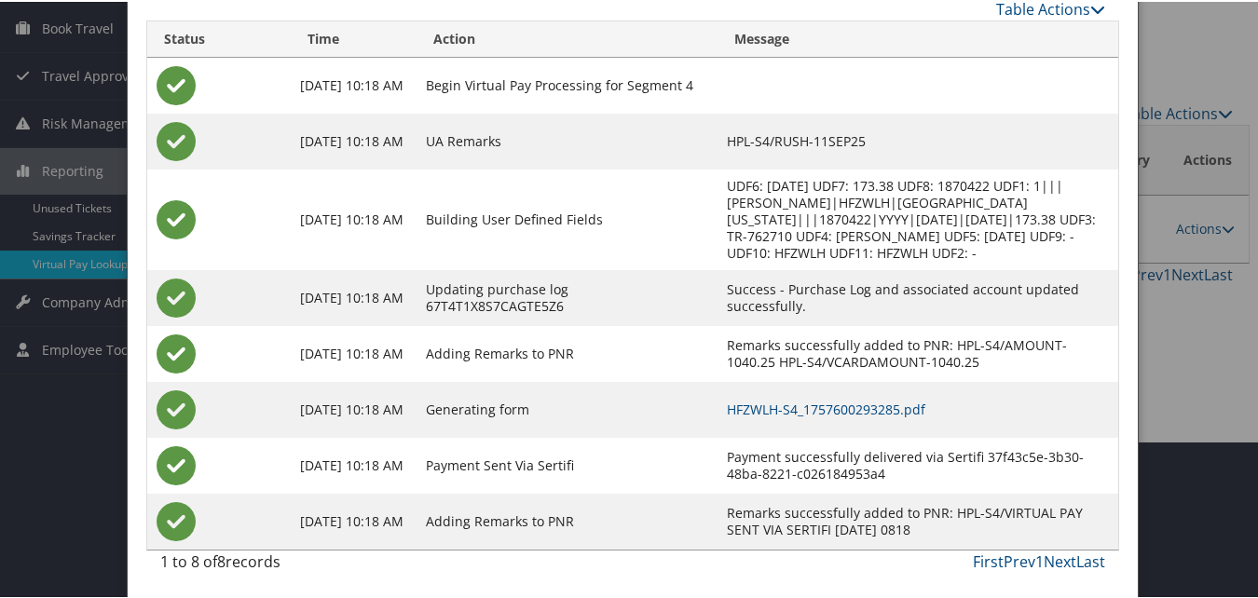
scroll to position [159, 0]
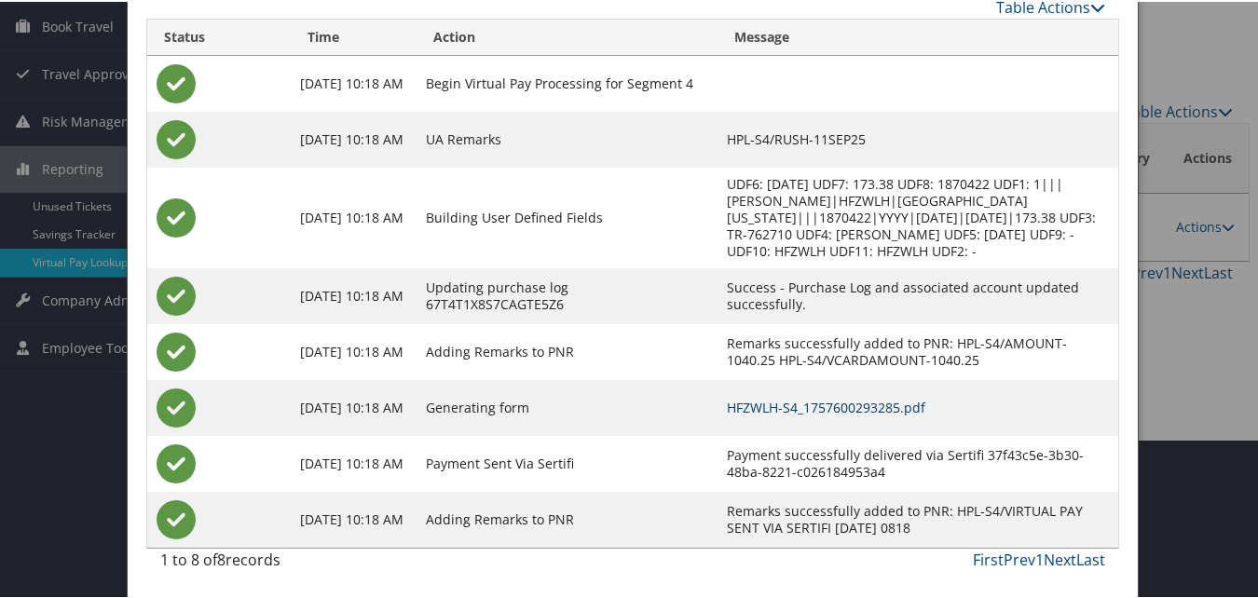
click at [776, 405] on link "HFZWLH-S4_1757600293285.pdf" at bounding box center [826, 406] width 199 height 18
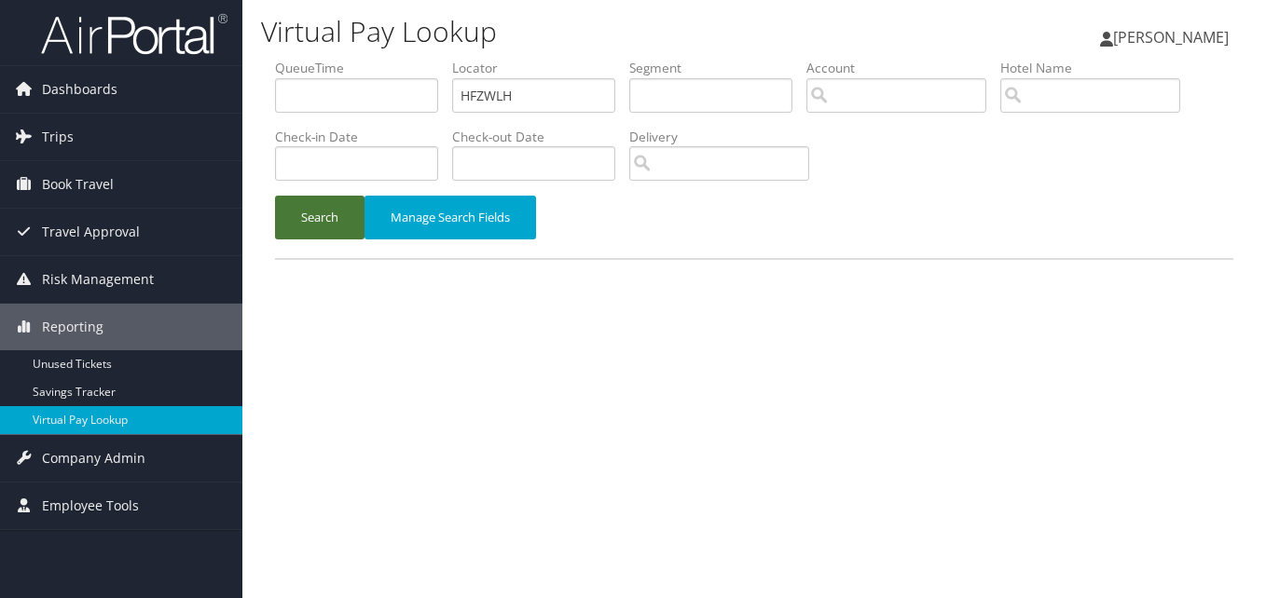
click at [309, 217] on button "Search" at bounding box center [319, 218] width 89 height 44
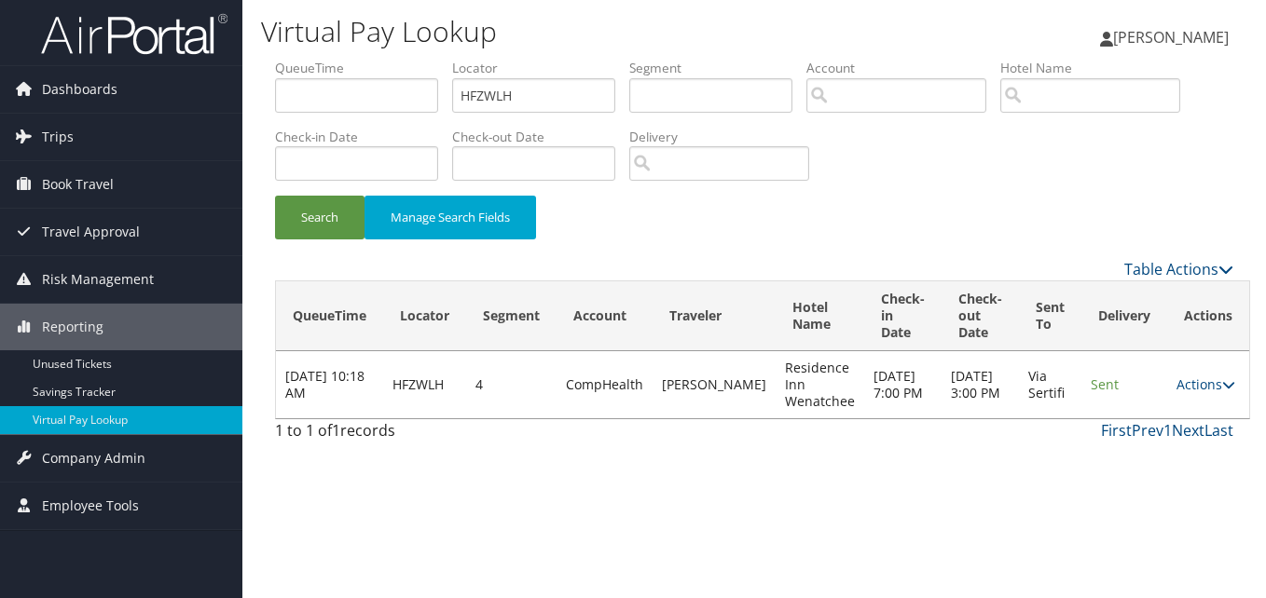
click at [1217, 375] on td "Actions Resend Logs View Itinerary" at bounding box center [1208, 384] width 82 height 67
click at [1197, 391] on link "Actions" at bounding box center [1205, 385] width 59 height 18
click at [1152, 429] on link "Logs" at bounding box center [1153, 444] width 117 height 32
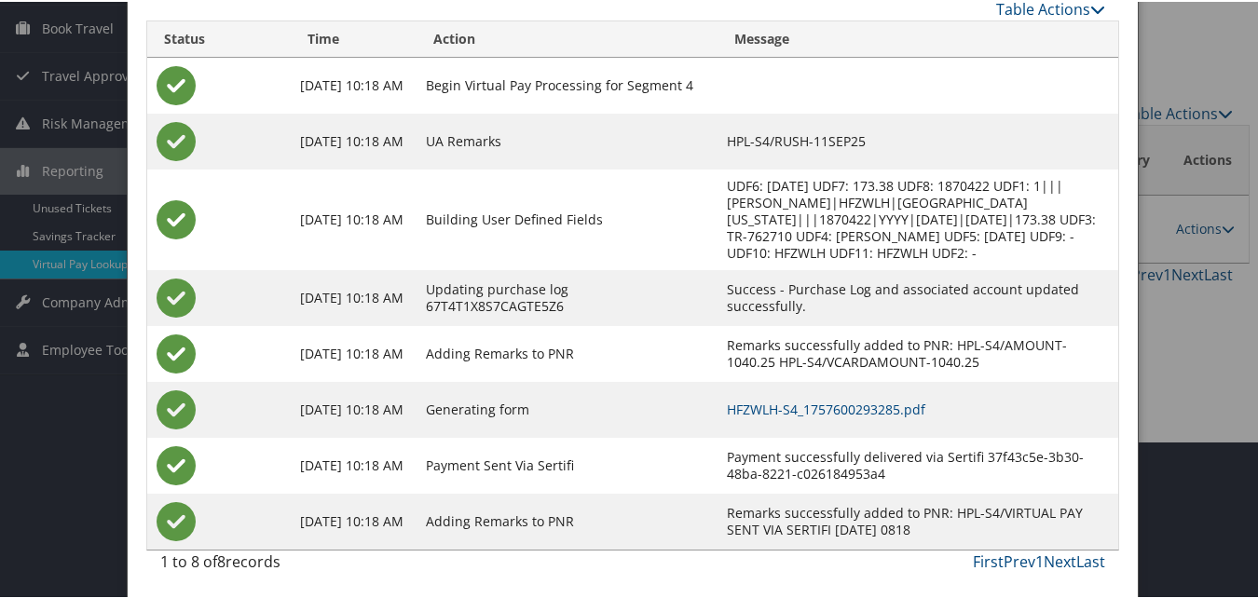
scroll to position [159, 0]
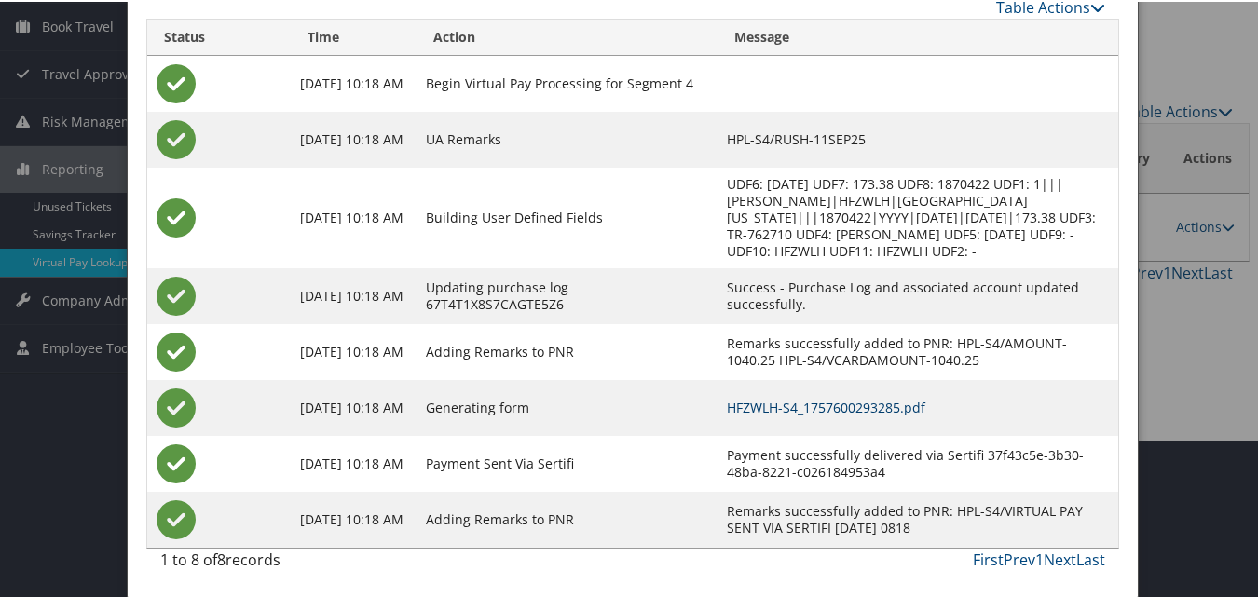
click at [830, 409] on link "HFZWLH-S4_1757600293285.pdf" at bounding box center [826, 406] width 199 height 18
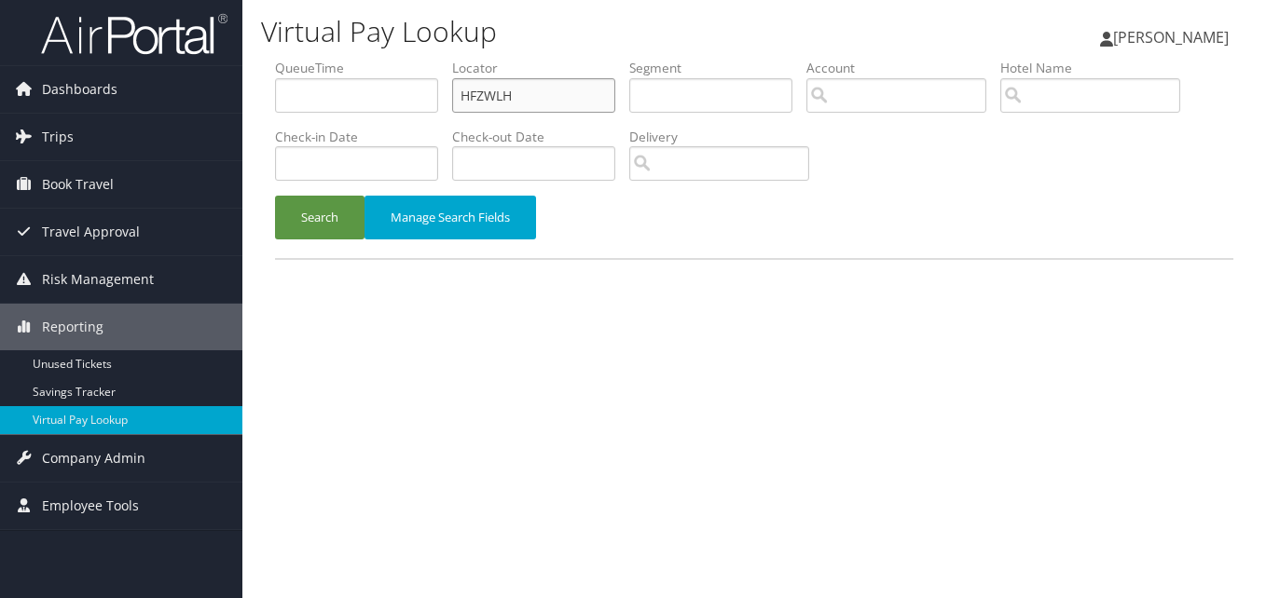
click at [539, 103] on input "HFZWLH" at bounding box center [533, 95] width 163 height 34
paste input "JROPGA"
type input "JROPGA"
click at [303, 225] on button "Search" at bounding box center [319, 218] width 89 height 44
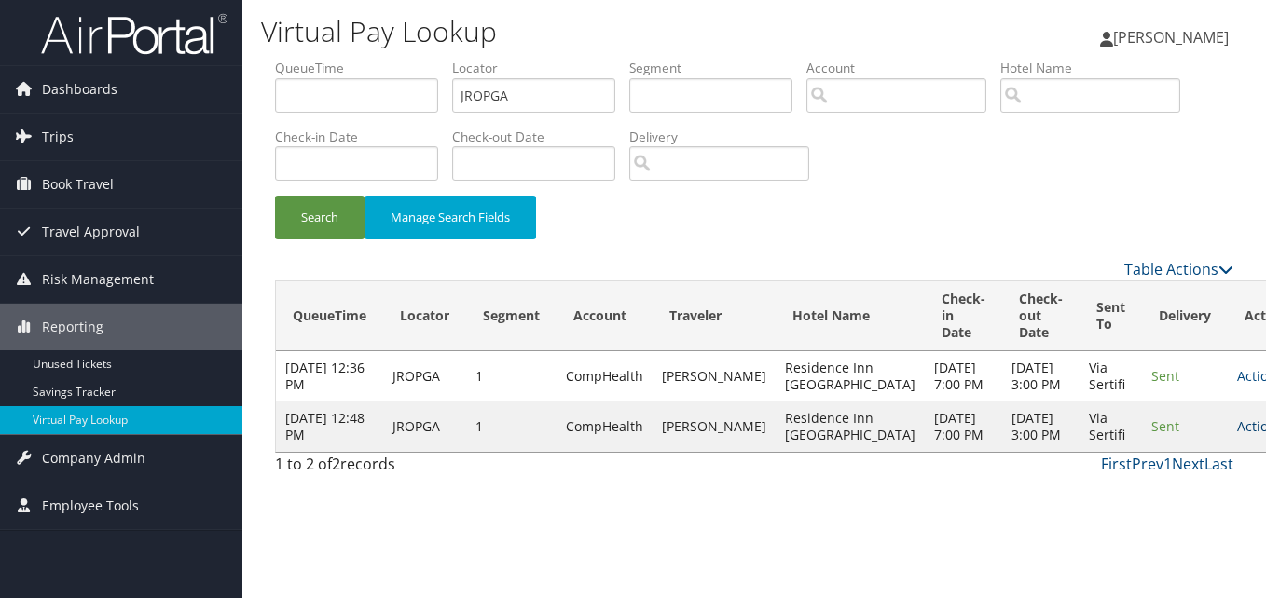
click at [1237, 435] on link "Actions" at bounding box center [1266, 427] width 59 height 18
click at [1154, 527] on link "Logs" at bounding box center [1153, 536] width 117 height 32
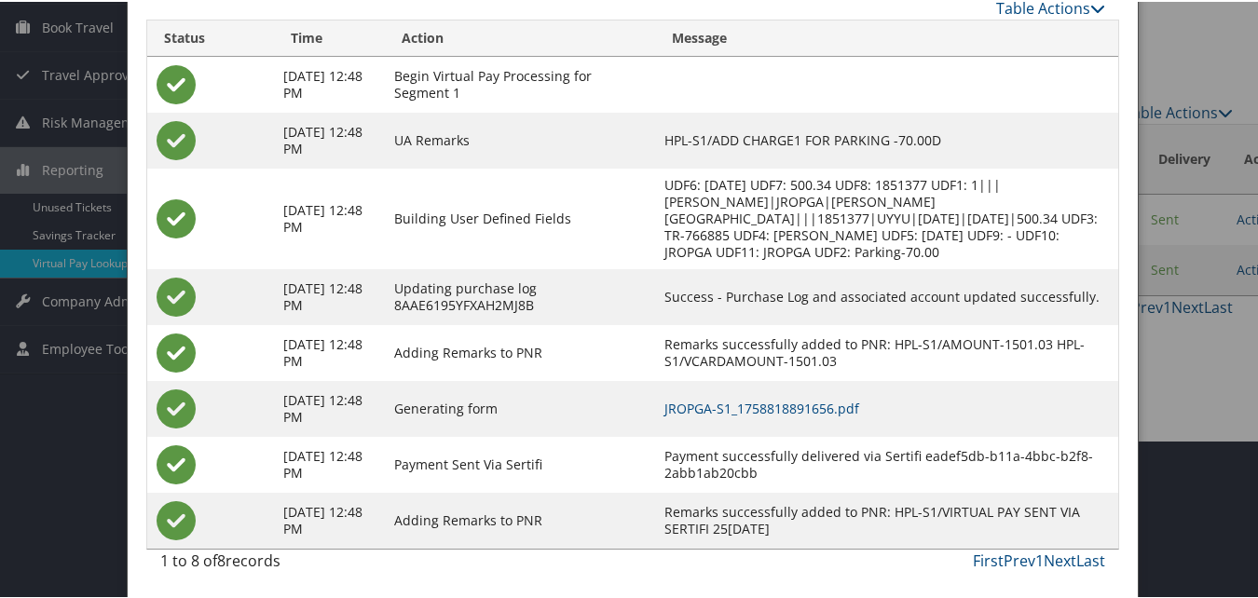
scroll to position [159, 0]
click at [761, 406] on link "JROPGA-S1_1758818891656.pdf" at bounding box center [761, 406] width 195 height 18
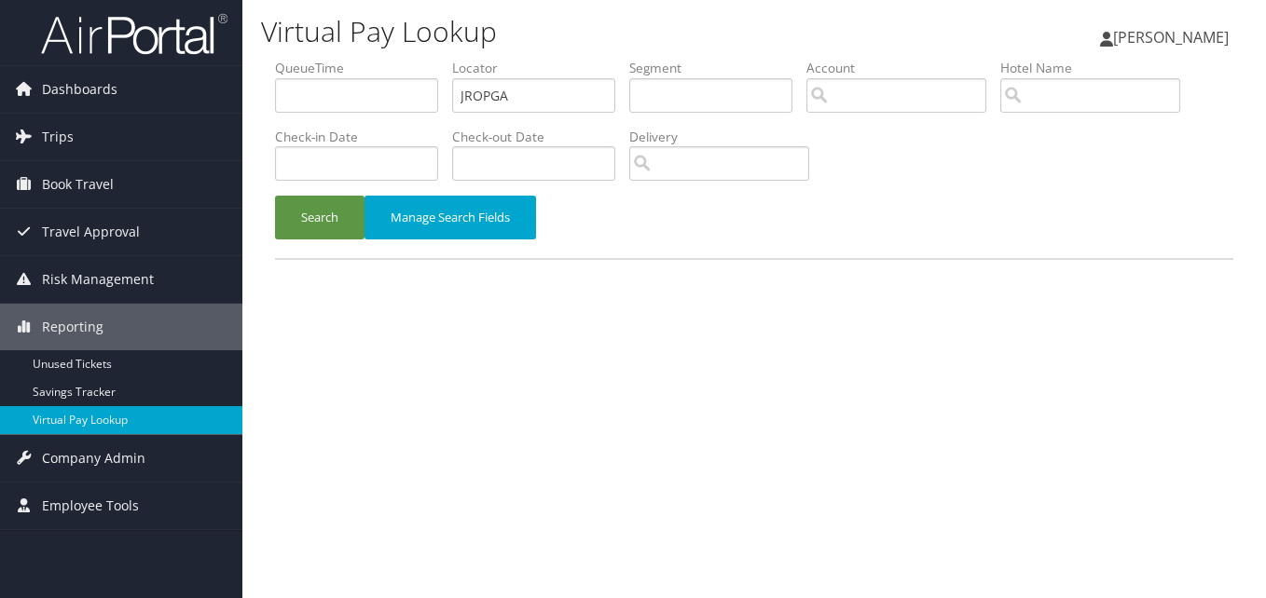
click at [537, 107] on input "JROPGA" at bounding box center [533, 95] width 163 height 34
type input "SAZSYO"
click at [295, 231] on button "Search" at bounding box center [319, 218] width 89 height 44
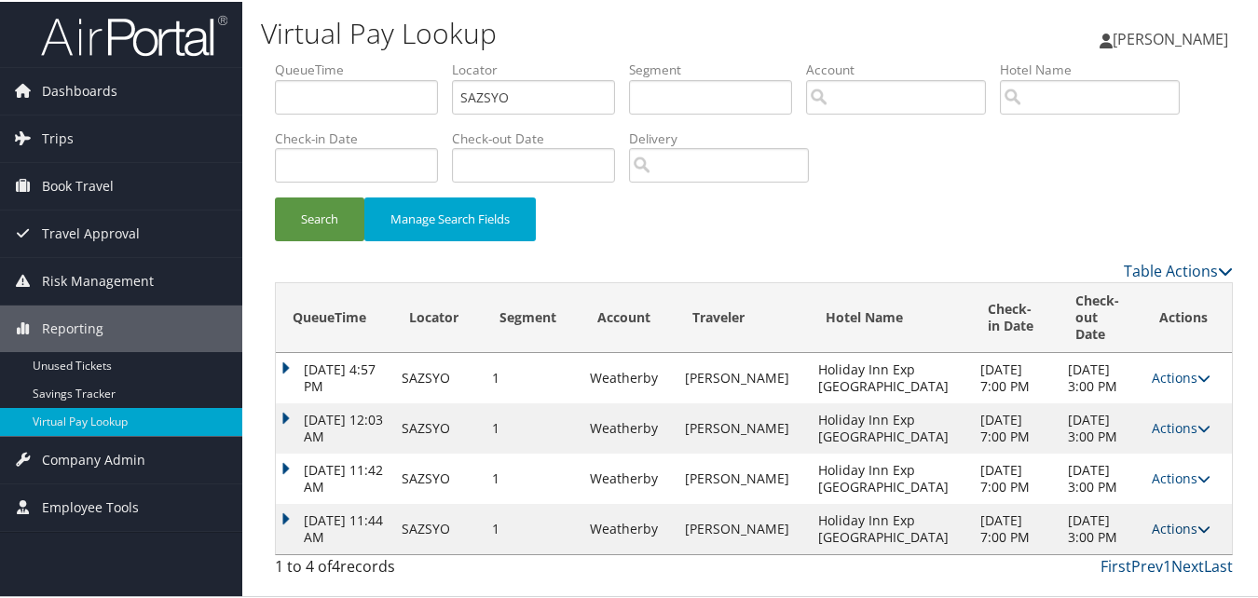
click at [1157, 525] on link "Actions" at bounding box center [1181, 527] width 59 height 18
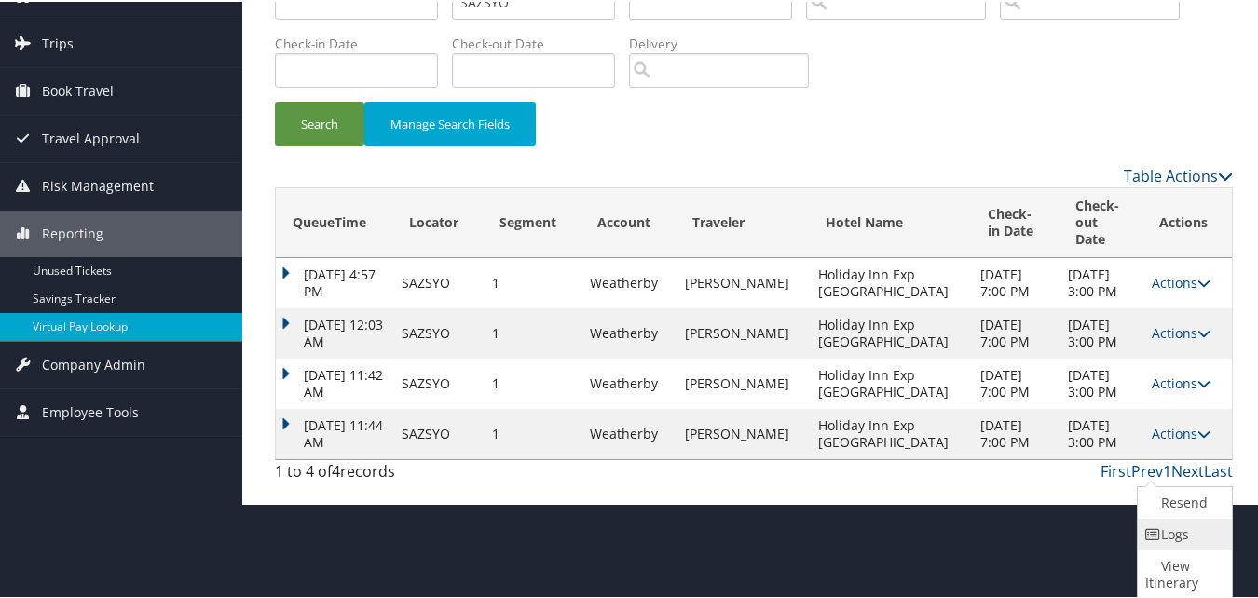
click at [1150, 517] on link "Logs" at bounding box center [1182, 533] width 89 height 32
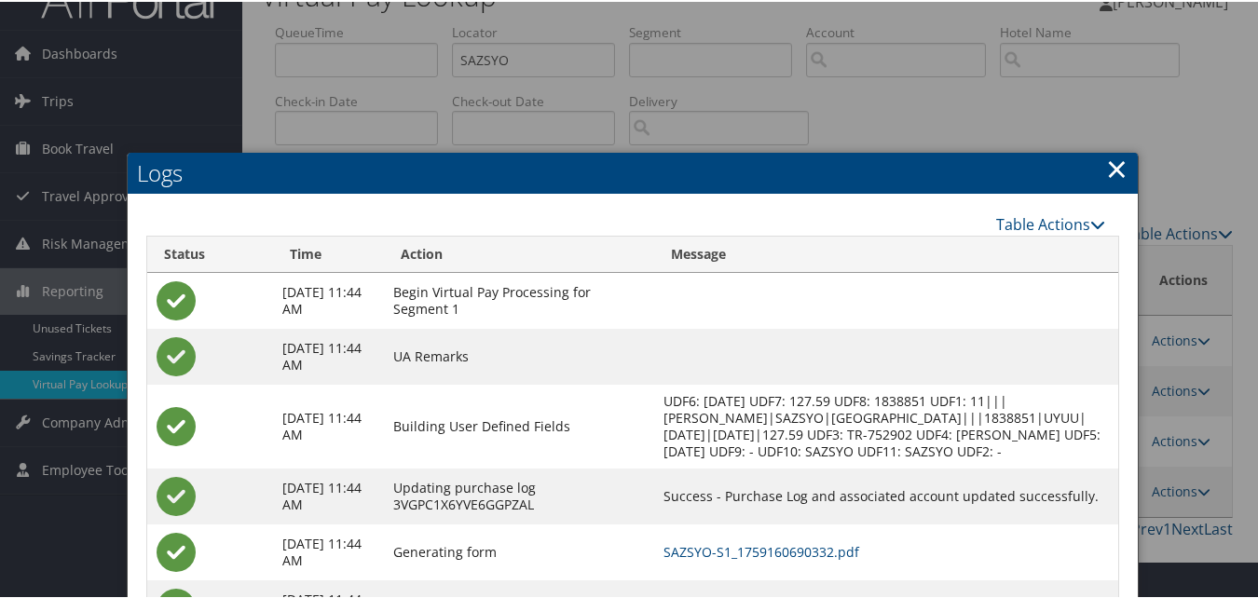
scroll to position [199, 0]
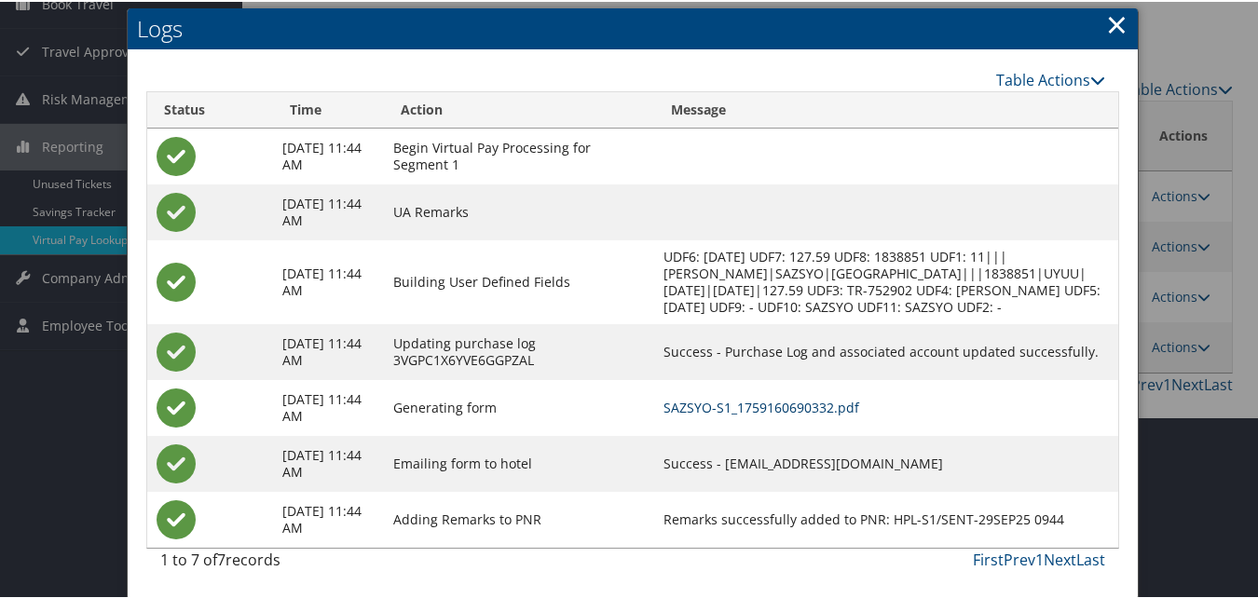
click at [795, 409] on link "SAZSYO-S1_1759160690332.pdf" at bounding box center [762, 406] width 196 height 18
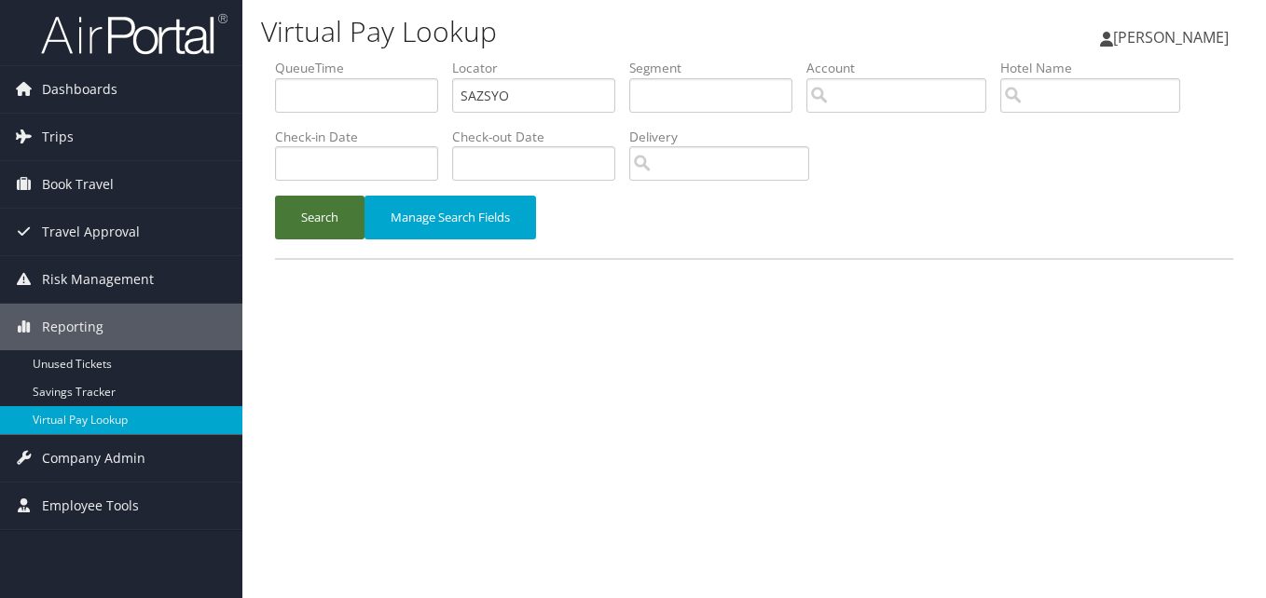
click at [324, 212] on button "Search" at bounding box center [319, 218] width 89 height 44
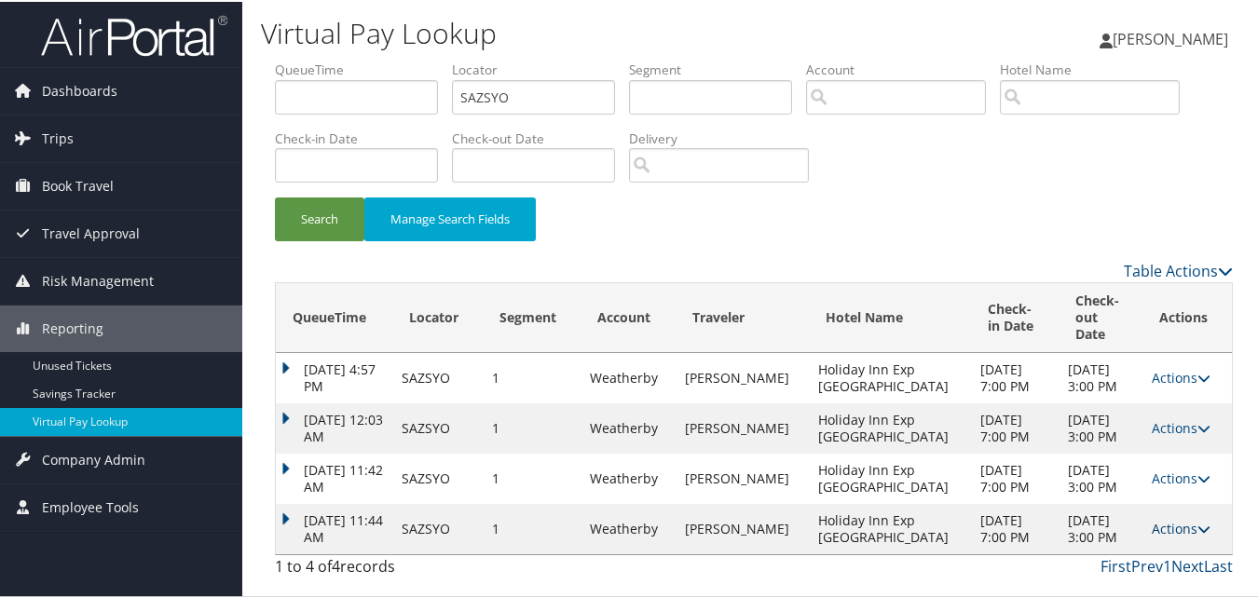
click at [1198, 533] on icon at bounding box center [1204, 527] width 13 height 13
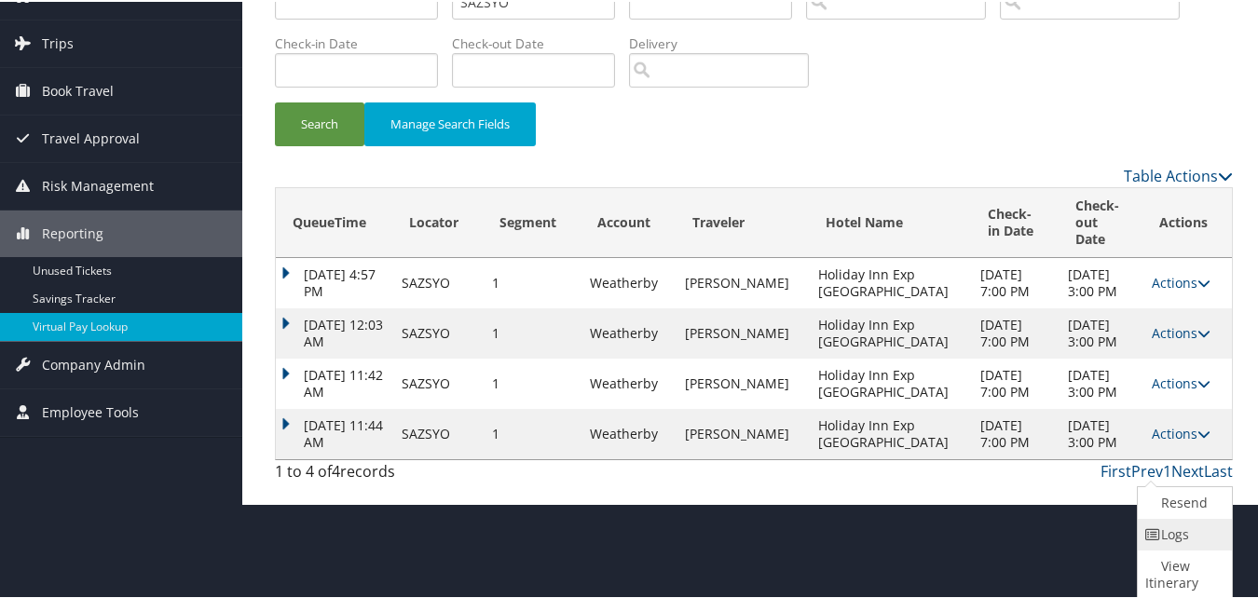
click at [1157, 530] on icon at bounding box center [1153, 533] width 17 height 13
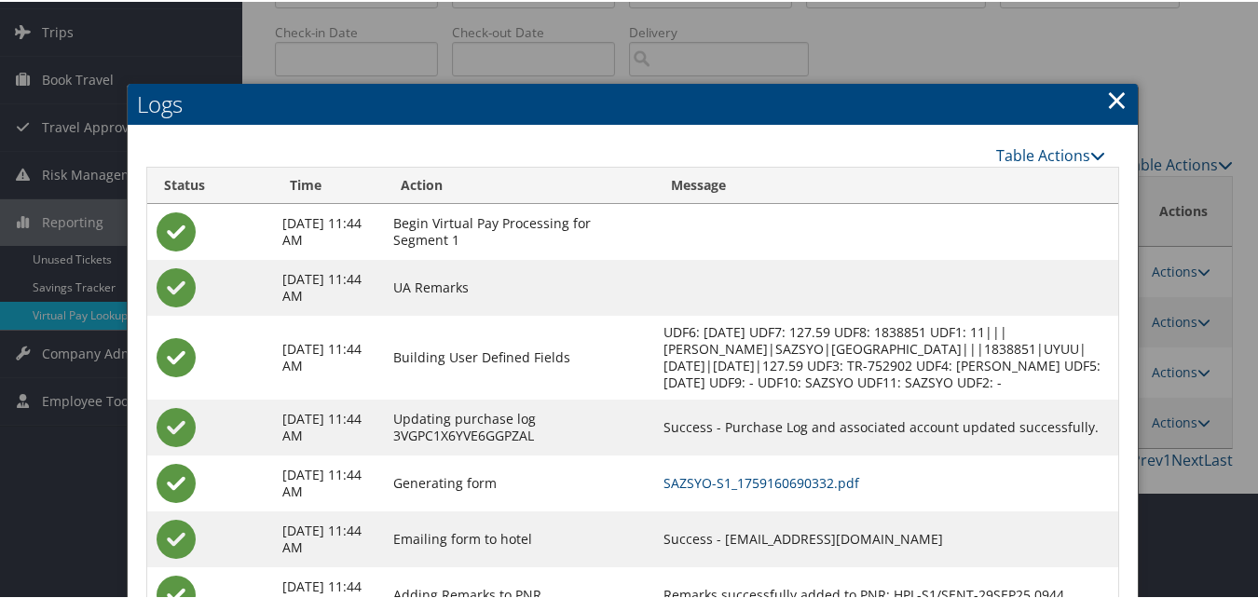
scroll to position [199, 0]
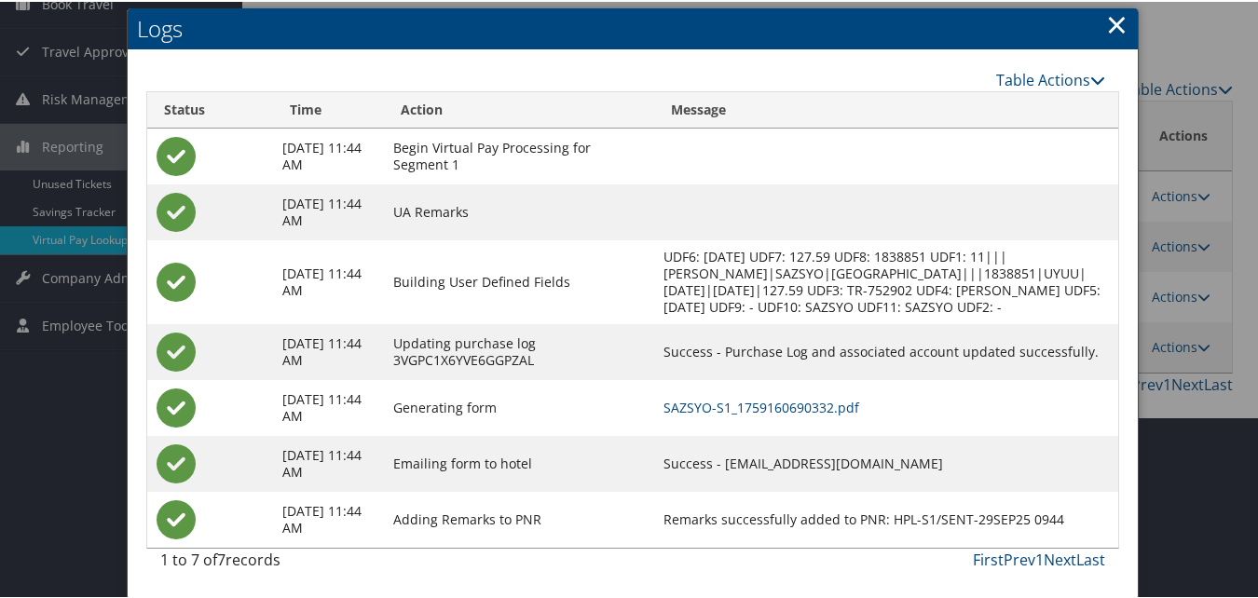
drag, startPoint x: 754, startPoint y: 463, endPoint x: 973, endPoint y: 463, distance: 219.0
click at [973, 463] on td "Success - [EMAIL_ADDRESS][DOMAIN_NAME]" at bounding box center [886, 462] width 464 height 56
copy td "[EMAIL_ADDRESS][DOMAIN_NAME]"
drag, startPoint x: 810, startPoint y: 407, endPoint x: 833, endPoint y: 415, distance: 24.5
click at [810, 407] on link "SAZSYO-S1_1759160690332.pdf" at bounding box center [762, 406] width 196 height 18
